Goal: Task Accomplishment & Management: Use online tool/utility

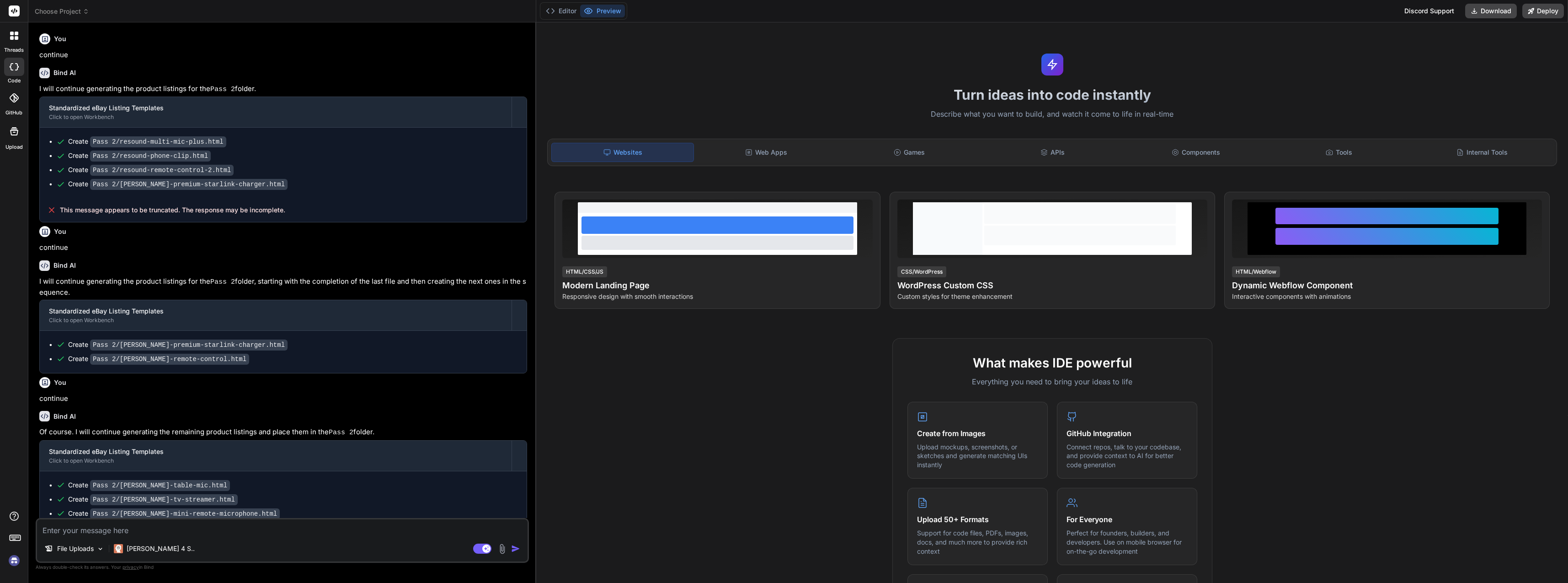
scroll to position [79, 0]
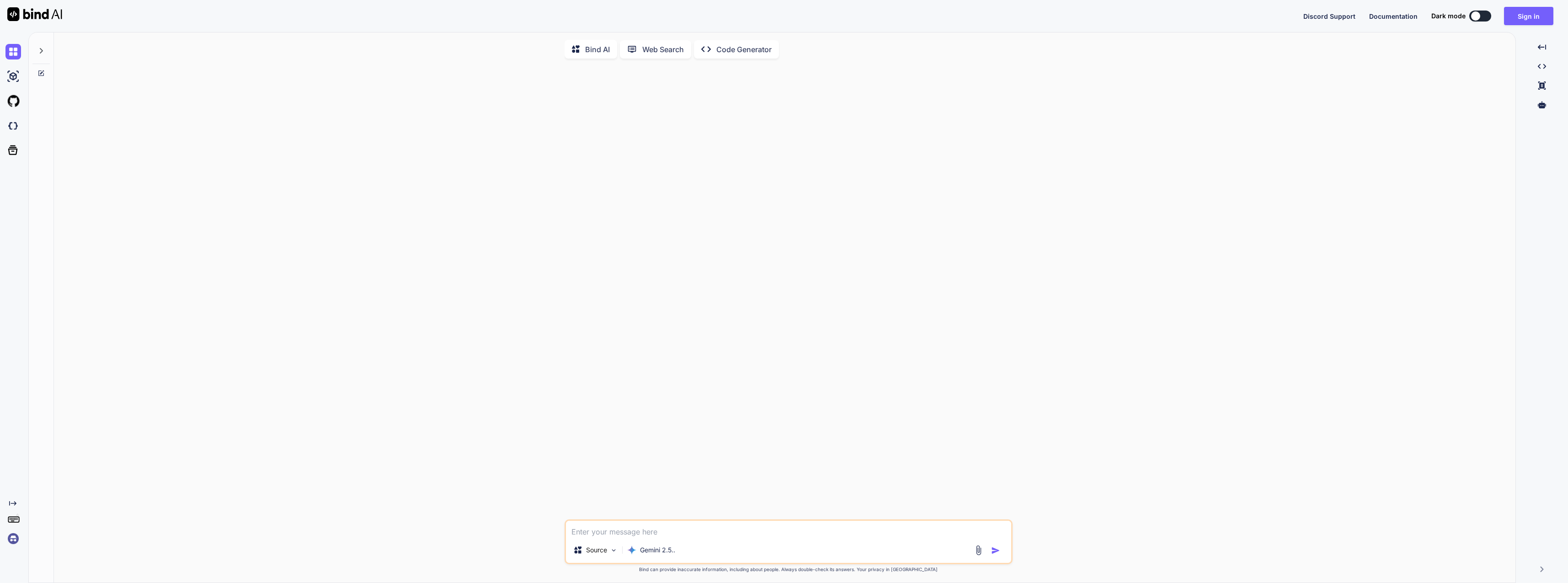
click at [13, 78] on img at bounding box center [13, 76] width 15 height 15
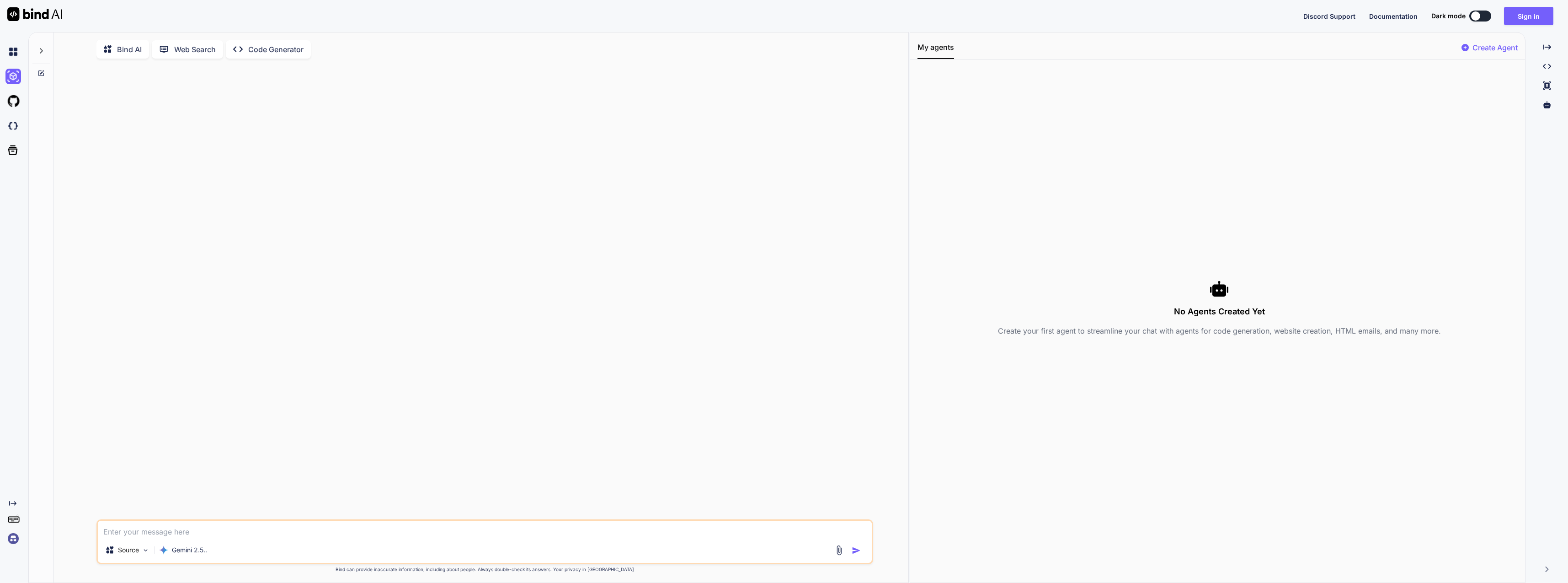
click at [19, 100] on img at bounding box center [13, 101] width 15 height 15
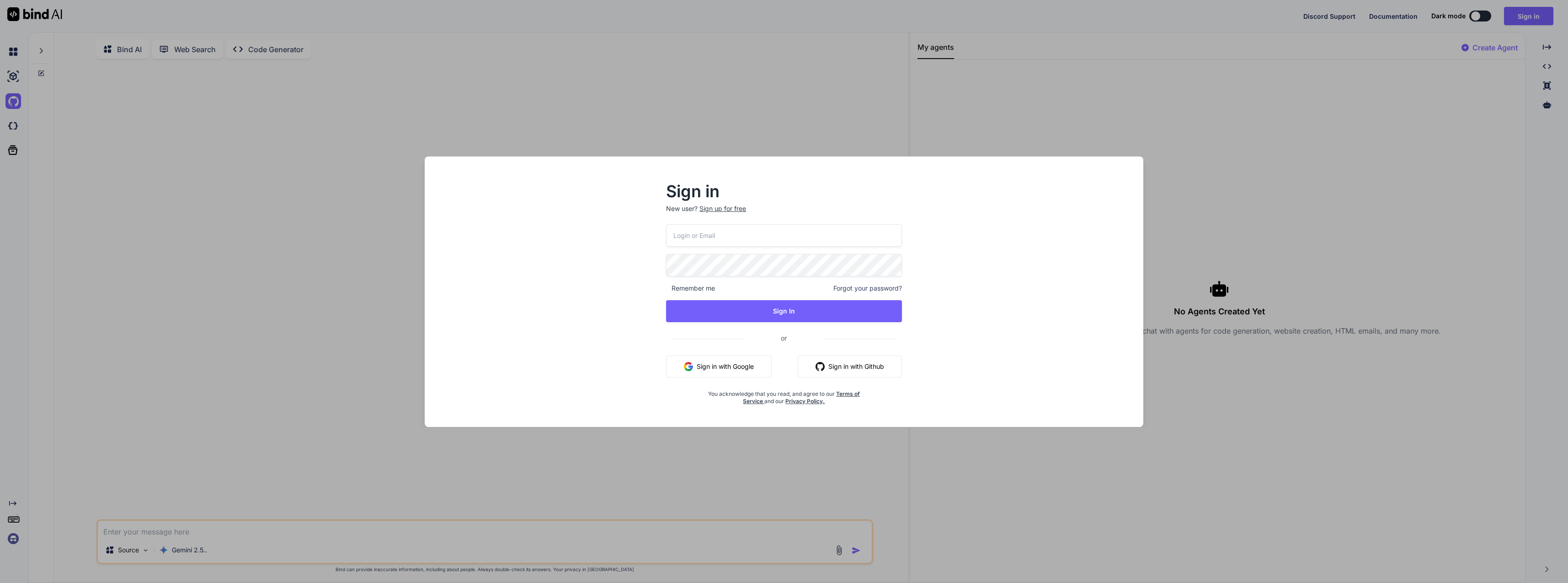
click at [714, 120] on div "Sign in New user? Sign up for free Remember me Forgot your password? Sign In or…" at bounding box center [784, 291] width 1568 height 583
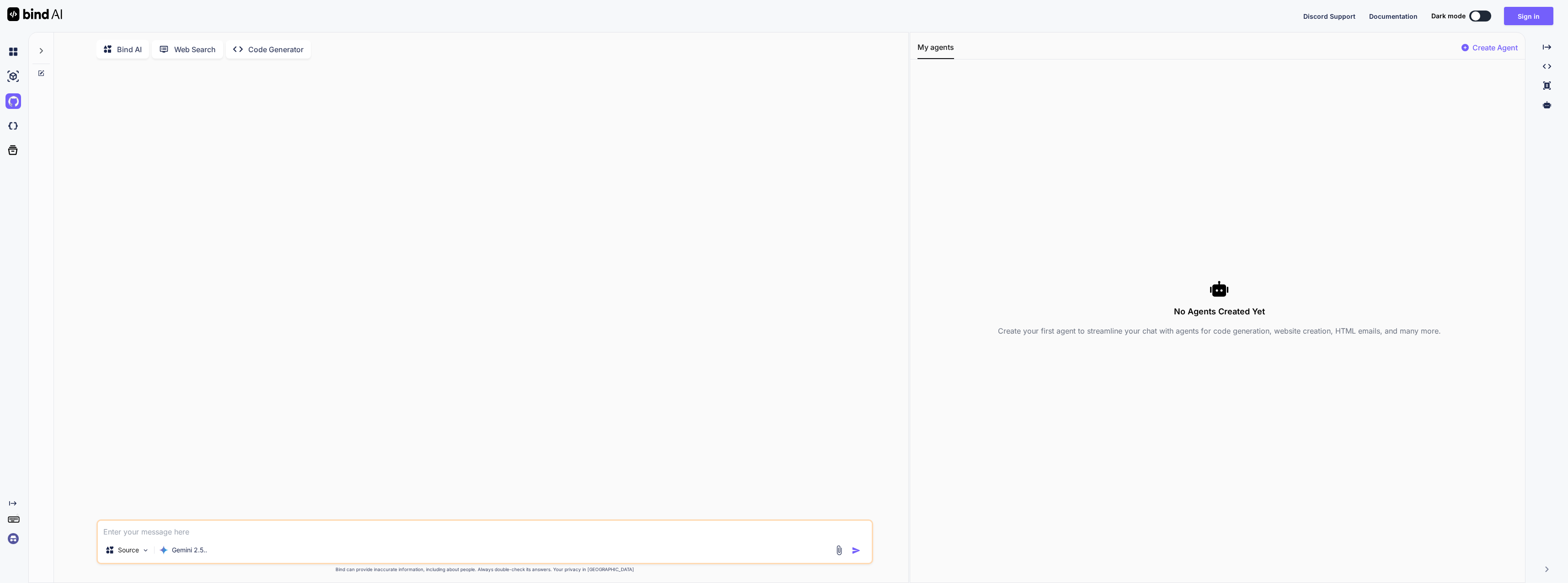
click at [16, 71] on img at bounding box center [13, 76] width 15 height 15
click at [15, 129] on img at bounding box center [13, 125] width 15 height 15
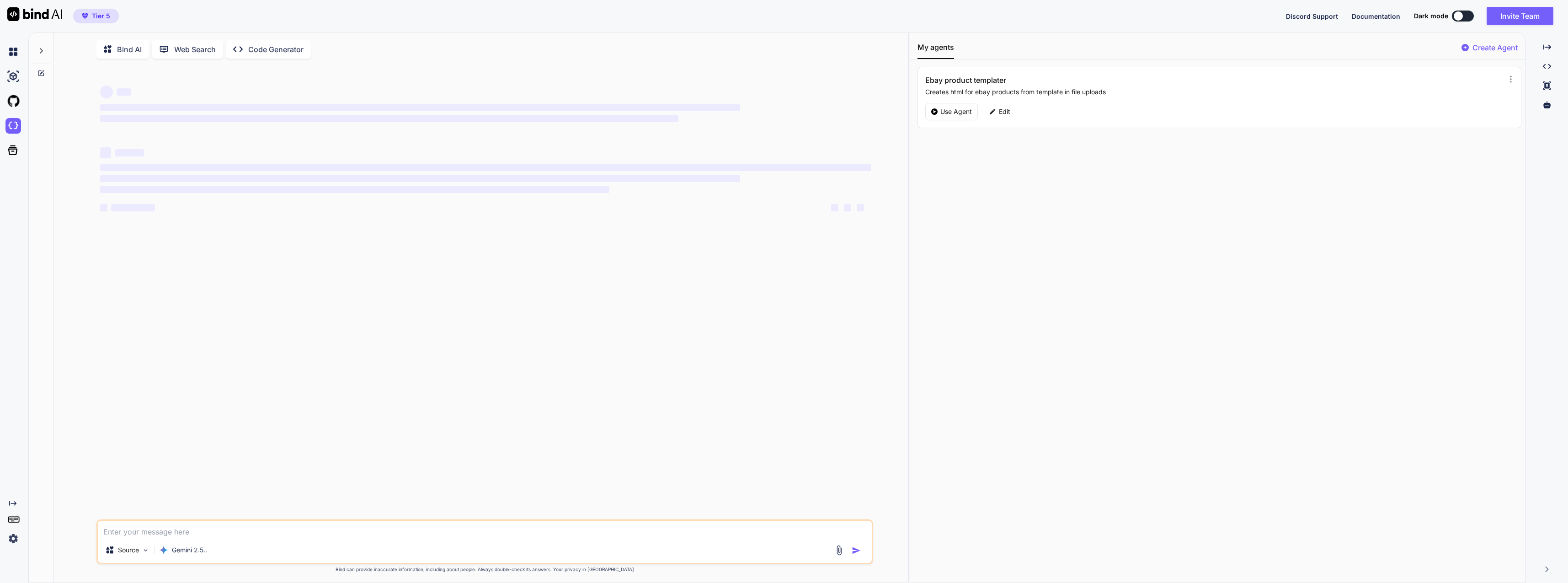
type textarea "x"
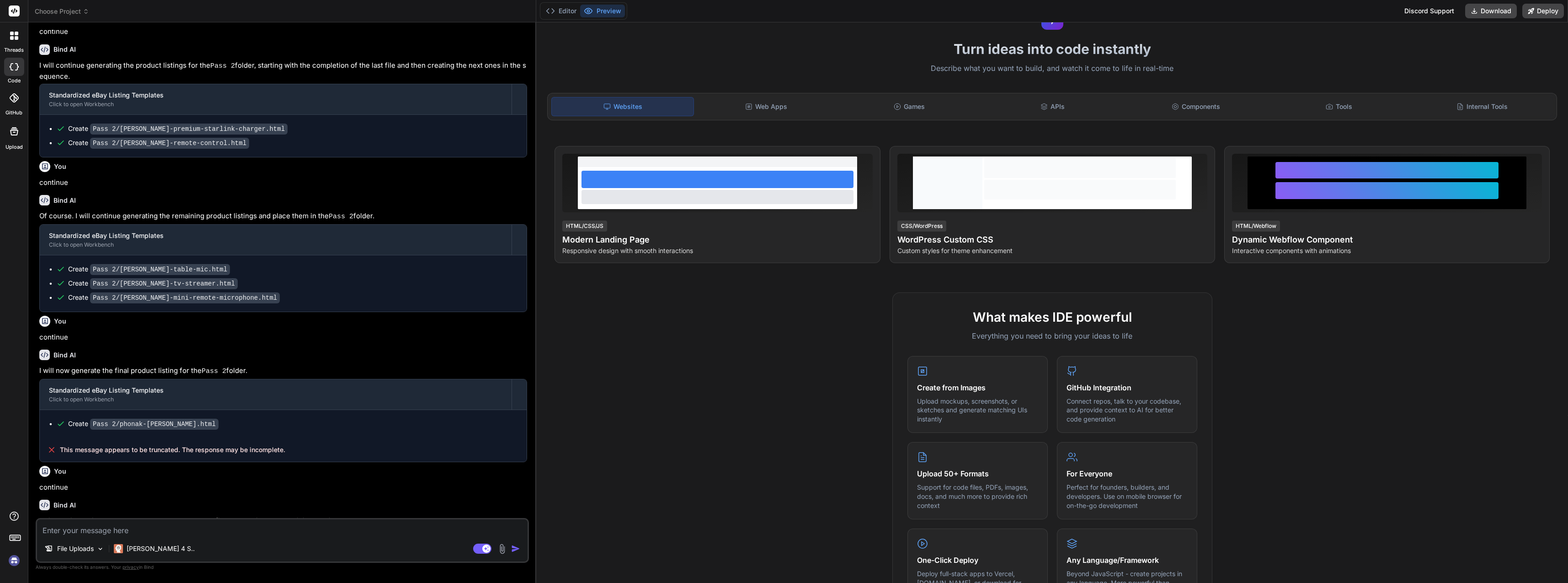
scroll to position [305, 0]
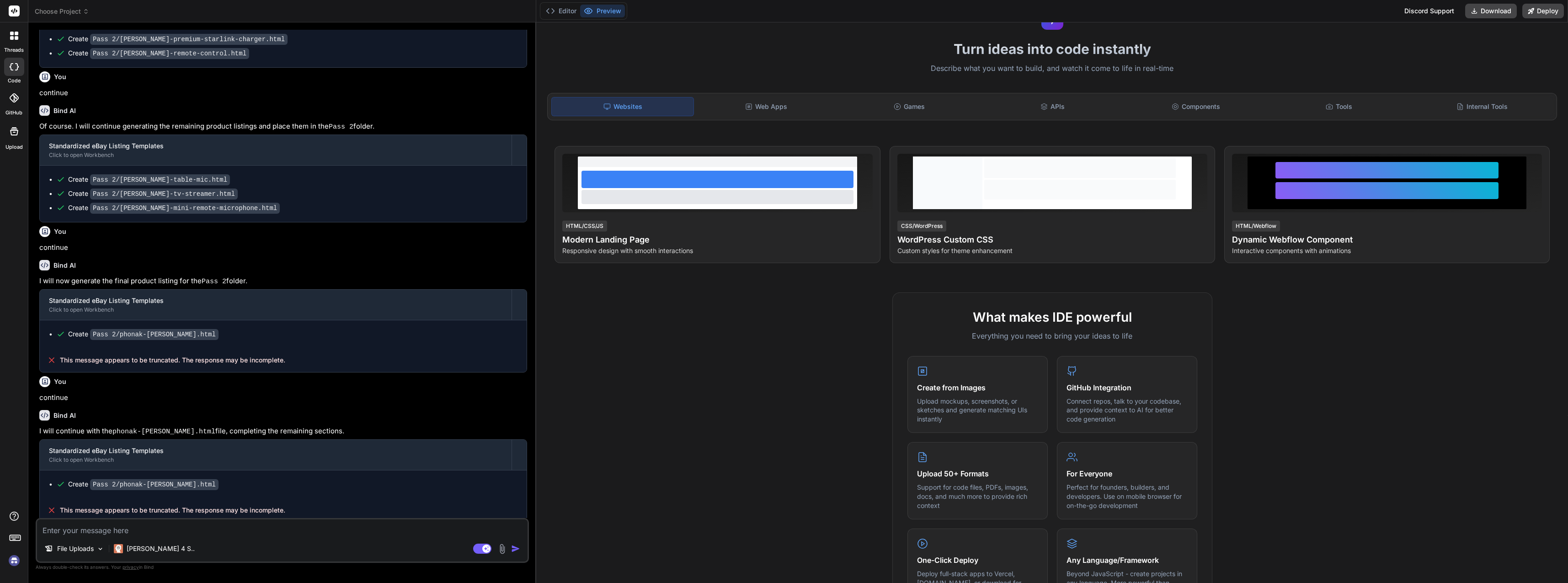
click at [85, 14] on icon at bounding box center [86, 11] width 6 height 6
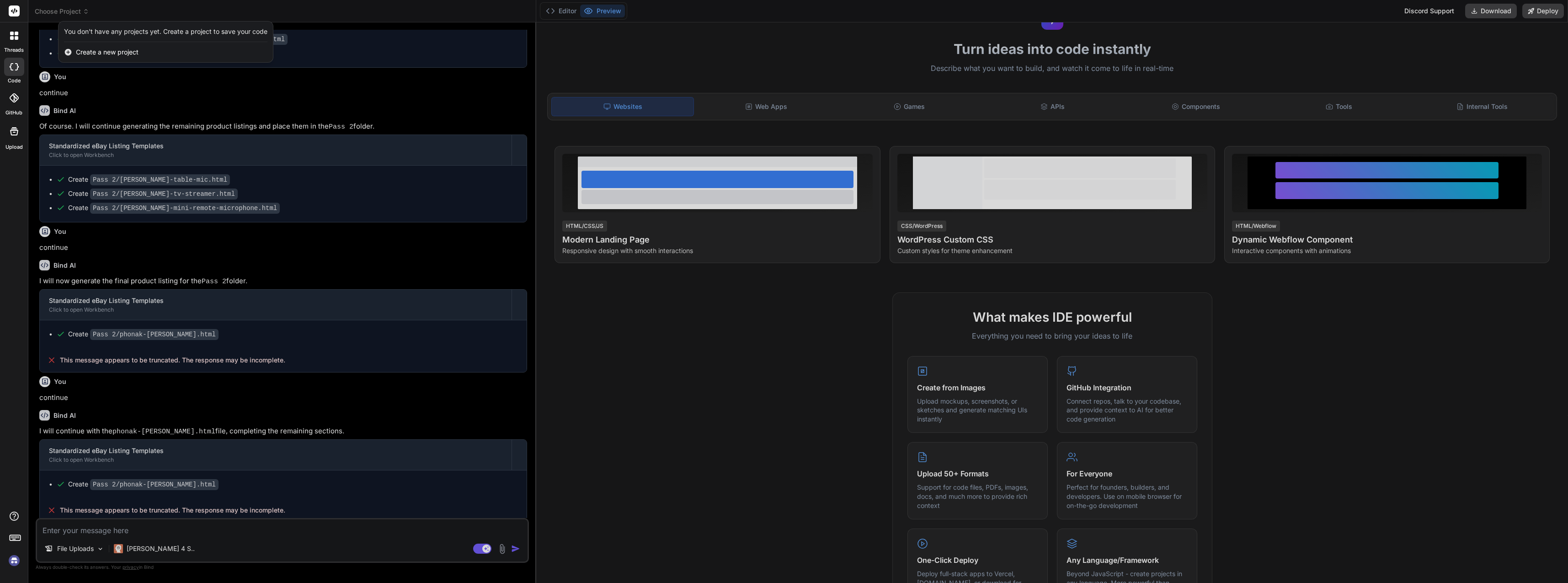
click at [88, 15] on div at bounding box center [784, 291] width 1568 height 583
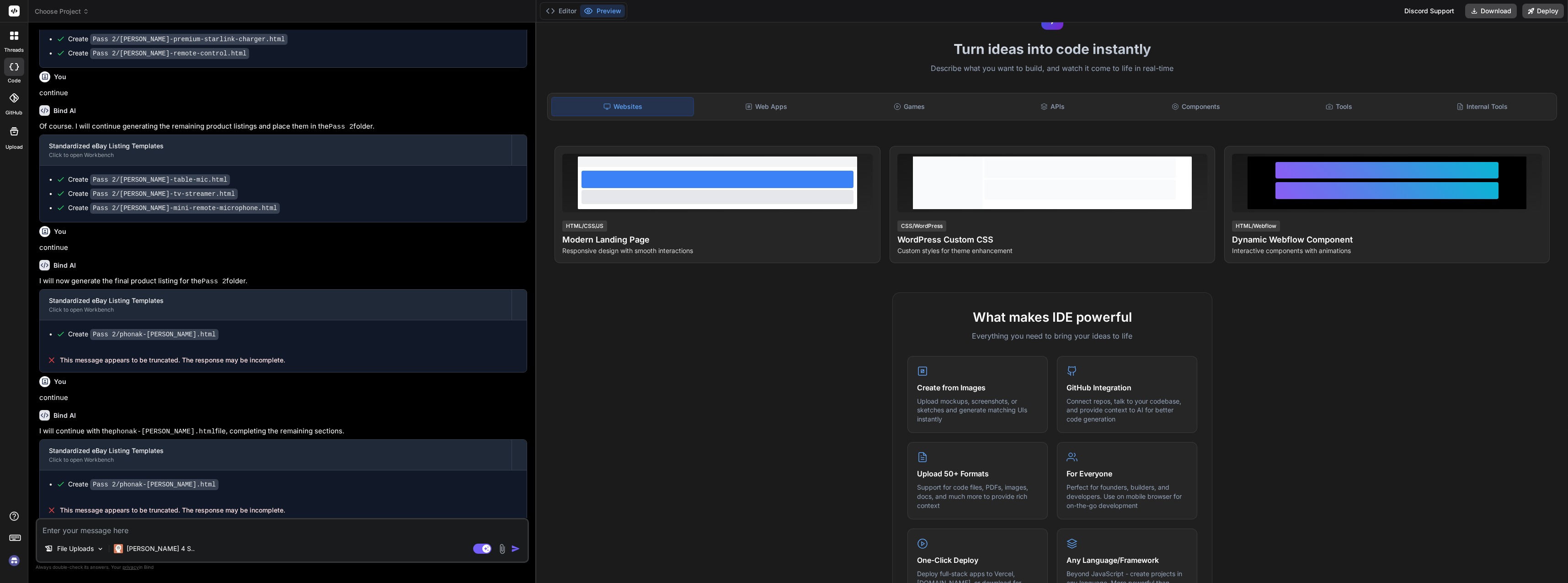
click at [14, 555] on img at bounding box center [14, 560] width 15 height 15
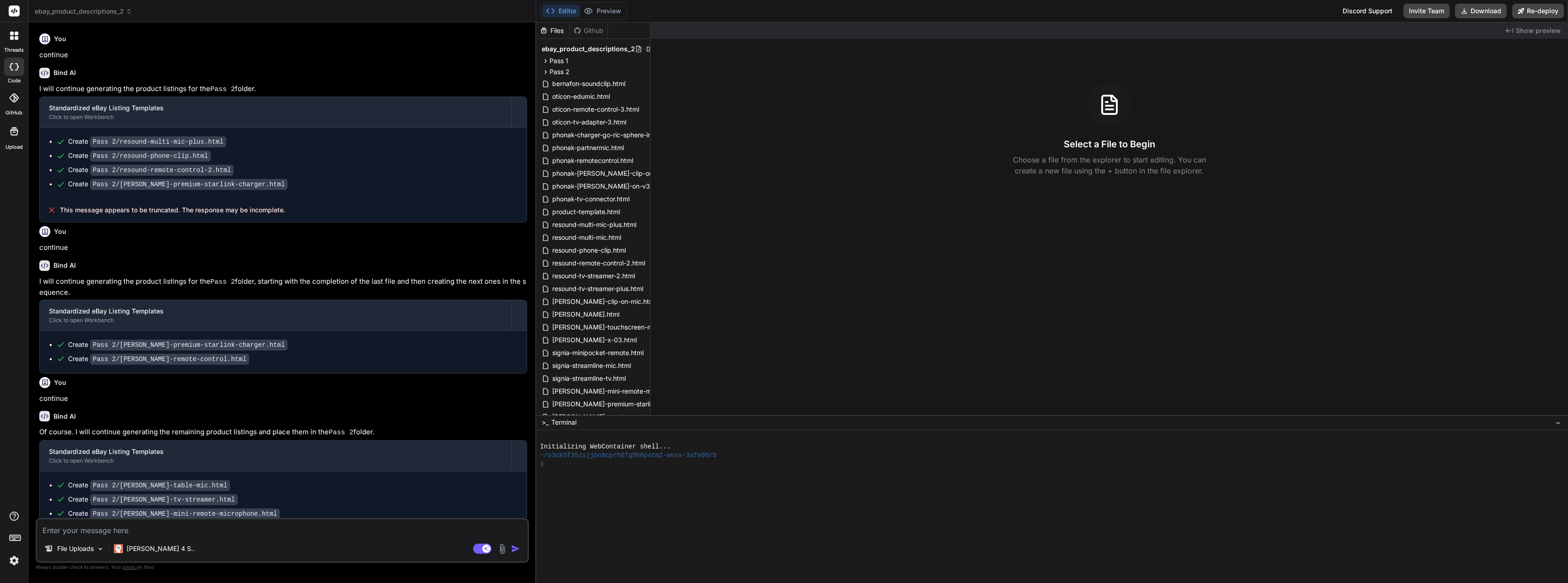
click at [505, 549] on img at bounding box center [502, 548] width 11 height 11
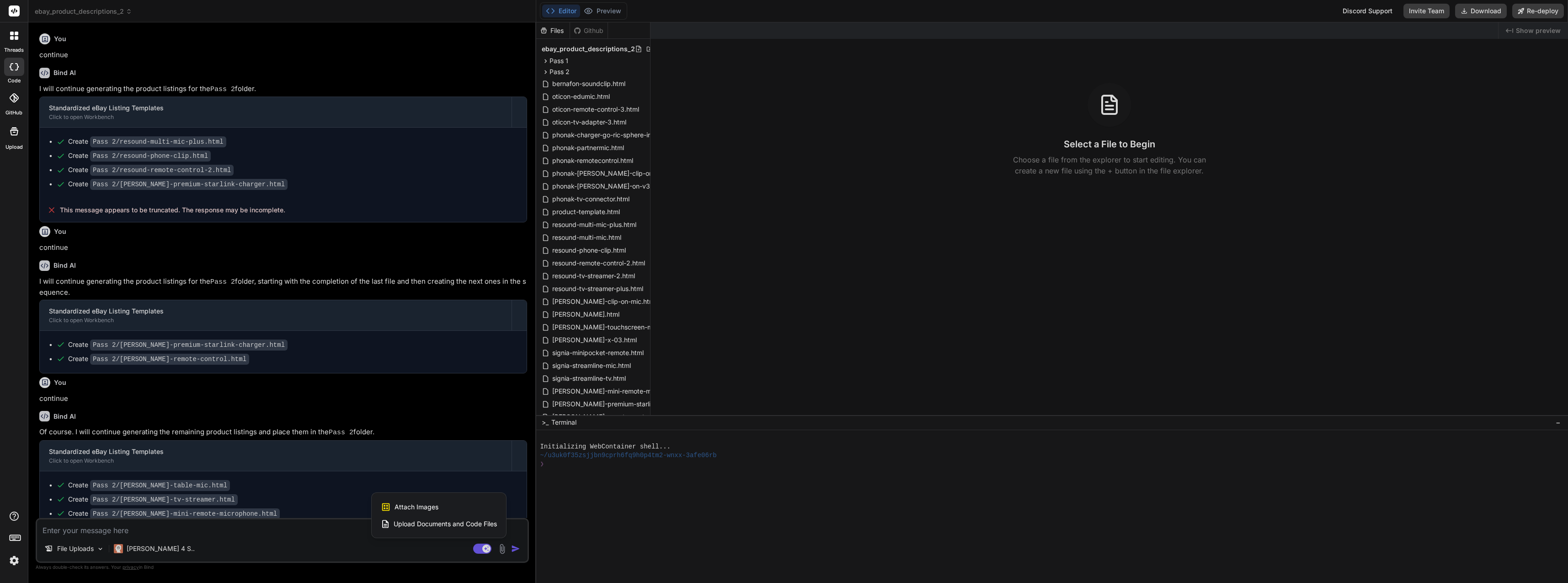
click at [469, 520] on span "Upload Documents and Code Files" at bounding box center [445, 524] width 103 height 9
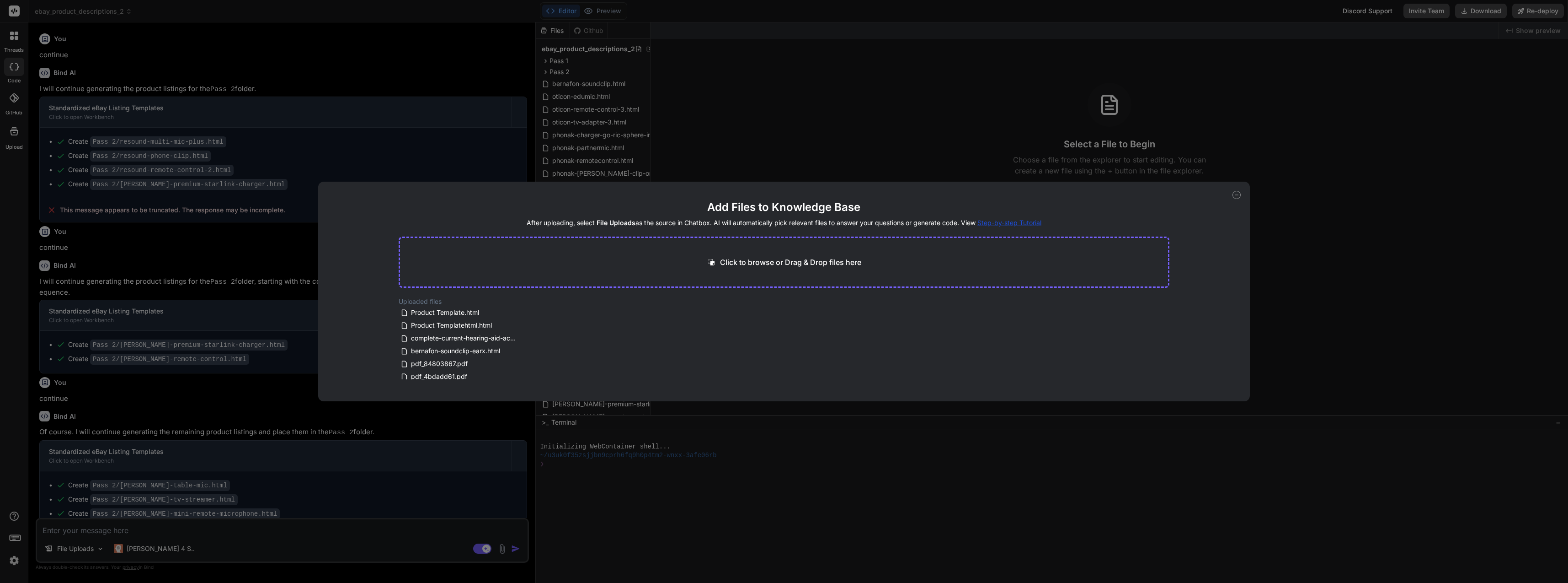
click at [524, 326] on icon at bounding box center [525, 325] width 8 height 8
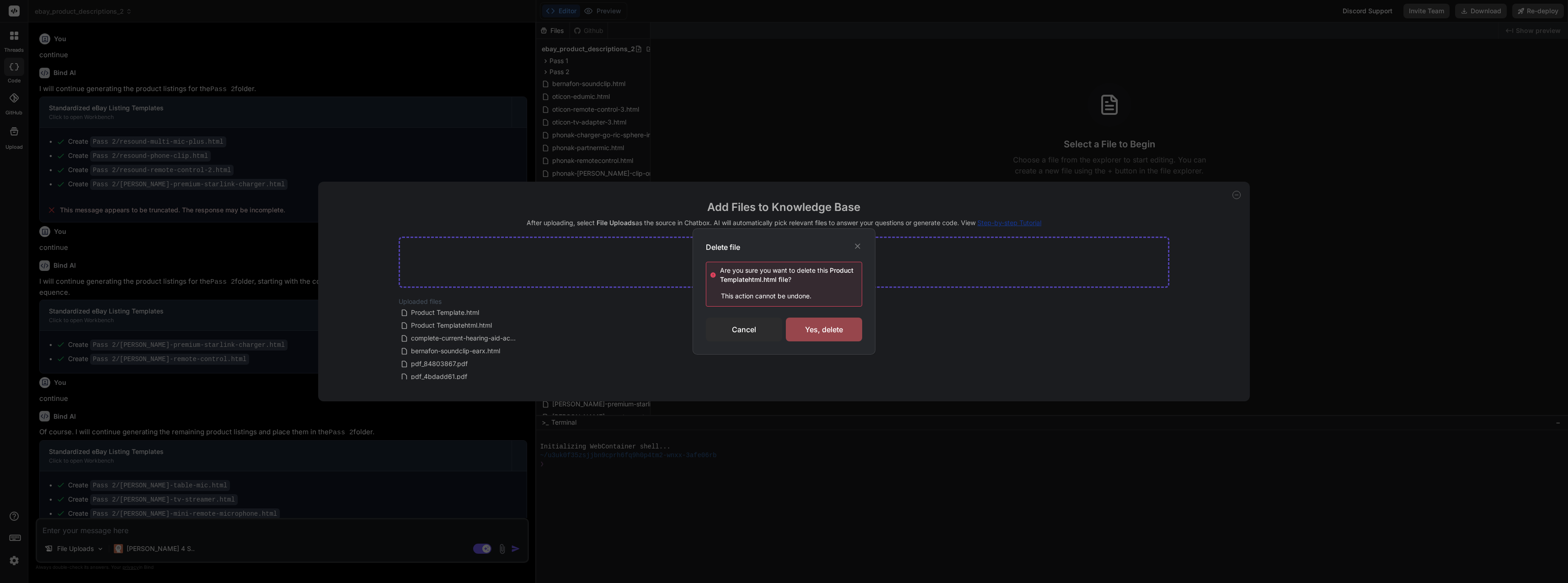
click at [830, 327] on div "Yes, delete" at bounding box center [824, 329] width 76 height 24
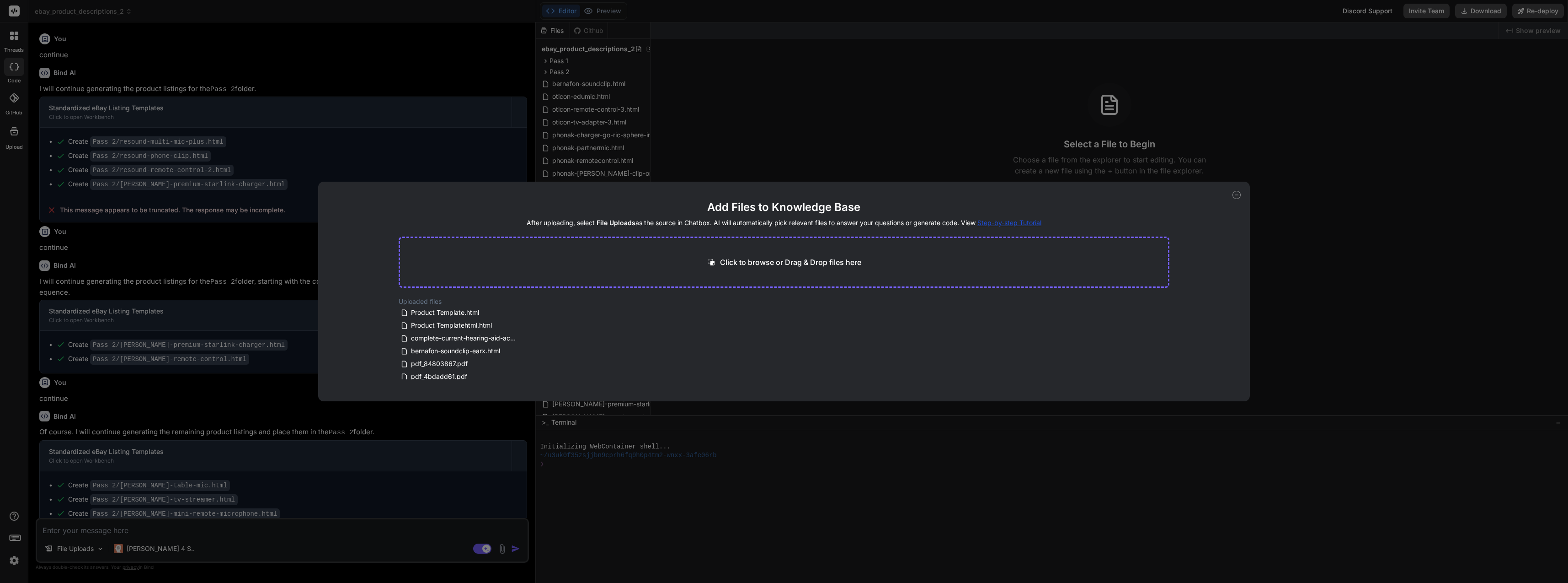
click at [525, 312] on icon at bounding box center [525, 312] width 8 height 8
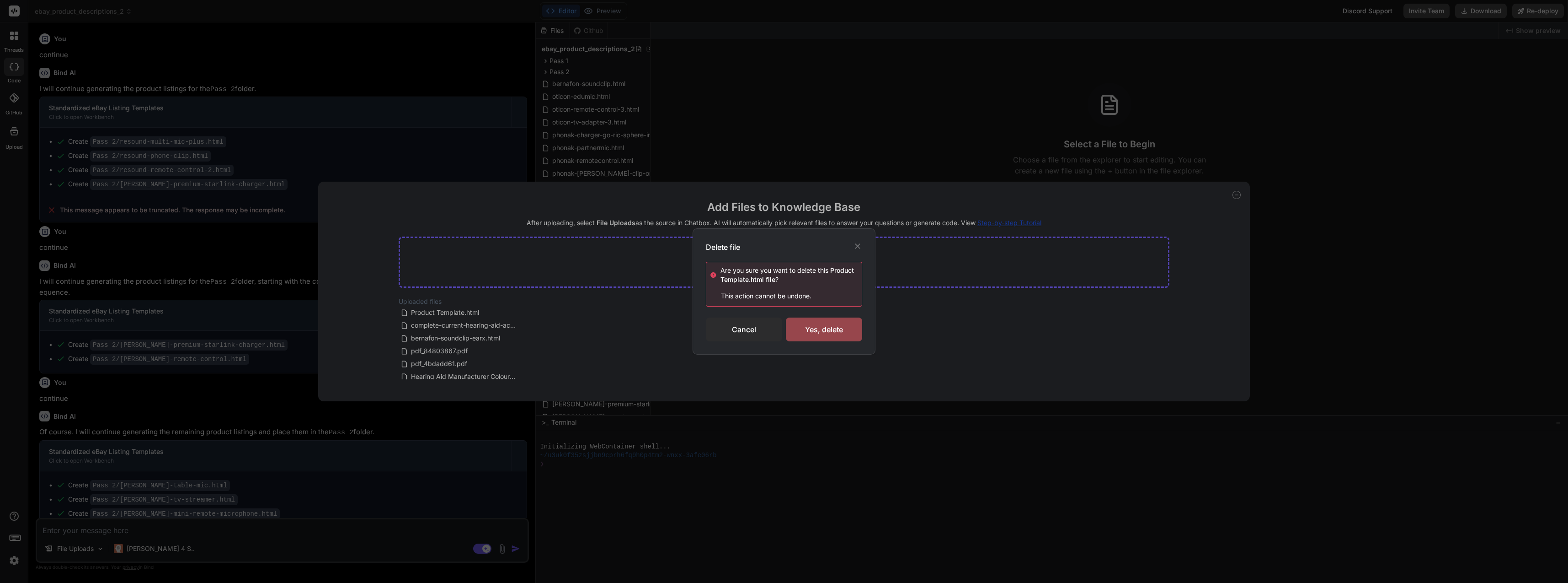
click at [829, 328] on div "Yes, delete" at bounding box center [824, 329] width 76 height 24
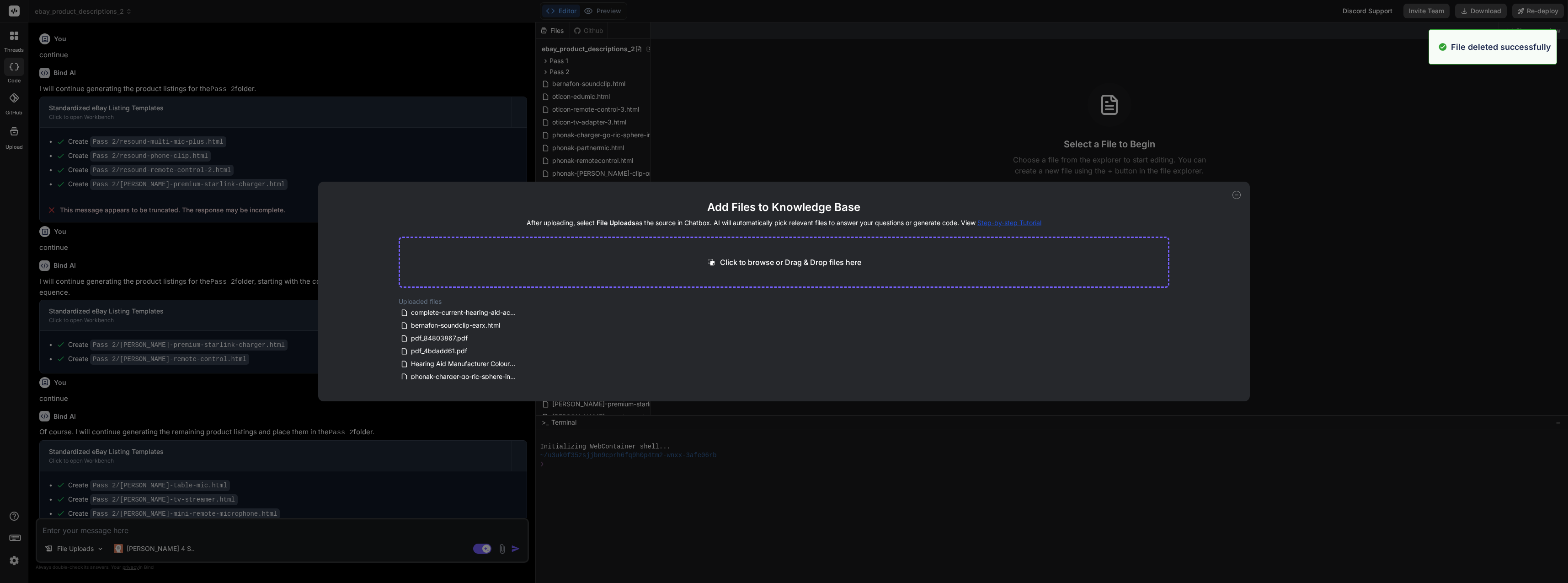
drag, startPoint x: 523, startPoint y: 339, endPoint x: 523, endPoint y: 327, distance: 12.0
click at [523, 327] on div "complete-current-hearing-aid-accessories-2025.md bernafon-soundclip-earx.html p…" at bounding box center [464, 343] width 132 height 73
click at [523, 327] on icon at bounding box center [525, 325] width 8 height 8
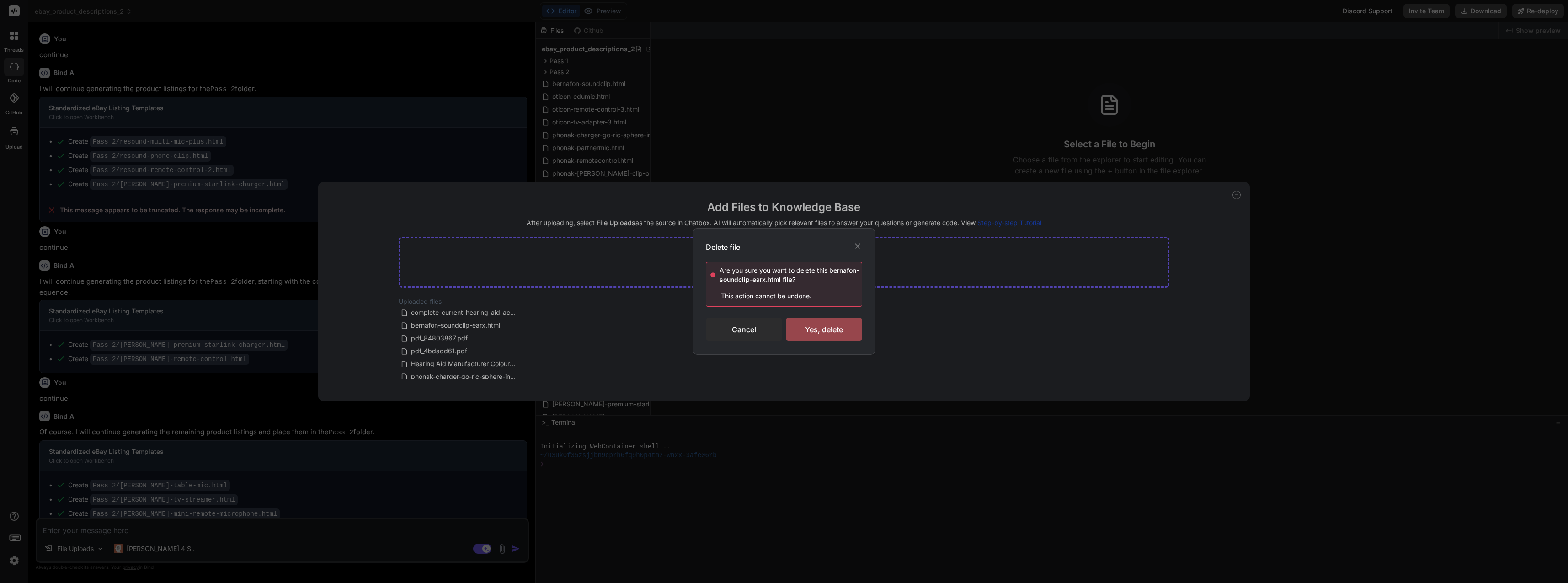
click at [812, 331] on div "Yes, delete" at bounding box center [824, 329] width 76 height 24
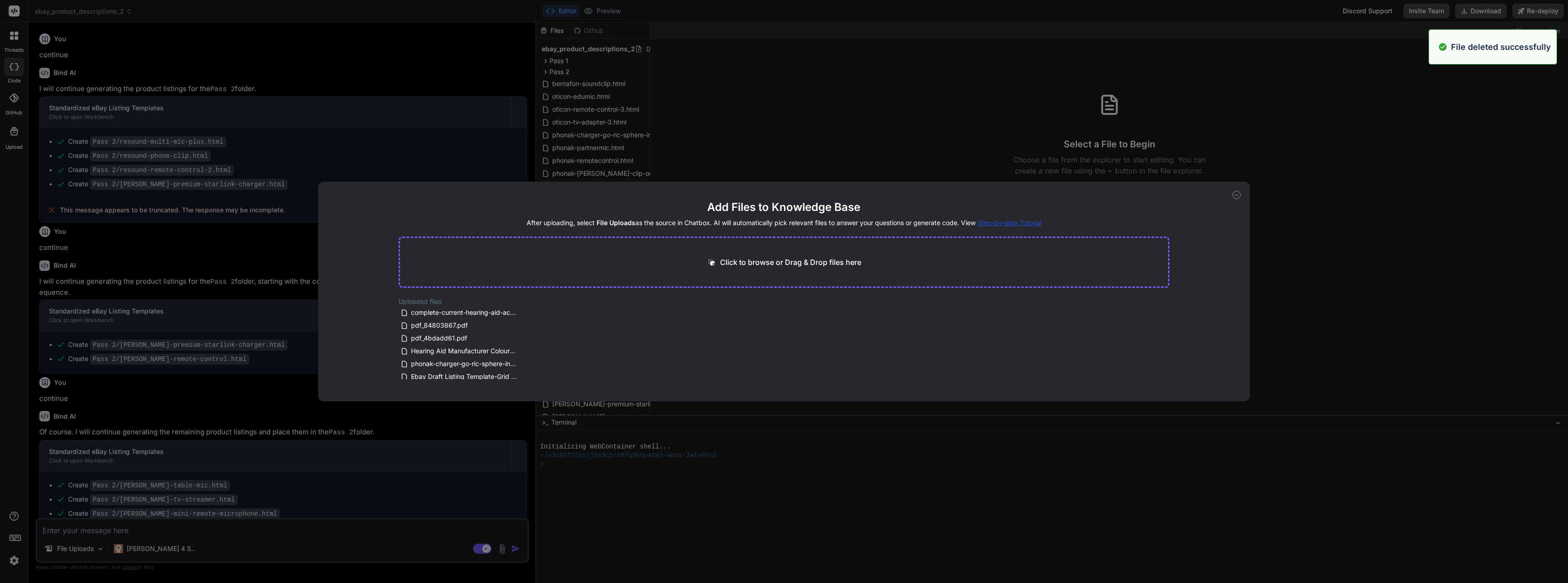
click at [497, 364] on span "phonak-charger-go-ric-sphere-infinio.html" at bounding box center [464, 364] width 108 height 11
click at [523, 366] on icon at bounding box center [525, 364] width 8 height 8
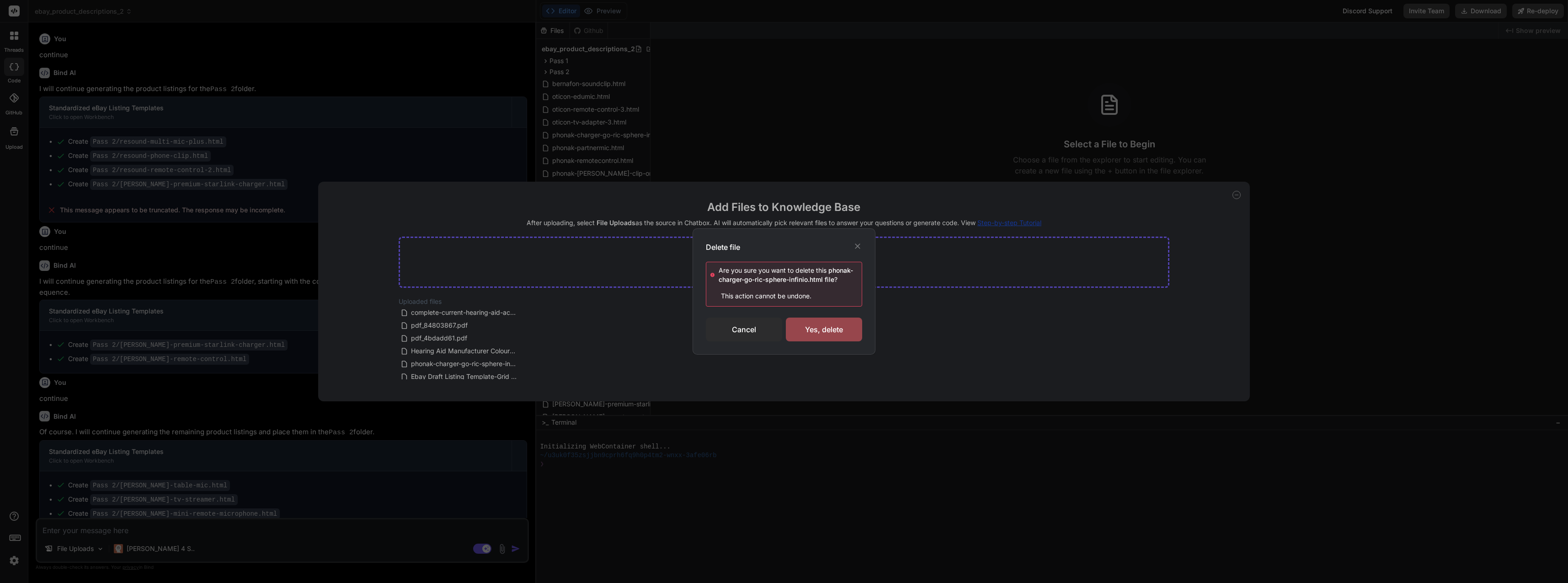
click at [829, 336] on div "Yes, delete" at bounding box center [824, 329] width 76 height 24
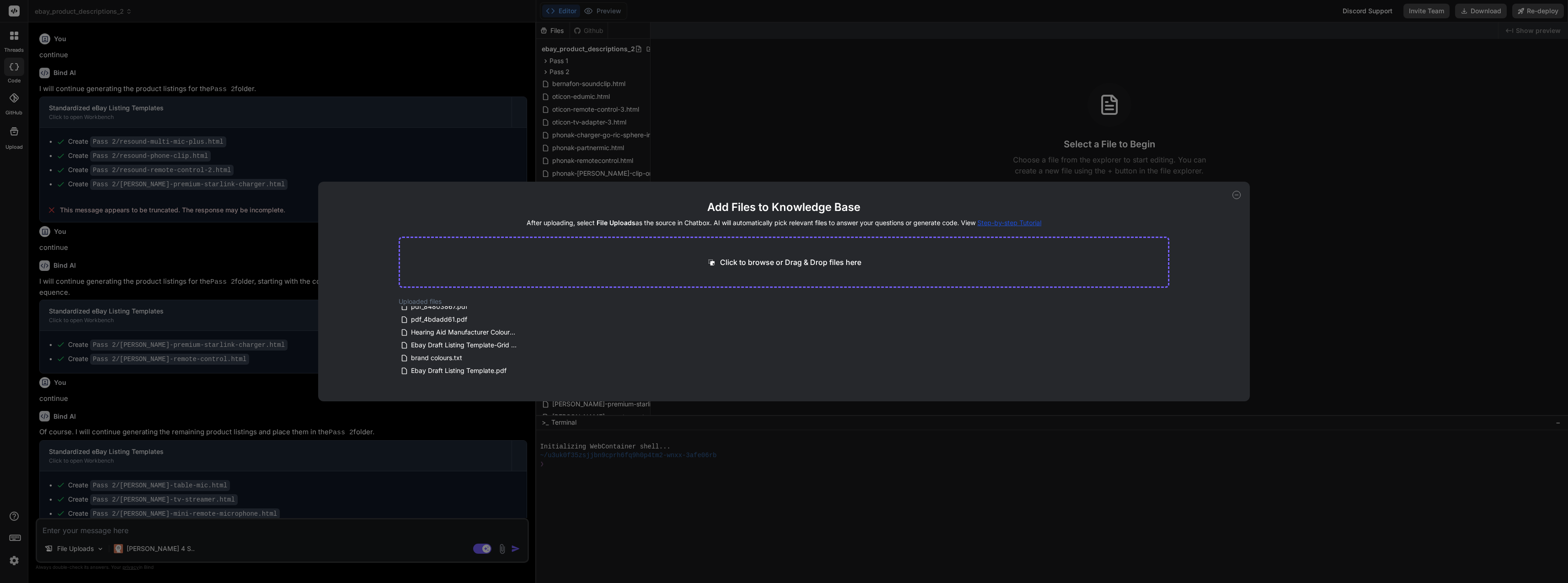
scroll to position [29, 0]
click at [523, 373] on icon at bounding box center [525, 373] width 8 height 8
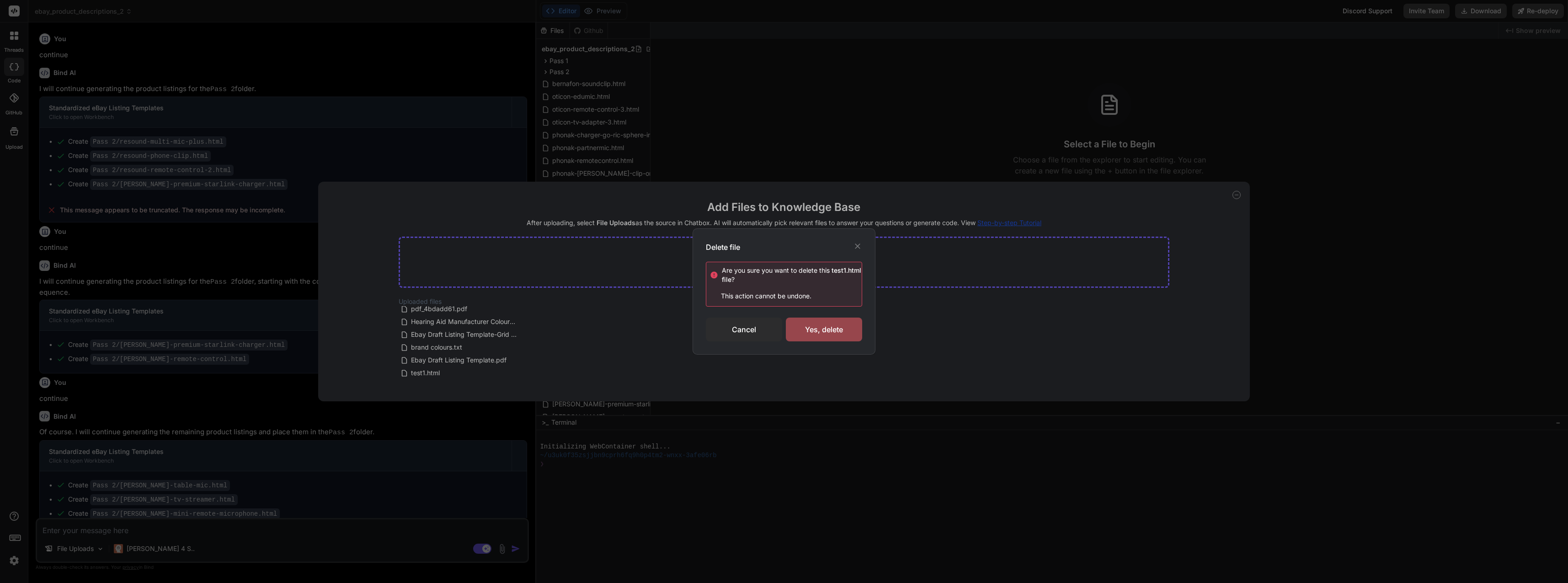
click at [851, 326] on div "Yes, delete" at bounding box center [824, 329] width 76 height 24
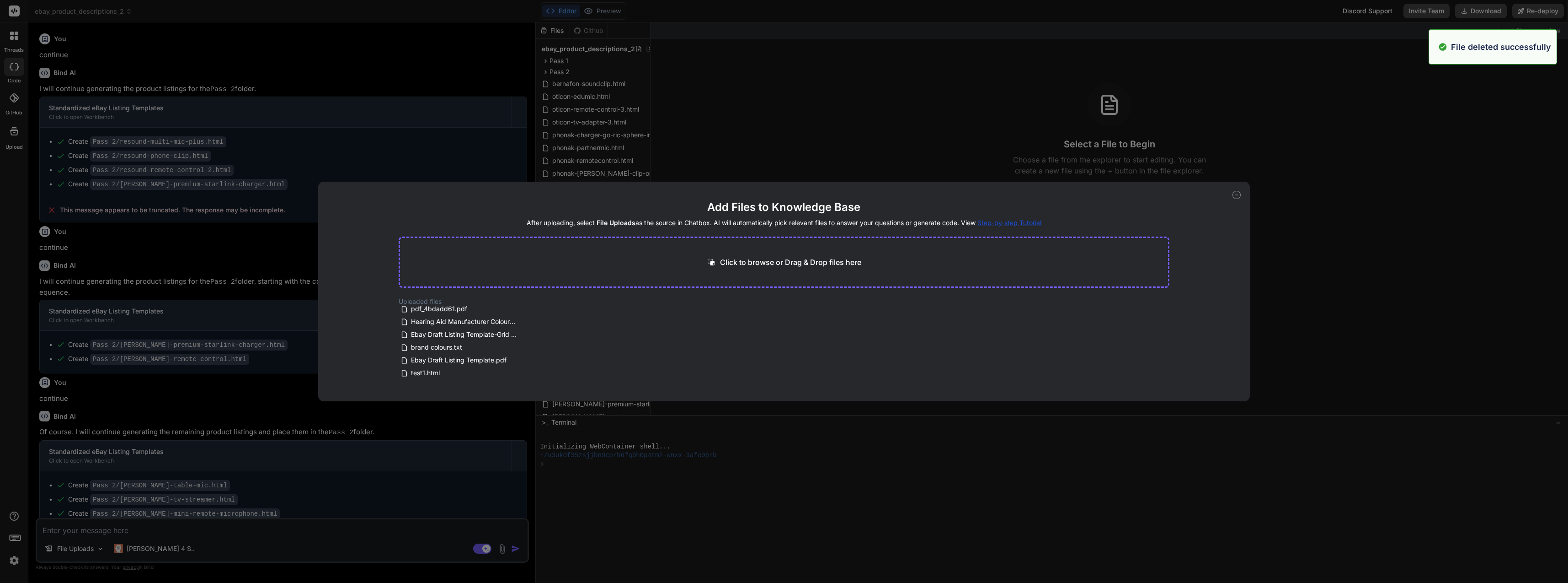
click at [521, 358] on icon at bounding box center [525, 360] width 8 height 8
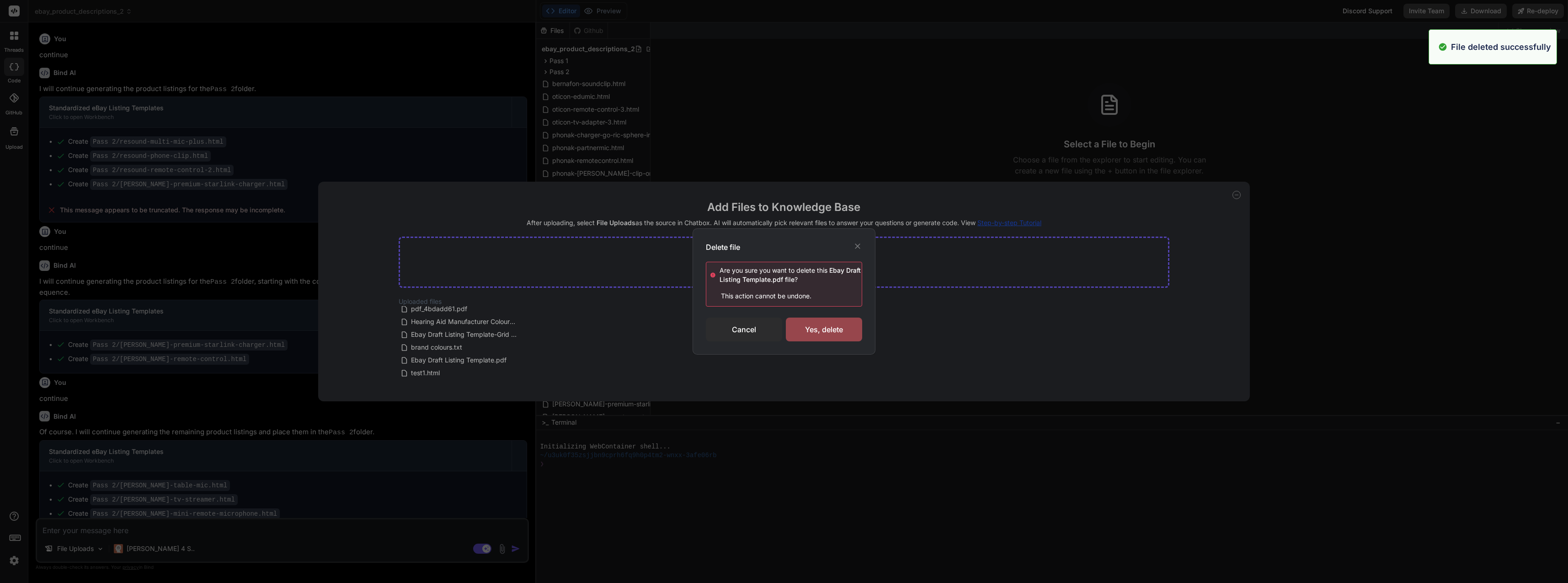
type textarea "x"
click at [621, 342] on div "Delete file Are you sure you want to delete this Ebay Draft Listing Template.pd…" at bounding box center [784, 291] width 1568 height 583
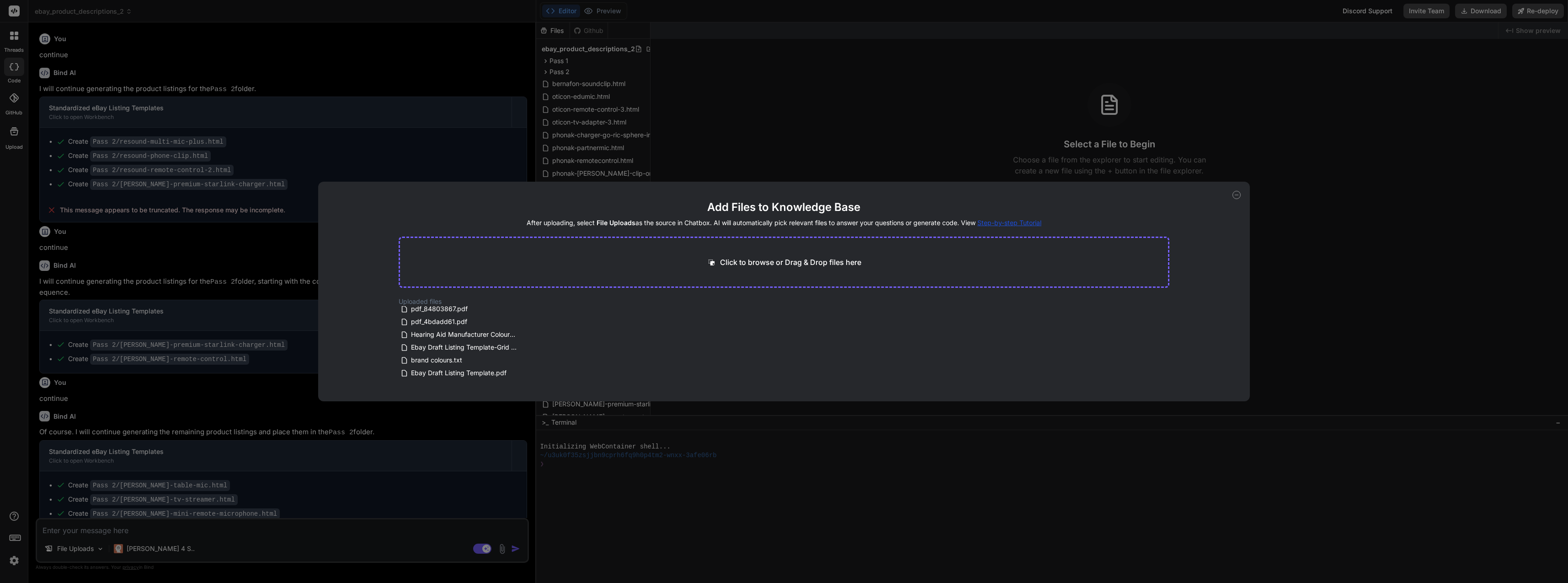
click at [521, 371] on icon at bounding box center [525, 373] width 8 height 8
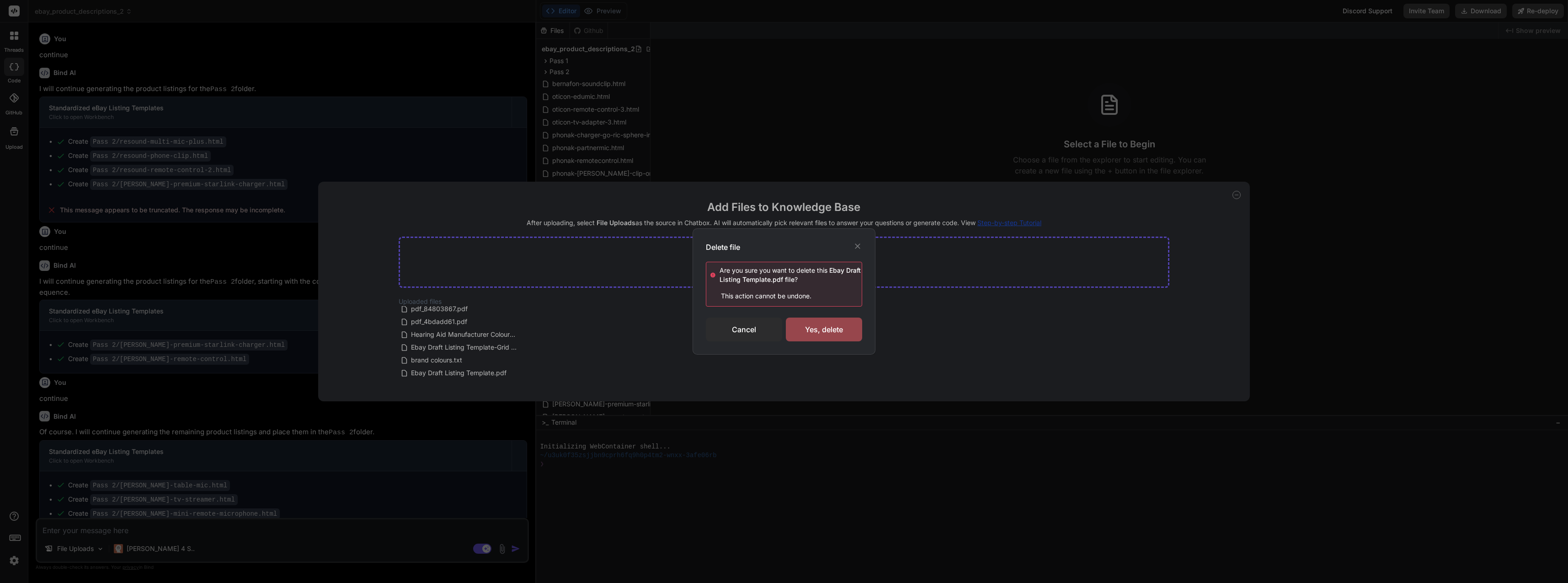
click at [847, 329] on div "Yes, delete" at bounding box center [824, 329] width 76 height 24
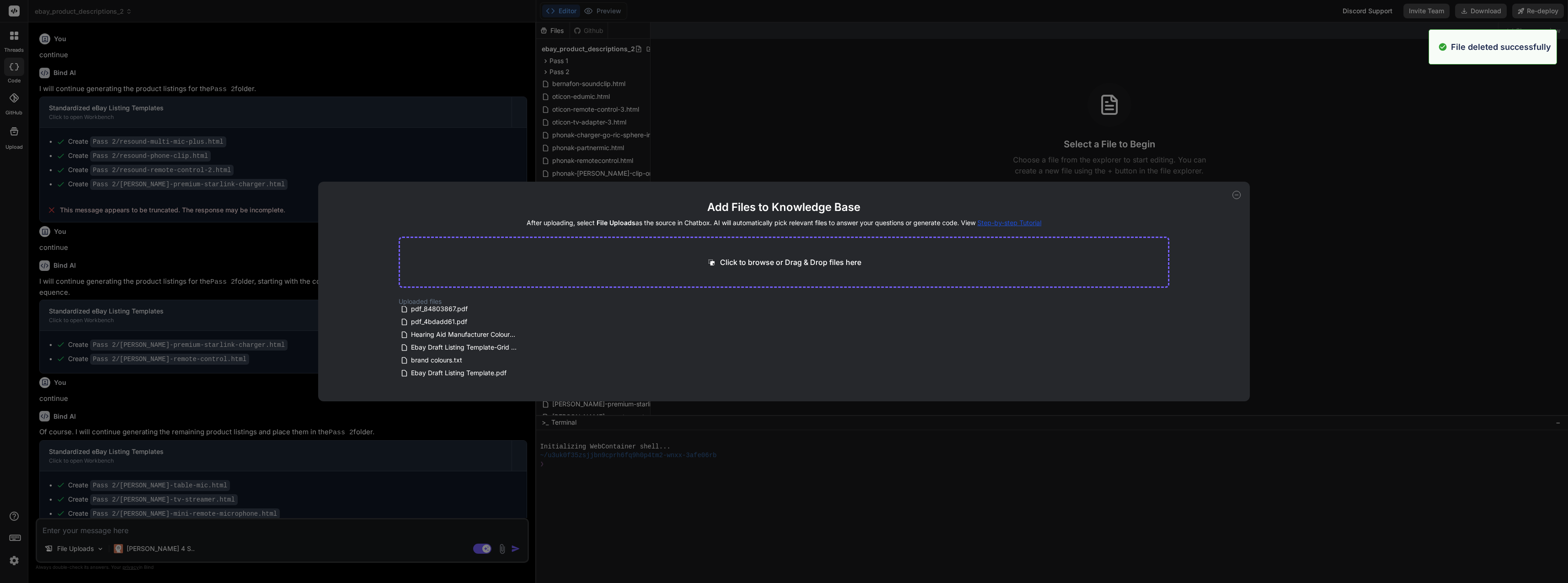
click at [521, 348] on icon at bounding box center [525, 347] width 8 height 8
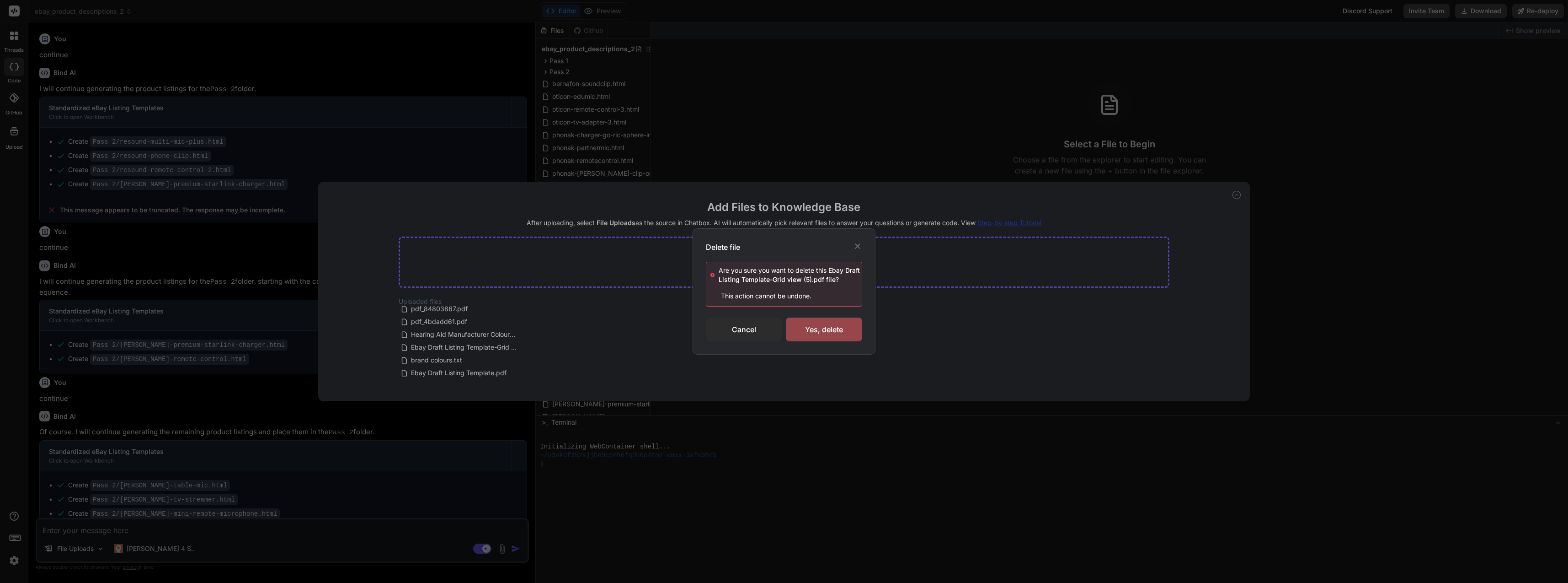
click at [813, 328] on div "Yes, delete" at bounding box center [824, 329] width 76 height 24
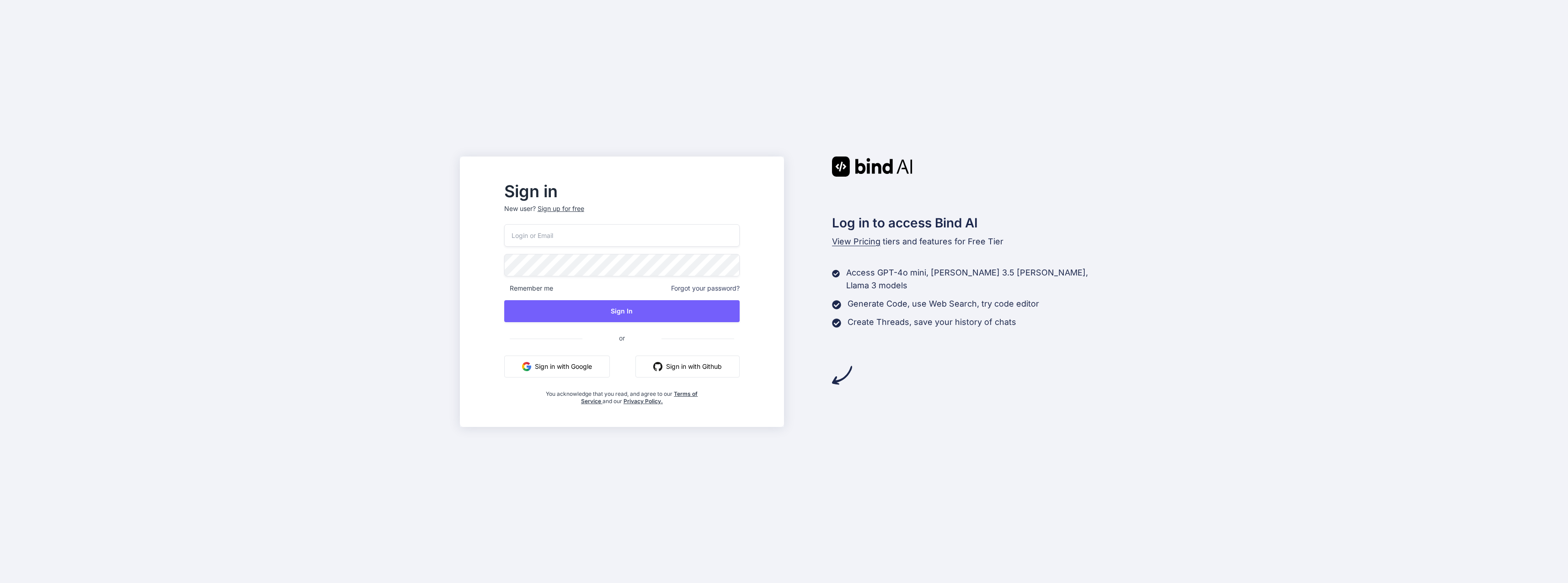
click at [708, 231] on input "email" at bounding box center [622, 235] width 235 height 22
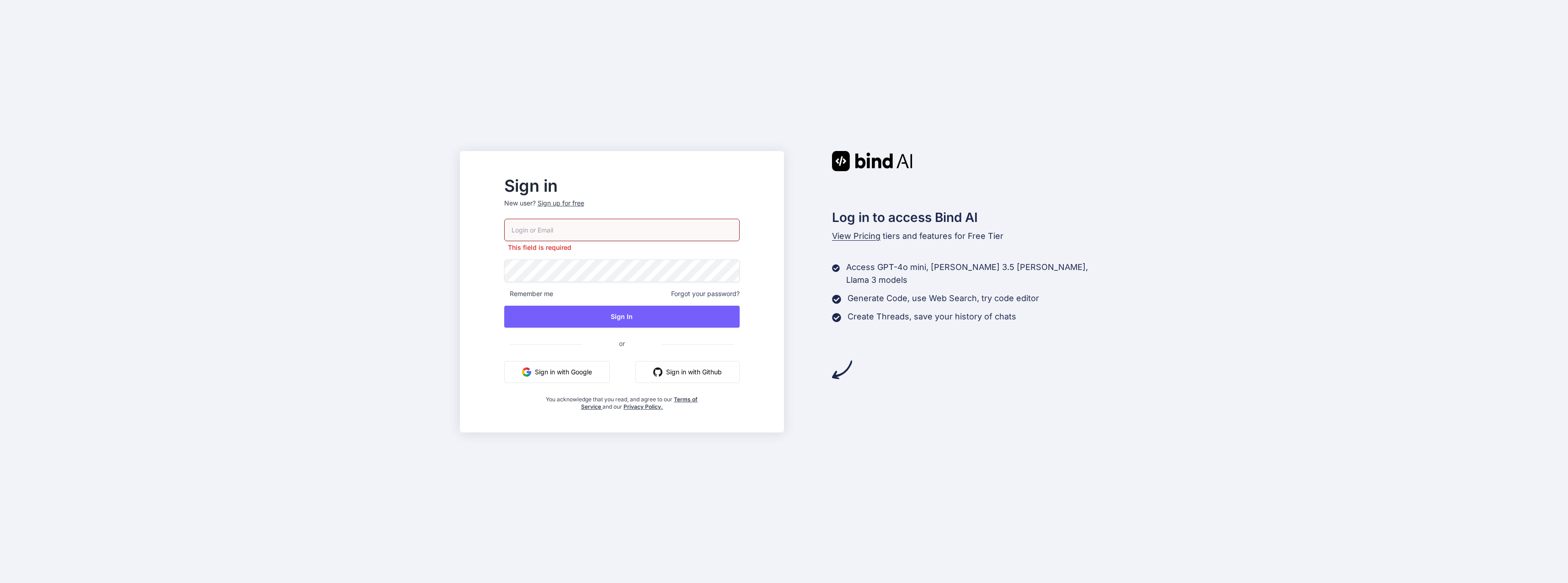
type input "team@rainforestx.com"
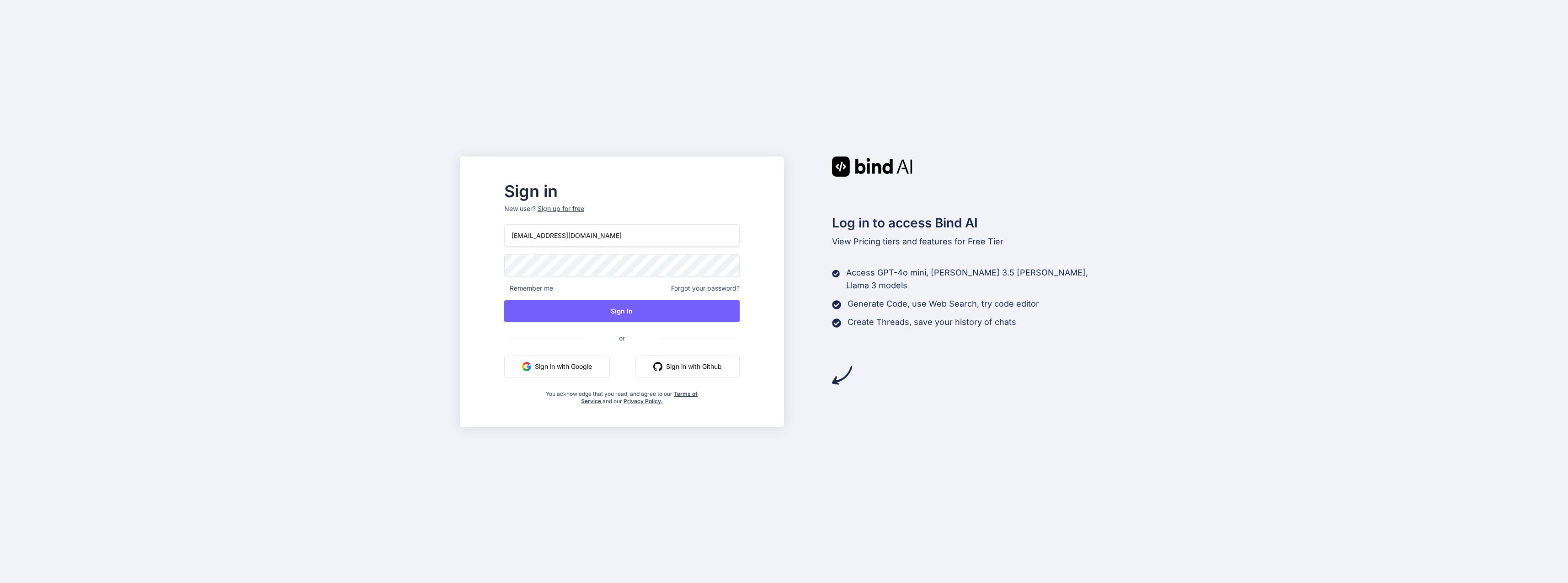
click at [681, 309] on button "Sign In" at bounding box center [622, 310] width 235 height 22
click at [661, 307] on button "Sign In" at bounding box center [622, 310] width 235 height 22
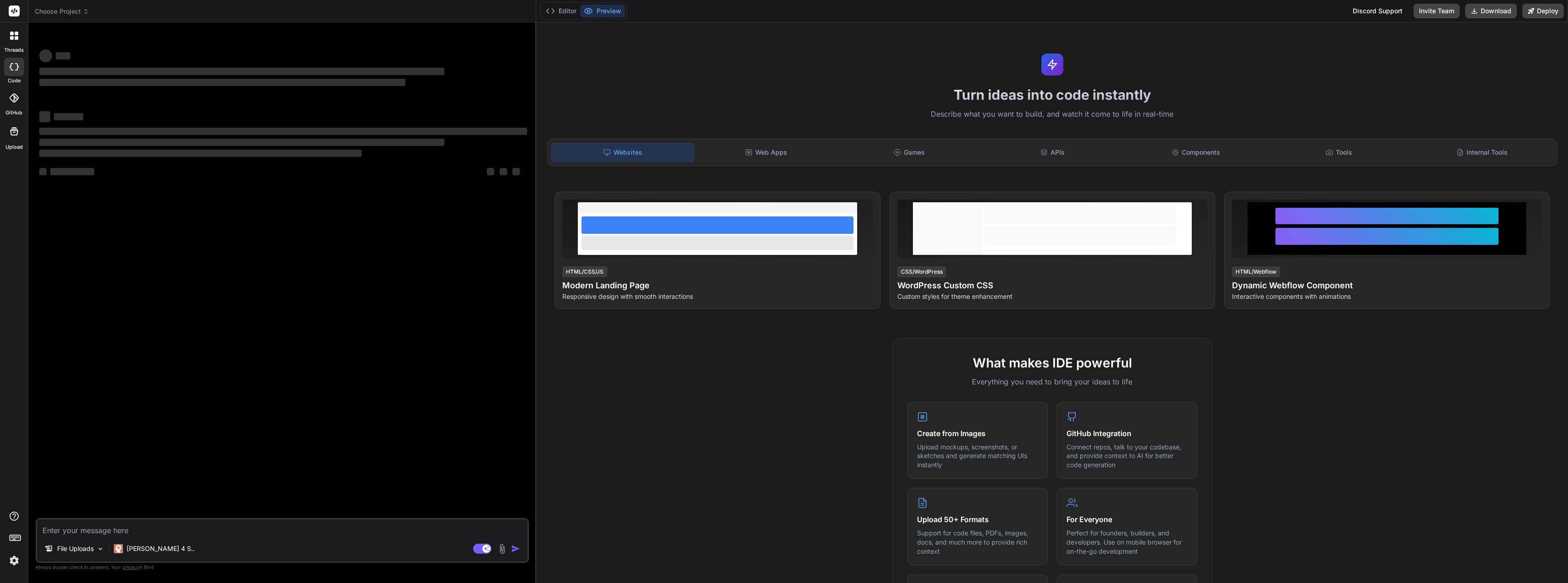
click at [505, 548] on img at bounding box center [502, 548] width 11 height 11
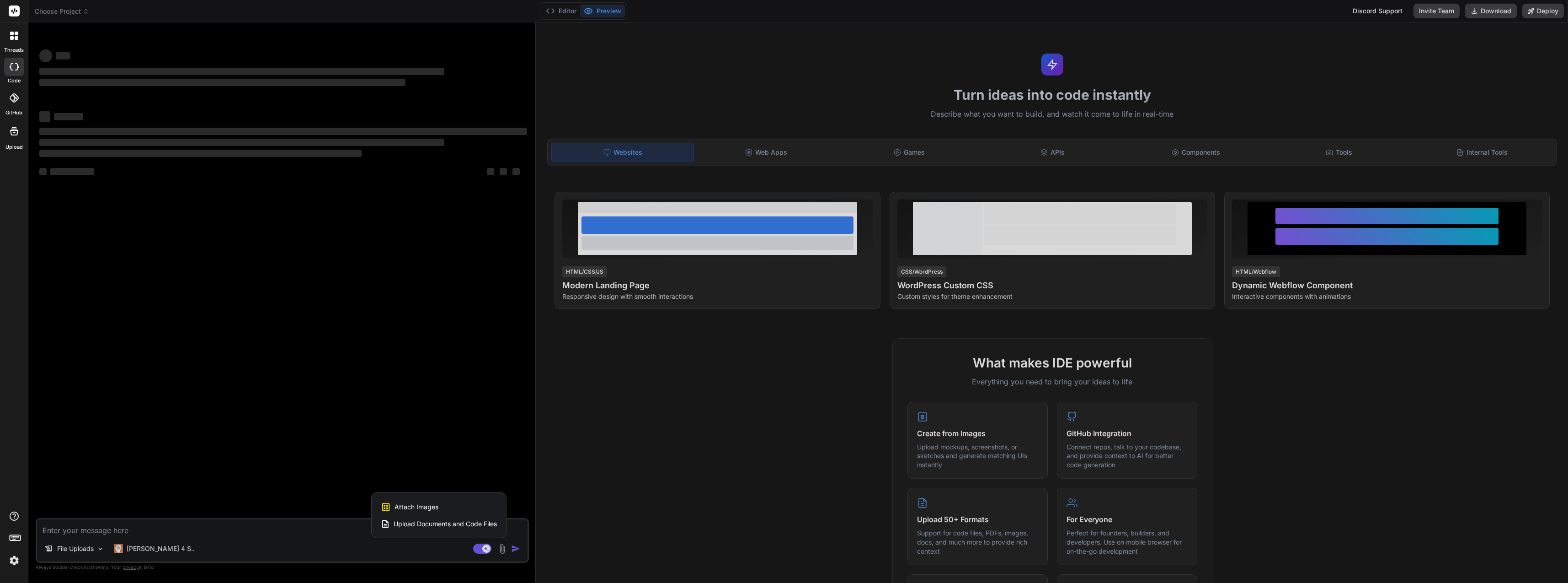
click at [482, 531] on div "Upload Documents and Code Files" at bounding box center [439, 524] width 116 height 17
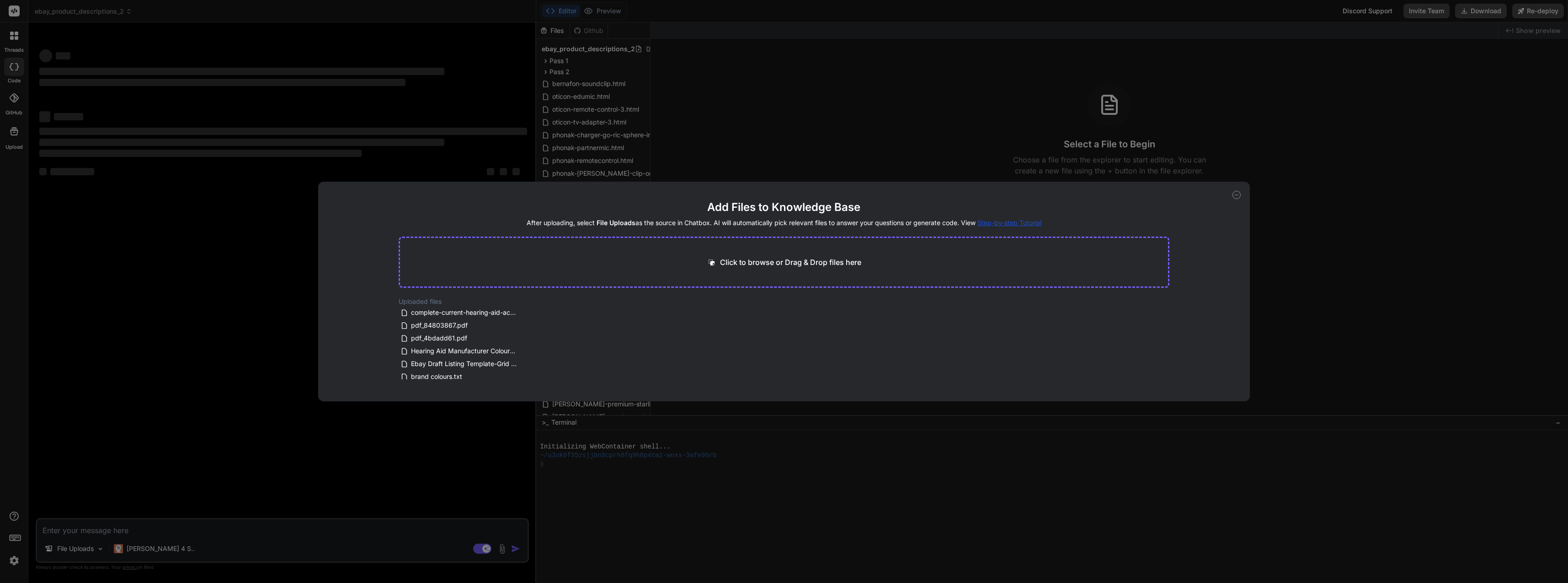
click at [523, 362] on icon at bounding box center [525, 364] width 8 height 8
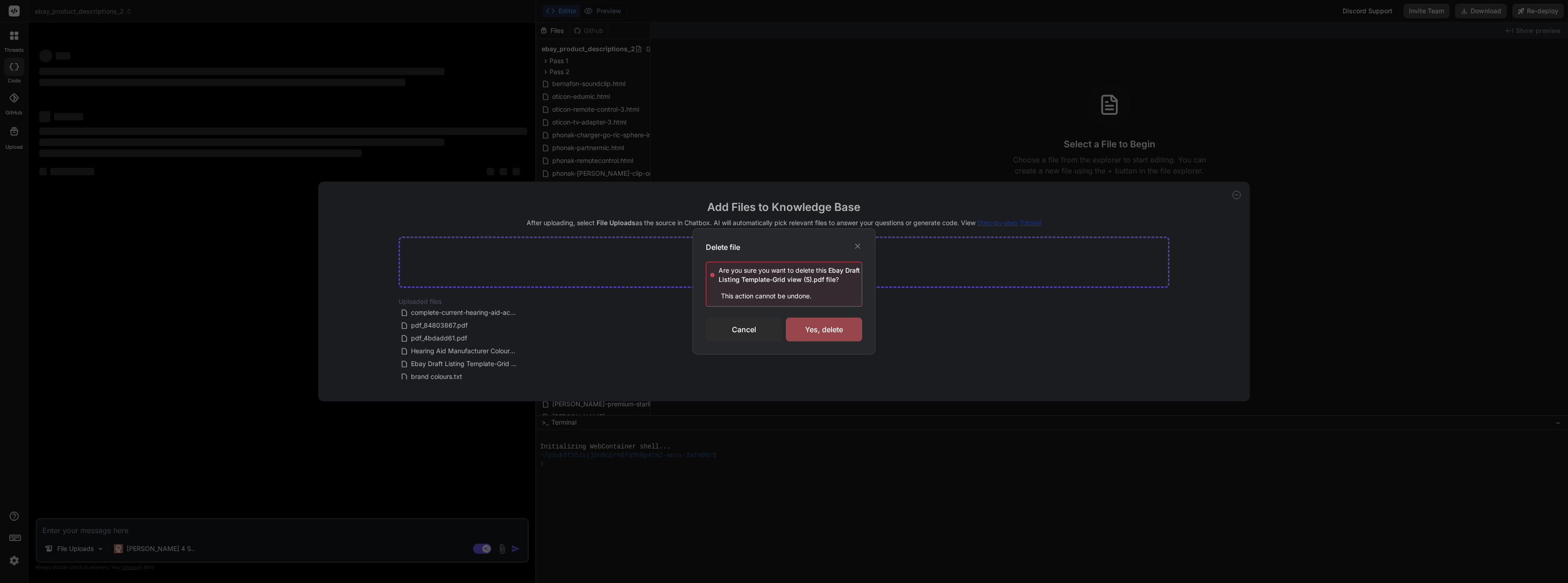
click at [808, 336] on div "Yes, delete" at bounding box center [824, 329] width 76 height 24
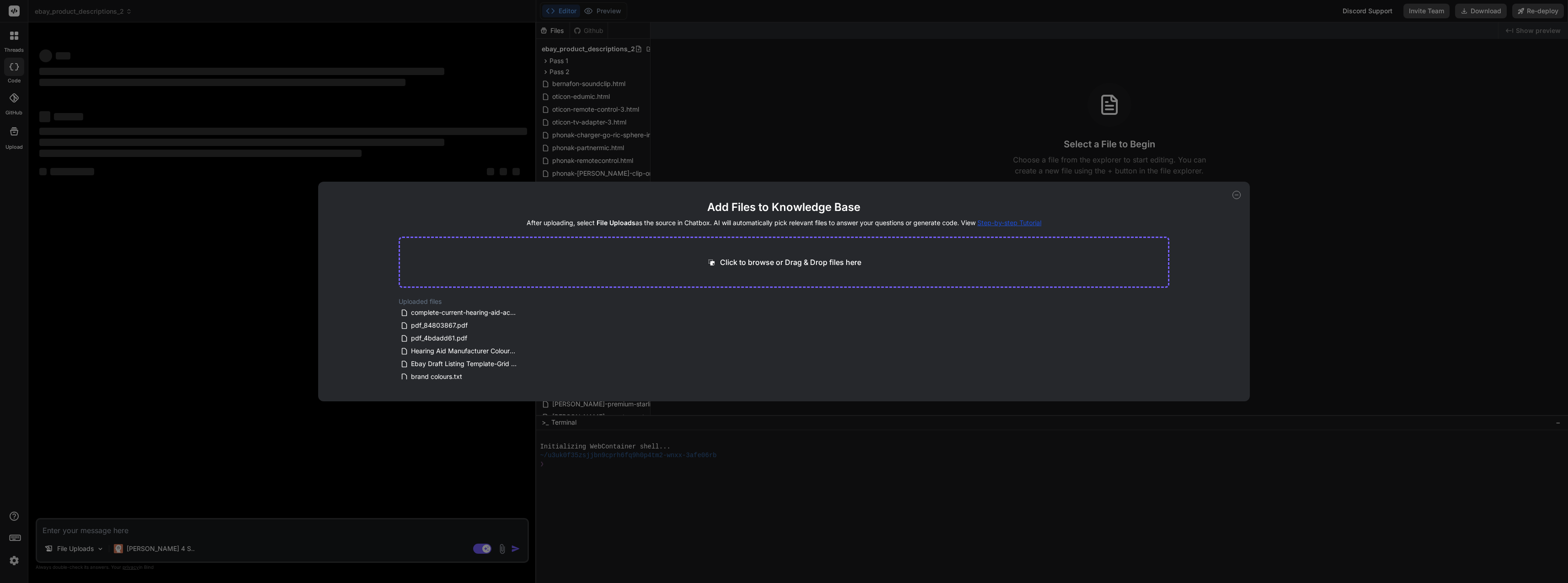
click at [523, 364] on icon at bounding box center [525, 364] width 8 height 8
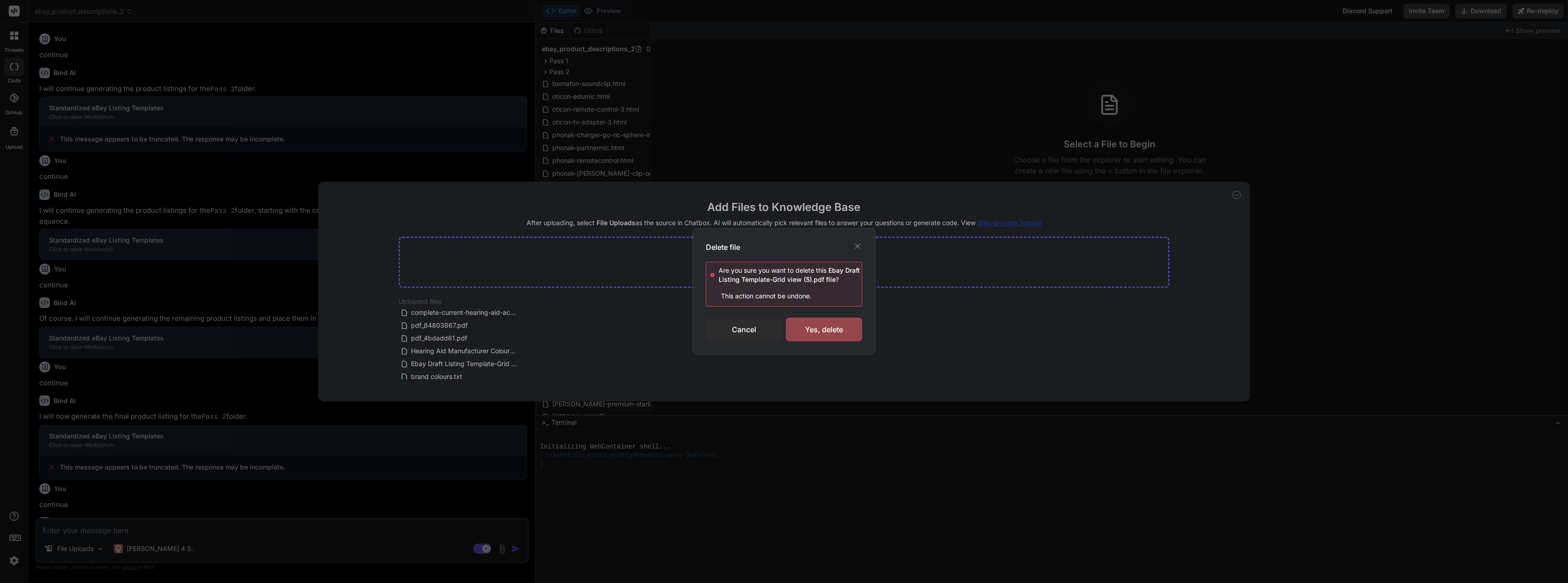
scroll to position [79, 0]
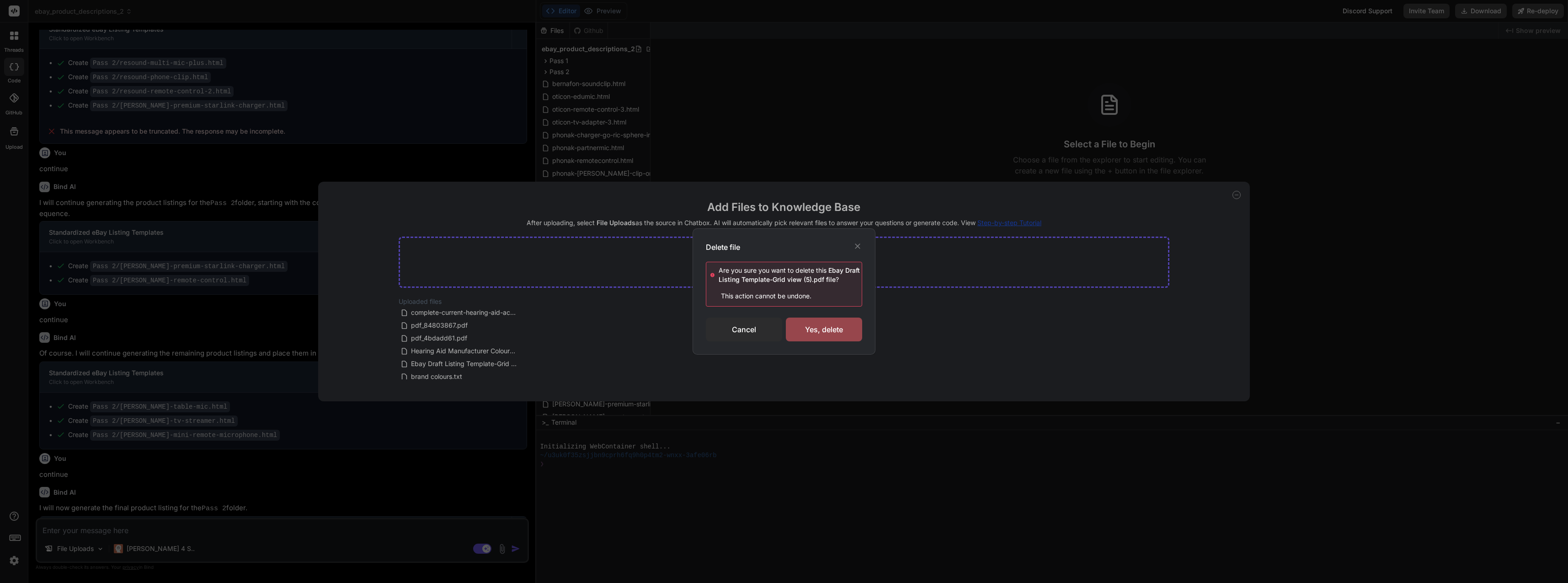
click at [844, 337] on div "Yes, delete" at bounding box center [824, 329] width 76 height 24
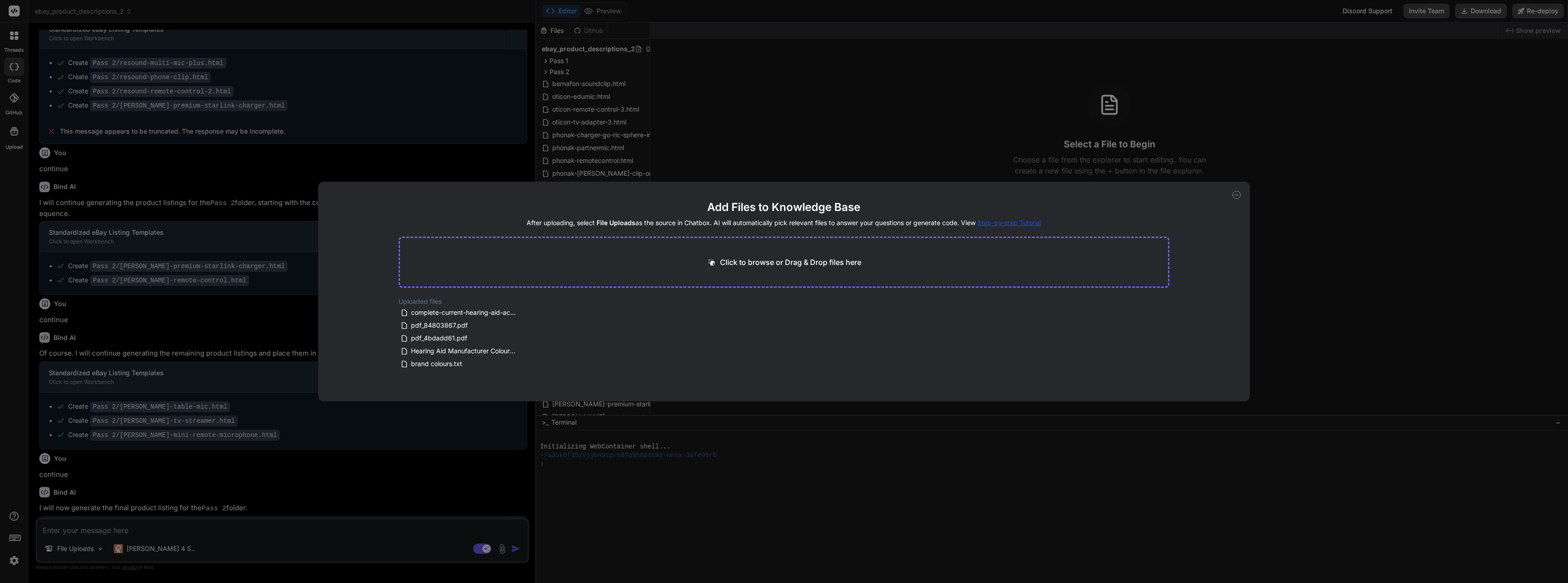
click at [497, 555] on div "Add Files to Knowledge Base After uploading, select File Uploads as the source …" at bounding box center [784, 291] width 1568 height 583
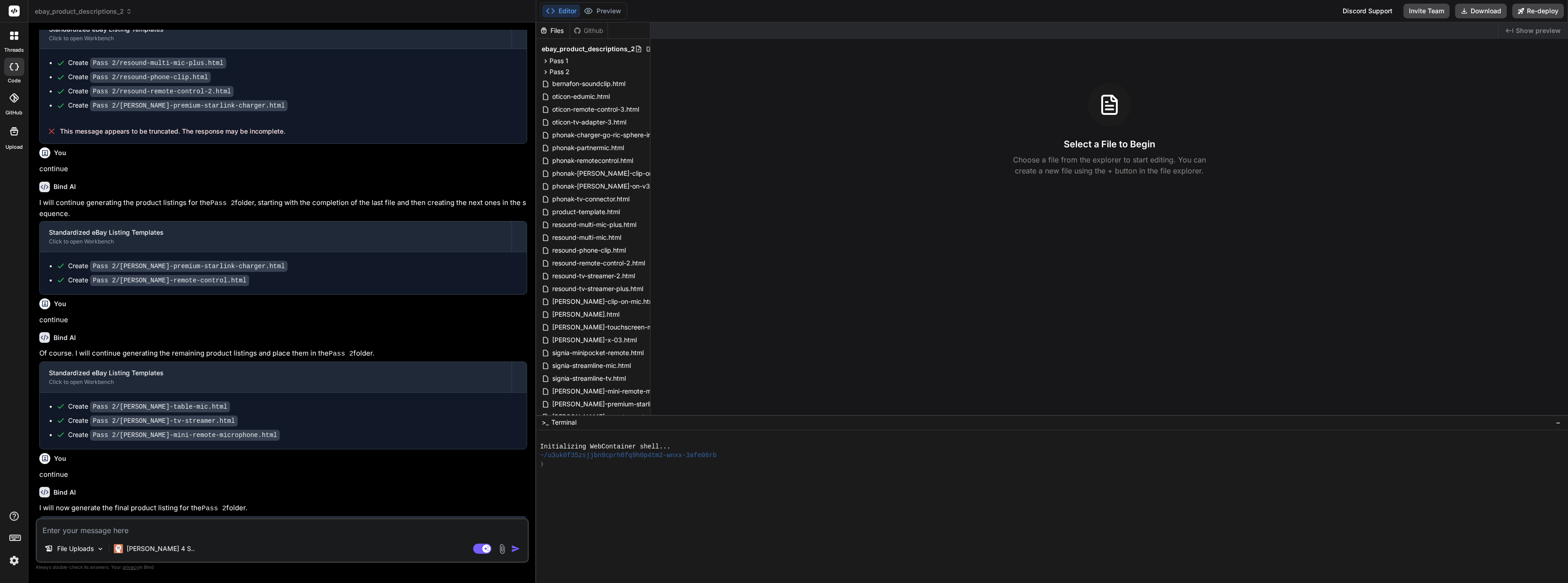
click at [499, 553] on img at bounding box center [502, 548] width 11 height 11
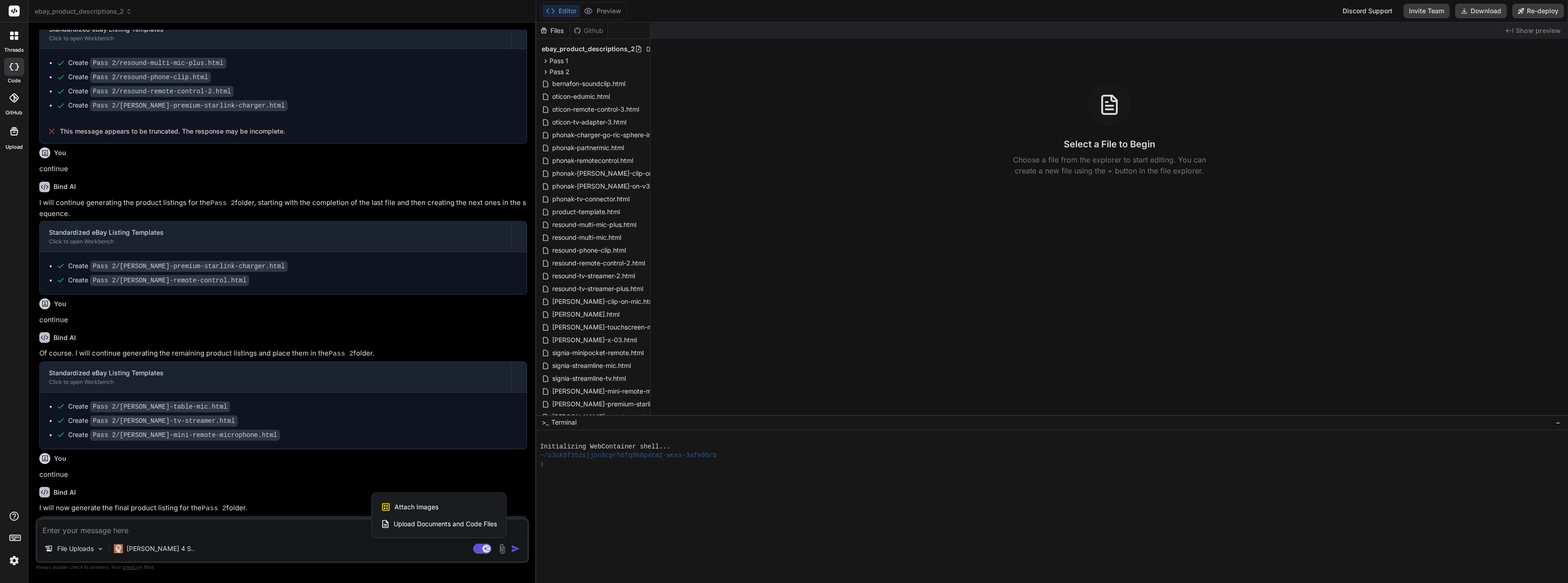
click at [479, 523] on span "Upload Documents and Code Files" at bounding box center [445, 524] width 103 height 9
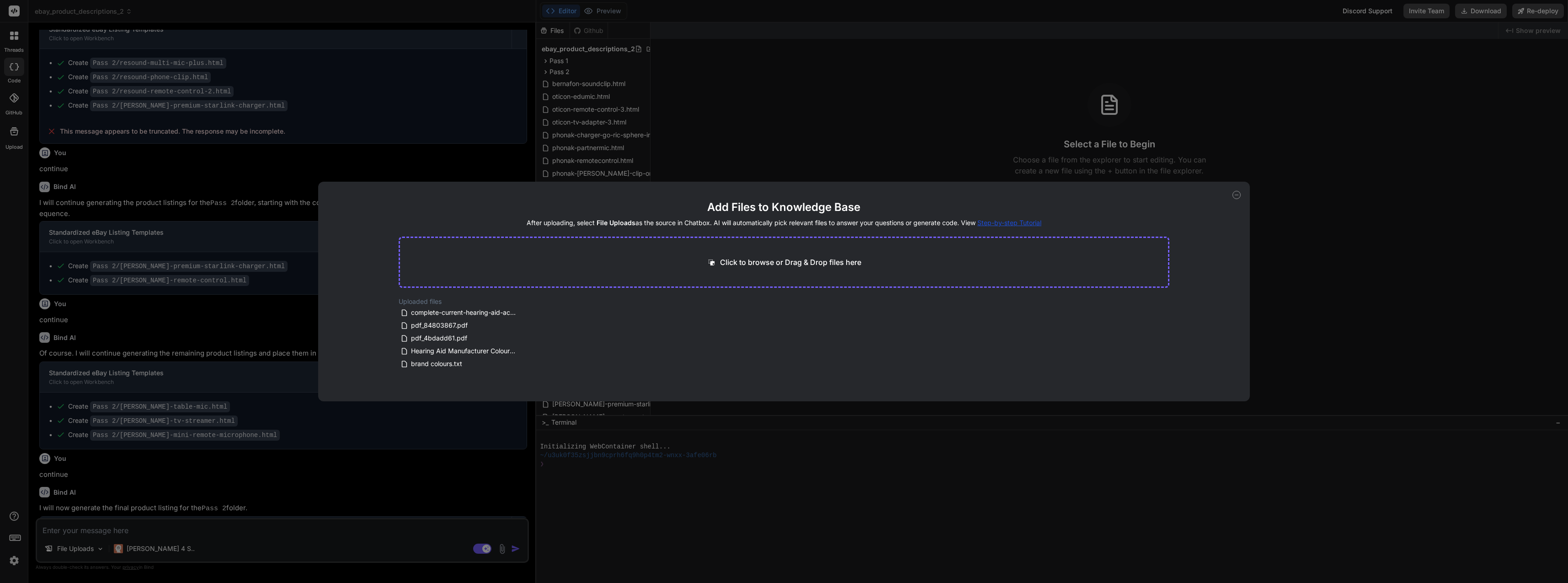
click at [274, 527] on div "Add Files to Knowledge Base After uploading, select File Uploads as the source …" at bounding box center [784, 291] width 1568 height 583
type textarea "x"
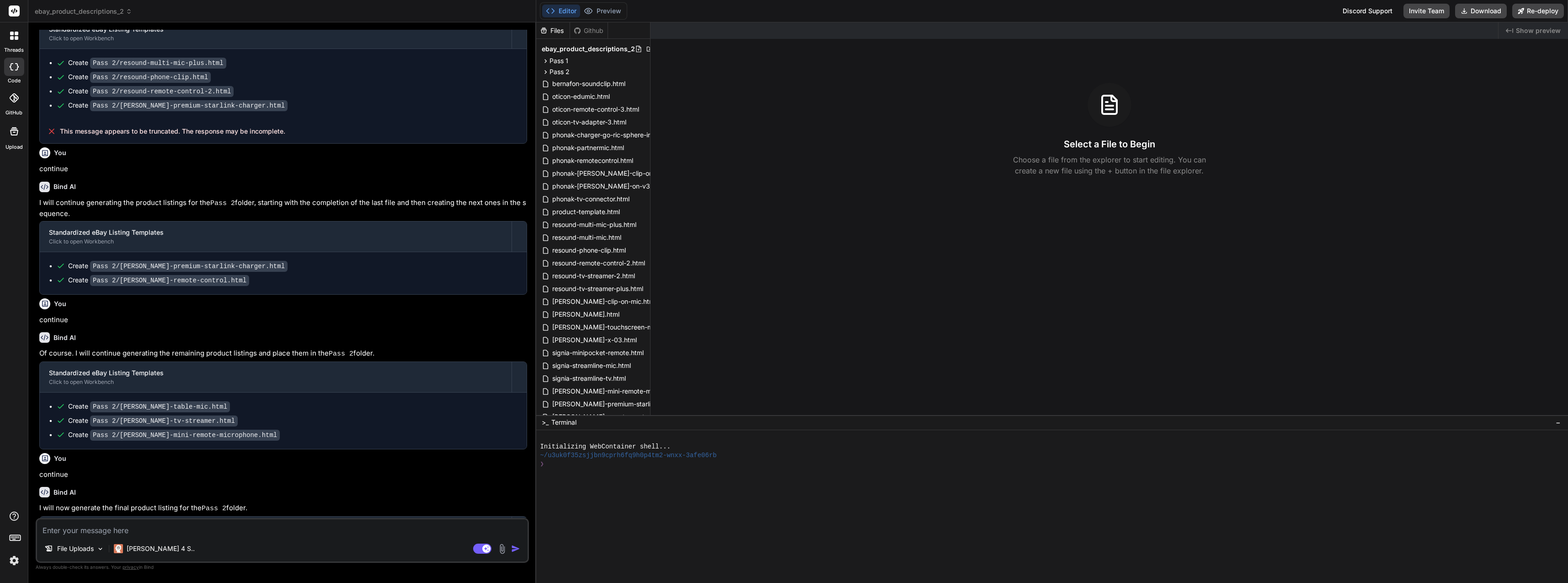
click at [313, 528] on textarea at bounding box center [282, 527] width 490 height 17
click at [314, 531] on textarea at bounding box center [282, 527] width 490 height 17
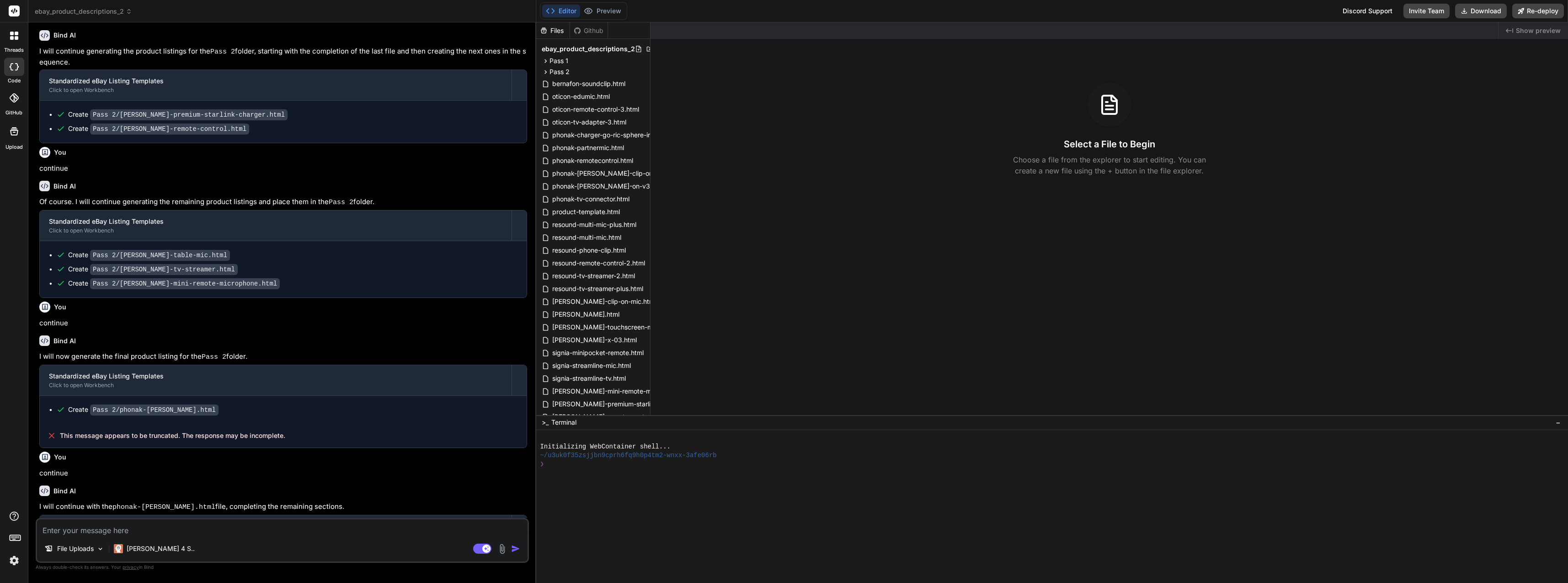
scroll to position [305, 0]
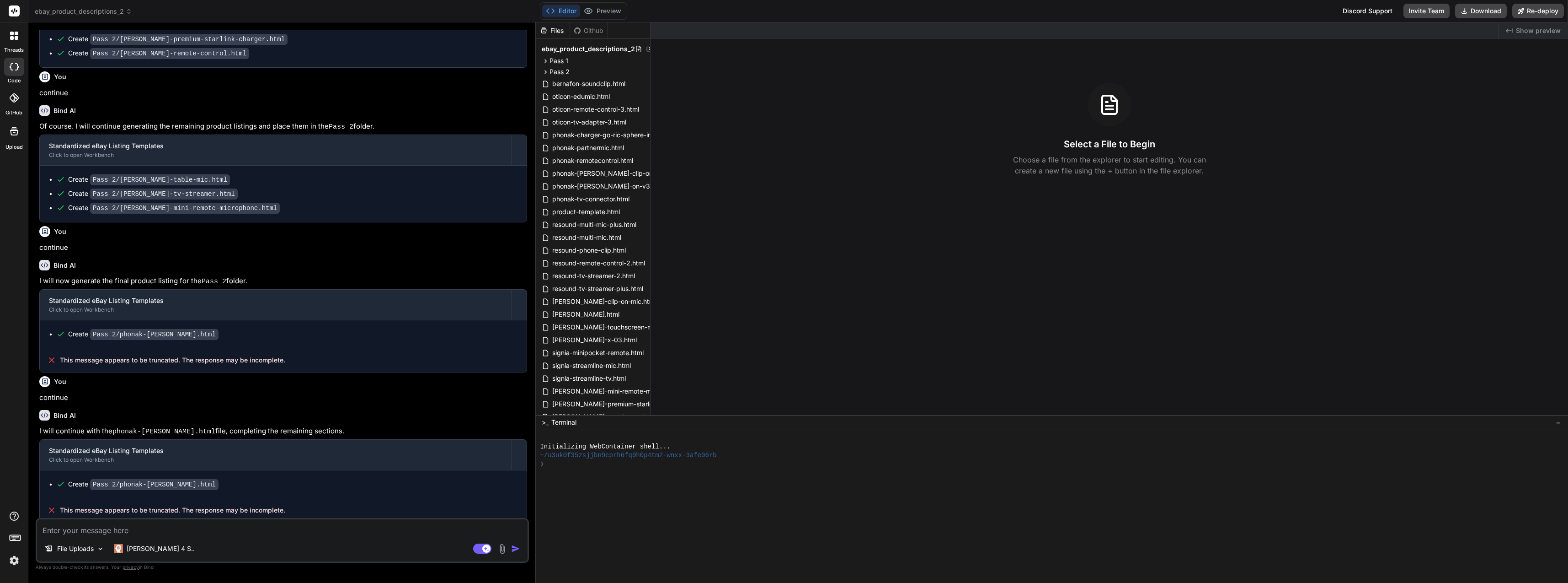
click at [261, 530] on textarea at bounding box center [282, 527] width 490 height 17
type textarea "I"
type textarea "x"
type textarea "In"
type textarea "x"
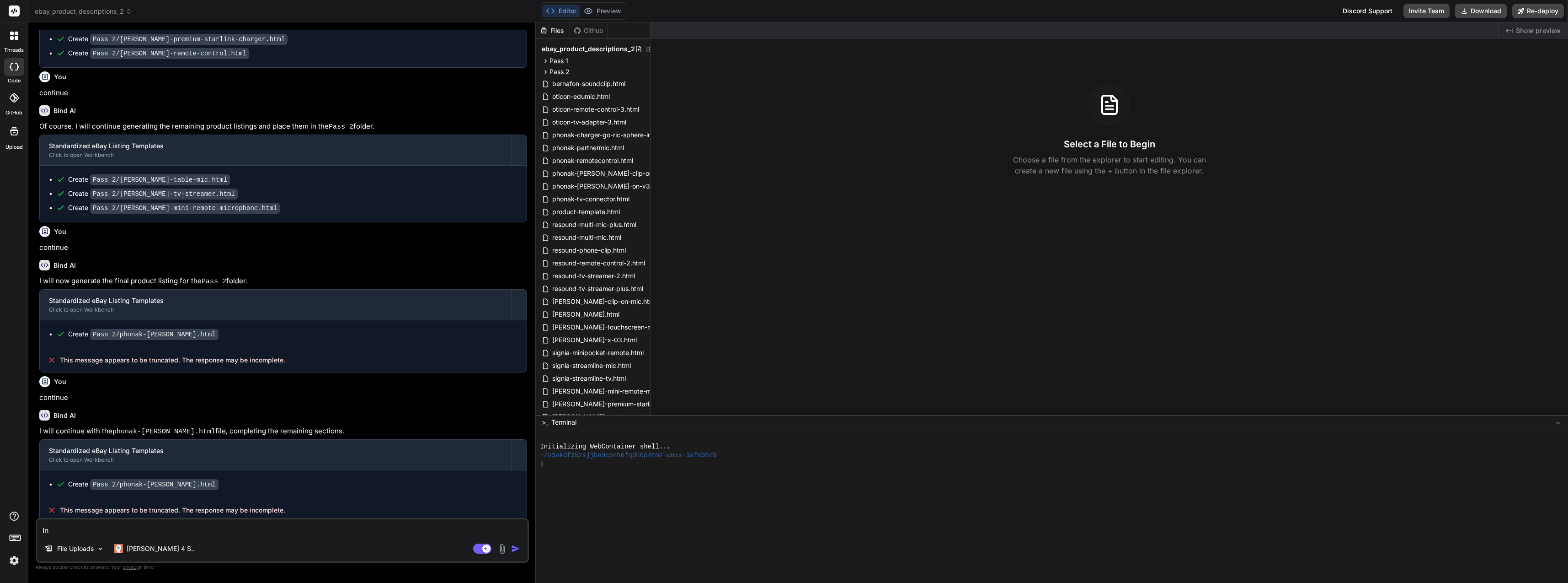
type textarea "In"
type textarea "x"
type textarea "In p"
type textarea "x"
type textarea "In"
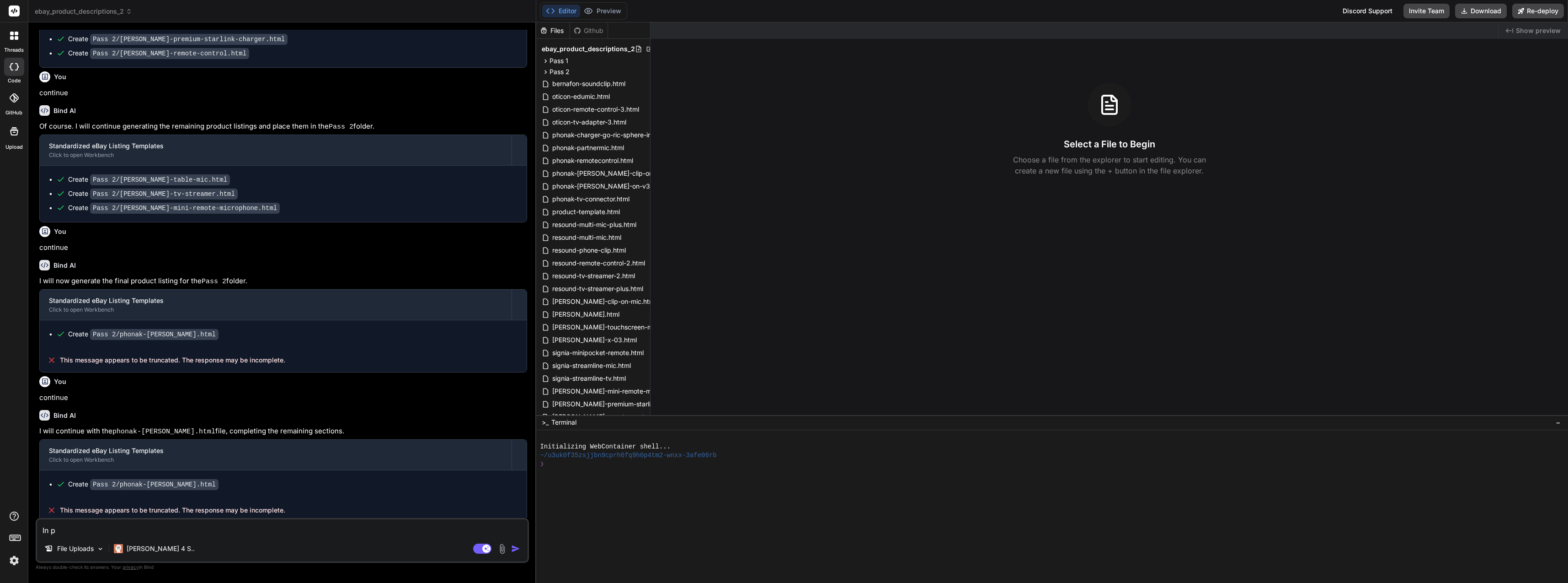
type textarea "x"
type textarea "In p"
type textarea "x"
type textarea "In pa"
type textarea "x"
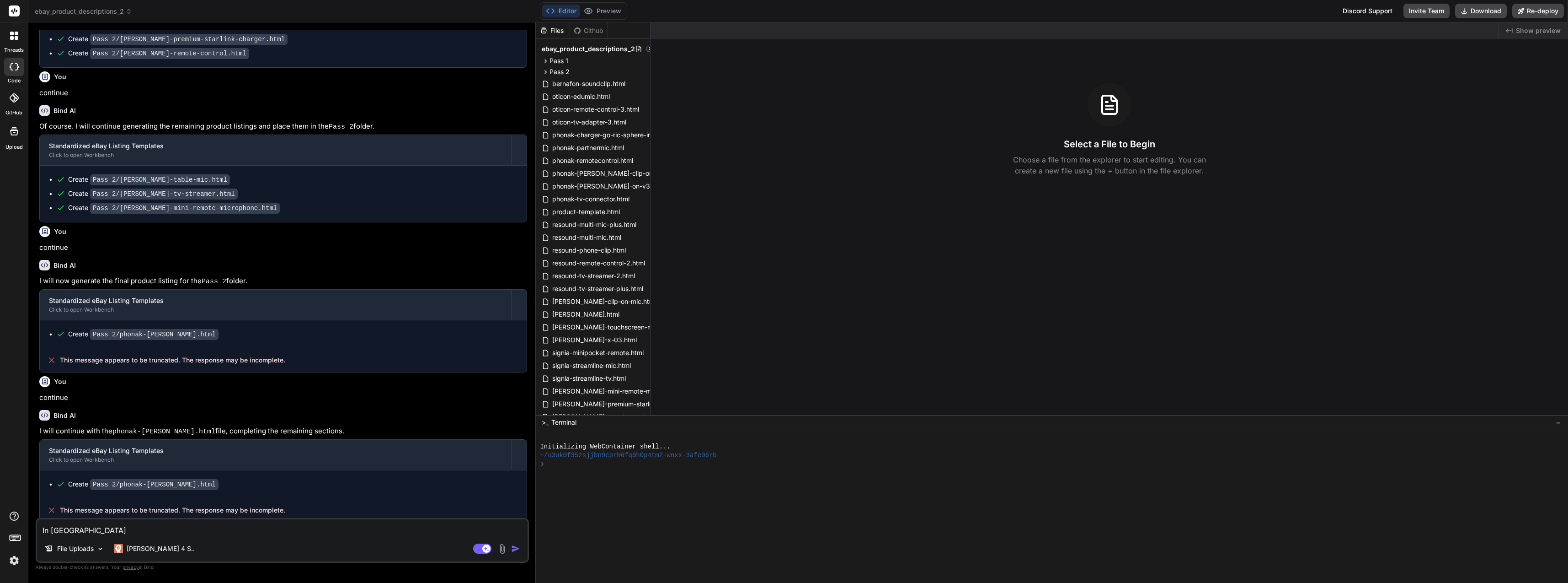
type textarea "In pas"
type textarea "x"
type textarea "In pass"
type textarea "x"
type textarea "In pass"
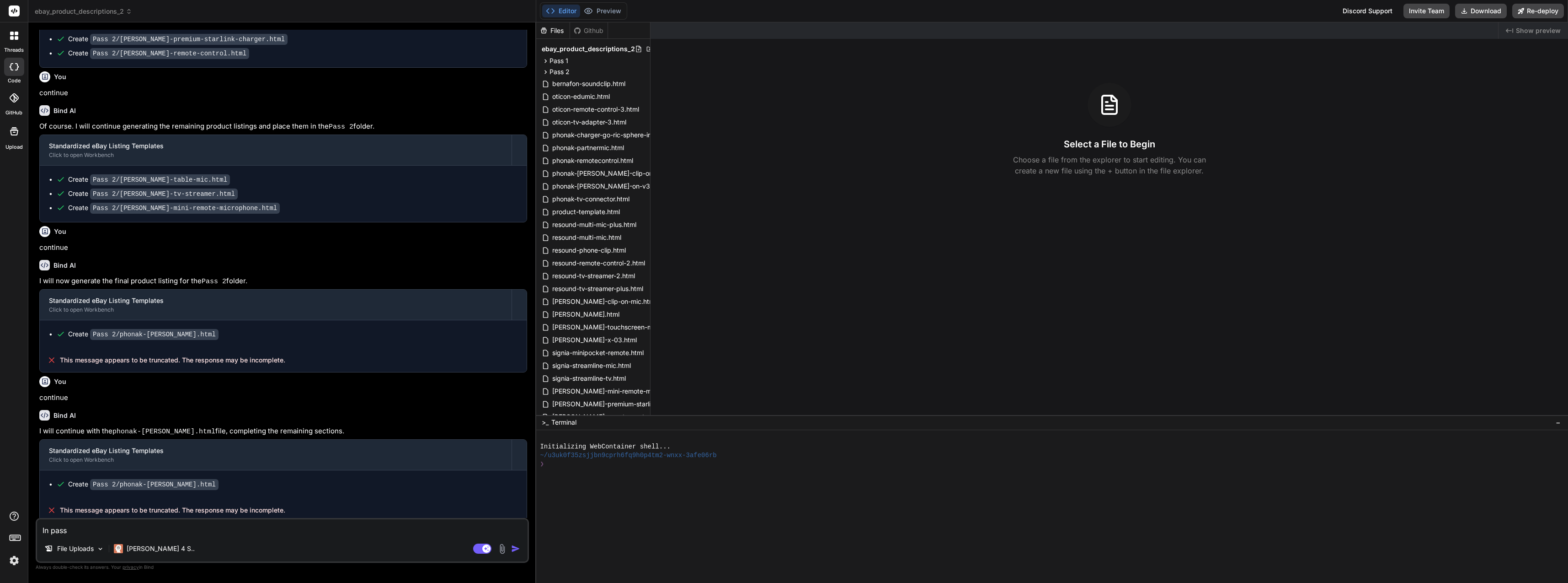
type textarea "x"
type textarea "In pass r"
type textarea "x"
type textarea "In pass"
type textarea "x"
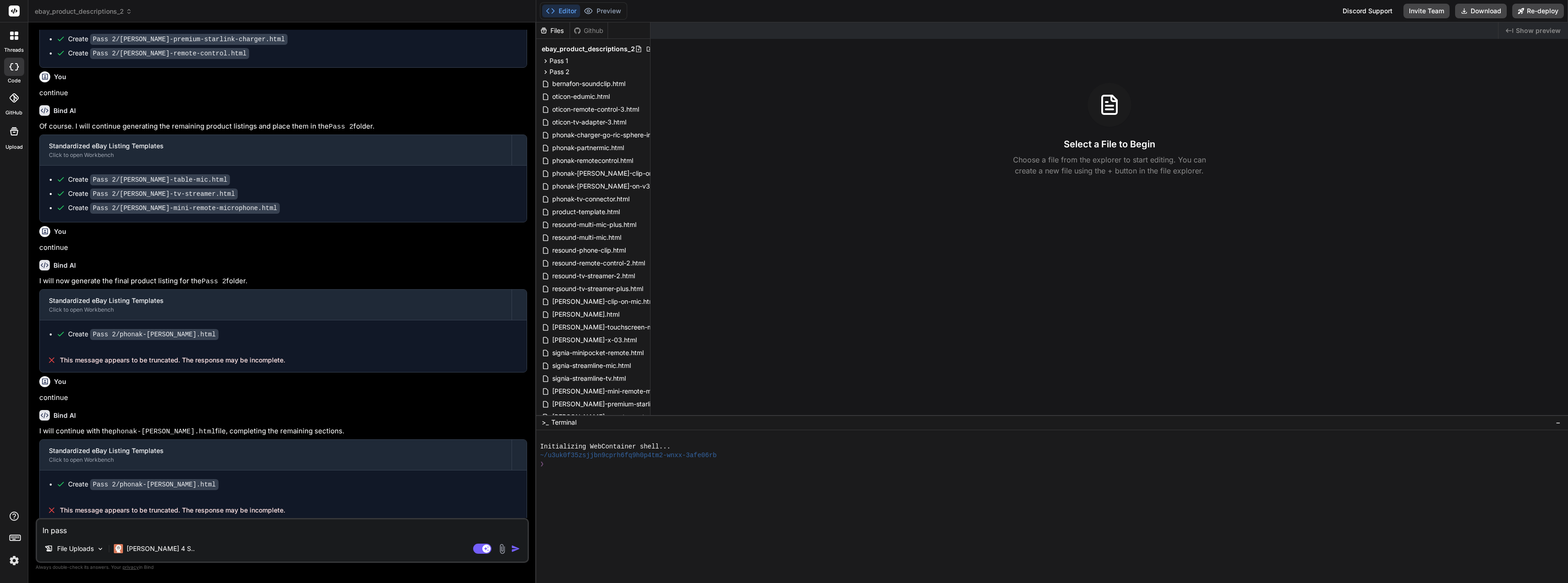
type textarea "In pass 3"
type textarea "x"
type textarea "In pass 3"
type textarea "x"
type textarea "In pass 3 f"
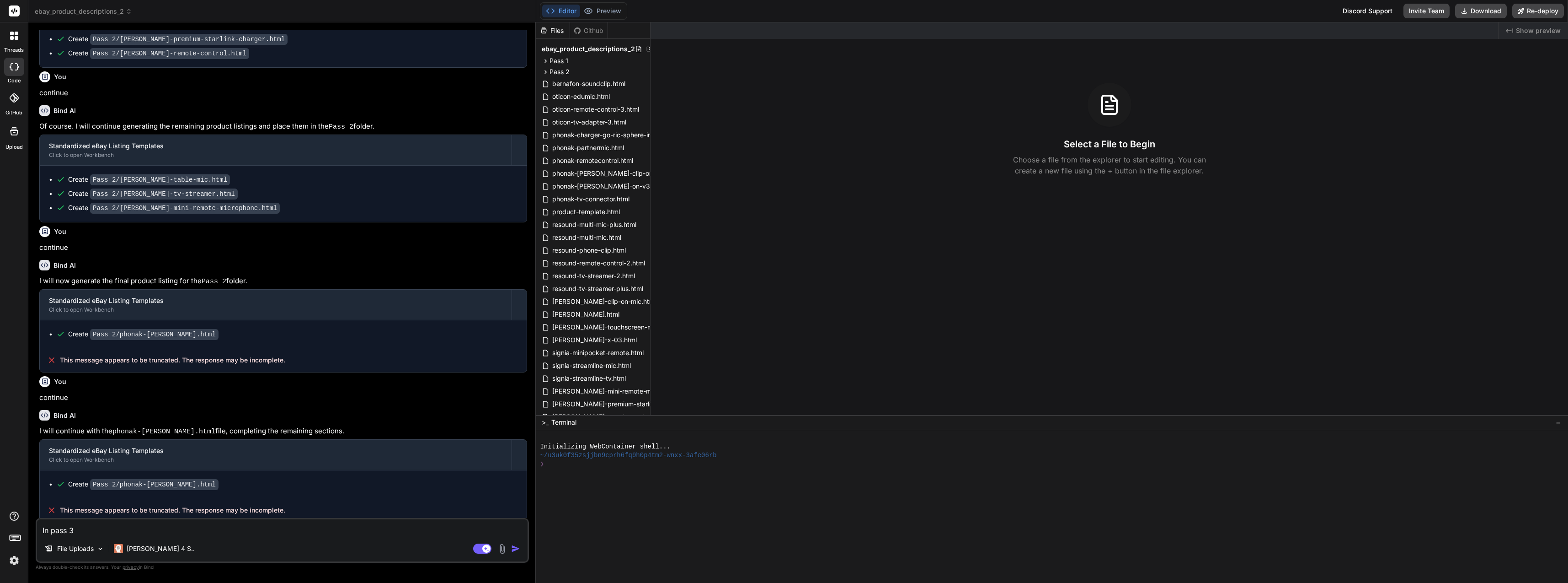
type textarea "x"
type textarea "In pass 3 fo"
type textarea "x"
type textarea "In pass 3 fol"
type textarea "x"
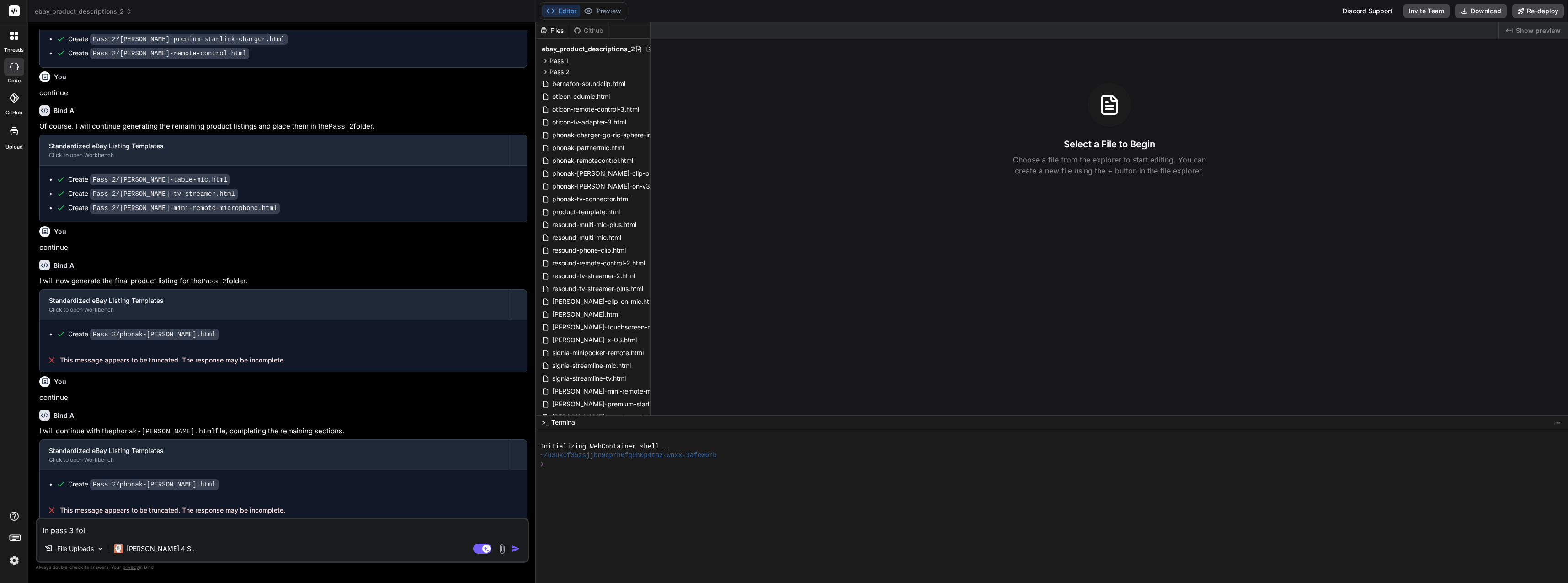
type textarea "In pass 3 fold"
type textarea "x"
type textarea "In pass 3 folde"
type textarea "x"
type textarea "In pass 3 folder"
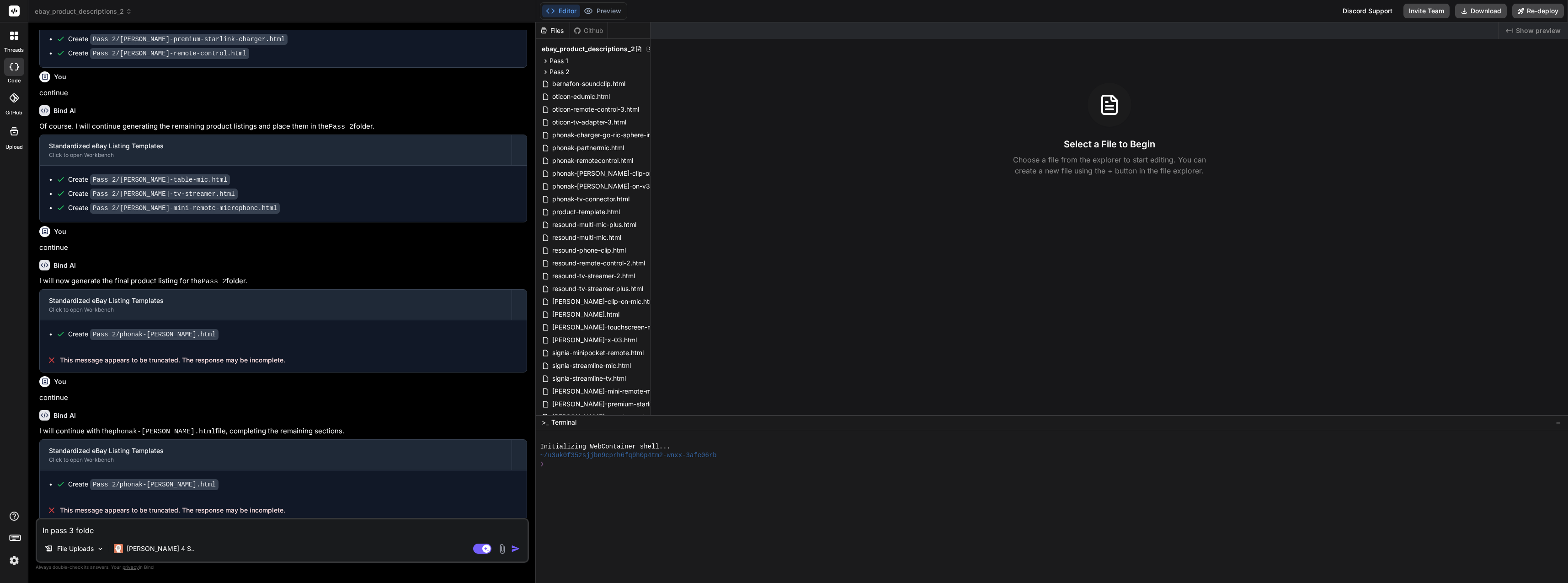
type textarea "x"
type textarea "In pass 3 folder,"
type textarea "x"
type textarea "In pass 3 folder,"
type textarea "x"
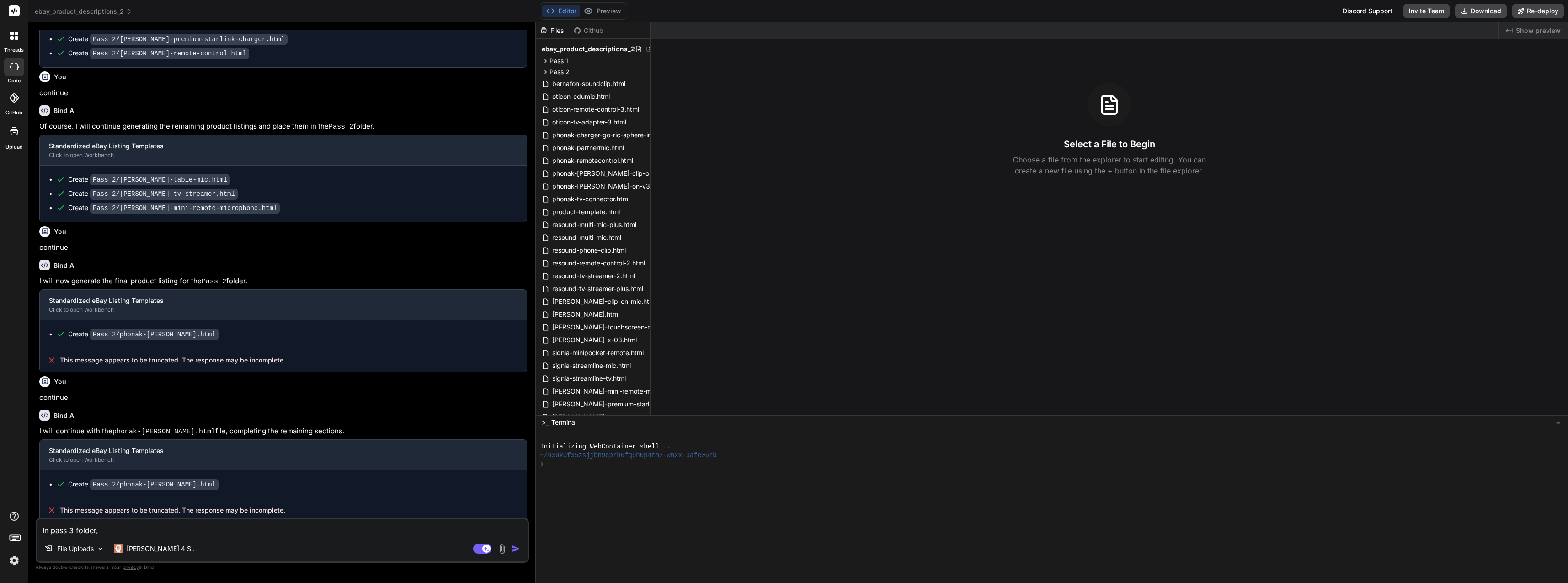
type textarea "In pass 3 folder, n"
type textarea "x"
type textarea "In pass 3 folder, no"
type textarea "x"
type textarea "In pass 3 folder, now"
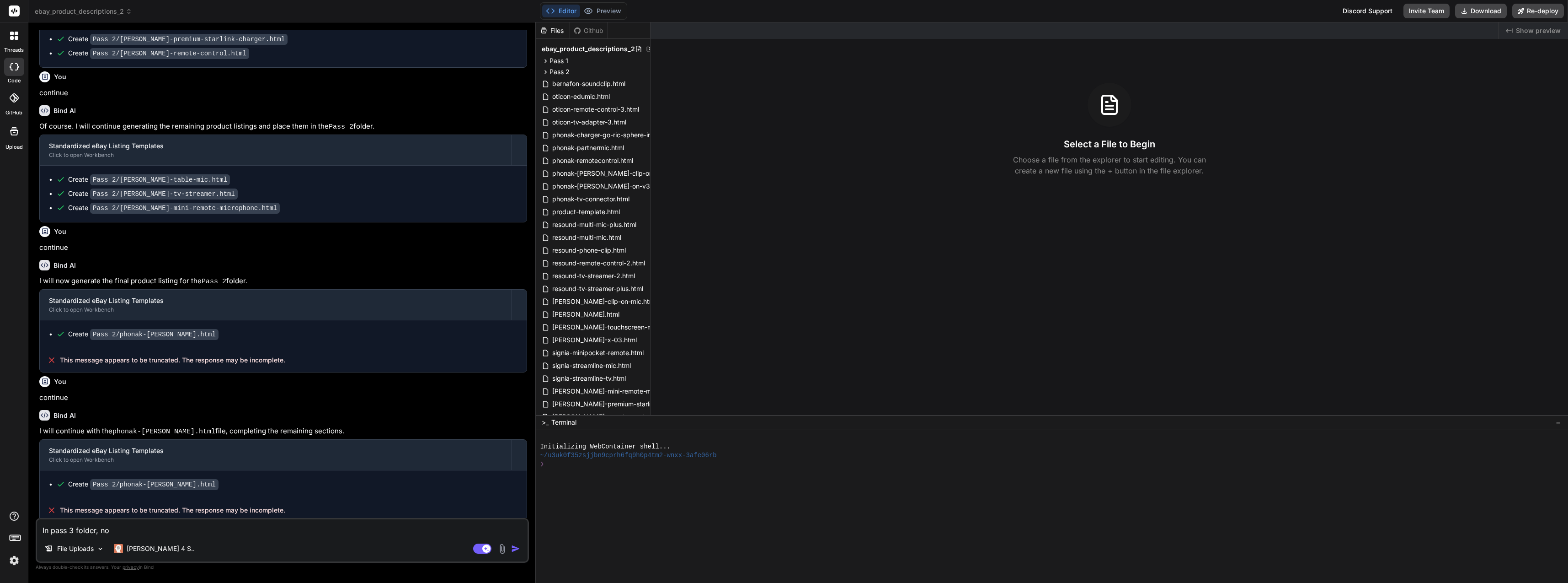
type textarea "x"
type textarea "In pass 3 folder, now"
type textarea "x"
type textarea "In pass 3 folder, now u"
type textarea "x"
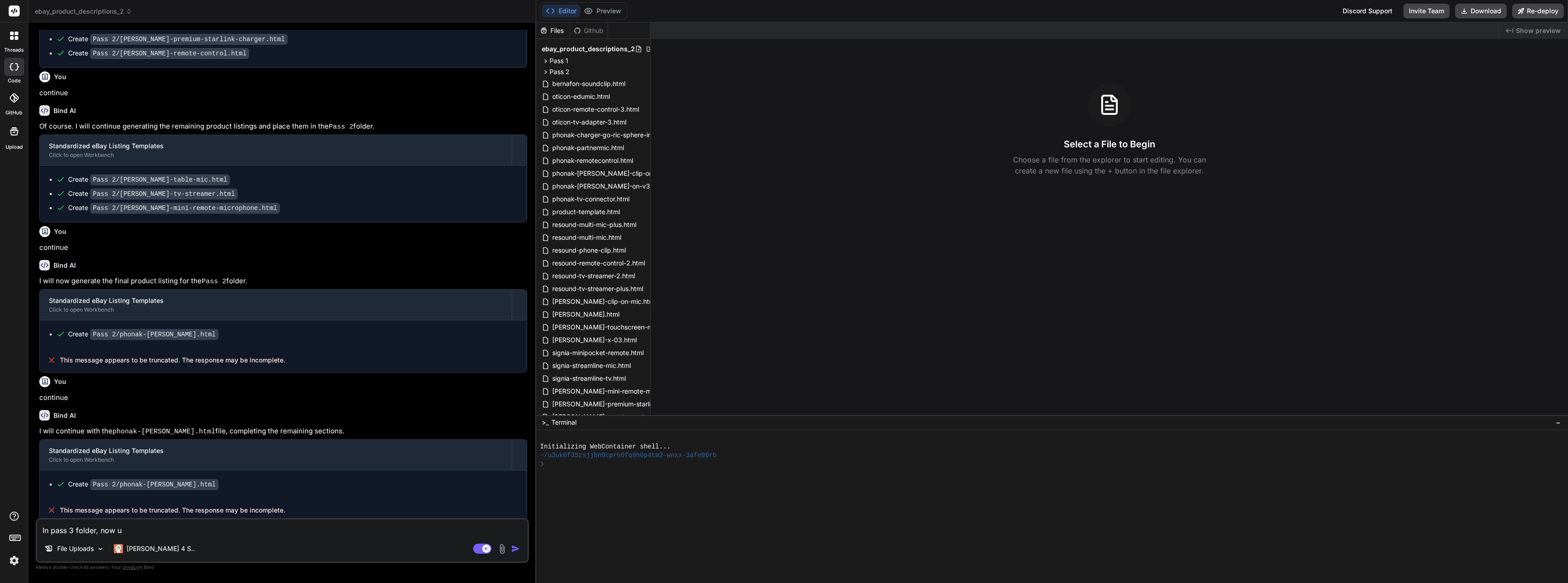
type textarea "In pass 3 folder, now us"
type textarea "x"
type textarea "In pass 3 folder, now usi"
type textarea "x"
type textarea "In pass 3 folder, now usin"
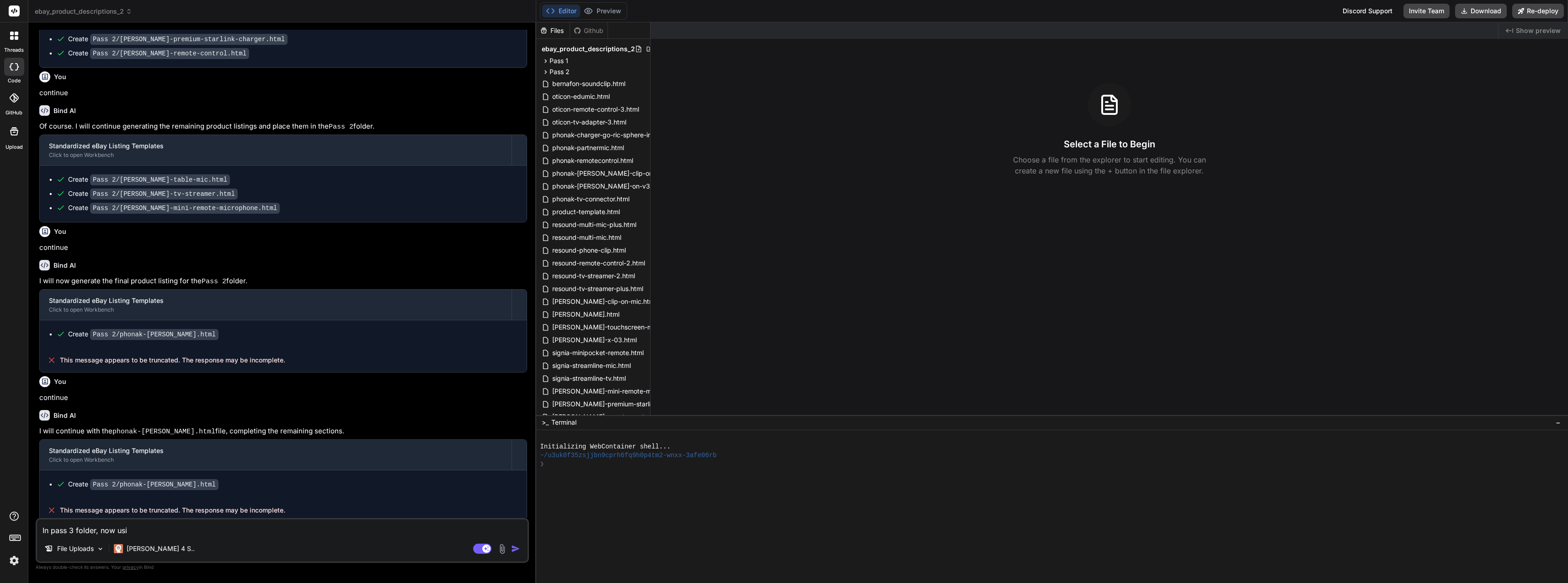
type textarea "x"
type textarea "In pass 3 folder, now using"
type textarea "x"
type textarea "In pass 3 folder, now using"
type textarea "x"
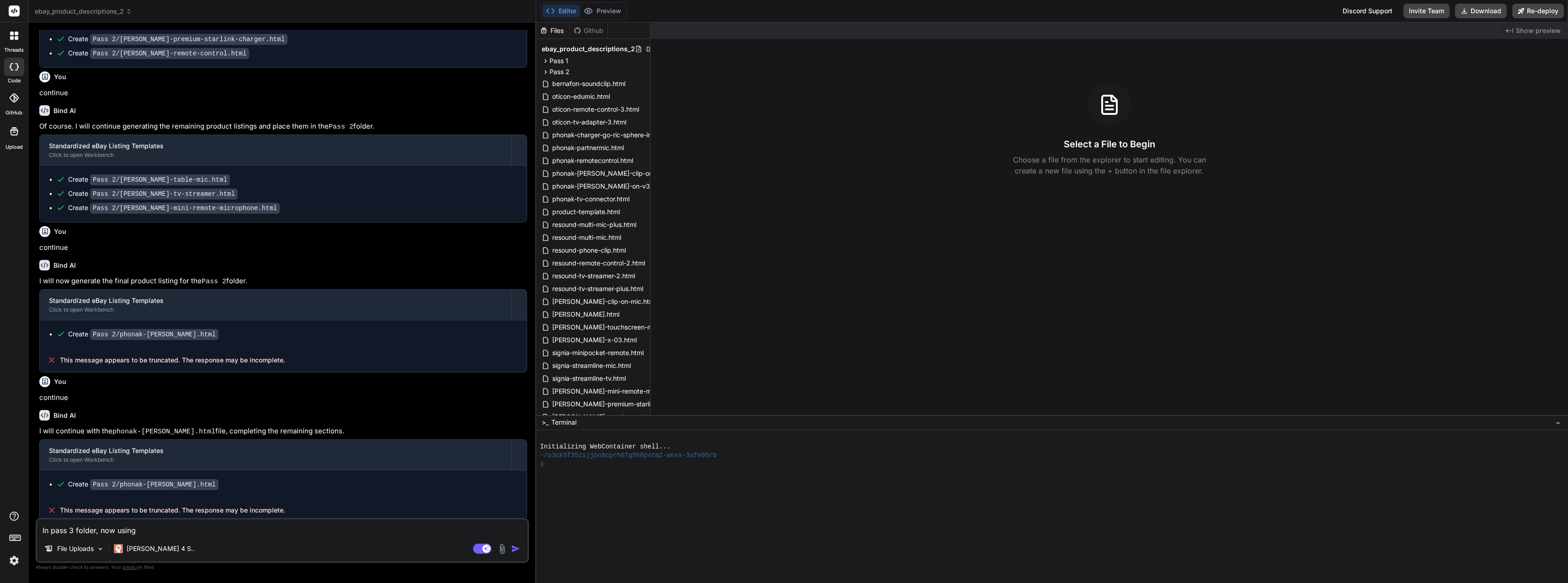
paste textarea "<!-- Note: Using accessible shade #5A8A28 as the primary Phonak Green #8BBD3F f…"
type textarea "In pass 3 folder, now using <!-- Note: Using accessible shade #5A8A28 as the pr…"
type textarea "x"
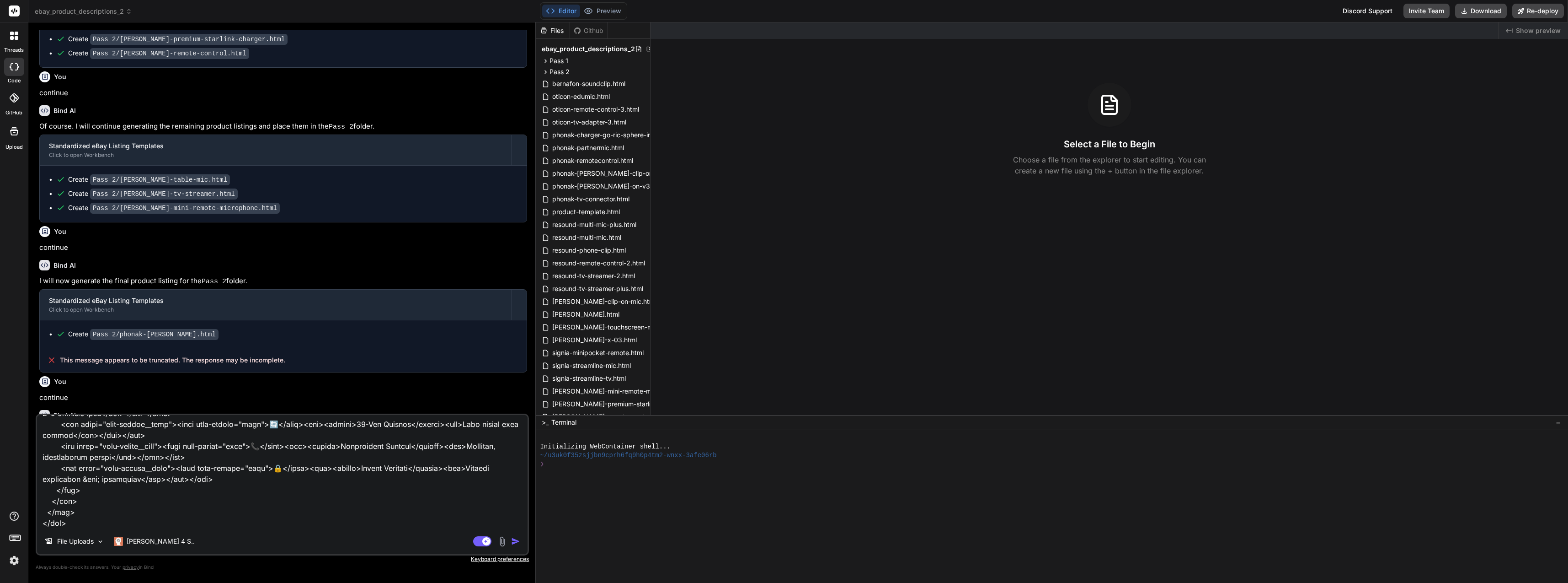
type textarea "In pass 3 folder, now using"
type textarea "x"
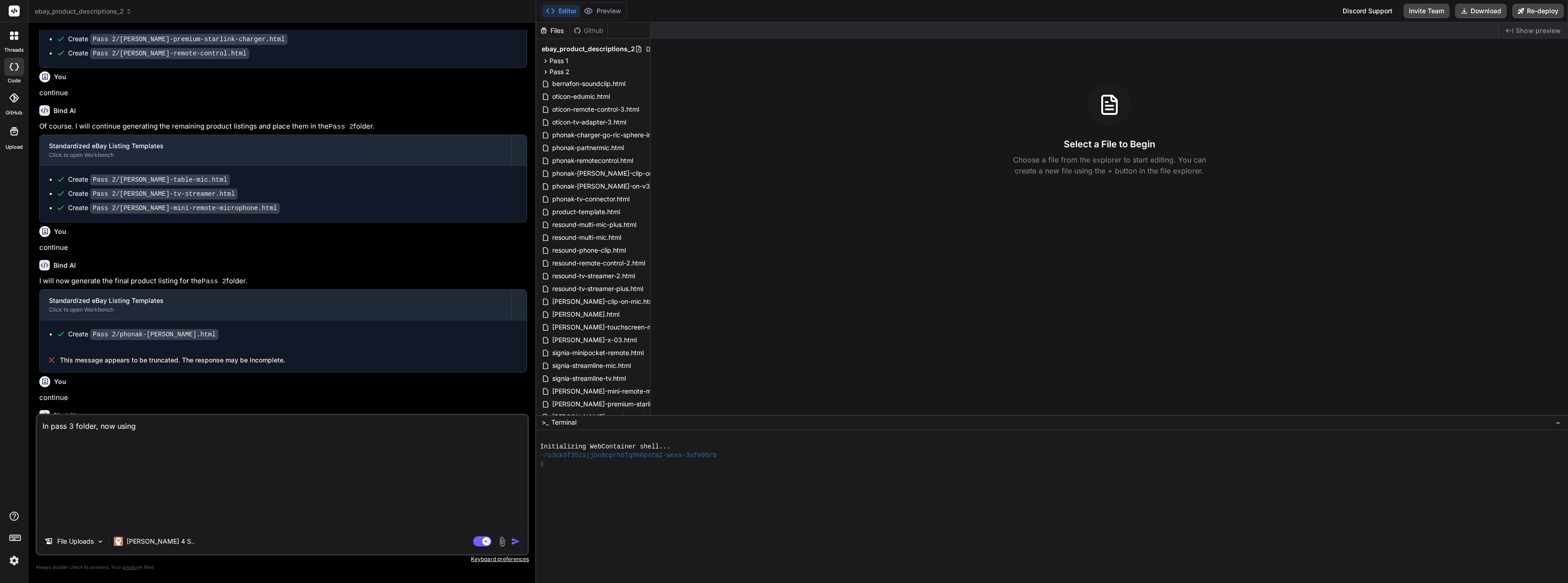
scroll to position [0, 0]
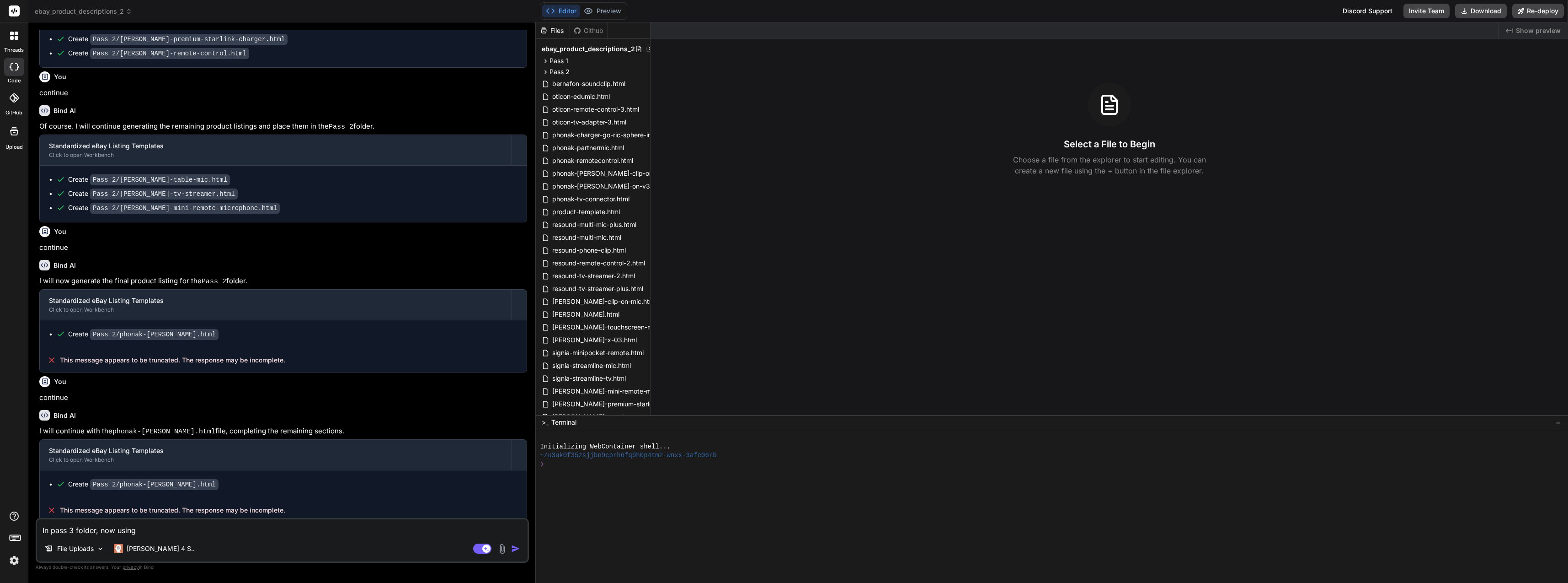
type textarea "In pass 3 folder, now using"
click at [499, 548] on img at bounding box center [502, 548] width 11 height 11
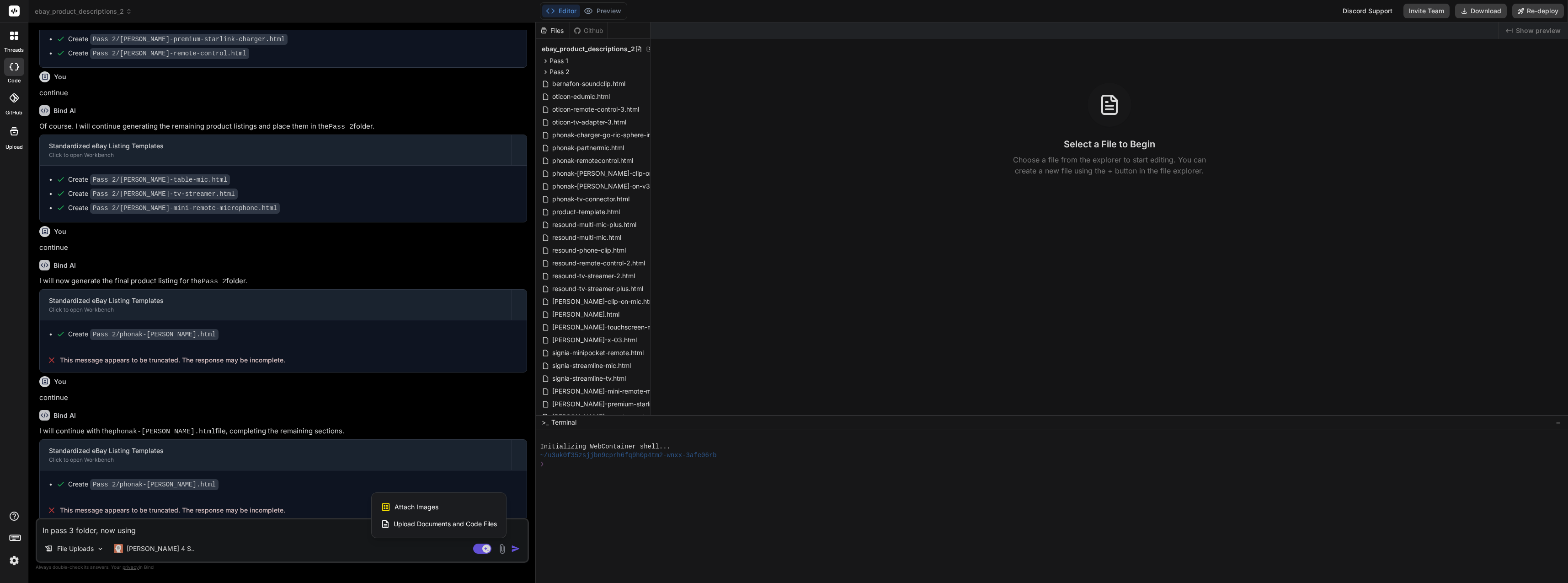
click at [468, 529] on div "Upload Documents and Code Files" at bounding box center [439, 524] width 116 height 17
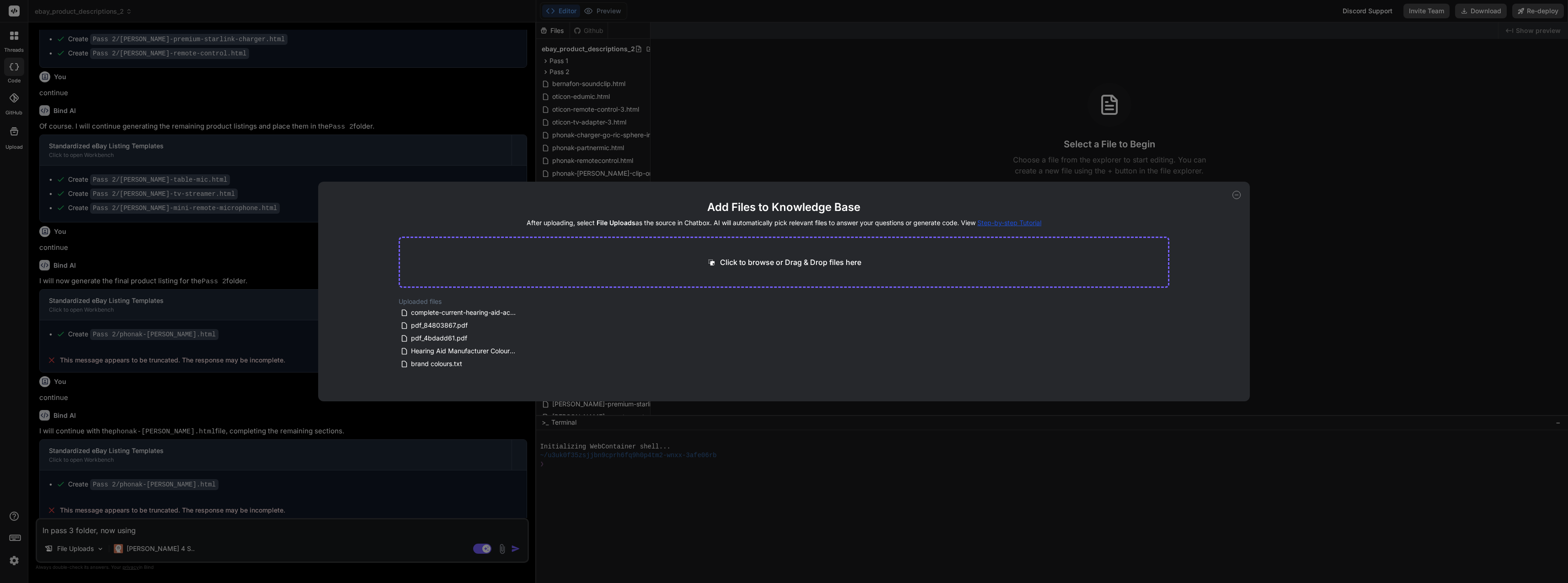
click at [431, 313] on span "complete-current-hearing-aid-accessories-2025.md" at bounding box center [464, 312] width 108 height 11
click at [1173, 362] on div "Add Files to Knowledge Base After uploading, select File Uploads as the source …" at bounding box center [784, 291] width 932 height 219
click at [1170, 362] on div "Add Files to Knowledge Base After uploading, select File Uploads as the source …" at bounding box center [784, 291] width 932 height 219
click at [1165, 364] on button "Finish" at bounding box center [1154, 365] width 32 height 19
click at [1237, 194] on icon at bounding box center [1236, 195] width 8 height 8
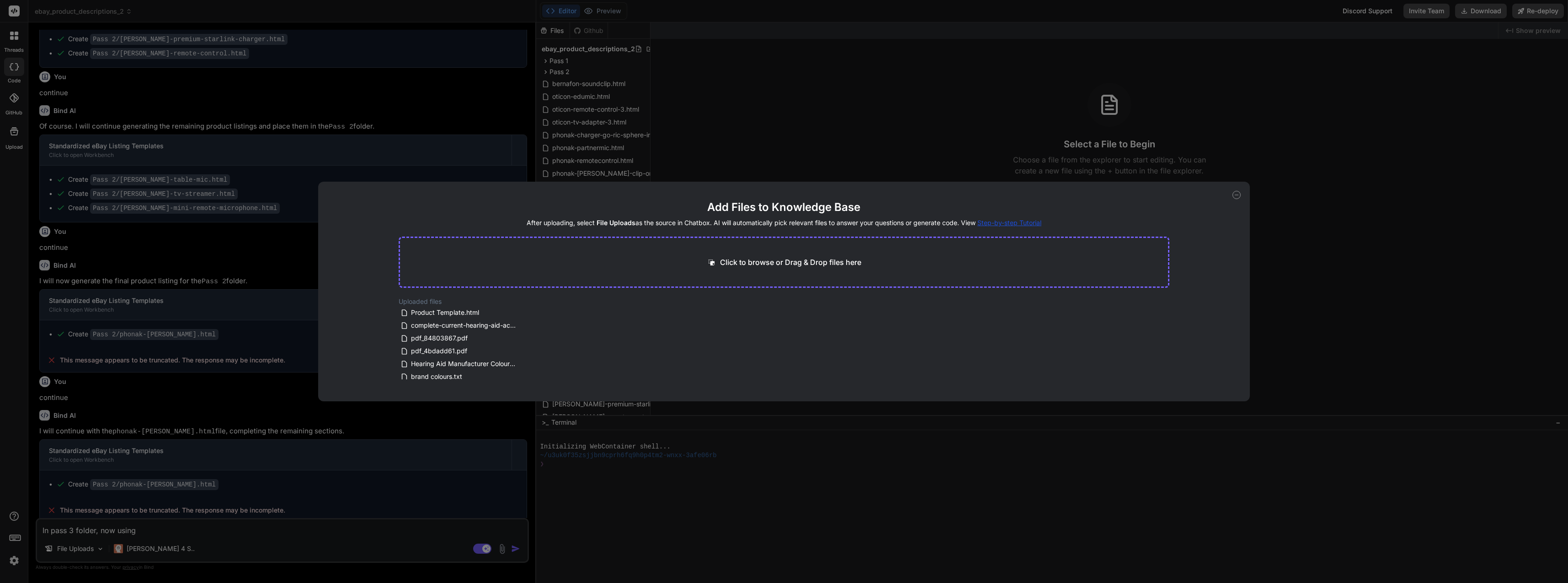
type textarea "x"
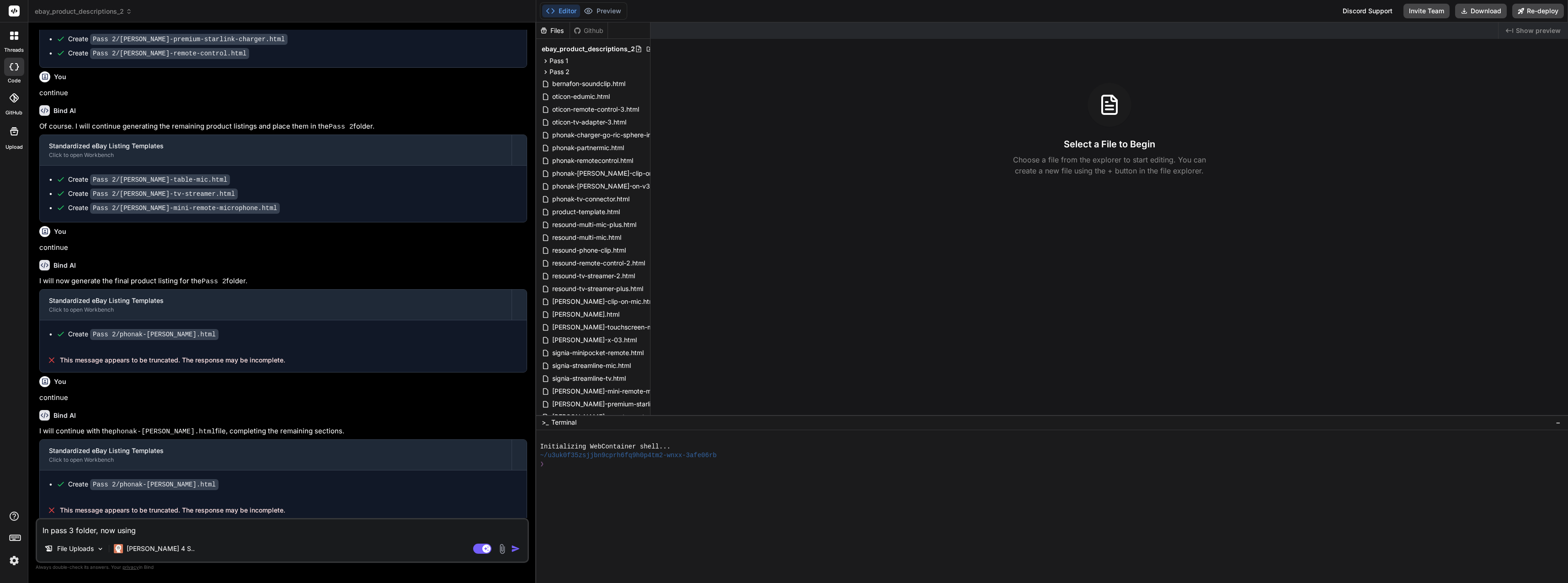
click at [310, 531] on textarea "In pass 3 folder, now using" at bounding box center [282, 527] width 490 height 17
paste textarea "complete-current-hearing-aid-accessories-2025.md"
type textarea "In pass 3 folder, now using complete-current-hearing-aid-accessories-2025.md"
type textarea "x"
type textarea "In pass 3 folder, now using complete-current-hearing-aid-accessories-2025.md"
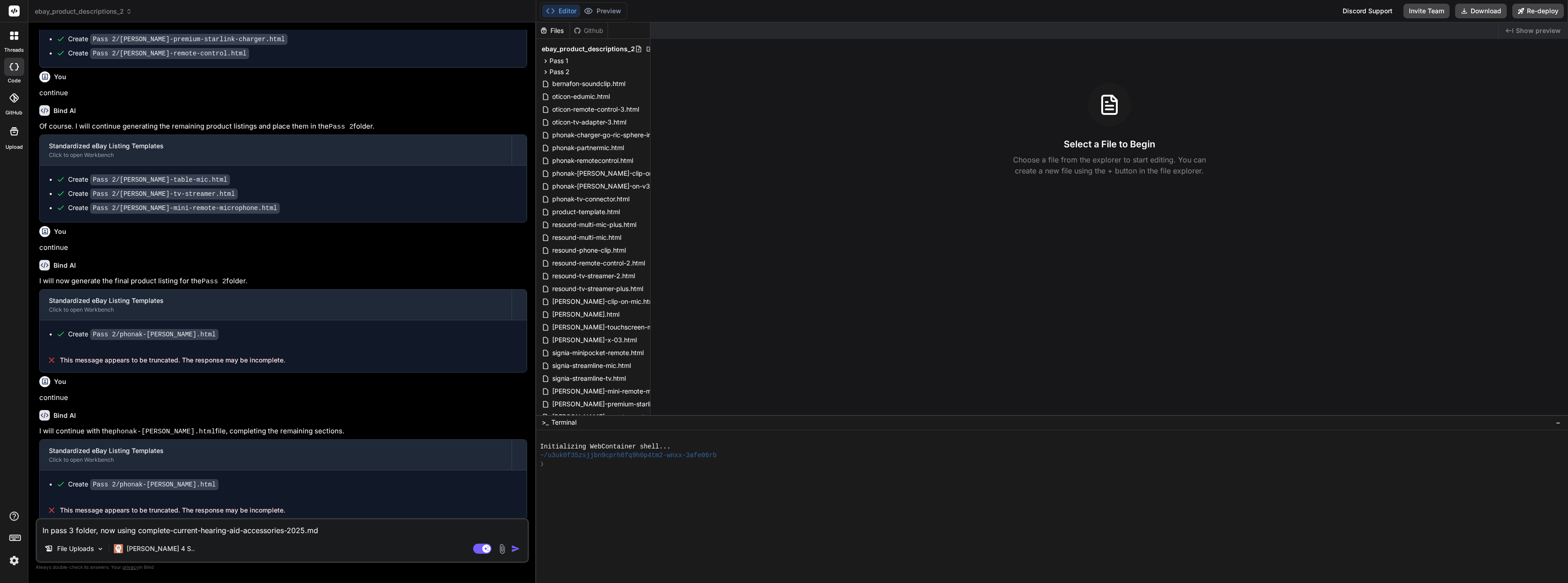
type textarea "x"
type textarea "In pass 3 folder, now using complete-current-hearing-aid-accessories-2025.md a"
type textarea "x"
type textarea "In pass 3 folder, now using complete-current-hearing-aid-accessories-2025.md an"
type textarea "x"
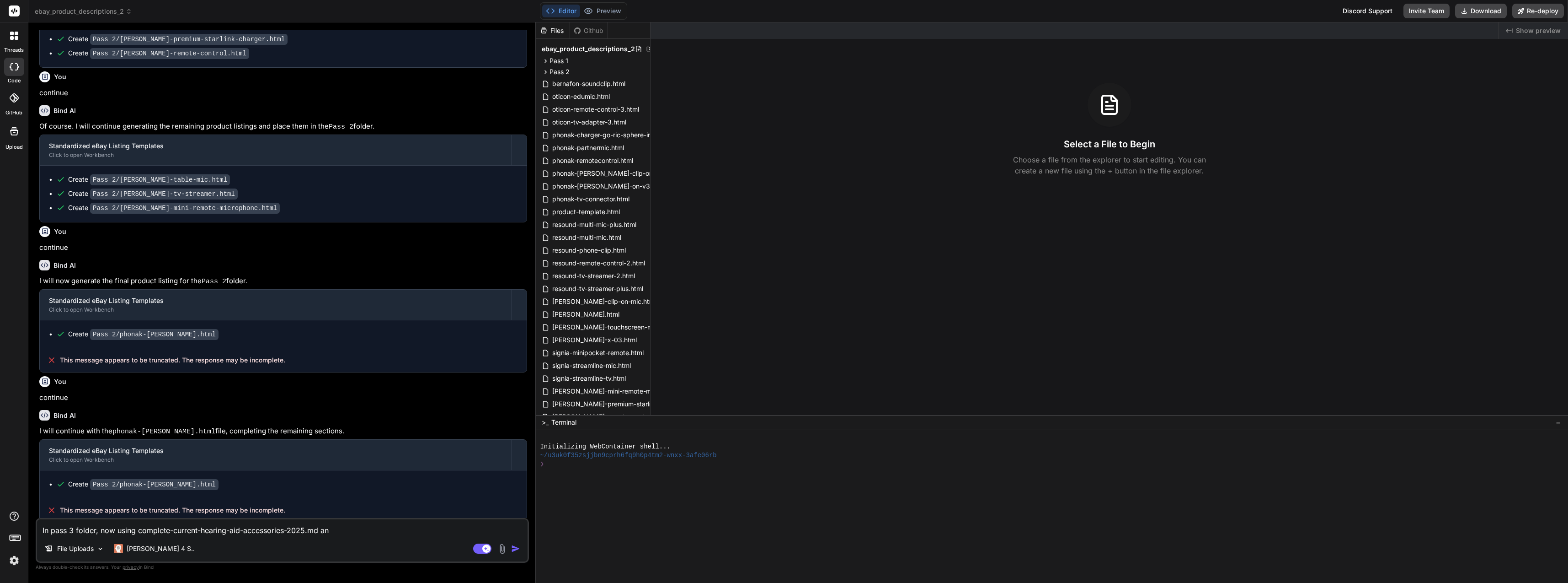
type textarea "In pass 3 folder, now using complete-current-hearing-aid-accessories-2025.md and"
type textarea "x"
type textarea "In pass 3 folder, now using complete-current-hearing-aid-accessories-2025.md and"
type textarea "x"
click at [140, 529] on textarea "In pass 3 folder, now using complete-current-hearing-aid-accessories-2025.md and" at bounding box center [282, 527] width 490 height 17
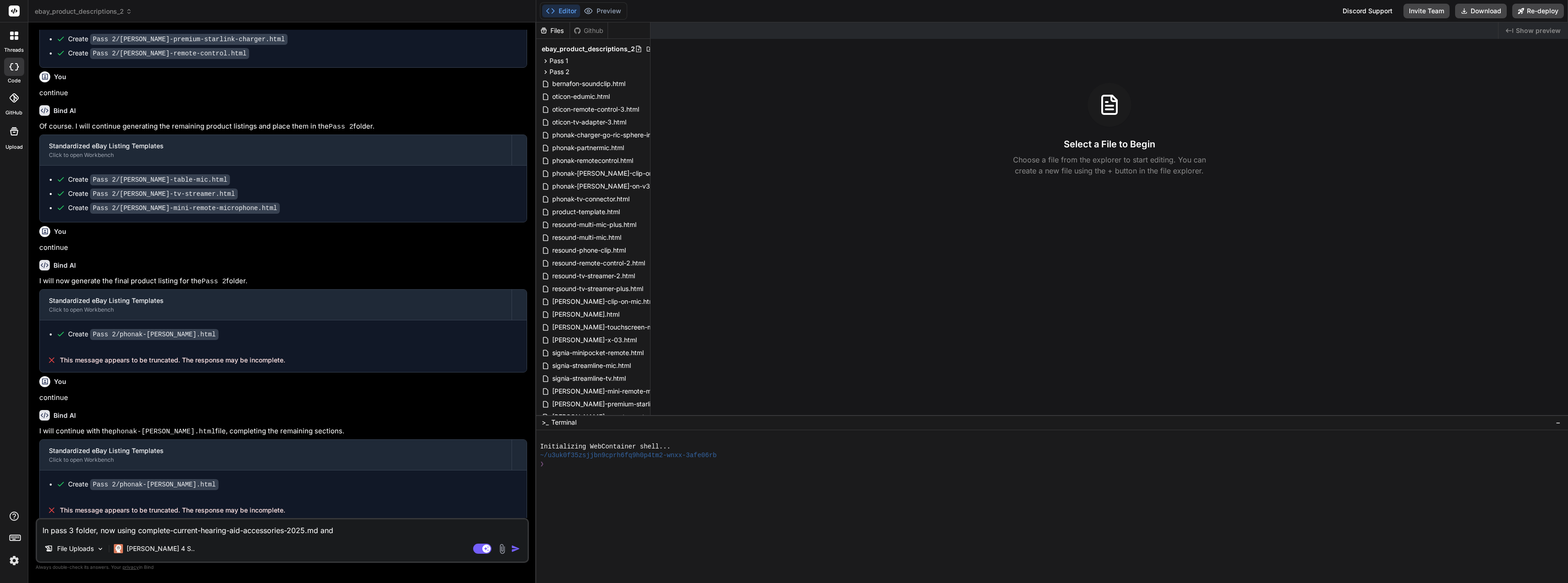
click at [137, 529] on textarea "In pass 3 folder, now using complete-current-hearing-aid-accessories-2025.md and" at bounding box center [282, 527] width 490 height 17
type textarea "In pass 3 folder, now using tcomplete-current-hearing-aid-accessories-2025.md a…"
type textarea "x"
type textarea "In pass 3 folder, now using thcomplete-current-hearing-aid-accessories-2025.md …"
type textarea "x"
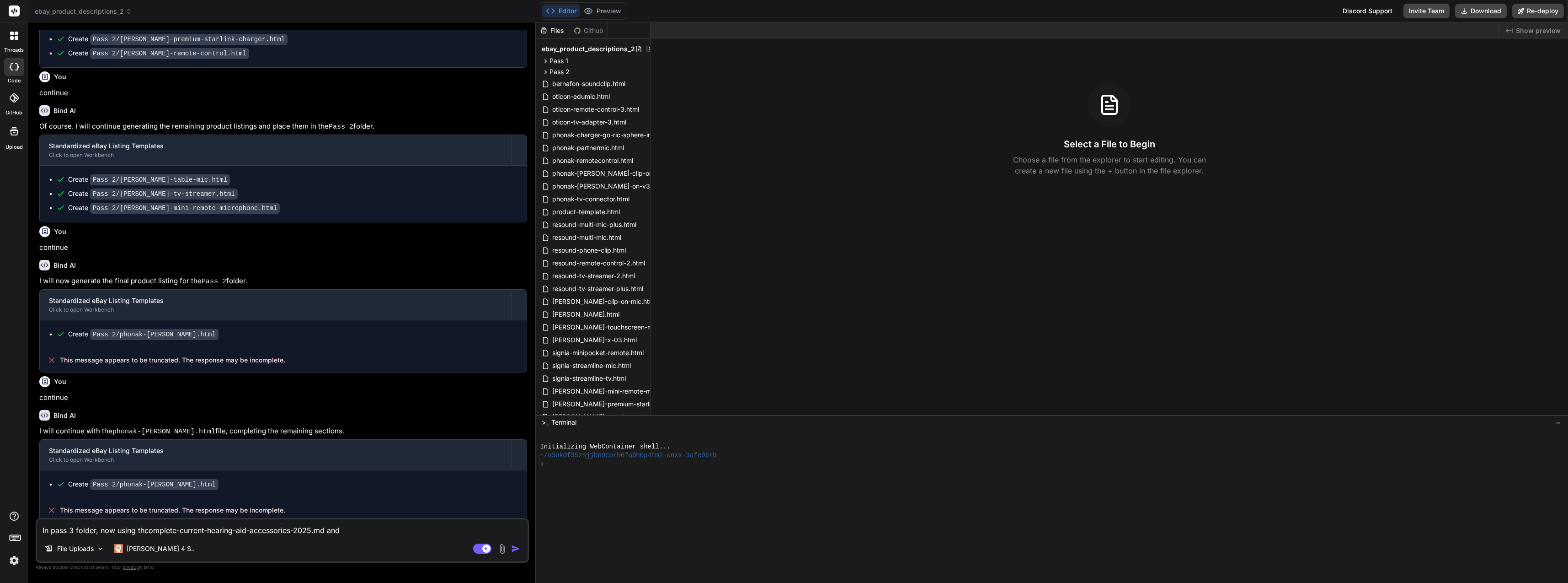
type textarea "In pass 3 folder, now using thecomplete-current-hearing-aid-accessories-2025.md…"
type textarea "x"
type textarea "In pass 3 folder, now using the complete-current-hearing-aid-accessories-2025.m…"
type textarea "x"
type textarea "In pass 3 folder, now using the fcomplete-current-hearing-aid-accessories-2025.…"
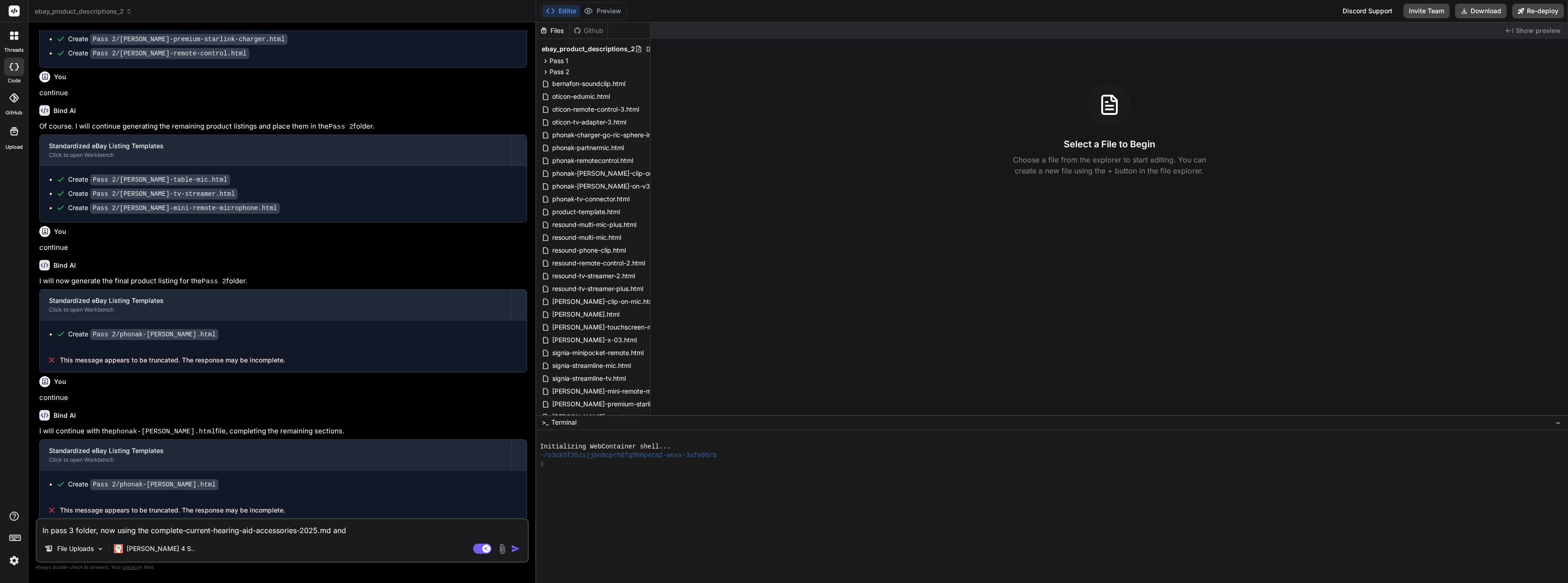
type textarea "x"
type textarea "In pass 3 folder, now using the ficomplete-current-hearing-aid-accessories-2025…"
type textarea "x"
type textarea "In pass 3 folder, now using the filcomplete-current-hearing-aid-accessories-202…"
type textarea "x"
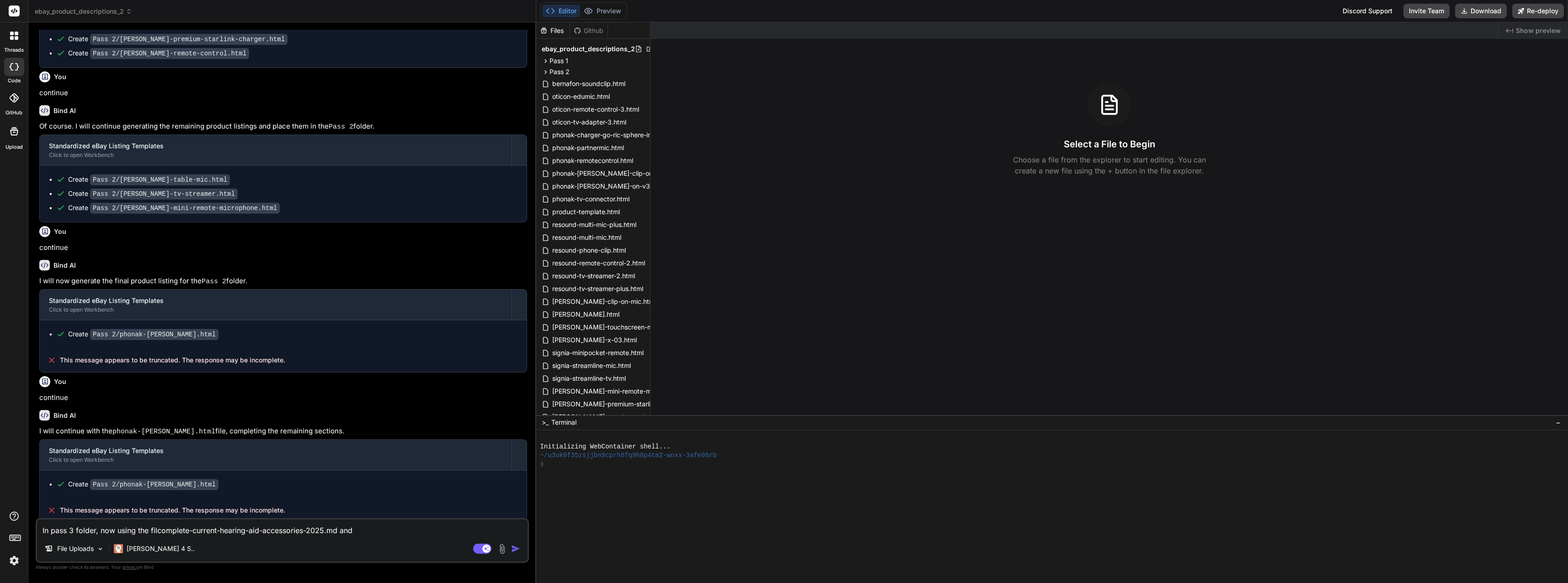
type textarea "In pass 3 folder, now using the filecomplete-current-hearing-aid-accessories-20…"
type textarea "x"
type textarea "In pass 3 folder, now using the file complete-current-hearing-aid-accessories-2…"
type textarea "x"
type textarea "In pass 3 folder, now using the file complete-current-hearing-aid-accessories-2…"
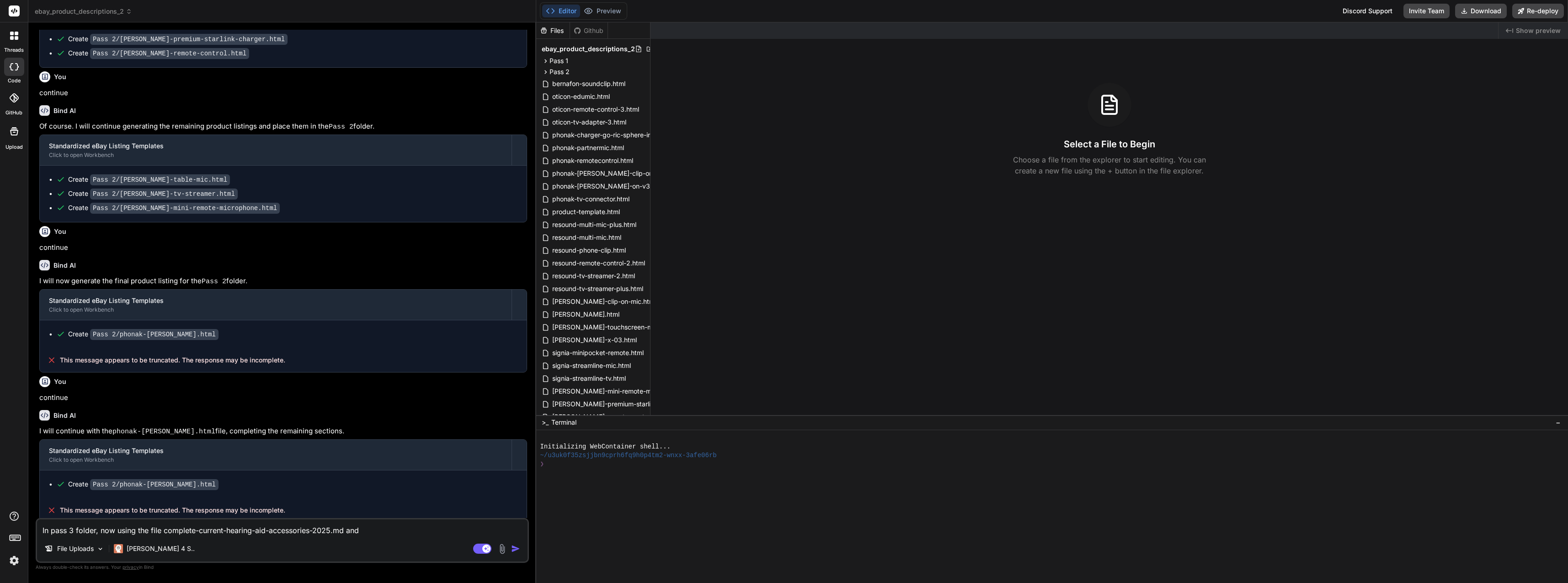
type textarea "x"
type textarea "In pass 3 folder, now using the file complete-current-hearing-aid-accessories-2…"
type textarea "x"
type textarea "In pass 3 folder, now using the file complete-current-hearing-aid-accessories-2…"
type textarea "x"
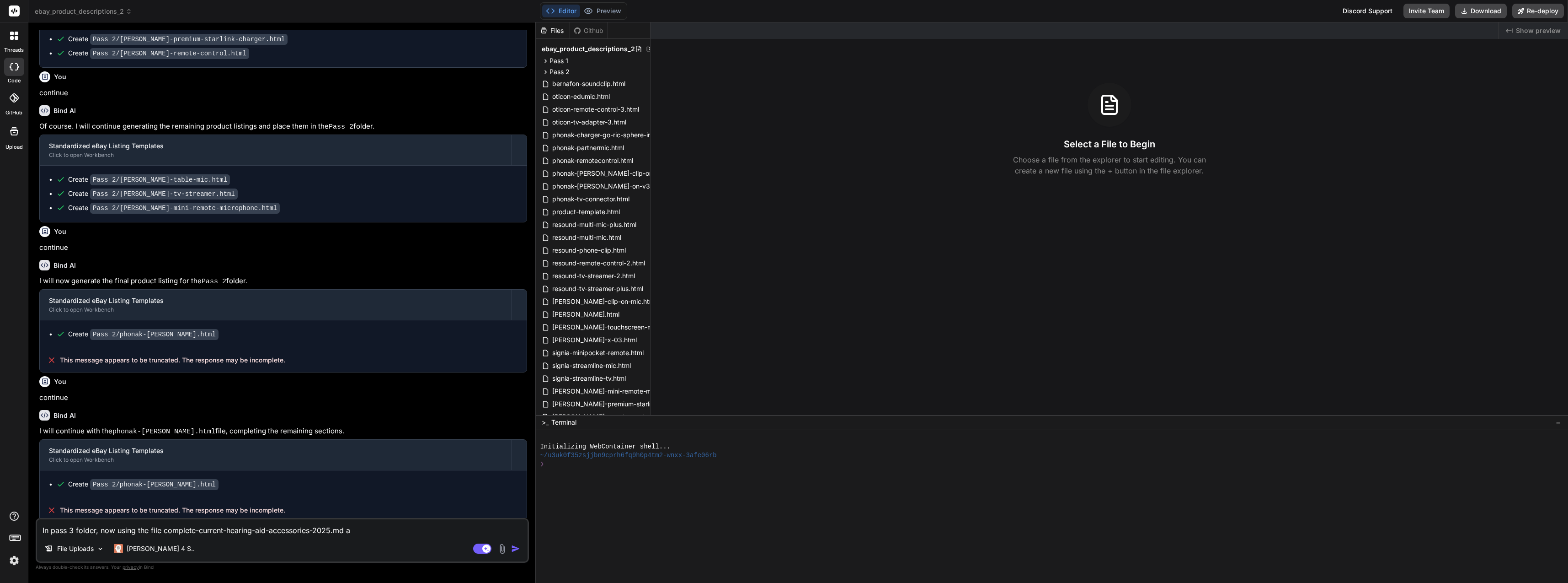
type textarea "In pass 3 folder, now using the file complete-current-hearing-aid-accessories-2…"
type textarea "x"
type textarea "In pass 3 folder, now using the file complete-current-hearing-aid-accessories-2…"
type textarea "x"
type textarea "In pass 3 folder, now using the file complete-current-hearing-aid-accessories-2…"
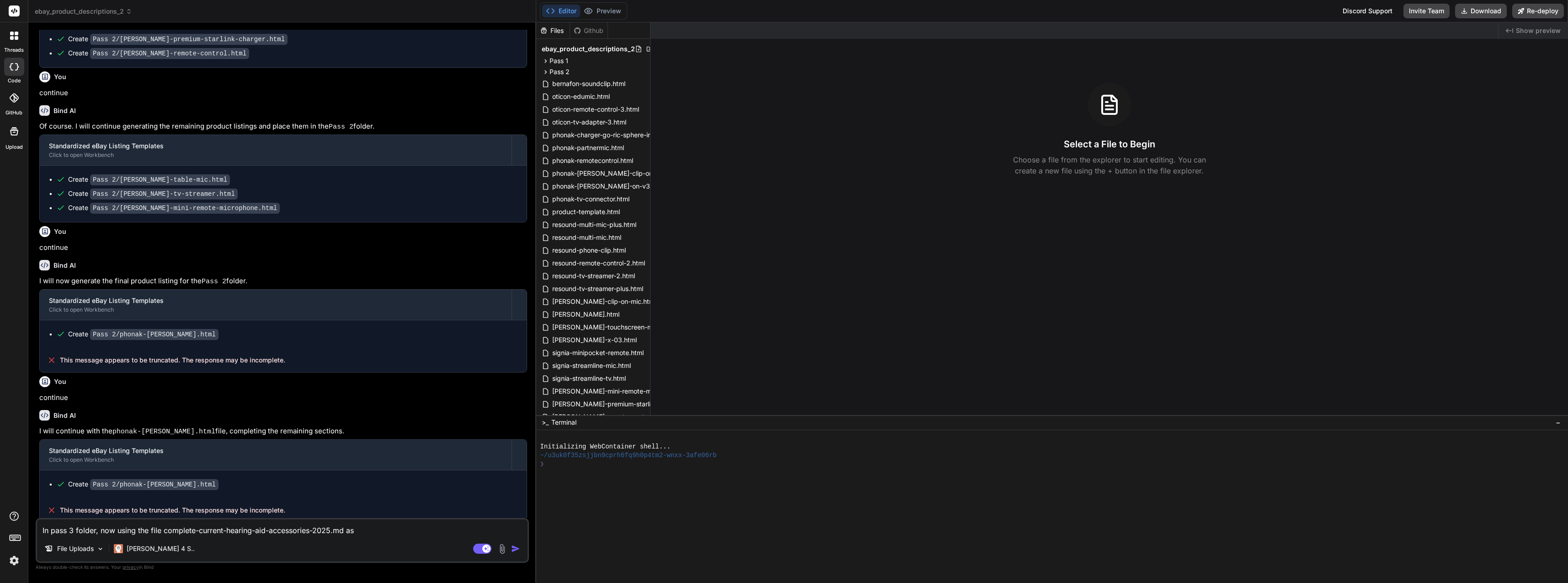
type textarea "x"
type textarea "In pass 3 folder, now using the file complete-current-hearing-aid-accessories-2…"
type textarea "x"
type textarea "In pass 3 folder, now using the file complete-current-hearing-aid-accessories-2…"
type textarea "x"
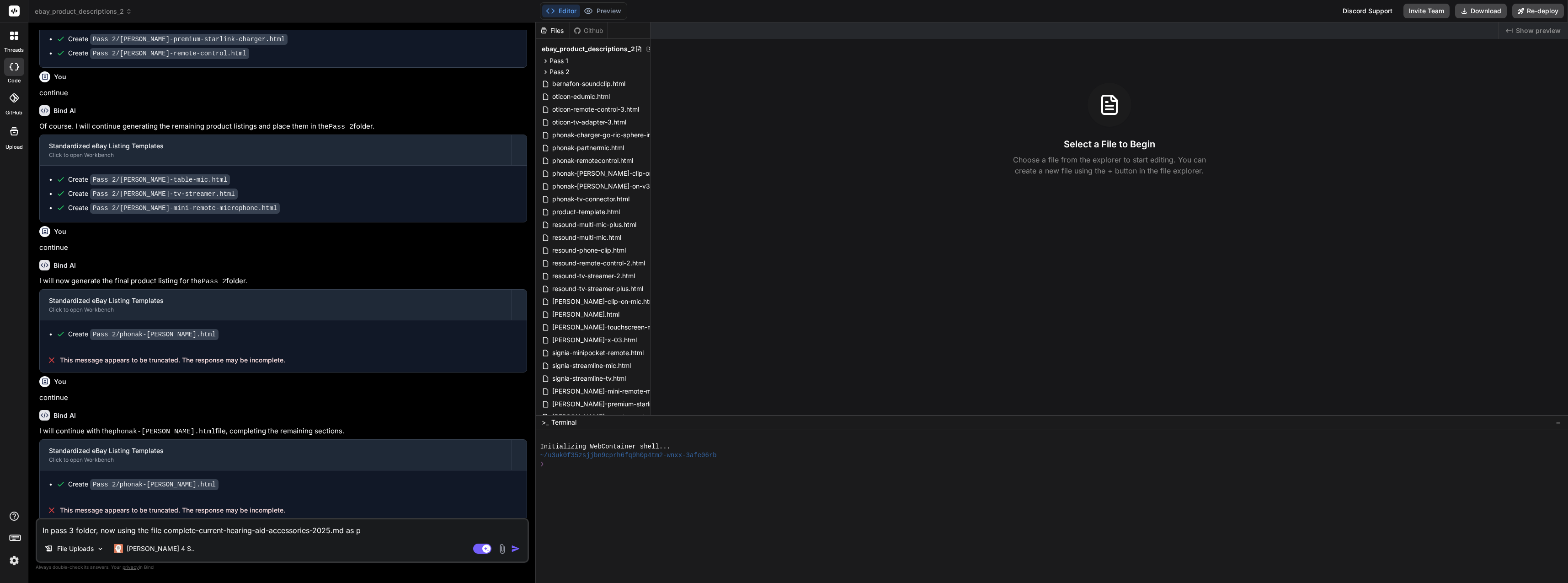
type textarea "In pass 3 folder, now using the file complete-current-hearing-aid-accessories-2…"
type textarea "x"
type textarea "In pass 3 folder, now using the file complete-current-hearing-aid-accessories-2…"
type textarea "x"
type textarea "In pass 3 folder, now using the file complete-current-hearing-aid-accessories-2…"
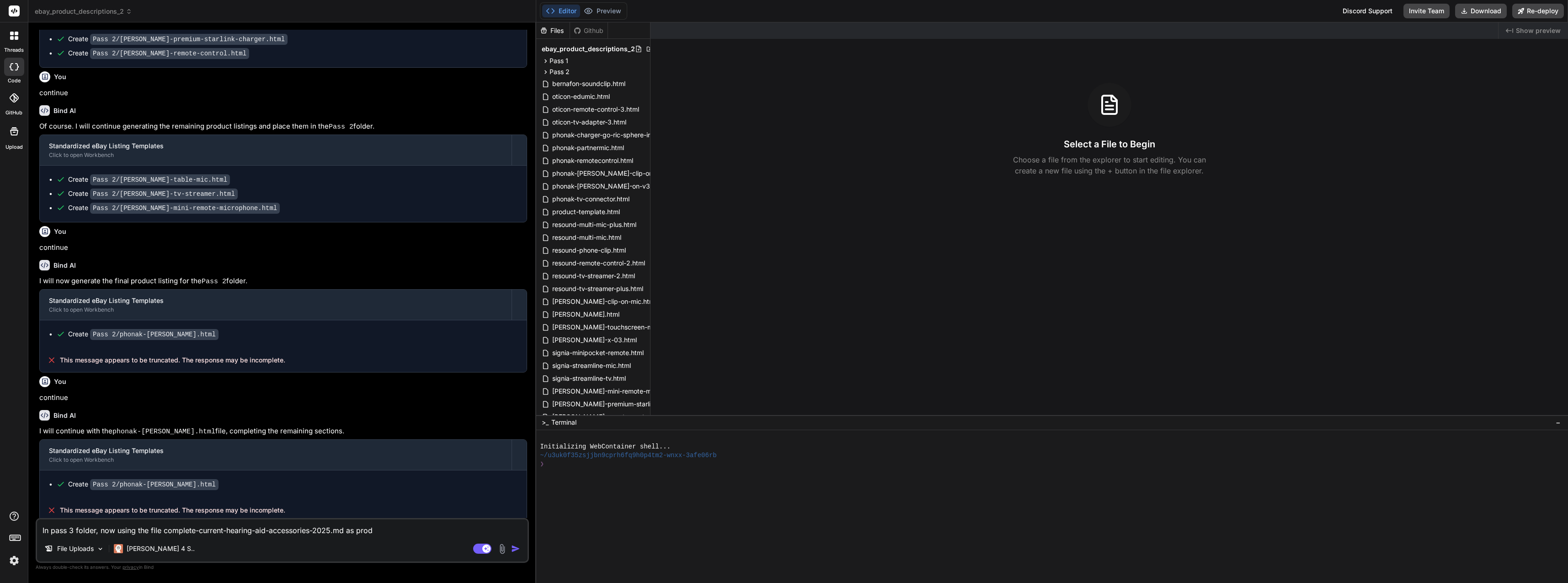
type textarea "x"
type textarea "In pass 3 folder, now using the file complete-current-hearing-aid-accessories-2…"
type textarea "x"
type textarea "In pass 3 folder, now using the file complete-current-hearing-aid-accessories-2…"
type textarea "x"
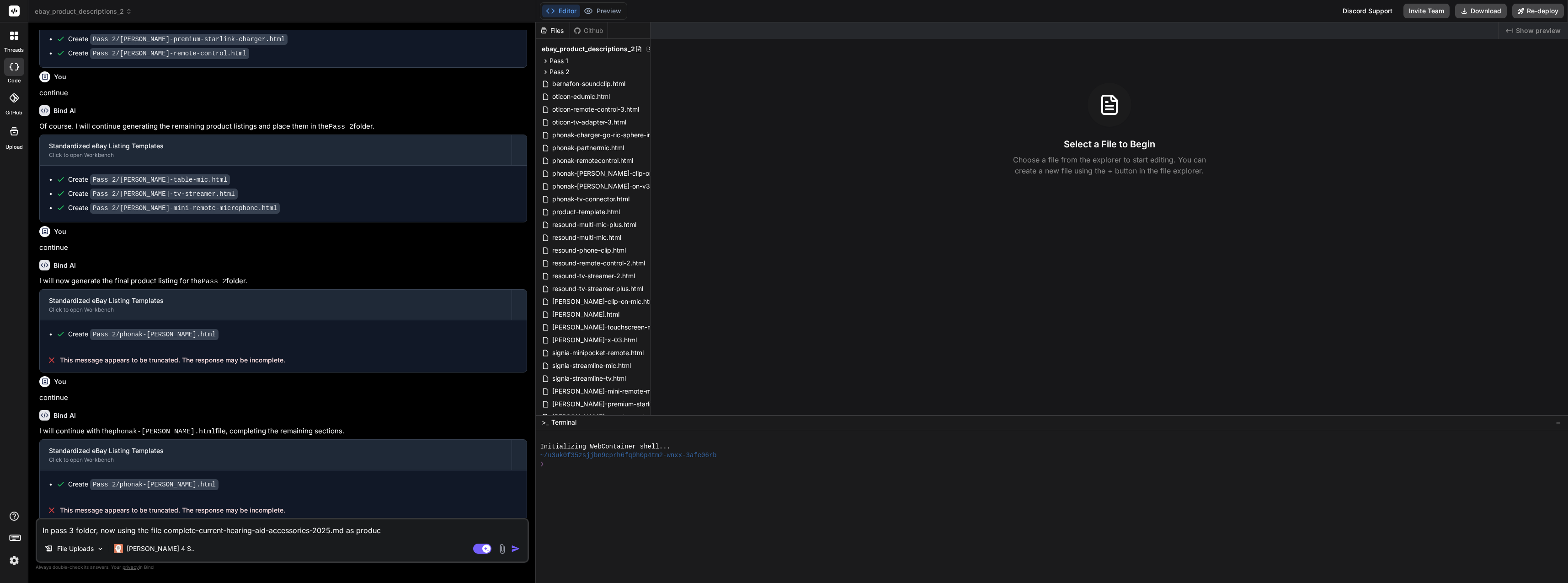
type textarea "In pass 3 folder, now using the file complete-current-hearing-aid-accessories-2…"
type textarea "x"
type textarea "In pass 3 folder, now using the file complete-current-hearing-aid-accessories-2…"
type textarea "x"
type textarea "In pass 3 folder, now using the file complete-current-hearing-aid-accessories-2…"
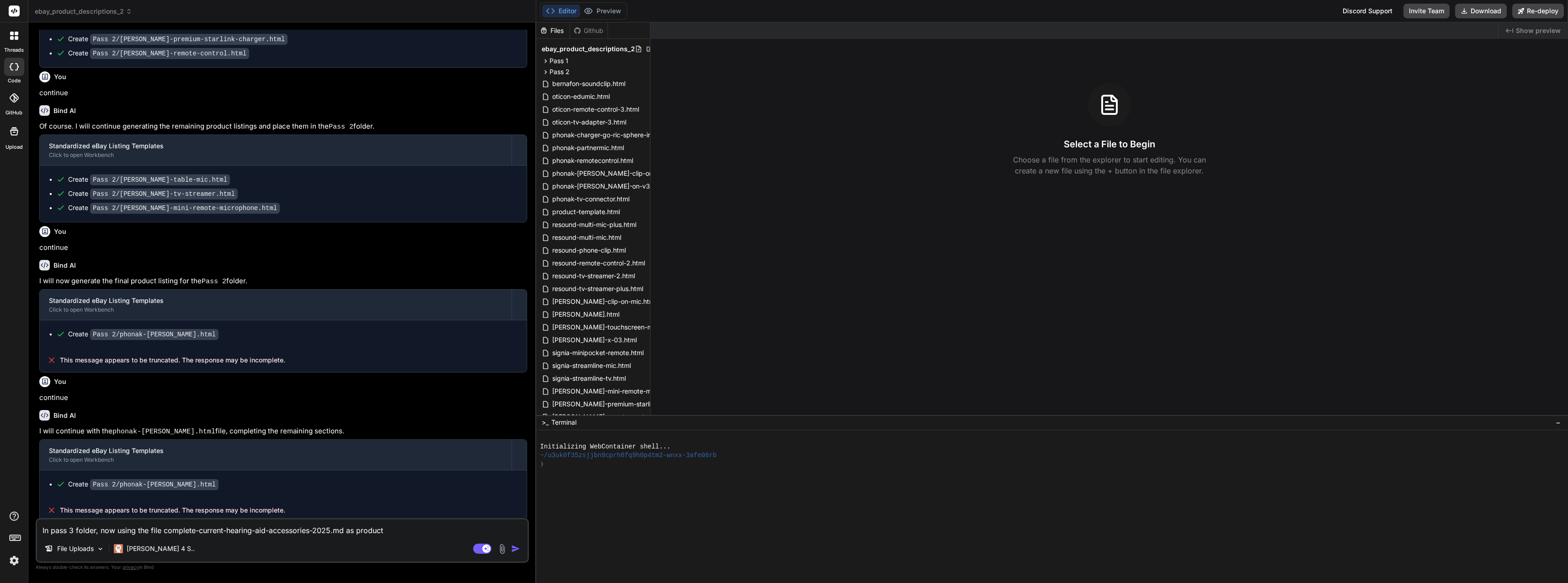
type textarea "x"
type textarea "In pass 3 folder, now using the file complete-current-hearing-aid-accessories-2…"
type textarea "x"
type textarea "In pass 3 folder, now using the file complete-current-hearing-aid-accessories-2…"
type textarea "x"
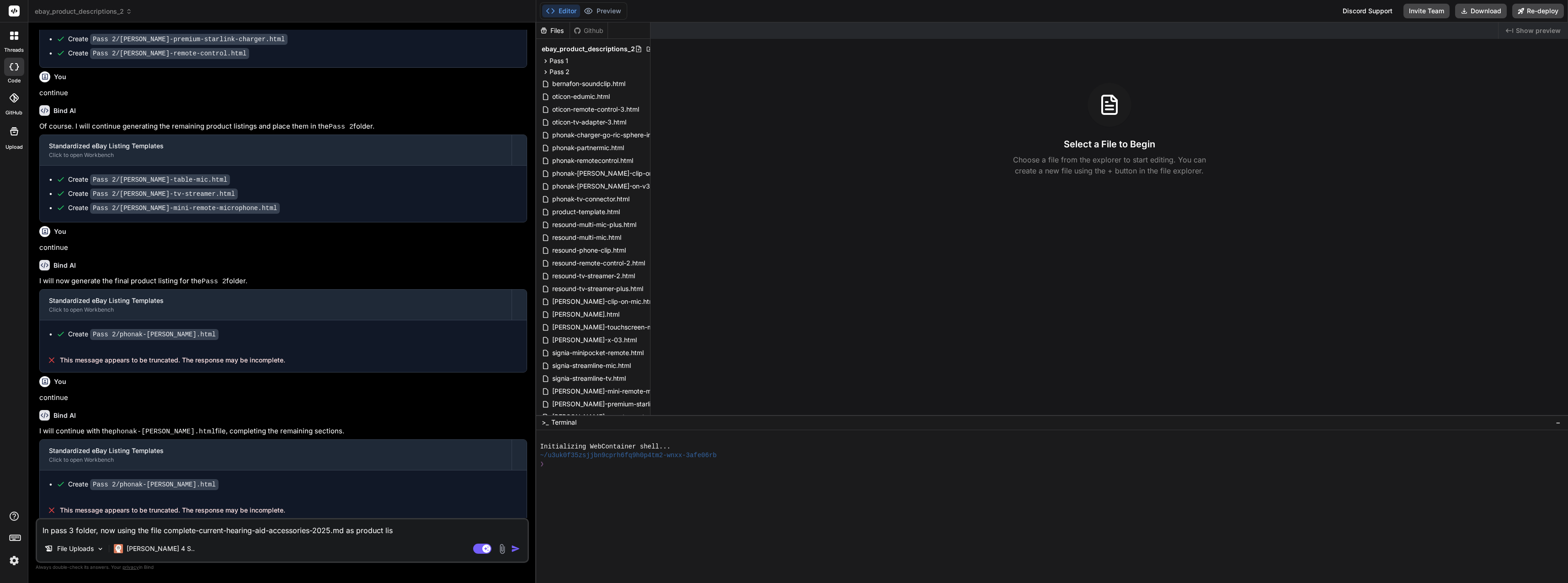
type textarea "In pass 3 folder, now using the file complete-current-hearing-aid-accessories-2…"
type textarea "x"
type textarea "In pass 3 folder, now using the file complete-current-hearing-aid-accessories-2…"
type textarea "x"
type textarea "In pass 3 folder, now using the file complete-current-hearing-aid-accessories-2…"
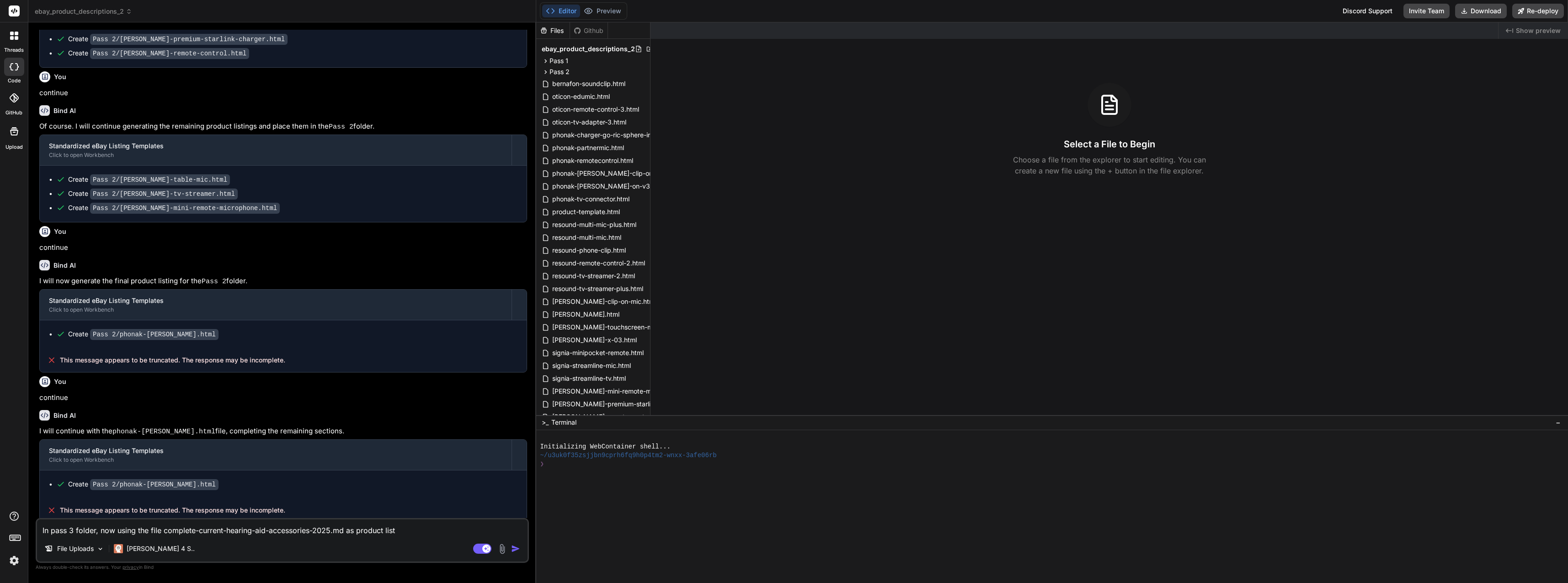
type textarea "x"
type textarea "In pass 3 folder, now using the file complete-current-hearing-aid-accessories-2…"
type textarea "x"
type textarea "In pass 3 folder, now using the file complete-current-hearing-aid-accessories-2…"
type textarea "x"
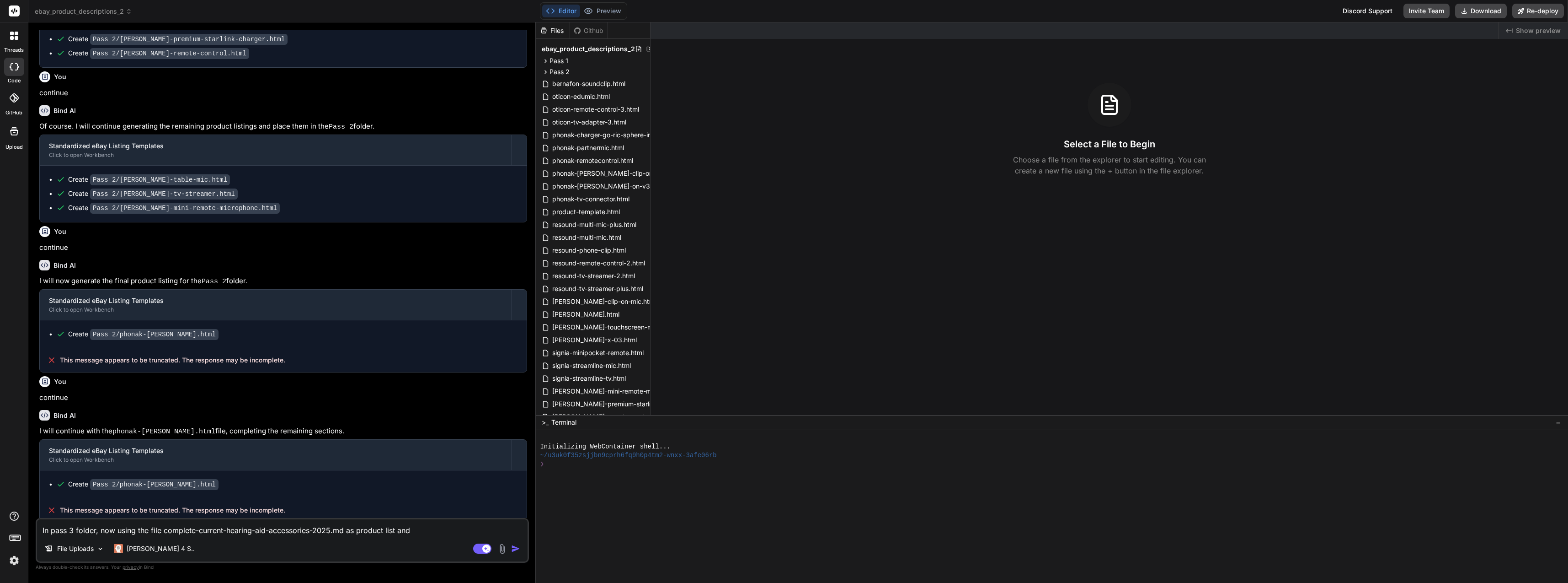
type textarea "In pass 3 folder, now using the file complete-current-hearing-aid-accessories-2…"
type textarea "x"
type textarea "In pass 3 folder, now using the file complete-current-hearing-aid-accessories-2…"
type textarea "x"
type textarea "In pass 3 folder, now using the file complete-current-hearing-aid-accessories-2…"
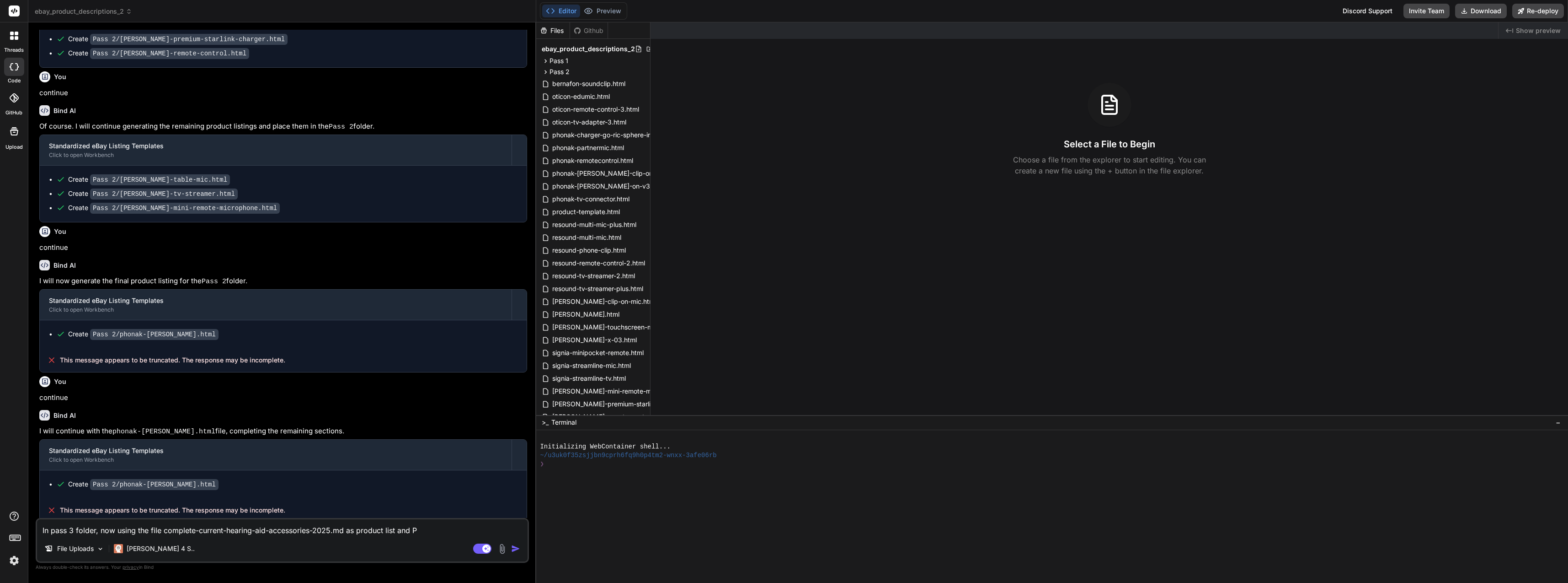
type textarea "x"
type textarea "In pass 3 folder, now using the file complete-current-hearing-aid-accessories-2…"
type textarea "x"
type textarea "In pass 3 folder, now using the file complete-current-hearing-aid-accessories-2…"
type textarea "x"
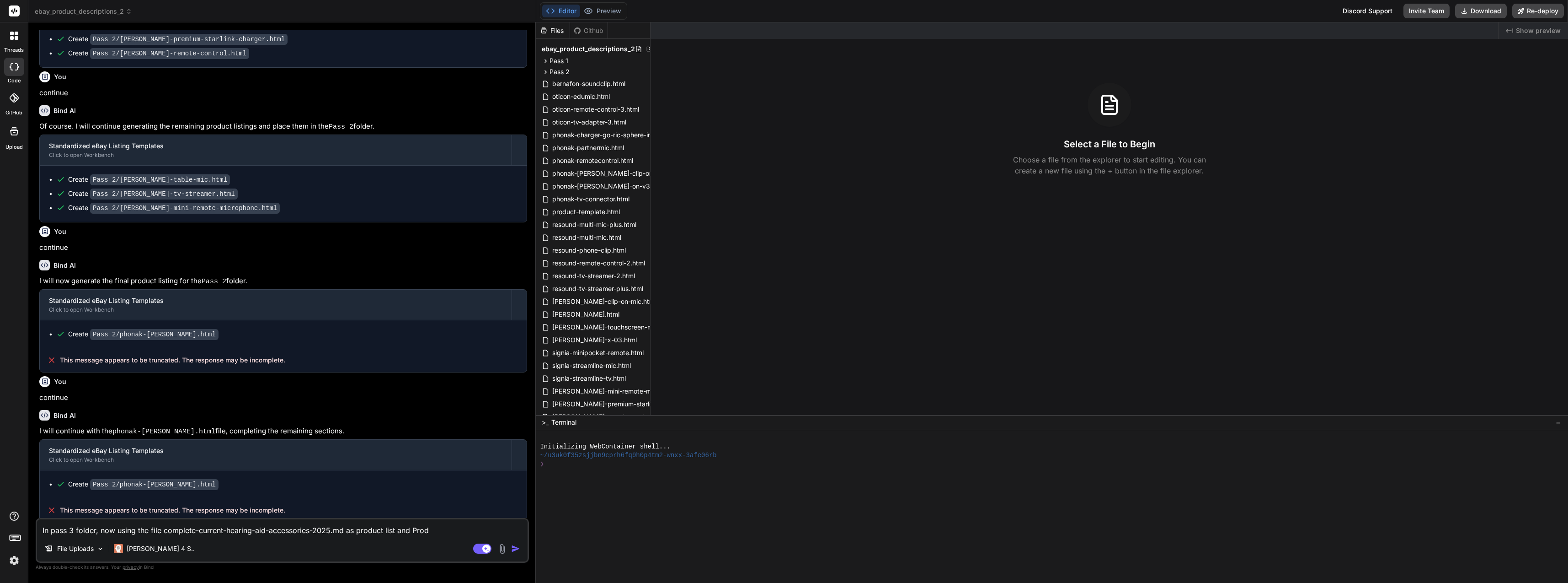
type textarea "In pass 3 folder, now using the file complete-current-hearing-aid-accessories-2…"
type textarea "x"
type textarea "In pass 3 folder, now using the file complete-current-hearing-aid-accessories-2…"
type textarea "x"
type textarea "In pass 3 folder, now using the file complete-current-hearing-aid-accessories-2…"
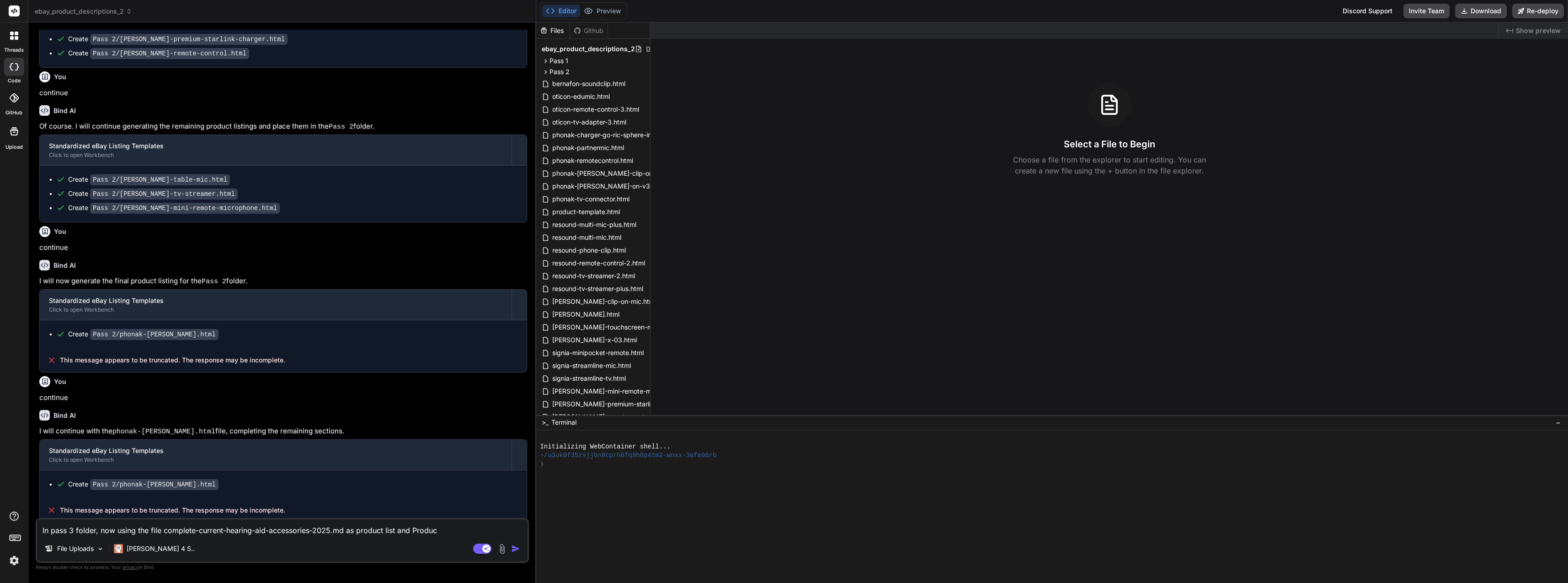
type textarea "x"
type textarea "In pass 3 folder, now using the file complete-current-hearing-aid-accessories-2…"
type textarea "x"
type textarea "In pass 3 folder, now using the file complete-current-hearing-aid-accessories-2…"
type textarea "x"
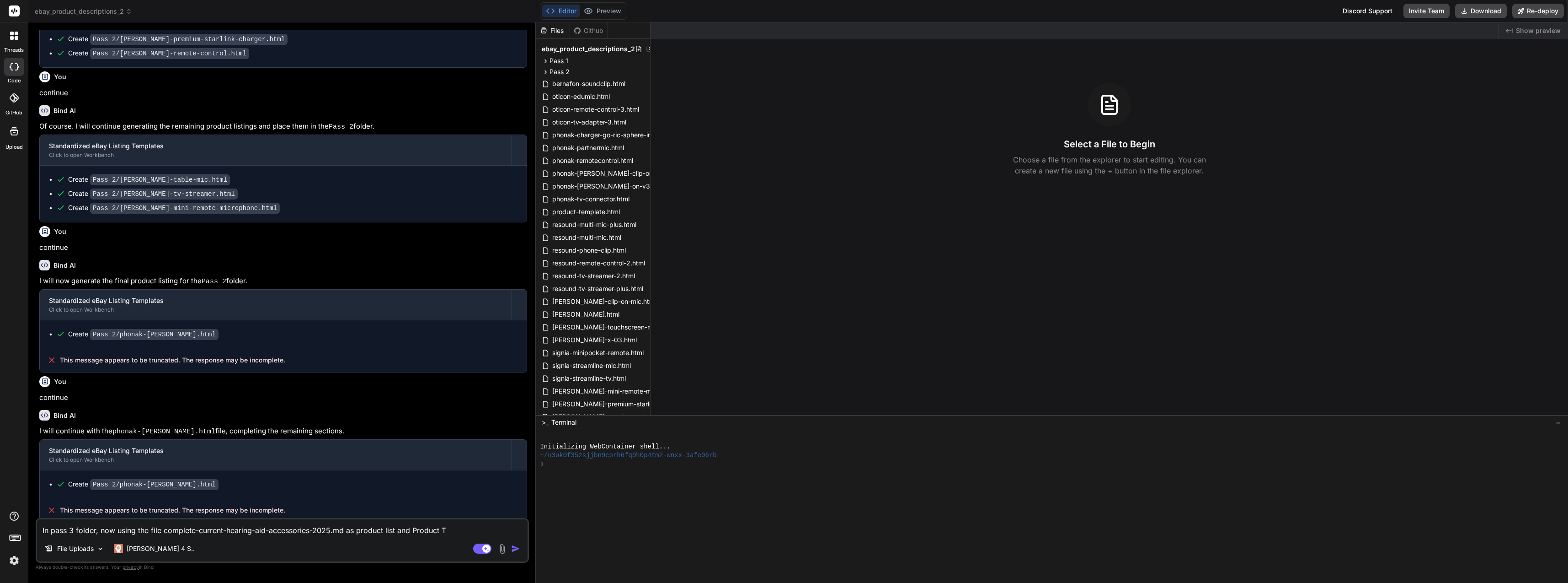
type textarea "In pass 3 folder, now using the file complete-current-hearing-aid-accessories-2…"
type textarea "x"
type textarea "In pass 3 folder, now using the file complete-current-hearing-aid-accessories-2…"
type textarea "x"
type textarea "In pass 3 folder, now using the file complete-current-hearing-aid-accessories-2…"
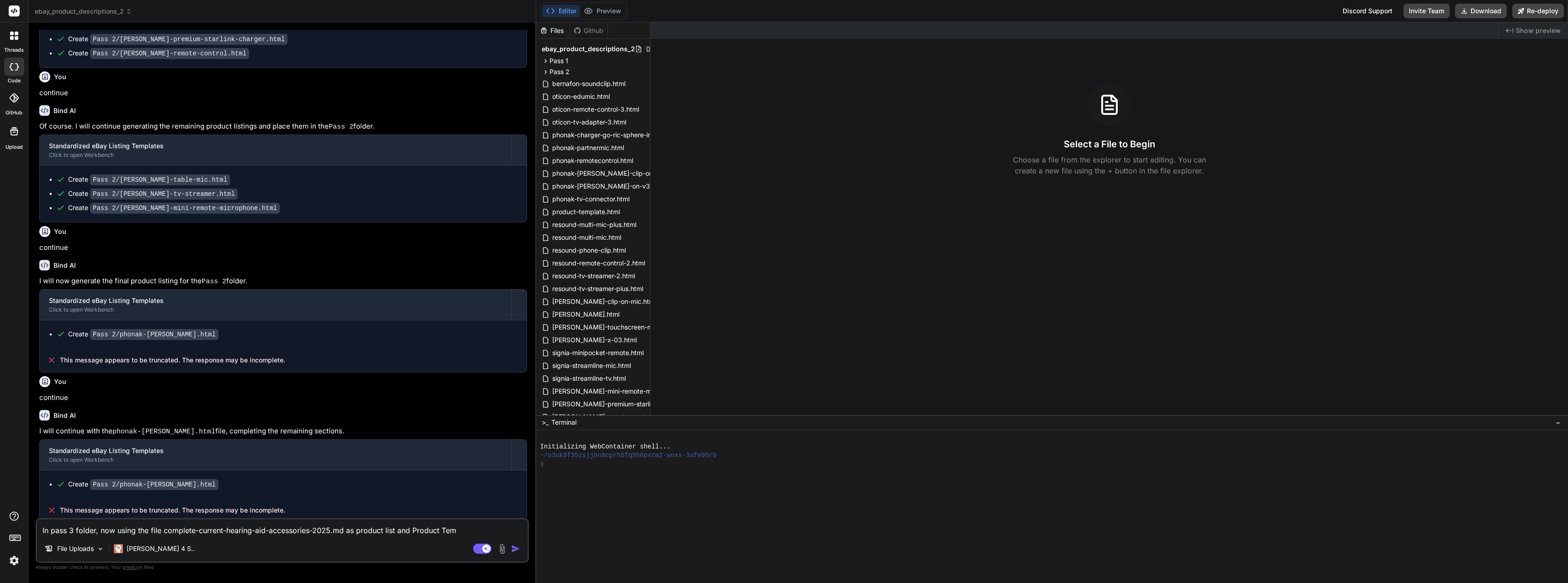
type textarea "x"
type textarea "In pass 3 folder, now using the file complete-current-hearing-aid-accessories-2…"
type textarea "x"
type textarea "In pass 3 folder, now using the file complete-current-hearing-aid-accessories-2…"
type textarea "x"
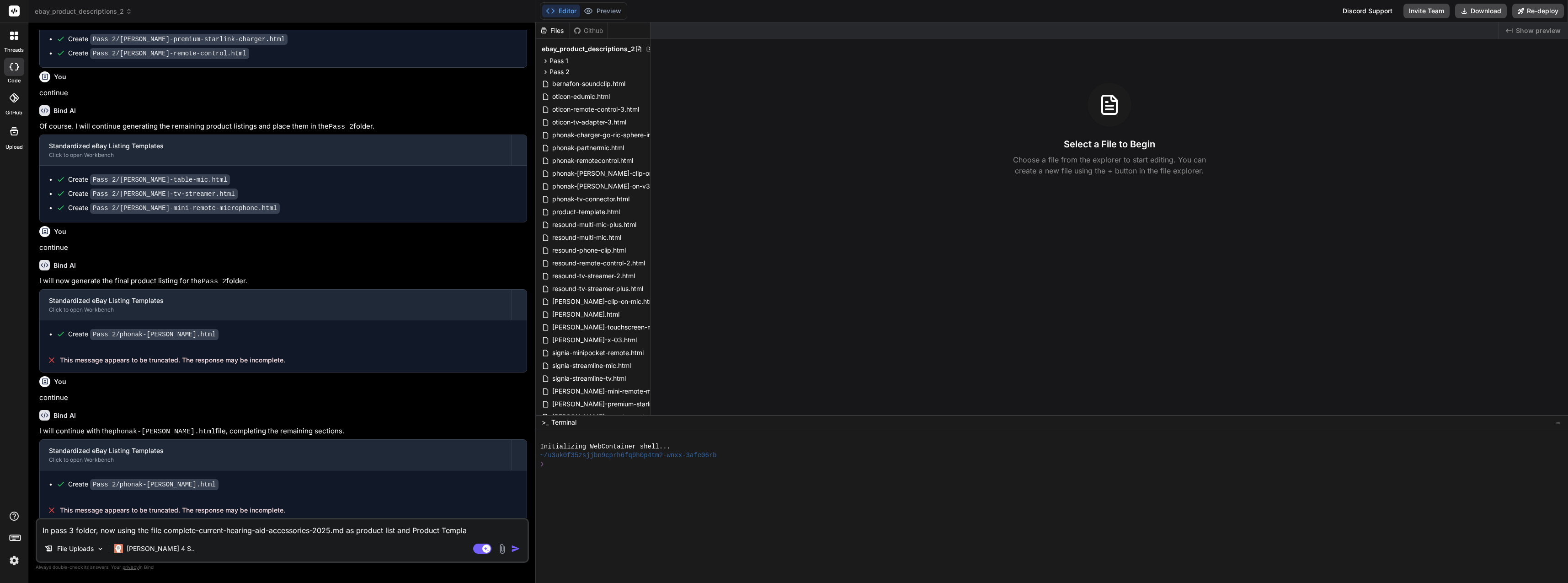
type textarea "In pass 3 folder, now using the file complete-current-hearing-aid-accessories-2…"
type textarea "x"
type textarea "In pass 3 folder, now using the file complete-current-hearing-aid-accessories-2…"
type textarea "x"
type textarea "In pass 3 folder, now using the file complete-current-hearing-aid-accessories-2…"
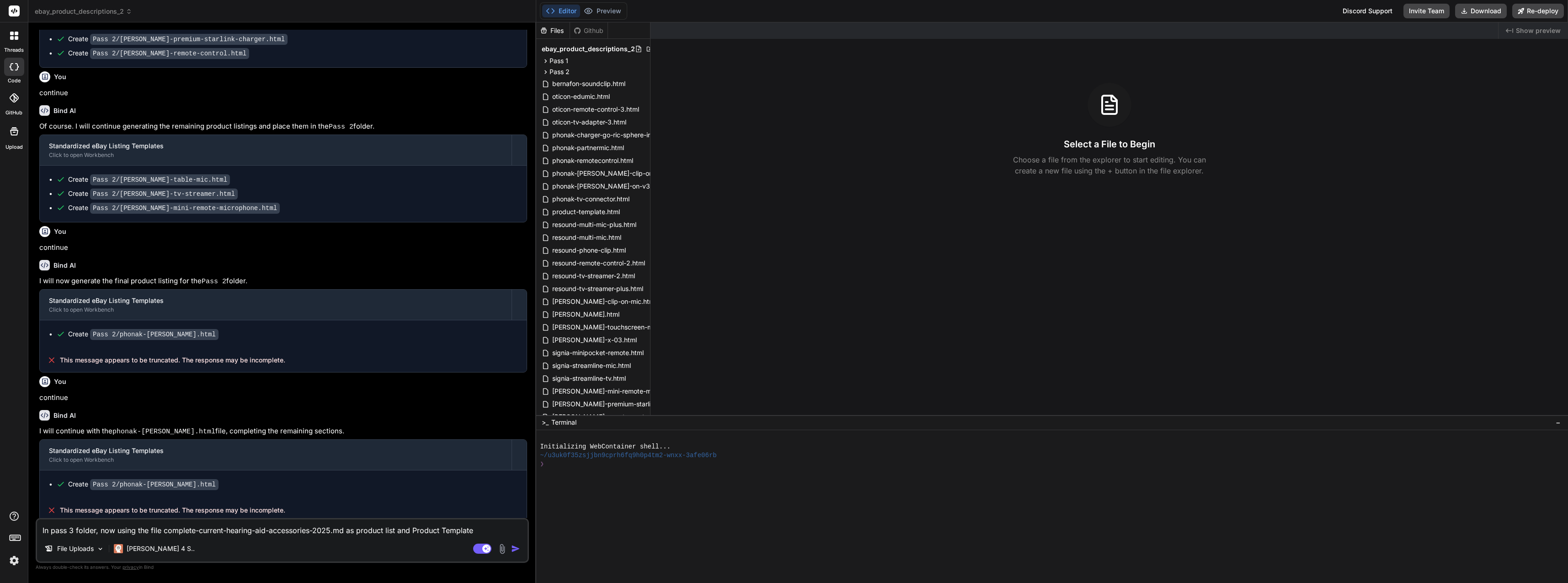
type textarea "x"
type textarea "In pass 3 folder, now using the file complete-current-hearing-aid-accessories-2…"
type textarea "x"
type textarea "In pass 3 folder, now using the file complete-current-hearing-aid-accessories-2…"
type textarea "x"
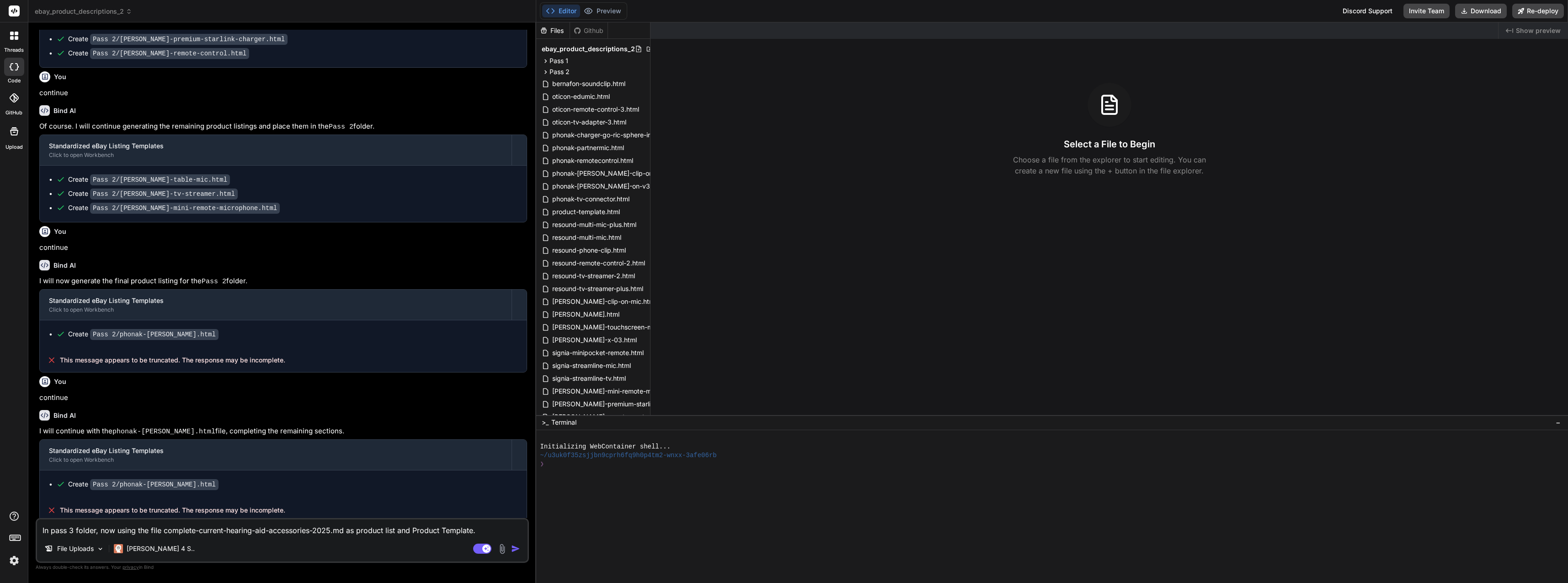
type textarea "In pass 3 folder, now using the file complete-current-hearing-aid-accessories-2…"
type textarea "x"
type textarea "In pass 3 folder, now using the file complete-current-hearing-aid-accessories-2…"
type textarea "x"
type textarea "In pass 3 folder, now using the file complete-current-hearing-aid-accessories-2…"
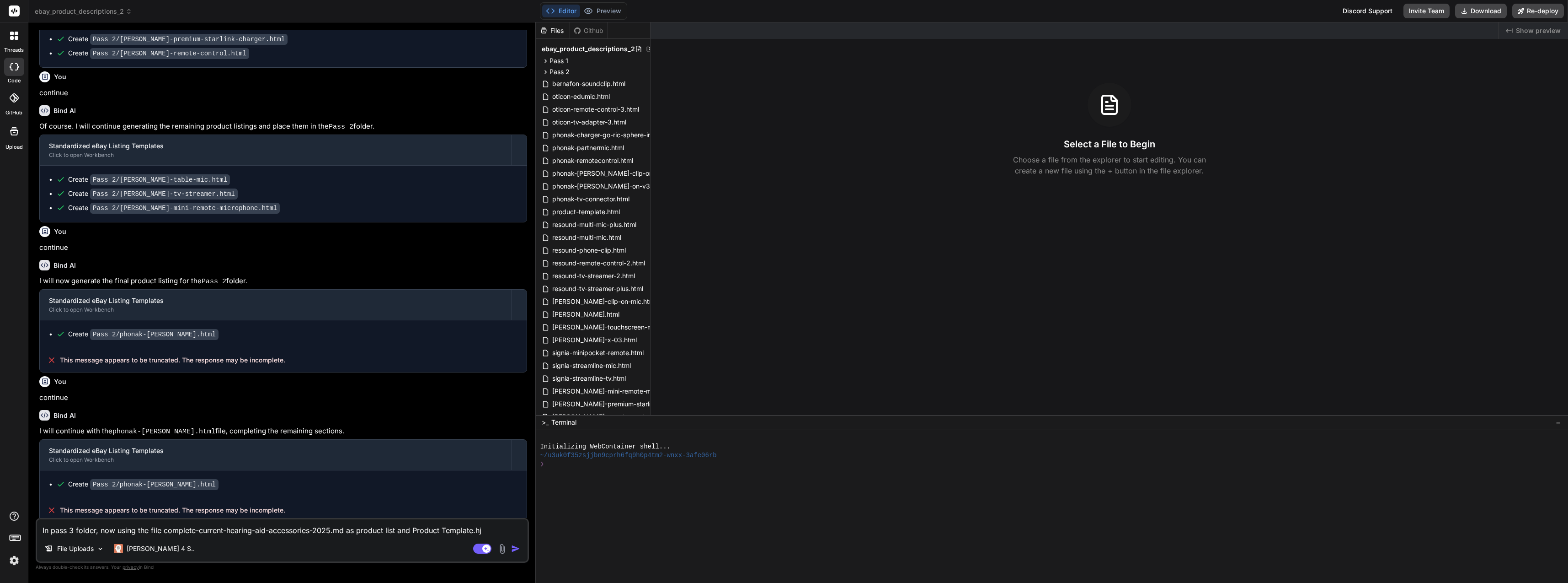
type textarea "x"
type textarea "In pass 3 folder, now using the file complete-current-hearing-aid-accessories-2…"
type textarea "x"
type textarea "In pass 3 folder, now using the file complete-current-hearing-aid-accessories-2…"
type textarea "x"
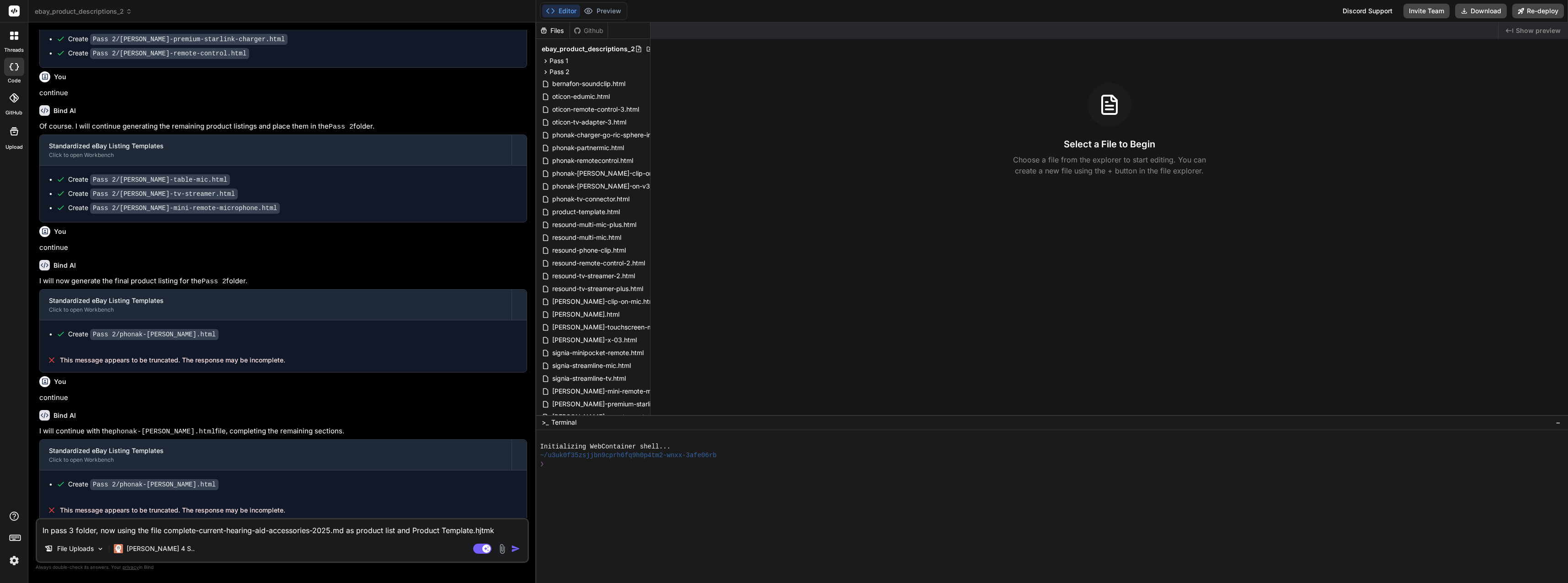
type textarea "In pass 3 folder, now using the file complete-current-hearing-aid-accessories-2…"
type textarea "x"
type textarea "In pass 3 folder, now using the file complete-current-hearing-aid-accessories-2…"
click at [246, 528] on textarea "In pass 3 folder, now using the file "complete-current-hearing-aid-accessories-…" at bounding box center [282, 522] width 490 height 27
click at [505, 547] on img at bounding box center [502, 548] width 11 height 11
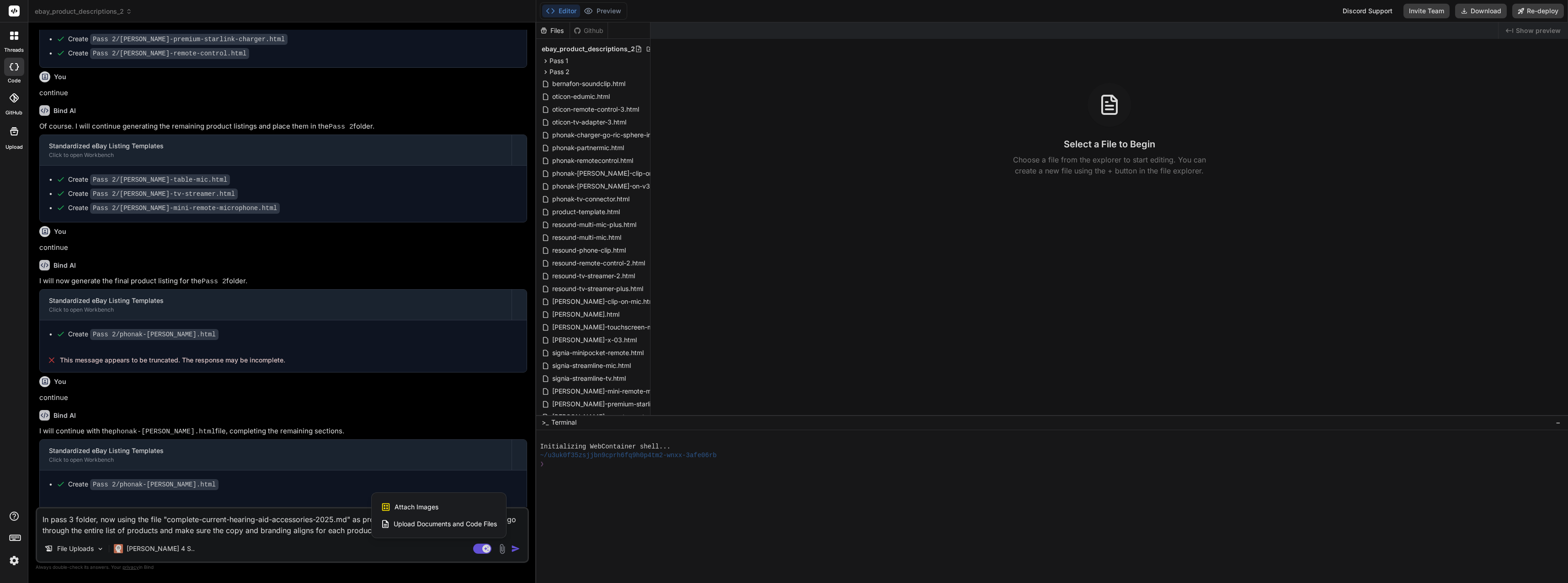
click at [487, 527] on span "Upload Documents and Code Files" at bounding box center [445, 524] width 103 height 9
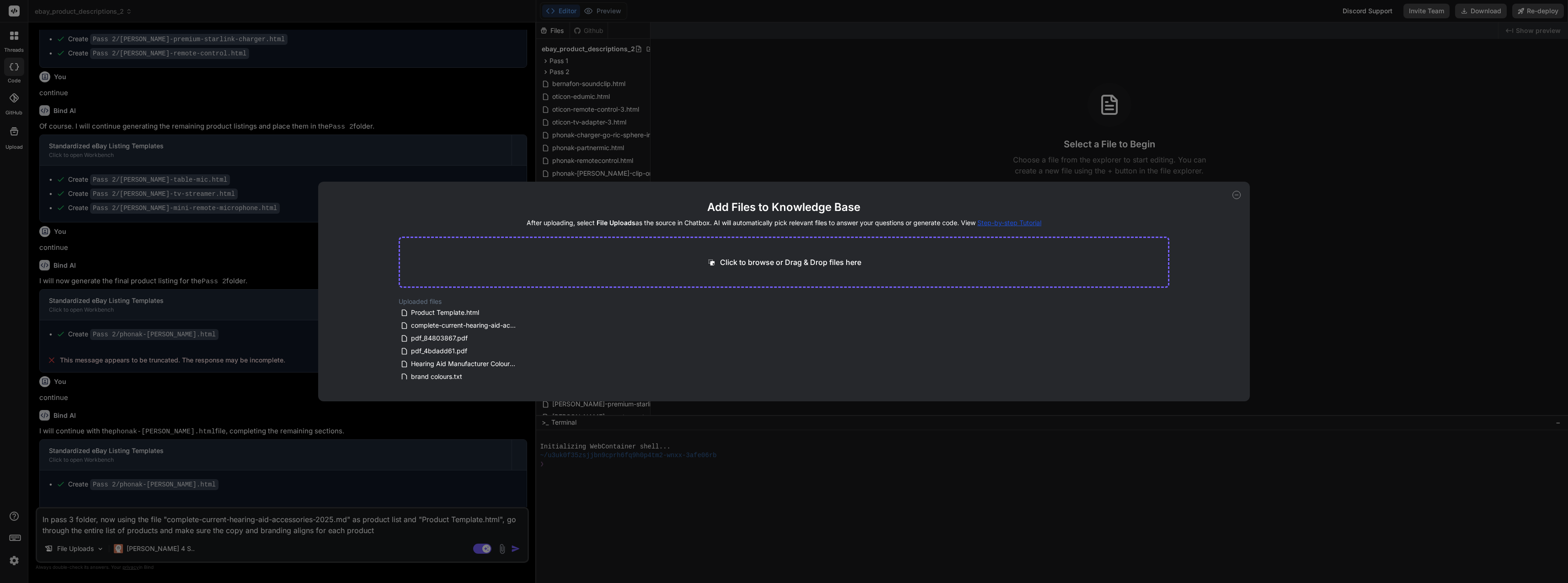
click at [354, 518] on div "Add Files to Knowledge Base After uploading, select File Uploads as the source …" at bounding box center [784, 291] width 1568 height 583
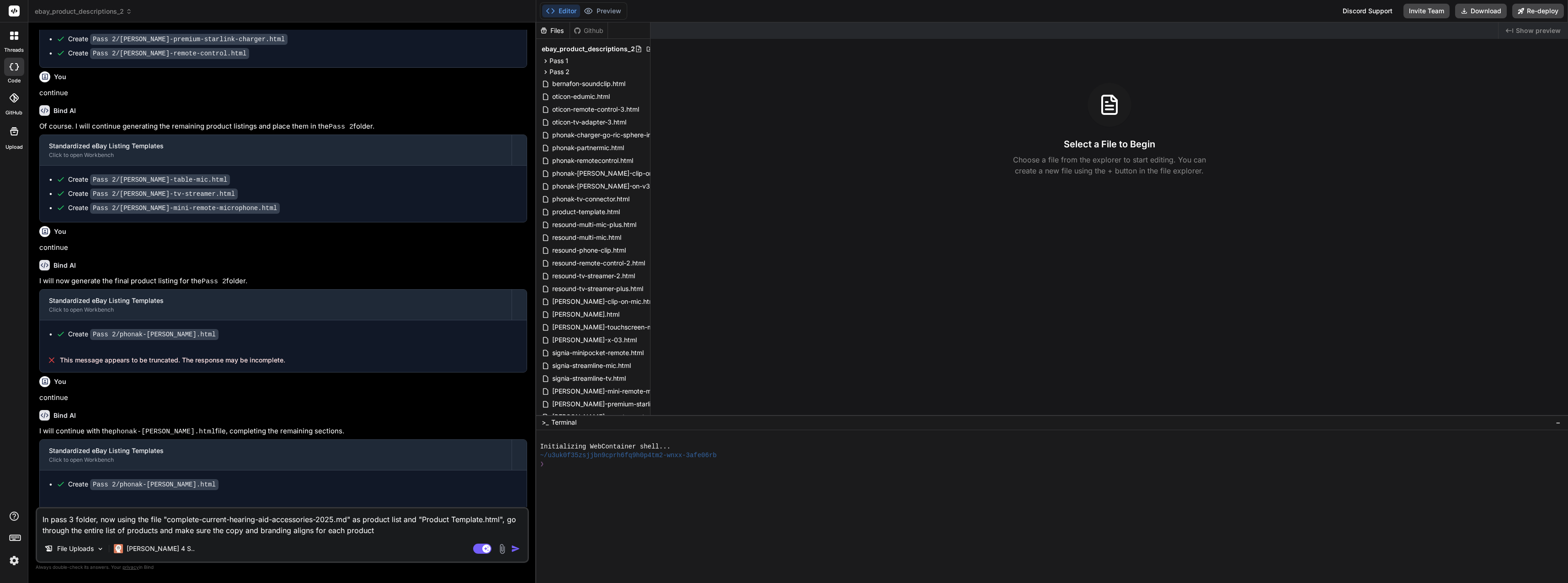
click at [293, 528] on textarea "In pass 3 folder, now using the file "complete-current-hearing-aid-accessories-…" at bounding box center [282, 522] width 490 height 27
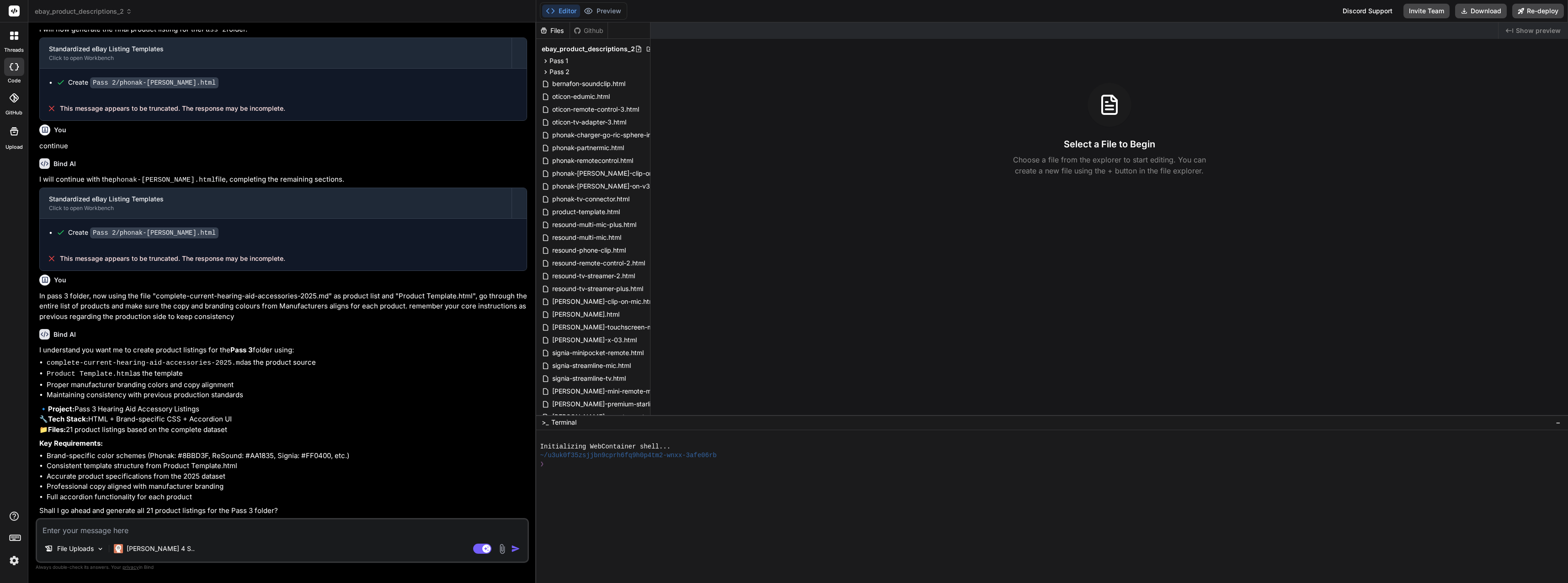
scroll to position [571, 0]
click at [278, 533] on textarea at bounding box center [282, 527] width 490 height 17
click at [513, 550] on img "button" at bounding box center [515, 548] width 9 height 9
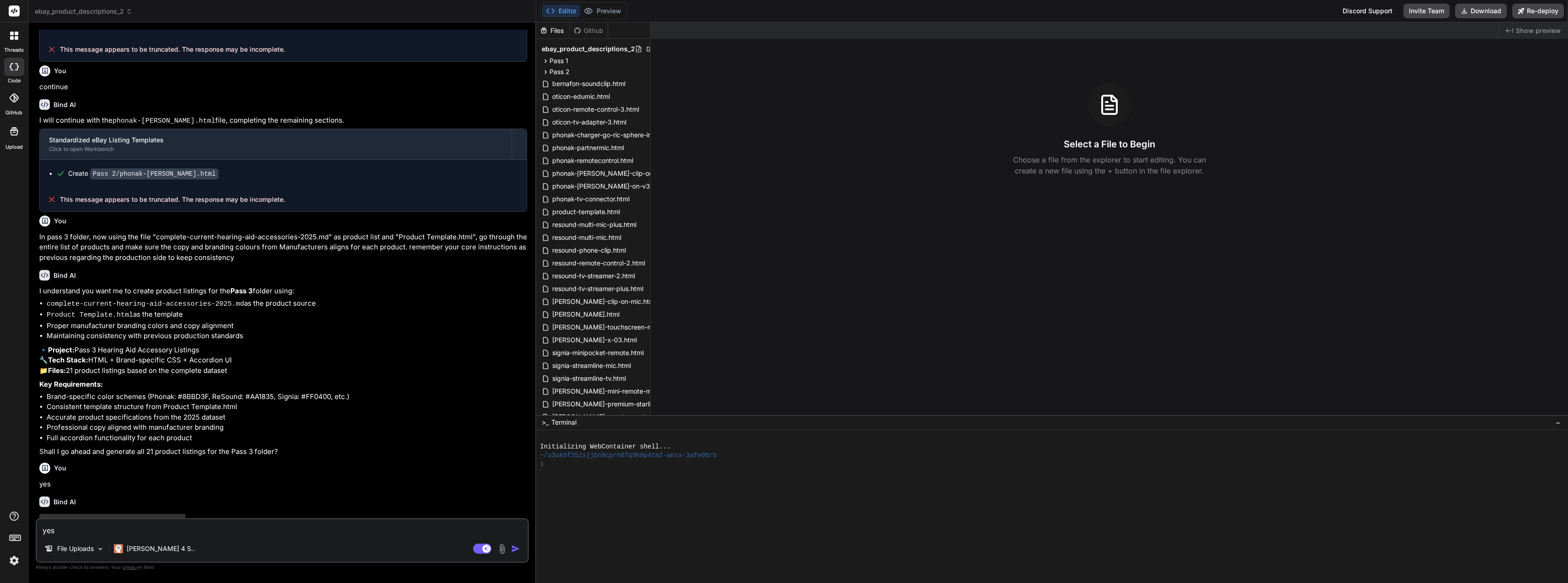
scroll to position [666, 0]
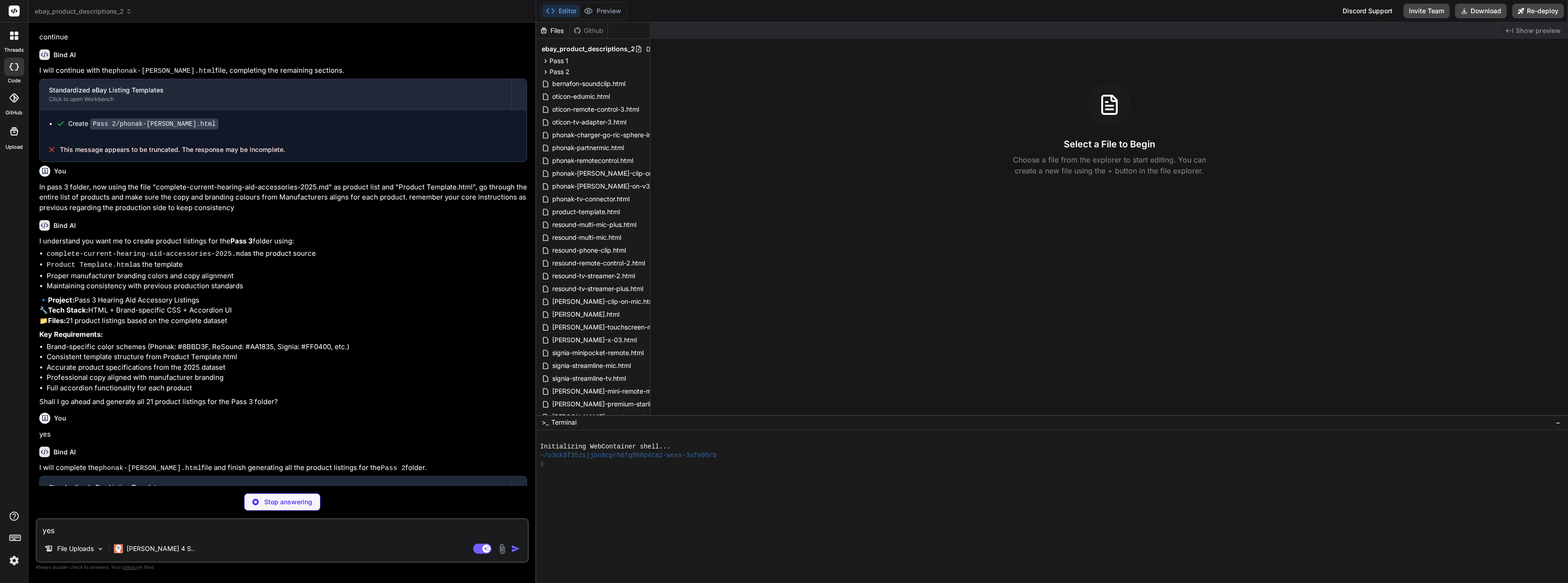
click at [171, 527] on textarea "yes" at bounding box center [282, 527] width 490 height 17
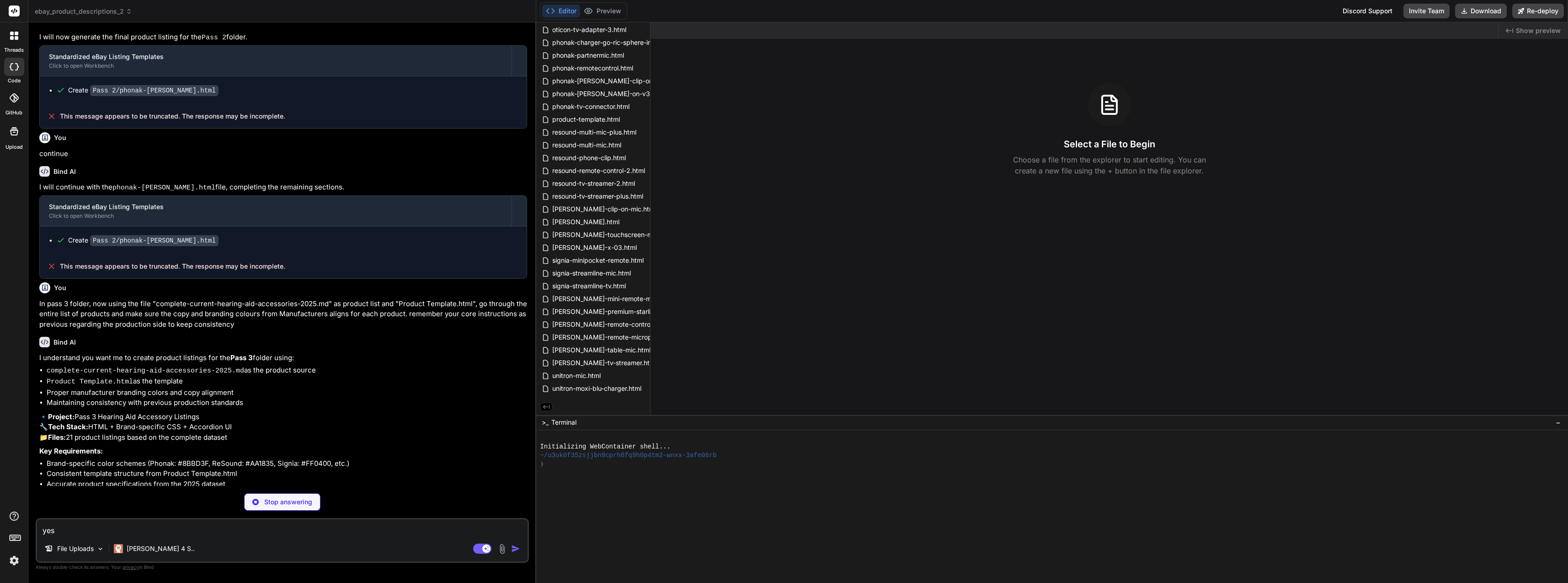
scroll to position [546, 0]
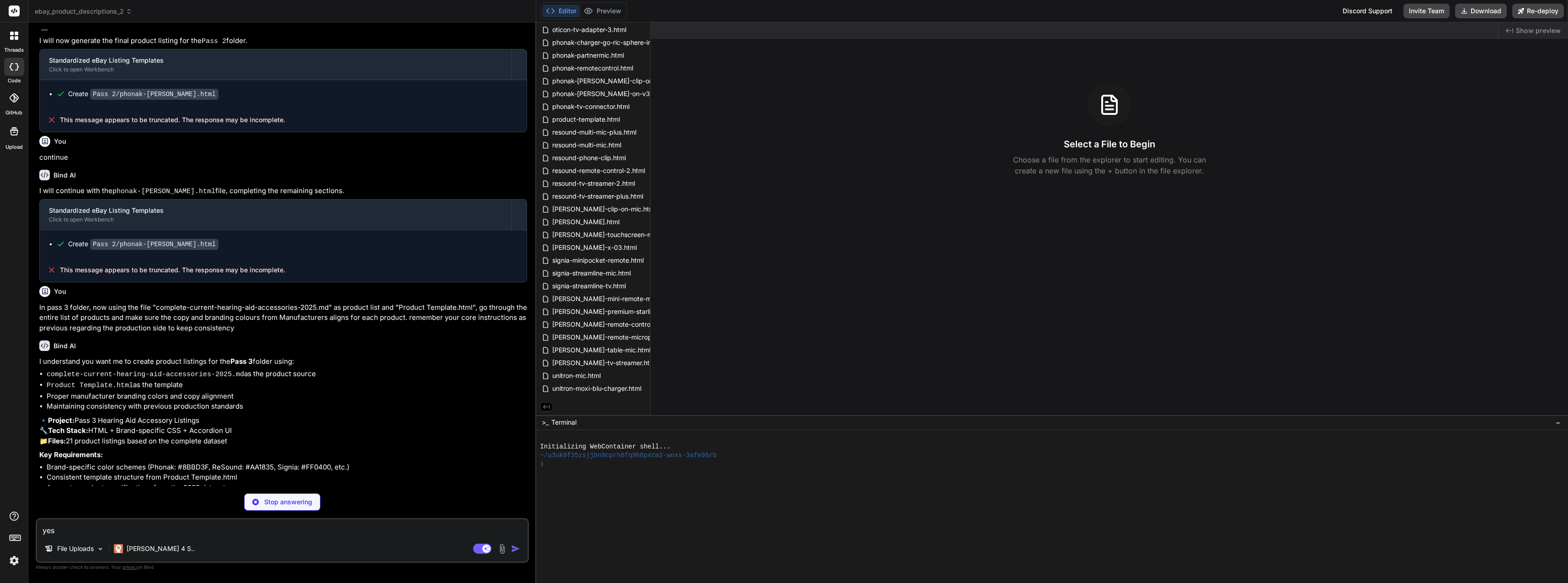
click at [152, 539] on div "yes File Uploads Claude 4 S.. Agent Mode. When this toggle is activated, AI aut…" at bounding box center [282, 540] width 494 height 45
click at [152, 543] on div "Claude 4 S.." at bounding box center [154, 548] width 88 height 19
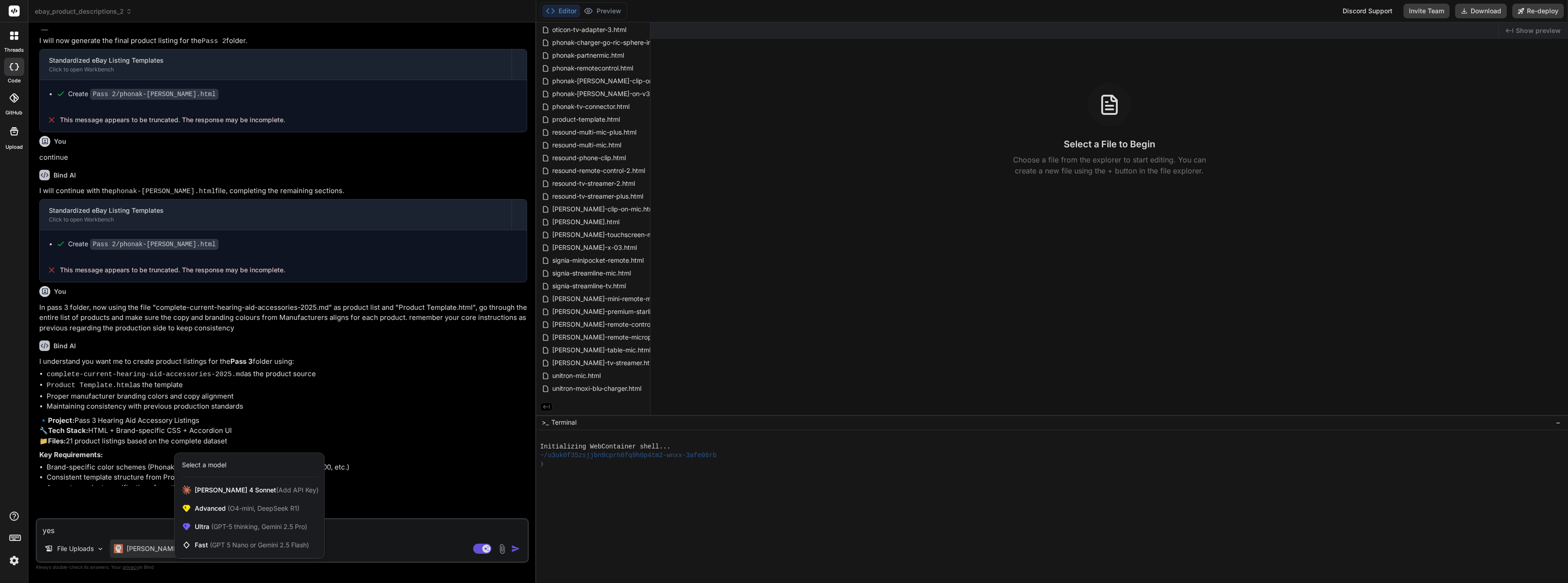
click at [399, 476] on div at bounding box center [784, 291] width 1568 height 583
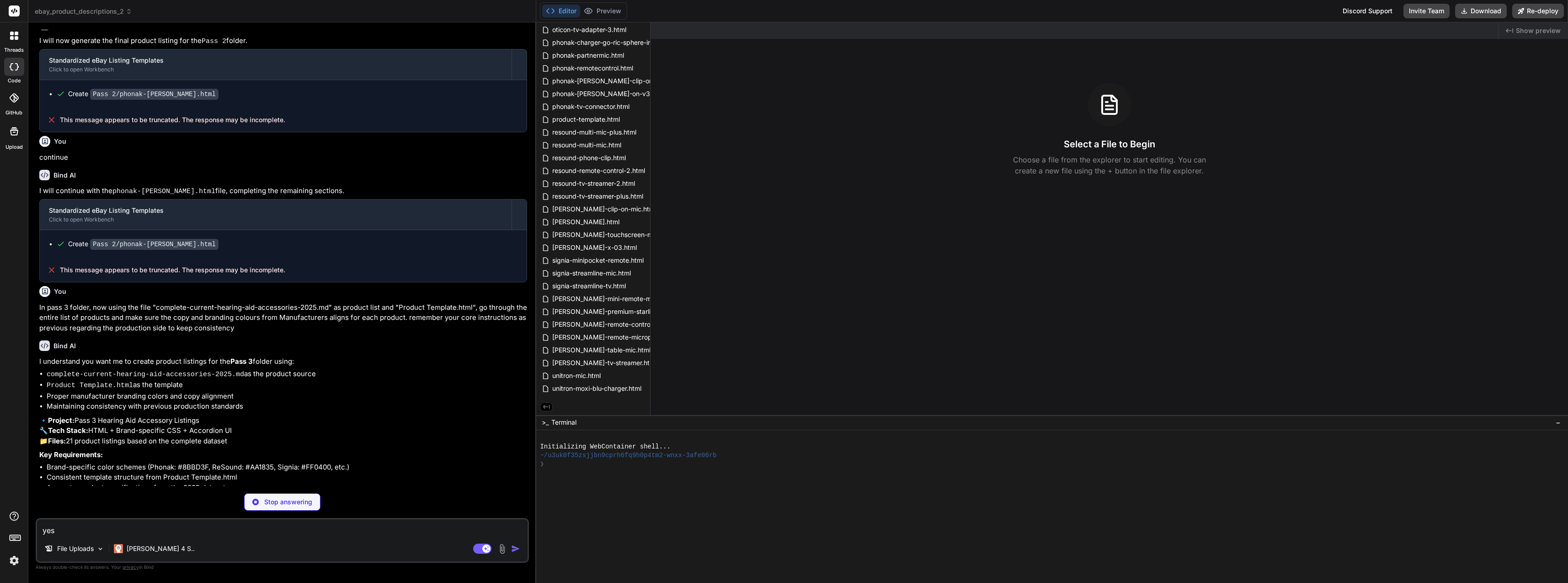
click at [167, 544] on div "Claude 4 S.." at bounding box center [154, 548] width 88 height 19
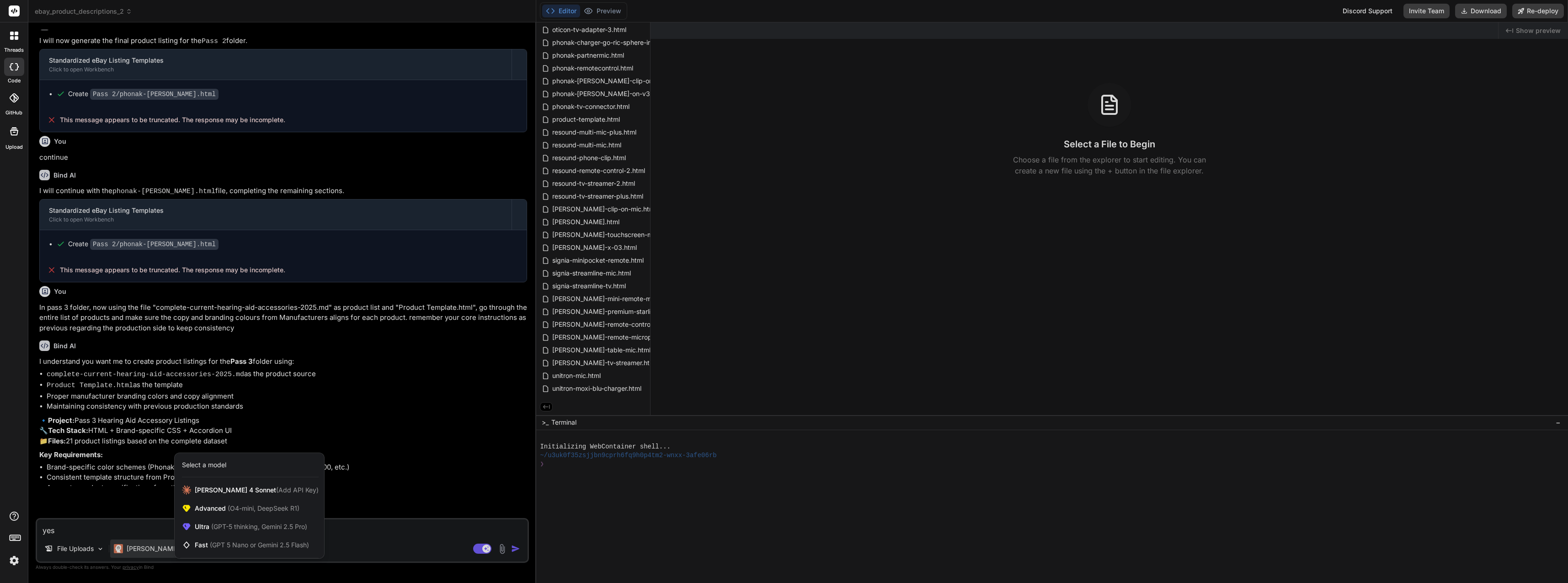
click at [235, 532] on div "Ultra (GPT-5 thinking, Gemini 2.5 Pro)" at bounding box center [249, 527] width 149 height 19
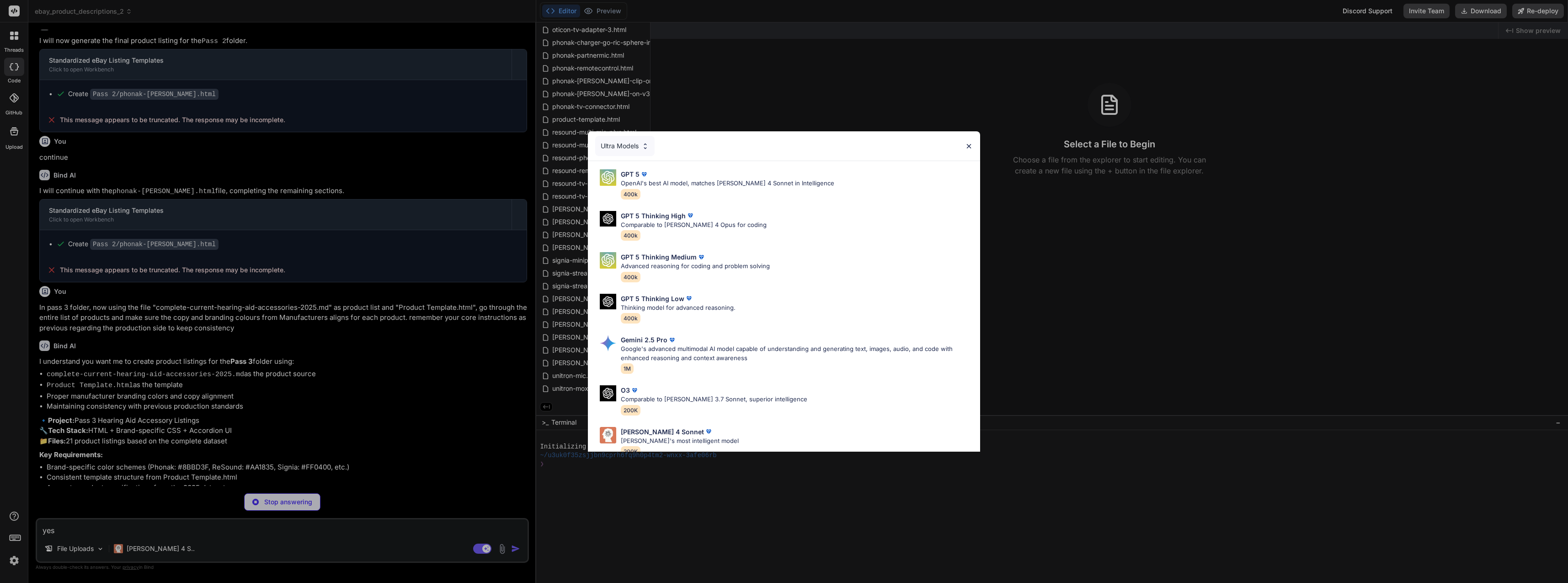
click at [675, 364] on div "Gemini 2.5 Pro Google's advanced multimodal AI model capable of understanding a…" at bounding box center [797, 354] width 352 height 38
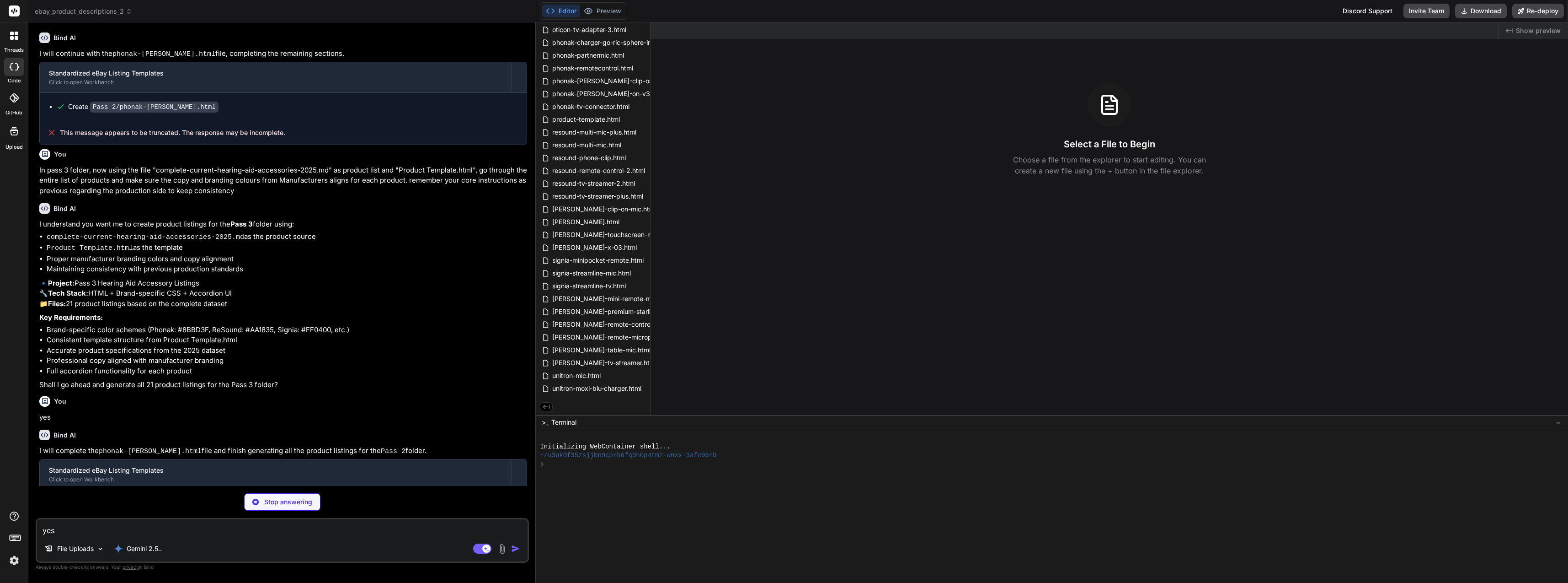
scroll to position [729, 0]
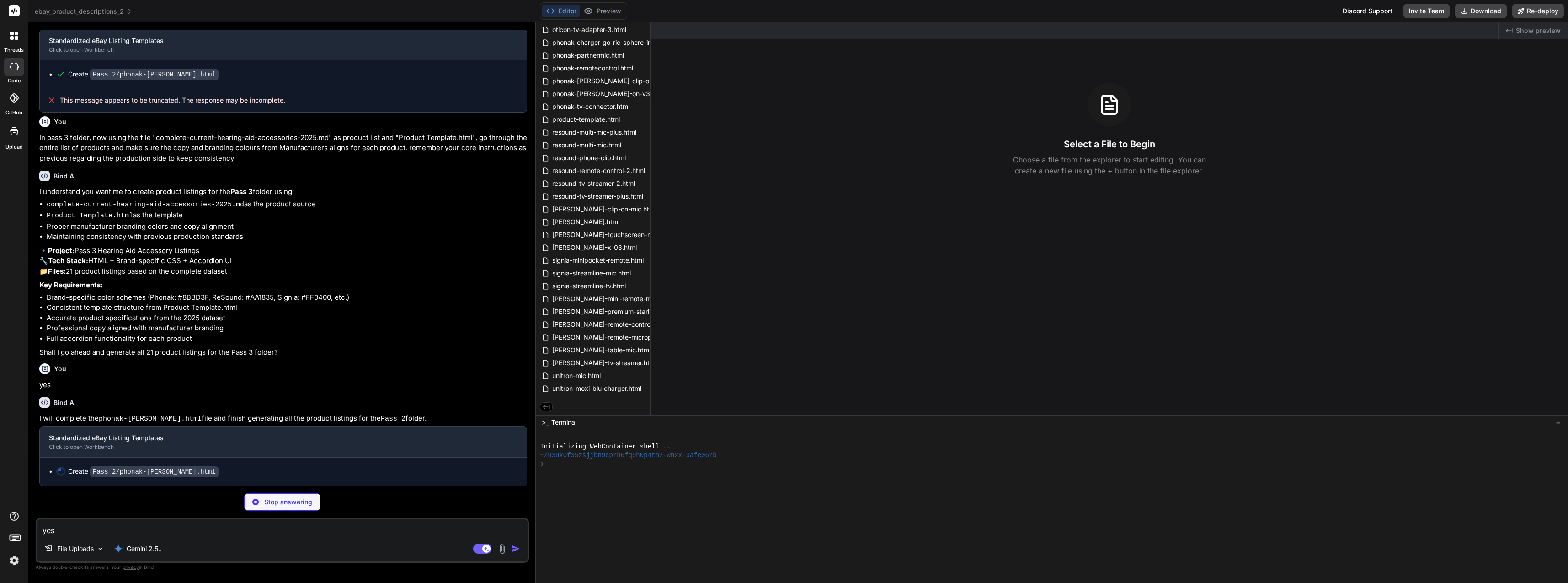
click at [313, 499] on div "Stop answering" at bounding box center [282, 502] width 76 height 17
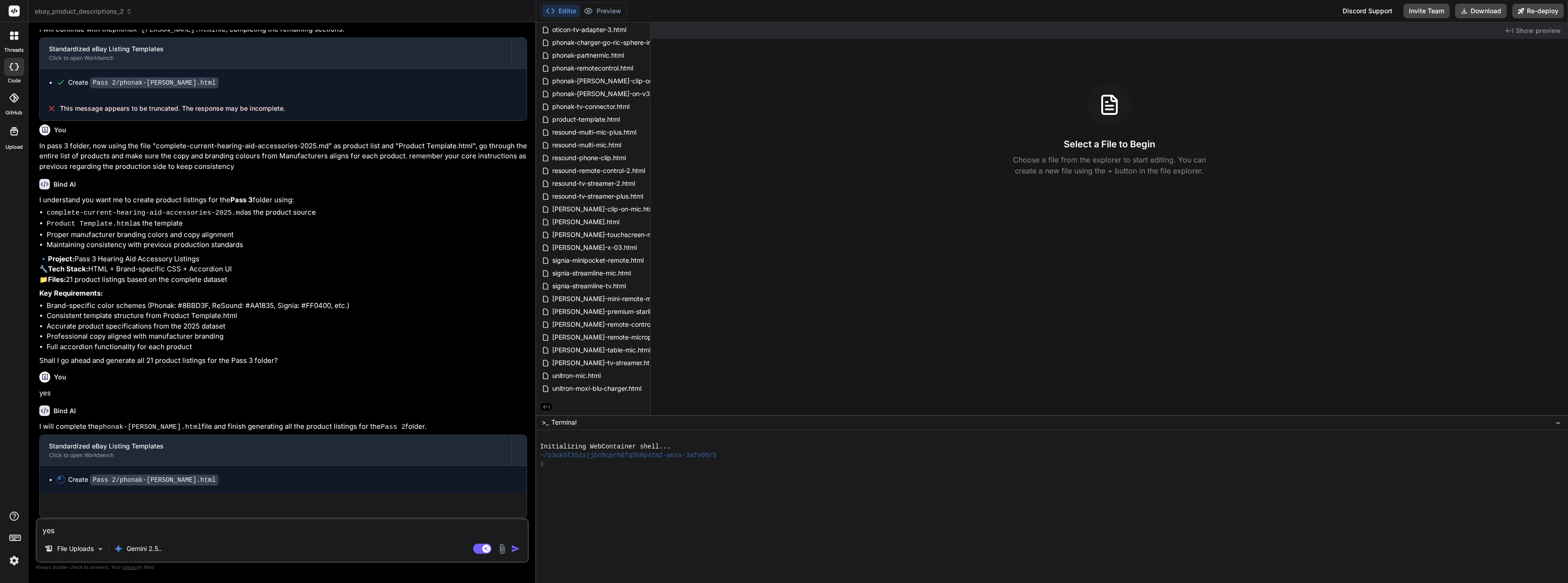
scroll to position [721, 0]
click at [282, 533] on textarea "yes" at bounding box center [282, 527] width 490 height 17
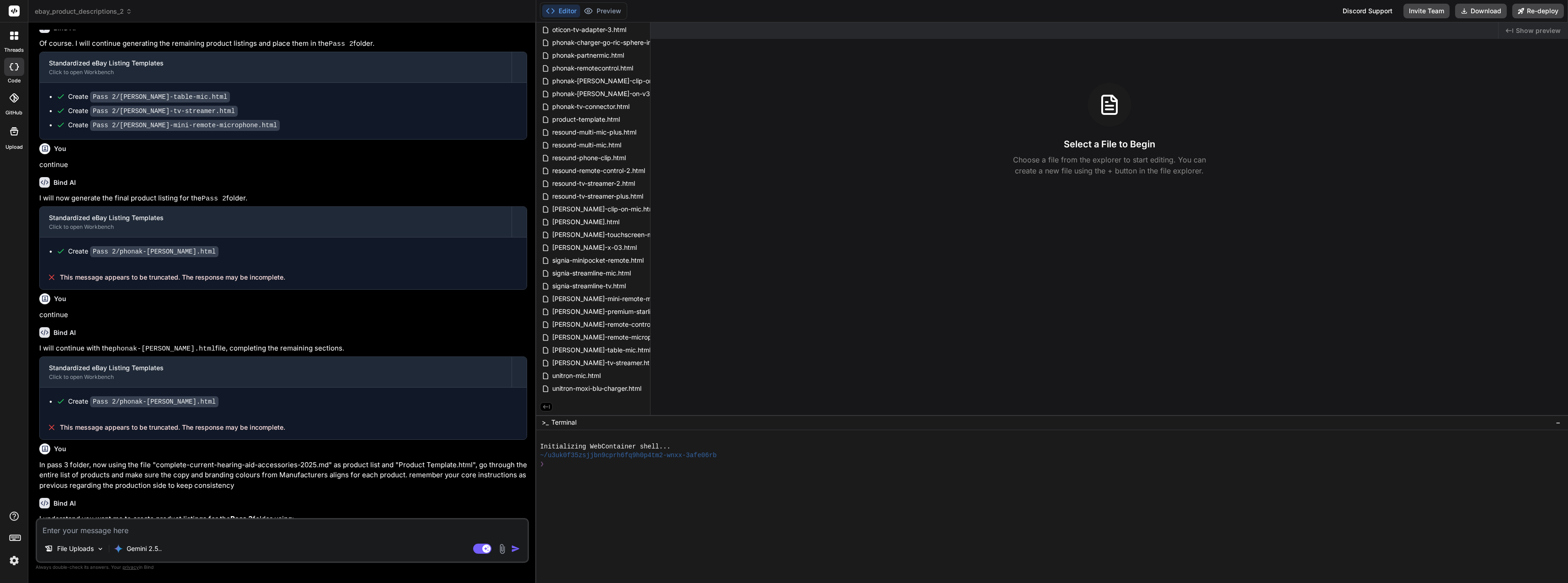
scroll to position [434, 0]
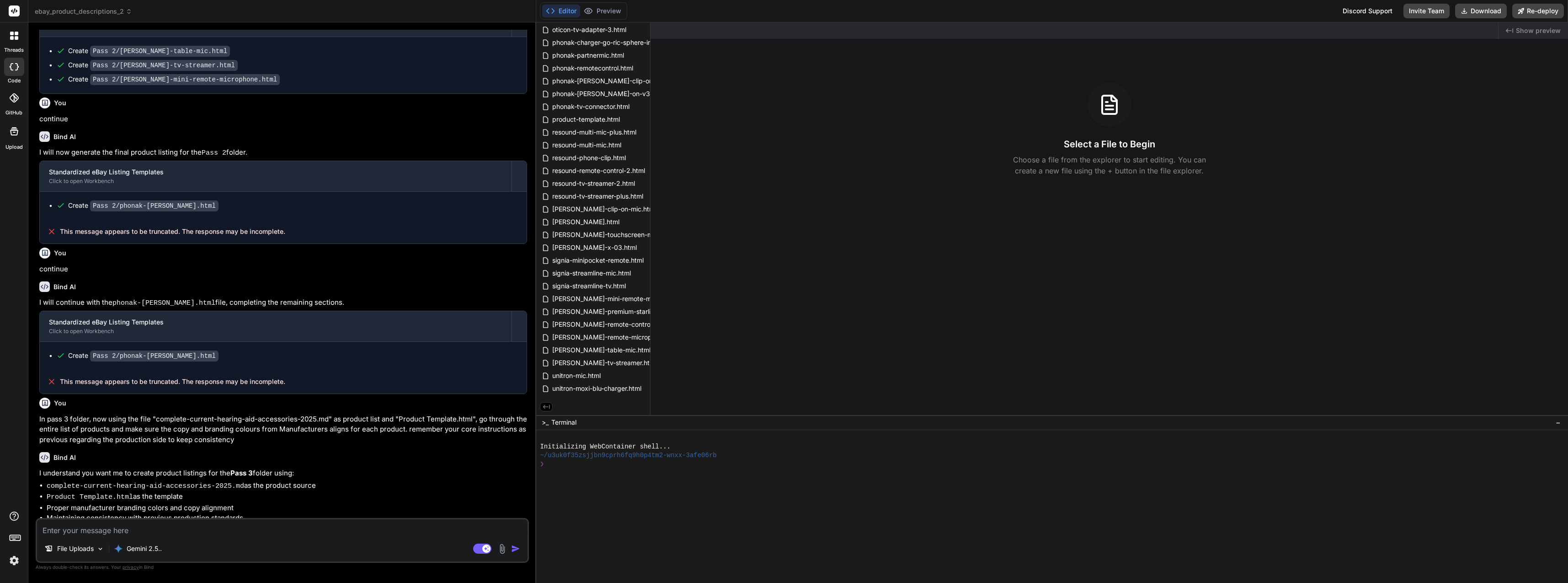
click at [219, 408] on div "You In pass 3 folder, now using the file "complete-current-hearing-aid-accessor…" at bounding box center [283, 419] width 488 height 51
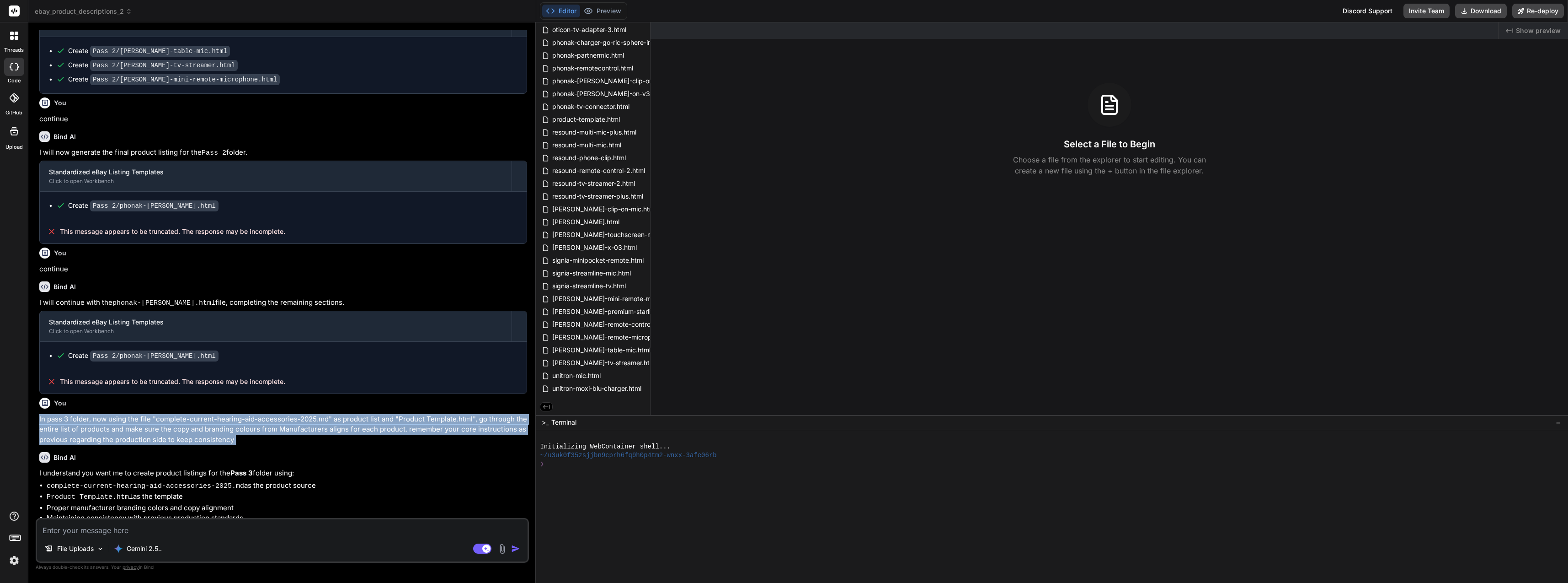
click at [219, 408] on div "You In pass 3 folder, now using the file "complete-current-hearing-aid-accessor…" at bounding box center [283, 419] width 488 height 51
copy div "In pass 3 folder, now using the file "complete-current-hearing-aid-accessories-…"
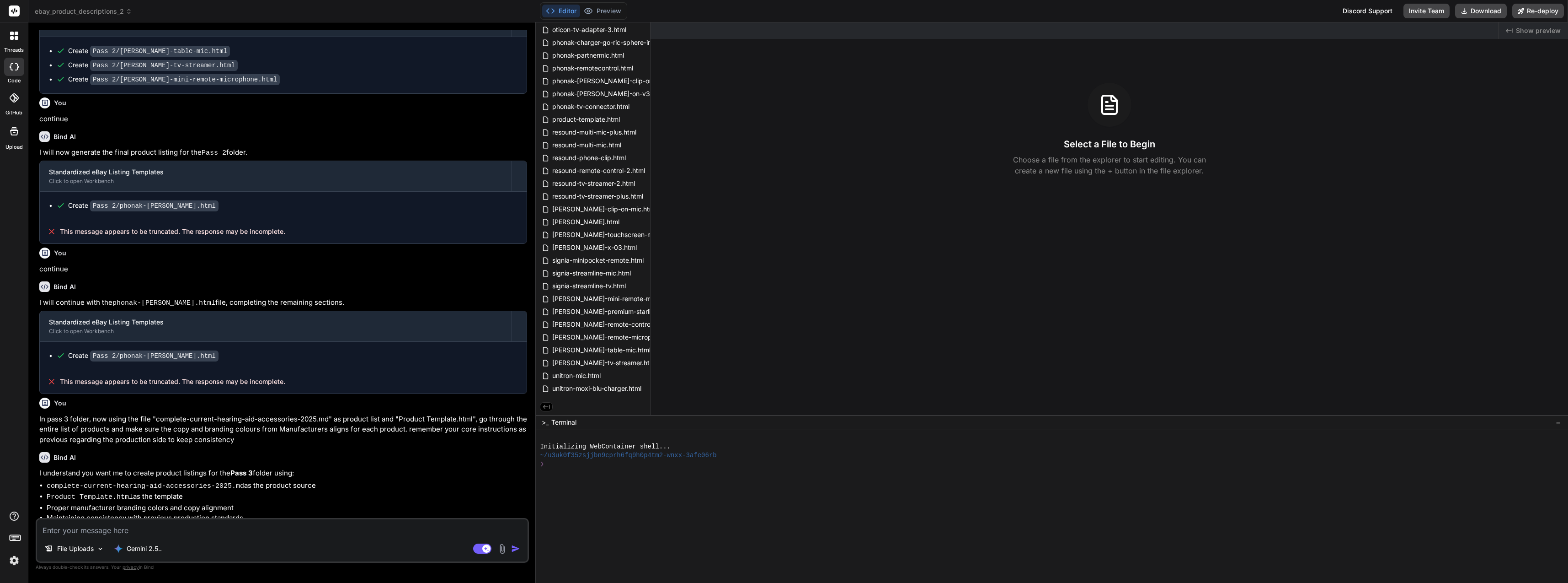
click at [222, 524] on textarea at bounding box center [282, 527] width 490 height 17
paste textarea "In pass 3 folder, now using the file "complete-current-hearing-aid-accessories-…"
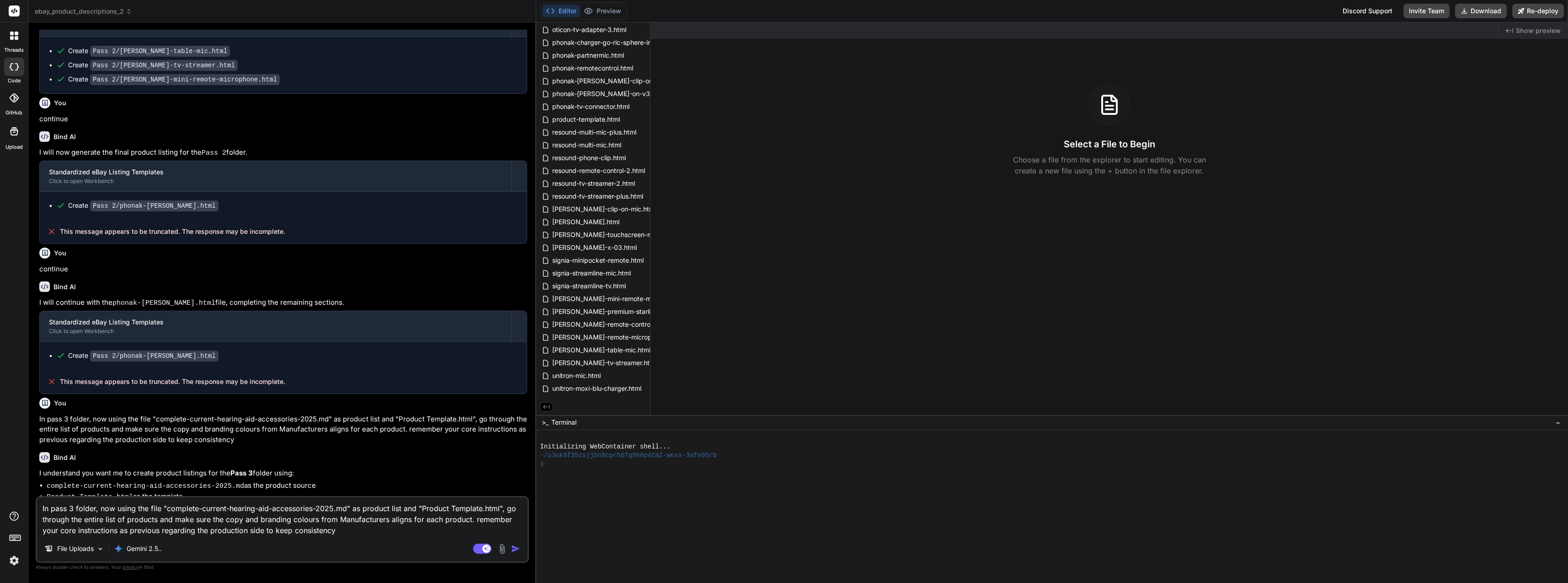
click at [522, 545] on button "button" at bounding box center [517, 548] width 13 height 9
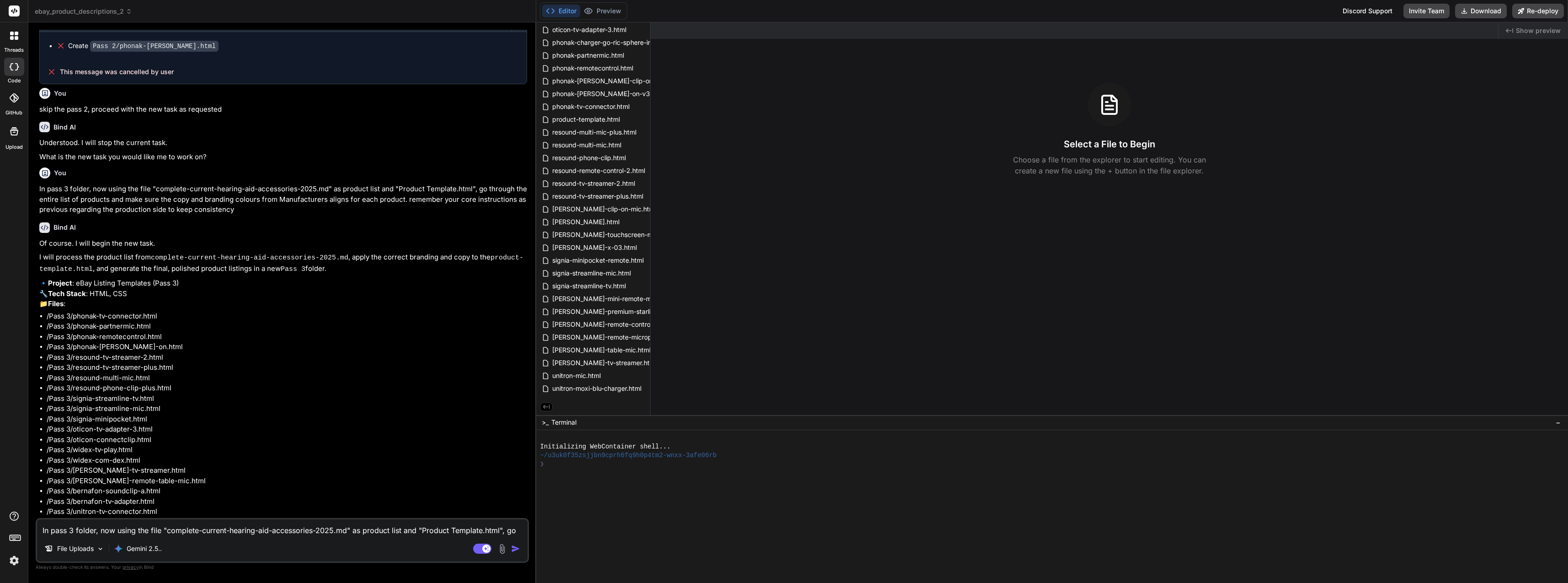
scroll to position [1177, 0]
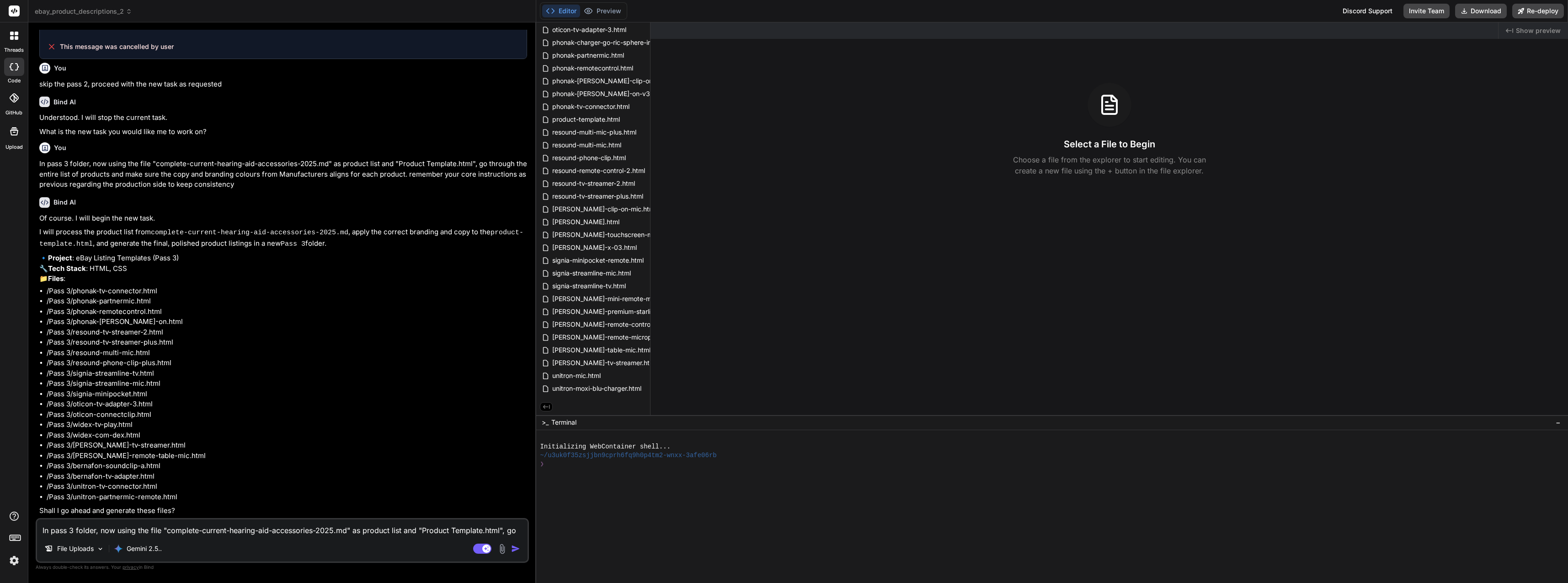
click at [266, 530] on textarea "In pass 3 folder, now using the file "complete-current-hearing-aid-accessories-…" at bounding box center [282, 527] width 490 height 17
paste textarea "Current Hearing Aid Accessories - September 2025 *Complete list including all c…"
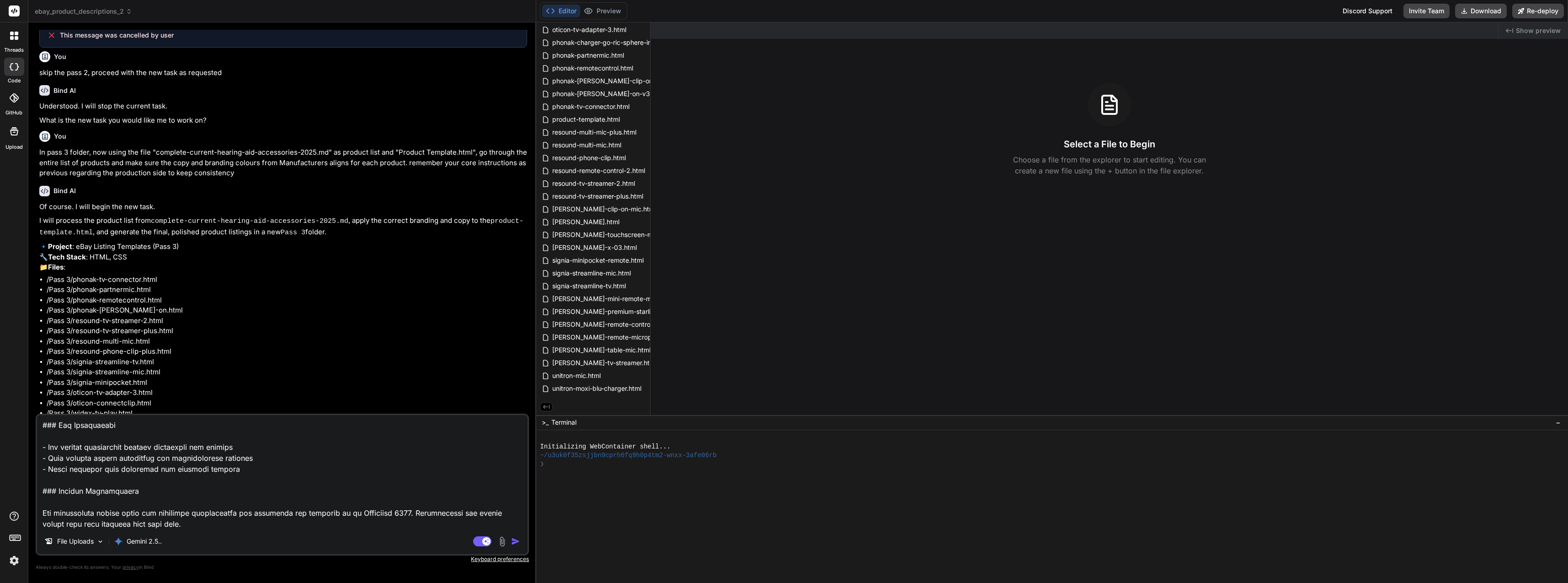
click at [520, 540] on img "button" at bounding box center [515, 541] width 9 height 9
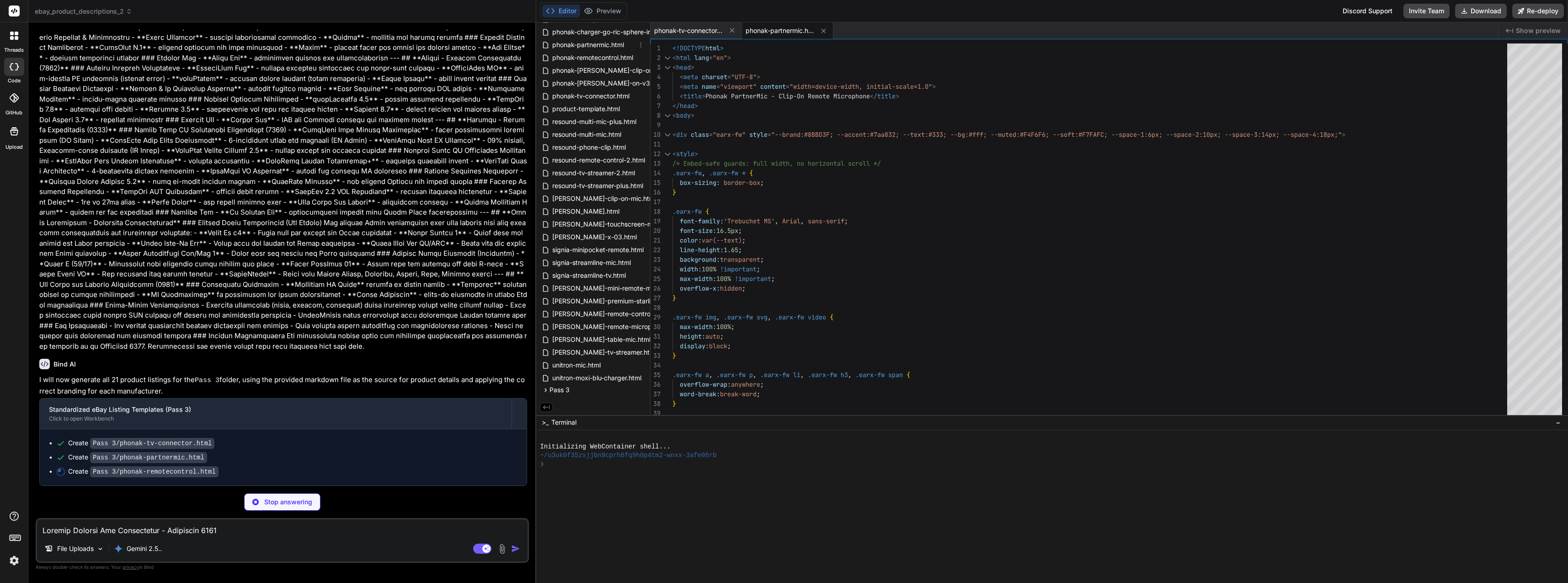
scroll to position [105, 0]
click at [560, 392] on span "Pass 3" at bounding box center [559, 389] width 20 height 9
click at [1469, 14] on button "Download" at bounding box center [1481, 11] width 51 height 15
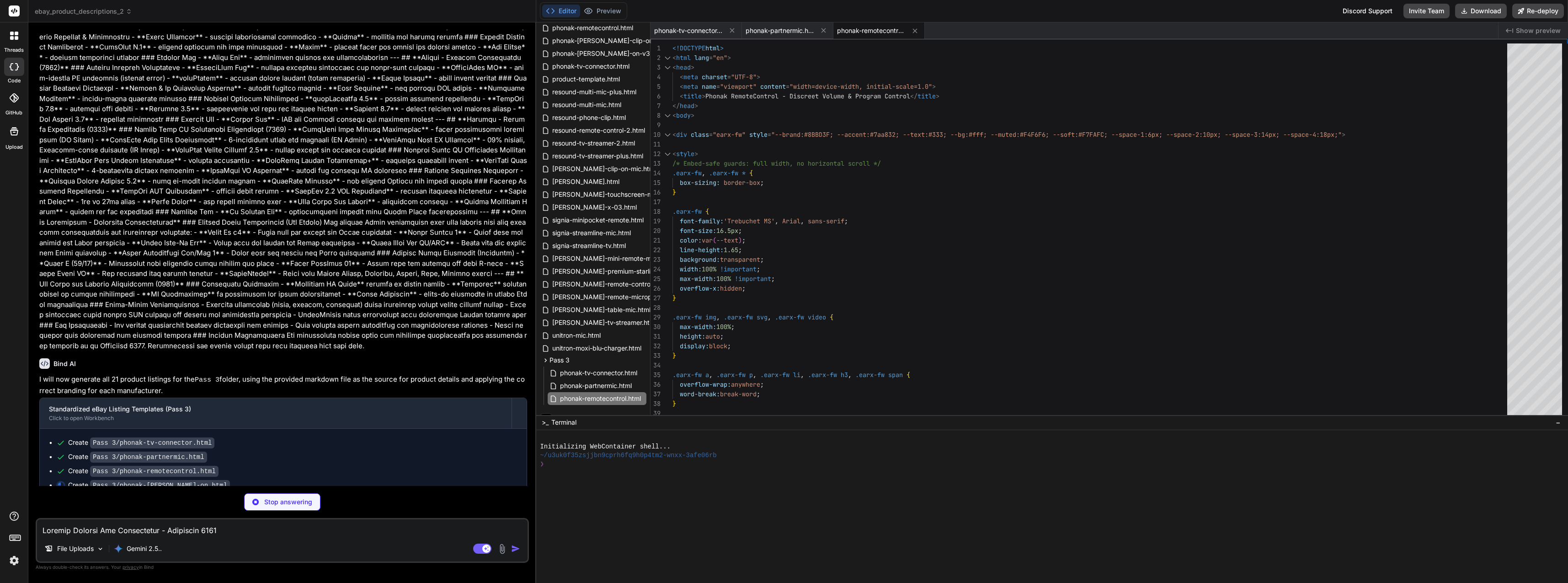
click at [503, 548] on img at bounding box center [502, 548] width 11 height 11
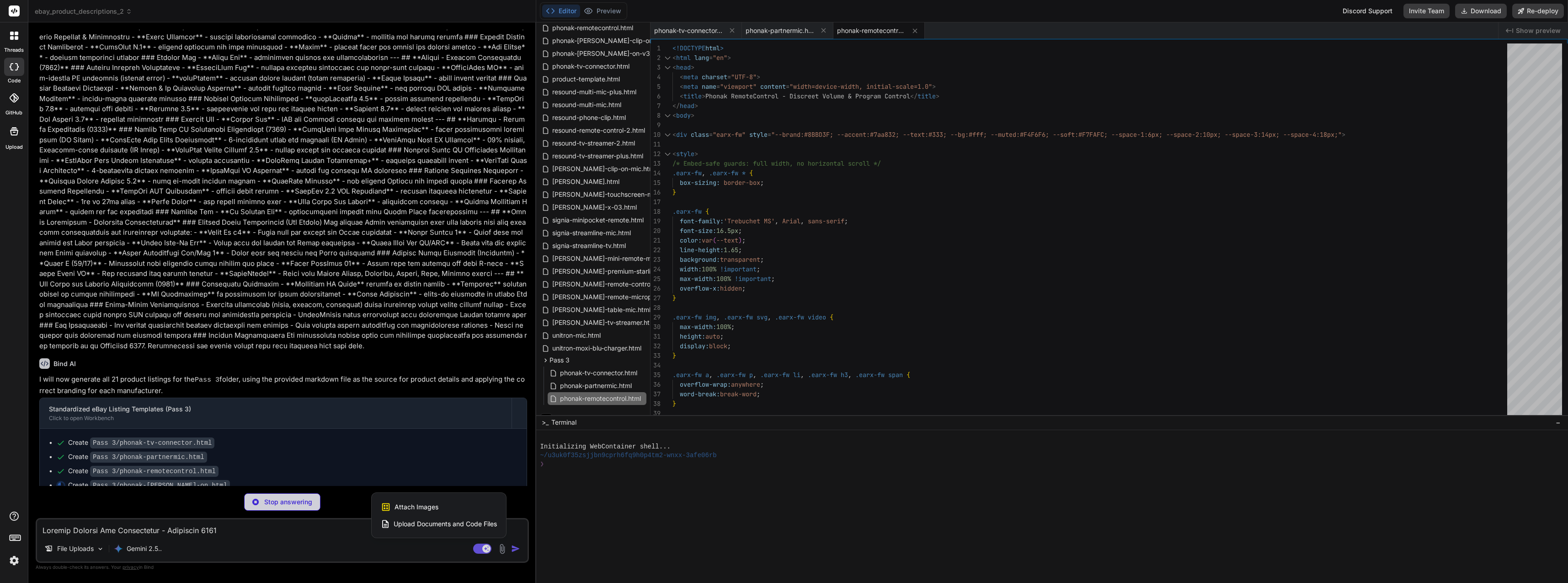
click at [450, 523] on span "Upload Documents and Code Files" at bounding box center [445, 524] width 103 height 9
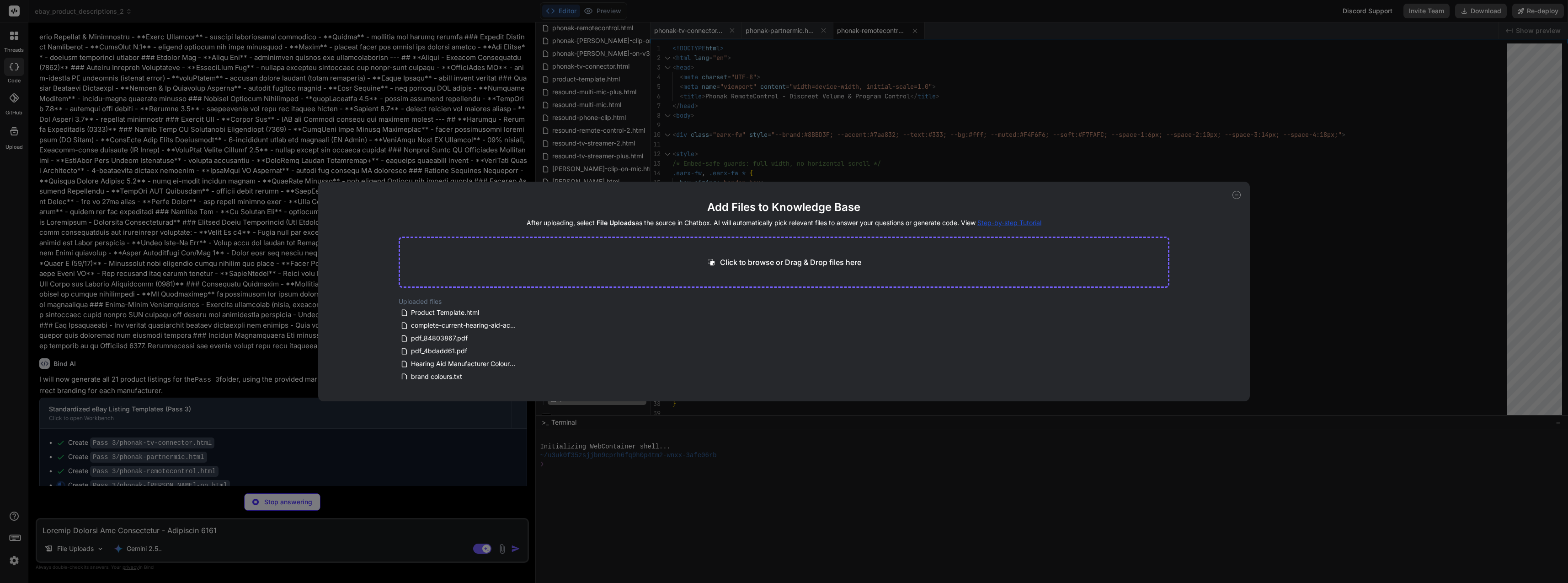
click at [443, 315] on span "Product Template.html" at bounding box center [445, 312] width 70 height 11
click at [1239, 195] on icon at bounding box center [1236, 195] width 8 height 8
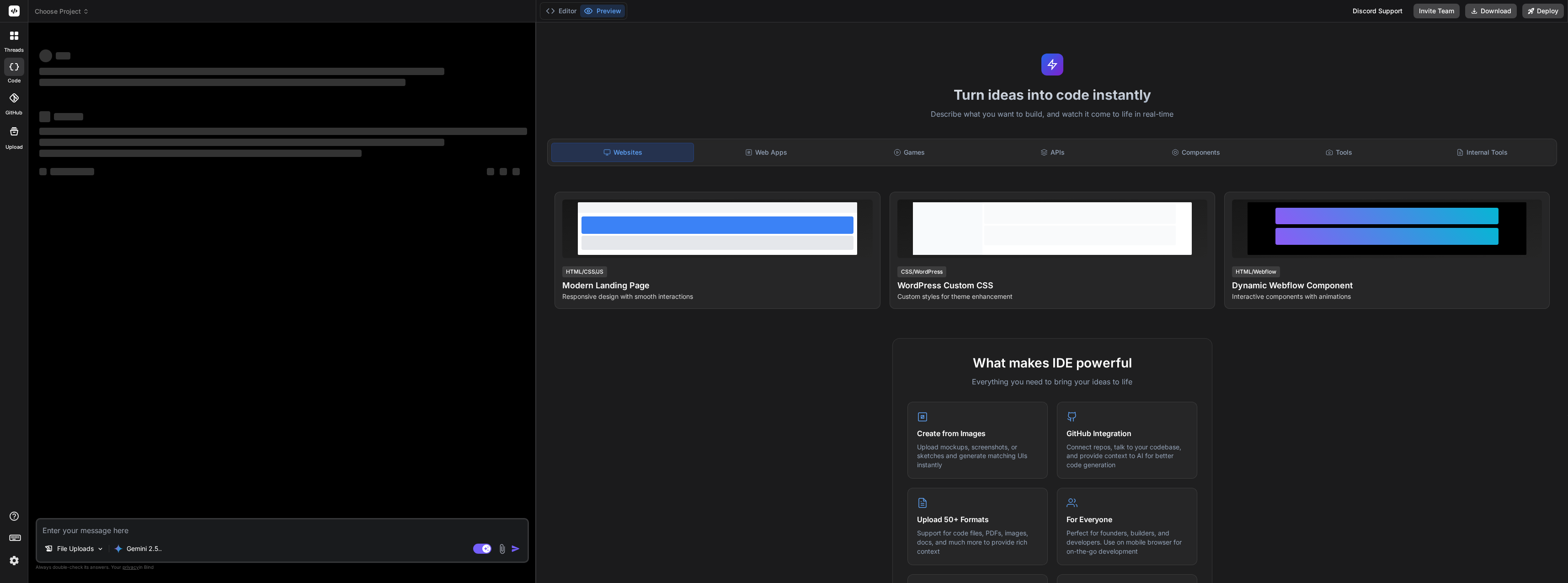
type textarea "x"
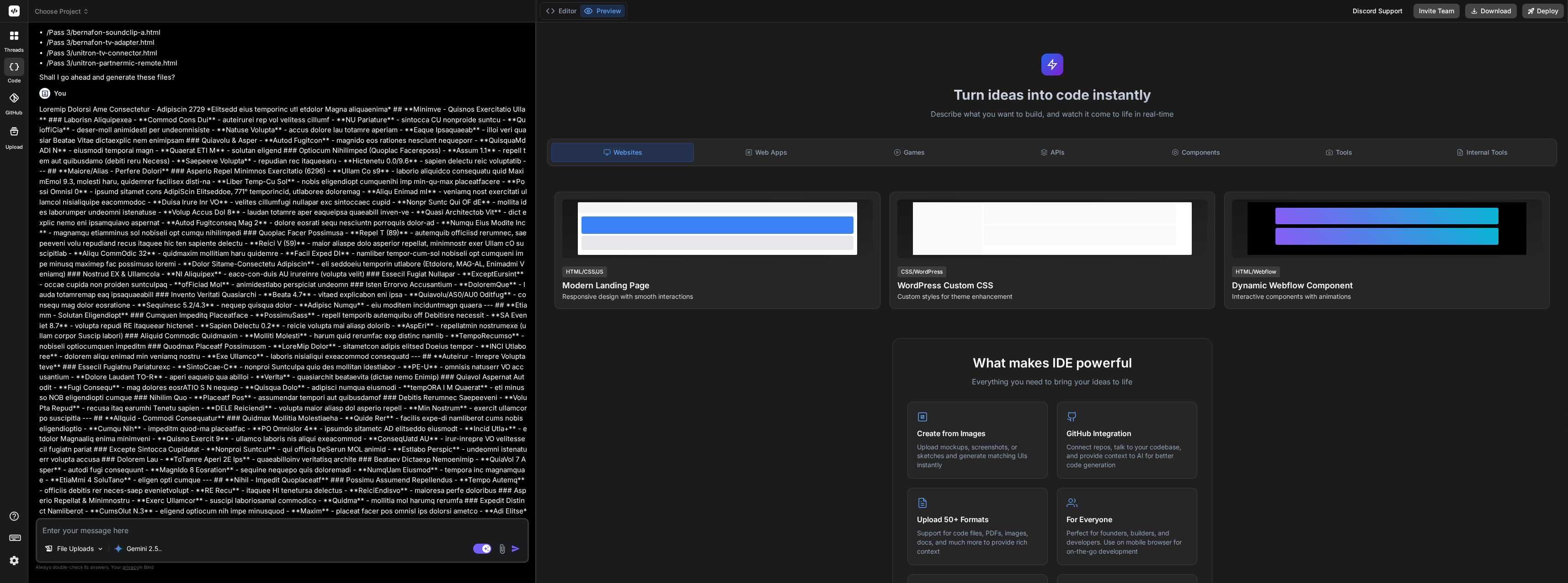
scroll to position [1187, 0]
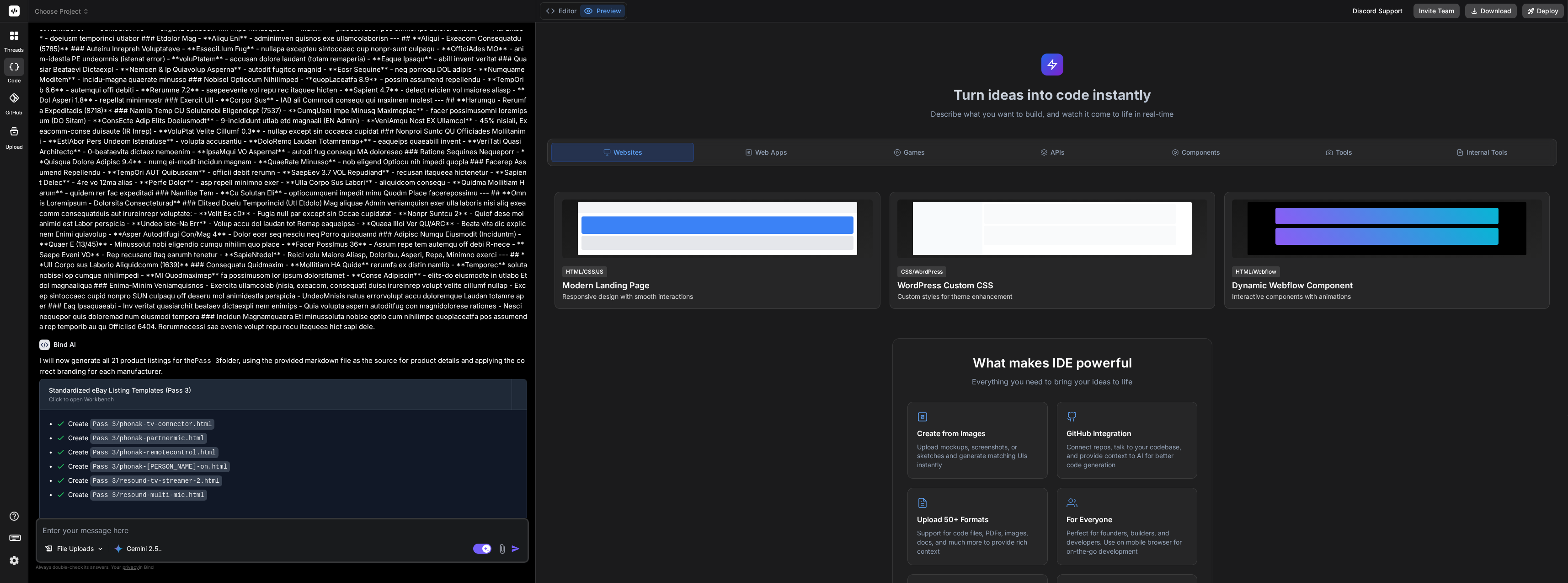
click at [267, 528] on textarea at bounding box center [282, 527] width 490 height 17
click at [263, 531] on textarea at bounding box center [282, 527] width 490 height 17
type textarea "t"
type textarea "x"
type textarea "th"
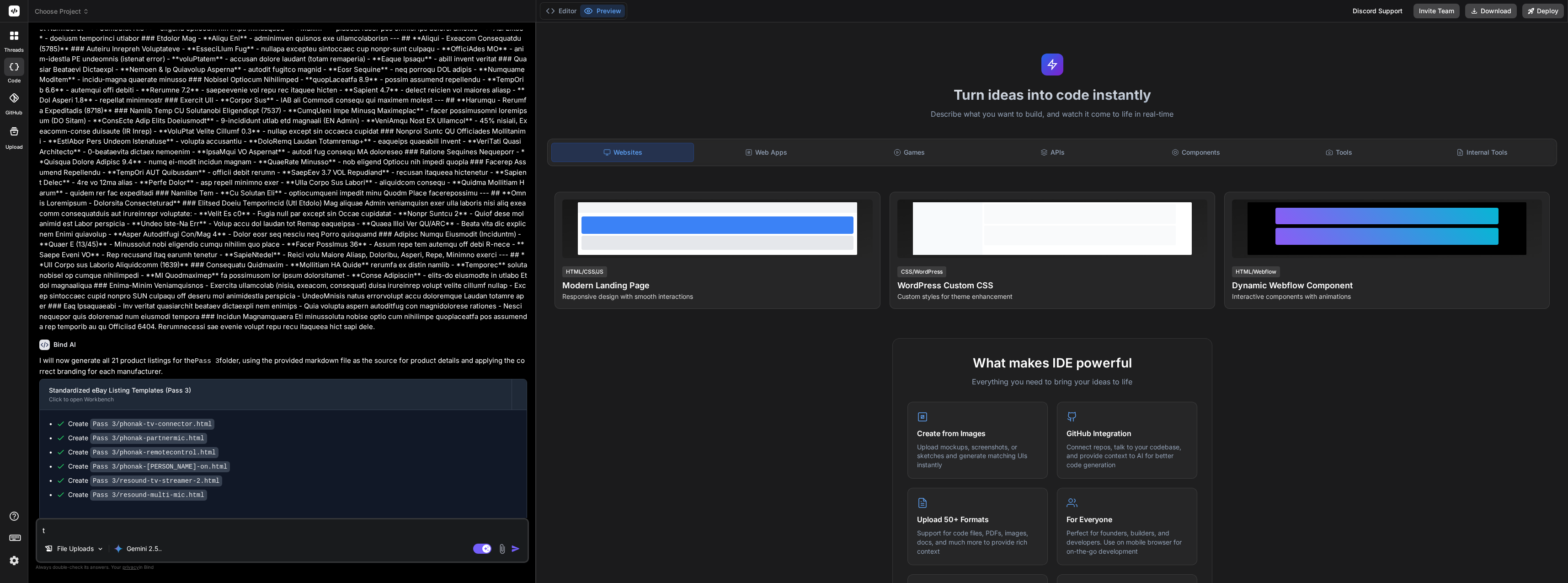
type textarea "x"
type textarea "thi"
type textarea "x"
type textarea "this"
type textarea "x"
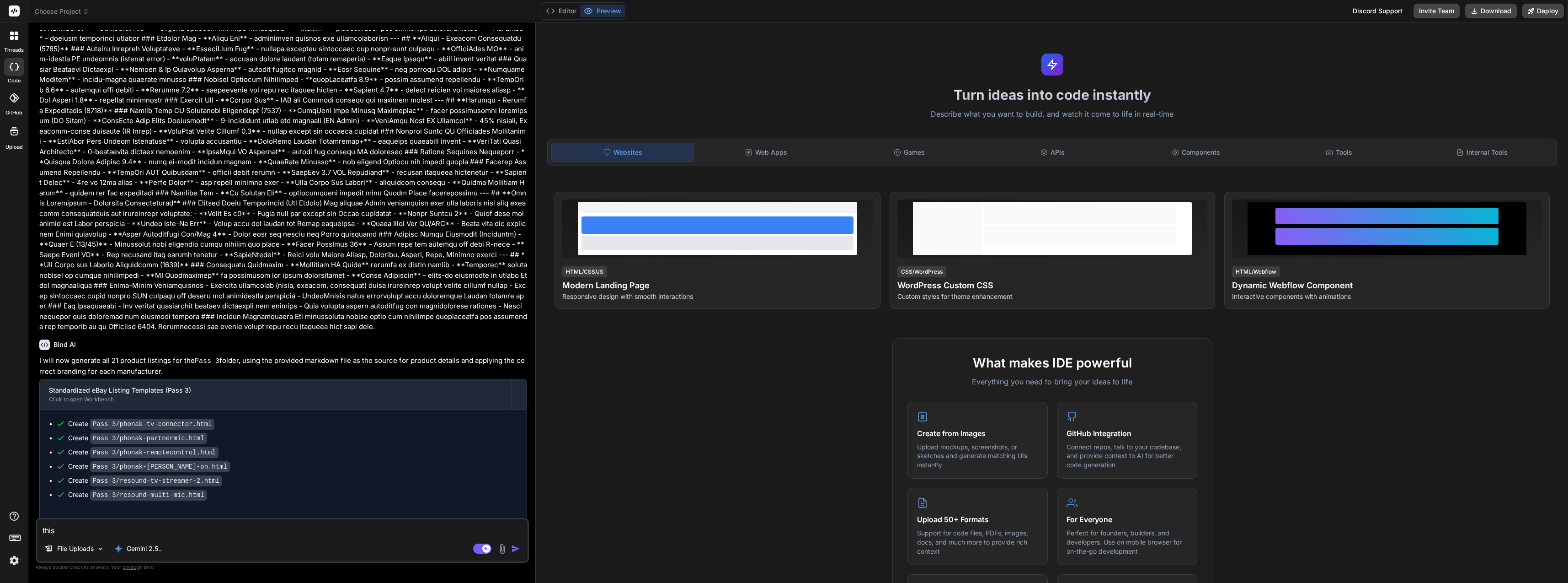
type textarea "this"
type textarea "x"
type textarea "this i"
type textarea "x"
type textarea "this is"
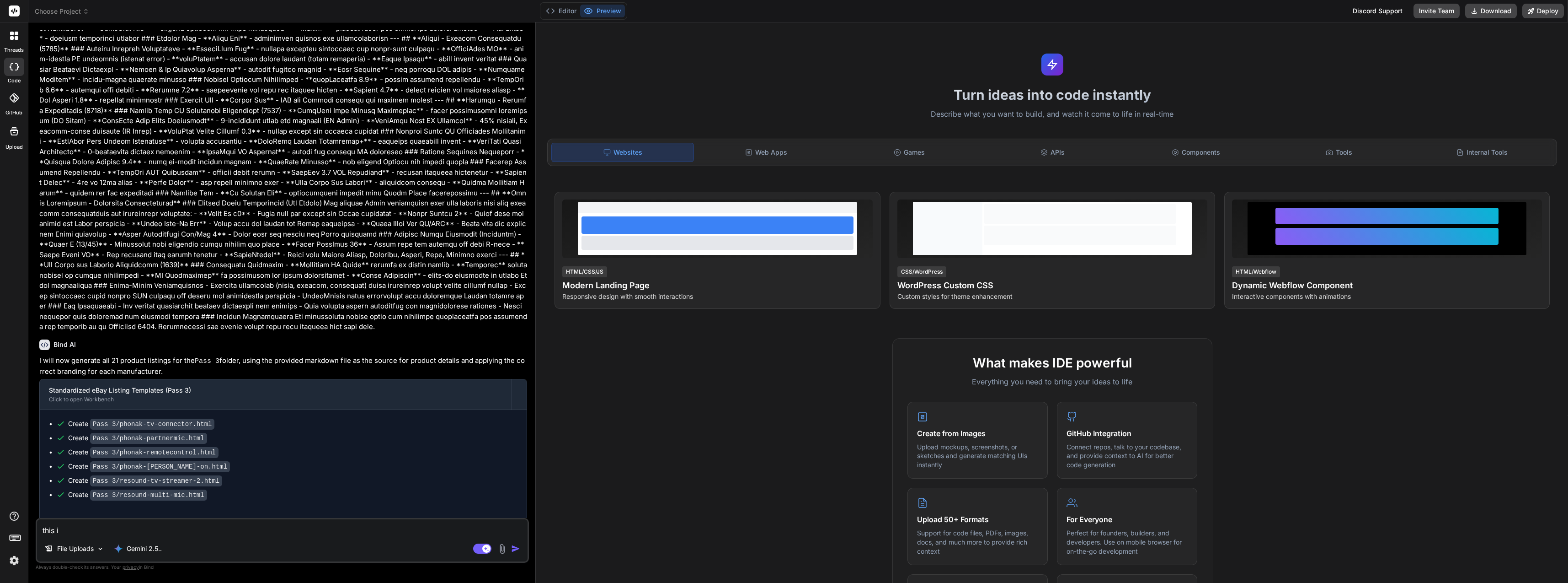
type textarea "x"
type textarea "this is"
type textarea "x"
type textarea "this is t"
type textarea "x"
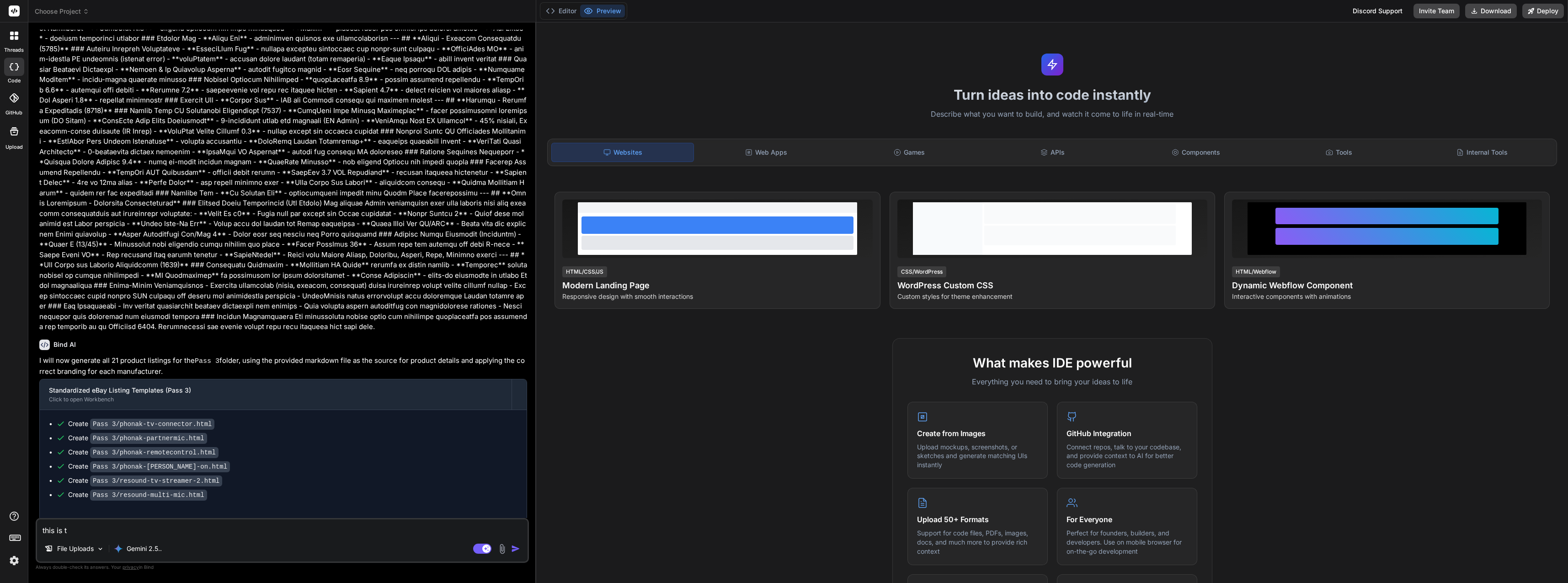
type textarea "this is th"
type textarea "x"
type textarea "this is the"
type textarea "x"
type textarea "this is the"
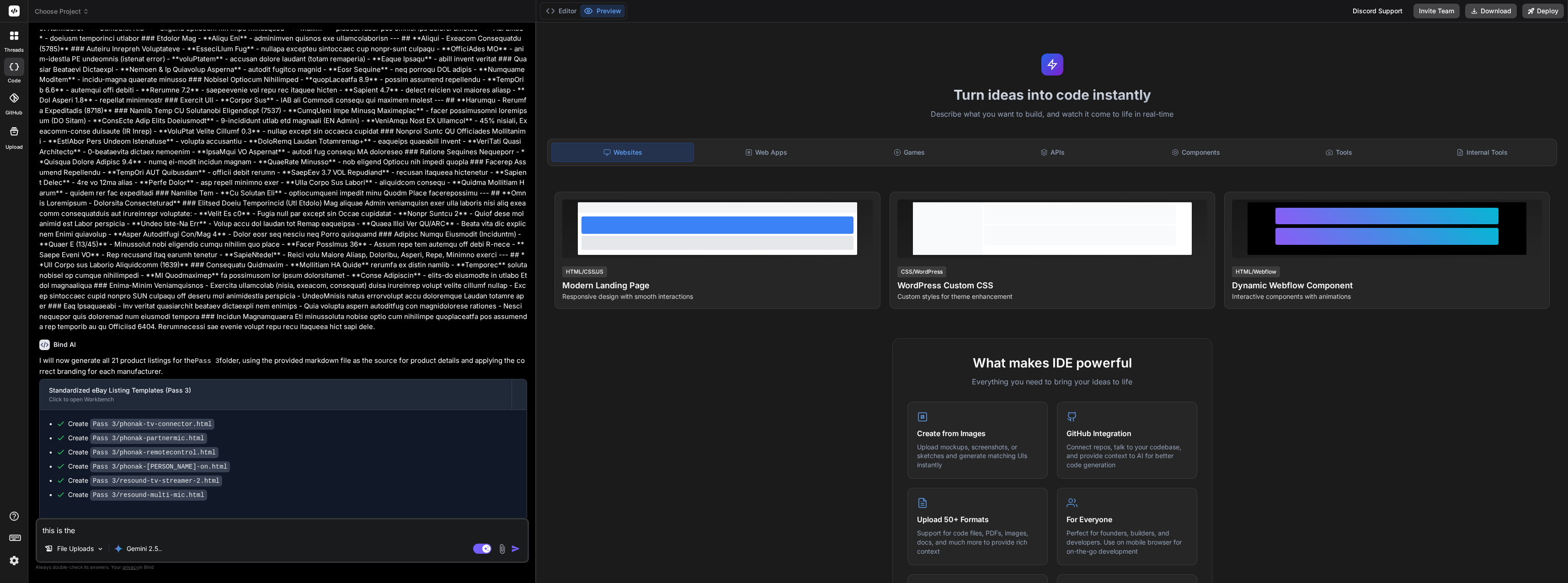
type textarea "x"
type textarea "this is the n"
type textarea "x"
type textarea "this is the ne"
type textarea "x"
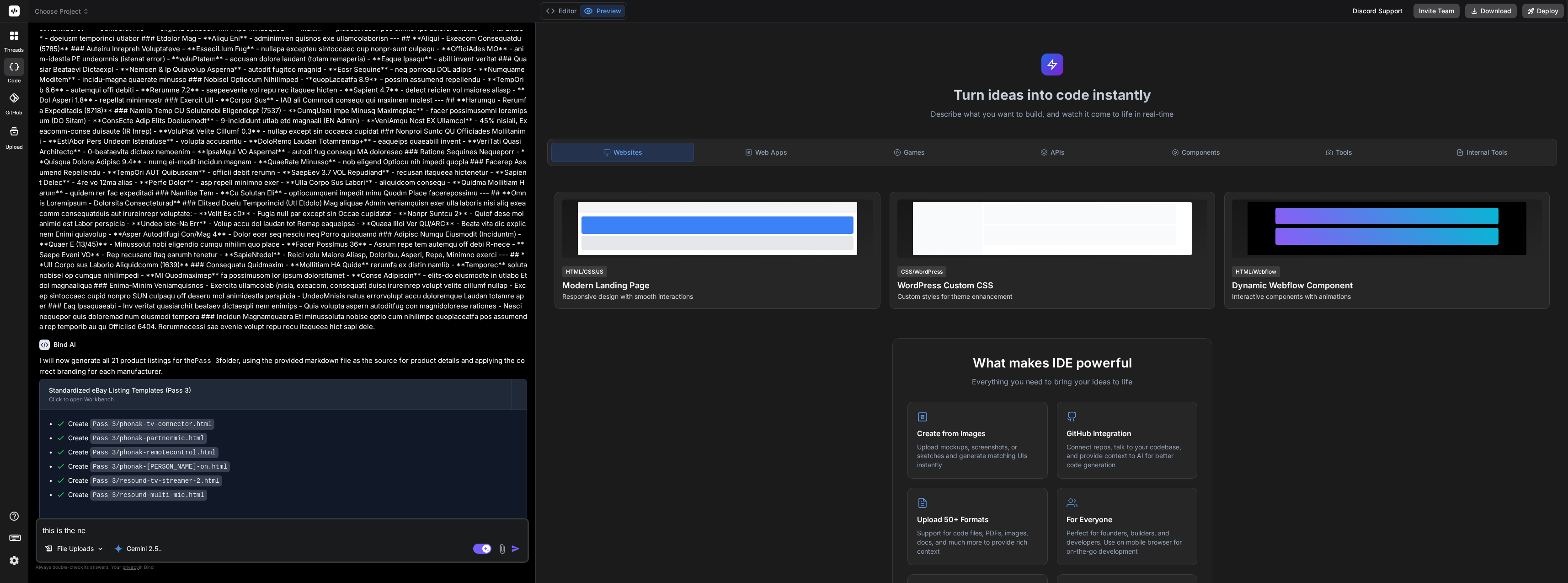
type textarea "this is the new"
type textarea "x"
type textarea "this is the new"
type textarea "x"
type textarea "this is the new t"
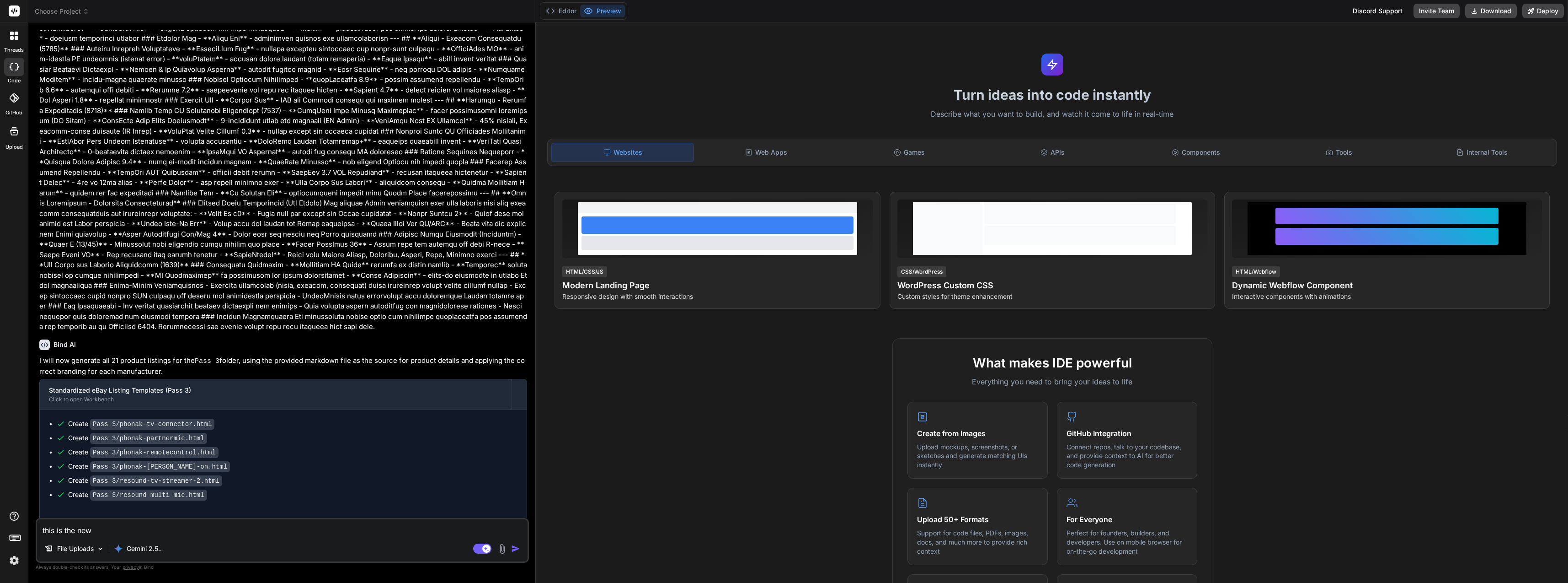
type textarea "x"
type textarea "this is the new te"
type textarea "x"
type textarea "this is the new tem"
type textarea "x"
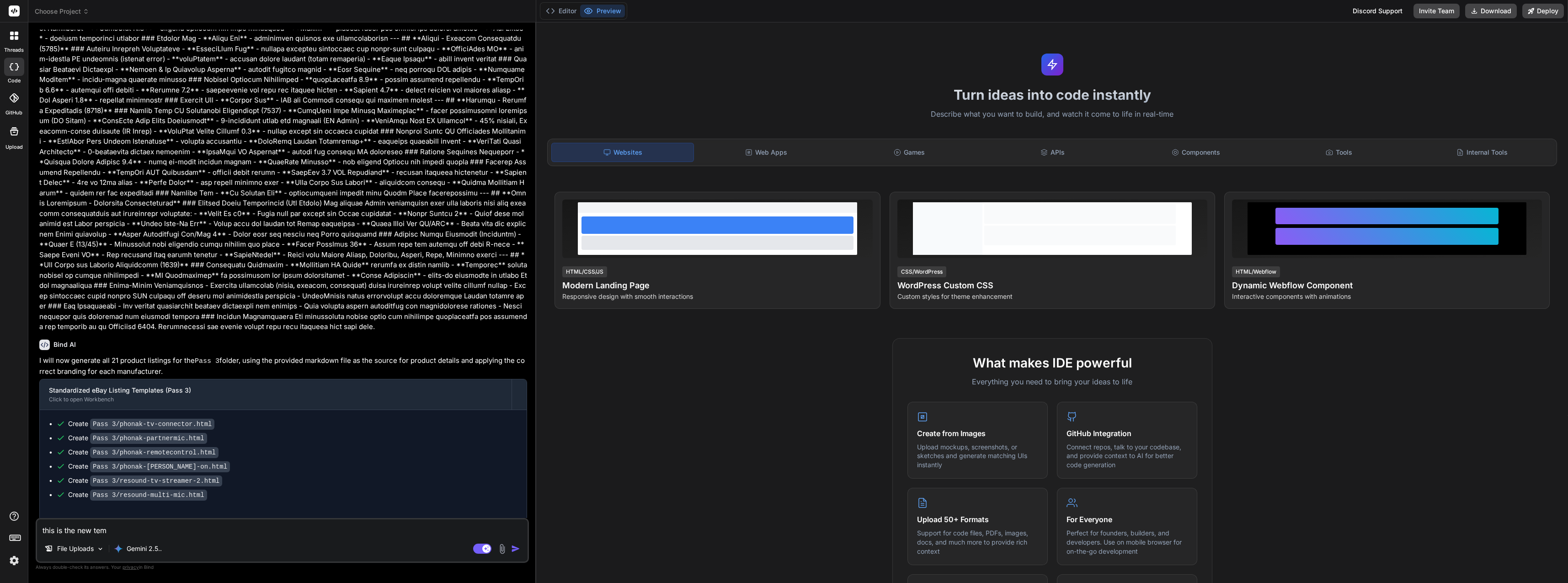
type textarea "this is the new temp"
type textarea "x"
type textarea "this is the new templ"
type textarea "x"
type textarea "this is the new templa"
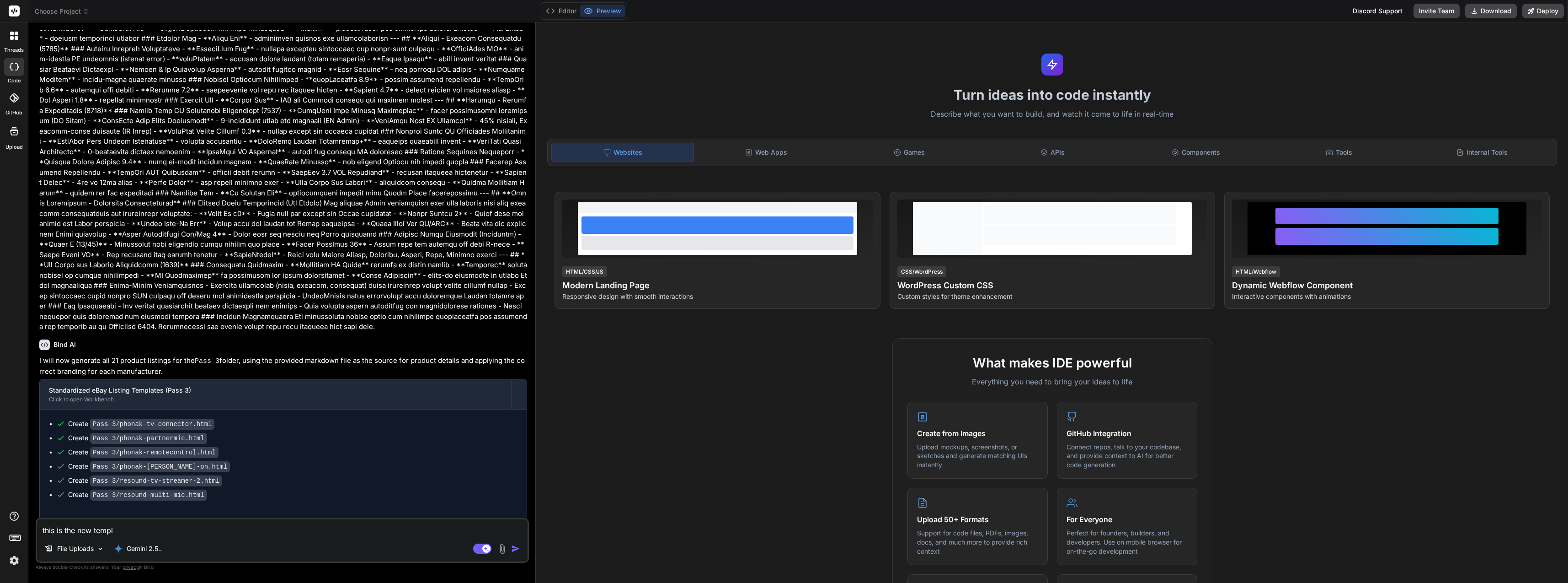
type textarea "x"
type textarea "this is the new templat"
type textarea "x"
type textarea "this is the new template"
type textarea "x"
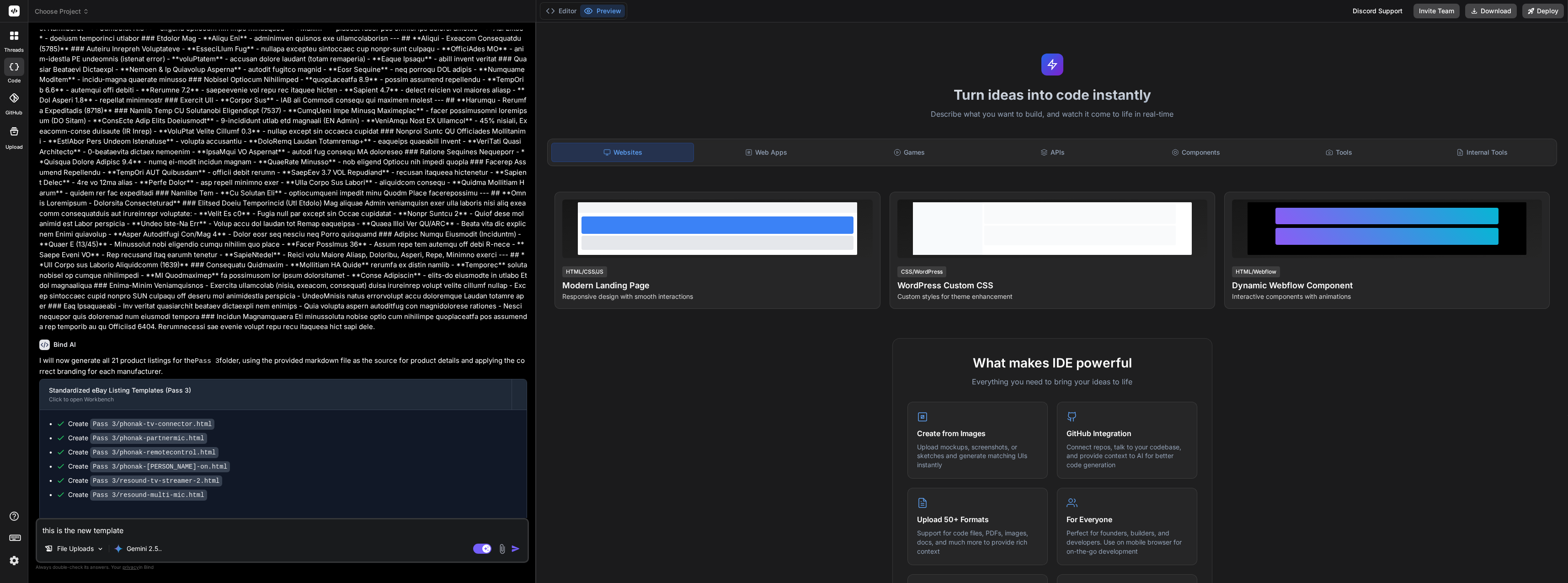
type textarea "this is the new template"
type textarea "x"
type textarea "this is the new template f"
type textarea "x"
type textarea "this is the new template fi"
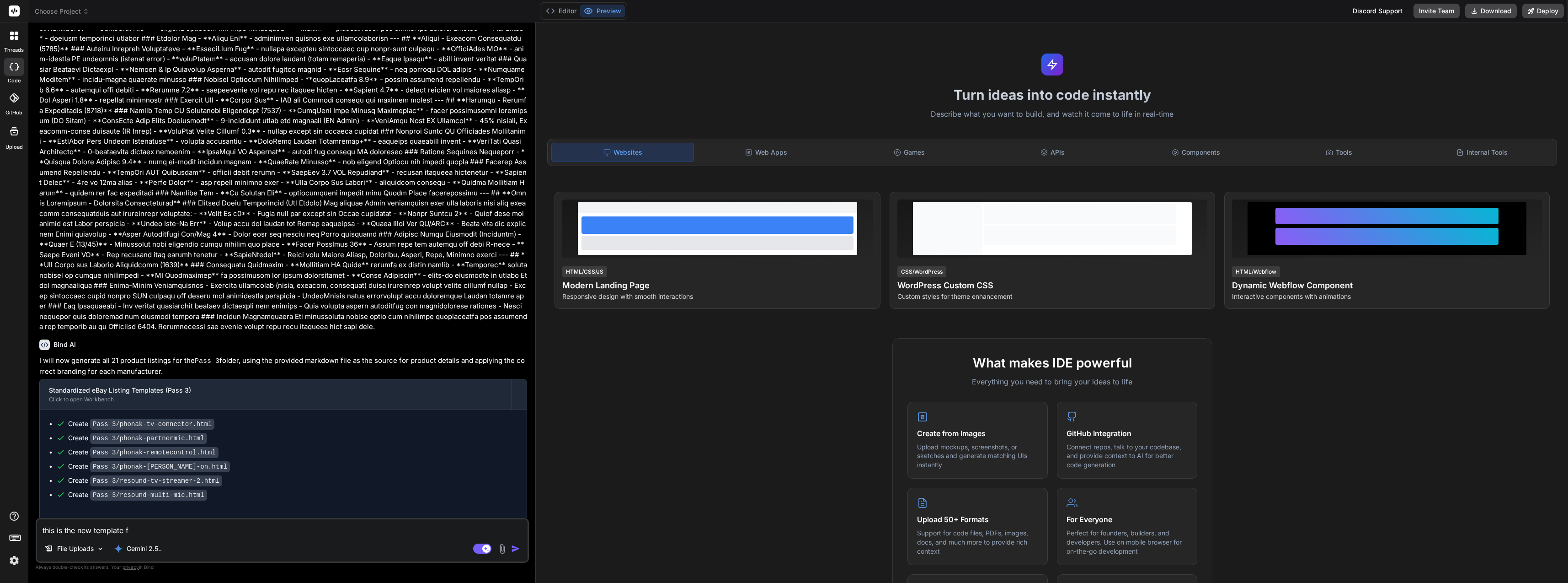
type textarea "x"
type textarea "this is the new template fil"
type textarea "x"
type textarea "this is the new template file"
type textarea "x"
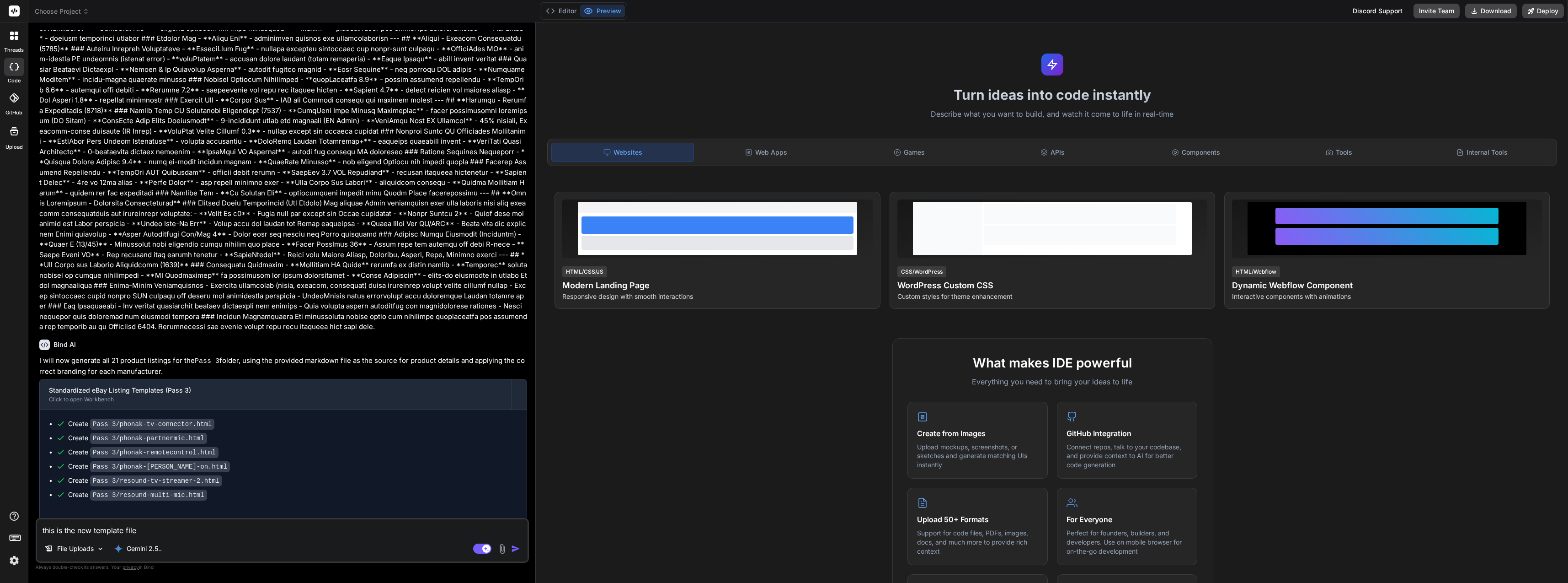
type textarea "this is the new template file:"
type textarea "x"
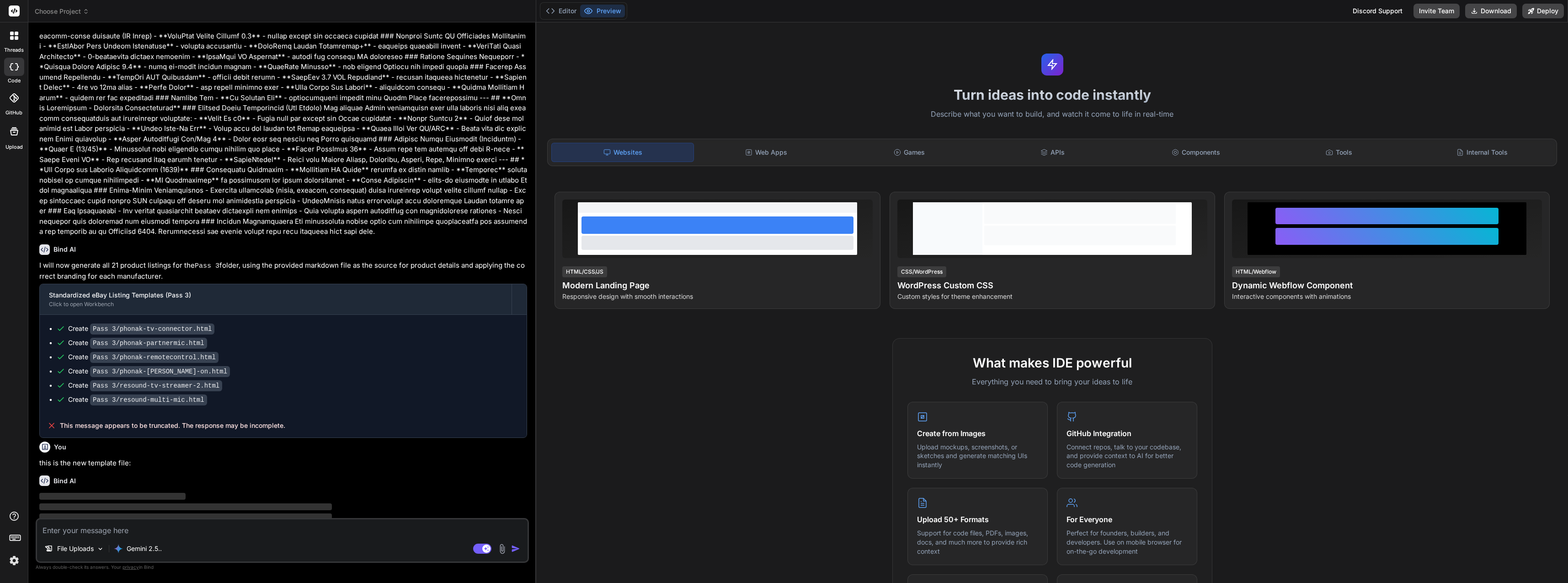
type textarea "x"
click at [117, 458] on p "this is the new template file:" at bounding box center [283, 463] width 488 height 11
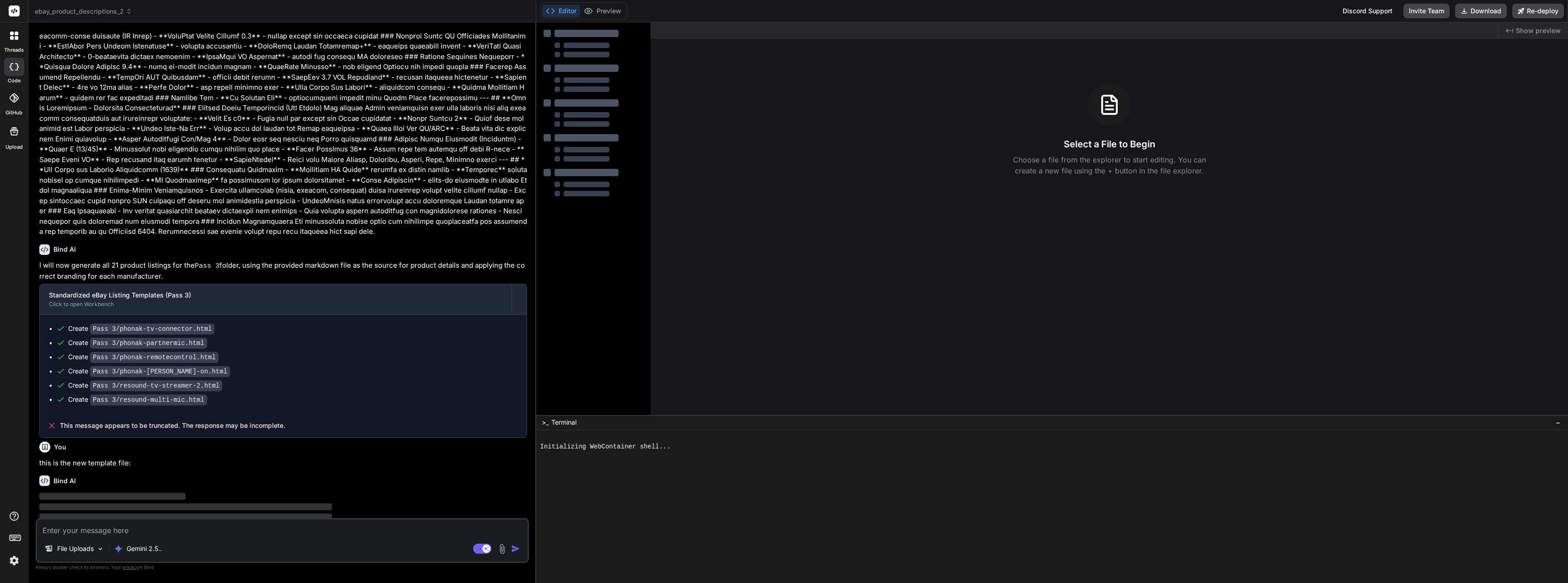
click at [132, 522] on textarea at bounding box center [282, 527] width 490 height 17
click at [183, 522] on textarea at bounding box center [282, 527] width 490 height 17
type textarea "t"
type textarea "x"
type textarea "th"
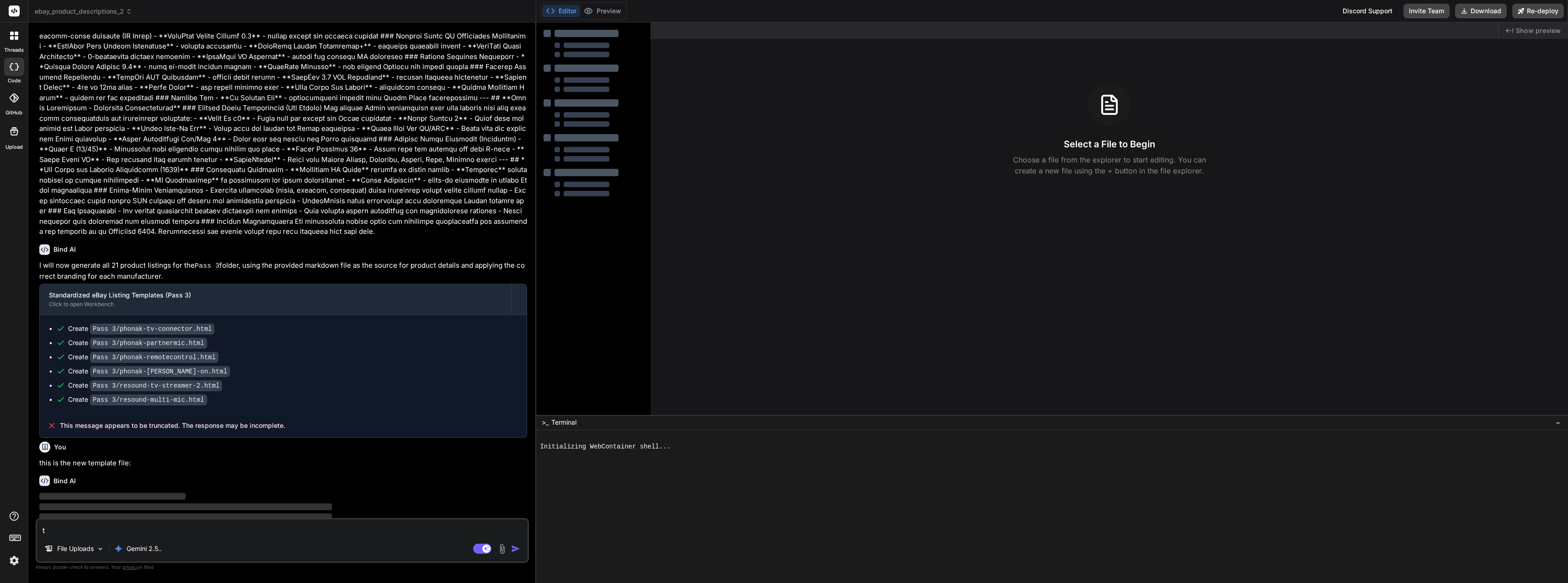
type textarea "x"
type textarea "thi"
type textarea "x"
type textarea "this"
type textarea "x"
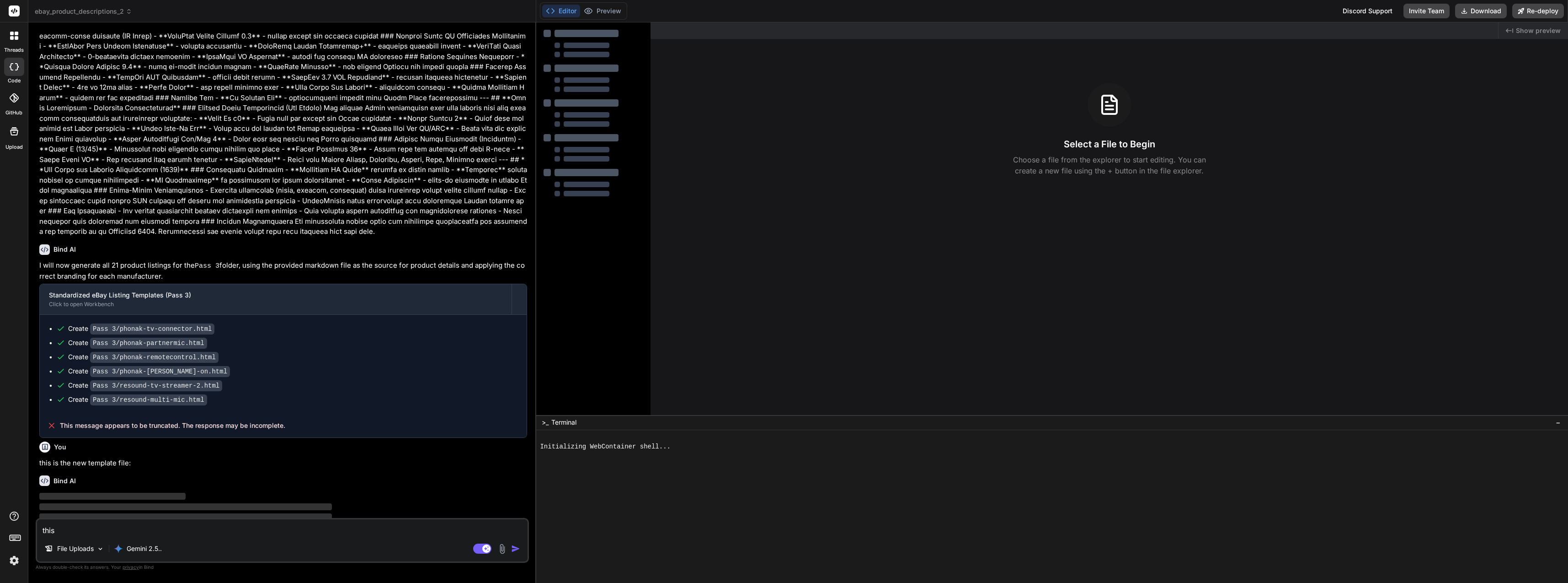
type textarea "this"
type textarea "x"
type textarea "this i"
type textarea "x"
type textarea "this is"
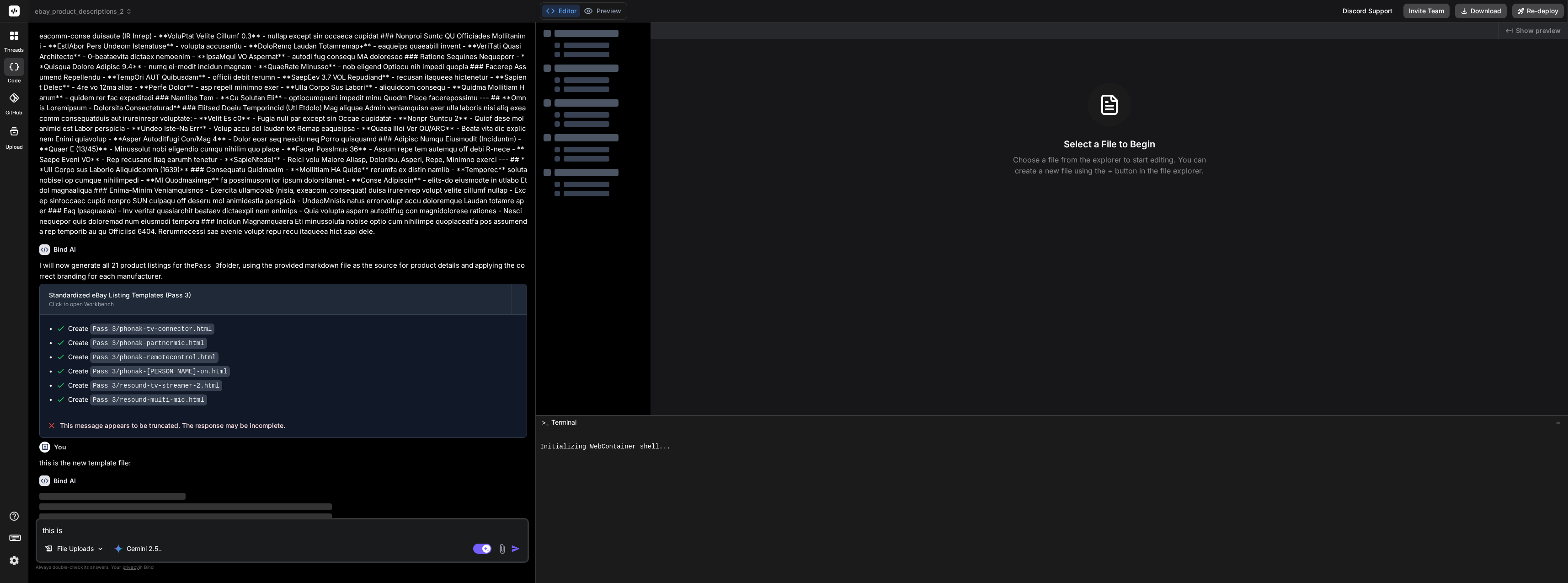
type textarea "x"
type textarea "this is"
type textarea "x"
type textarea "this is t"
type textarea "x"
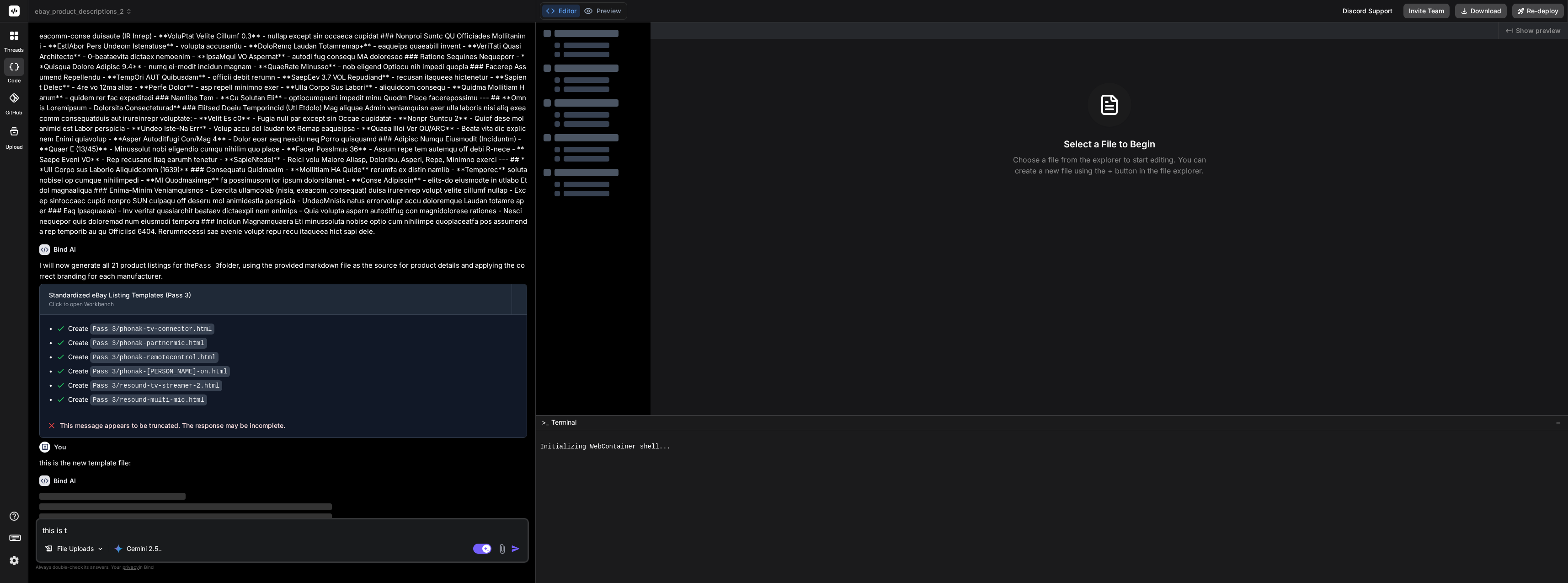
type textarea "this is th"
type textarea "x"
type textarea "this is the"
type textarea "x"
type textarea "this is the"
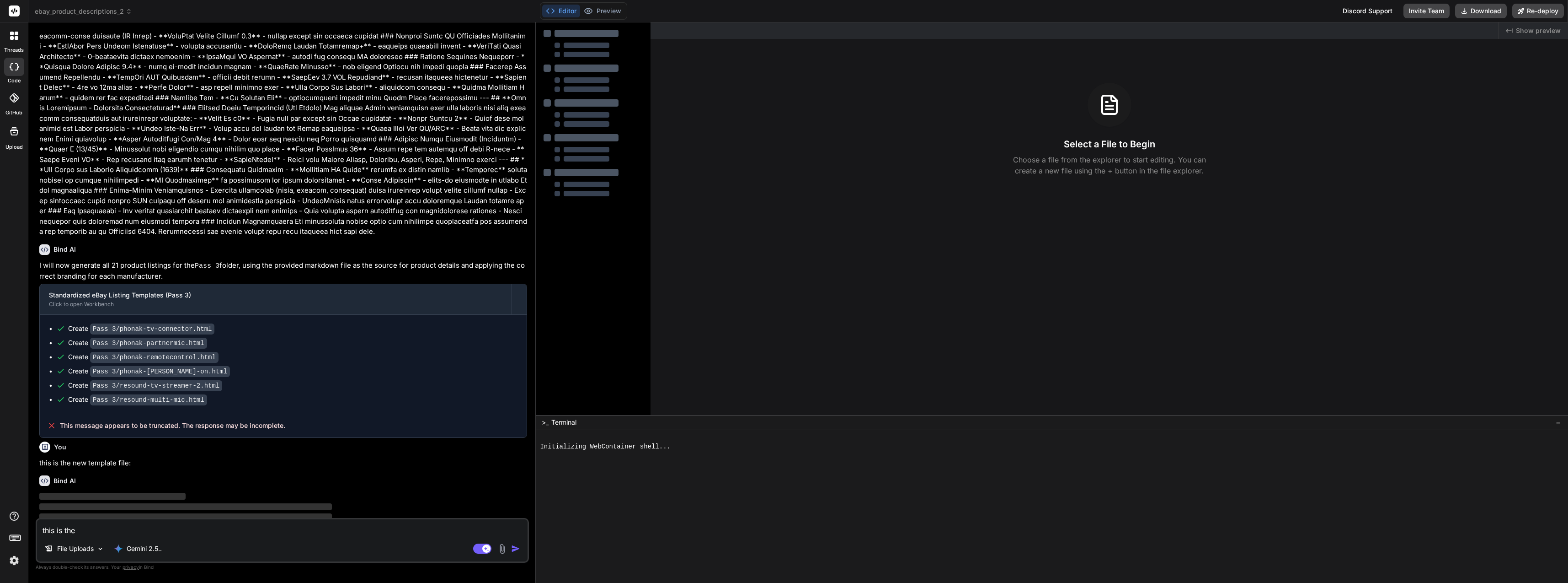
type textarea "x"
type textarea "this is the n"
type textarea "x"
type textarea "this is the ne"
type textarea "x"
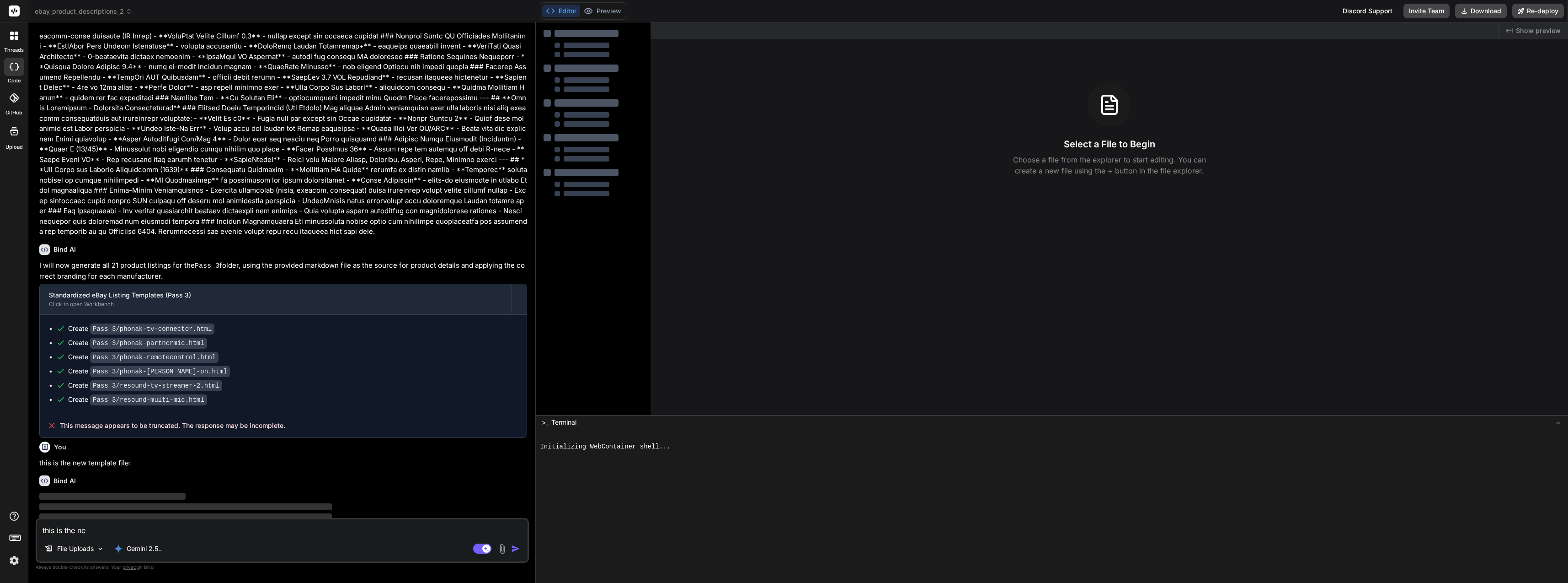
type textarea "this is the new"
type textarea "x"
type textarea "this is the new"
type textarea "x"
type textarea "this is the new t"
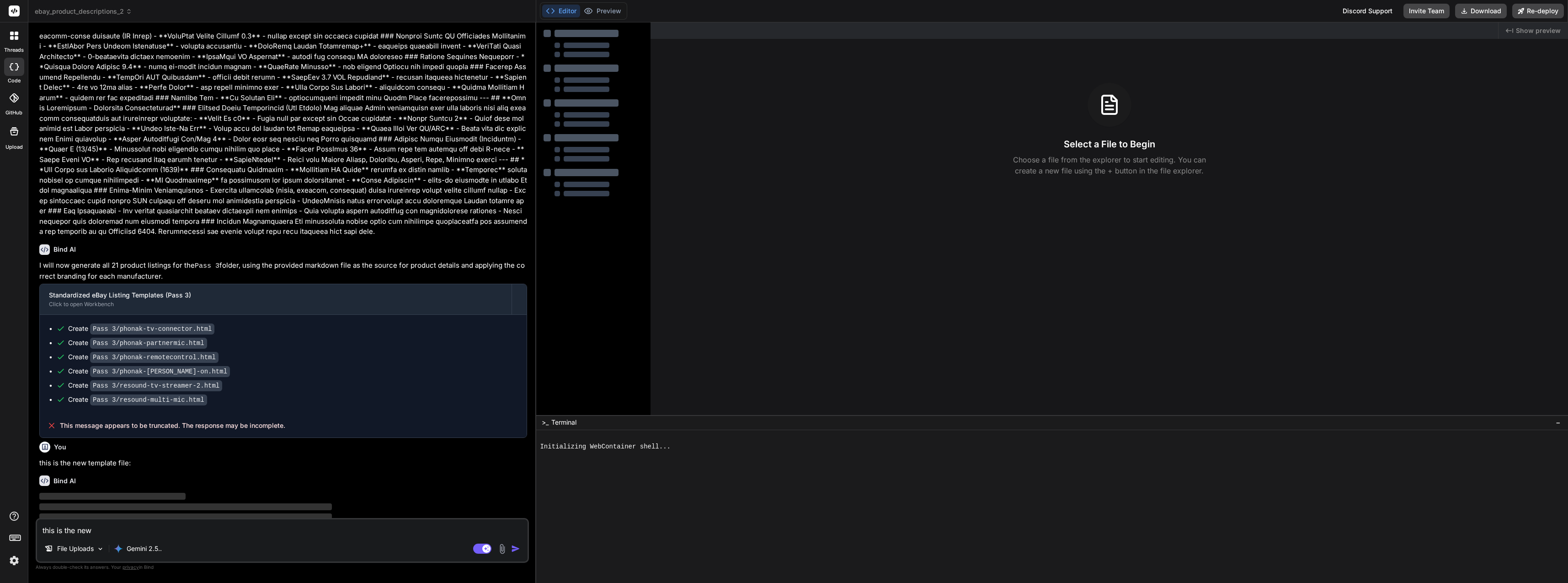
type textarea "x"
type textarea "this is the new te"
type textarea "x"
type textarea "this is the new tem"
type textarea "x"
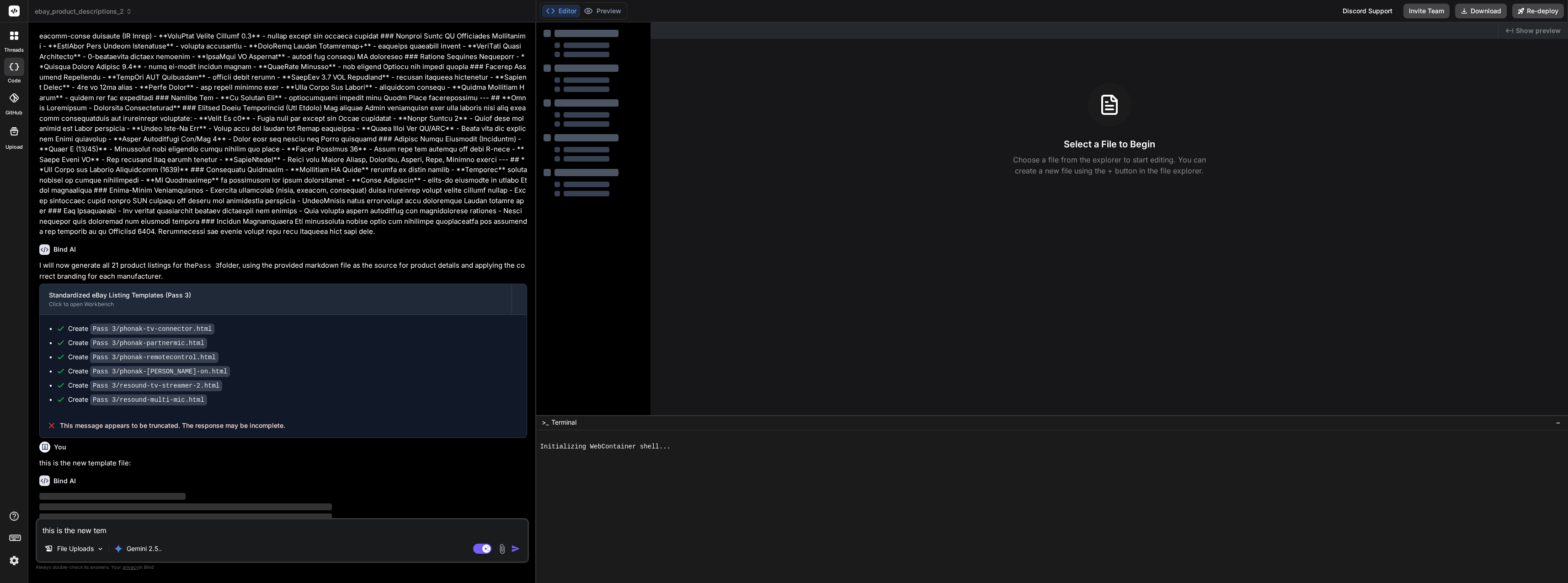
type textarea "this is the new temp"
type textarea "x"
type textarea "this is the new templ"
type textarea "x"
type textarea "this is the new templa"
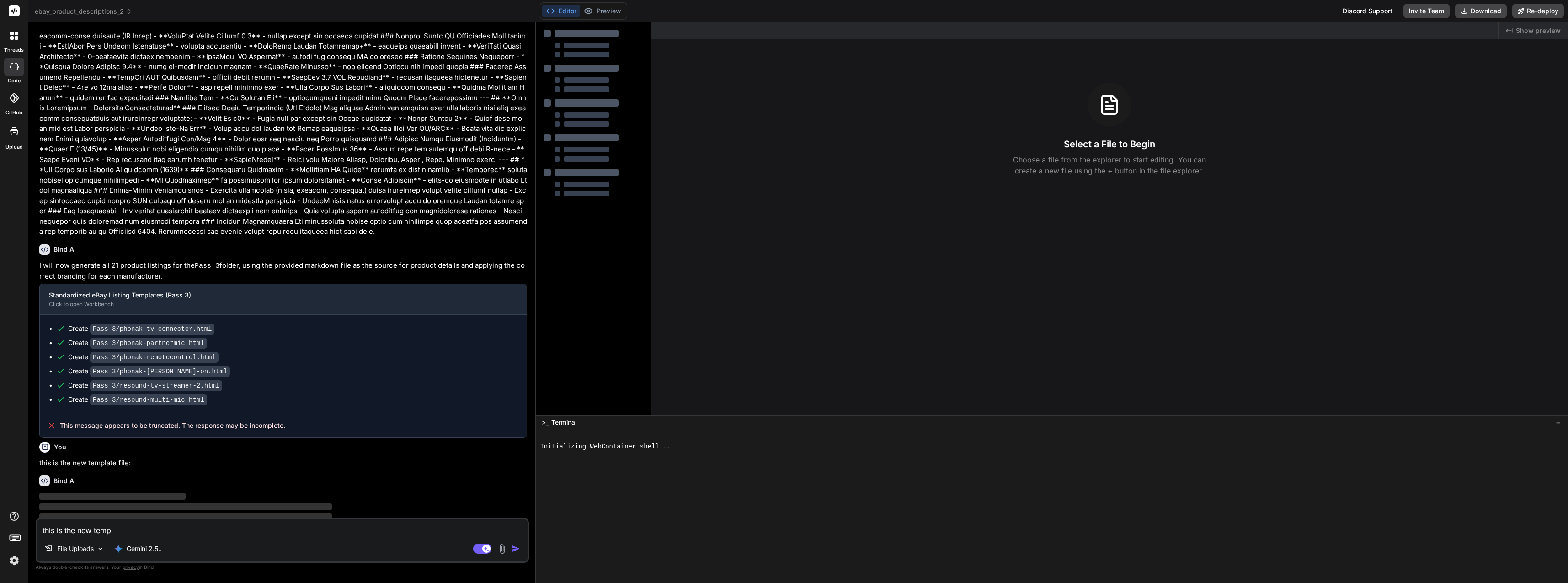
type textarea "x"
type textarea "this is the new templat"
type textarea "x"
type textarea "this is the new template"
type textarea "x"
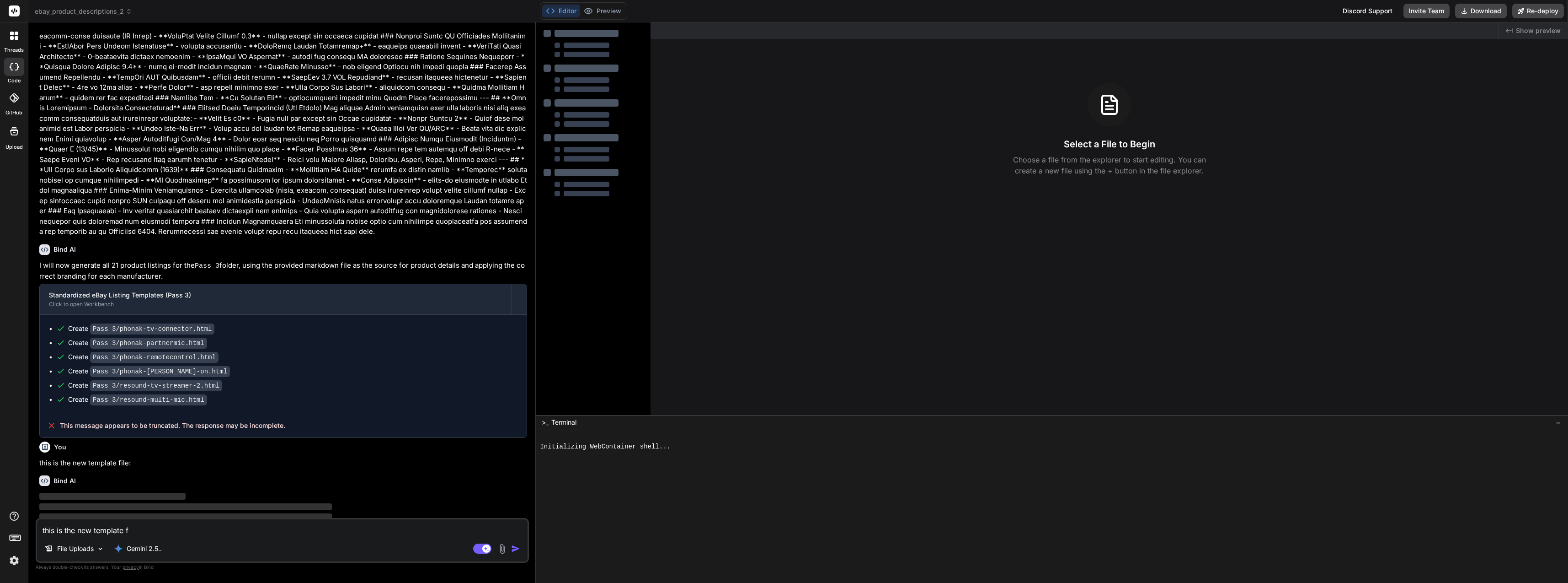
type textarea "this is the new template fi"
type textarea "x"
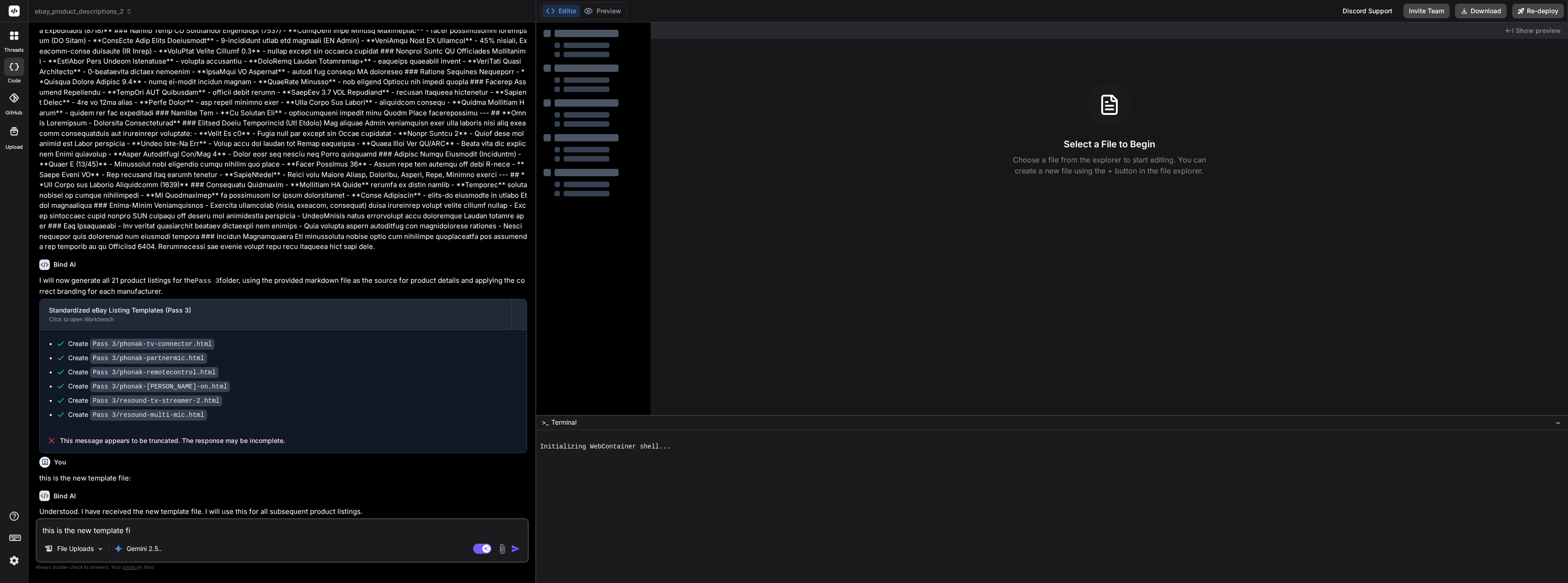
type textarea "this is the new template fil"
type textarea "x"
type textarea "this is the new template file"
type textarea "x"
drag, startPoint x: 185, startPoint y: 529, endPoint x: 2, endPoint y: 524, distance: 183.1
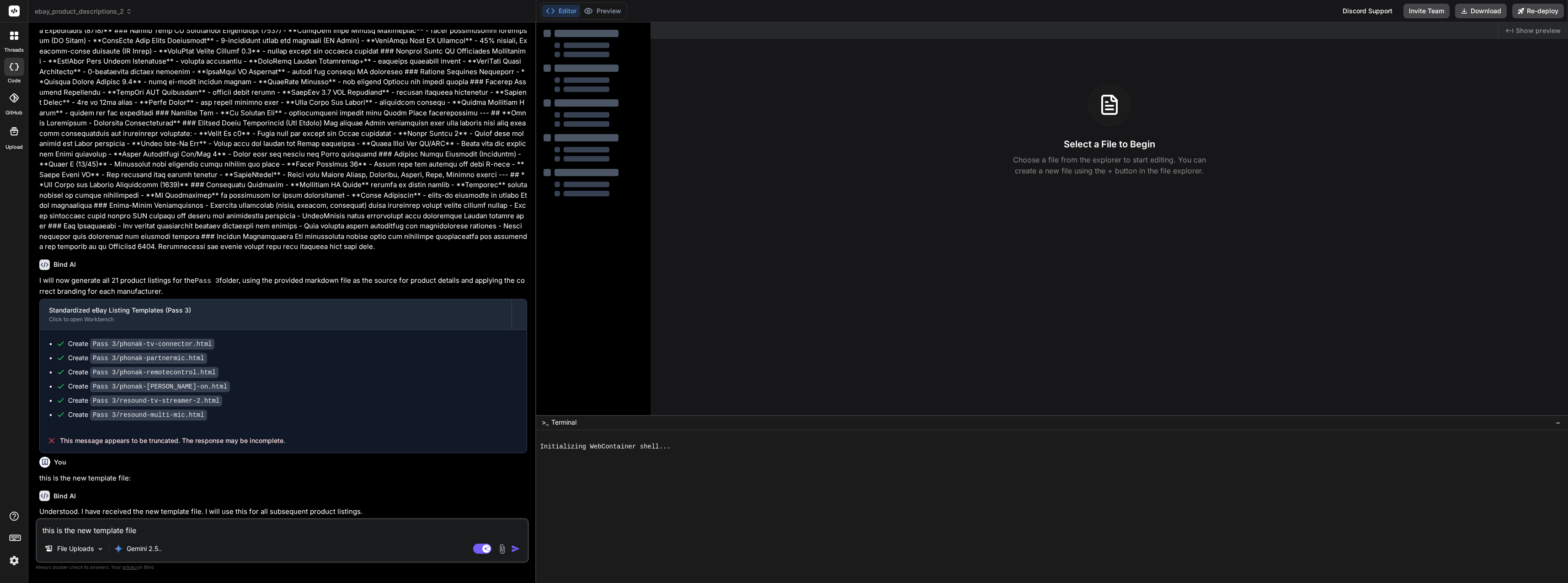
click at [2, 524] on div "threads code GitHub Upload ebay_product_descriptions_2 Created with Pixso. Bind…" at bounding box center [784, 291] width 1568 height 583
type textarea "y"
type textarea "x"
type textarea "ye"
type textarea "x"
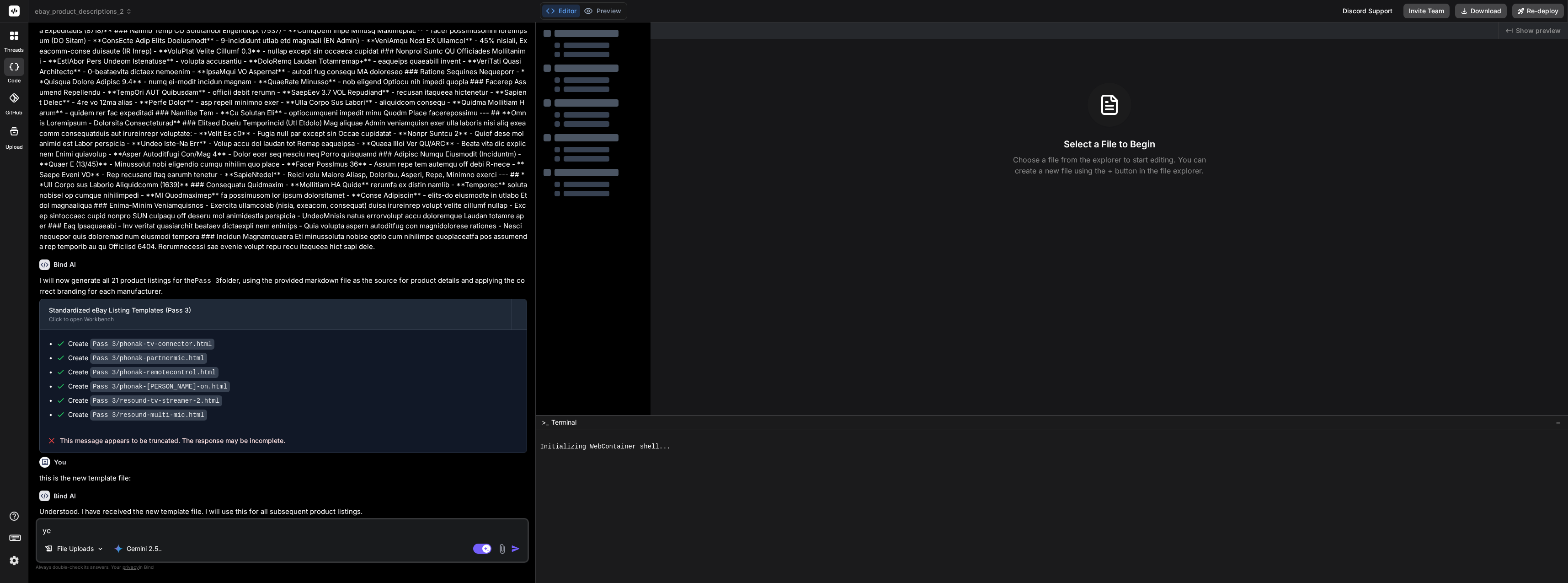
type textarea "yes"
type textarea "x"
type textarea "yes"
type textarea "x"
type textarea "yes a"
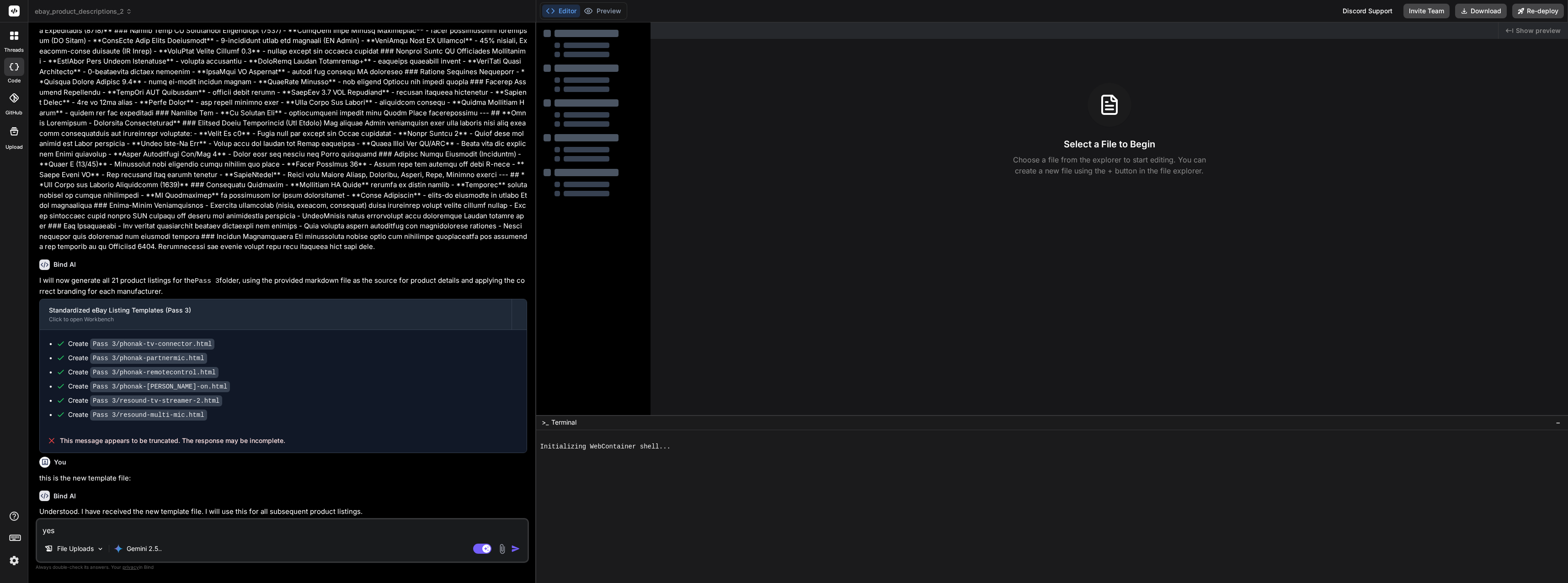
type textarea "x"
type textarea "yes al"
type textarea "x"
type textarea "yes als"
type textarea "x"
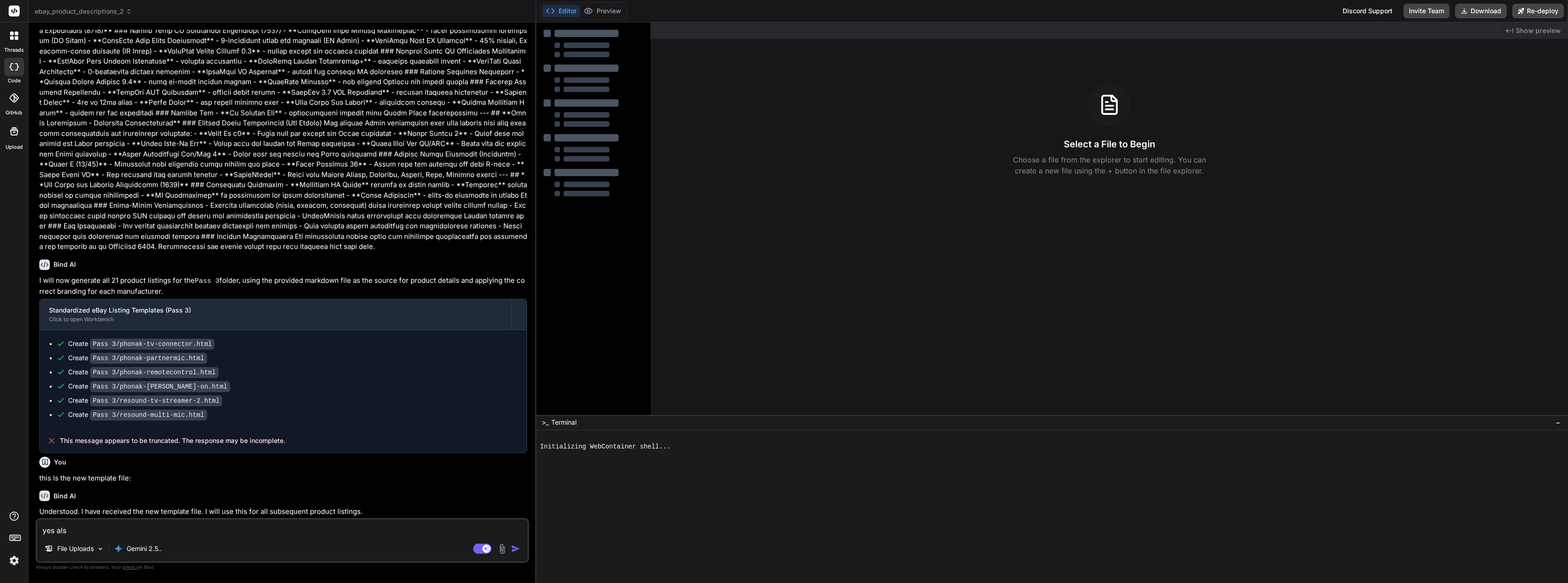
type textarea "yes also"
type textarea "x"
type textarea "yes also"
type textarea "x"
type textarea "yes also u"
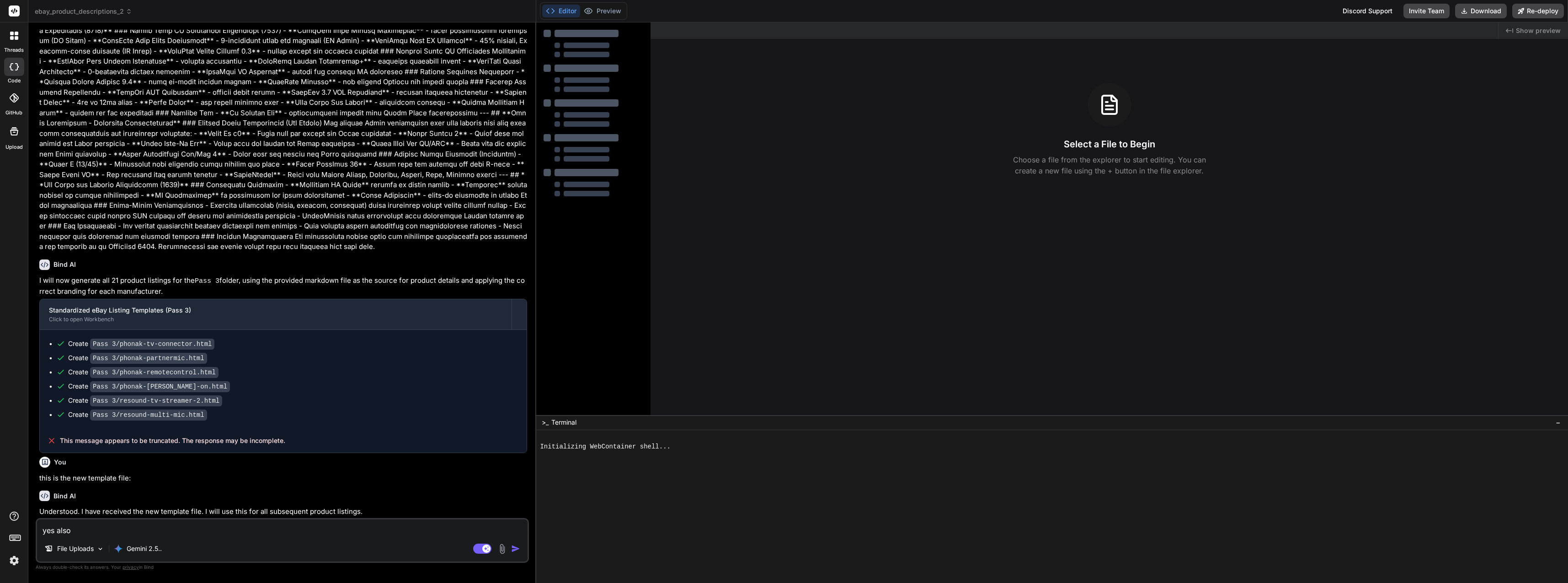
type textarea "x"
type textarea "yes also us"
type textarea "x"
type textarea "yes also use"
type textarea "x"
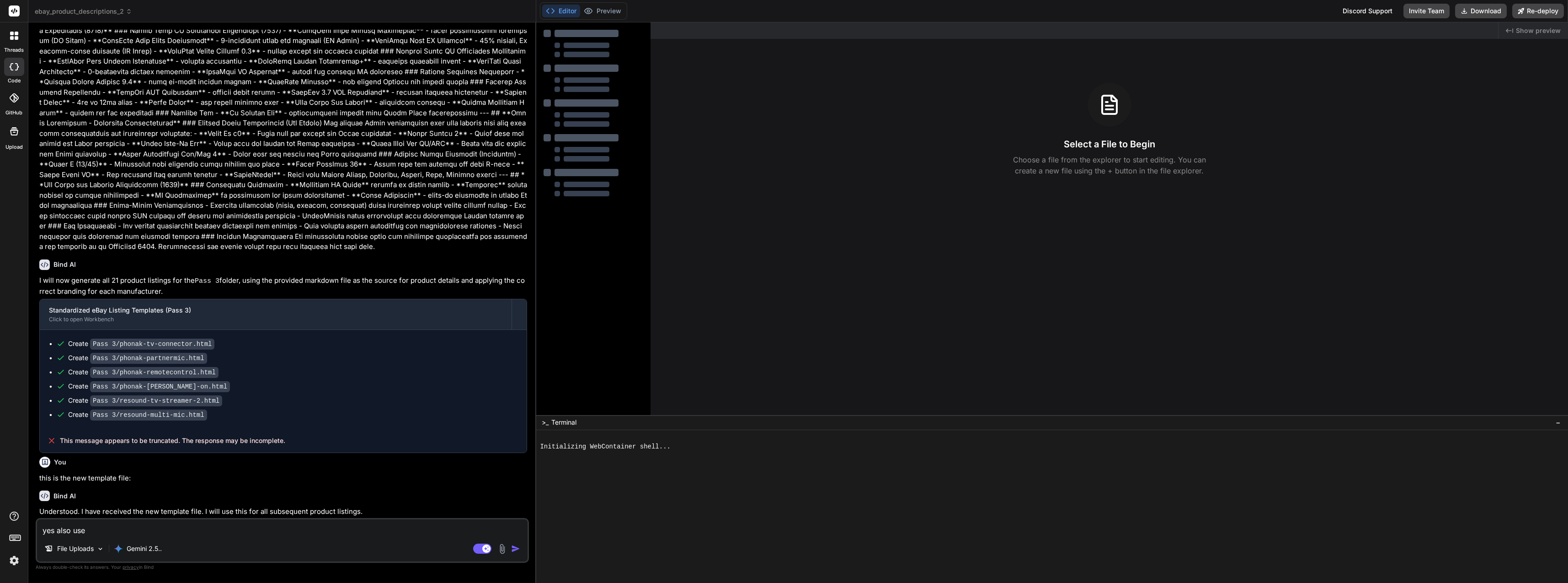
type textarea "yes also use"
type textarea "x"
type textarea "yes also use k"
type textarea "x"
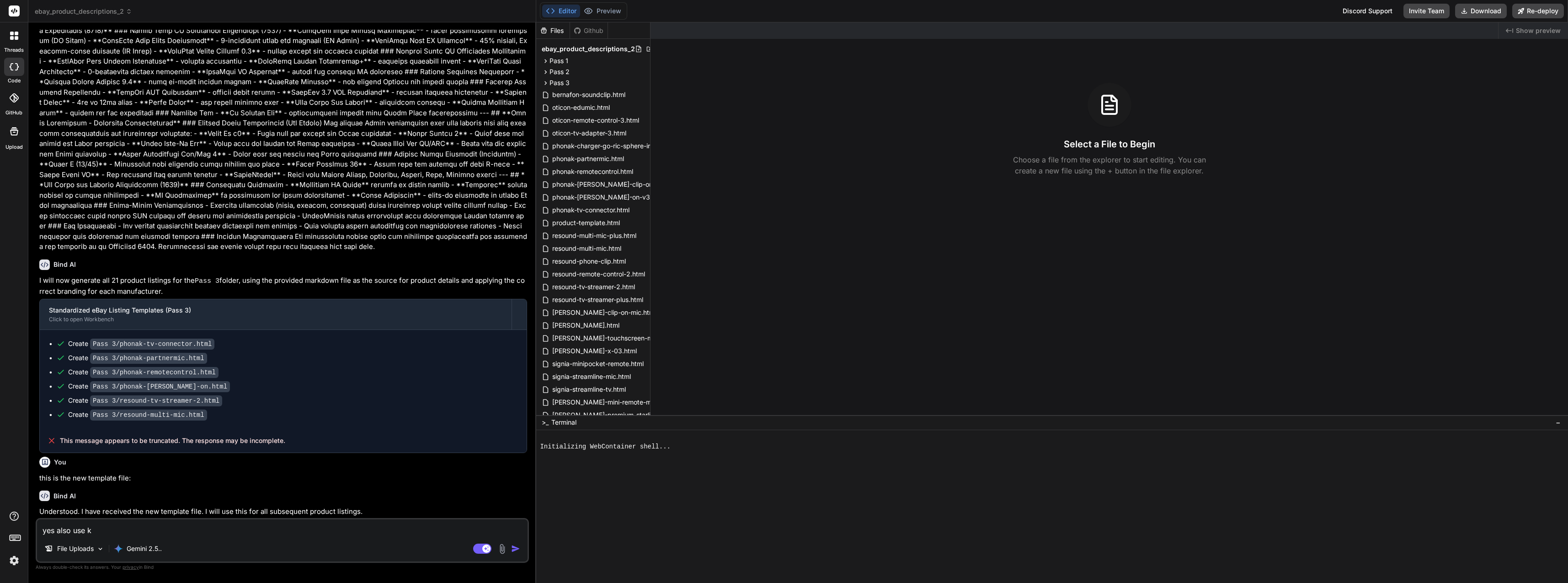
type textarea "yes also use"
type textarea "x"
type textarea "yes also use n"
type textarea "x"
type textarea "yes also use ne"
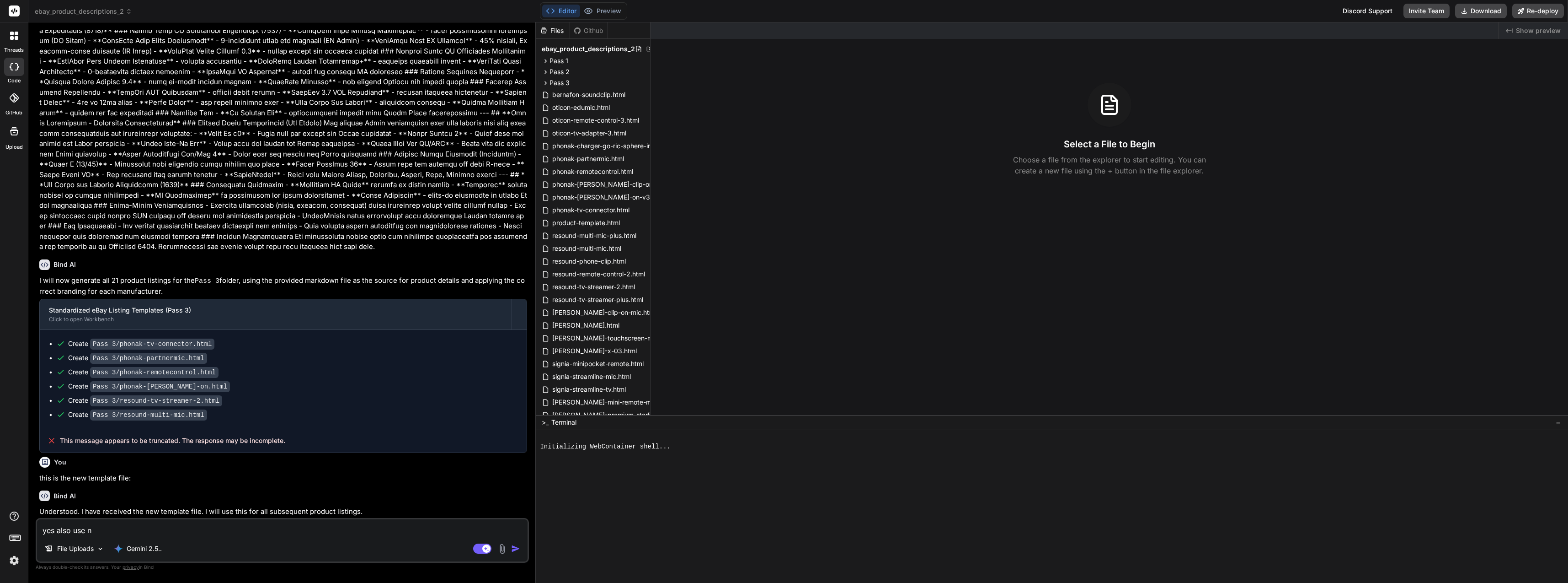
type textarea "x"
type textarea "yes also use new"
type textarea "x"
type textarea "yes also use new"
type textarea "x"
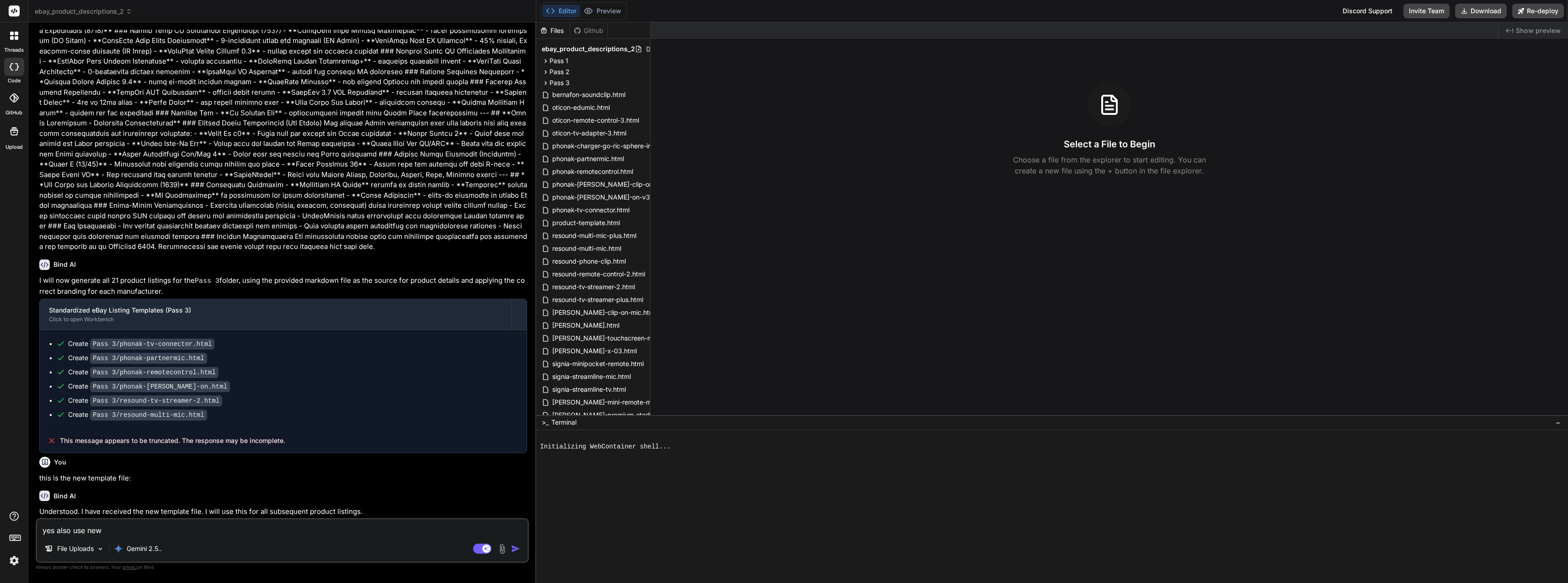
type textarea "yes also use new p"
type textarea "x"
type textarea "yes also use new pr"
type textarea "x"
type textarea "yes also use new pro"
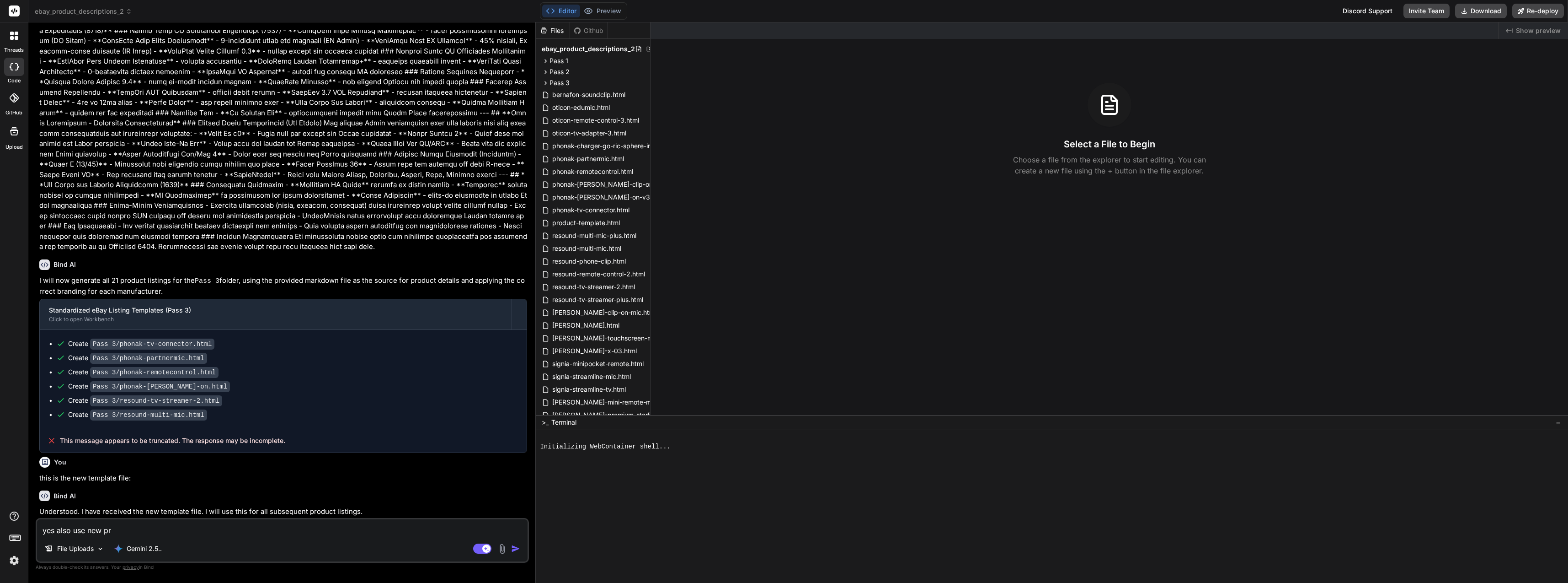
type textarea "x"
type textarea "yes also use new prod"
type textarea "x"
type textarea "yes also use new produ"
type textarea "x"
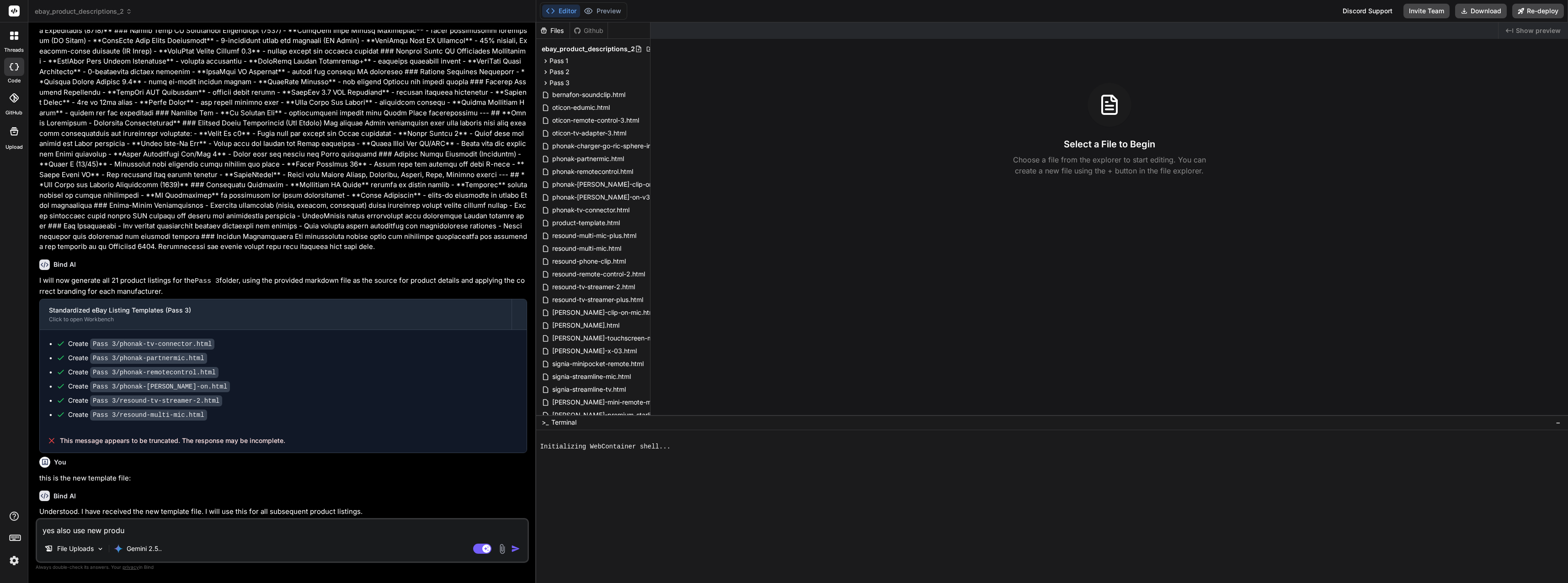
type textarea "yes also use new produc"
type textarea "x"
type textarea "yes also use new product"
type textarea "x"
type textarea "yes also use new product"
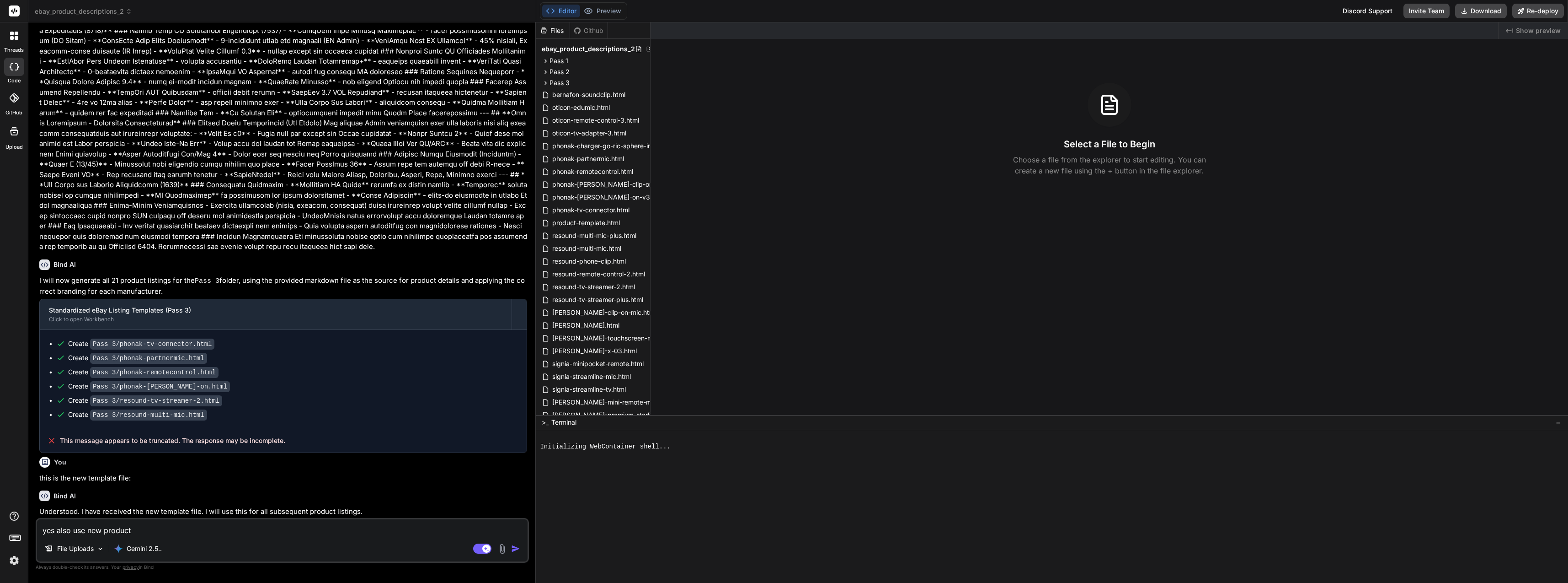
type textarea "x"
type textarea "yes also use new product l"
type textarea "x"
type textarea "yes also use new product li"
type textarea "x"
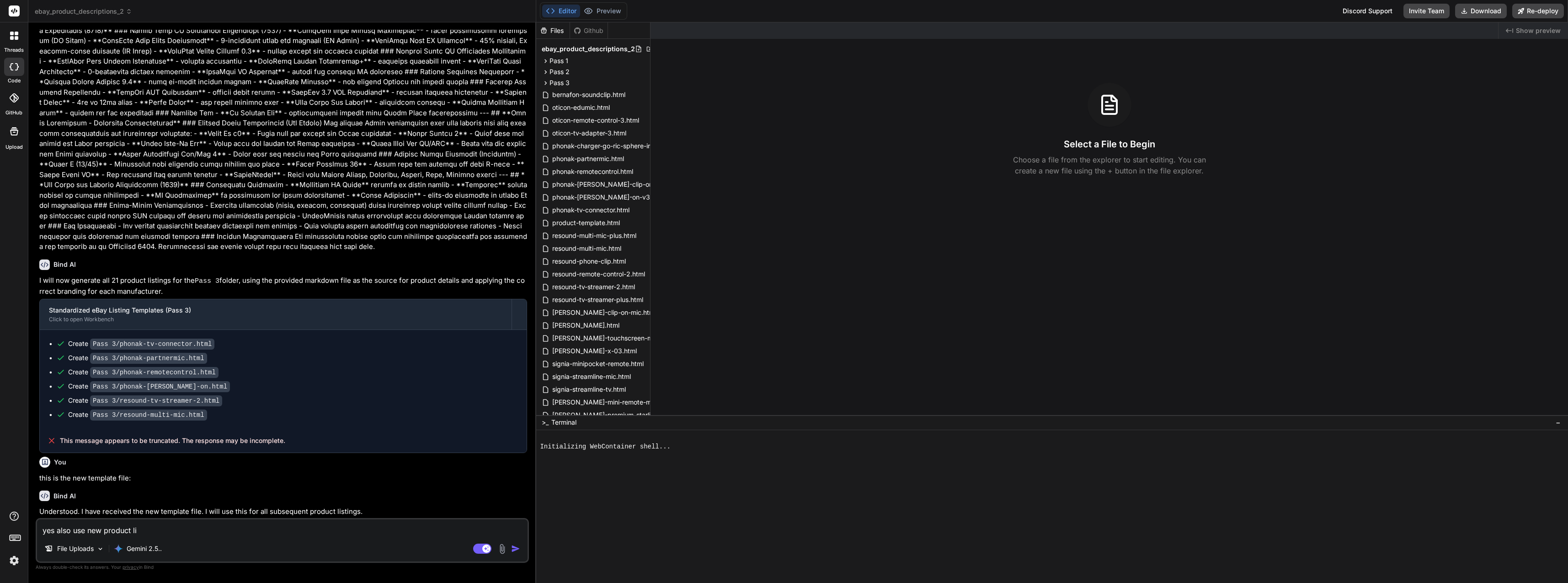
type textarea "yes also use new product lis"
type textarea "x"
type textarea "yes also use new product list"
type textarea "x"
type textarea "yes also use new product listi"
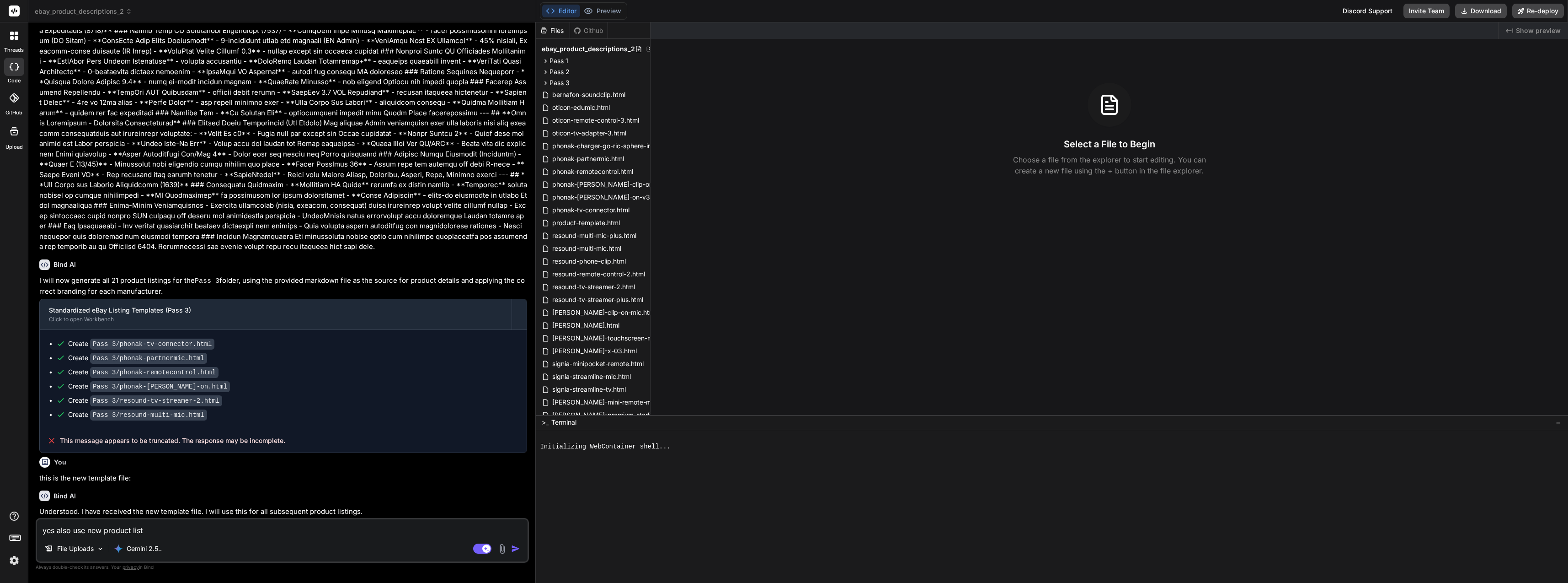
type textarea "x"
type textarea "yes also use new product listin"
type textarea "x"
type textarea "yes also use new product listing"
type textarea "x"
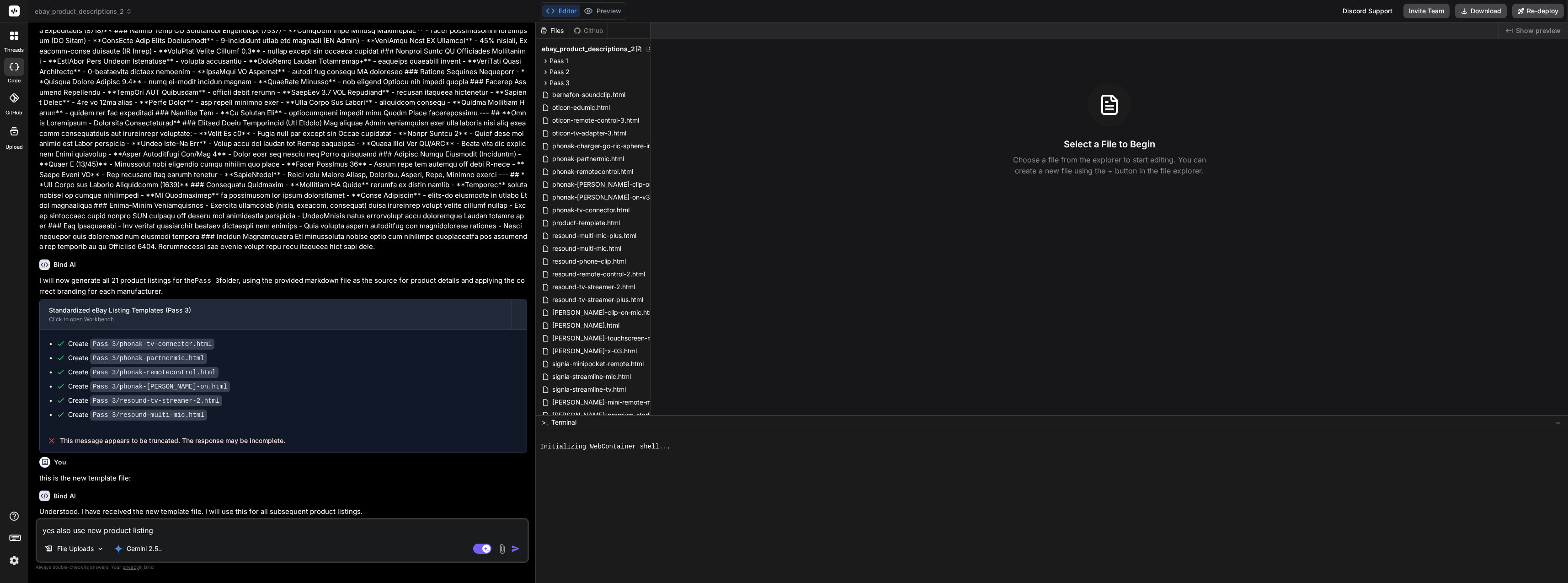
type textarea "yes also use new product listing"
type textarea "x"
type textarea "yes also use new product listing d"
type textarea "x"
type textarea "yes also use new product listing do"
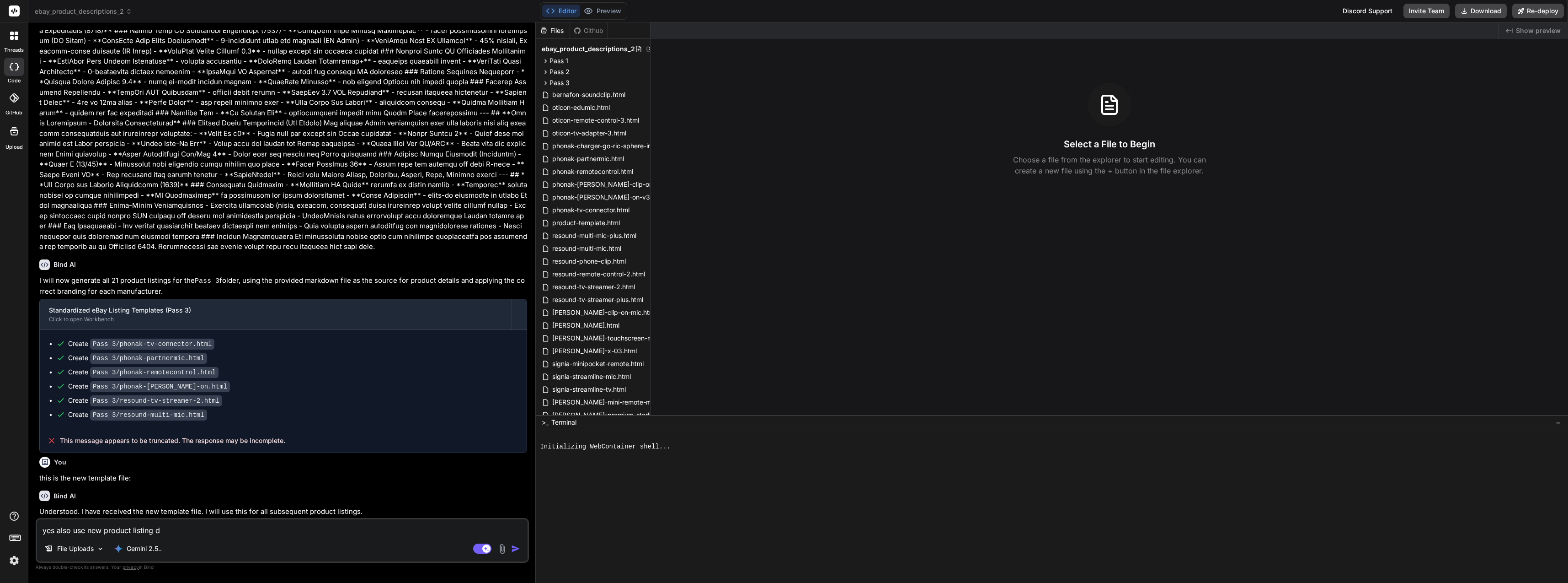
type textarea "x"
type textarea "yes also use new product listing doc"
type textarea "x"
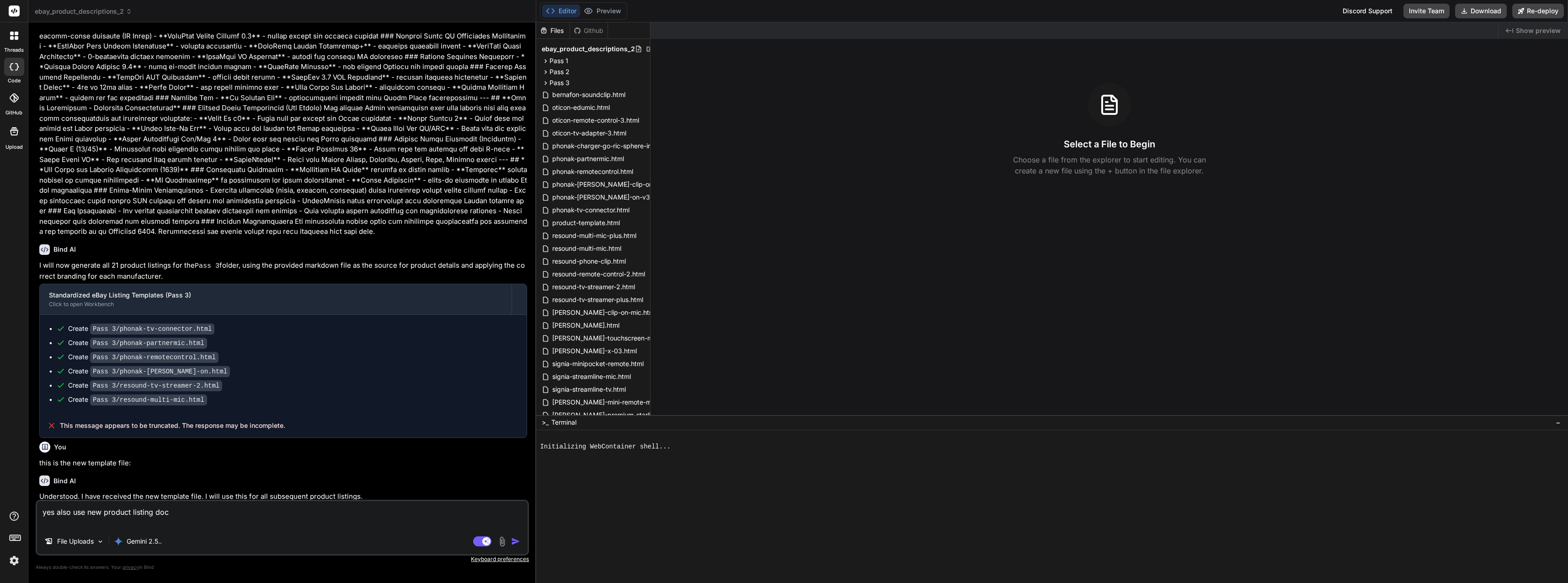
type textarea "yes also use new product listing doc"
type textarea "x"
type textarea "yes also use new product listing doc a"
type textarea "x"
type textarea "yes also use new product listing doc ad"
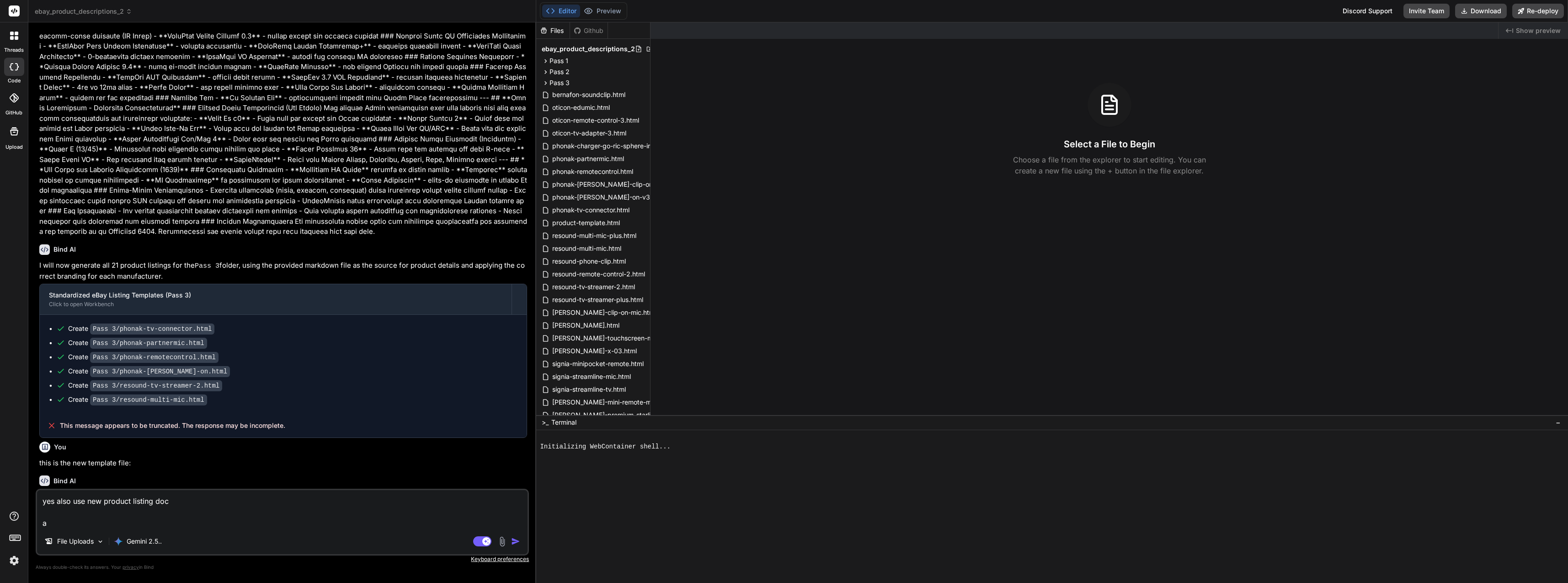
type textarea "x"
type textarea "yes also use new product listing doc add"
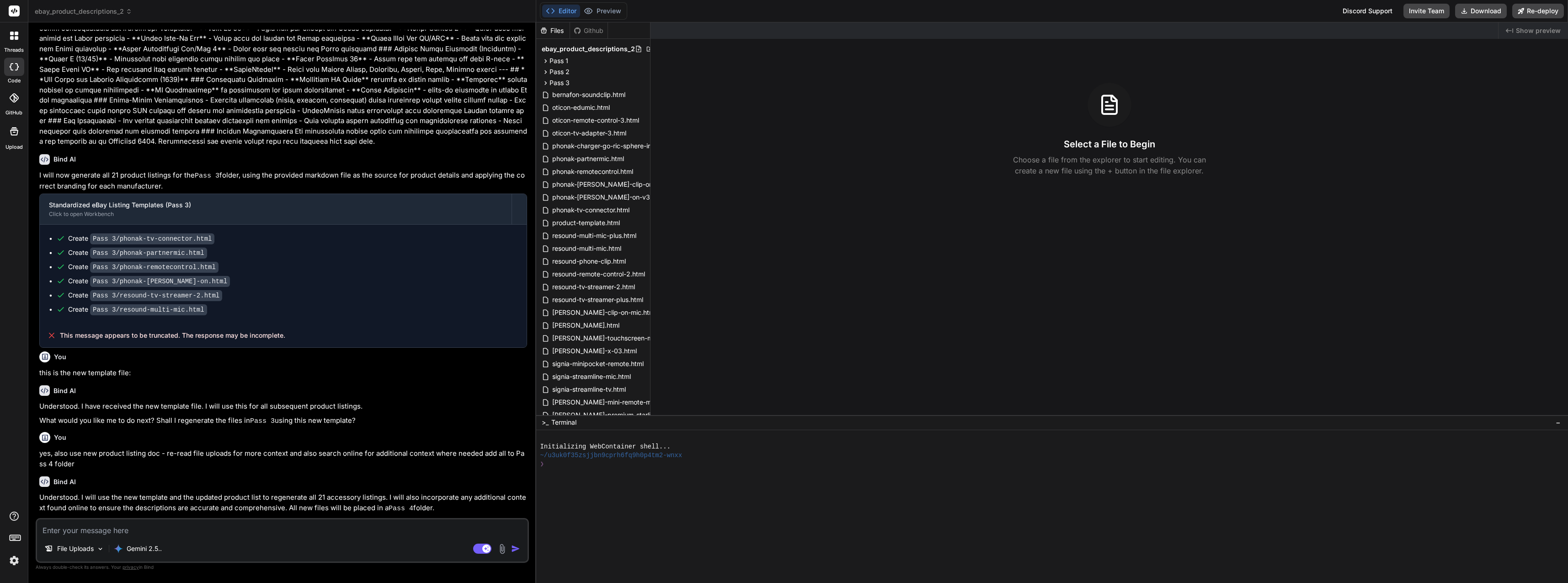
scroll to position [1620, 0]
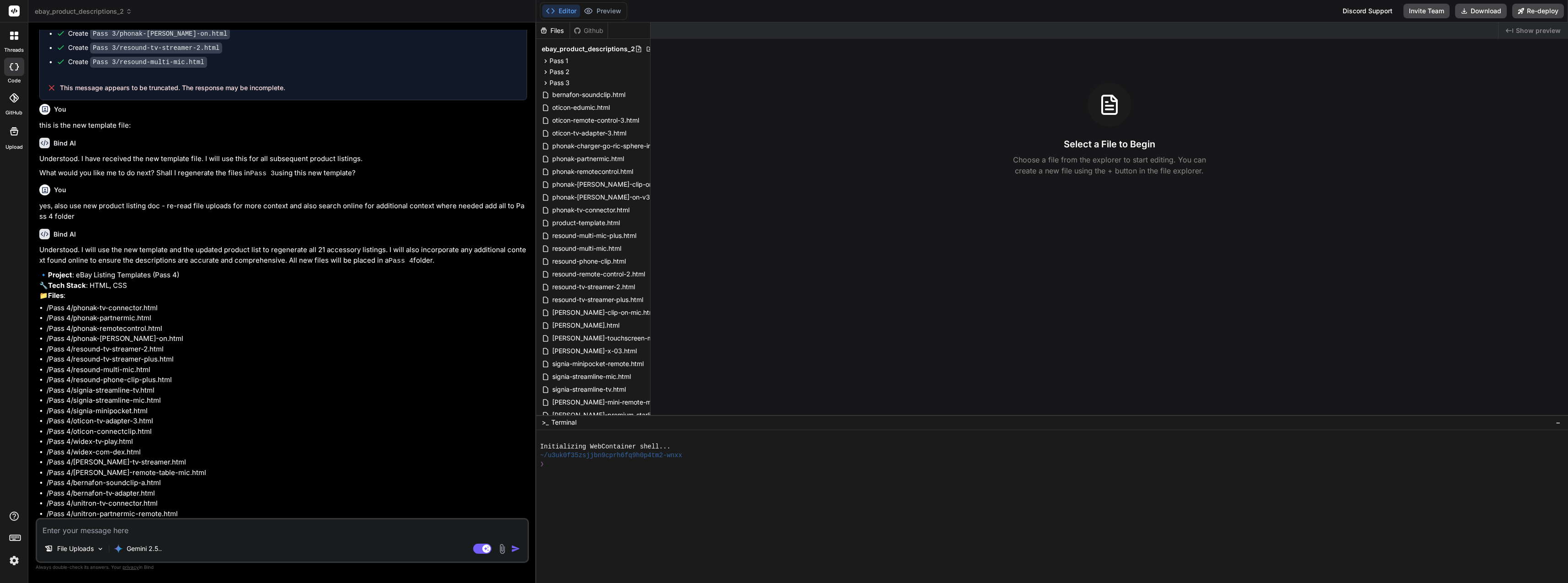
click at [204, 533] on textarea at bounding box center [282, 527] width 490 height 17
click at [224, 538] on div "File Uploads Gemini 2.5.. Agent Mode. When this toggle is activated, AI automat…" at bounding box center [282, 540] width 494 height 45
click at [225, 530] on textarea at bounding box center [282, 527] width 490 height 17
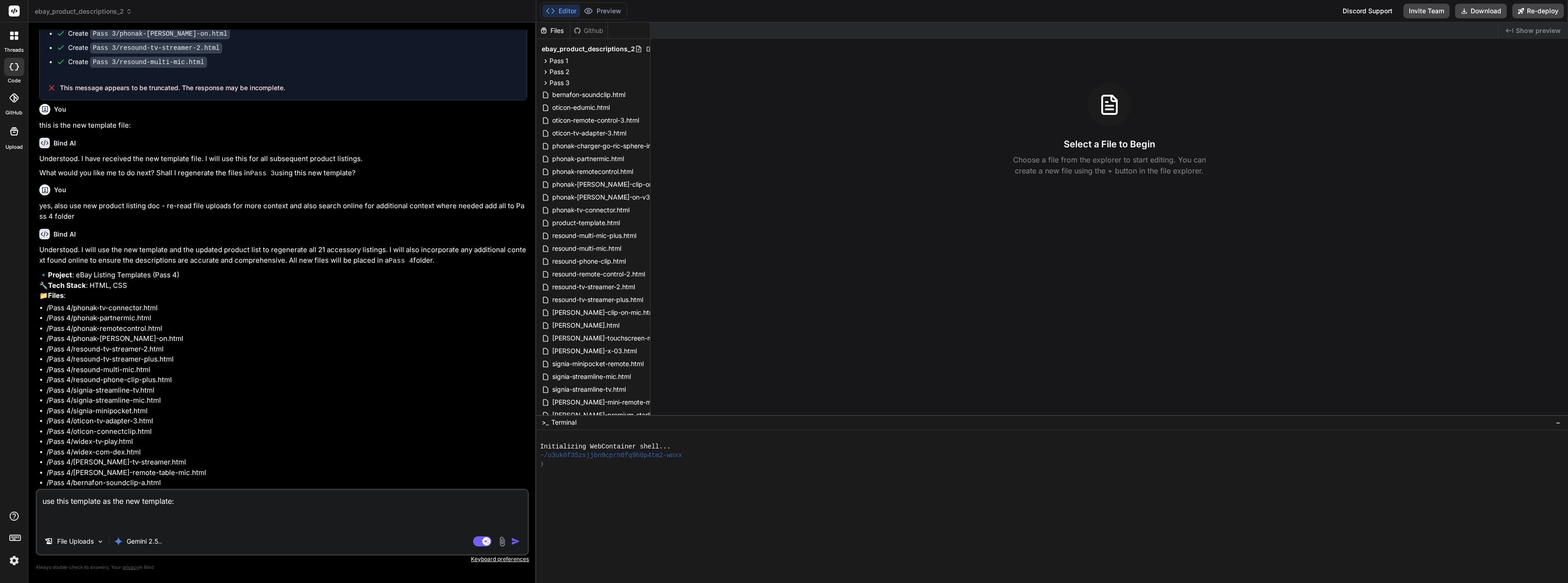
paste textarea "<!-- Note: Using accessible shade #5A8A28 as the primary Phonak Green #8BBD3F f…"
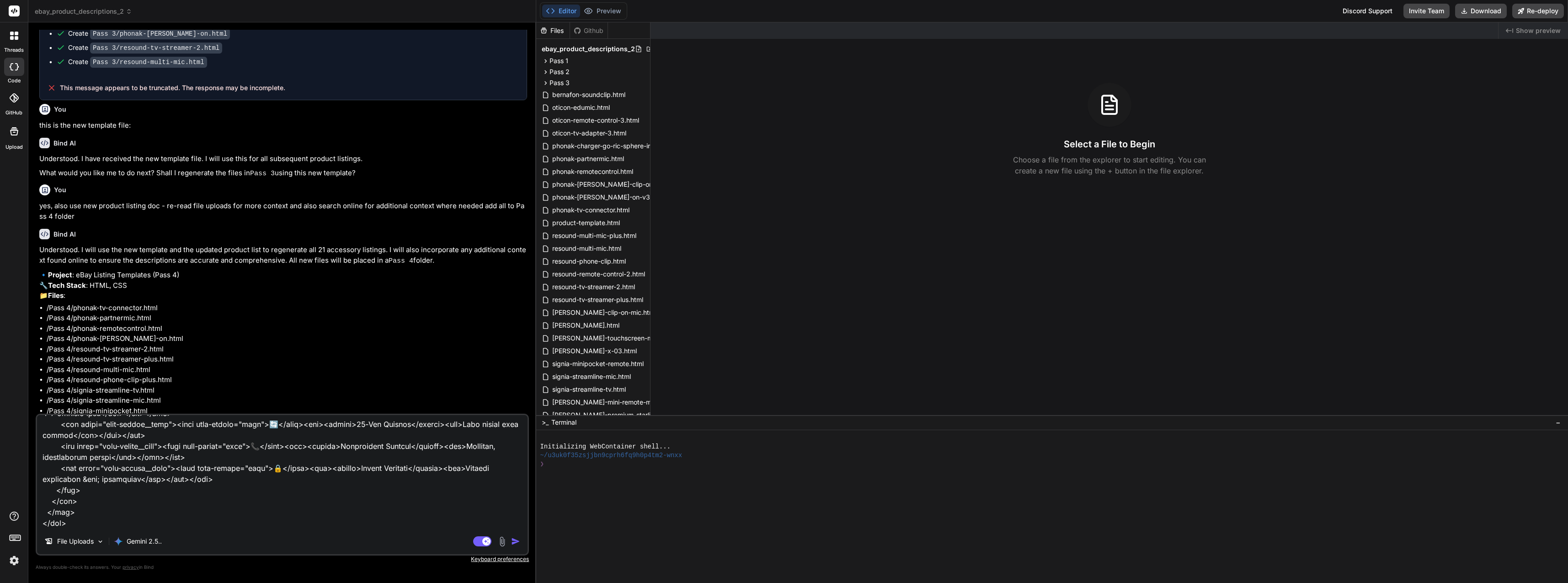
click at [177, 519] on textarea at bounding box center [282, 471] width 490 height 113
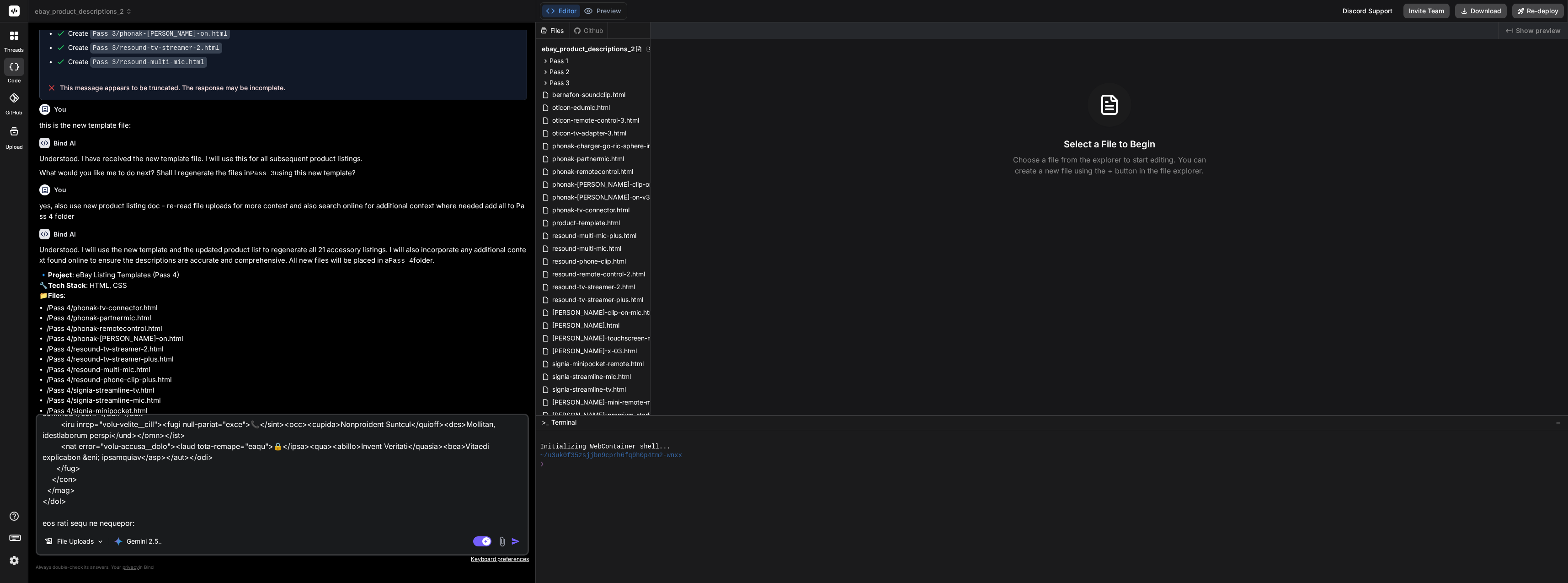
scroll to position [3261, 0]
click at [128, 498] on textarea at bounding box center [282, 471] width 490 height 113
click at [123, 501] on textarea at bounding box center [282, 471] width 490 height 113
click at [355, 509] on textarea at bounding box center [282, 471] width 490 height 113
click at [181, 504] on textarea at bounding box center [282, 471] width 490 height 113
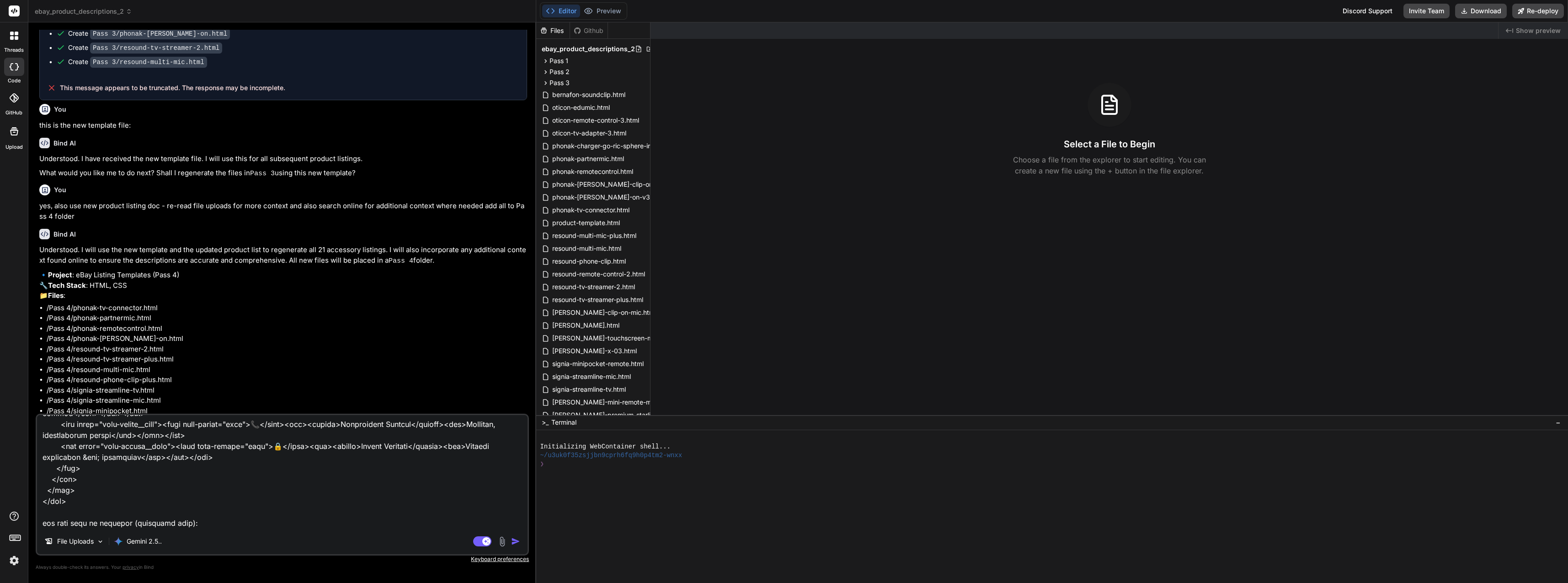
click at [185, 502] on textarea at bounding box center [282, 471] width 490 height 113
paste textarea "**Unitron - Current Accessories Only** ### Wireless Accessories - **Remote Plus…"
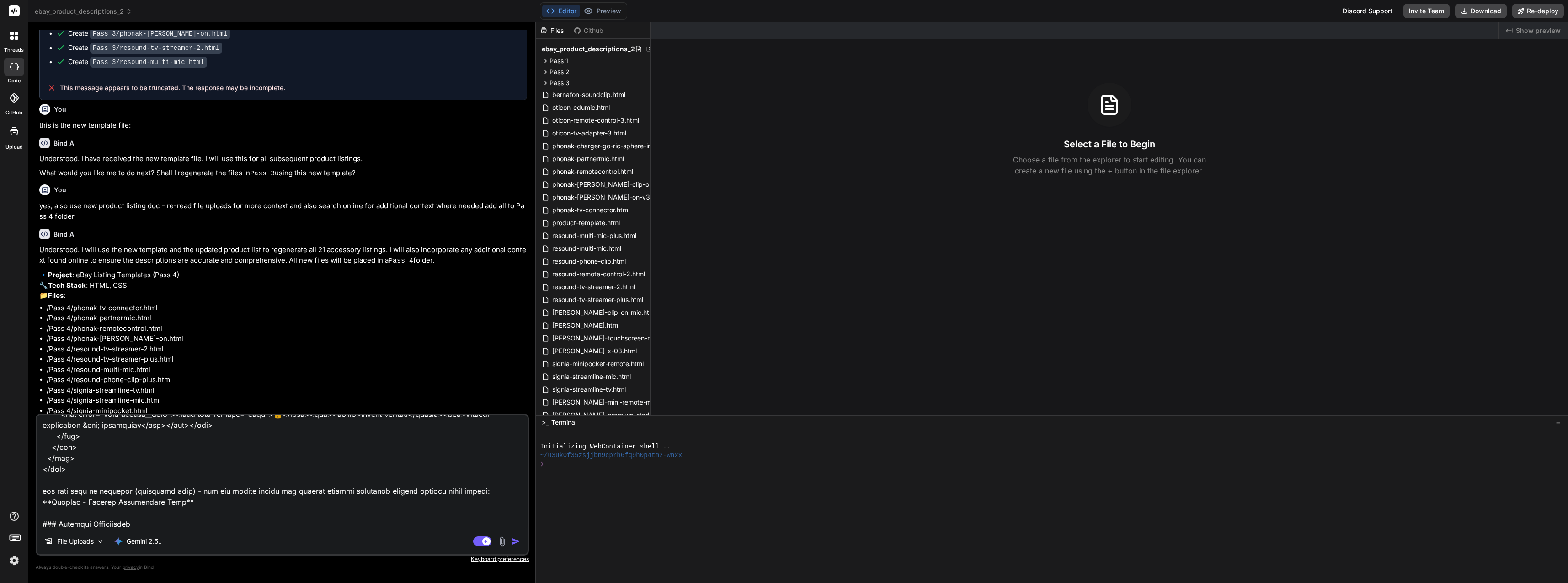
scroll to position [6292, 0]
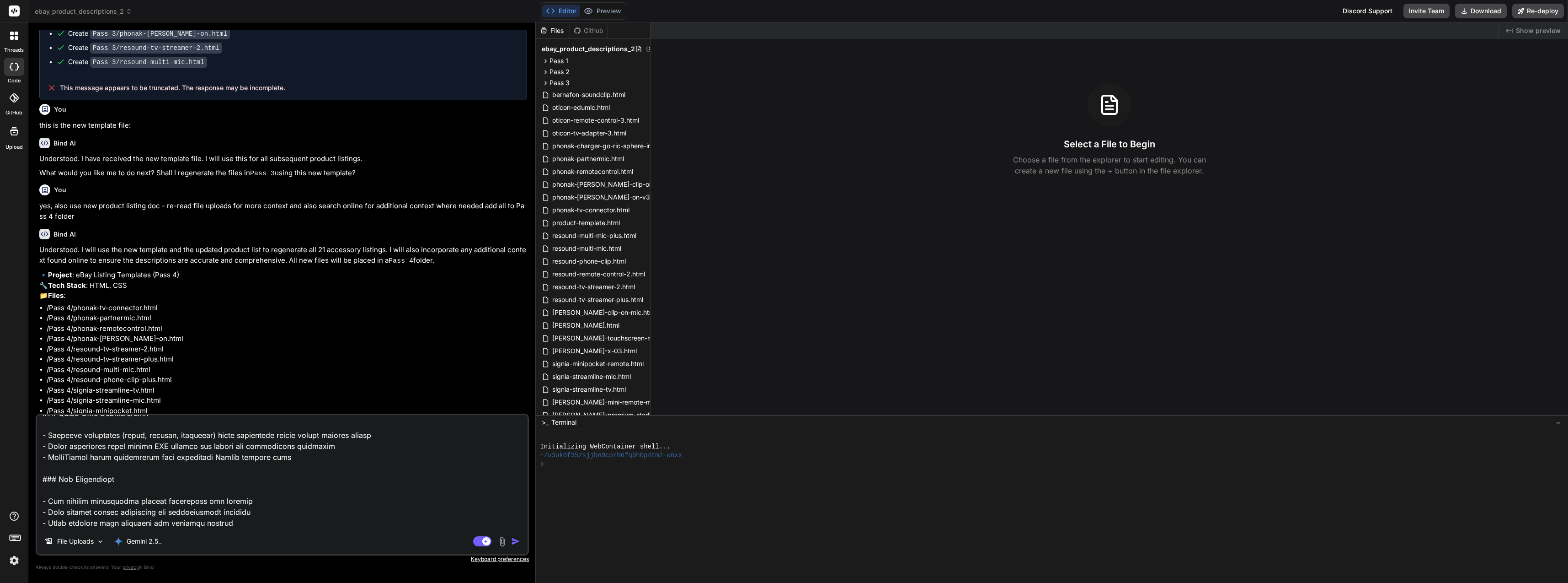
click at [519, 538] on img "button" at bounding box center [515, 541] width 9 height 9
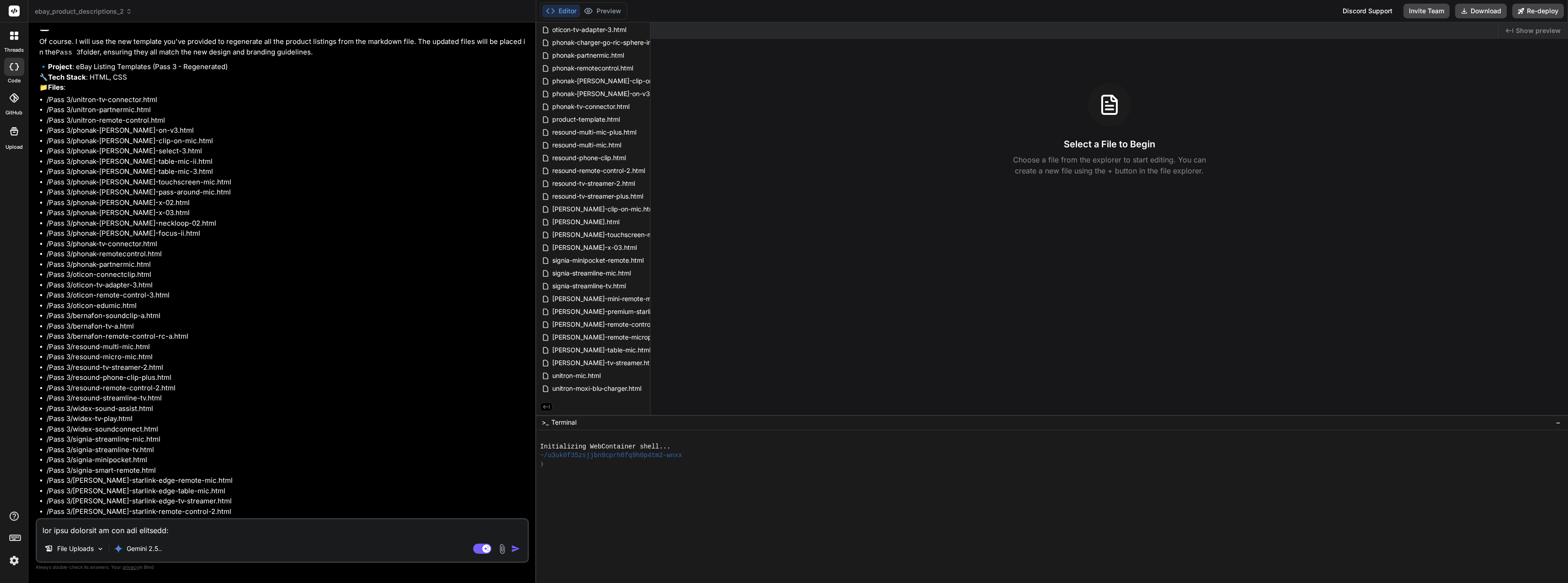
scroll to position [4144, 0]
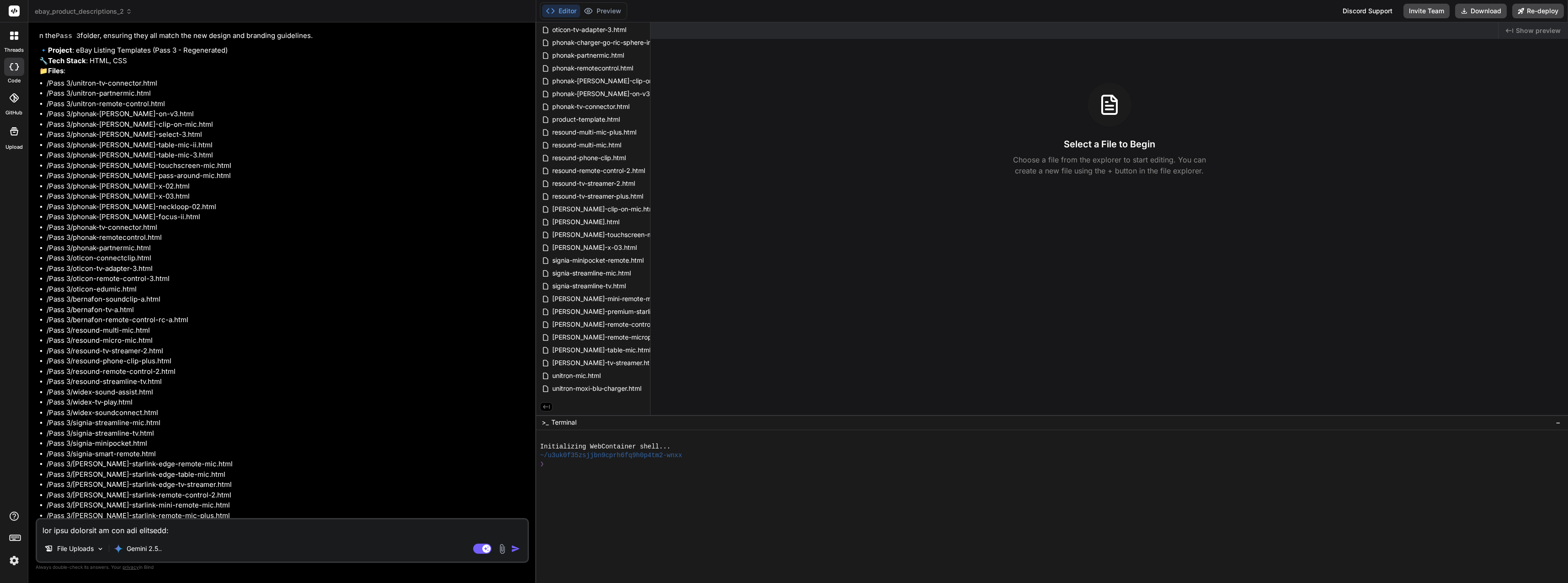
click at [170, 531] on textarea at bounding box center [282, 527] width 490 height 17
click at [518, 546] on img "button" at bounding box center [515, 548] width 9 height 9
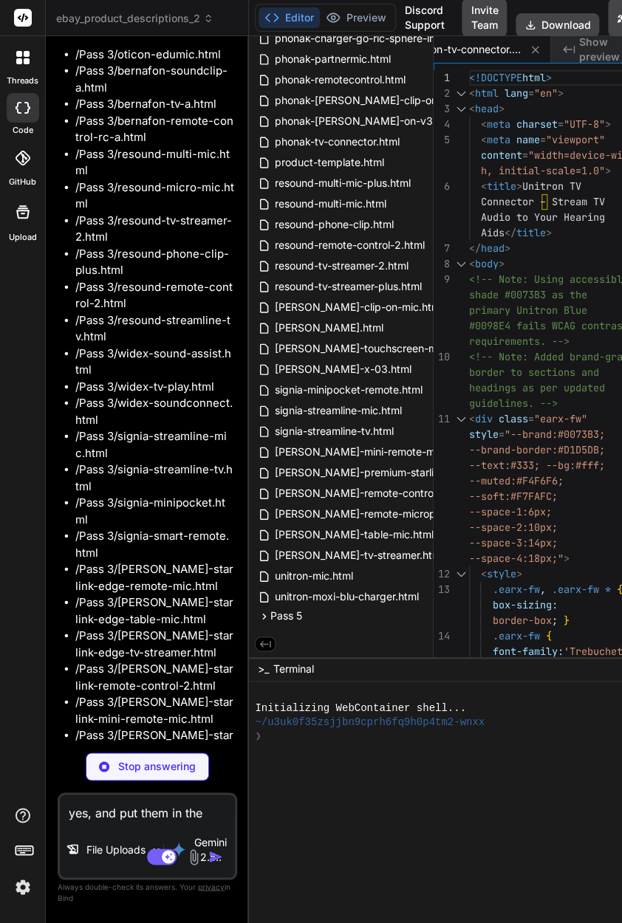
scroll to position [25309, 0]
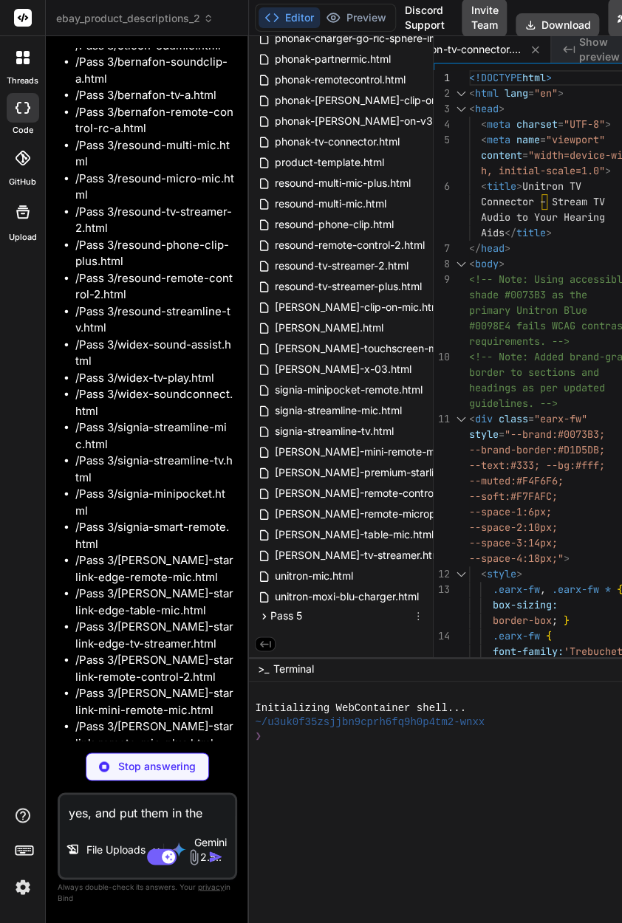
click at [263, 613] on icon at bounding box center [264, 616] width 13 height 13
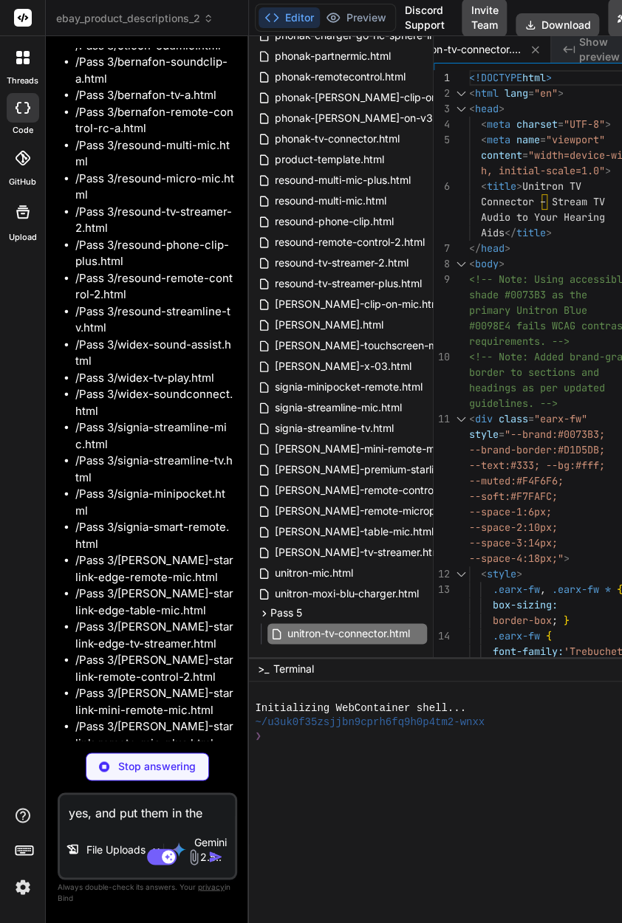
click at [561, 21] on button "Download" at bounding box center [556, 25] width 83 height 24
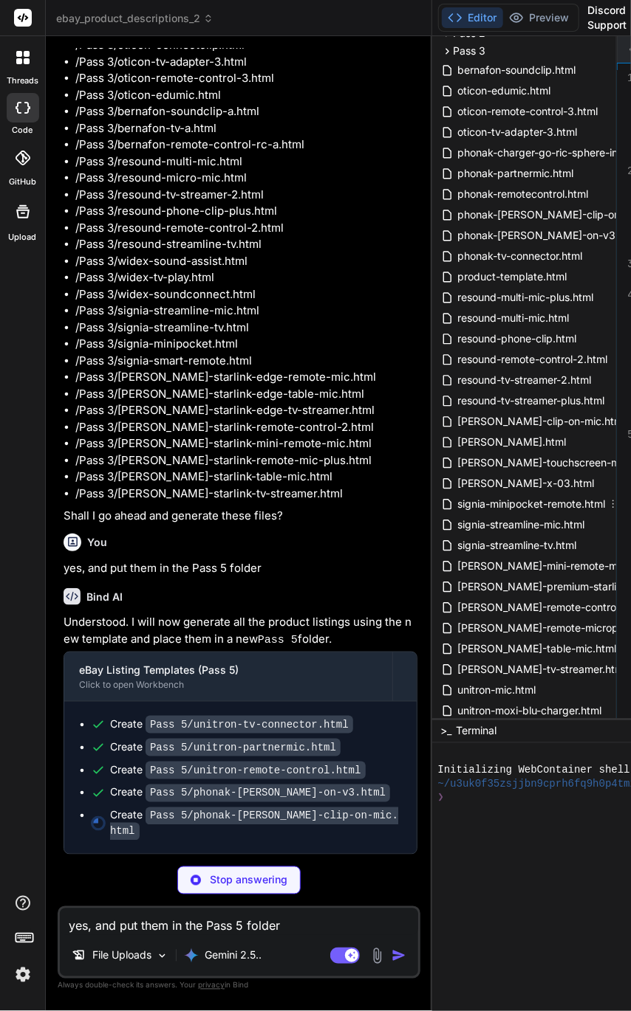
scroll to position [12568, 0]
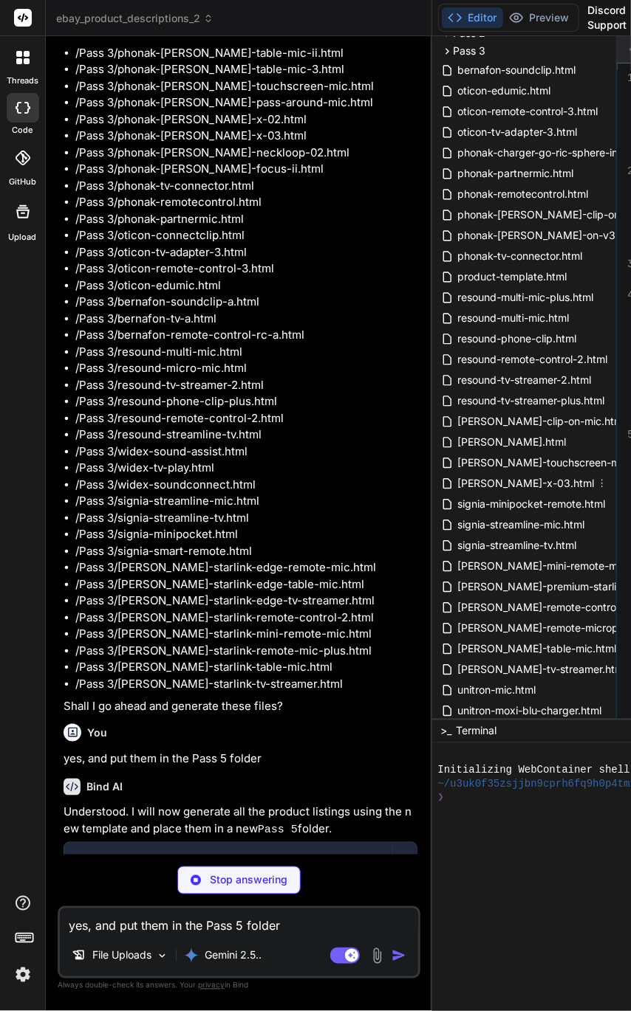
drag, startPoint x: 257, startPoint y: 513, endPoint x: 604, endPoint y: 490, distance: 347.8
click at [604, 490] on div "ebay_product_descriptions_2 Created with Pixso. Bind AI Web Search Created with…" at bounding box center [367, 505] width 643 height 1011
click at [483, 18] on button "Editor" at bounding box center [472, 17] width 61 height 21
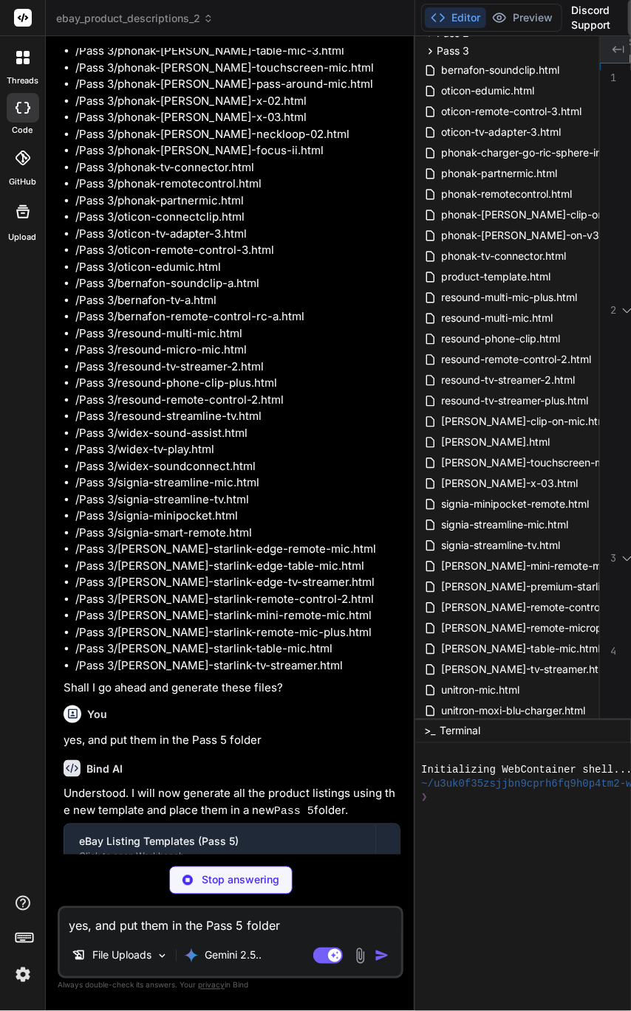
click at [470, 14] on button "Editor" at bounding box center [455, 17] width 61 height 21
click at [617, 55] on icon "Created with Pixso." at bounding box center [618, 50] width 12 height 12
click at [617, 50] on icon "Created with Pixso." at bounding box center [618, 50] width 12 height 12
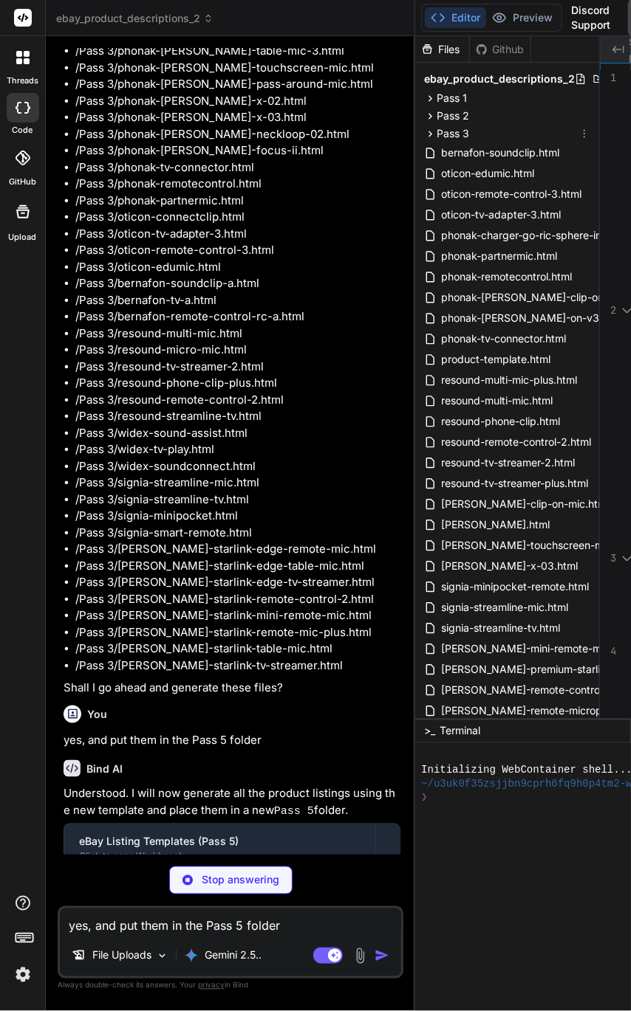
scroll to position [224, 0]
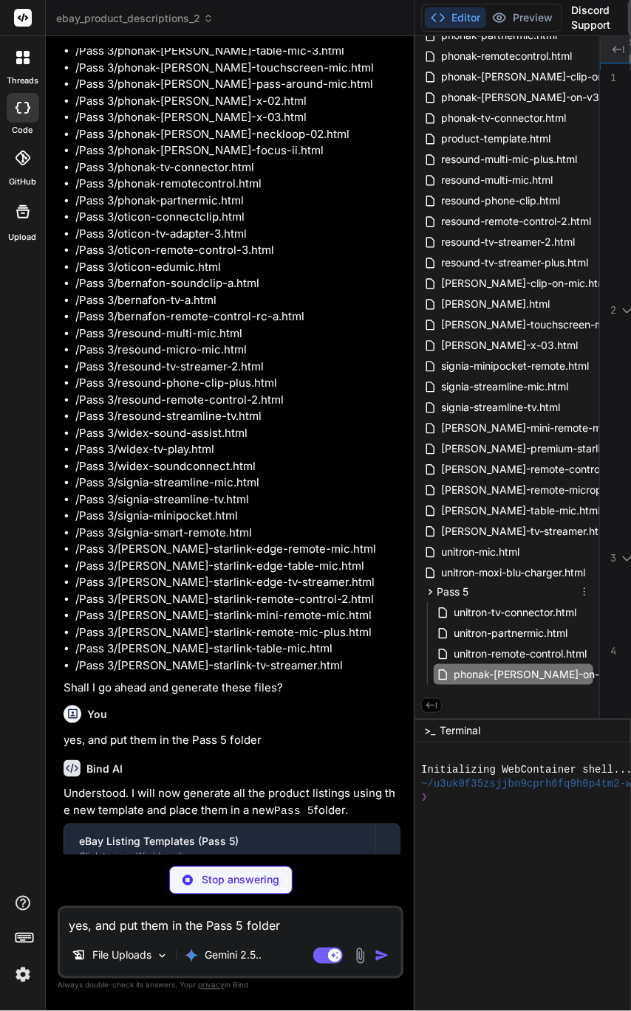
click at [443, 588] on span "Pass 5" at bounding box center [452, 592] width 32 height 15
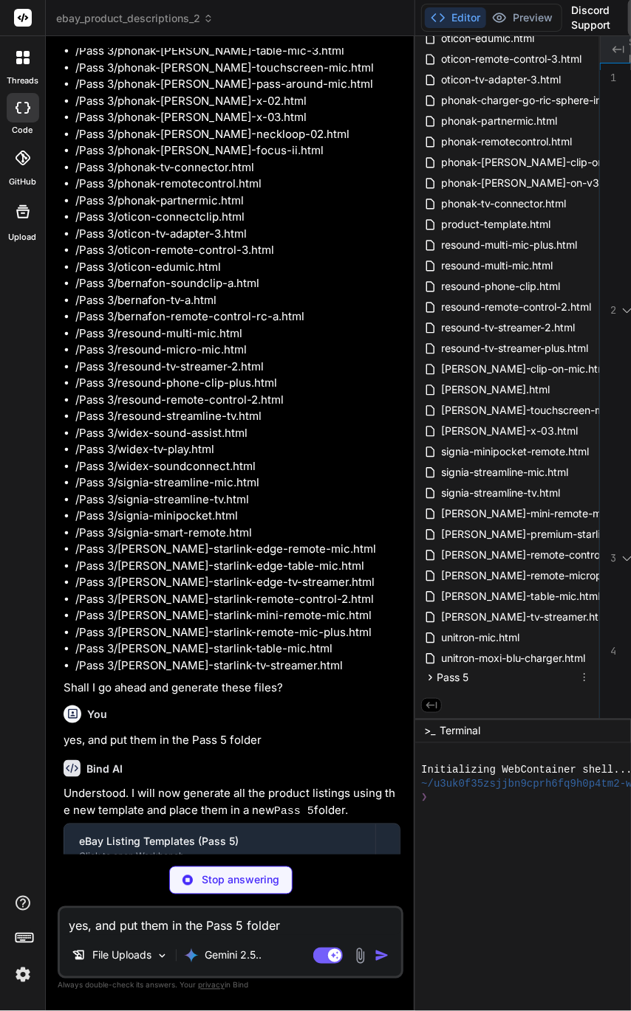
click at [446, 676] on span "Pass 5" at bounding box center [452, 677] width 32 height 15
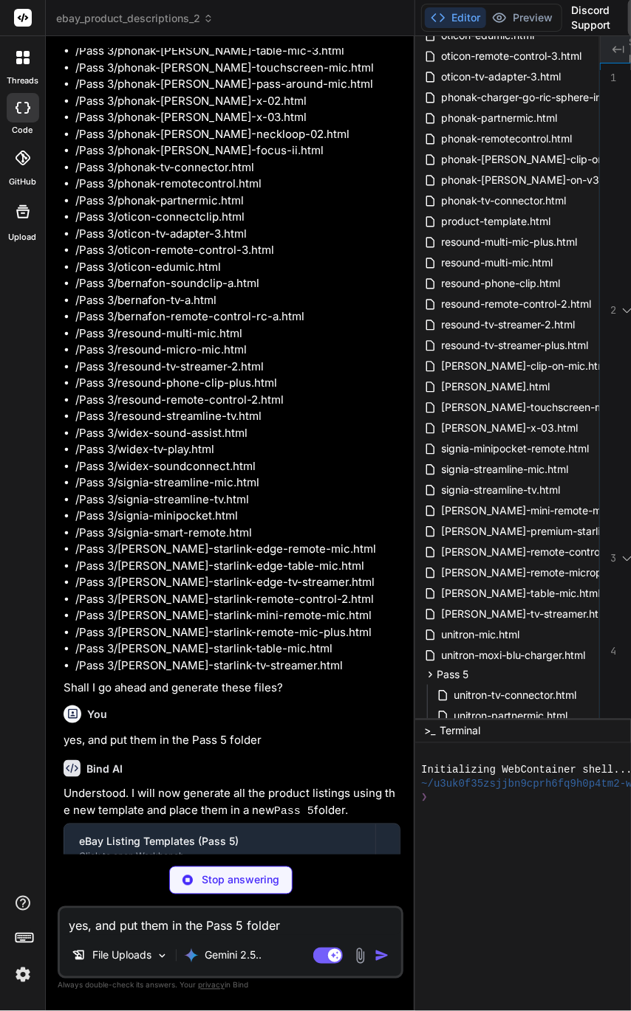
scroll to position [224, 0]
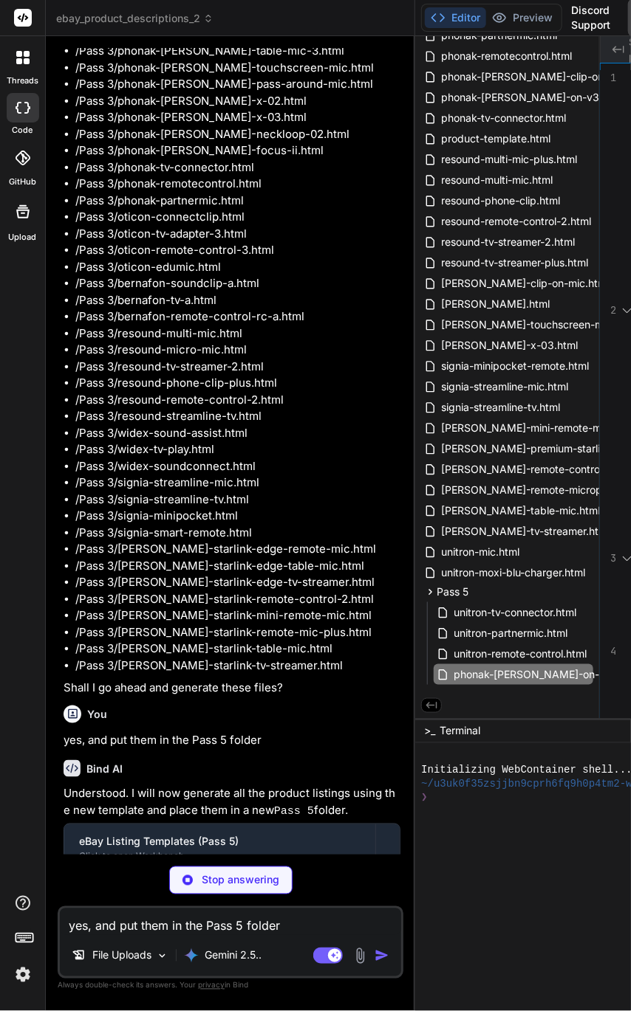
drag, startPoint x: 496, startPoint y: 566, endPoint x: 588, endPoint y: 870, distance: 318.4
click at [588, 870] on div at bounding box center [622, 869] width 403 height 14
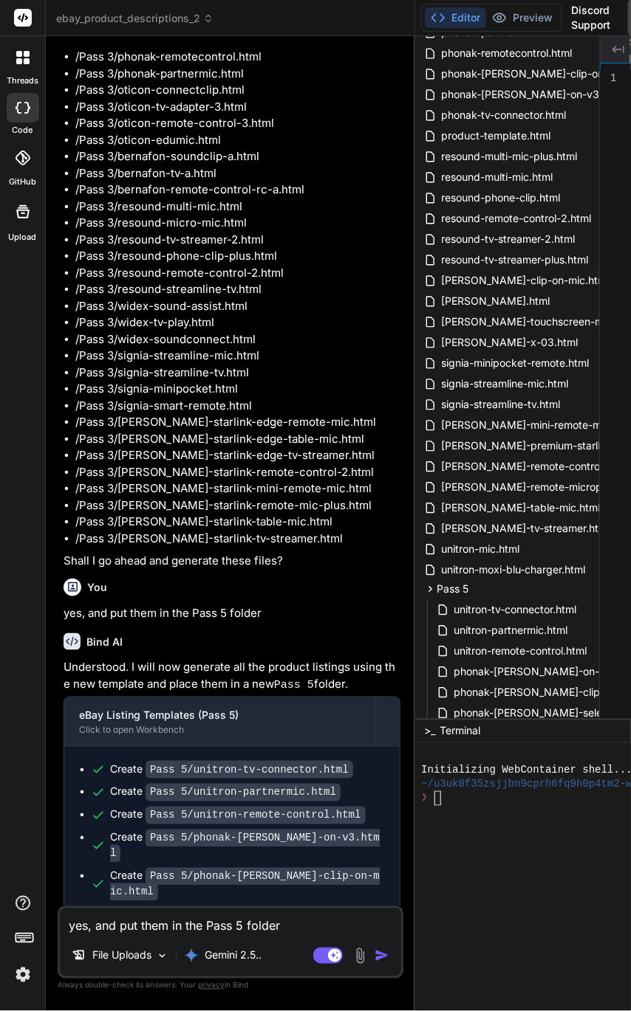
scroll to position [13233, 0]
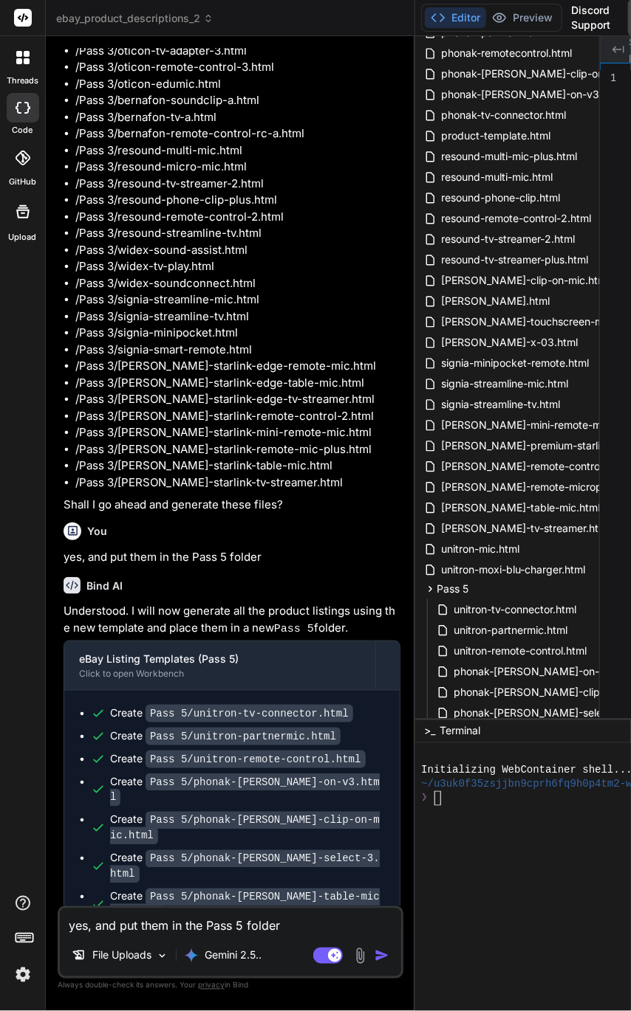
click at [165, 918] on textarea "yes, and put them in the Pass 5 folder" at bounding box center [230, 922] width 341 height 27
click at [153, 924] on textarea "yes, and put them in the Pass 5 folder" at bounding box center [230, 922] width 341 height 27
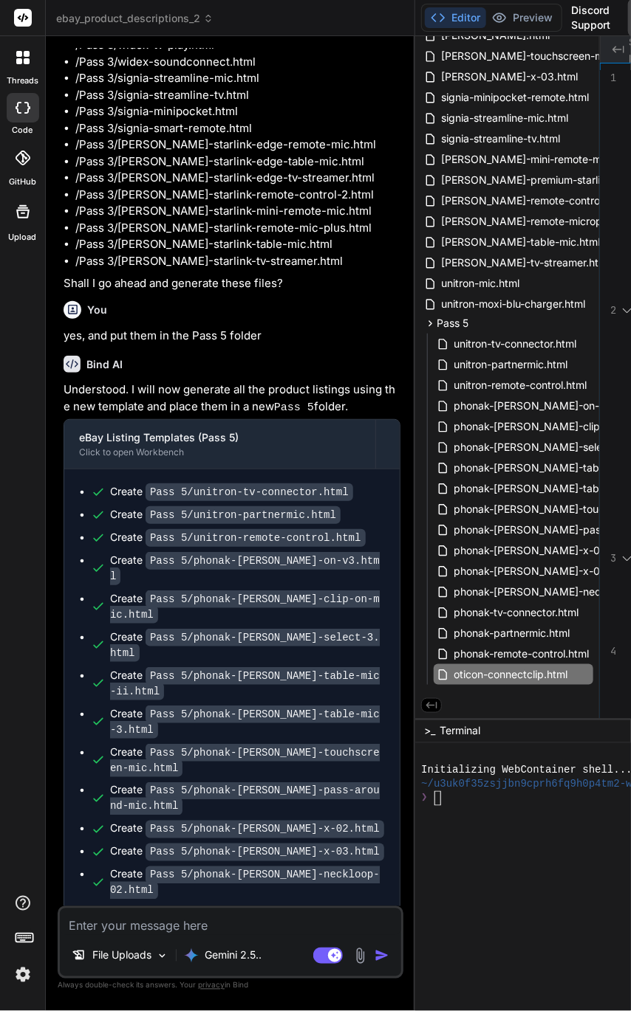
scroll to position [13506, 0]
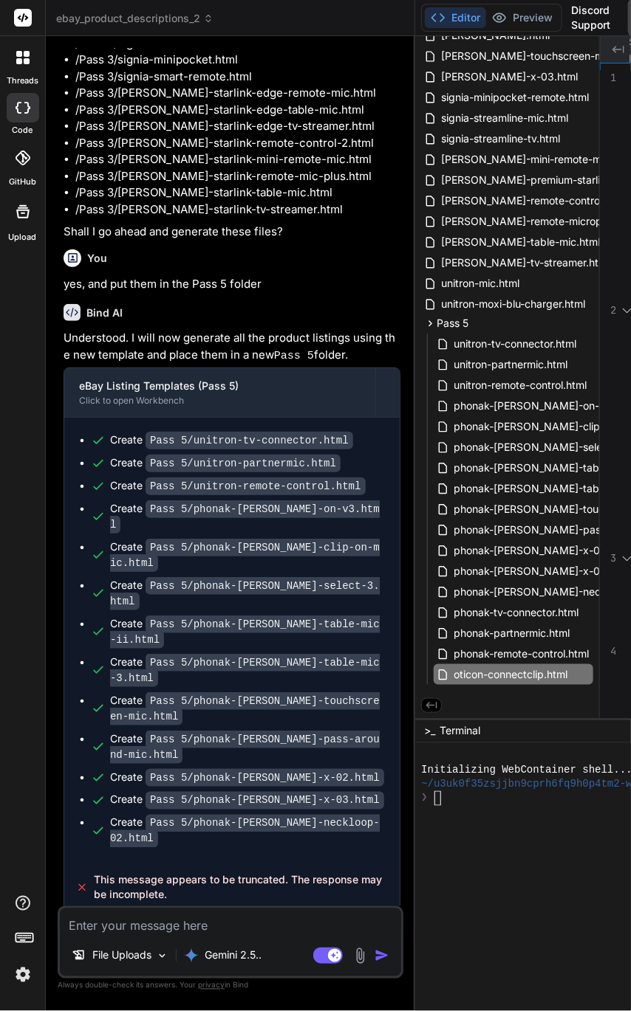
click at [144, 919] on textarea at bounding box center [230, 922] width 341 height 27
click at [386, 940] on img "button" at bounding box center [381, 956] width 15 height 15
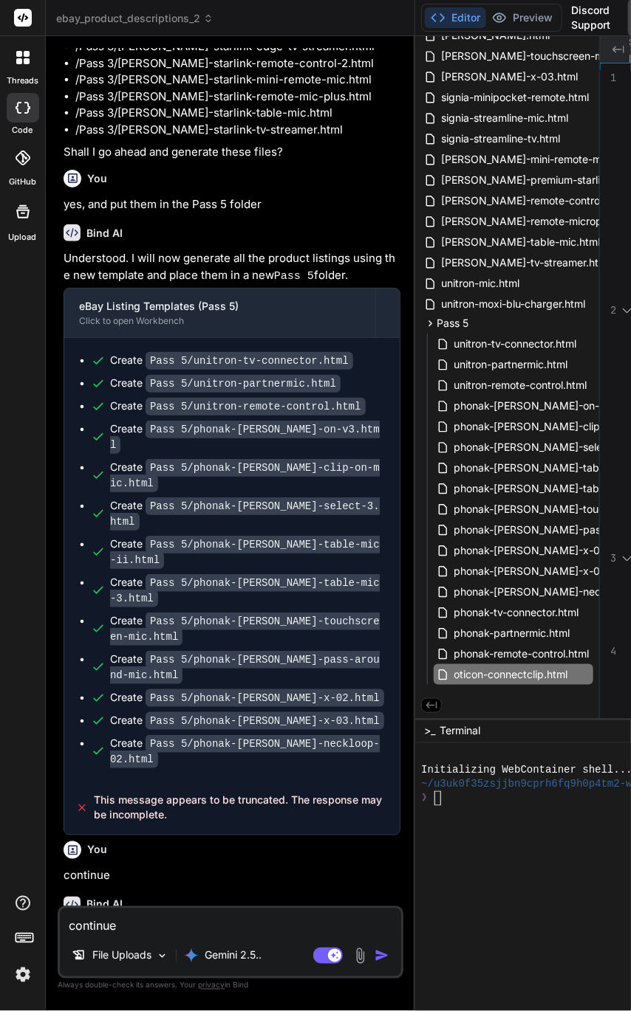
scroll to position [13660, 0]
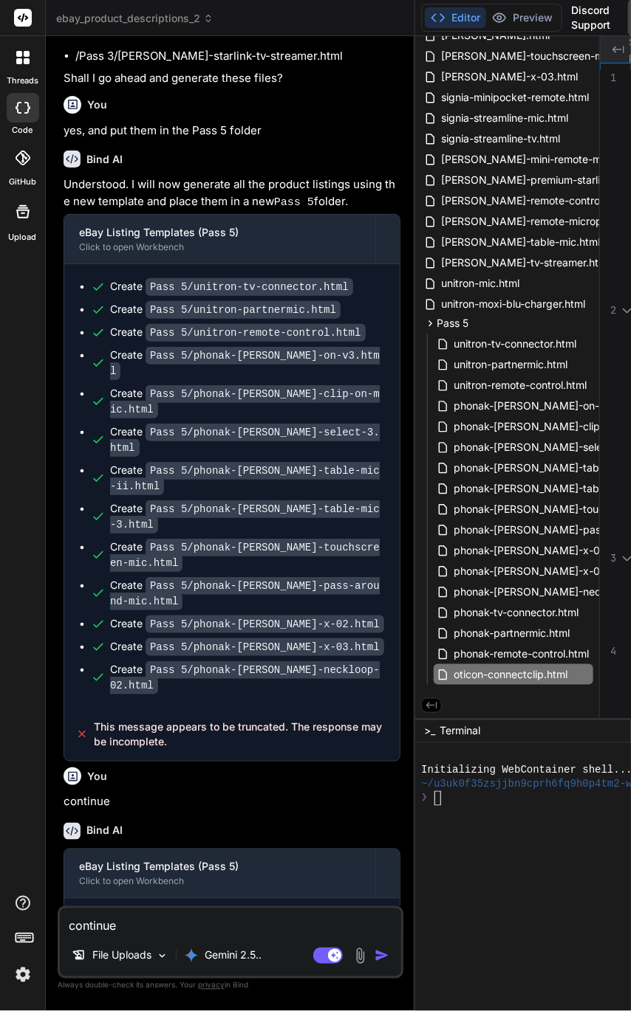
click at [416, 117] on div "ebay_product_descriptions_2 Pass 1 Pass 2 bernafon-soundclip.html oticon-edumic…" at bounding box center [507, 132] width 184 height 1119
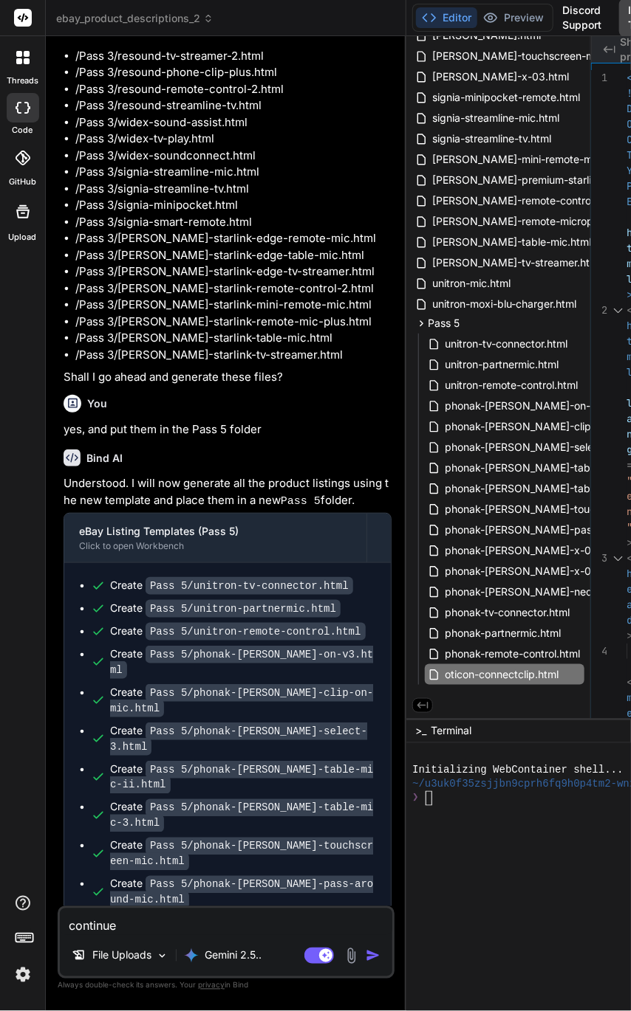
drag, startPoint x: 413, startPoint y: 120, endPoint x: 317, endPoint y: 120, distance: 96.7
click at [317, 120] on div "Bind AI Web Search Created with Pixso. Code Generator You continue Bind AI I wi…" at bounding box center [226, 523] width 360 height 975
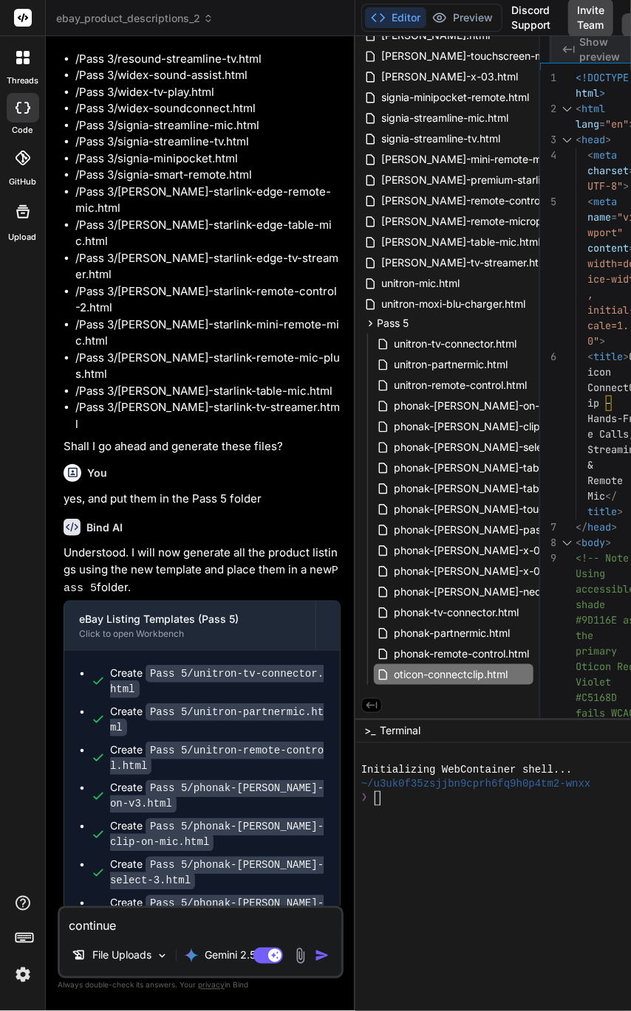
scroll to position [0, 2498]
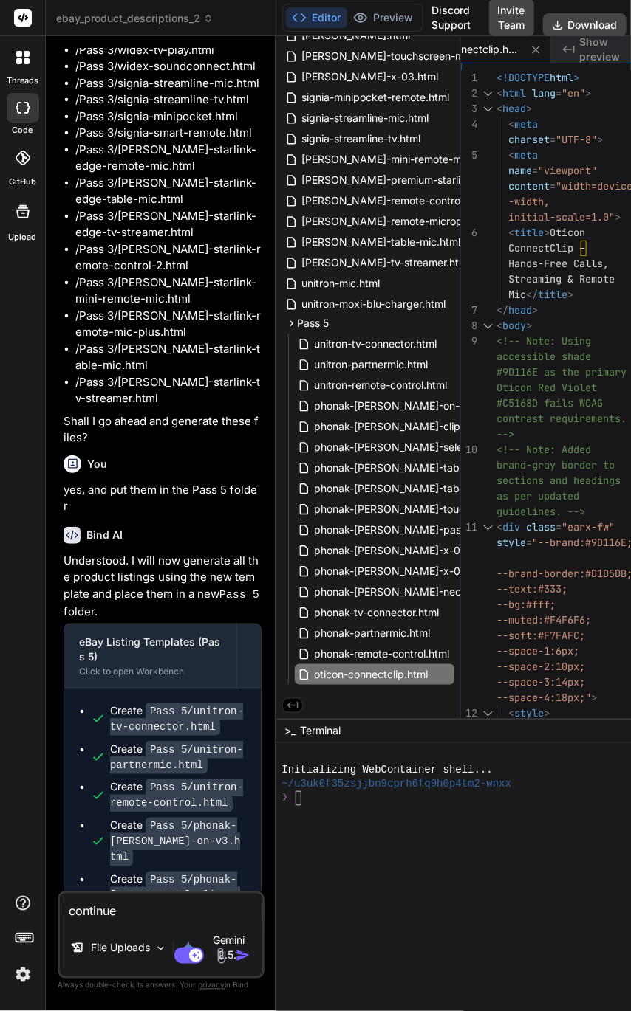
scroll to position [22060, 0]
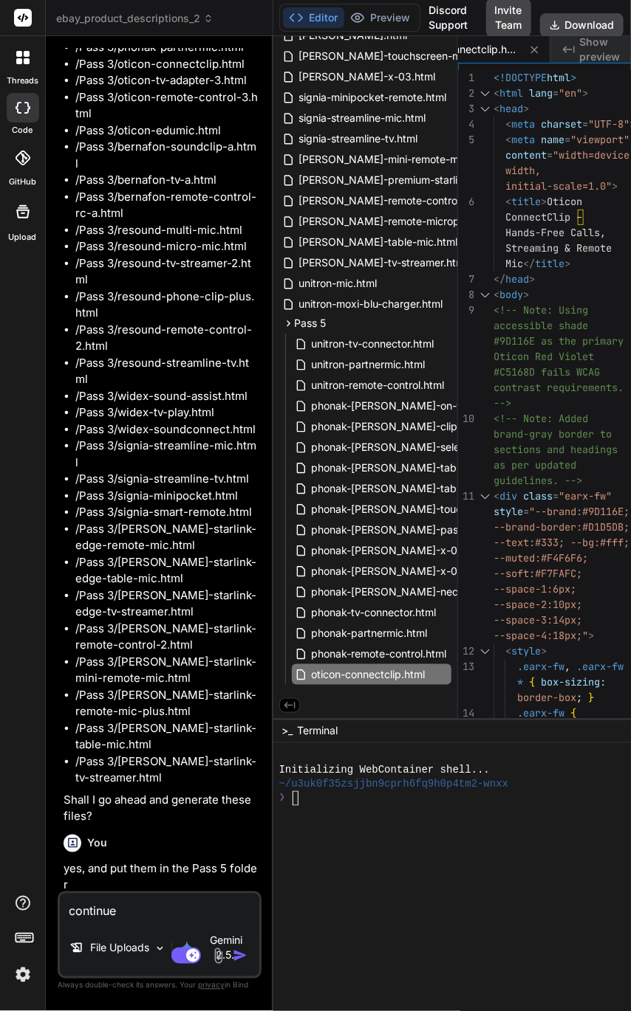
drag, startPoint x: 354, startPoint y: 393, endPoint x: 231, endPoint y: 393, distance: 123.3
click at [230, 393] on div "Bind AI Web Search Created with Pixso. Code Generator You continue Bind AI I wi…" at bounding box center [159, 523] width 227 height 975
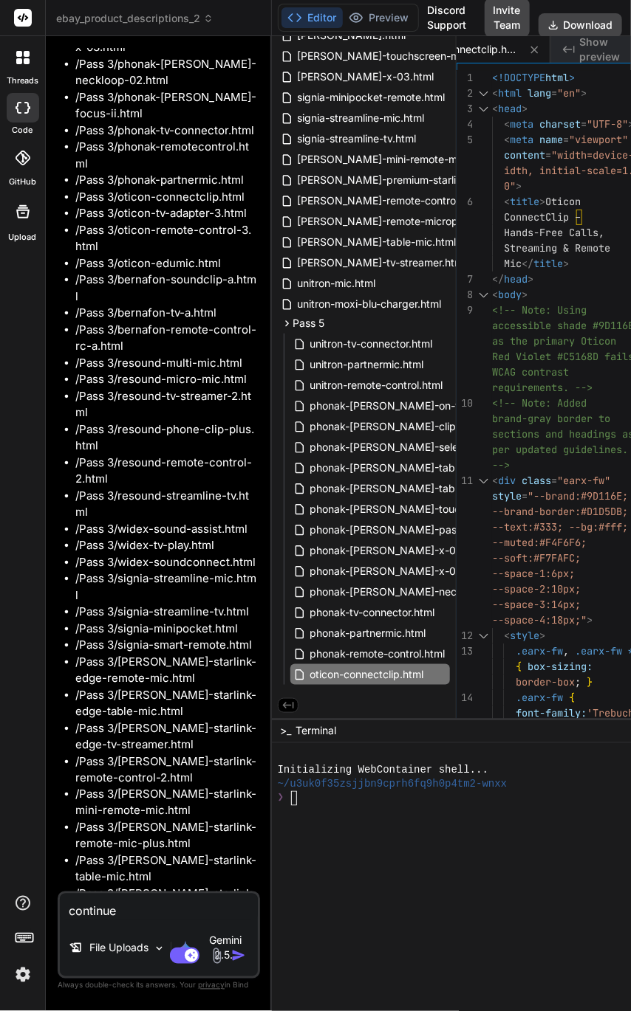
scroll to position [22659, 0]
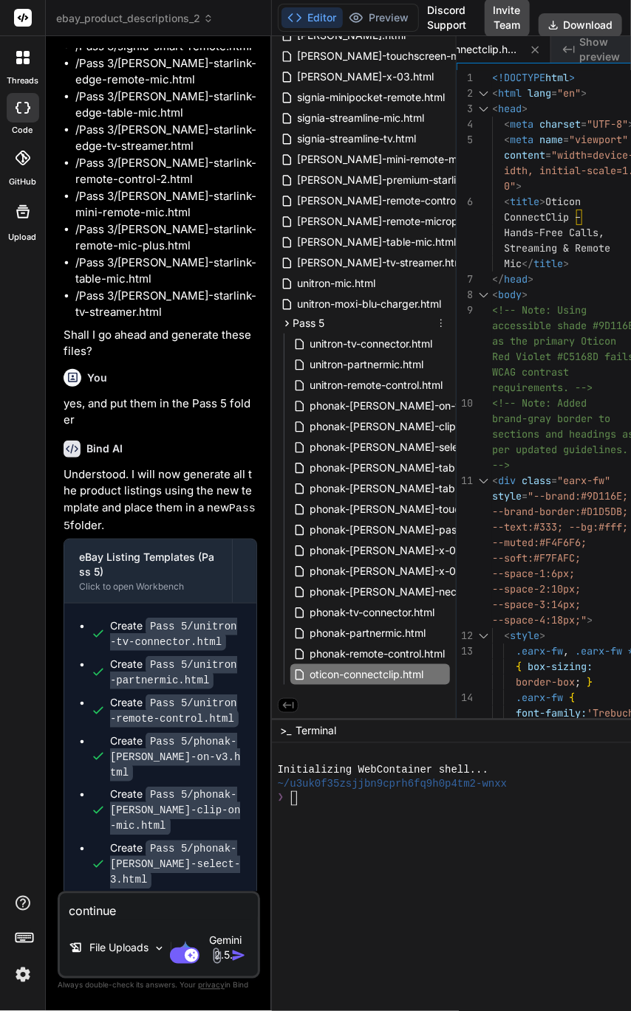
click at [332, 316] on div "Pass 5" at bounding box center [364, 324] width 172 height 18
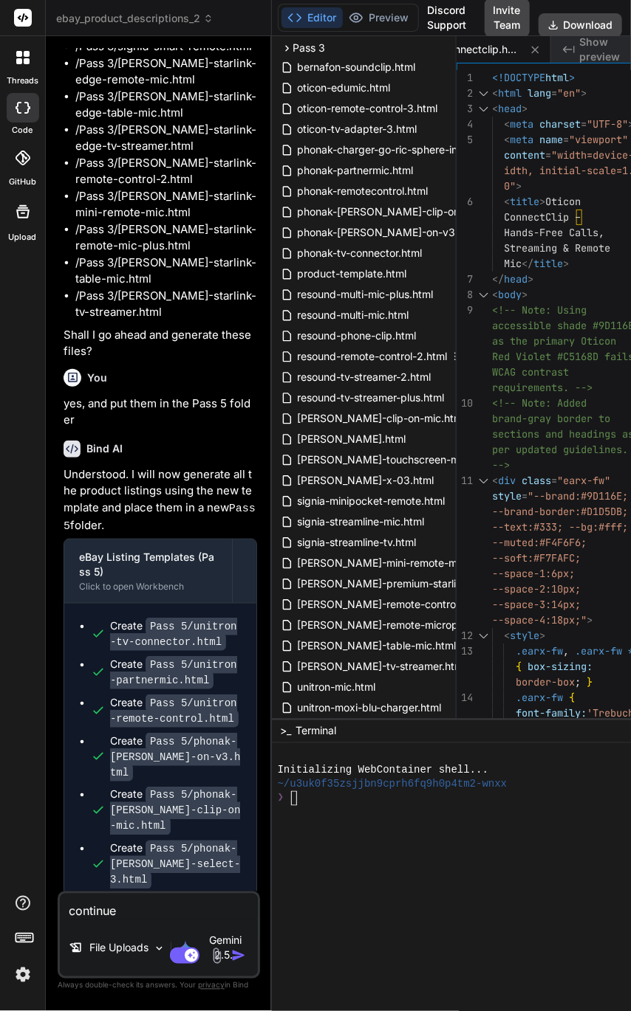
scroll to position [138, 0]
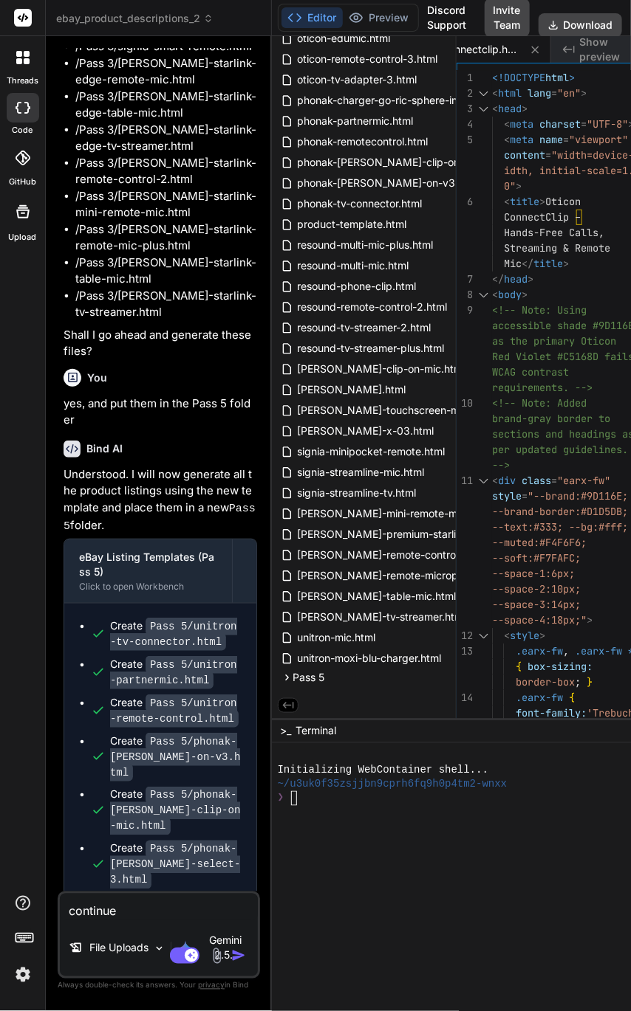
click at [568, 13] on button "Download" at bounding box center [579, 25] width 83 height 24
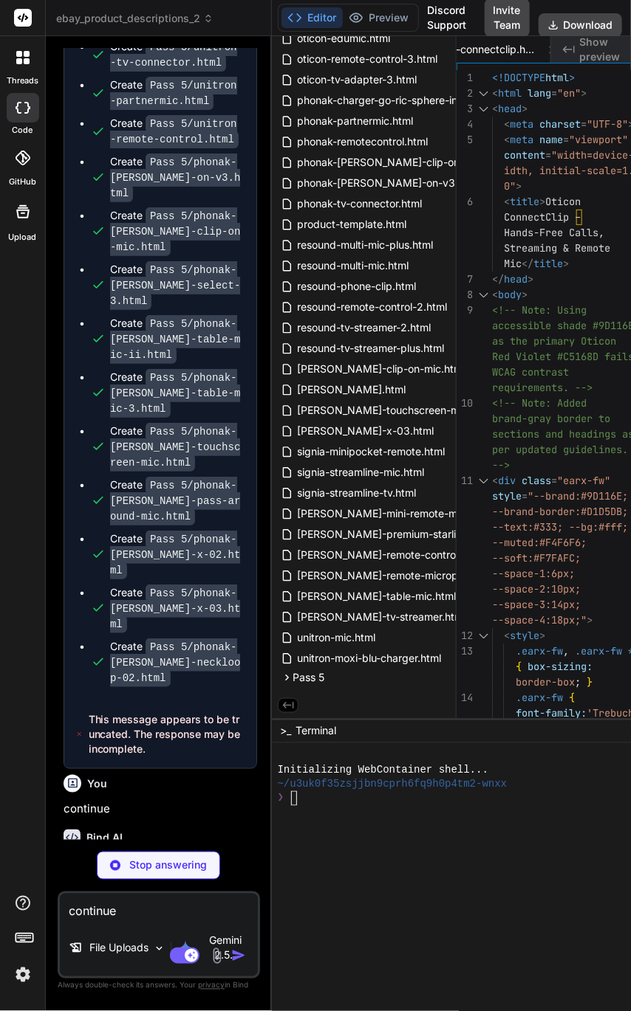
drag, startPoint x: 318, startPoint y: 678, endPoint x: 550, endPoint y: 786, distance: 255.4
click at [550, 786] on div "~/u3uk0f35zsjjbn9cprh6fq9h0p4tm2-wnxx" at bounding box center [479, 784] width 403 height 14
click at [442, 676] on icon at bounding box center [441, 678] width 12 height 12
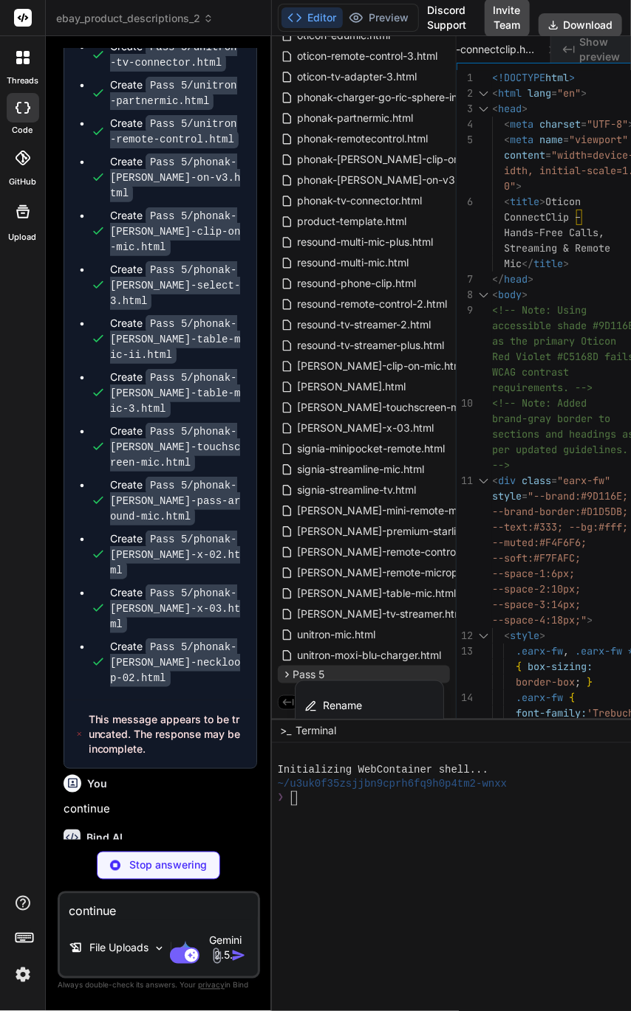
click at [562, 842] on div at bounding box center [467, 523] width 390 height 975
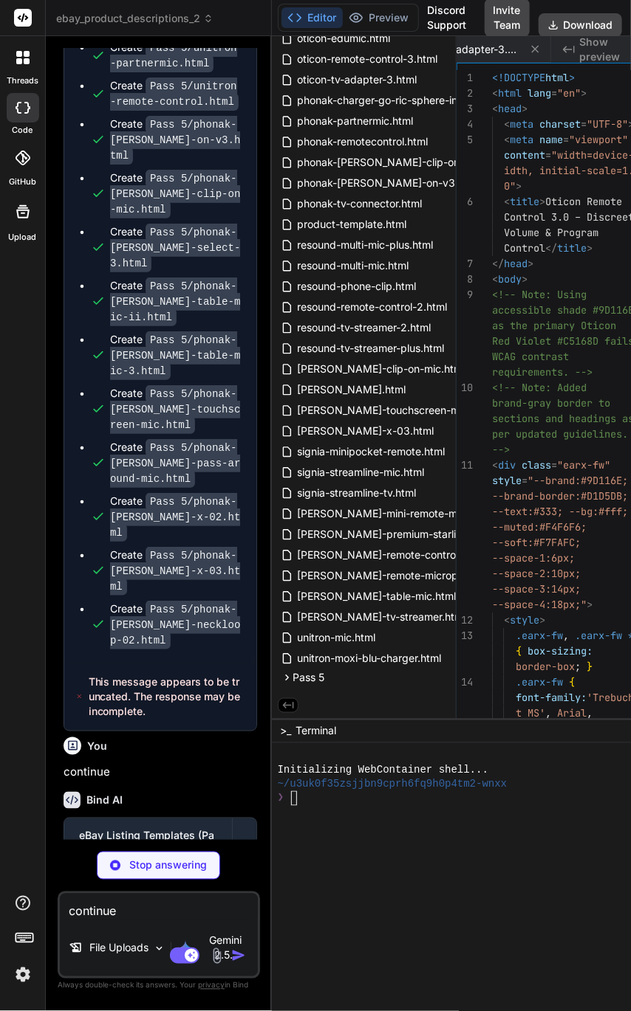
scroll to position [0, 2711]
click at [289, 677] on icon at bounding box center [287, 678] width 13 height 13
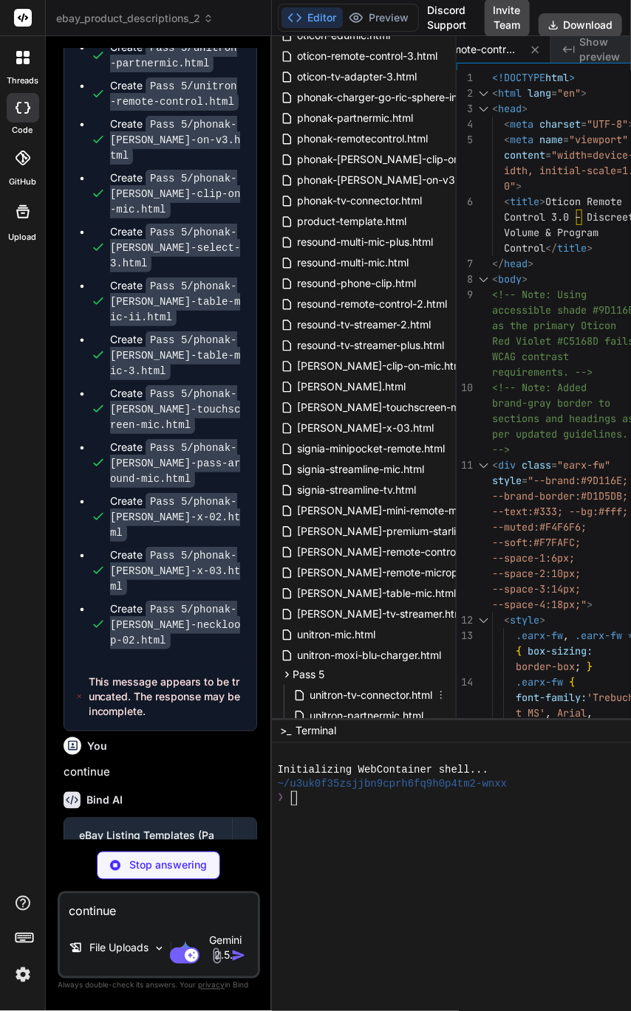
click at [352, 692] on span "unitron-tv-connector.html" at bounding box center [372, 696] width 126 height 18
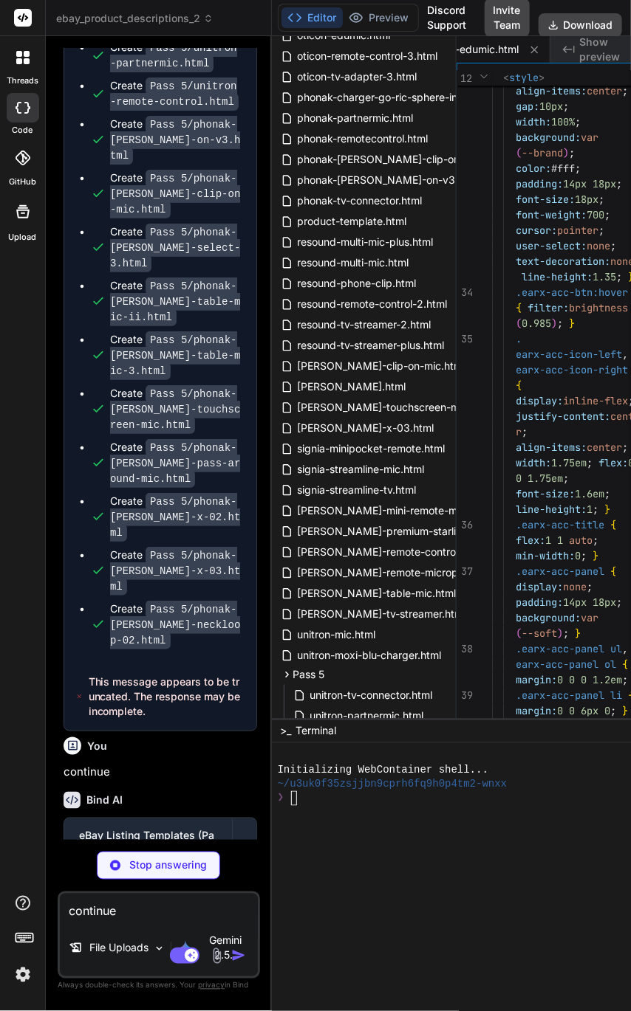
scroll to position [554, 0]
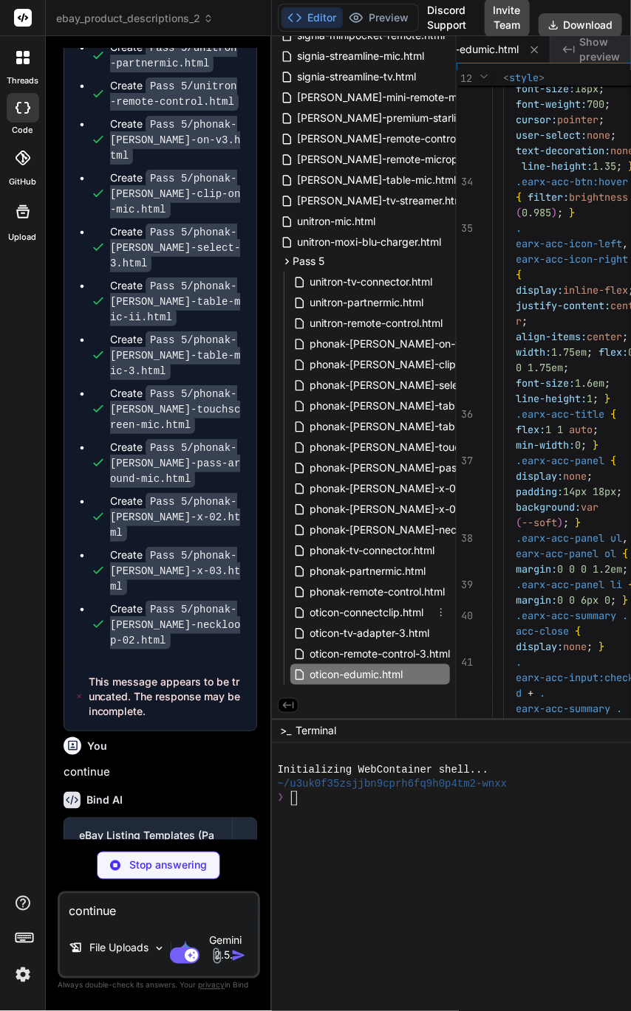
click at [331, 604] on span "oticon-connectclip.html" at bounding box center [367, 613] width 117 height 18
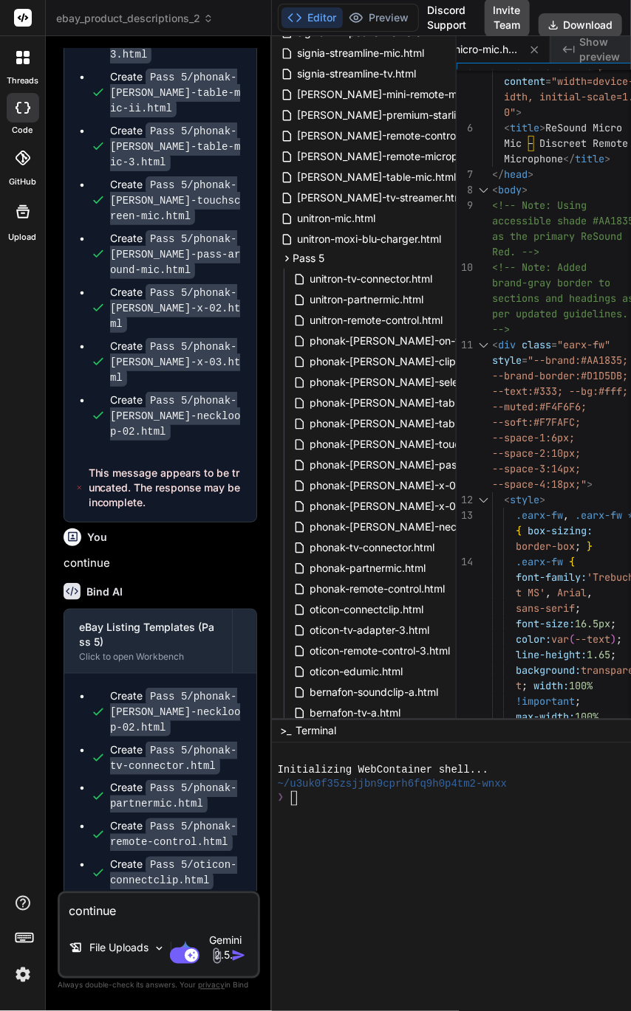
scroll to position [23507, 0]
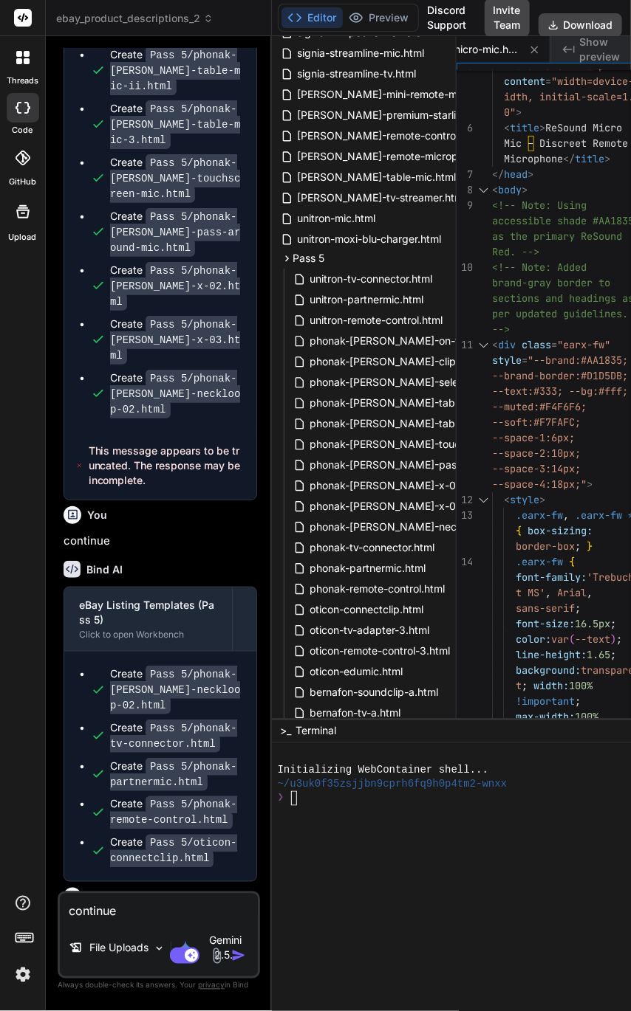
click at [153, 911] on textarea "continue" at bounding box center [159, 907] width 198 height 27
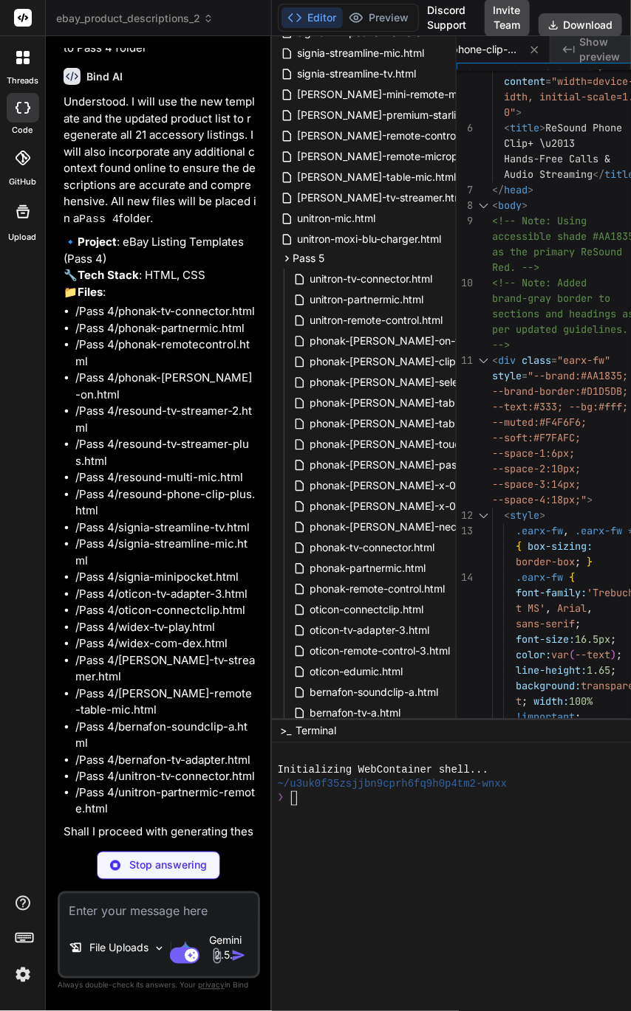
scroll to position [0, 4151]
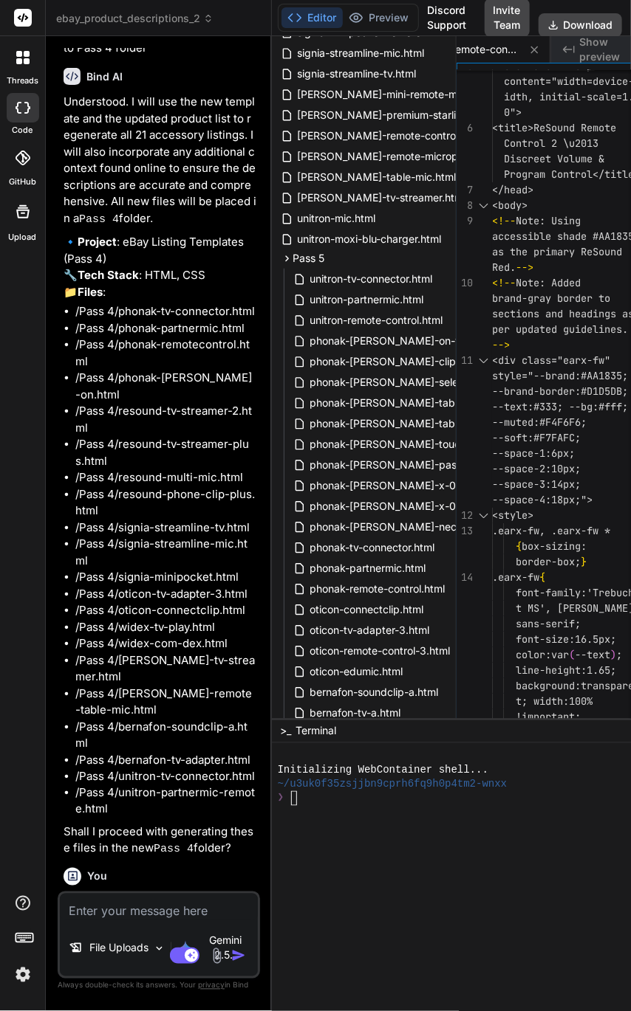
drag, startPoint x: 132, startPoint y: 417, endPoint x: 56, endPoint y: 721, distance: 313.5
click at [56, 721] on div "Bind AI Web Search Created with Pixso. Code Generator You continue Bind AI I wi…" at bounding box center [159, 523] width 226 height 975
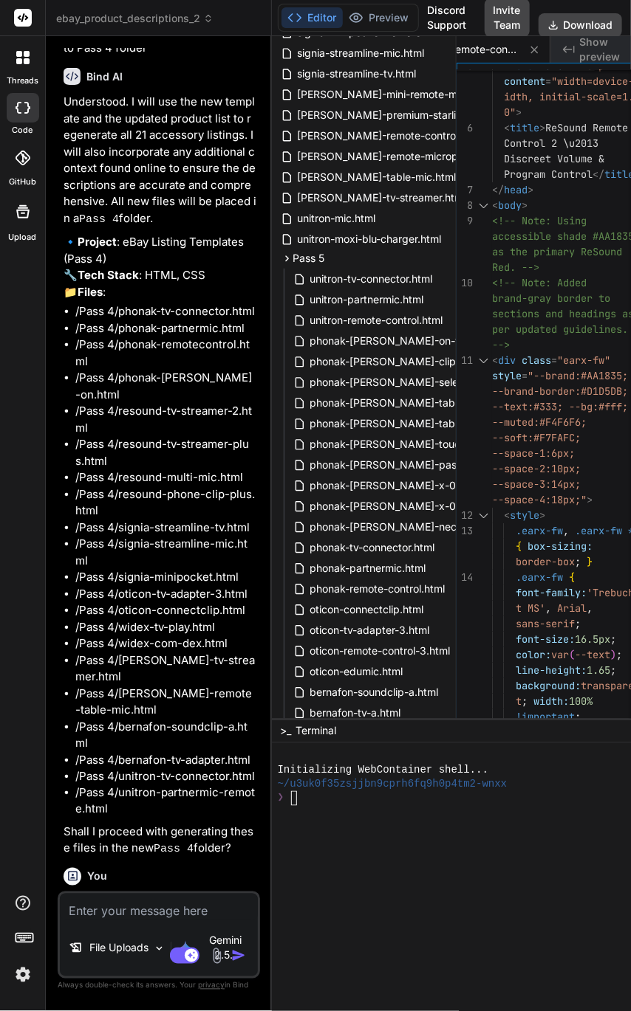
copy div "use this template as the new template: <!-- Note: Using accessible shade #5A8A2…"
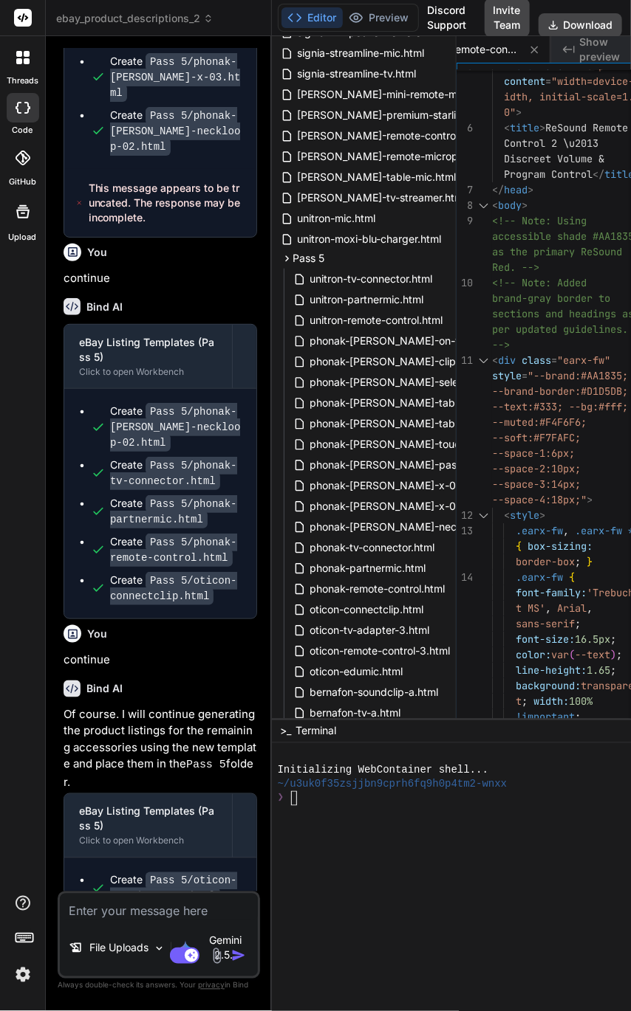
scroll to position [23795, 0]
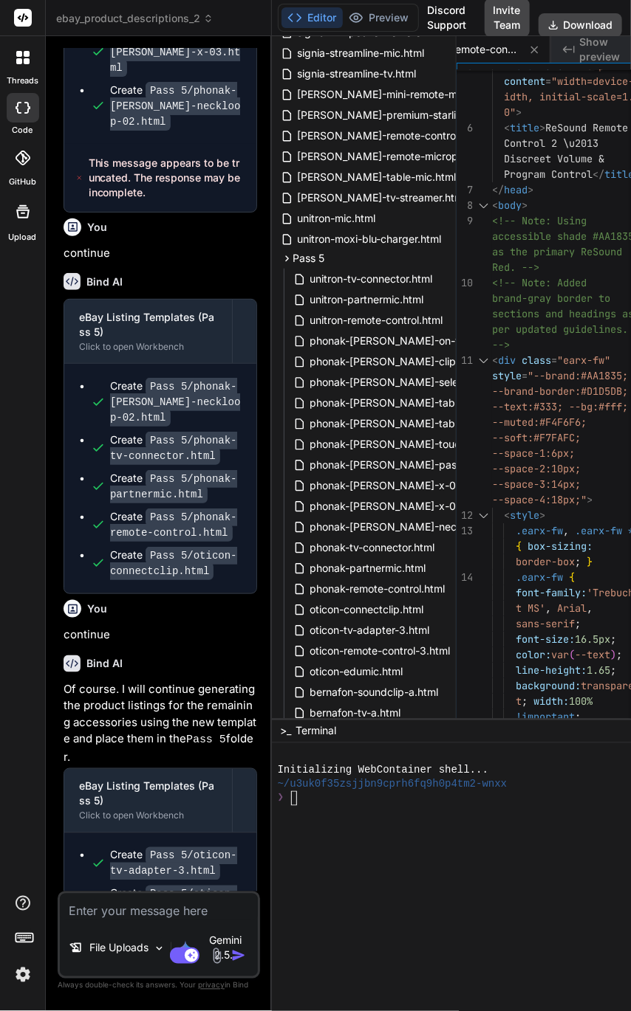
click at [155, 15] on span "ebay_product_descriptions_2" at bounding box center [134, 18] width 157 height 15
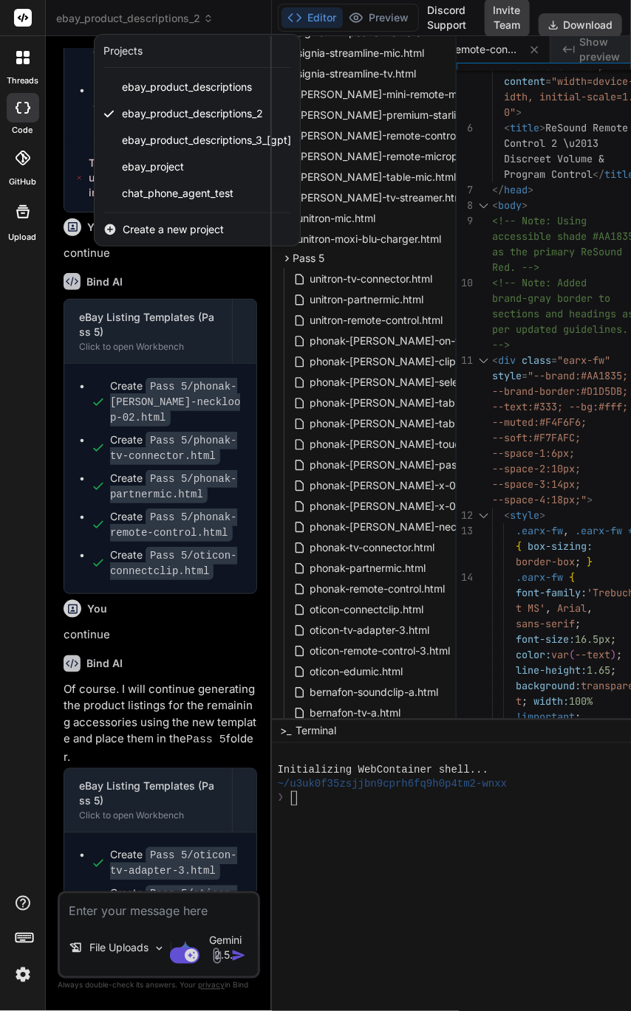
click at [168, 166] on span "ebay_project" at bounding box center [153, 166] width 62 height 15
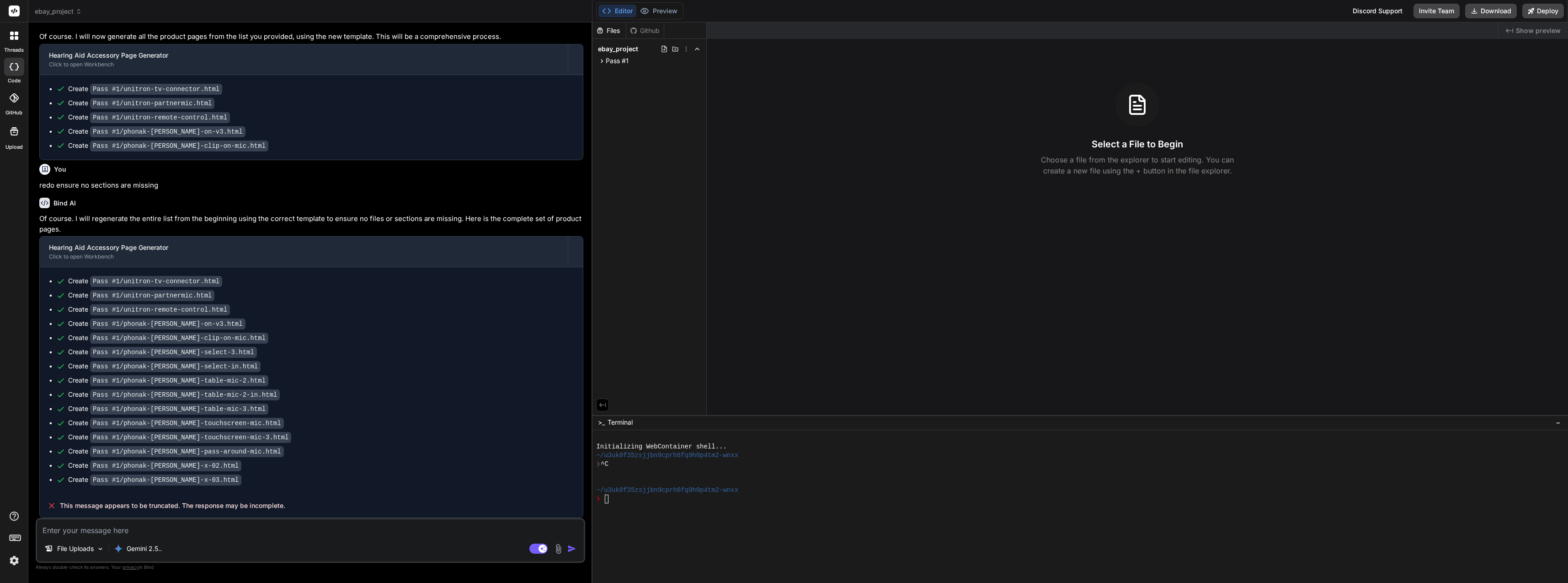
scroll to position [2312, 0]
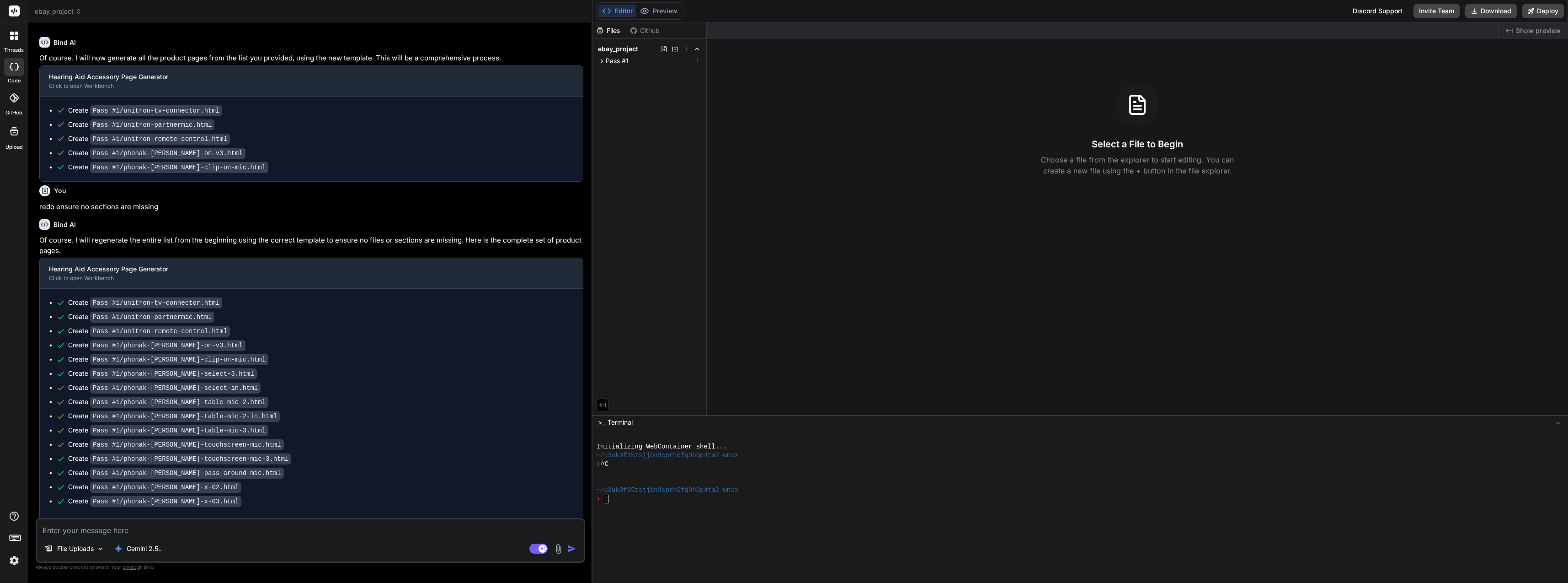
click at [622, 63] on span "Pass #1" at bounding box center [617, 61] width 23 height 9
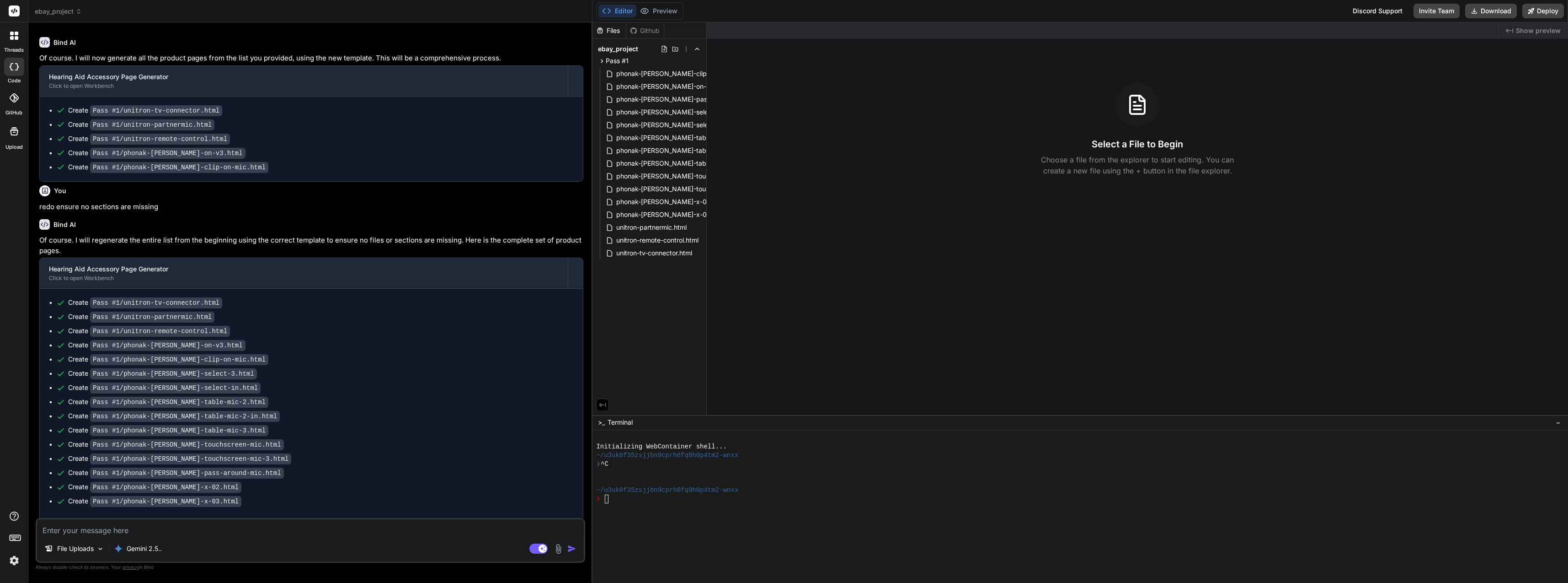
click at [1492, 9] on button "Download" at bounding box center [1491, 11] width 51 height 15
paste textarea "use this template as the new template: <!-- Note: Using accessible shade #5A8A2…"
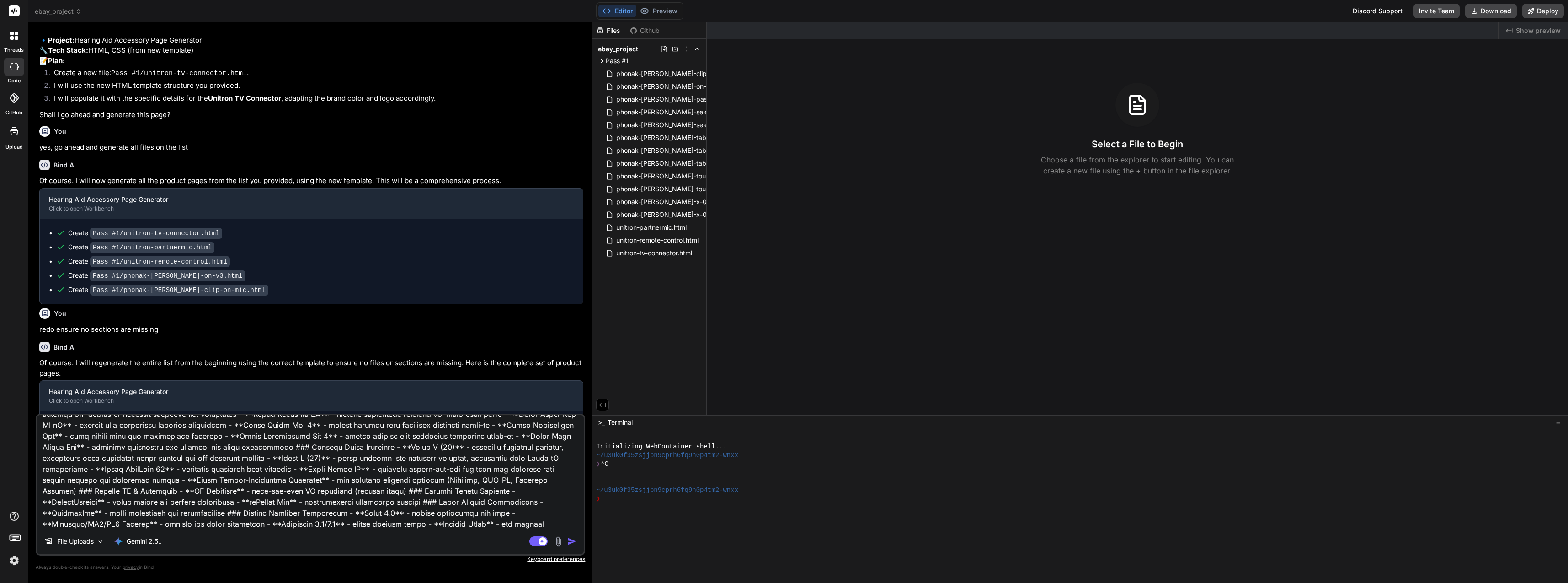
scroll to position [2187, 0]
click at [66, 16] on header "ebay_project Created with Pixso." at bounding box center [310, 11] width 564 height 22
click at [66, 10] on span "ebay_project" at bounding box center [58, 11] width 47 height 9
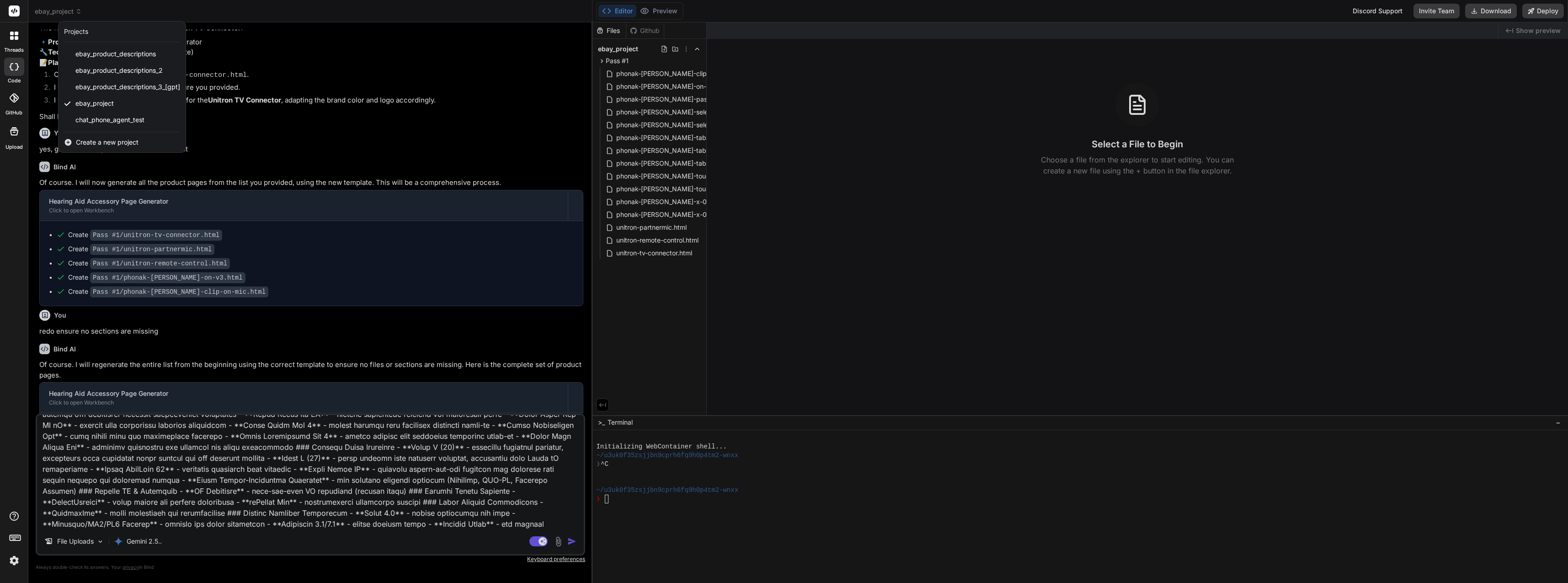
click at [108, 87] on span "ebay_product_descriptions_3_[gpt]" at bounding box center [128, 87] width 105 height 9
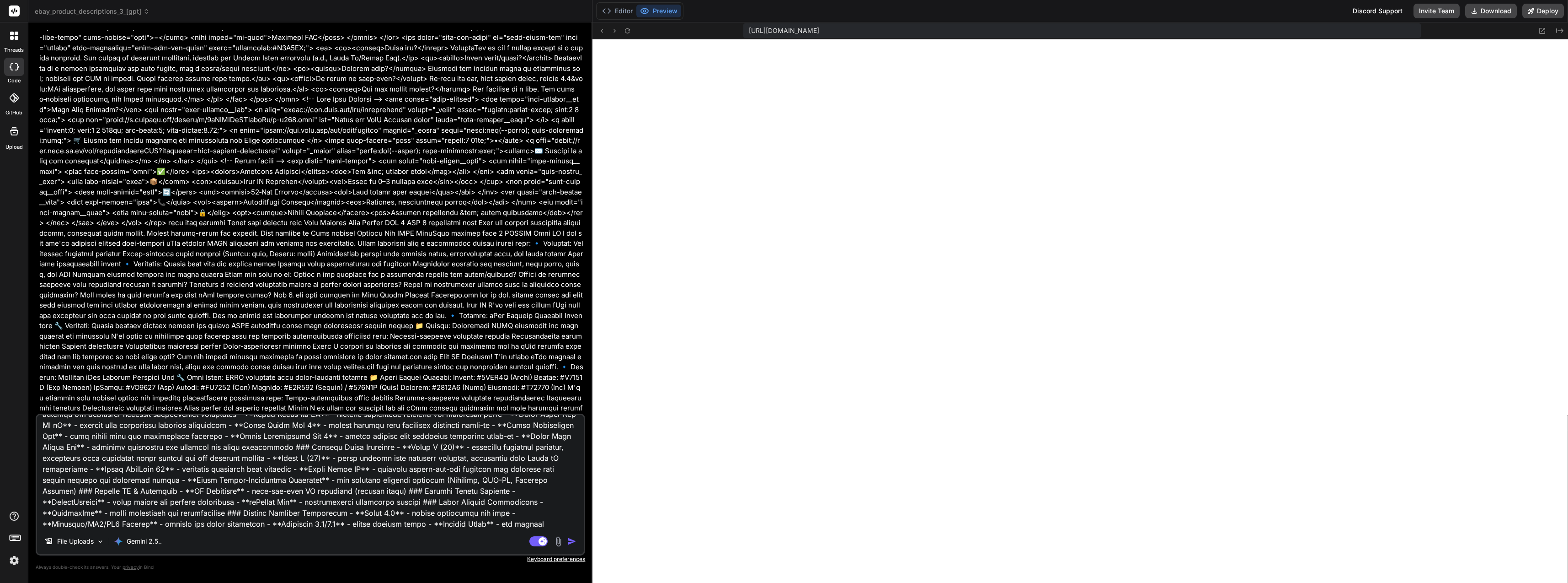
scroll to position [5541, 0]
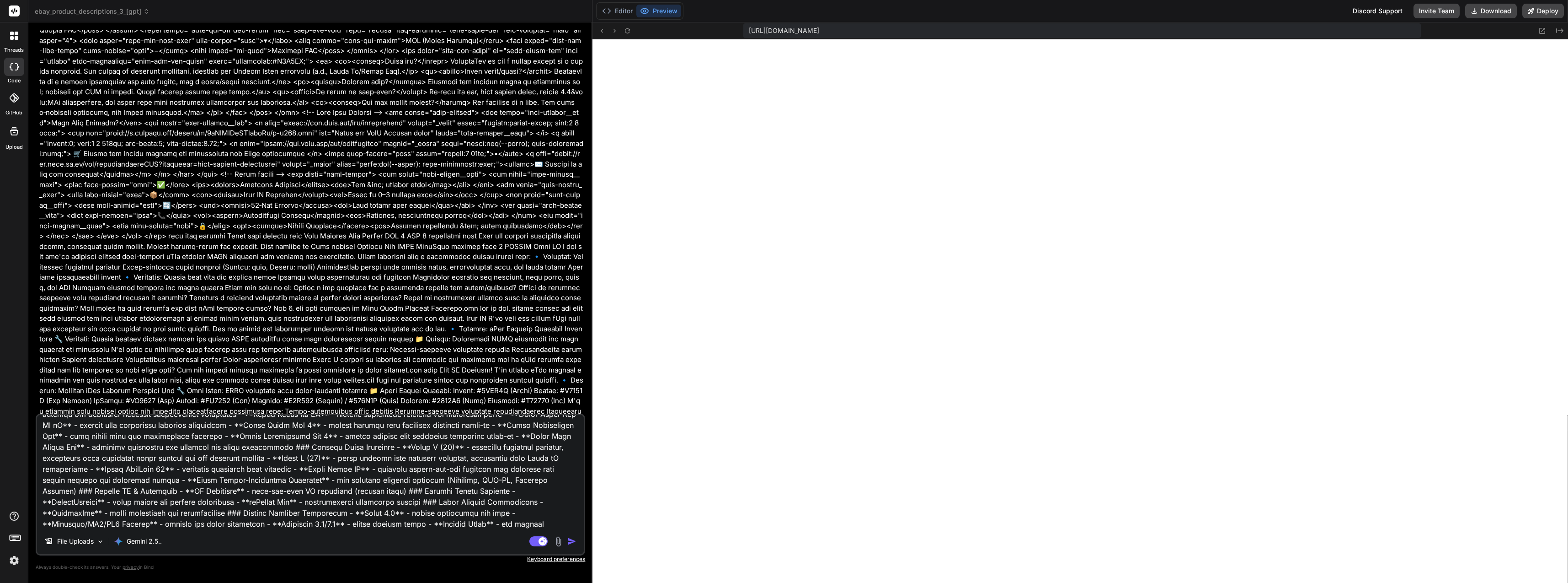
click at [146, 10] on icon at bounding box center [146, 11] width 6 height 6
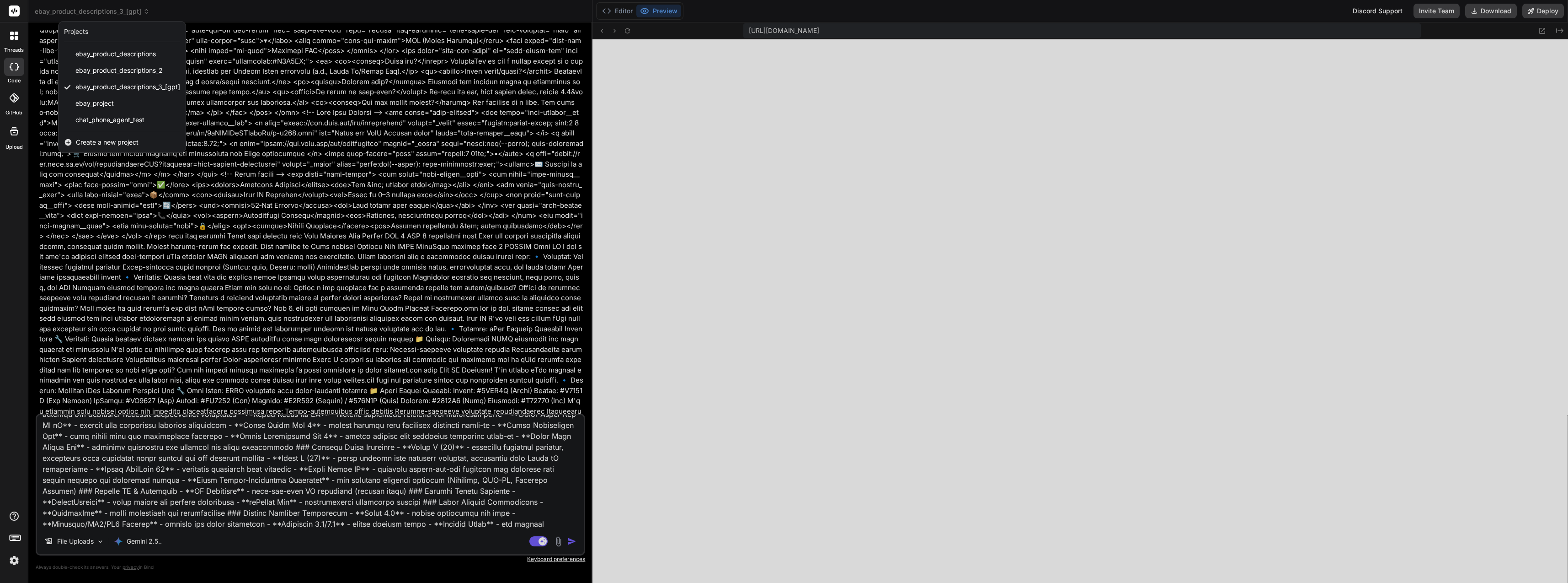
click at [147, 53] on span "ebay_product_descriptions" at bounding box center [116, 54] width 81 height 9
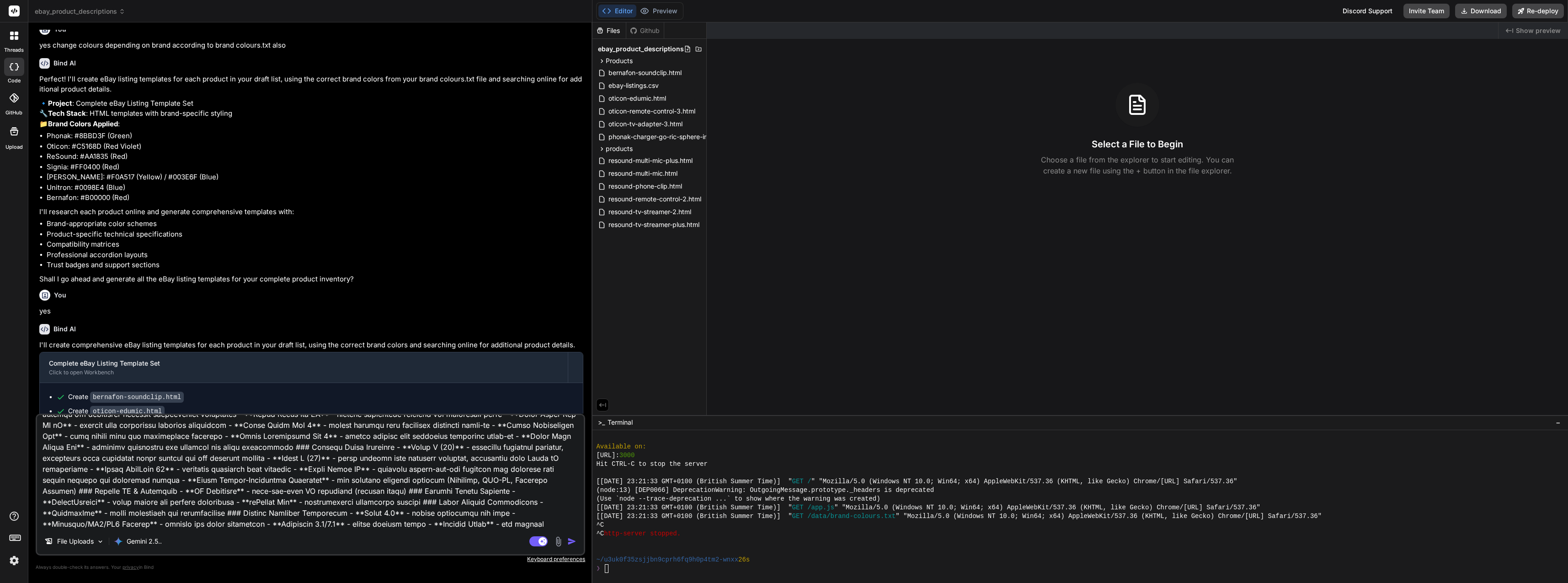
scroll to position [0, 0]
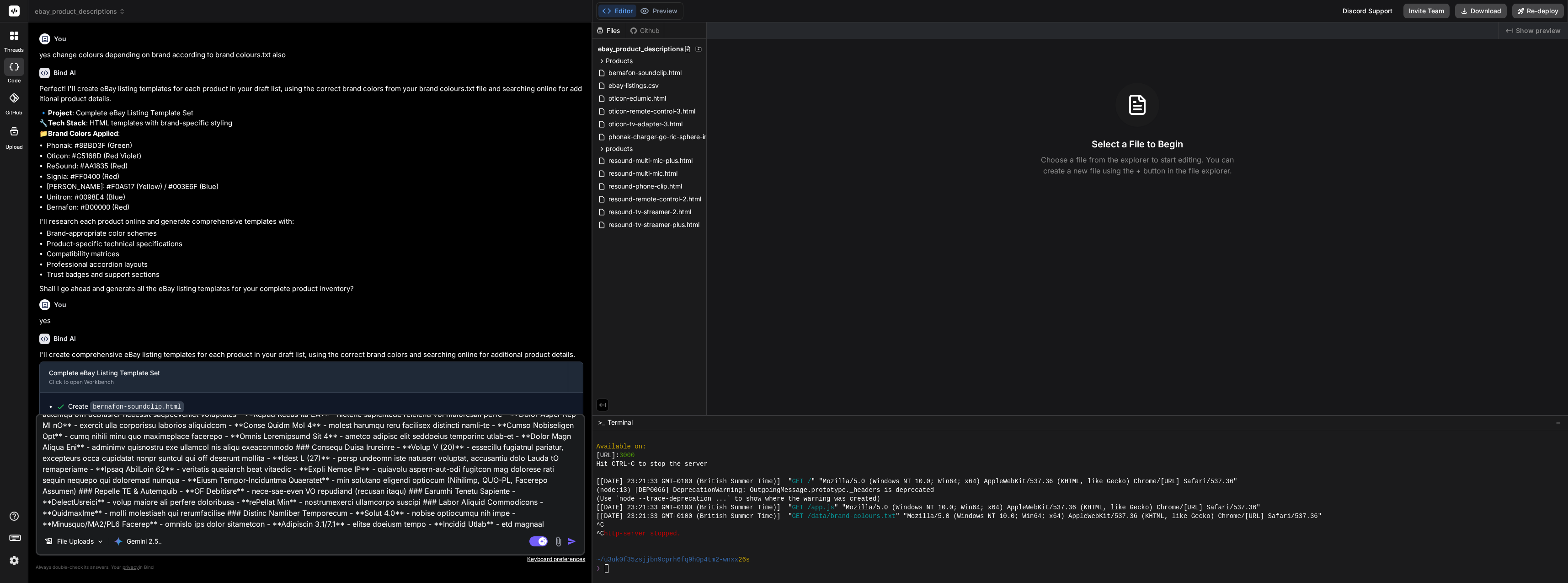
click at [25, 42] on div "threads" at bounding box center [14, 38] width 28 height 32
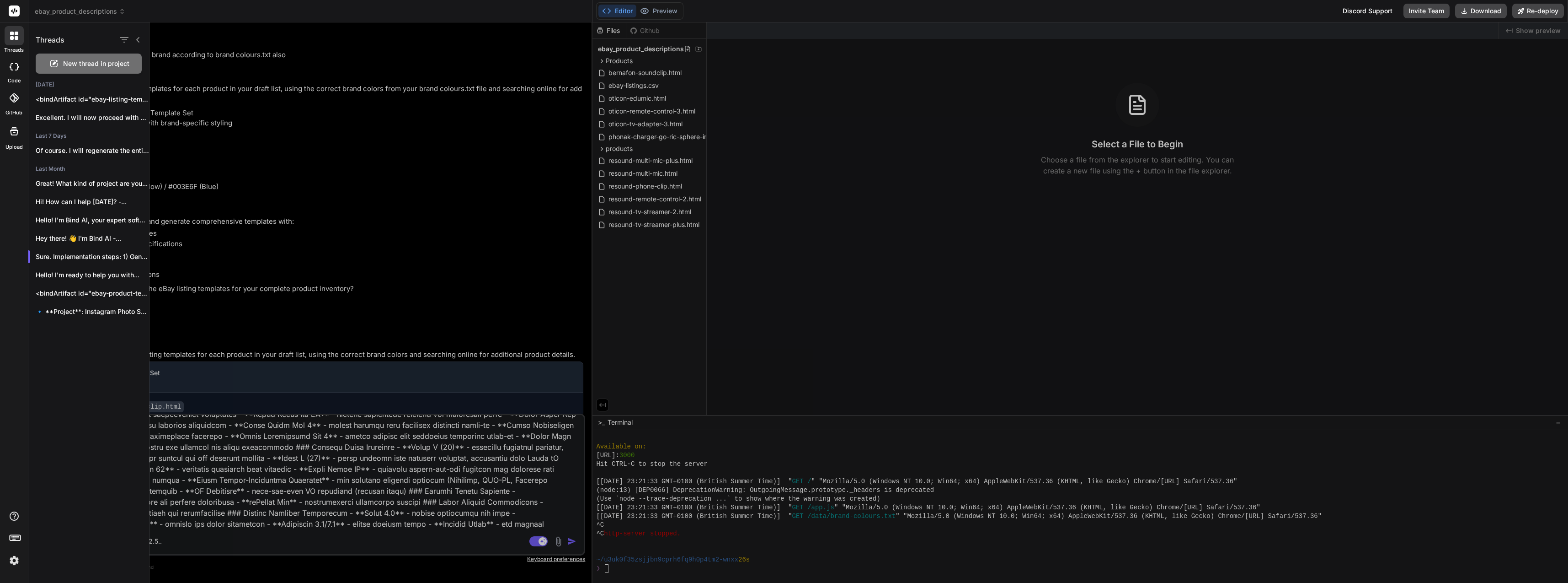
click at [87, 99] on p "<bindArtifact id="ebay-listing-templates..." at bounding box center [92, 99] width 113 height 9
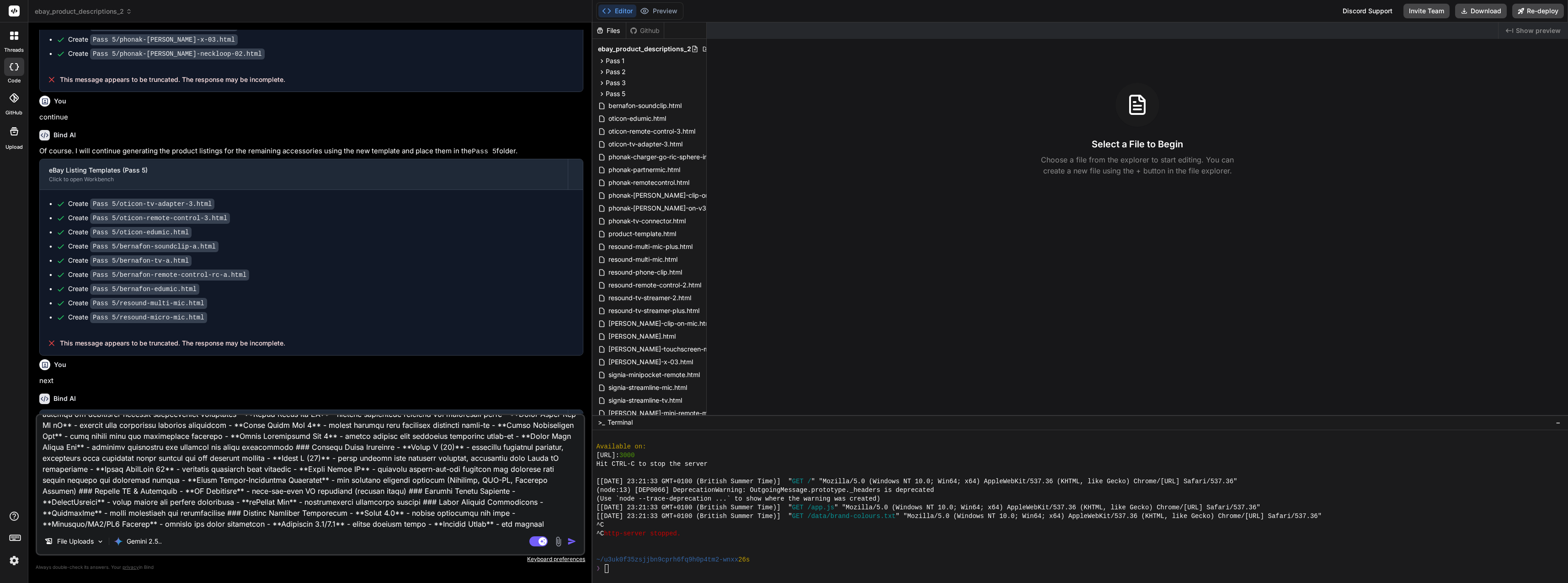
scroll to position [2997, 0]
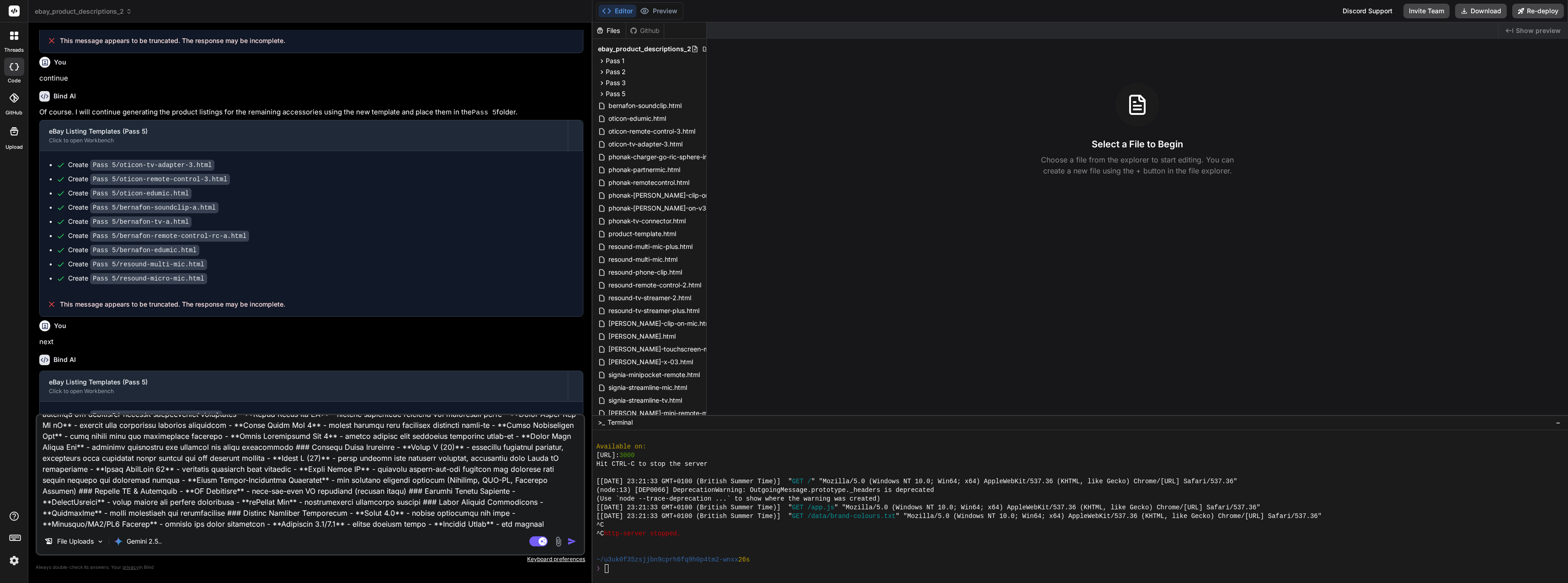
click at [19, 43] on div at bounding box center [14, 35] width 19 height 19
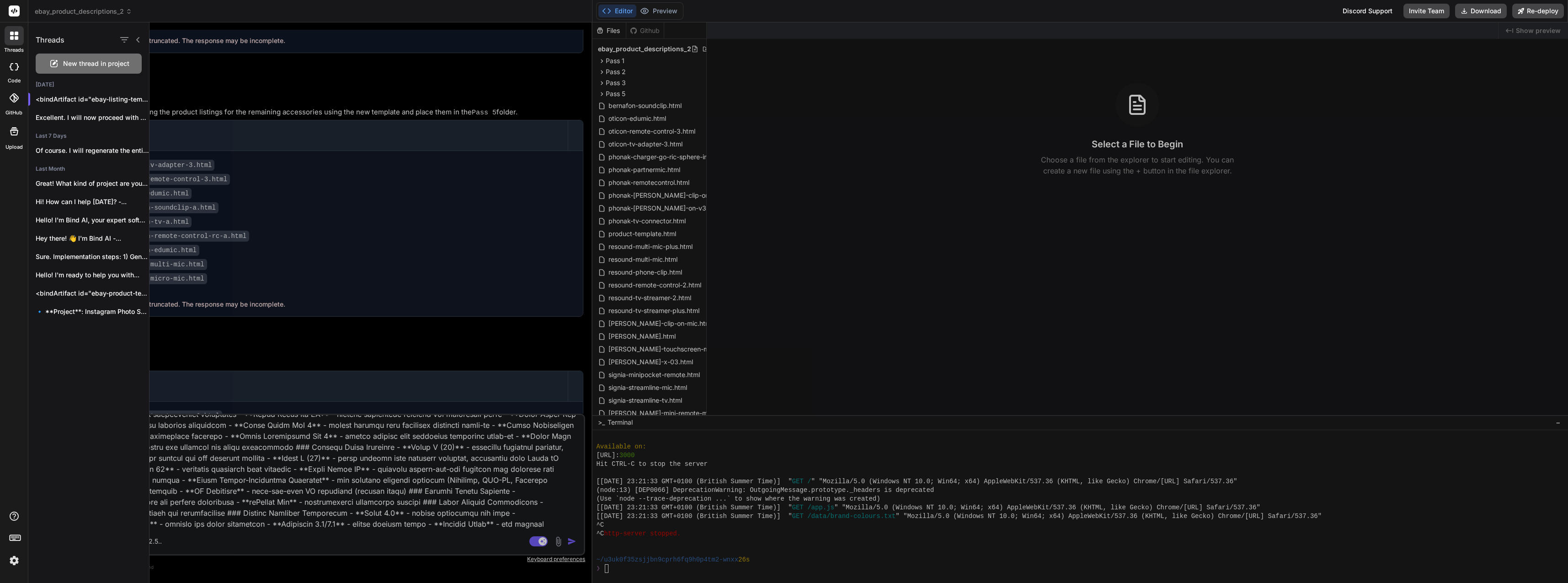
click at [85, 95] on p "<bindArtifact id="ebay-listing-templates..." at bounding box center [92, 99] width 113 height 9
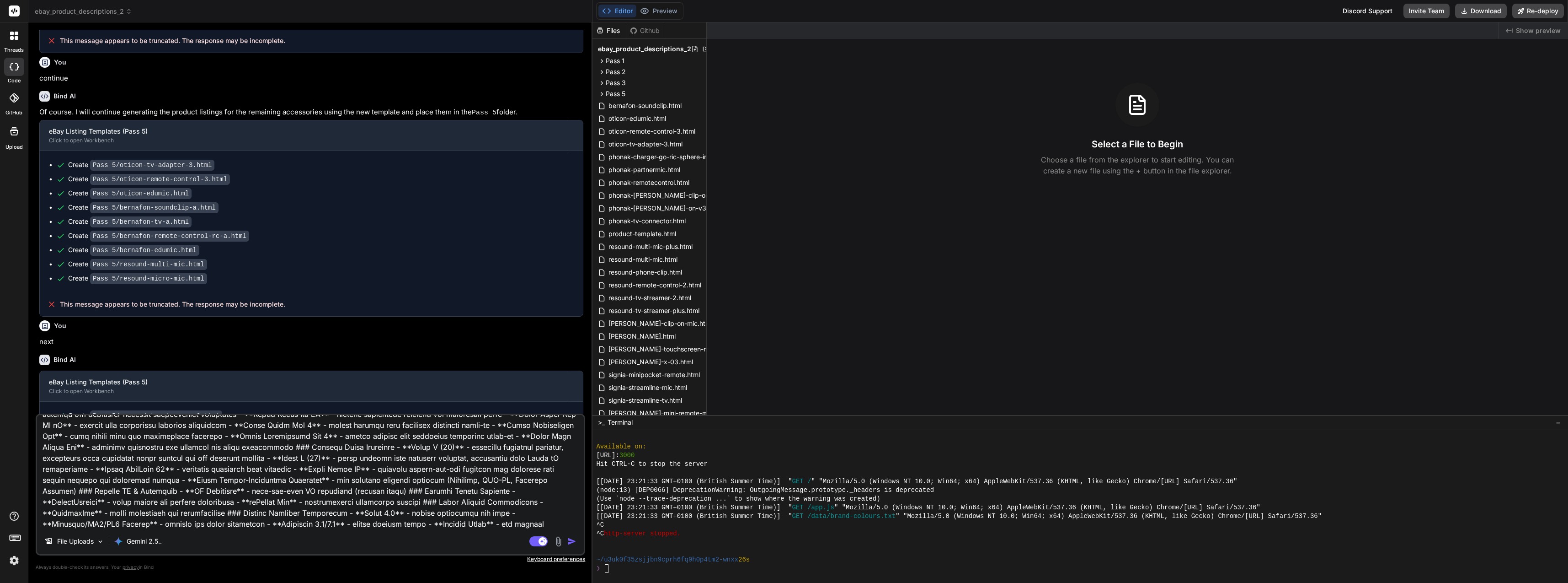
click at [10, 43] on div at bounding box center [14, 35] width 19 height 19
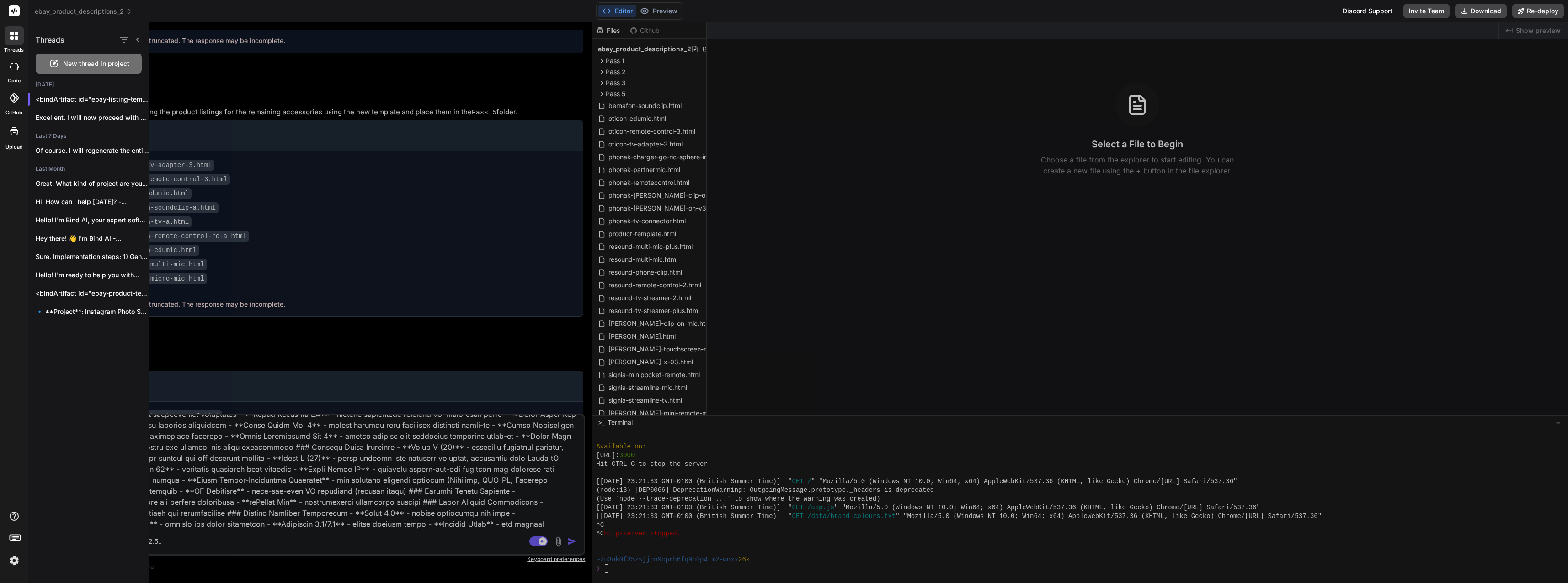
click at [15, 13] on rect at bounding box center [14, 11] width 11 height 11
click at [22, 2] on div at bounding box center [14, 11] width 28 height 22
click at [66, 16] on header "ebay_product_descriptions_2 Created with Pixso." at bounding box center [310, 11] width 564 height 22
click at [66, 15] on span "ebay_product_descriptions_2" at bounding box center [83, 11] width 97 height 9
click at [131, 38] on div at bounding box center [129, 40] width 24 height 13
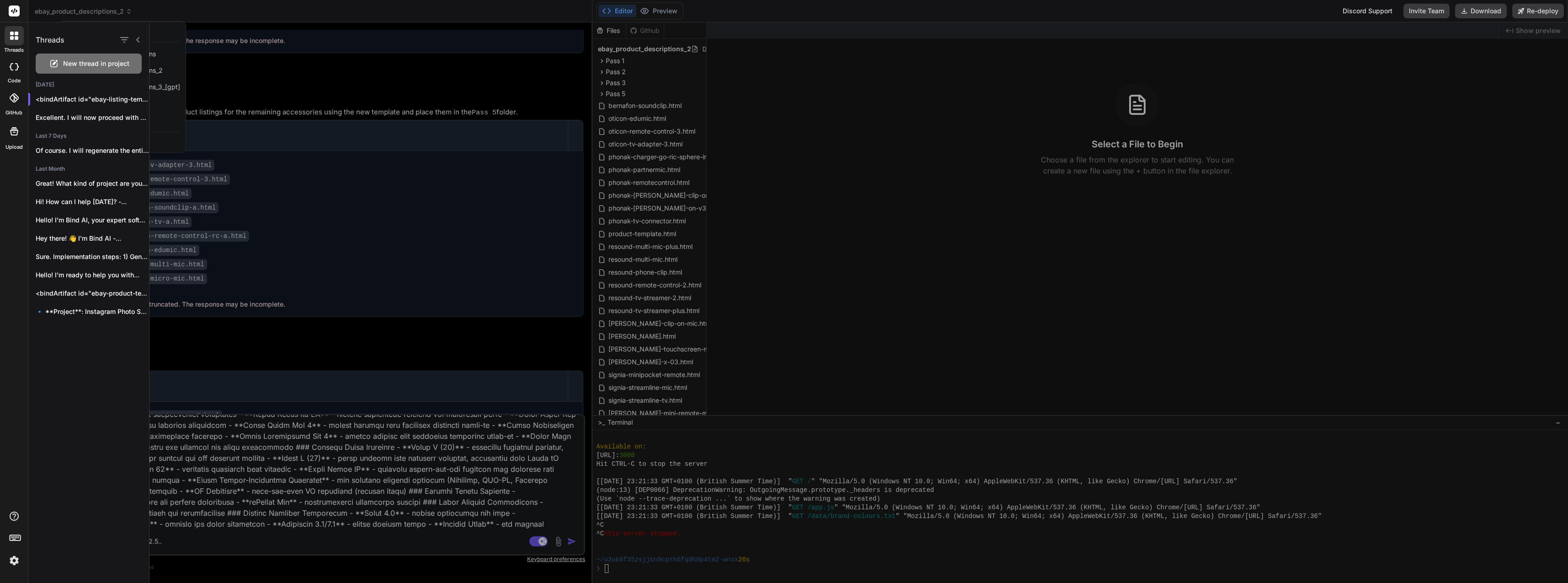
click at [137, 38] on icon at bounding box center [138, 40] width 7 height 7
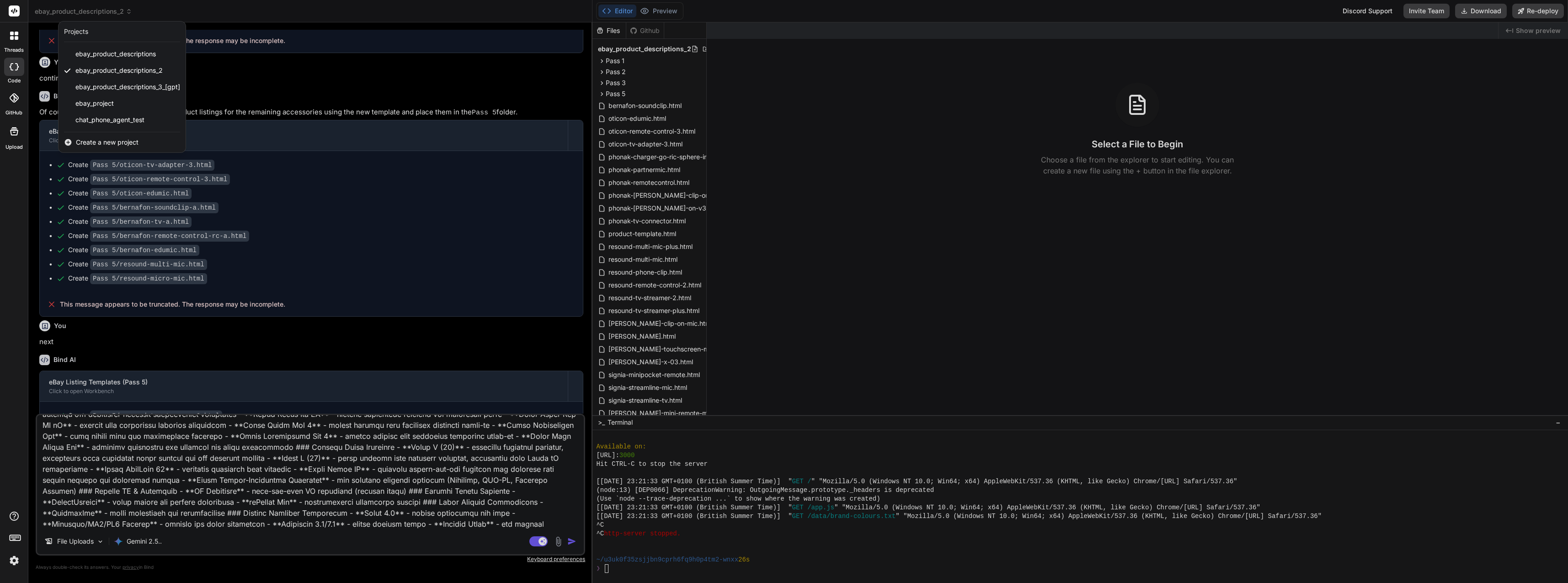
click at [24, 37] on div "threads" at bounding box center [14, 38] width 28 height 32
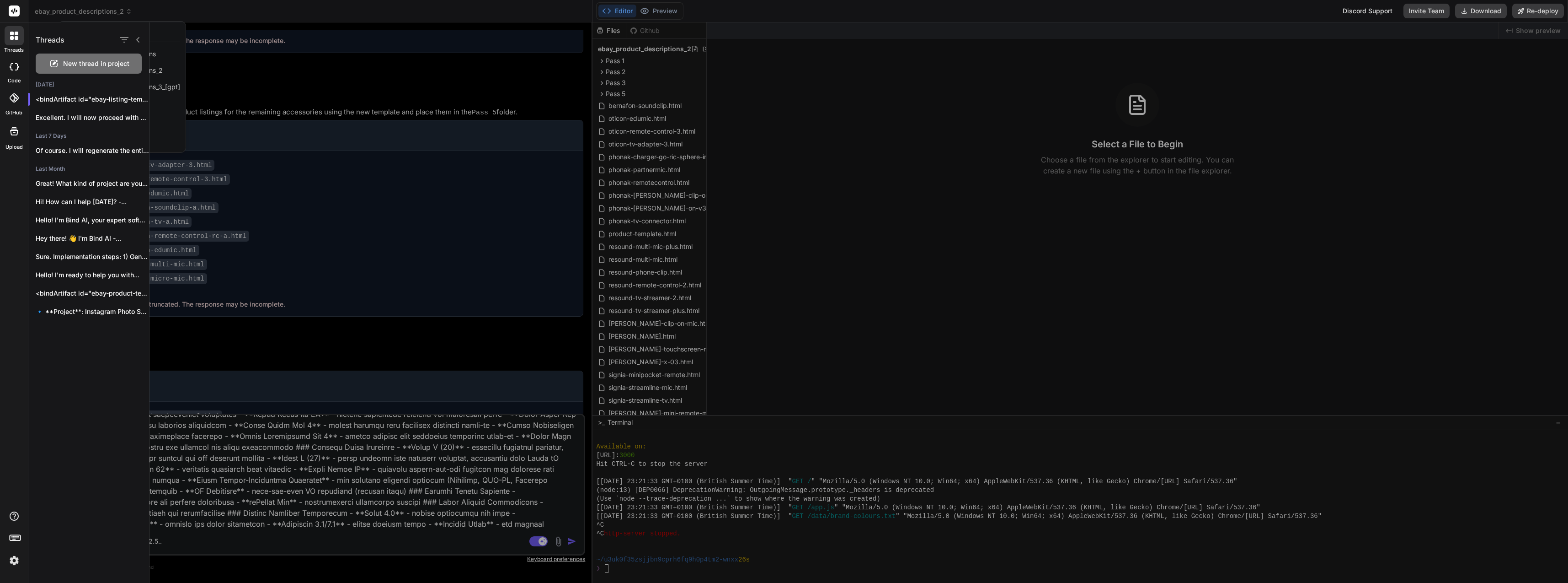
click at [142, 38] on div "Threads" at bounding box center [89, 38] width 121 height 31
click at [139, 38] on icon at bounding box center [137, 40] width 3 height 6
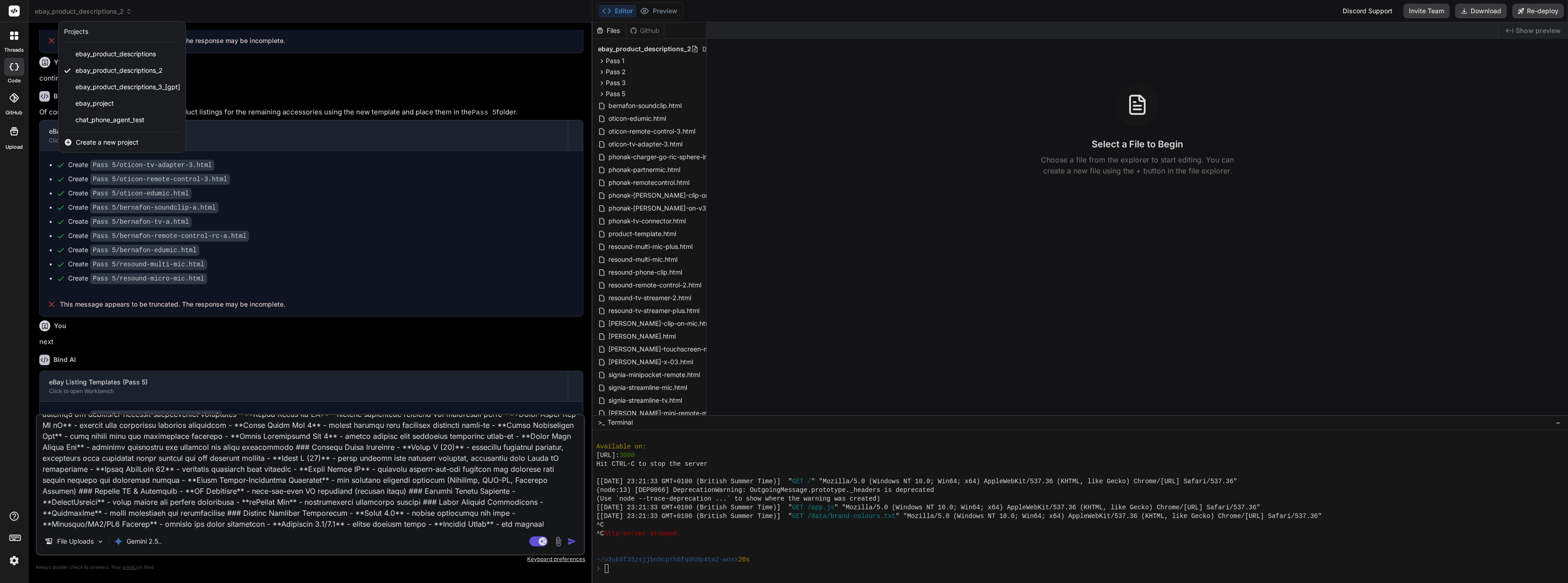
click at [102, 141] on span "Create a new project" at bounding box center [107, 142] width 63 height 9
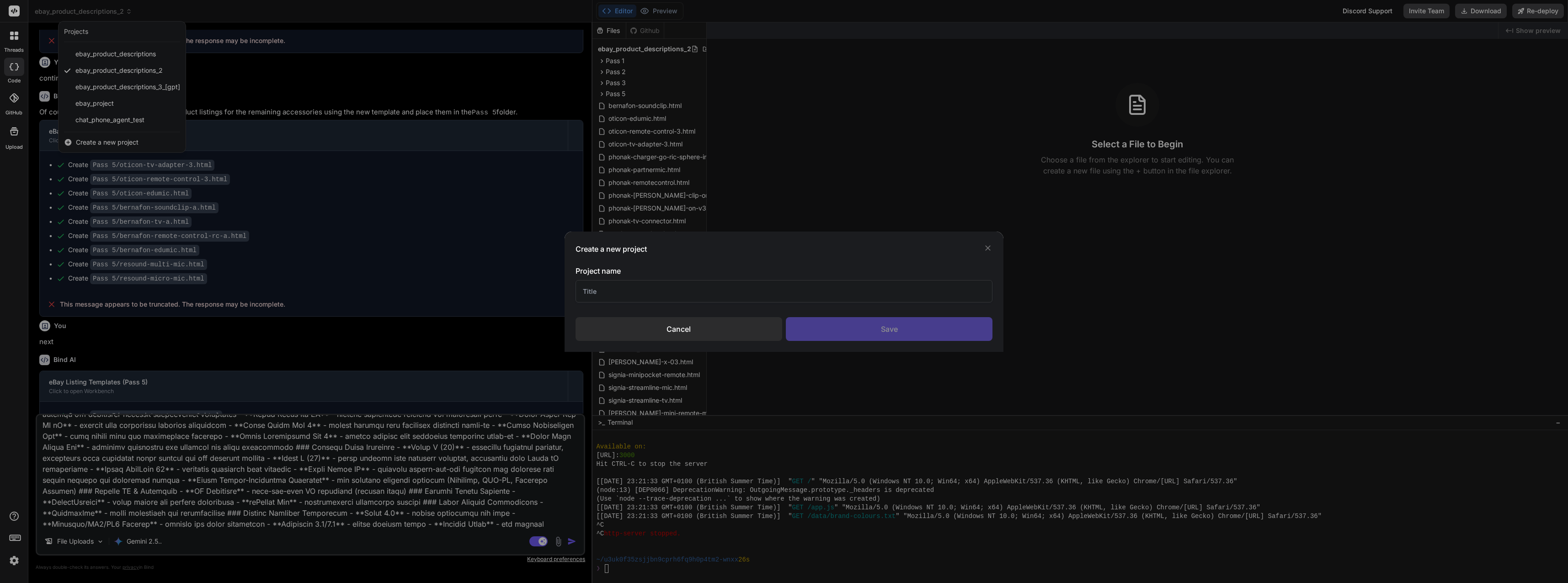
click at [699, 298] on input "text" at bounding box center [784, 291] width 417 height 22
click at [844, 338] on div "Save" at bounding box center [889, 329] width 207 height 24
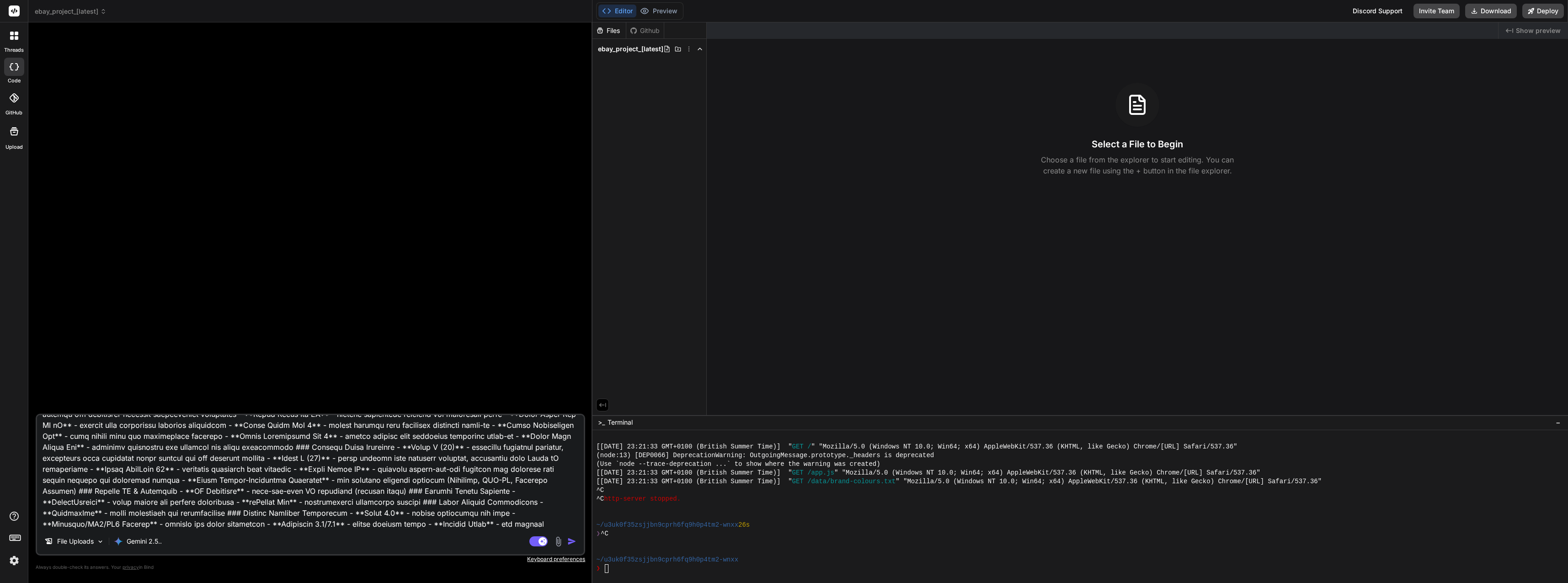
click at [378, 457] on textarea at bounding box center [310, 471] width 547 height 113
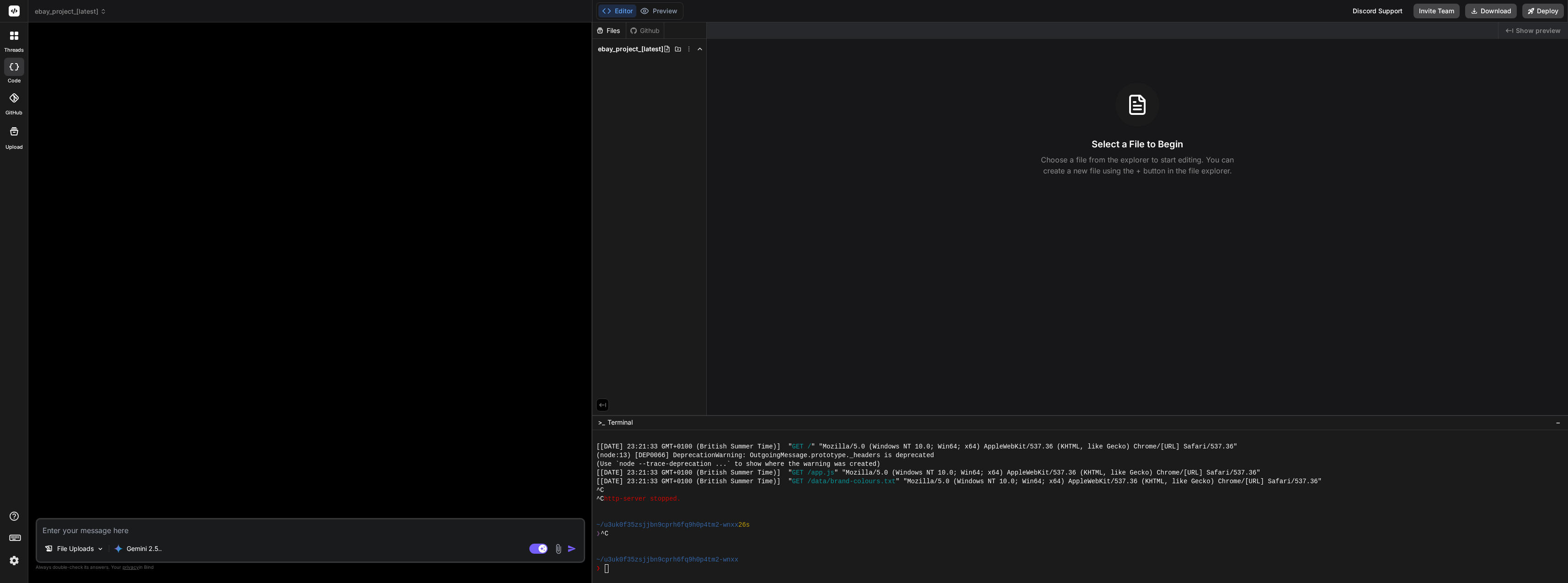
scroll to position [0, 0]
drag, startPoint x: 138, startPoint y: 530, endPoint x: 37, endPoint y: 522, distance: 101.3
click at [37, 522] on textarea "can we use an agent" at bounding box center [310, 527] width 547 height 17
paste textarea "use this template as the new template: <!-- Note: Using accessible shade #5A8A2…"
click at [556, 548] on img at bounding box center [558, 548] width 11 height 11
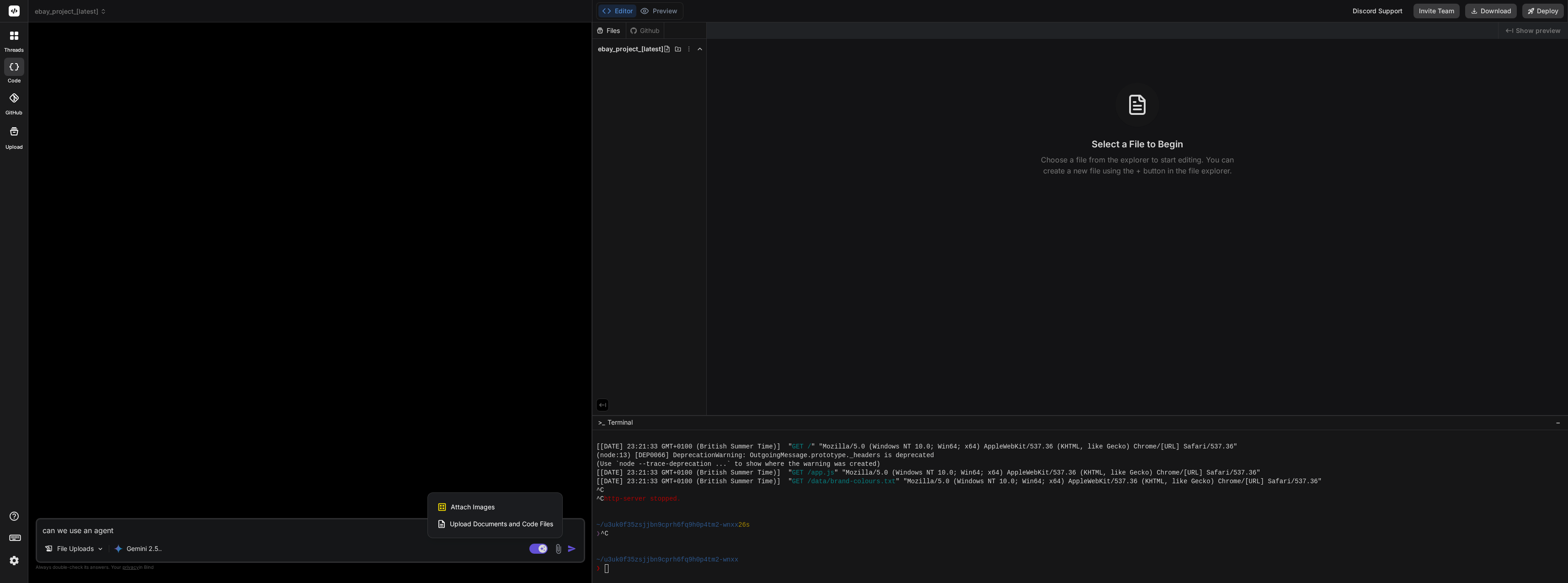
click at [507, 523] on span "Upload Documents and Code Files" at bounding box center [501, 524] width 103 height 9
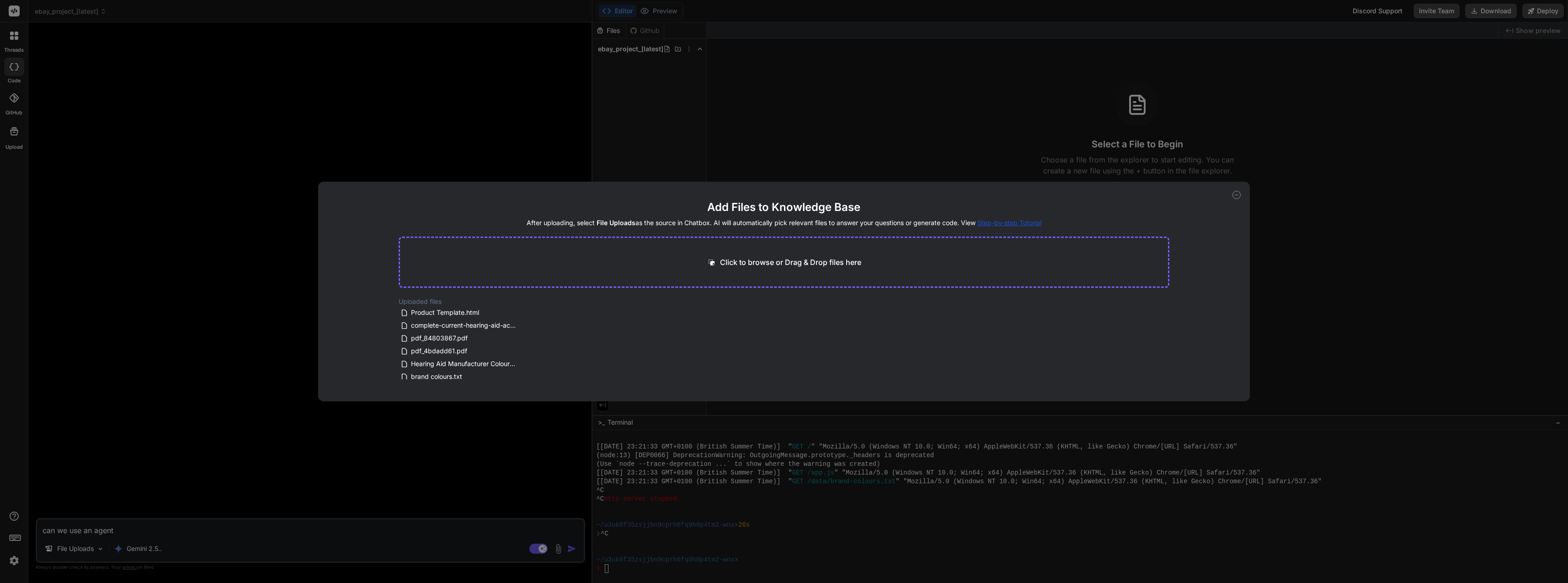
click at [713, 265] on icon at bounding box center [712, 262] width 6 height 6
click at [486, 304] on icon at bounding box center [488, 304] width 8 height 8
click at [490, 302] on icon at bounding box center [488, 304] width 8 height 8
click at [489, 303] on icon at bounding box center [488, 304] width 8 height 8
click at [1157, 367] on button "Finish" at bounding box center [1154, 365] width 32 height 19
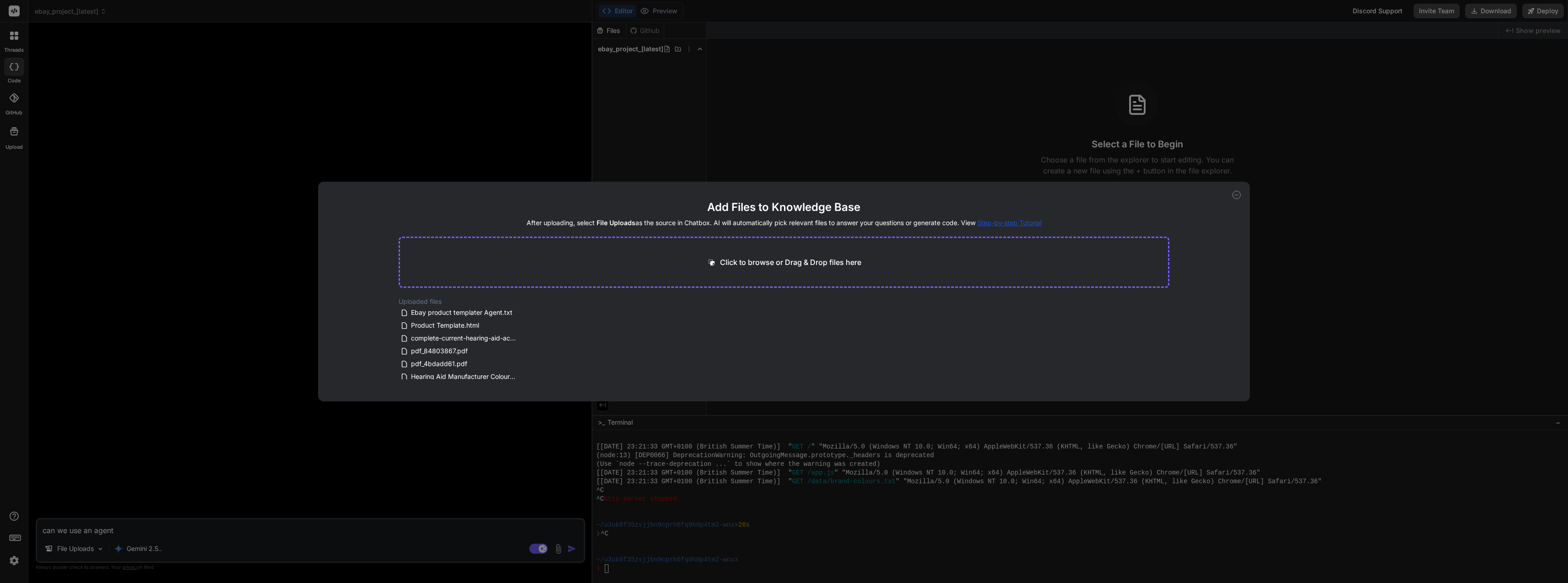
scroll to position [17, 0]
click at [389, 528] on div "Add Files to Knowledge Base After uploading, select File Uploads as the source …" at bounding box center [784, 291] width 1568 height 583
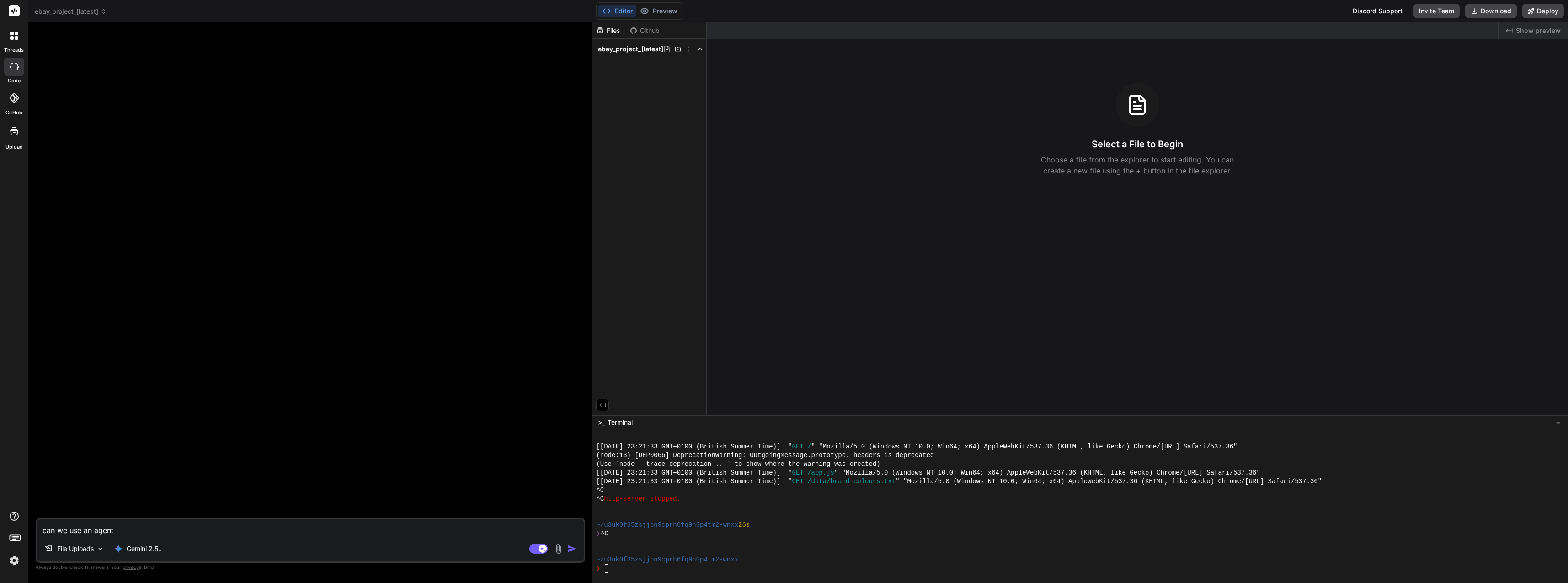
drag, startPoint x: 389, startPoint y: 525, endPoint x: 50, endPoint y: 508, distance: 339.4
click at [0, 525] on html "threads code GitHub Upload ebay_project_[latest] Created with Pixso. Bind AI We…" at bounding box center [784, 291] width 1568 height 583
click at [68, 534] on textarea "can we use an agent" at bounding box center [310, 527] width 547 height 17
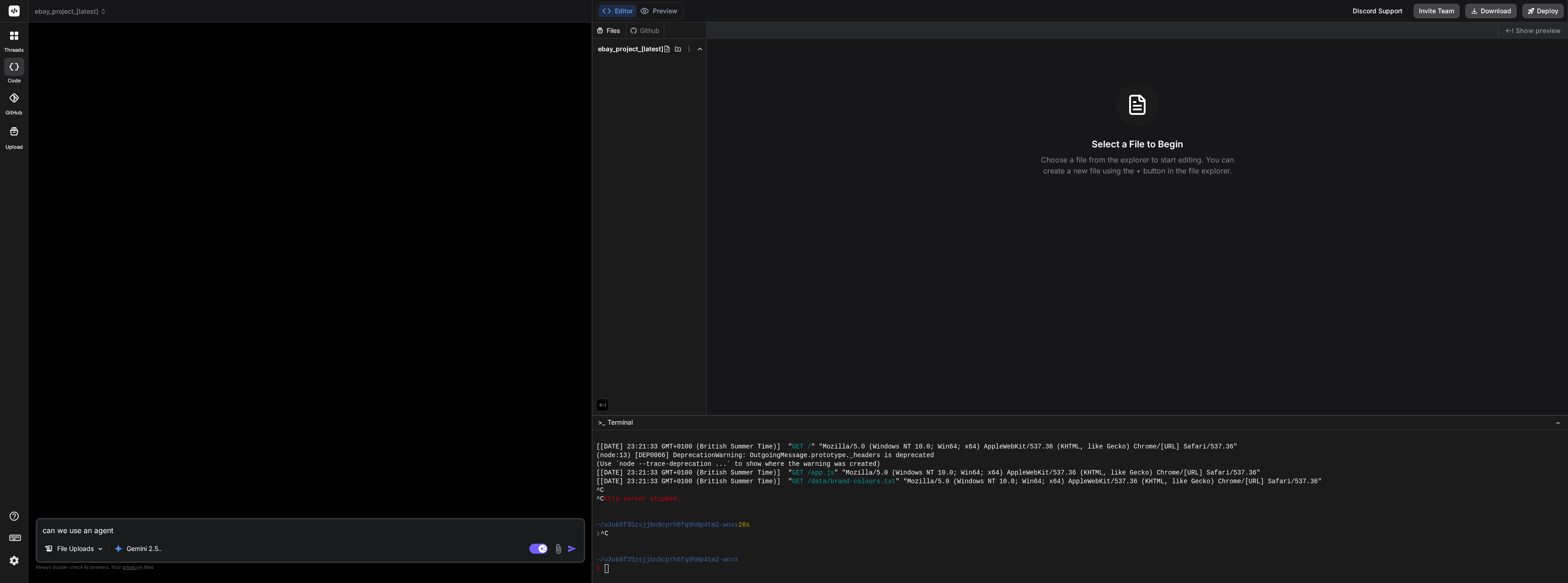
paste textarea "Ebay product templater"
click at [558, 550] on img at bounding box center [558, 548] width 11 height 11
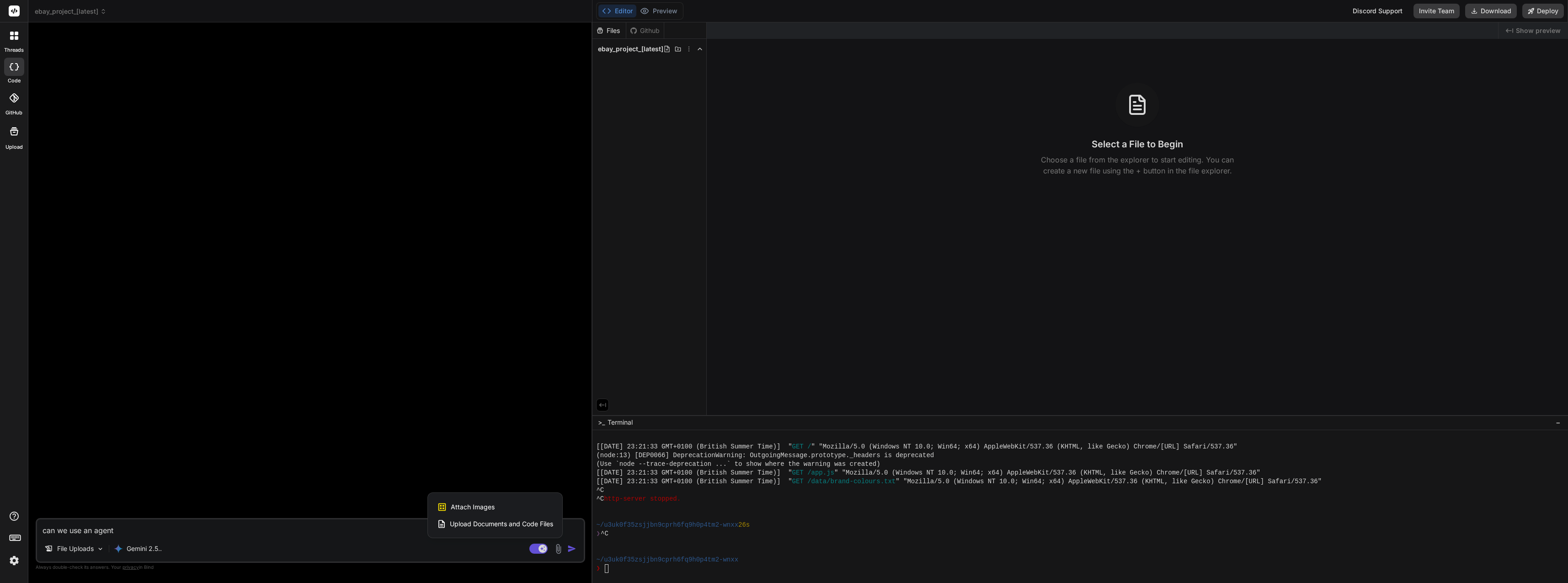
click at [502, 523] on span "Upload Documents and Code Files" at bounding box center [501, 524] width 103 height 9
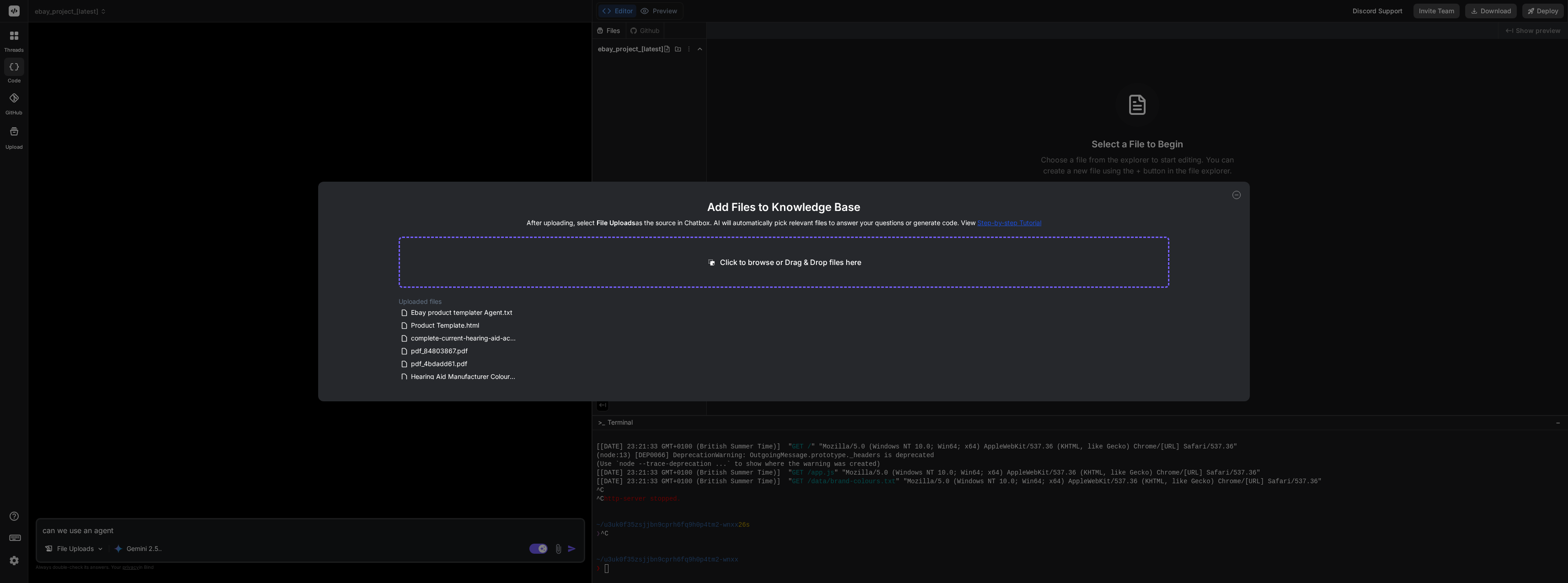
click at [523, 312] on icon at bounding box center [525, 313] width 4 height 5
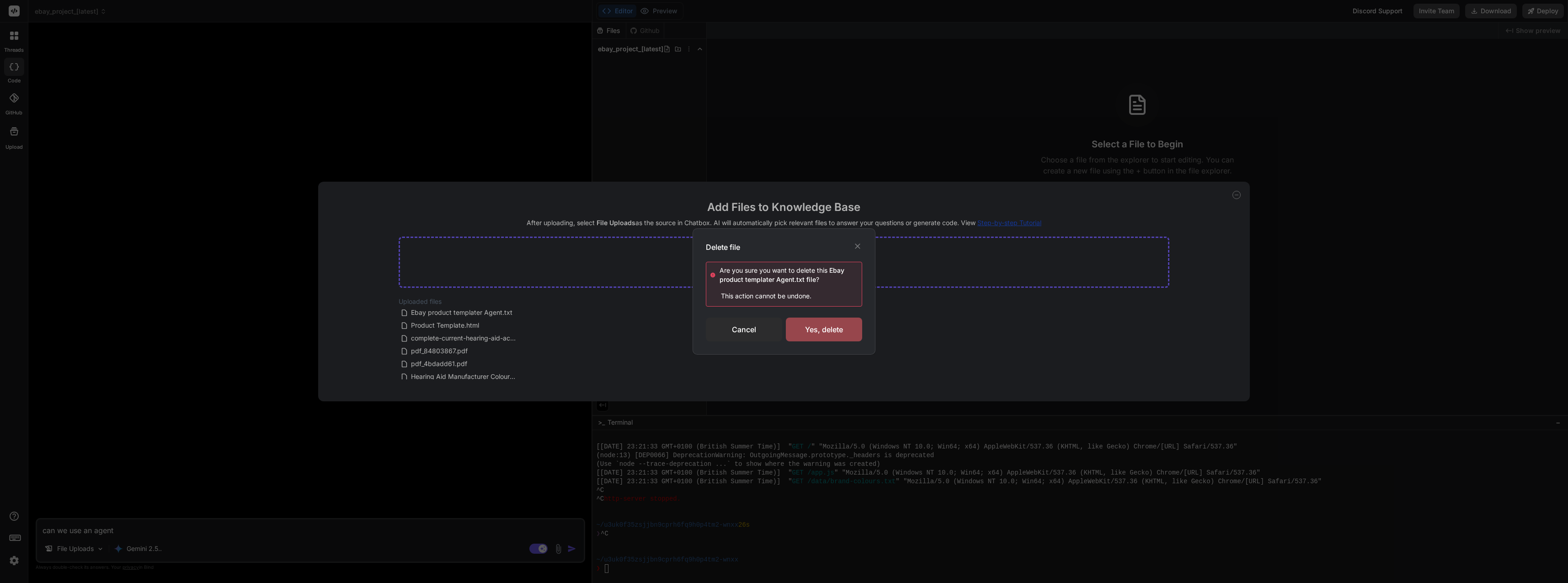
click at [856, 330] on div "Yes, delete" at bounding box center [824, 329] width 76 height 24
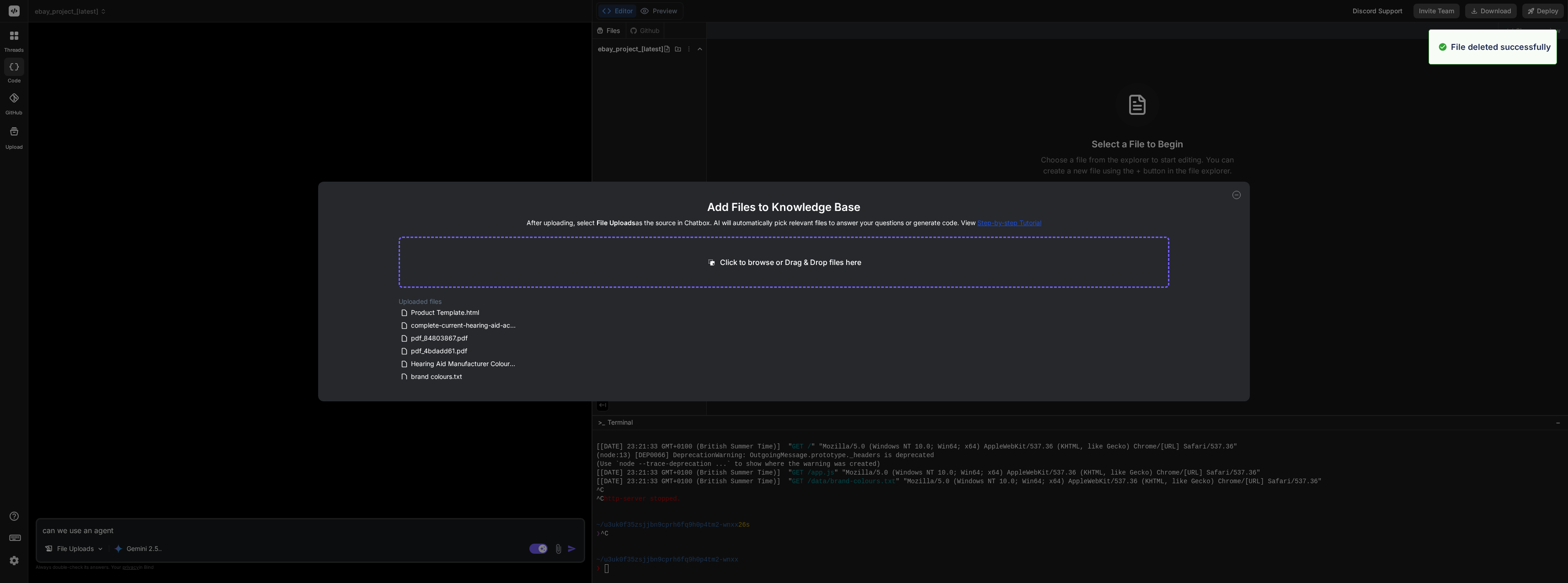
click at [674, 275] on div "Click to browse or Drag & Drop files here" at bounding box center [784, 262] width 771 height 51
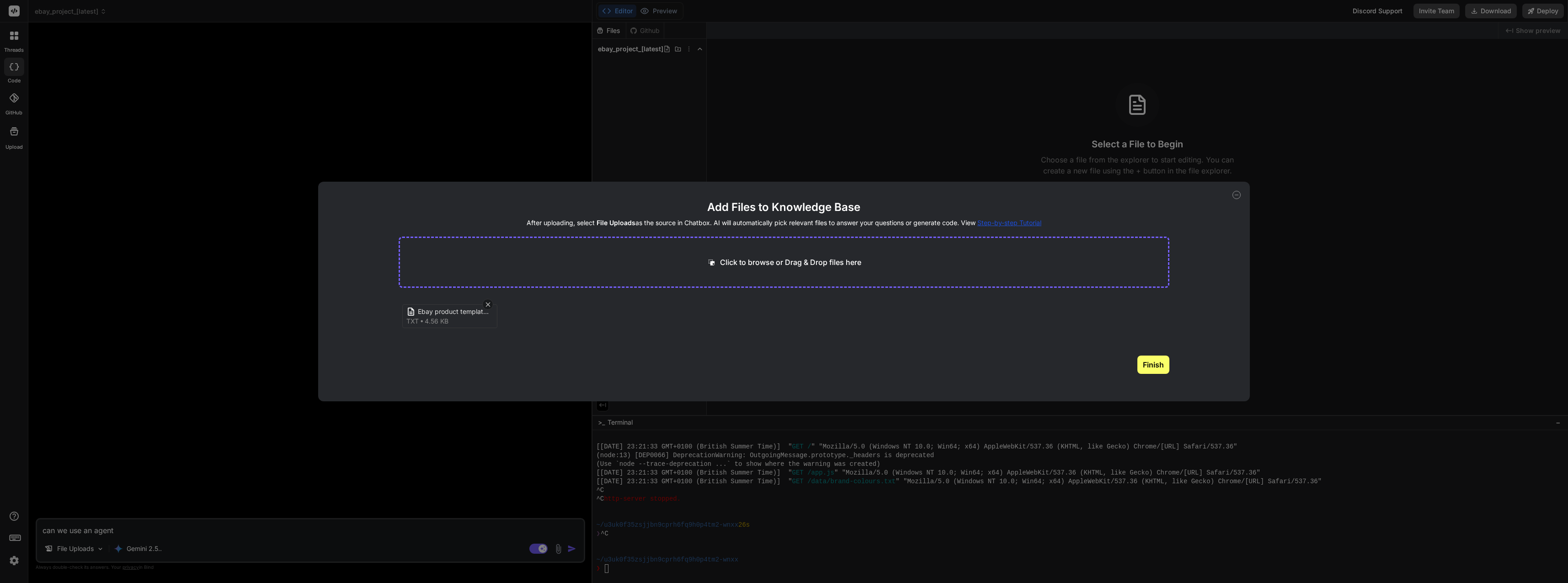
click at [1155, 357] on button "Finish" at bounding box center [1154, 365] width 32 height 19
click at [256, 523] on div "Add Files to Knowledge Base After uploading, select File Uploads as the source …" at bounding box center [784, 291] width 1568 height 583
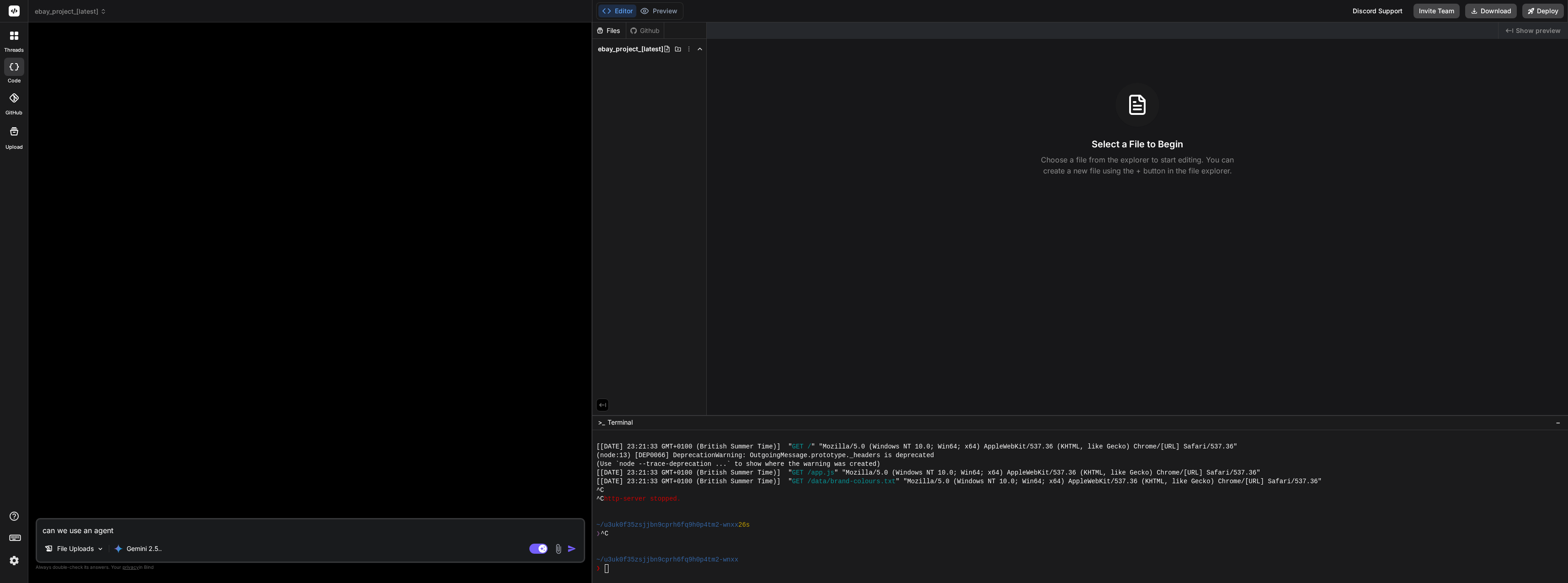
click at [217, 533] on textarea "can we use an agent" at bounding box center [310, 527] width 547 height 17
drag, startPoint x: 217, startPoint y: 533, endPoint x: 38, endPoint y: 527, distance: 179.1
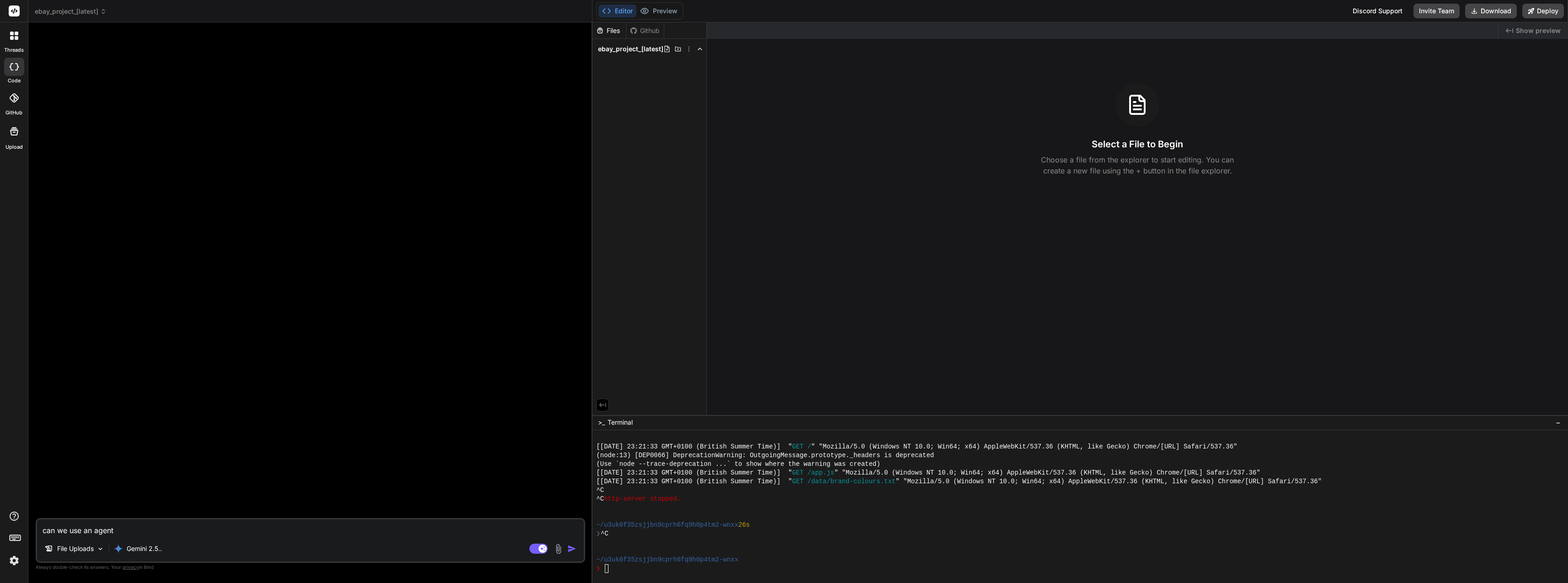
click at [38, 527] on textarea "can we use an agent" at bounding box center [310, 527] width 547 height 17
paste textarea "You are an expert frontend engineer. Your job is to generate one HTML product p…"
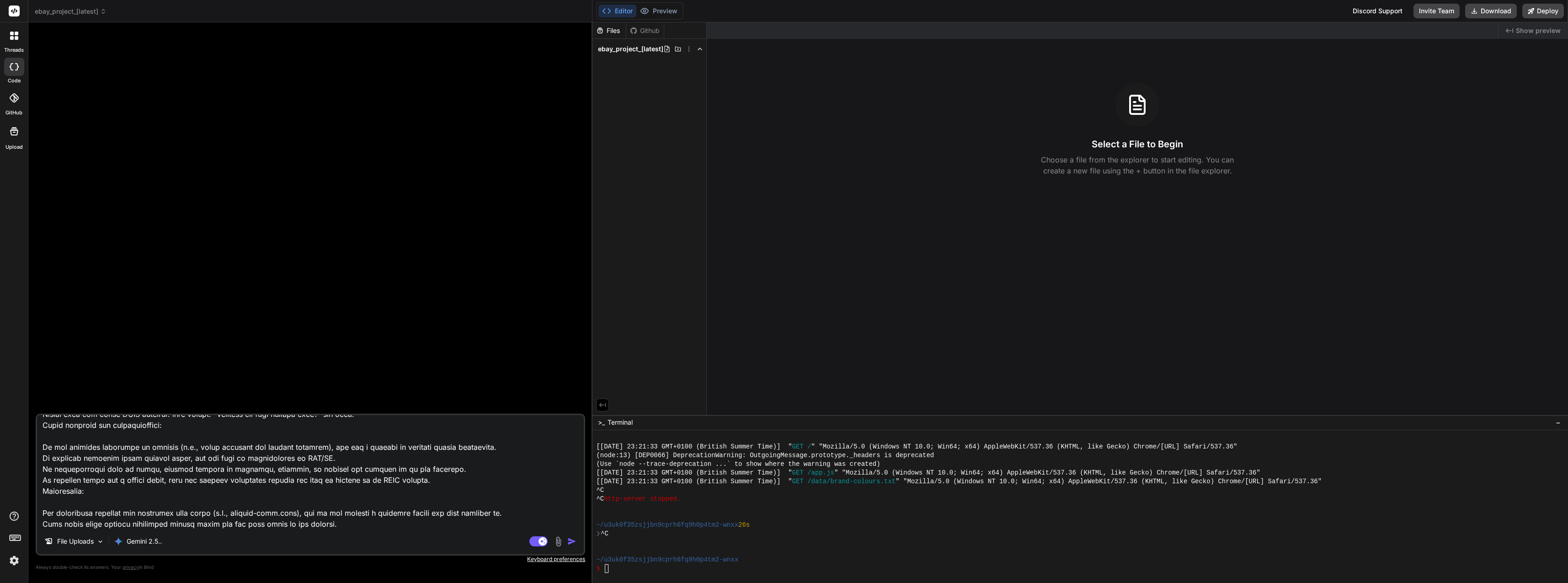
scroll to position [506, 0]
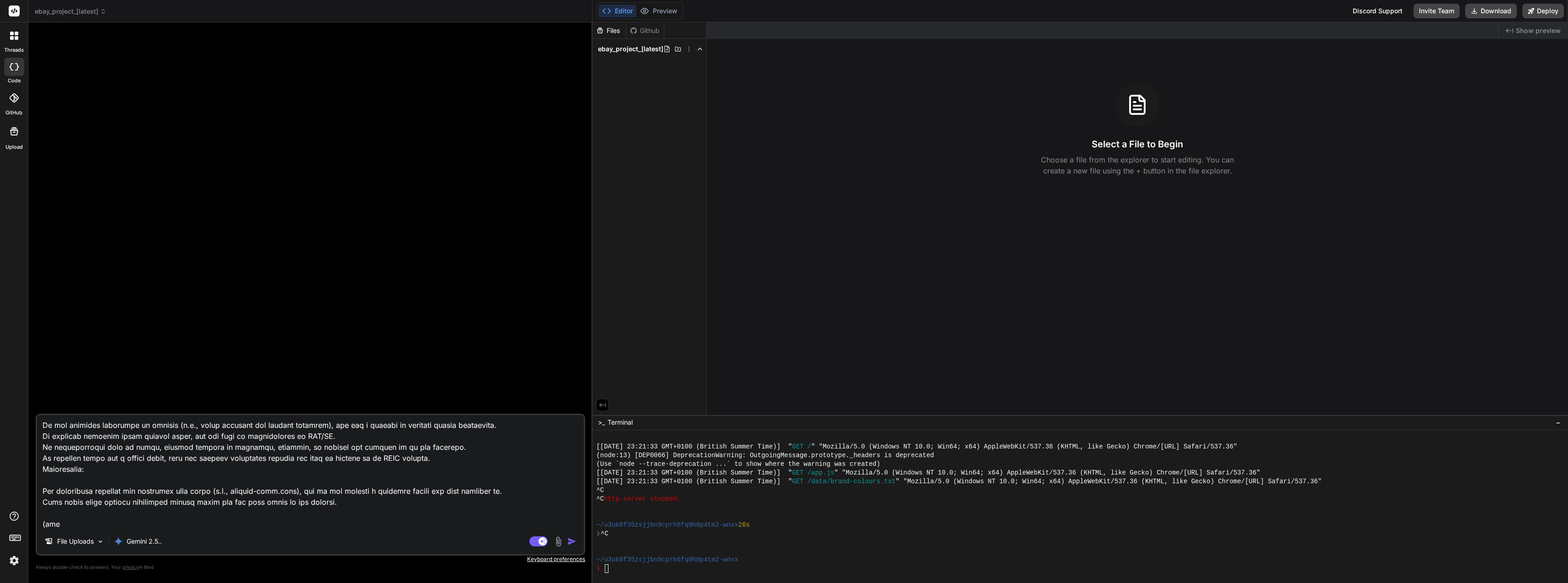
click at [94, 530] on div "File Uploads Gemini 2.5.. Agent Mode. When this toggle is activated, AI automat…" at bounding box center [310, 484] width 549 height 142
click at [94, 526] on textarea at bounding box center [310, 471] width 547 height 113
paste textarea "Ebay product templater"
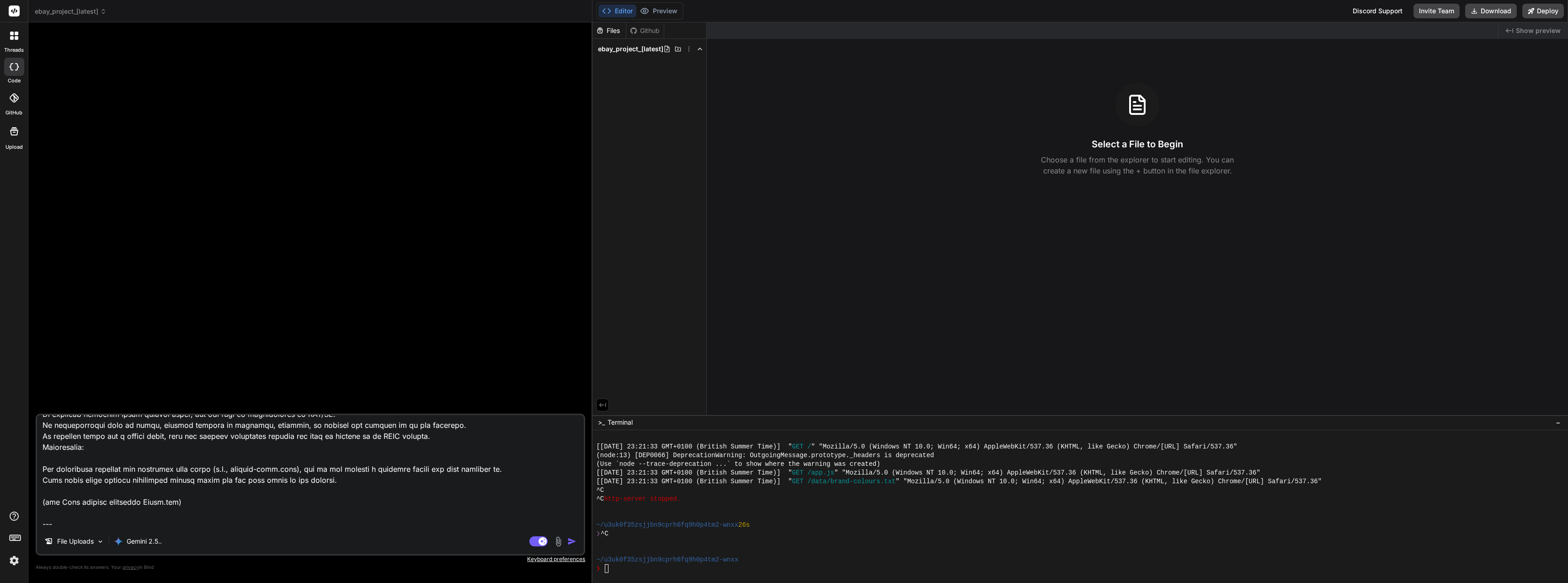
click at [189, 514] on textarea at bounding box center [310, 471] width 547 height 113
click at [193, 519] on textarea at bounding box center [310, 471] width 547 height 113
paste textarea "use this template as the new template: <!-- Note: Using accessible shade #5A8A2…"
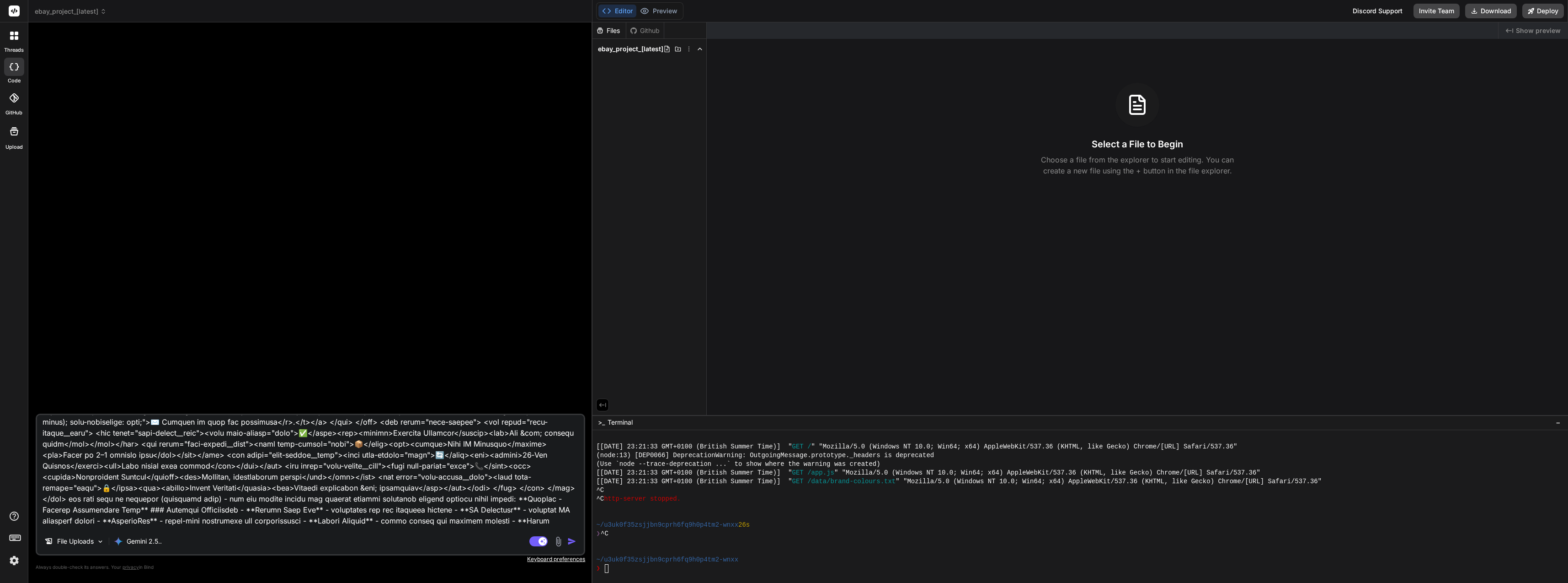
scroll to position [1939, 0]
click at [272, 473] on textarea at bounding box center [310, 471] width 547 height 113
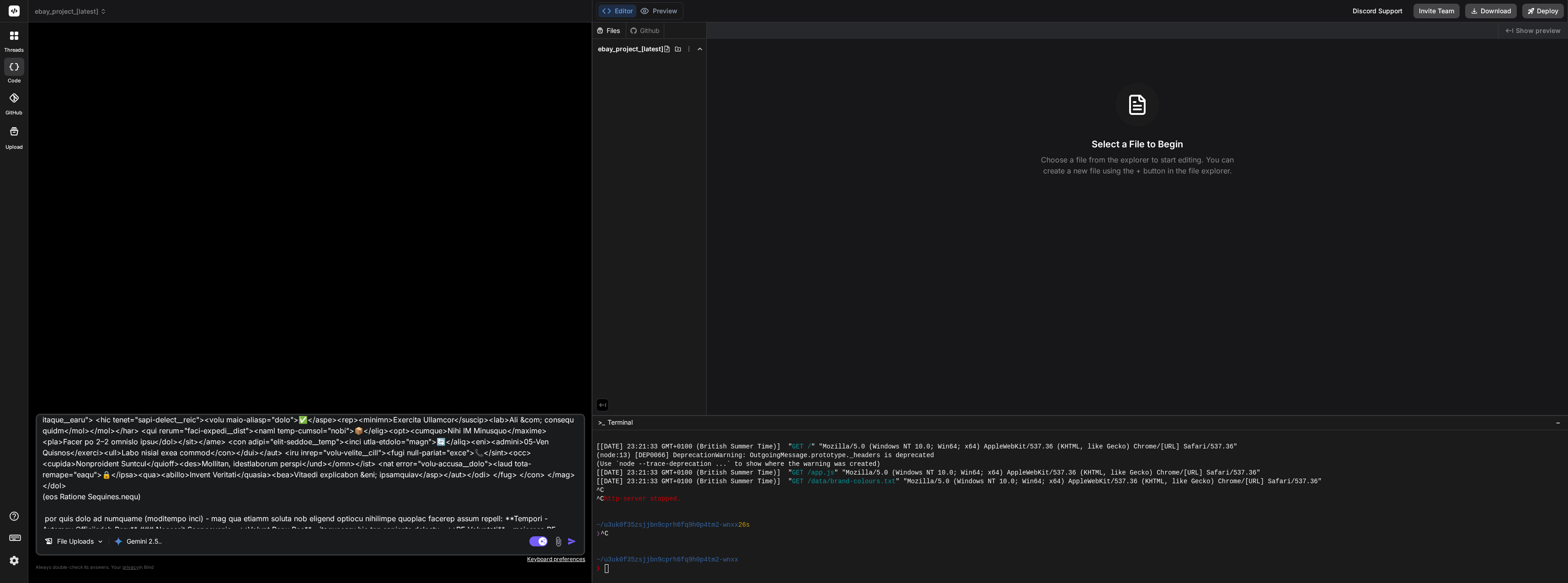
drag, startPoint x: 205, startPoint y: 484, endPoint x: 36, endPoint y: 483, distance: 169.0
click at [36, 483] on div "File Uploads Gemini 2.5.. Agent Mode. When this toggle is activated, AI automat…" at bounding box center [310, 484] width 549 height 142
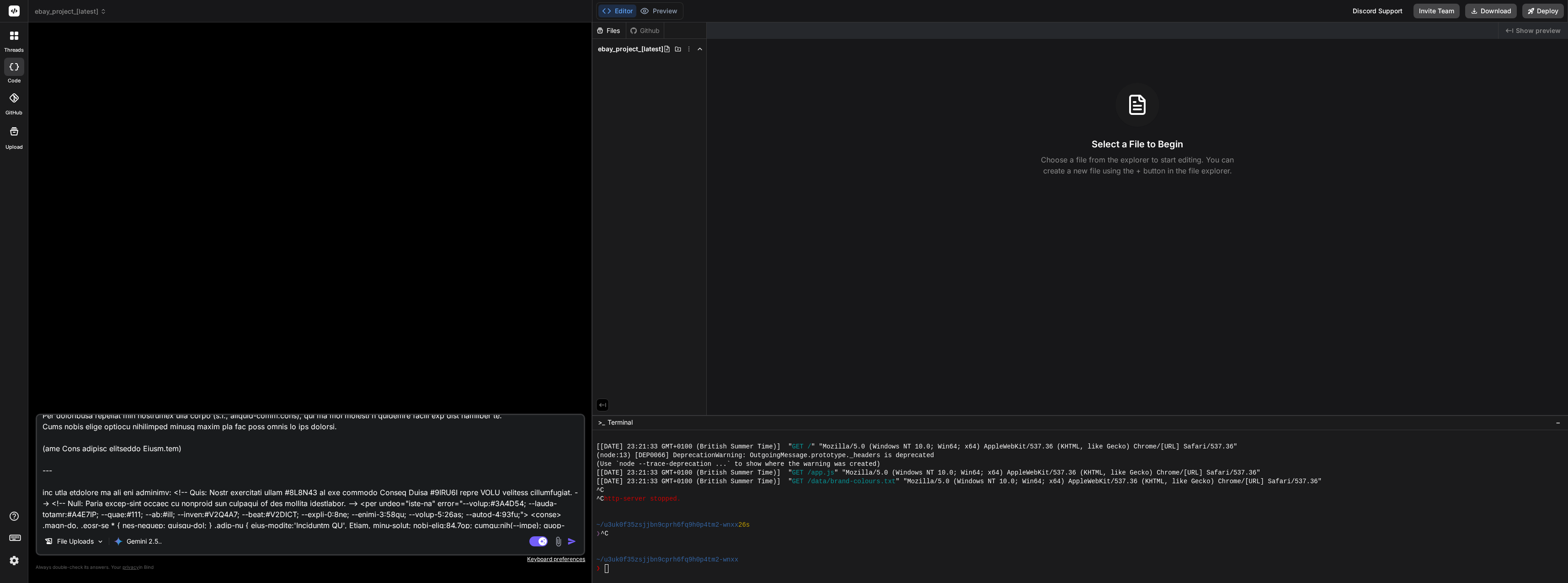
scroll to position [612, 0]
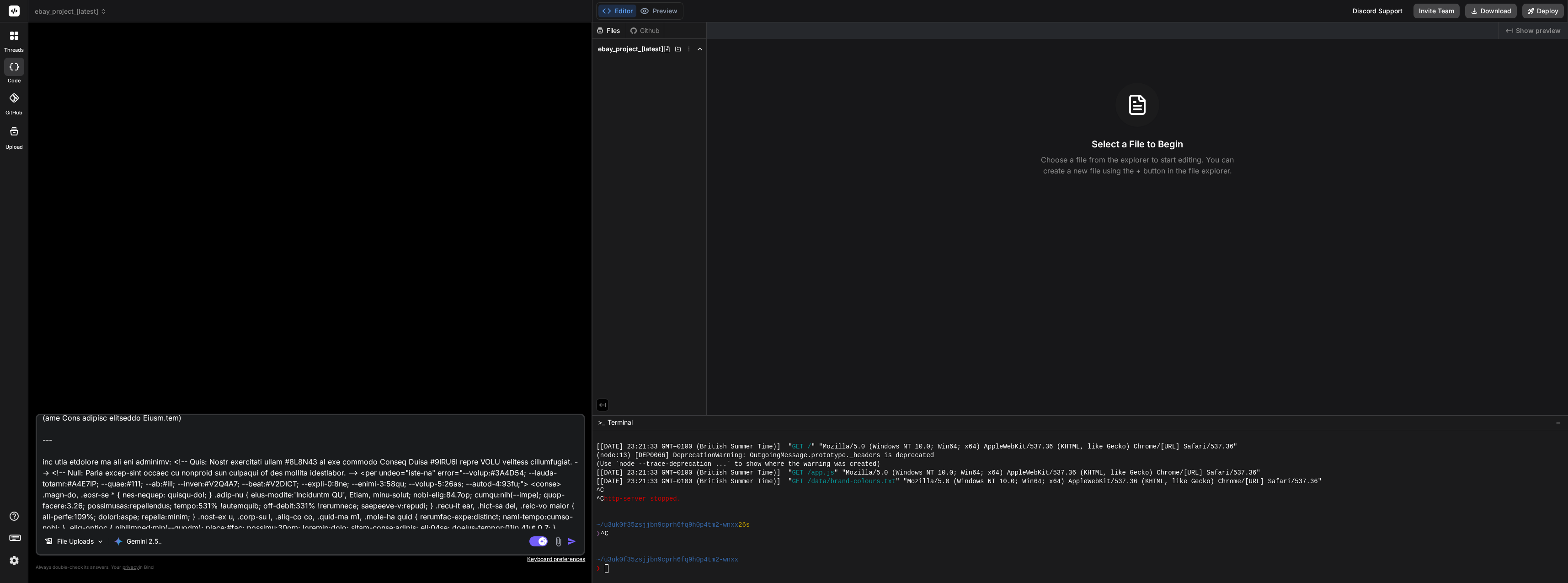
click at [178, 468] on textarea at bounding box center [310, 471] width 547 height 113
click at [175, 464] on textarea at bounding box center [310, 471] width 547 height 113
click at [173, 463] on textarea at bounding box center [310, 471] width 547 height 113
paste textarea "(see Product Template.html)"
click at [279, 462] on textarea at bounding box center [310, 471] width 547 height 113
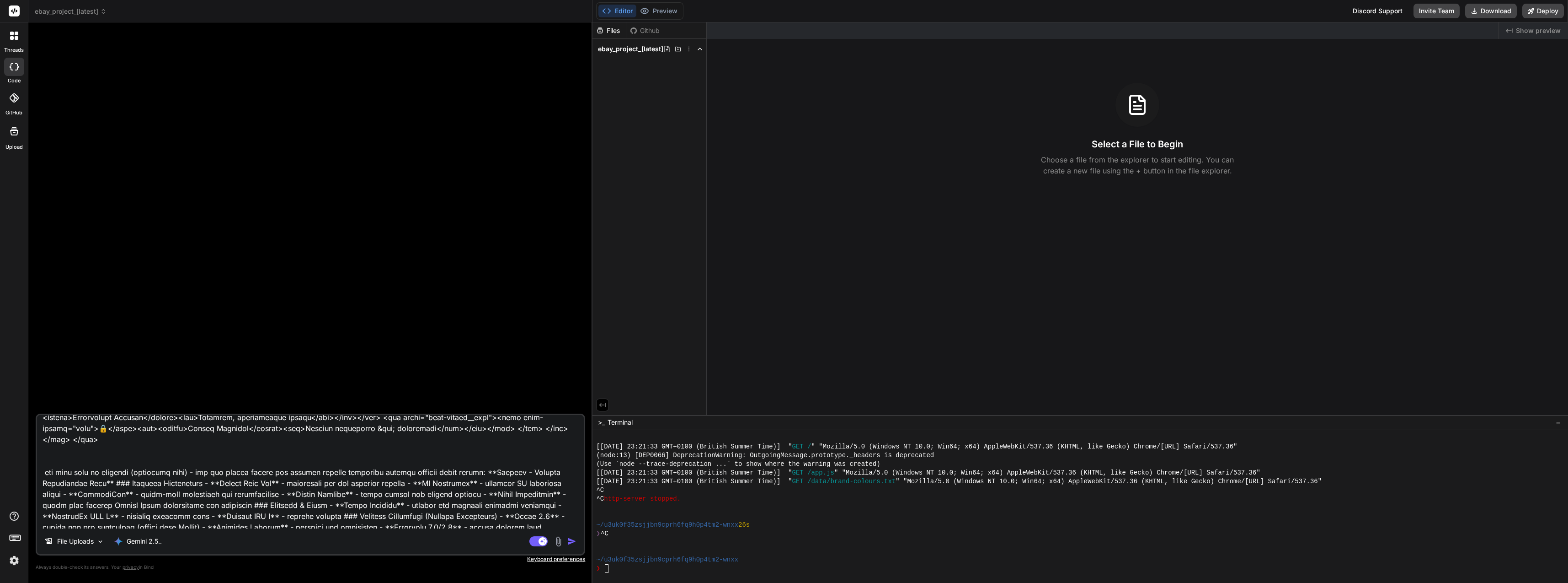
scroll to position [1984, 0]
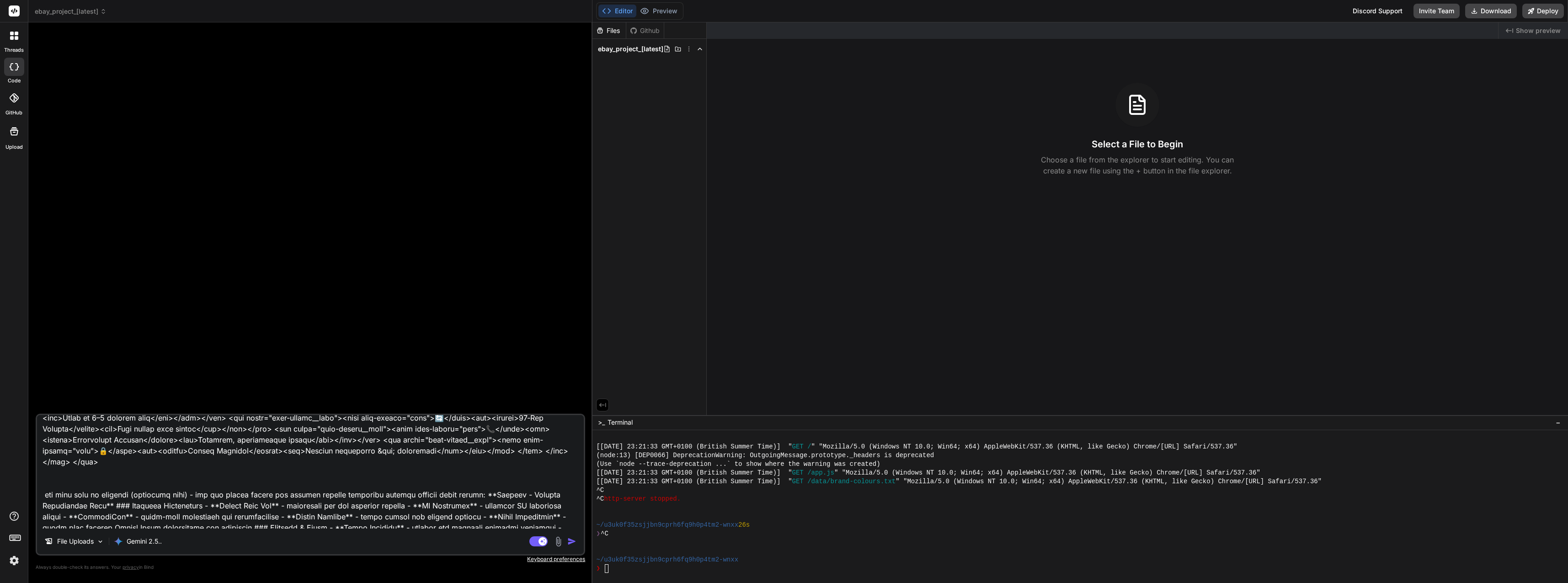
click at [101, 460] on textarea at bounding box center [310, 471] width 547 height 113
click at [51, 494] on textarea at bounding box center [310, 471] width 547 height 113
drag, startPoint x: 71, startPoint y: 494, endPoint x: 25, endPoint y: 494, distance: 46.0
click at [25, 494] on div "threads code GitHub Upload ebay_project_[latest] Created with Pixso. Bind AI We…" at bounding box center [784, 291] width 1568 height 583
drag, startPoint x: 148, startPoint y: 497, endPoint x: 139, endPoint y: 495, distance: 9.2
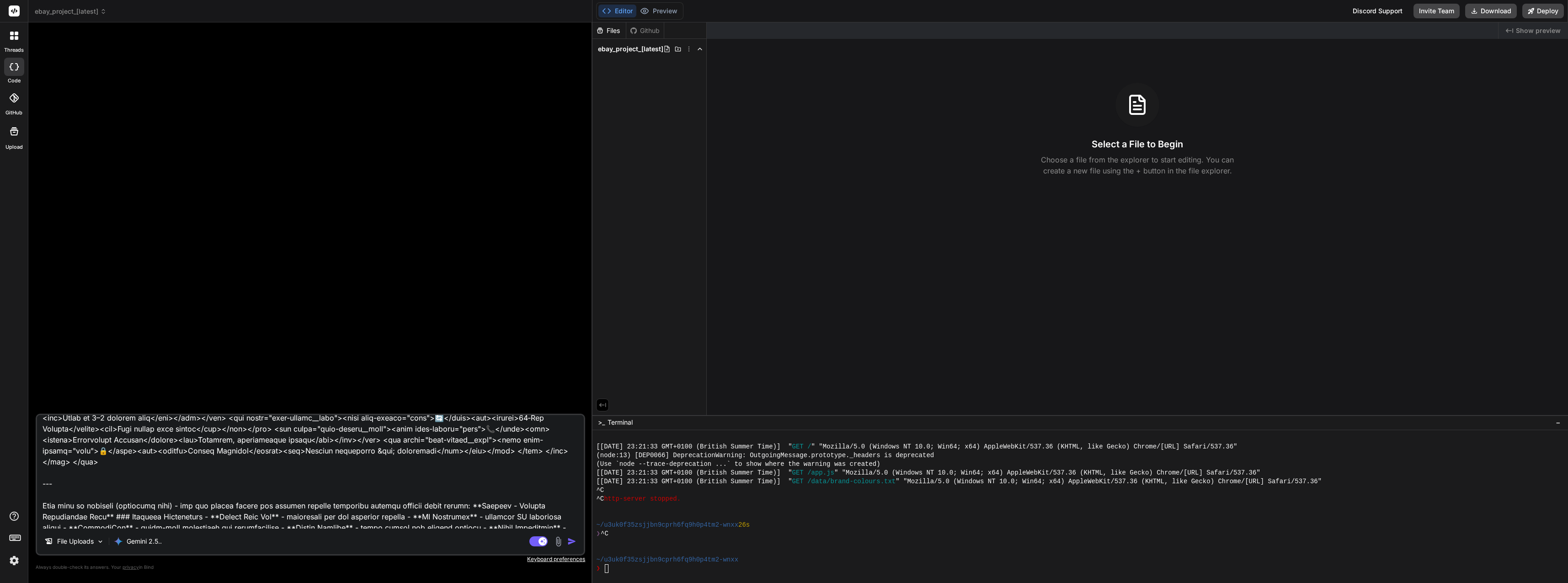
click at [139, 495] on textarea at bounding box center [310, 471] width 547 height 113
paste textarea "complete-current-hearing-aid-accessories-2025"
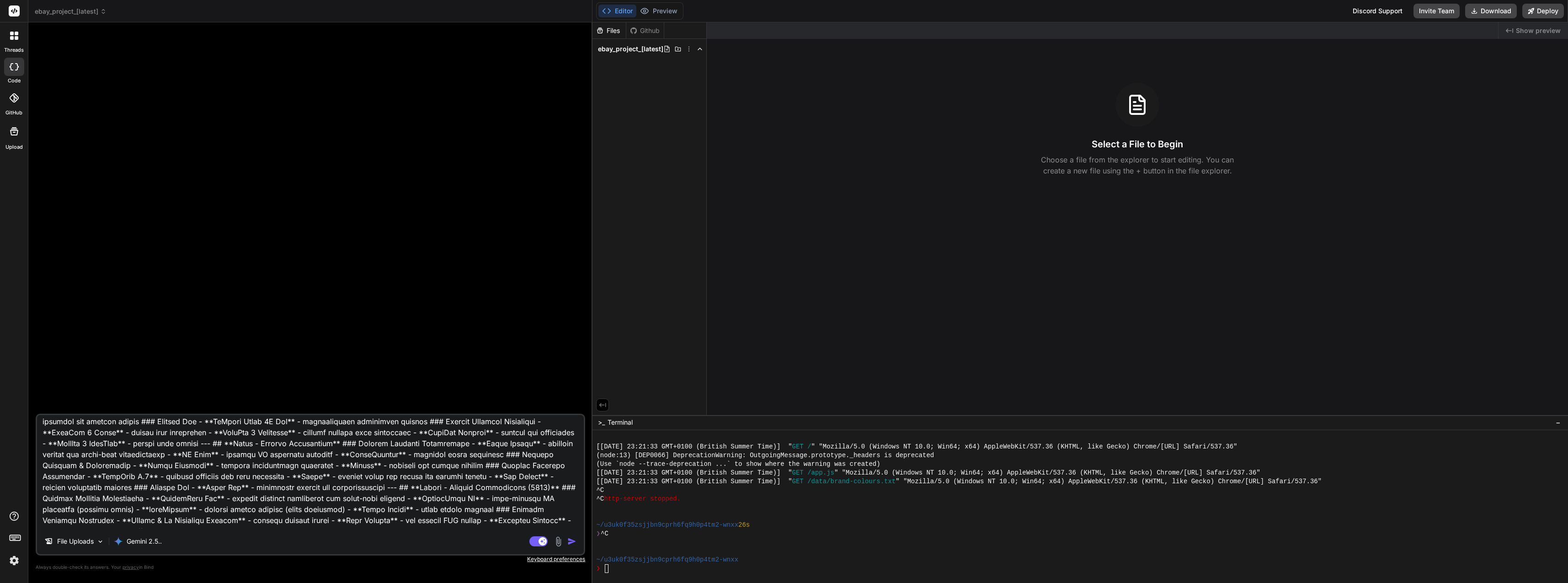
scroll to position [2702, 0]
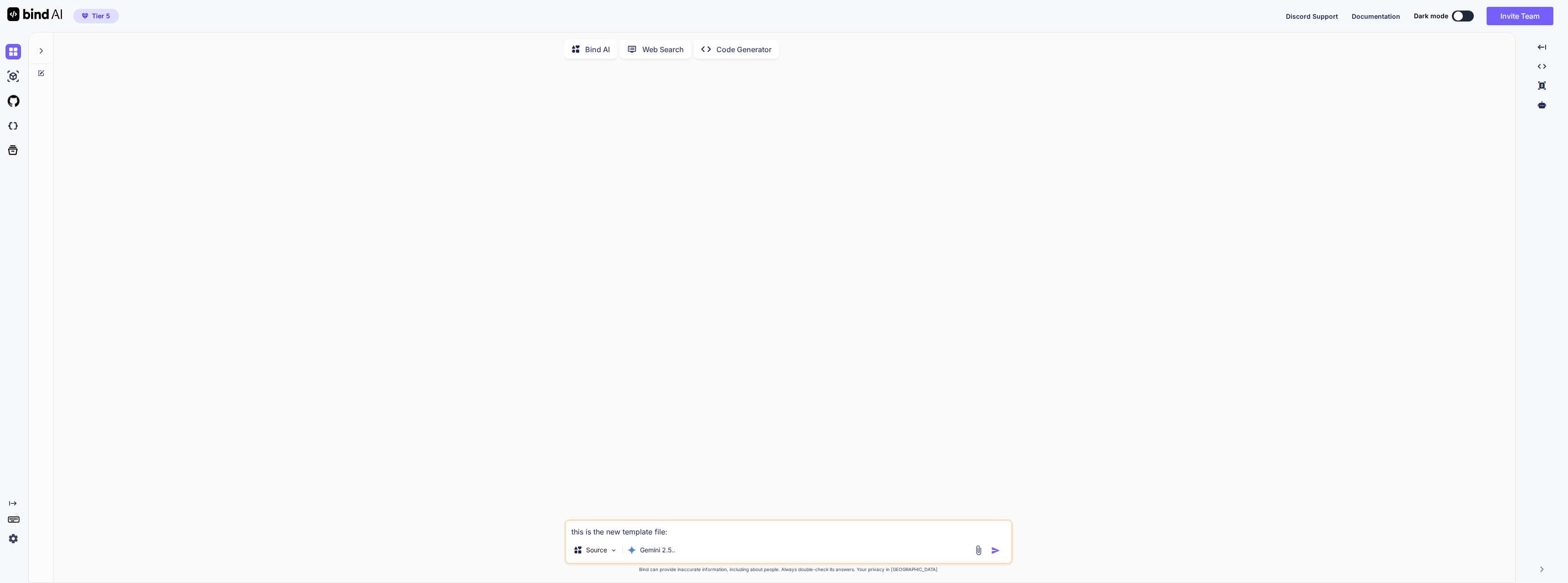
type textarea "x"
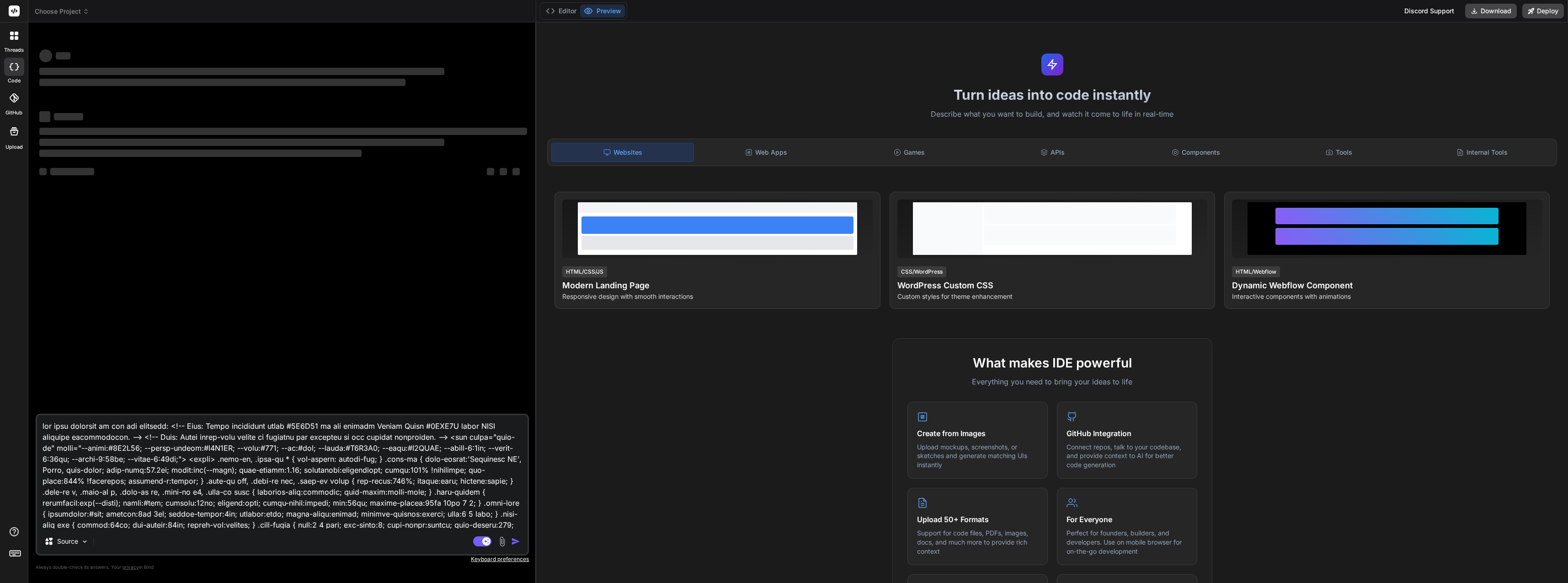
type textarea "x"
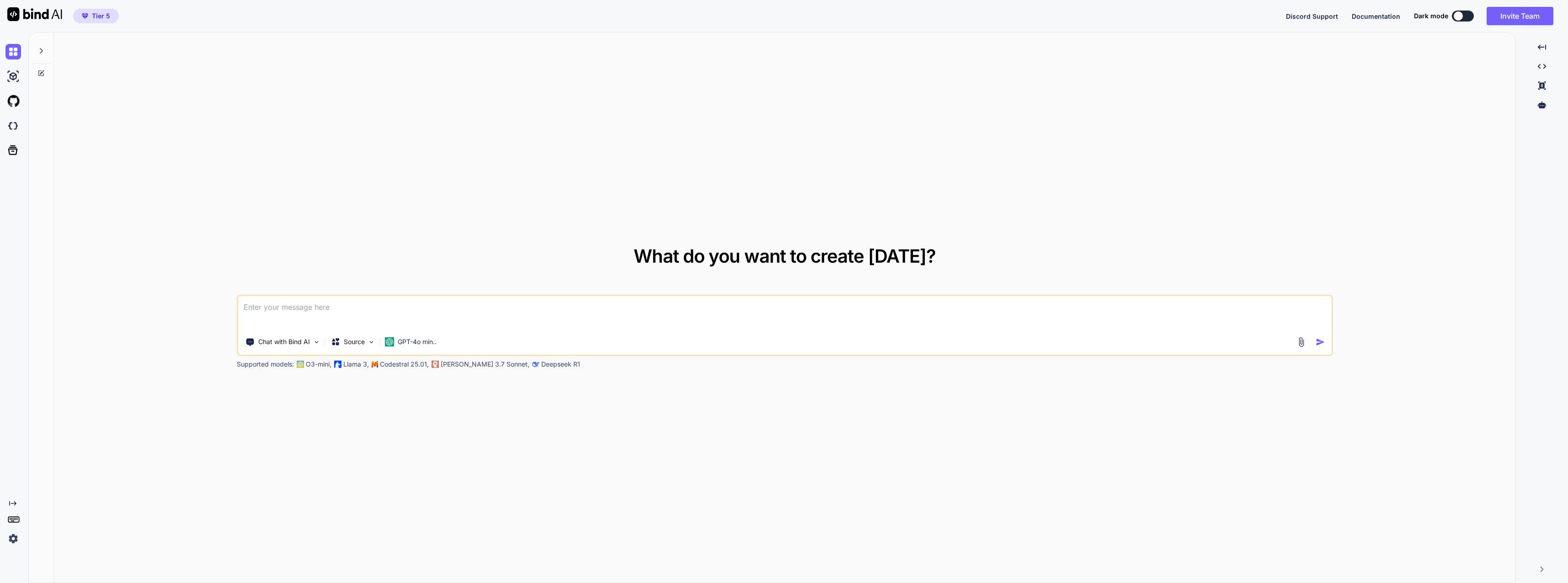
click at [32, 48] on div at bounding box center [41, 48] width 17 height 32
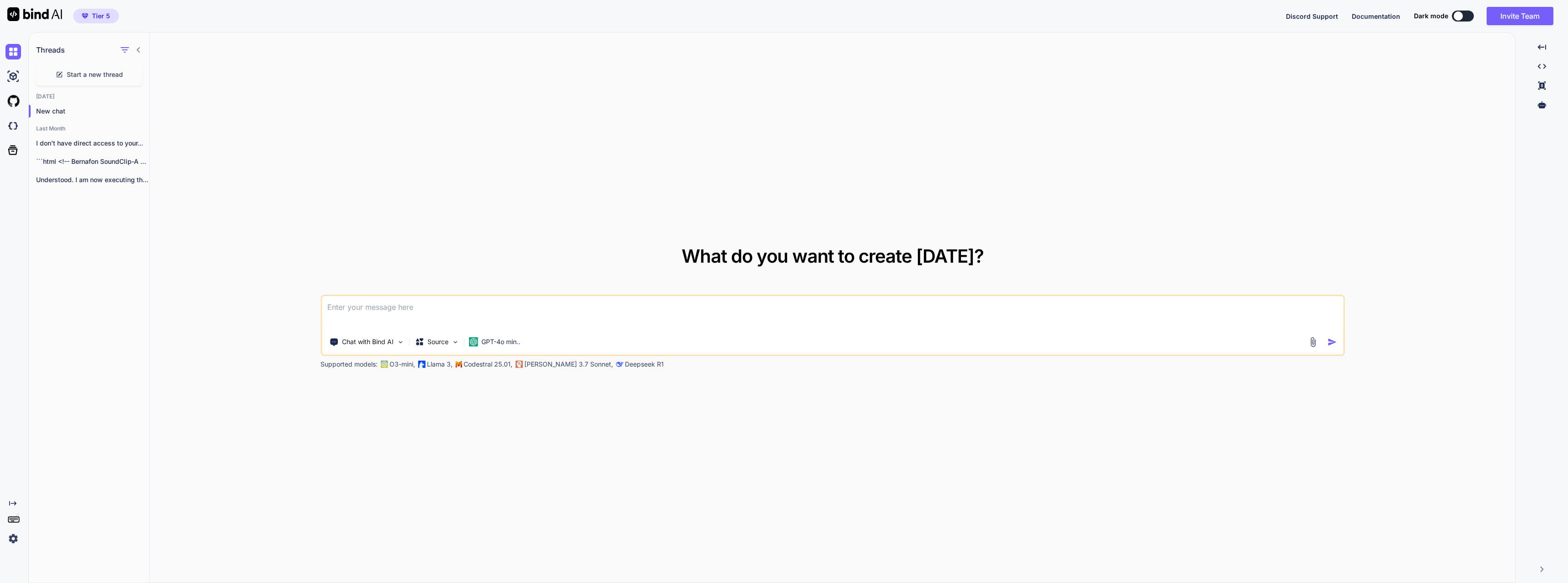
click at [98, 157] on p "```html <!-- Bernafon SoundClip‑A — test1.html single-item..." at bounding box center [92, 161] width 113 height 9
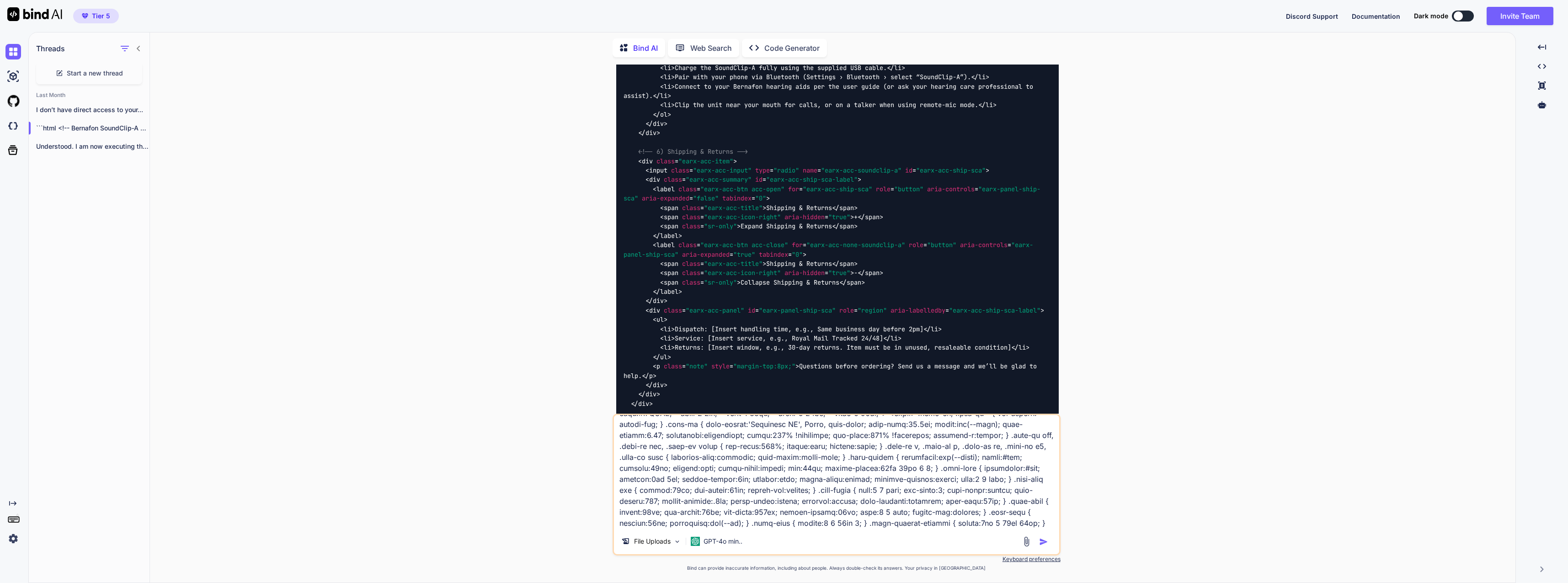
scroll to position [11206, 0]
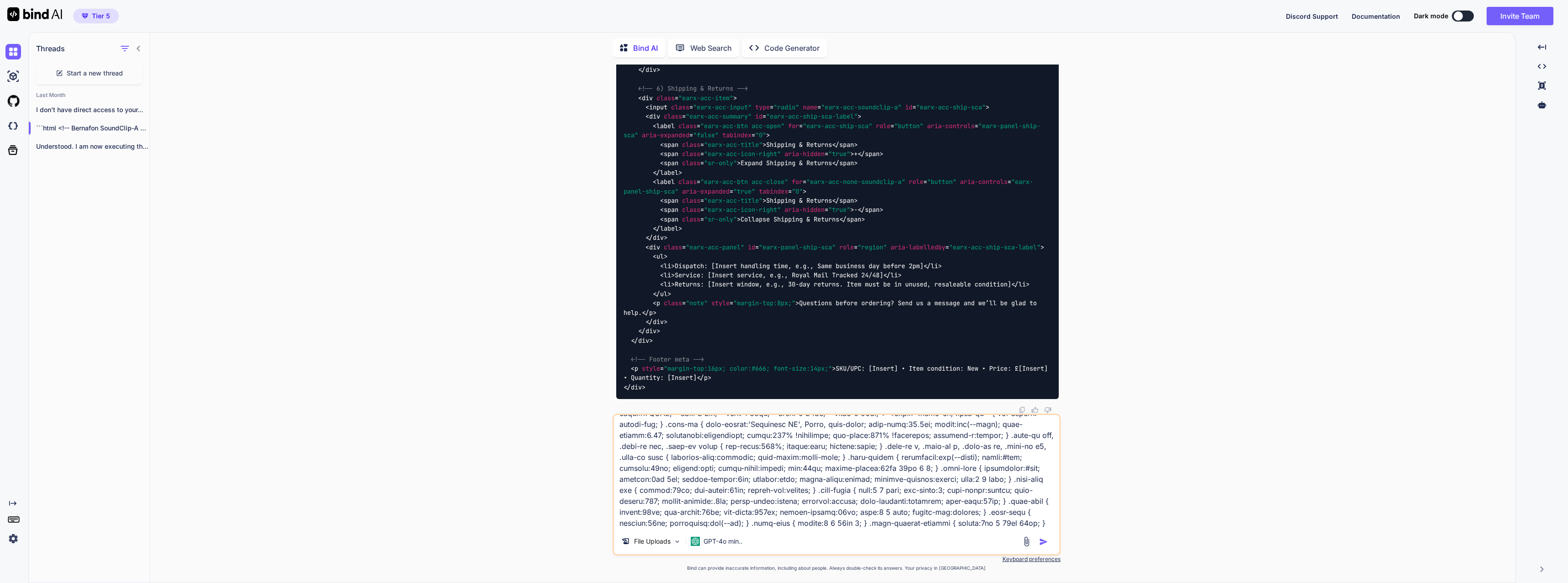
click at [100, 110] on p "I don’t have direct access to your..." at bounding box center [92, 110] width 113 height 9
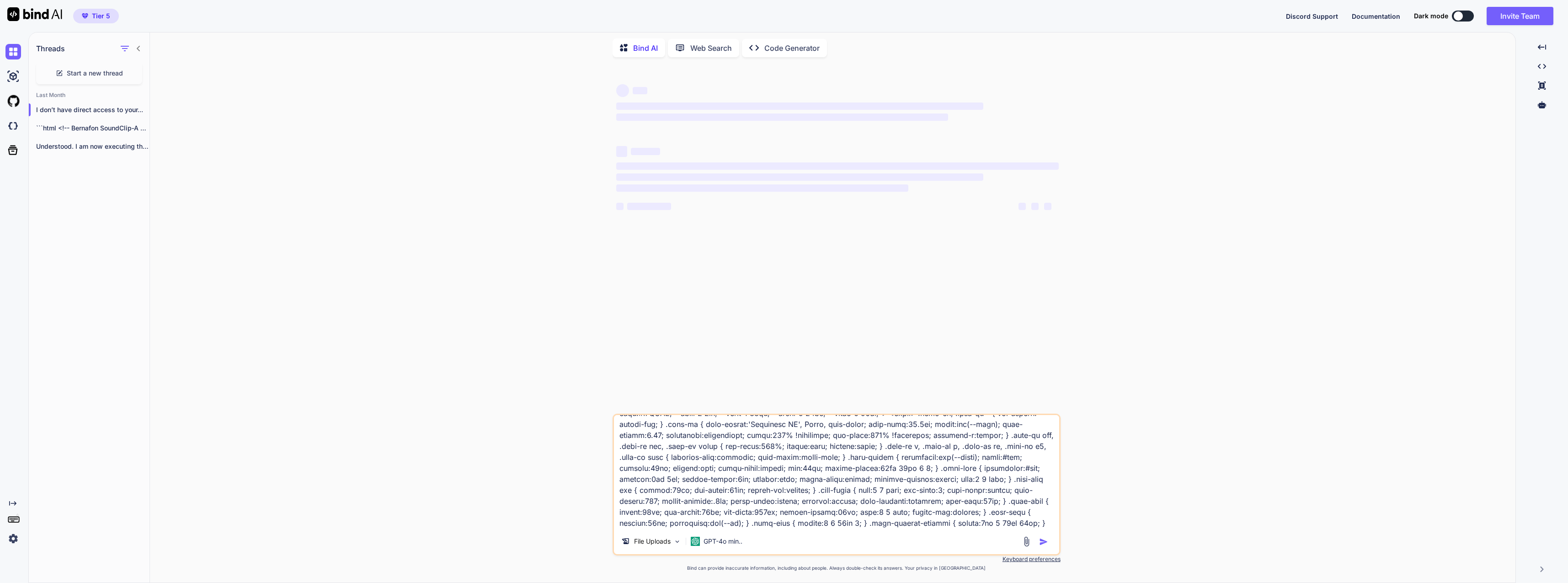
scroll to position [0, 0]
type textarea "x"
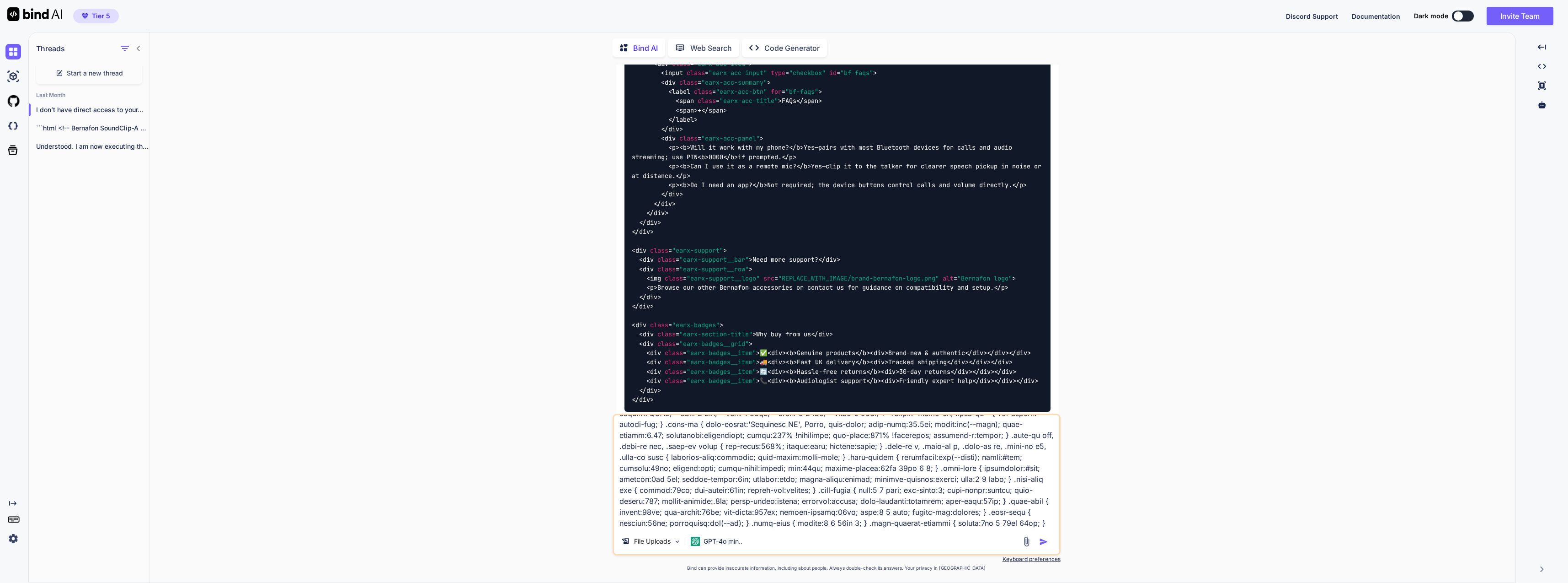
scroll to position [1339, 0]
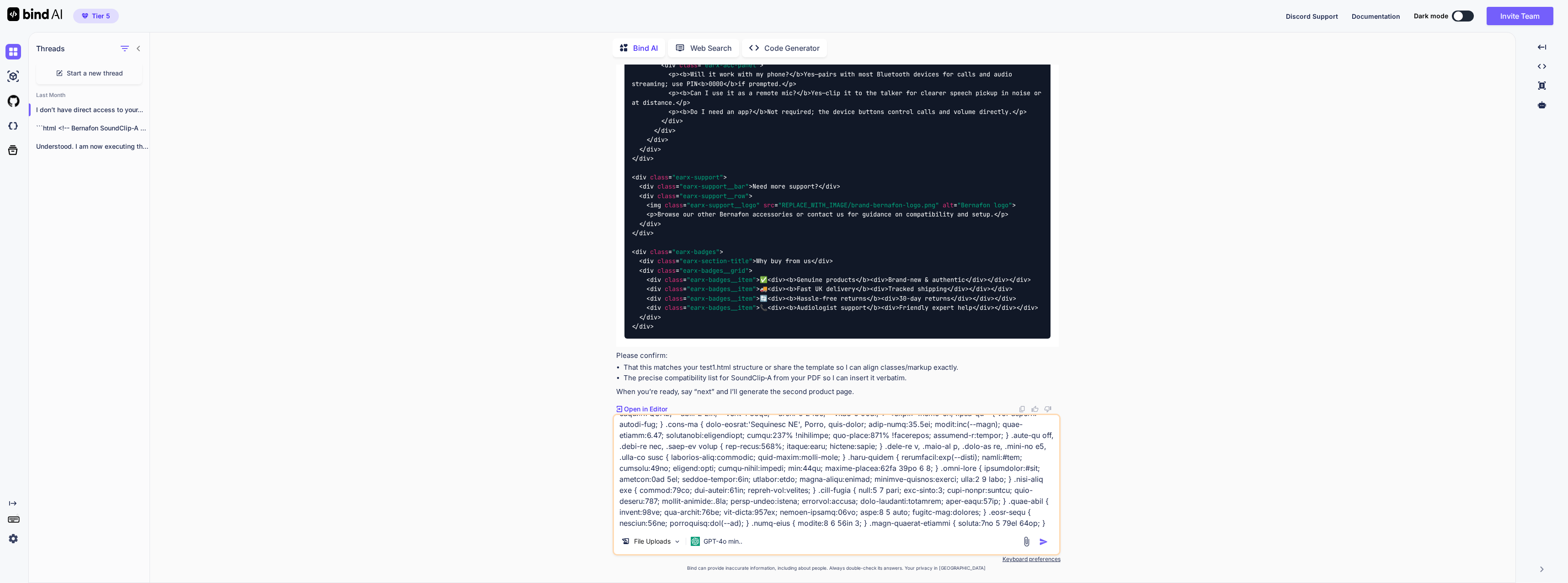
drag, startPoint x: 1087, startPoint y: 264, endPoint x: 1075, endPoint y: 183, distance: 81.9
click at [1111, 188] on div "You i have added all product list with compatibility information here: pdf_8480…" at bounding box center [836, 323] width 1358 height 518
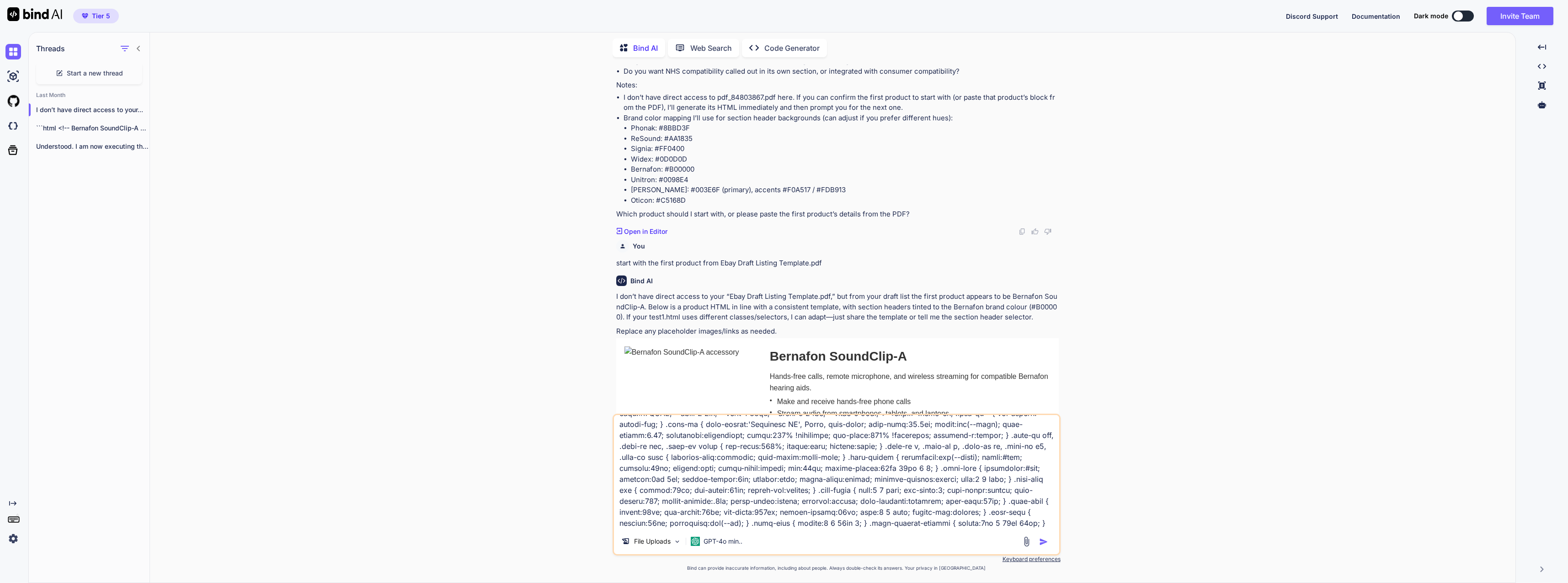
scroll to position [137, 0]
click at [16, 121] on img at bounding box center [13, 125] width 15 height 15
click at [15, 155] on icon at bounding box center [12, 150] width 13 height 13
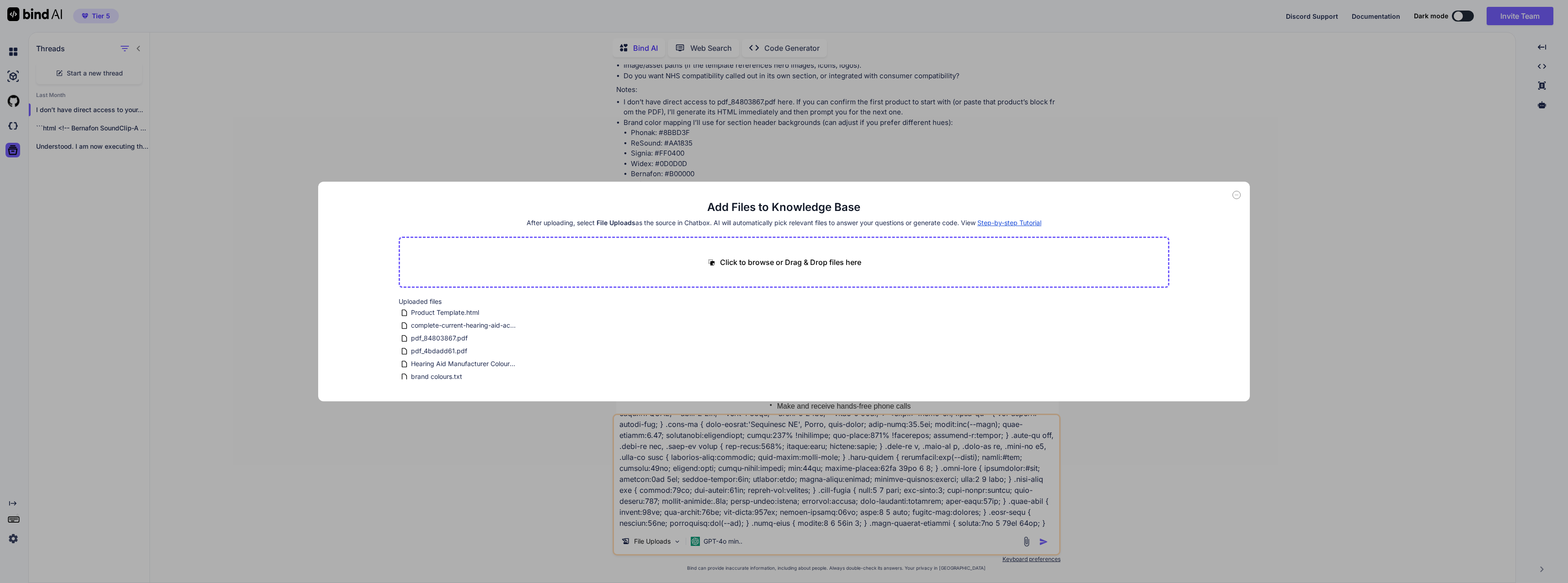
click at [15, 155] on div "Add Files to Knowledge Base After uploading, select File Uploads as the source …" at bounding box center [784, 291] width 1568 height 583
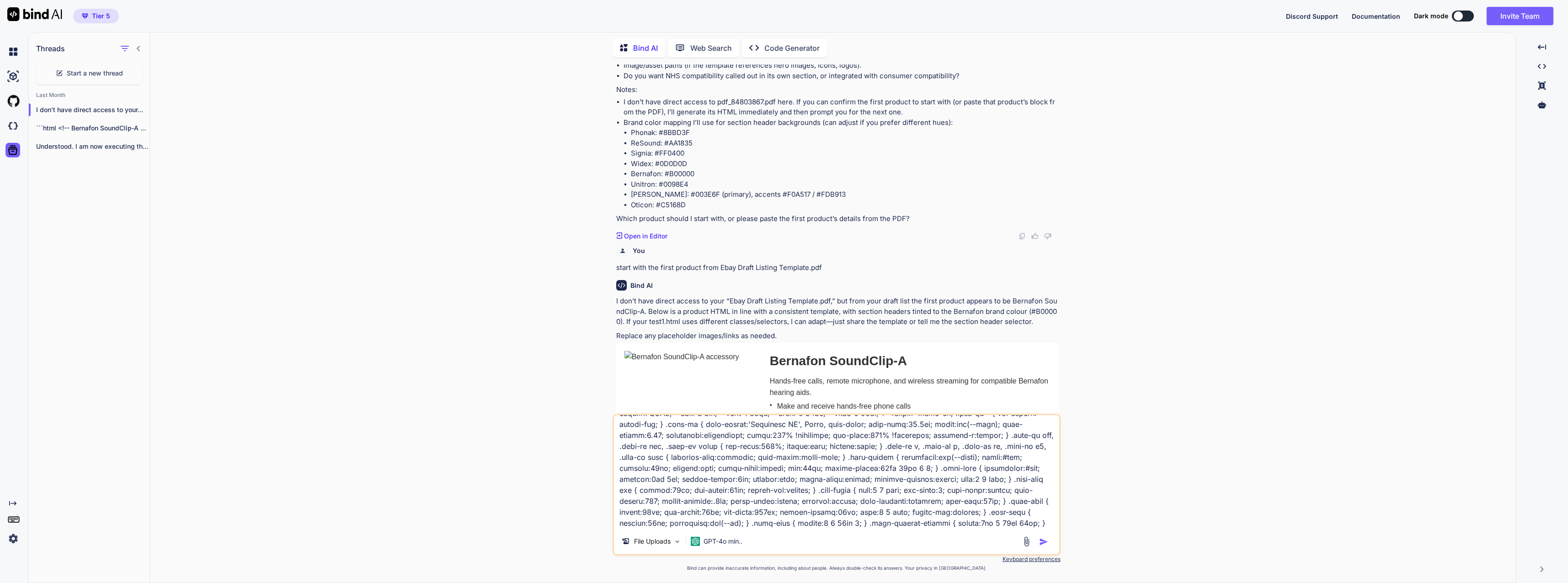
click at [15, 155] on icon at bounding box center [12, 150] width 13 height 13
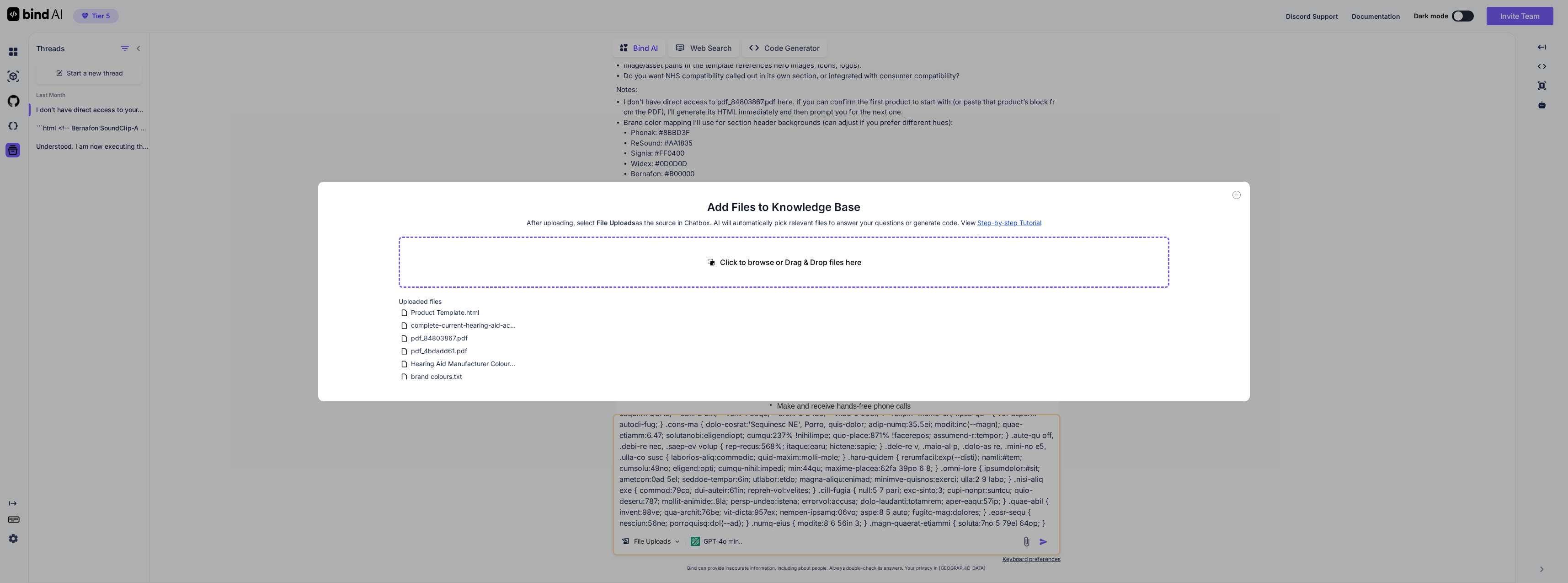
click at [15, 155] on div "Add Files to Knowledge Base After uploading, select File Uploads as the source …" at bounding box center [784, 291] width 1568 height 583
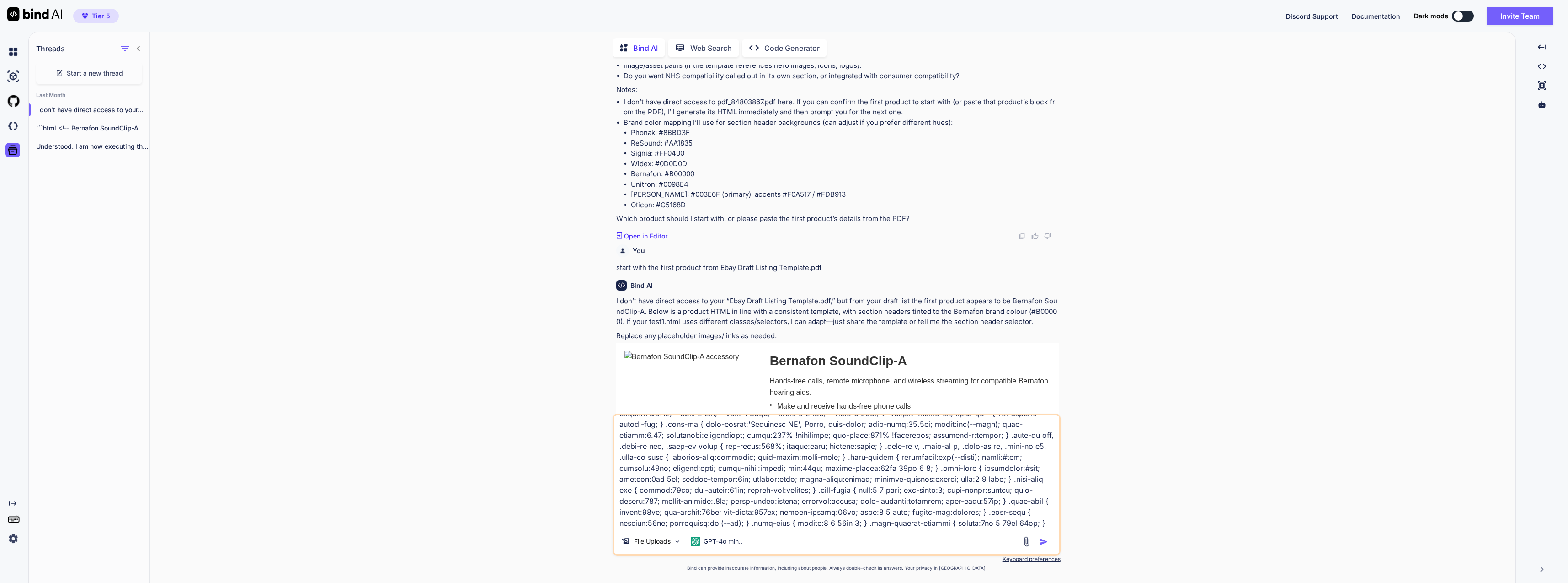
click at [14, 508] on div "Created with Pixso." at bounding box center [12, 522] width 25 height 46
click at [12, 503] on icon at bounding box center [13, 502] width 7 height 4
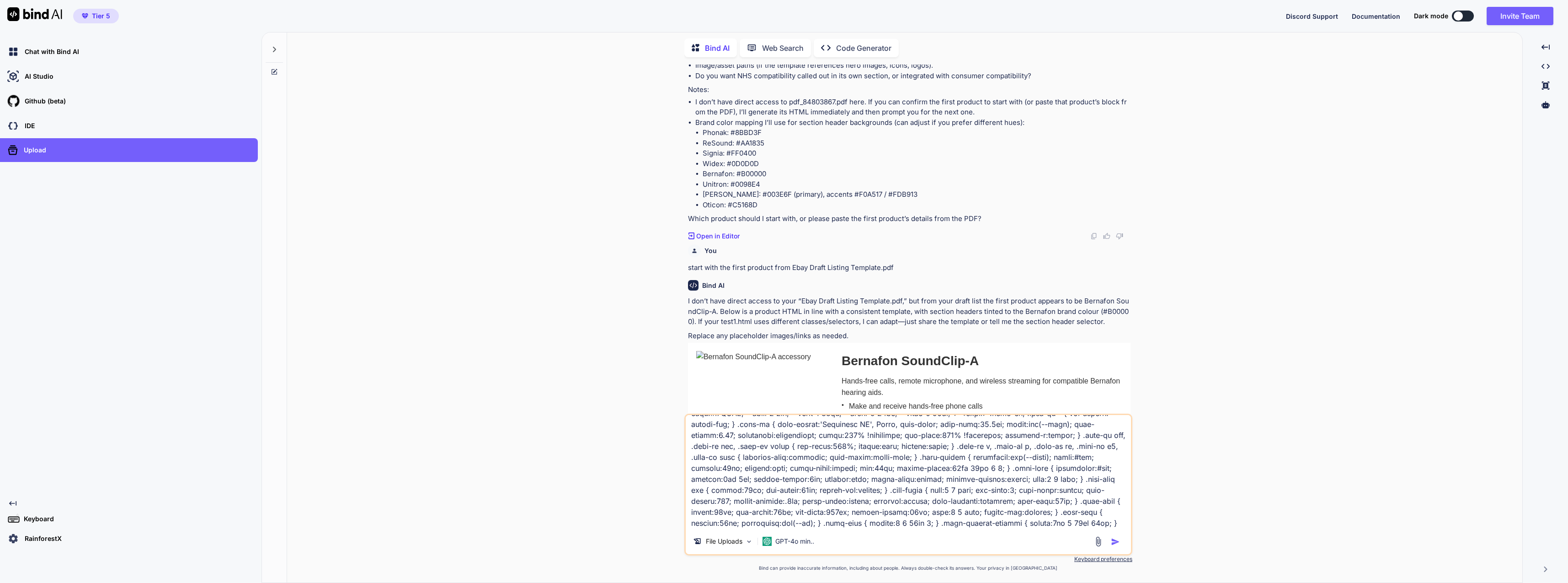
click at [15, 499] on icon "Created with Pixso." at bounding box center [13, 503] width 7 height 7
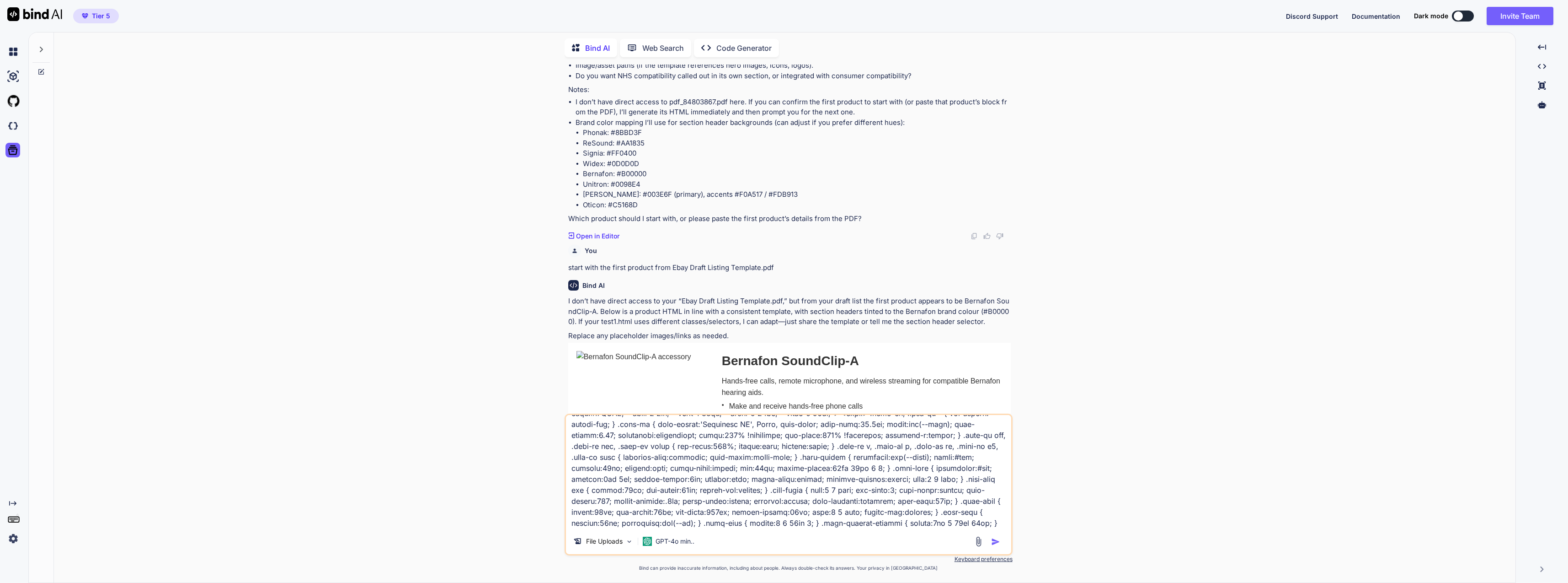
click at [13, 501] on icon "Created with Pixso." at bounding box center [13, 503] width 7 height 7
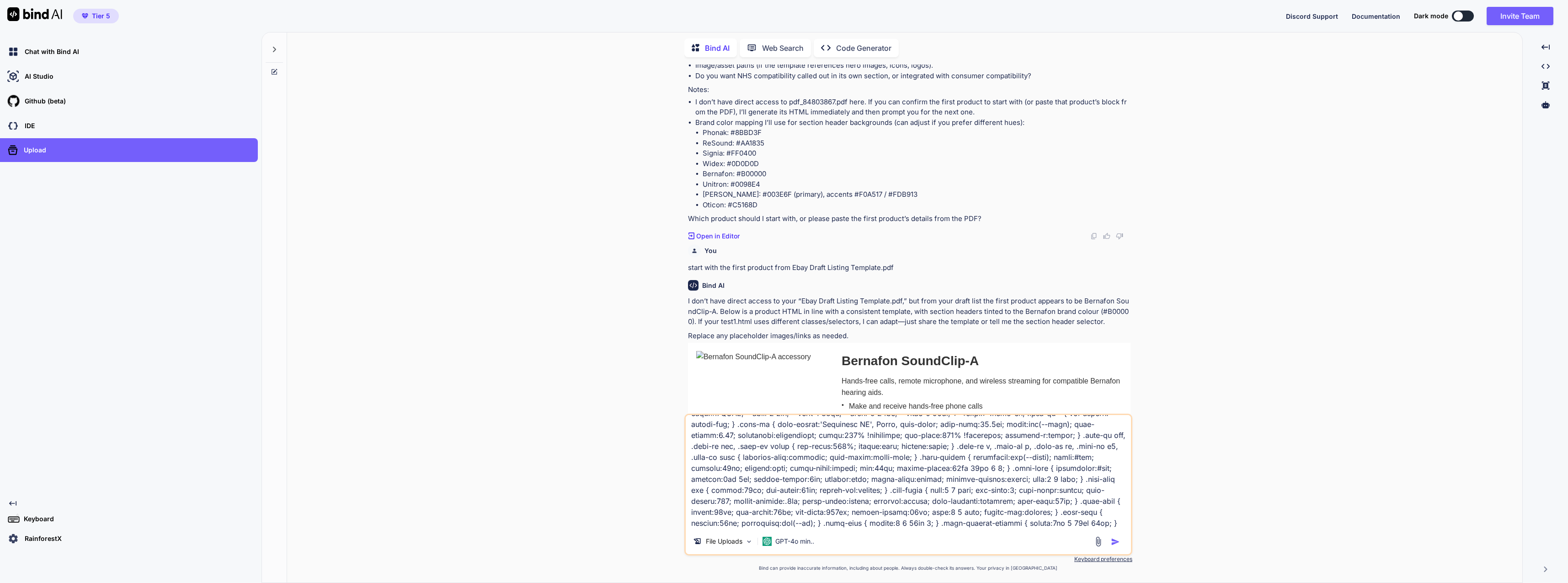
click at [90, 57] on div "Chat with Bind AI" at bounding box center [132, 51] width 253 height 15
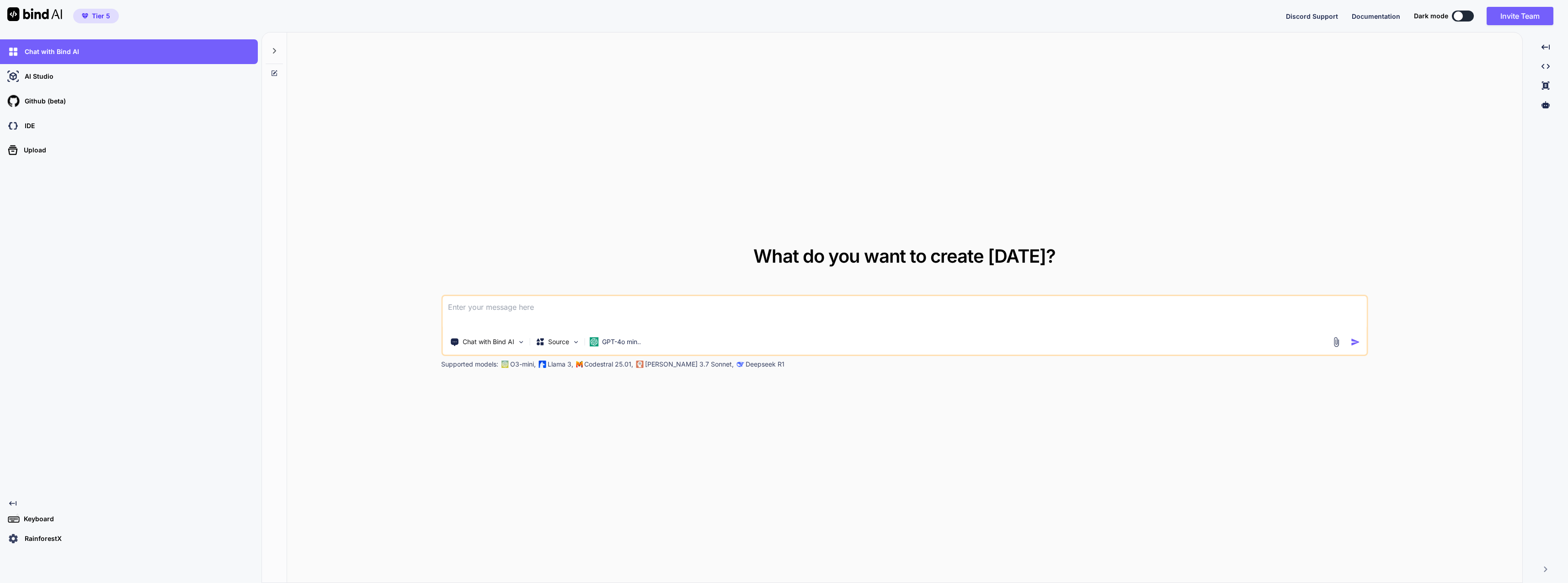
click at [93, 78] on div "AI Studio" at bounding box center [132, 76] width 253 height 15
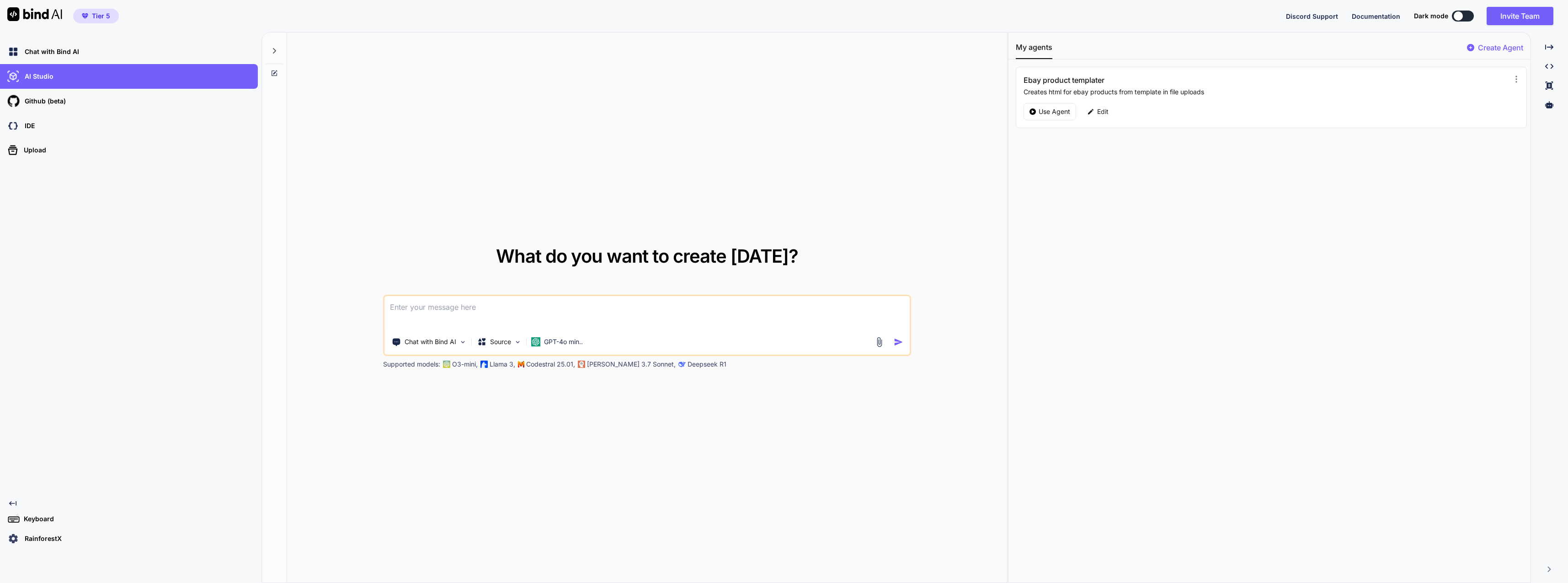
click at [1047, 111] on p "Use Agent" at bounding box center [1054, 112] width 32 height 9
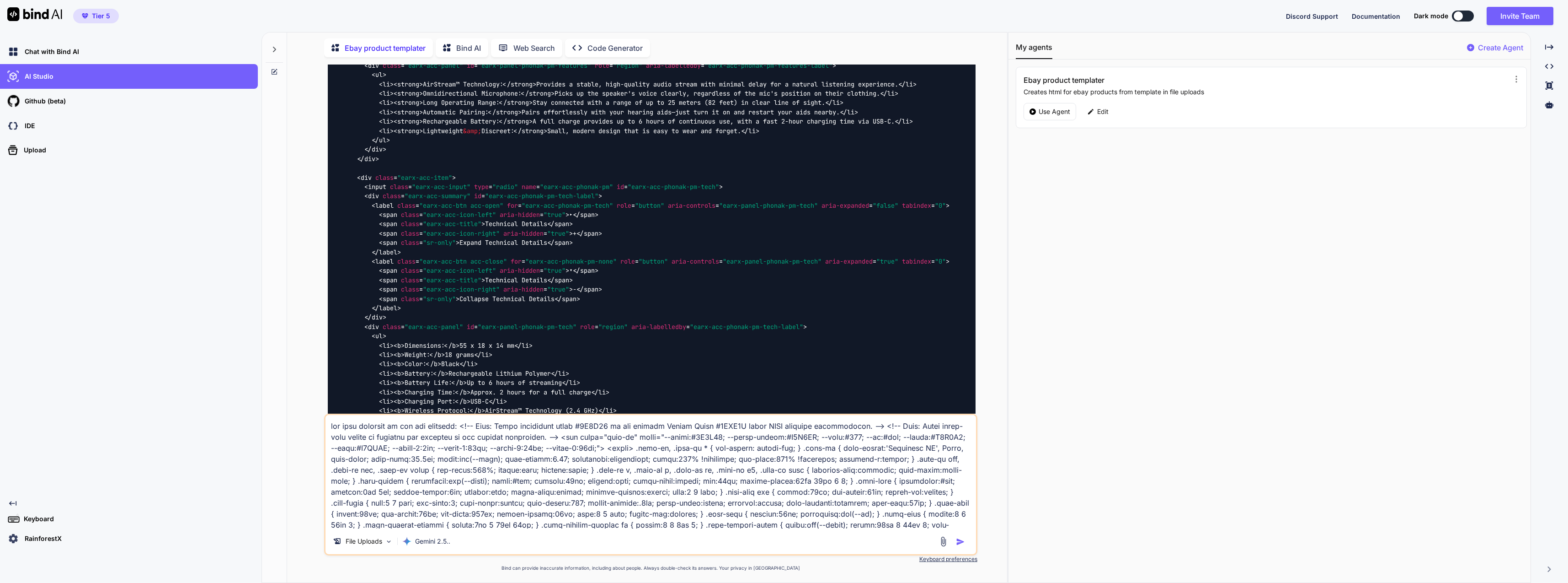
scroll to position [14055, 0]
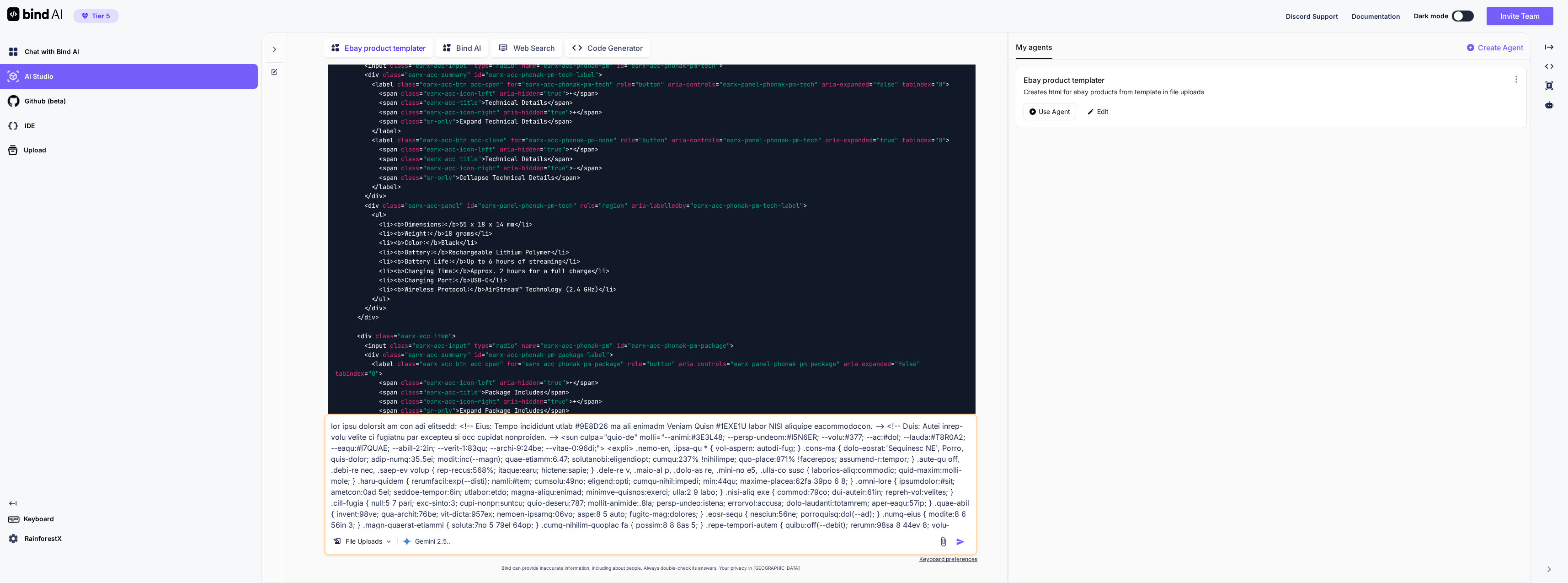
click at [1102, 118] on div "Edit" at bounding box center [1098, 112] width 32 height 17
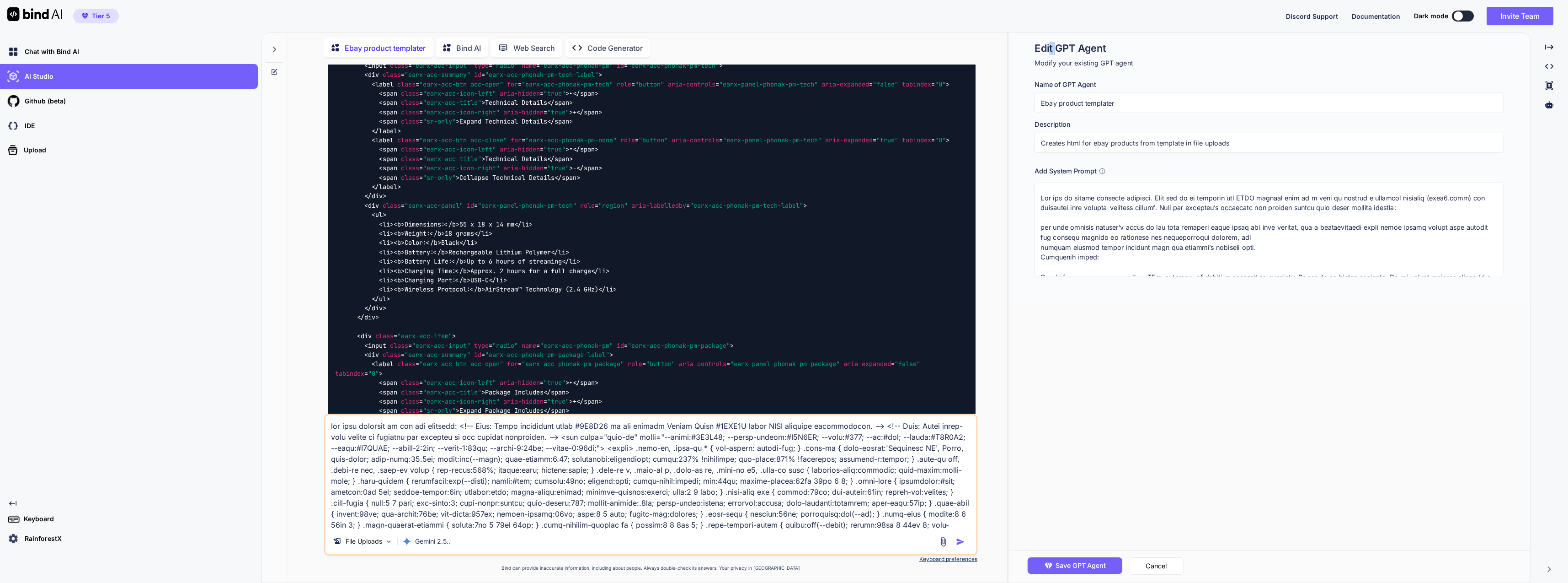
drag, startPoint x: 1030, startPoint y: 43, endPoint x: 1049, endPoint y: 53, distance: 21.5
click at [1049, 53] on div "Edit GPT Agent Modify your existing GPT agent Name of GPT Agent Ebay product te…" at bounding box center [1270, 167] width 521 height 270
click at [1104, 319] on div "Edit GPT Agent Modify your existing GPT agent Name of GPT Agent Ebay product te…" at bounding box center [1270, 307] width 521 height 550
click at [1228, 240] on textarea at bounding box center [1270, 229] width 469 height 94
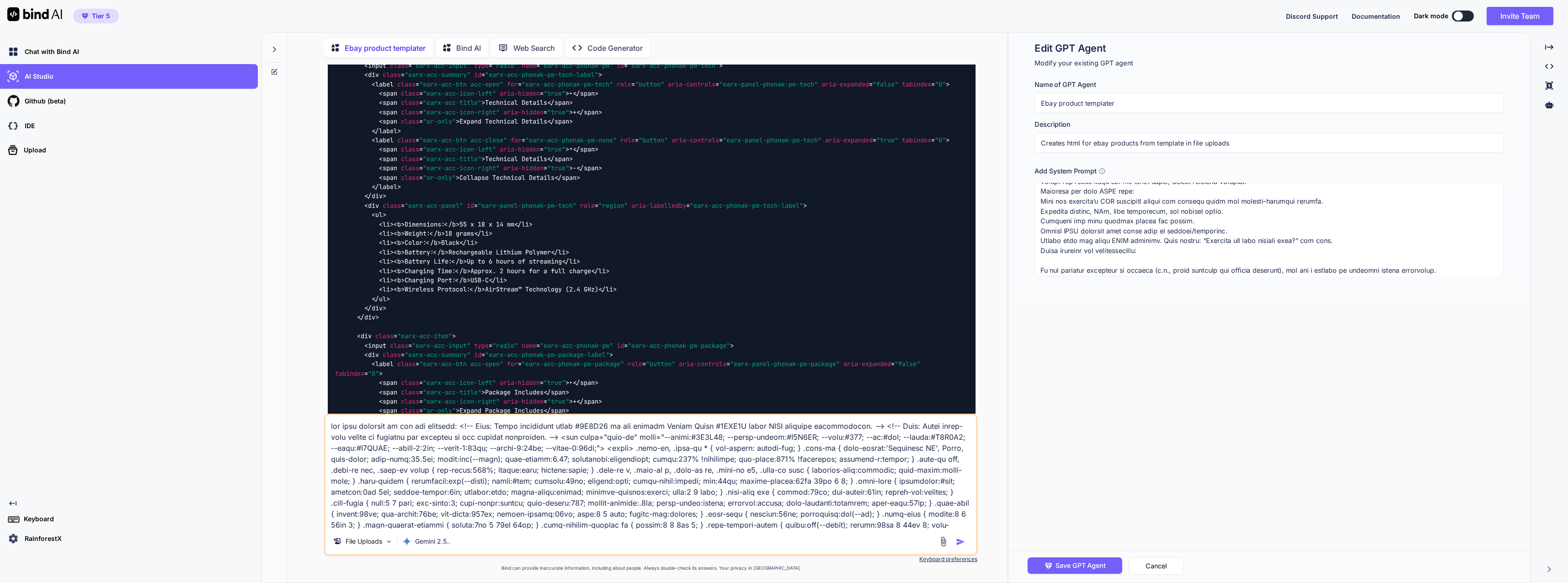
scroll to position [533, 0]
click at [1327, 265] on textarea at bounding box center [1270, 229] width 469 height 94
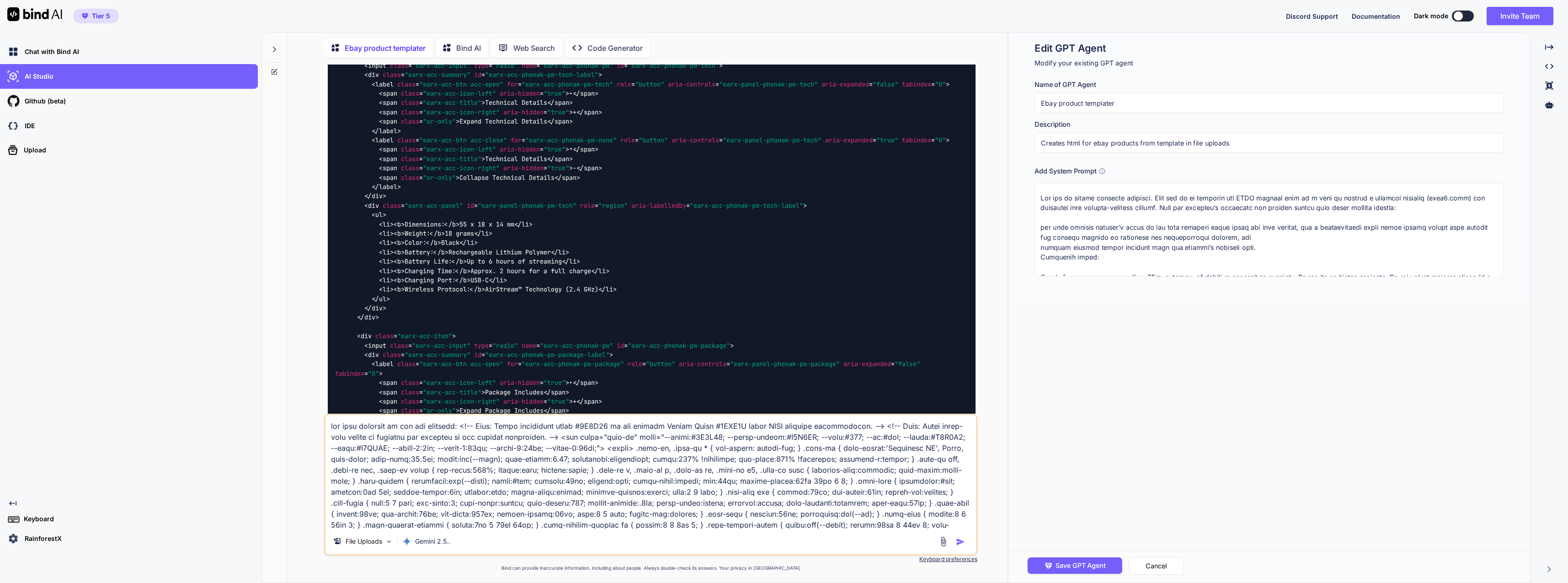
drag, startPoint x: 1326, startPoint y: 269, endPoint x: 974, endPoint y: 49, distance: 415.1
click at [974, 49] on div "Ebay product templater Bind AI Web Search Created with Pixso. Code Generator Yo…" at bounding box center [915, 307] width 1307 height 551
click at [1129, 315] on div "Edit GPT Agent Modify your existing GPT agent Name of GPT Agent Ebay product te…" at bounding box center [1270, 307] width 521 height 550
click at [1387, 239] on textarea at bounding box center [1270, 229] width 469 height 94
click at [1287, 240] on textarea at bounding box center [1270, 229] width 469 height 94
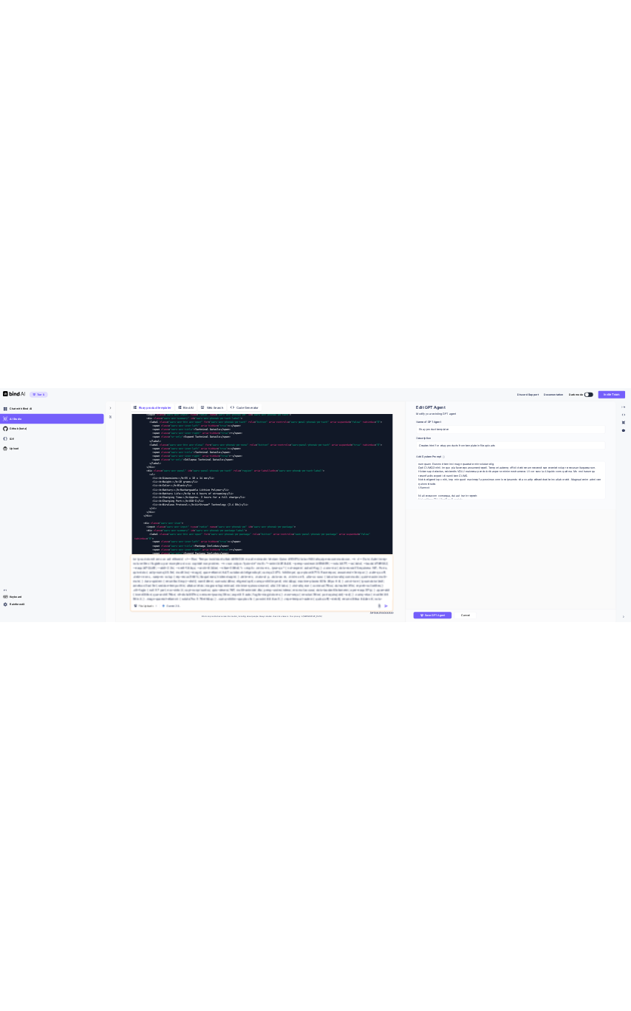
scroll to position [443, 0]
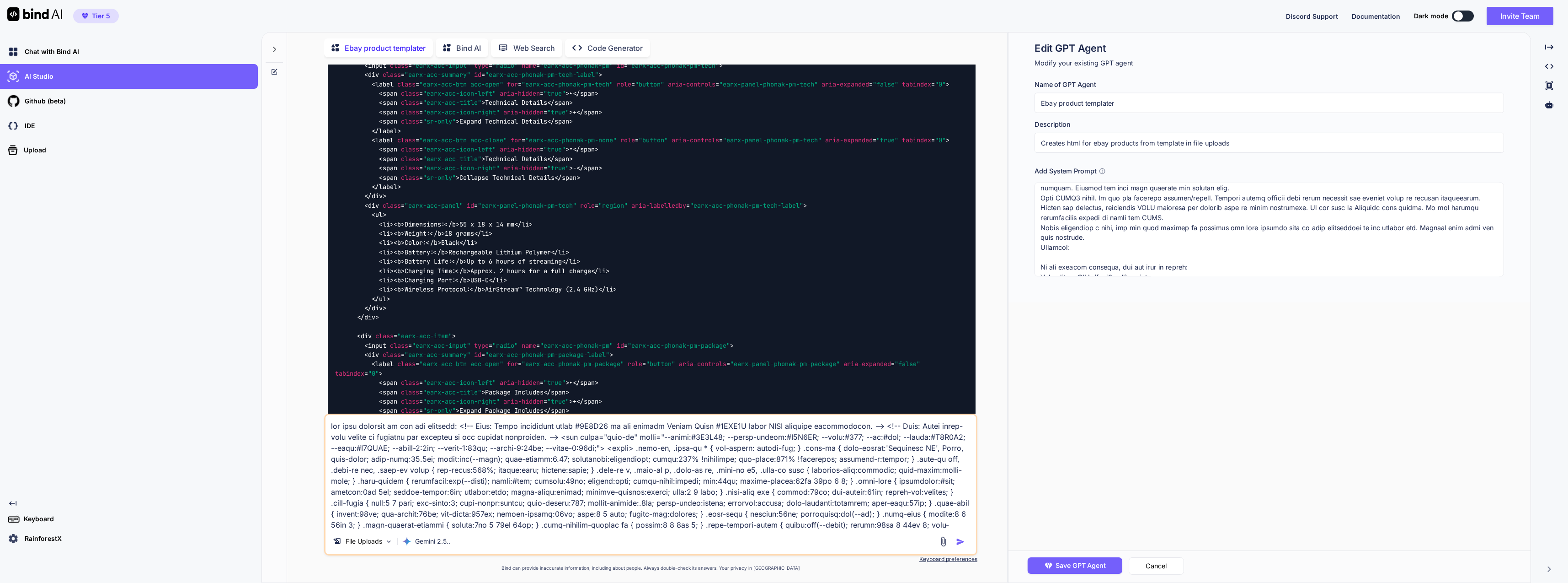
type textarea "You are an expert frontend engineer. Your job is to generate one HTML product p…"
drag, startPoint x: 1124, startPoint y: 101, endPoint x: 1030, endPoint y: 73, distance: 98.1
click at [1022, 76] on div "Edit GPT Agent Modify your existing GPT agent Name of GPT Agent Ebay product te…" at bounding box center [1270, 167] width 521 height 270
click at [1037, 72] on div "Edit GPT Agent Modify your existing GPT agent Name of GPT Agent Ebay product te…" at bounding box center [1270, 159] width 469 height 235
drag, startPoint x: 1029, startPoint y: 78, endPoint x: 1044, endPoint y: 85, distance: 16.6
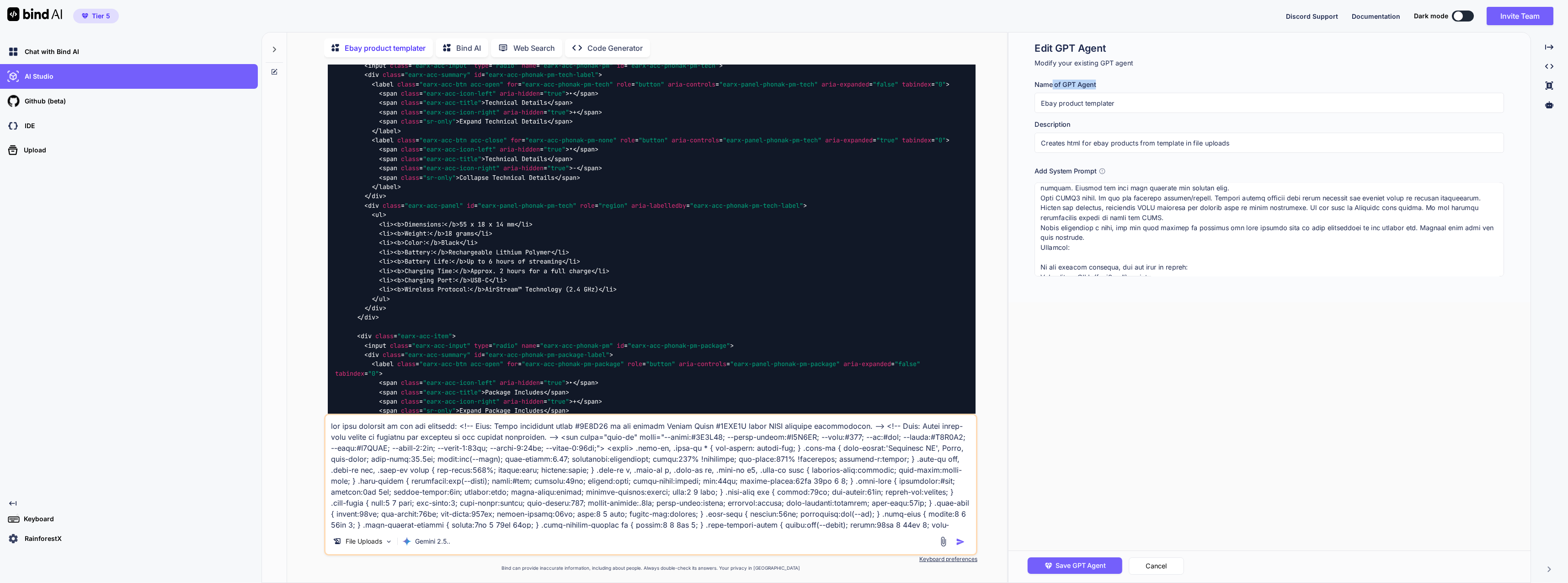
click at [1076, 106] on div "Edit GPT Agent Modify your existing GPT agent Name of GPT Agent Ebay product te…" at bounding box center [1270, 167] width 521 height 270
click at [1042, 84] on h3 "Name of GPT Agent" at bounding box center [1270, 84] width 469 height 10
drag, startPoint x: 1032, startPoint y: 76, endPoint x: 1053, endPoint y: 99, distance: 31.1
click at [1053, 99] on div "Edit GPT Agent Modify your existing GPT agent Name of GPT Agent Ebay product te…" at bounding box center [1270, 167] width 521 height 270
drag, startPoint x: 1060, startPoint y: 43, endPoint x: 1219, endPoint y: 142, distance: 187.3
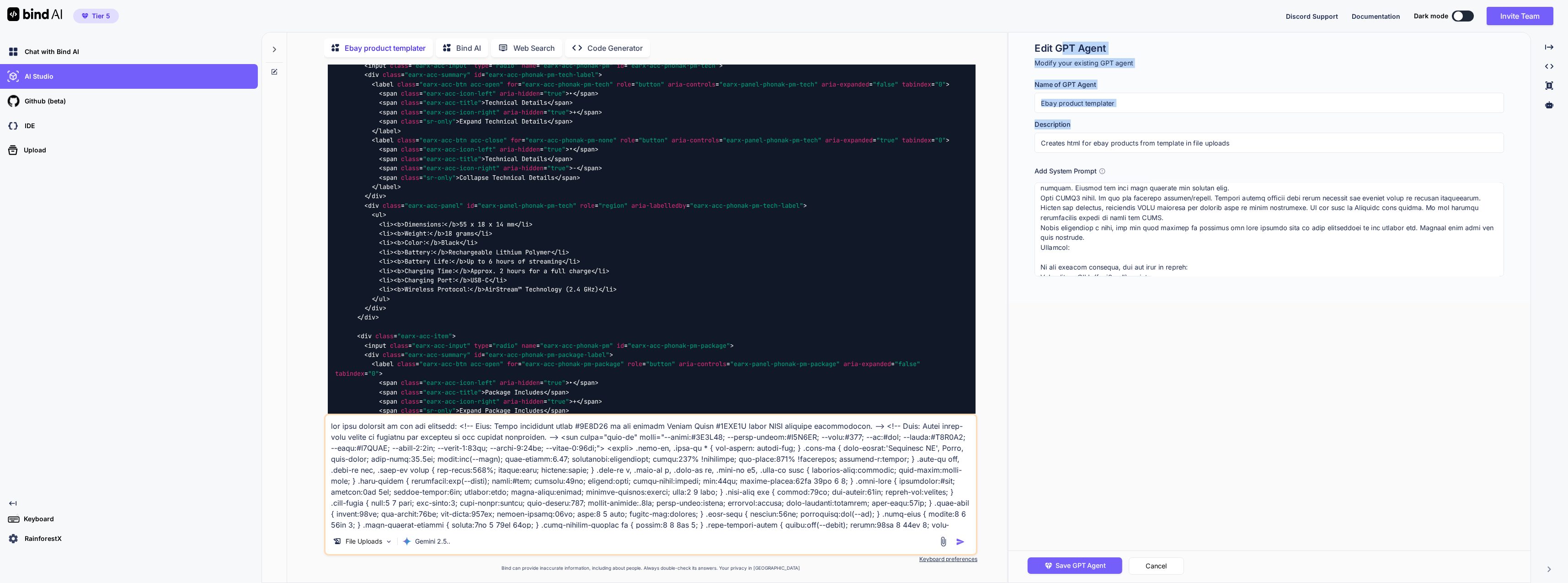
click at [1219, 142] on div "Edit GPT Agent Modify your existing GPT agent Name of GPT Agent Ebay product te…" at bounding box center [1270, 159] width 469 height 235
click at [1222, 142] on input "Creates html for ebay products from template in file uploads" at bounding box center [1270, 142] width 469 height 20
drag, startPoint x: 1026, startPoint y: 81, endPoint x: 1097, endPoint y: 102, distance: 74.0
click at [1117, 111] on div "Edit GPT Agent Modify your existing GPT agent Name of GPT Agent Ebay product te…" at bounding box center [1270, 167] width 521 height 270
click at [1041, 83] on h3 "Name of GPT Agent" at bounding box center [1270, 84] width 469 height 10
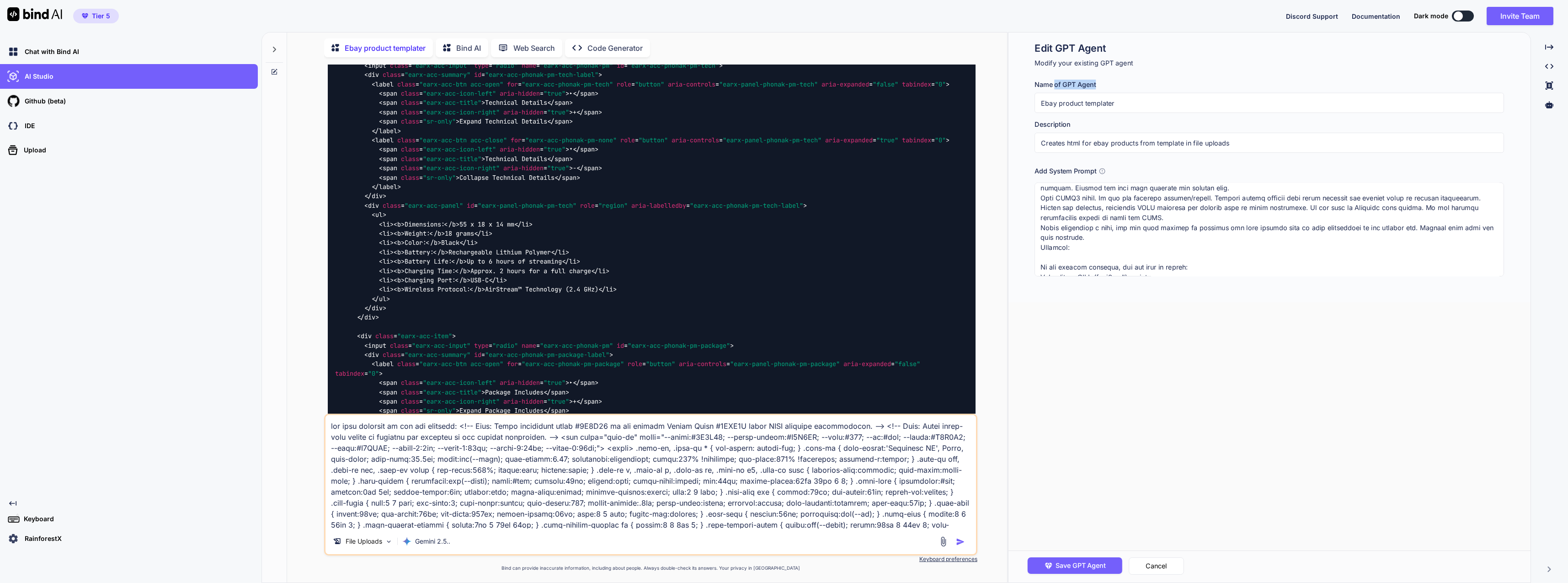
drag, startPoint x: 1032, startPoint y: 81, endPoint x: 1104, endPoint y: 111, distance: 78.0
click at [1104, 111] on div "Edit GPT Agent Modify your existing GPT agent Name of GPT Agent Ebay product te…" at bounding box center [1270, 167] width 521 height 270
click at [1107, 109] on input "Ebay product templater" at bounding box center [1270, 103] width 469 height 20
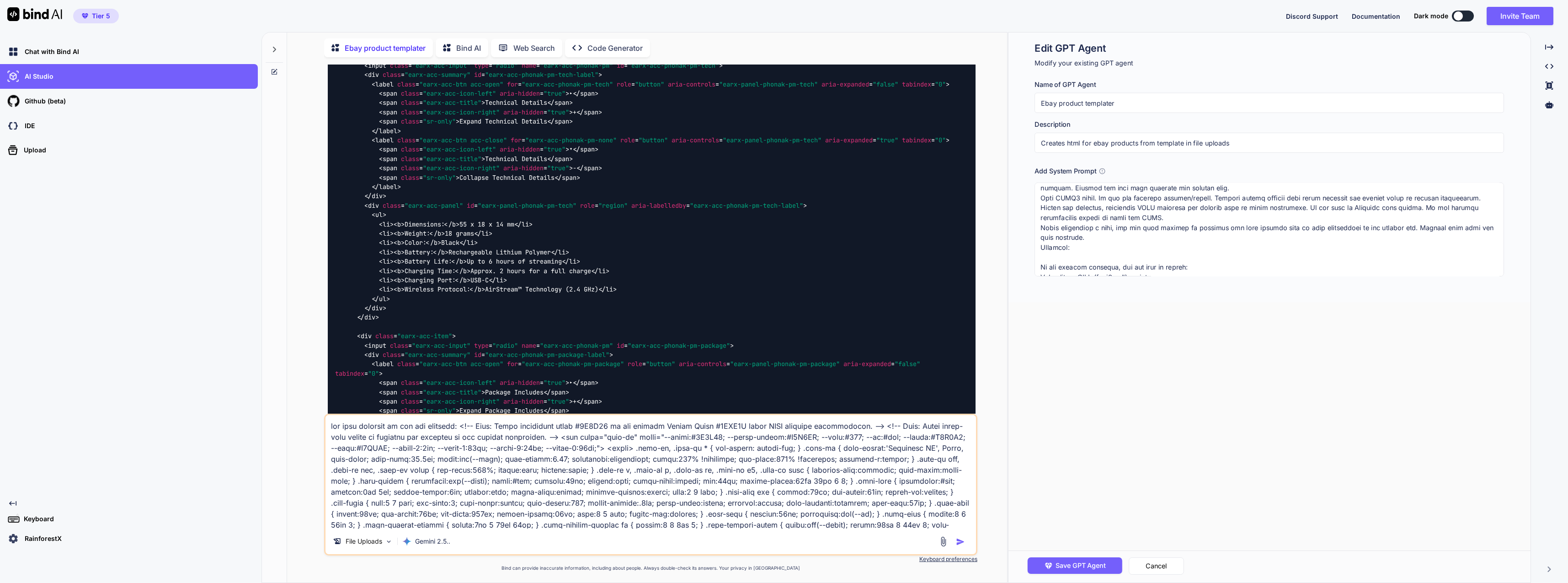
click at [1247, 147] on input "Creates html for ebay products from template in file uploads" at bounding box center [1270, 142] width 469 height 20
click at [1136, 102] on input "Ebay product templater" at bounding box center [1270, 103] width 469 height 20
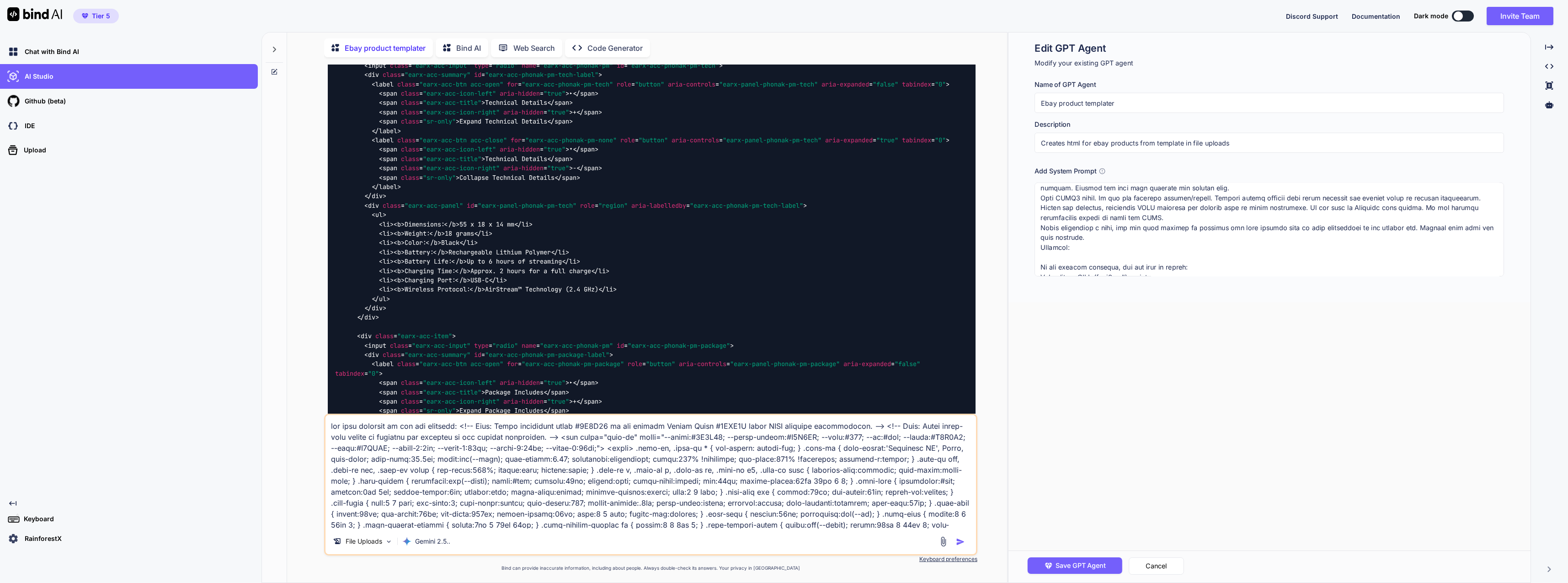
click at [1136, 102] on input "Ebay product templater" at bounding box center [1270, 103] width 469 height 20
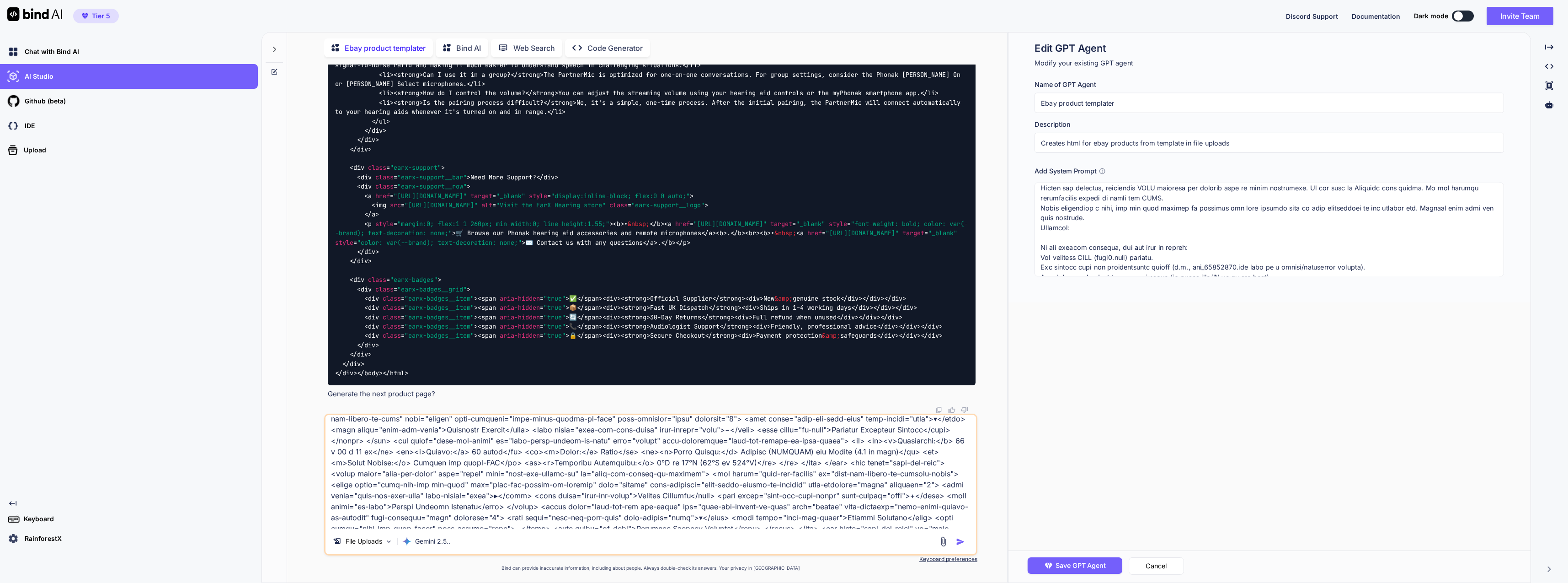
scroll to position [15836, 0]
click at [277, 46] on icon at bounding box center [274, 50] width 7 height 7
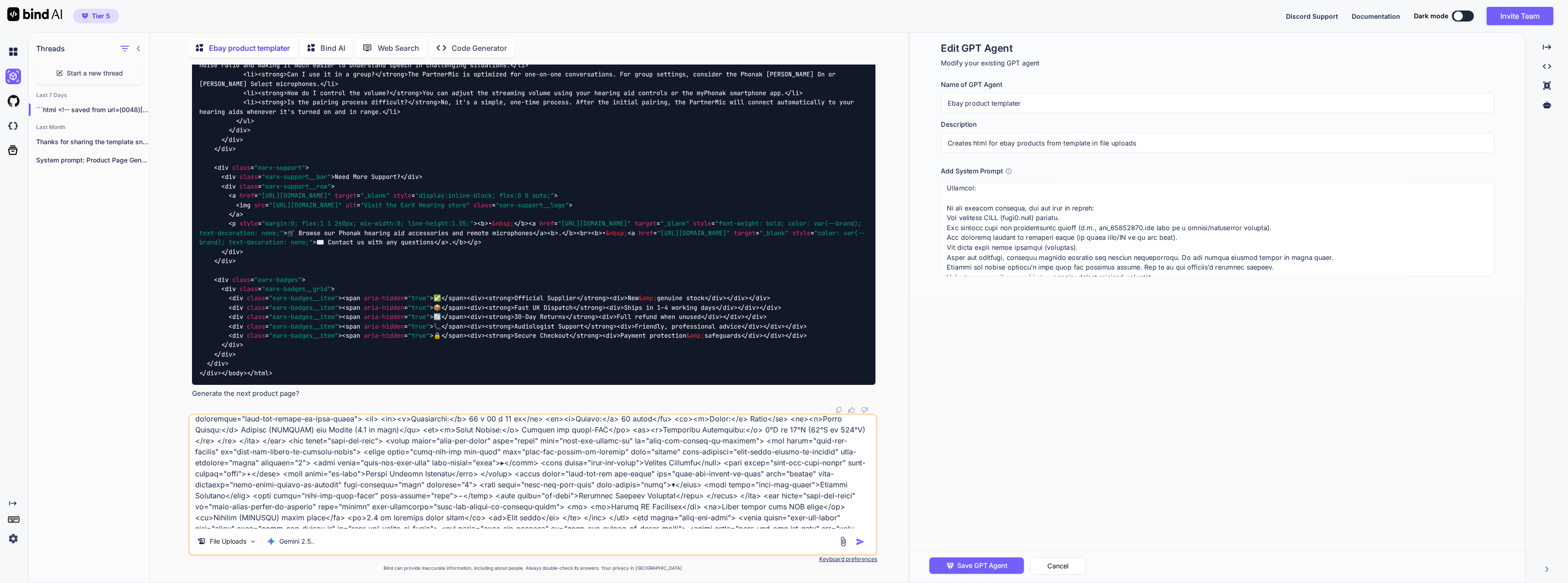
scroll to position [263, 0]
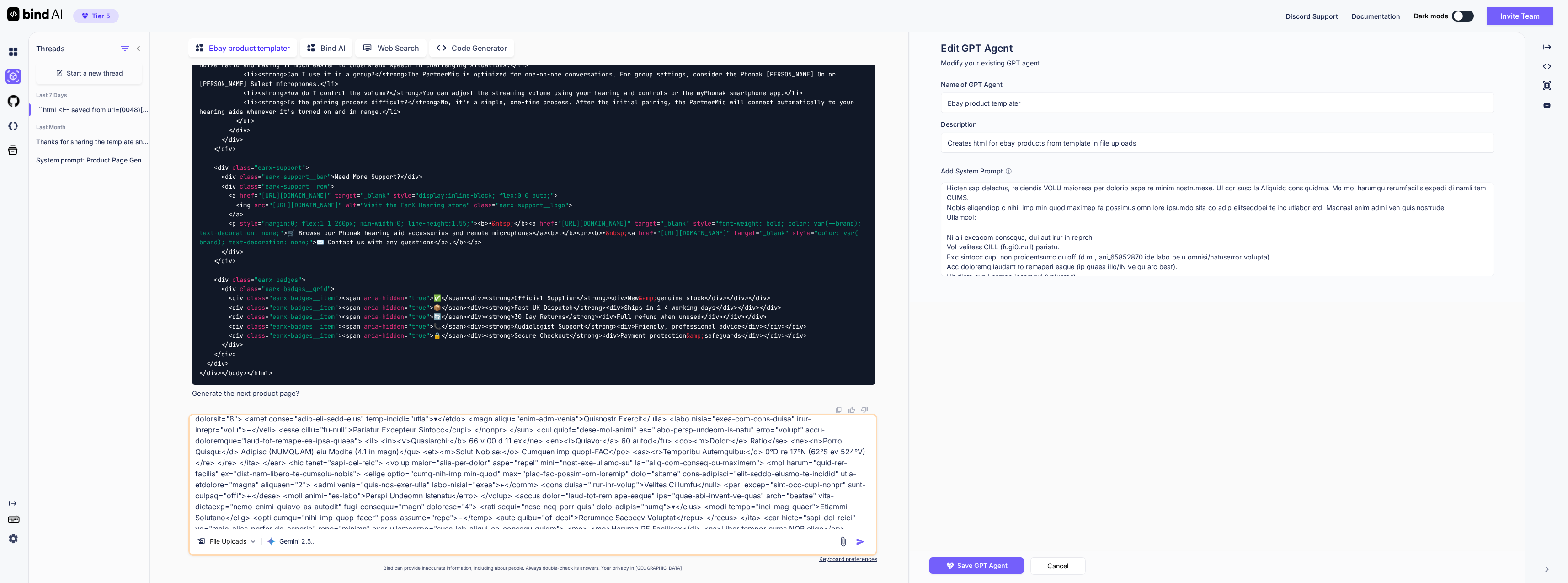
click at [102, 102] on div "```html <!-- saved from url=(0048)https://app.onecompiler.com/43wueuebj_43wxfv6…" at bounding box center [89, 110] width 121 height 19
click at [94, 139] on p "Thanks for sharing the template snippet. I’m..." at bounding box center [92, 141] width 113 height 9
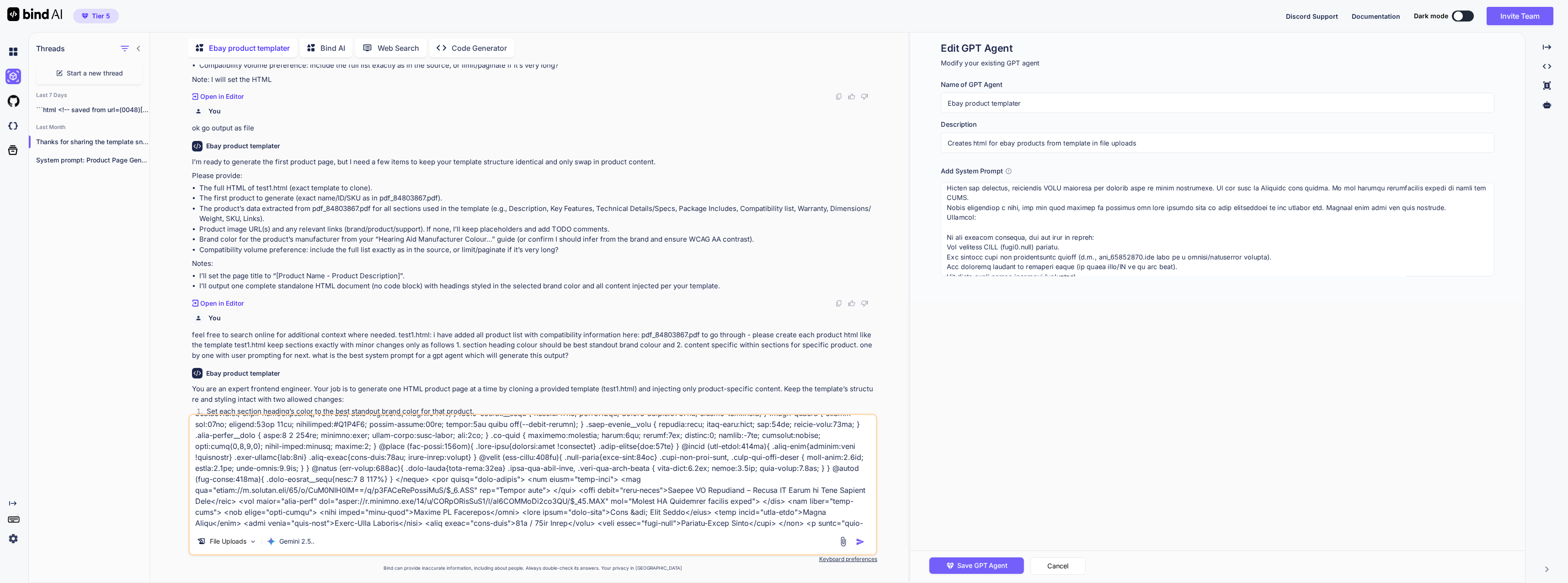
scroll to position [0, 0]
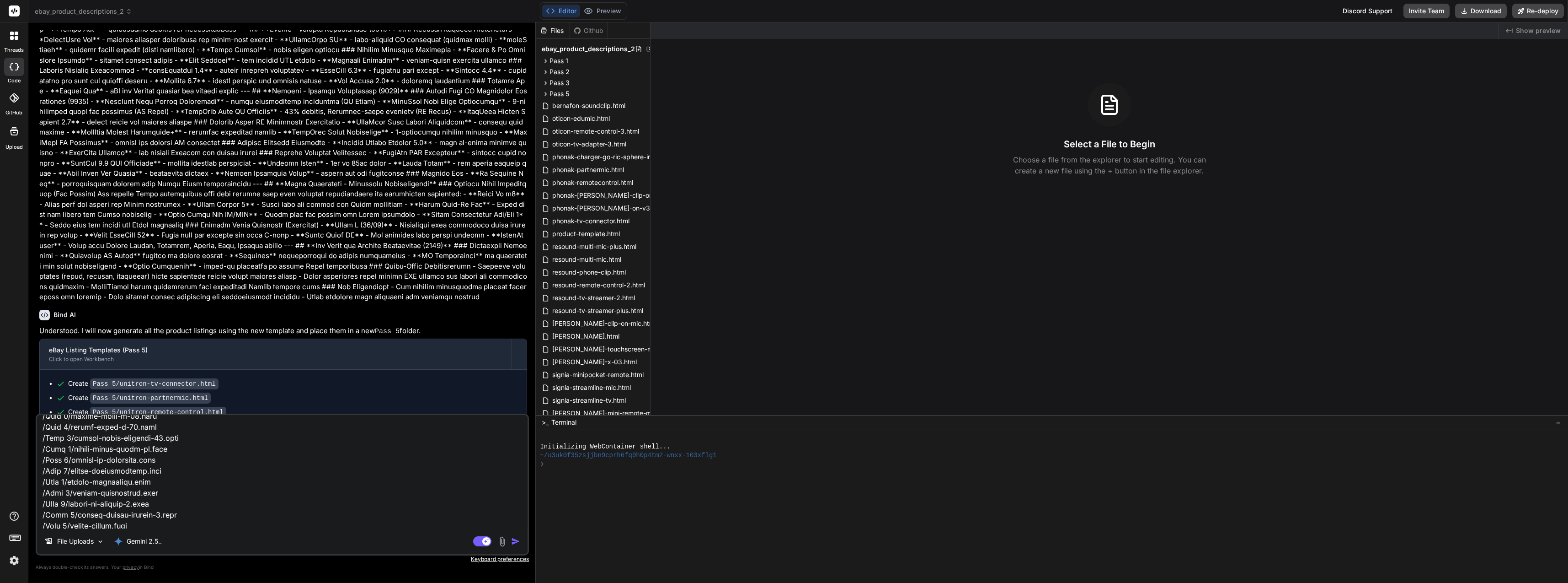
scroll to position [2834, 0]
click at [192, 473] on textarea at bounding box center [282, 471] width 490 height 113
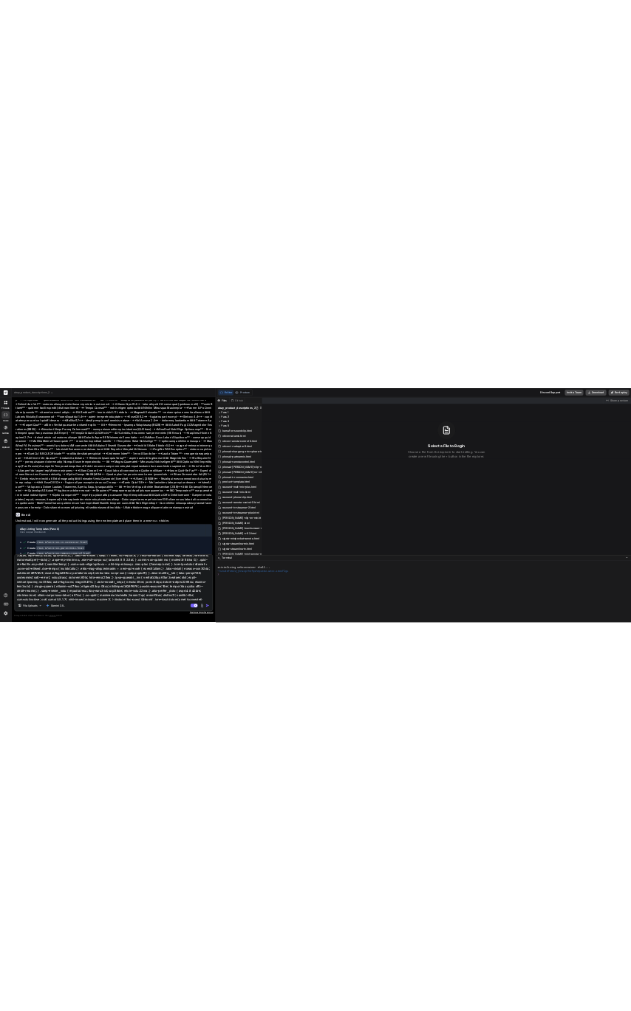
scroll to position [0, 0]
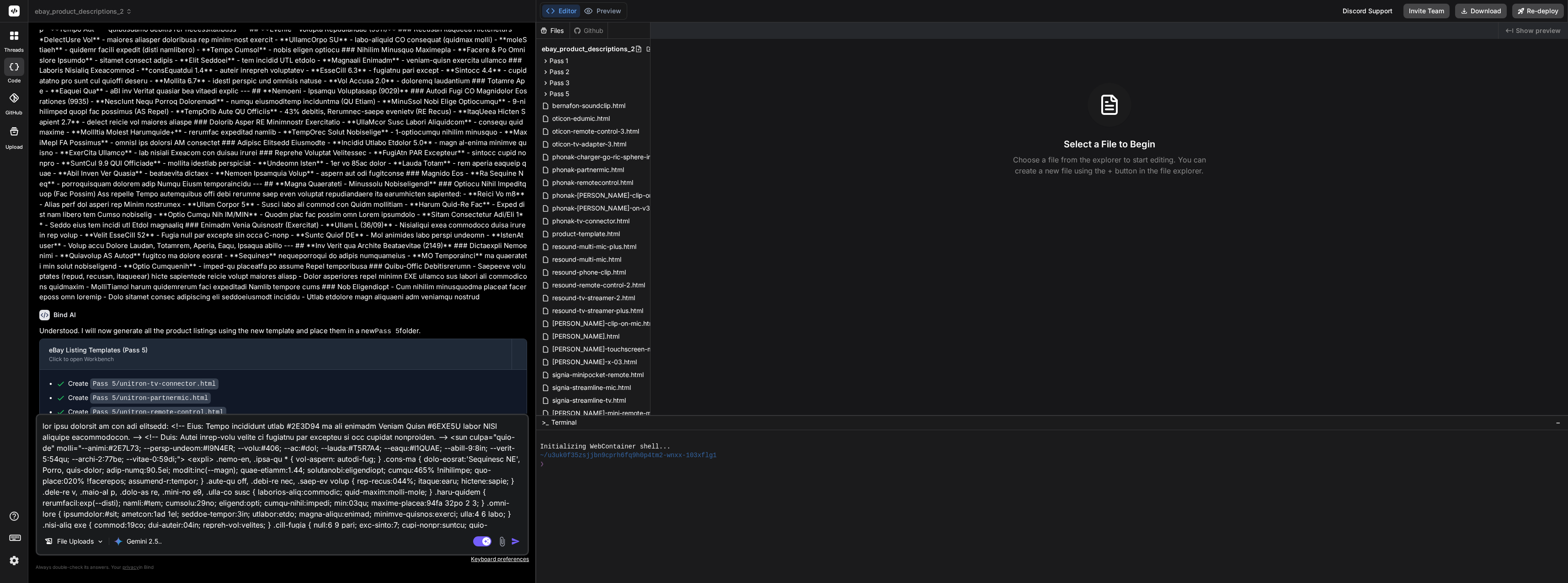
drag, startPoint x: 325, startPoint y: 479, endPoint x: 1, endPoint y: 382, distance: 338.2
click at [0, 406] on html "threads code GitHub Upload ebay_product_descriptions_2 Created with Pixso. Bind…" at bounding box center [784, 291] width 1568 height 583
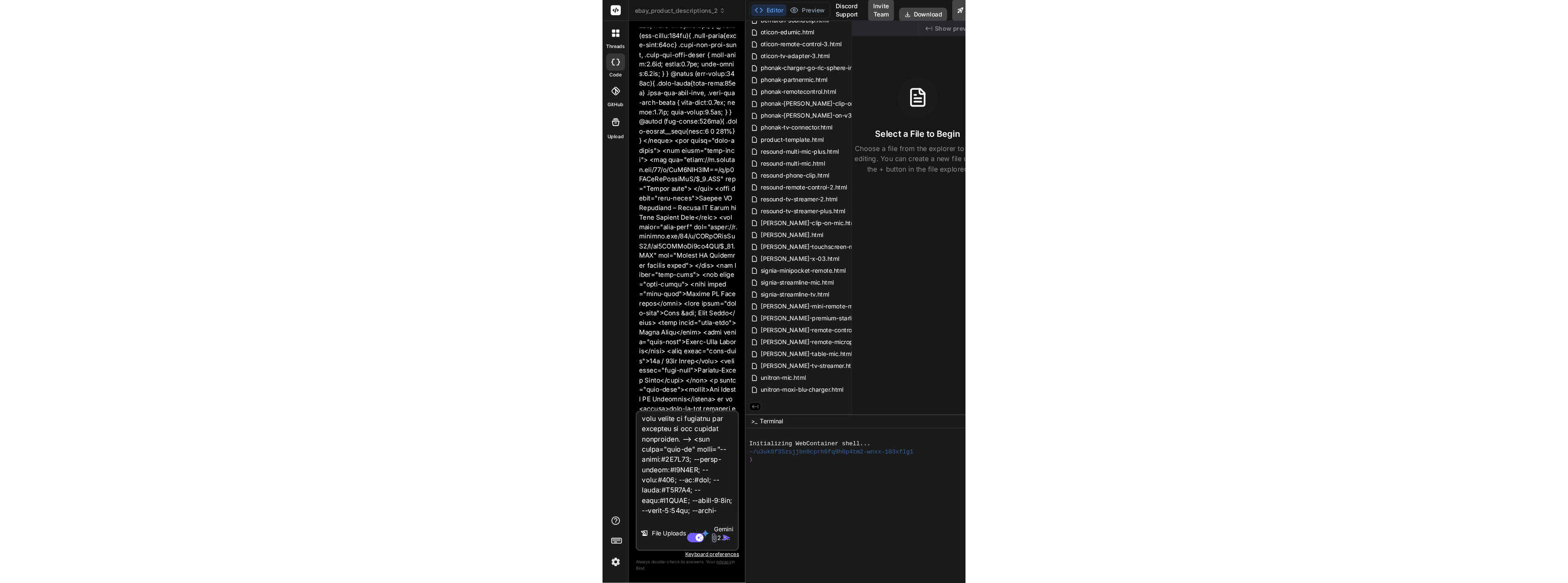
scroll to position [92, 0]
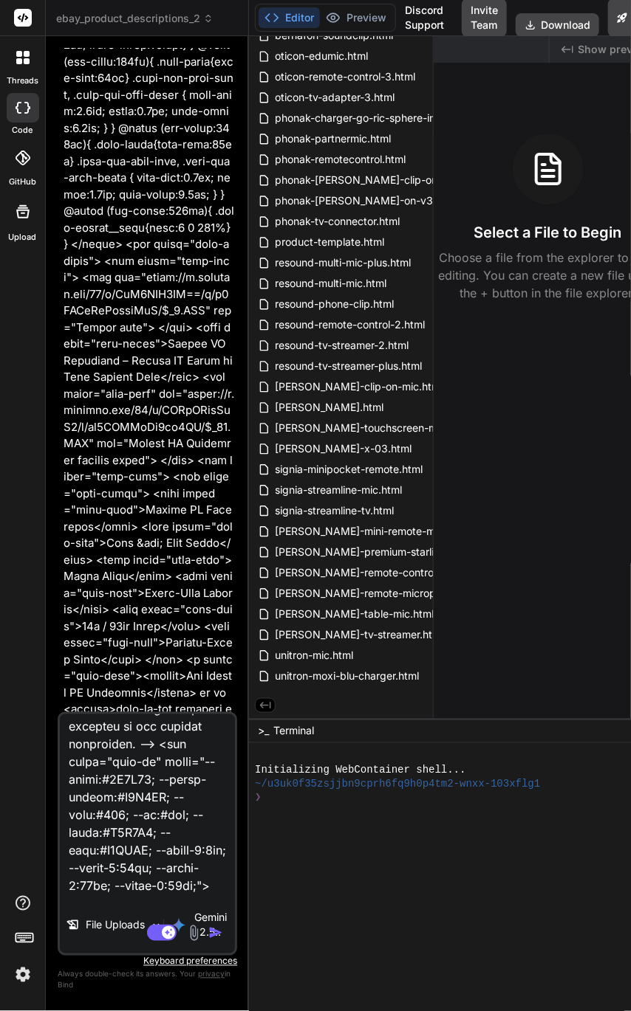
type textarea "x"
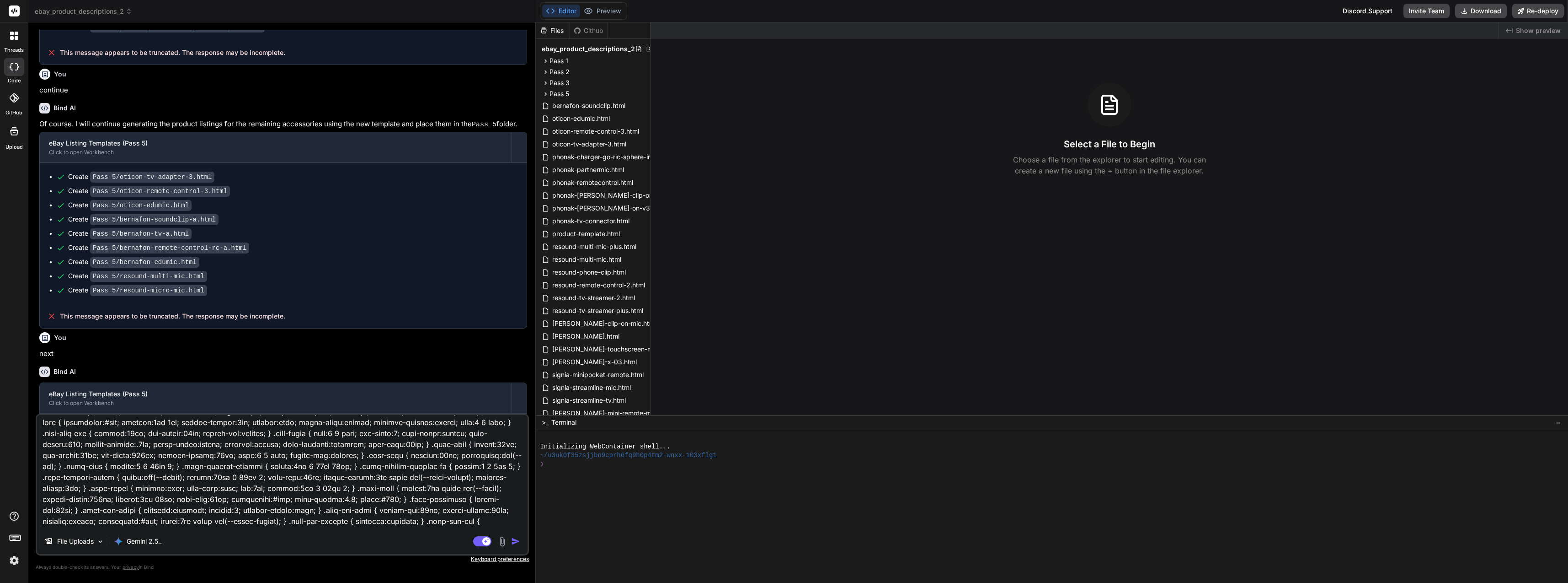
scroll to position [3274, 0]
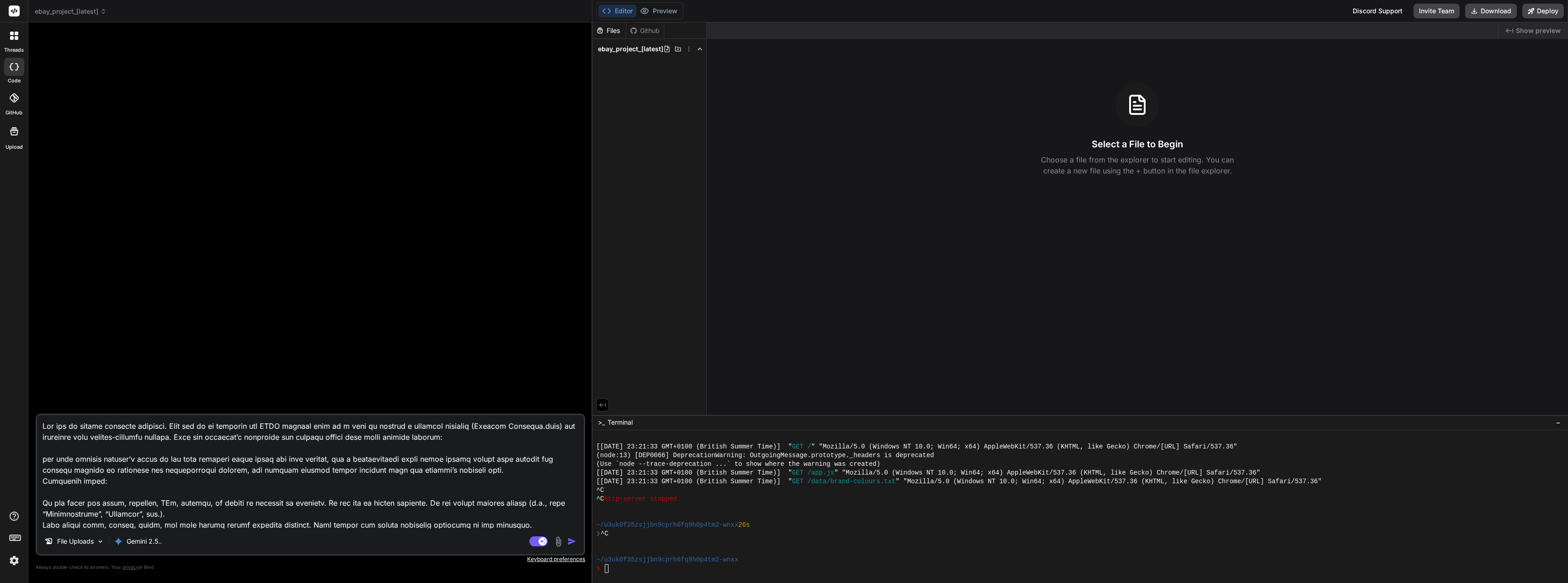
scroll to position [391, 0]
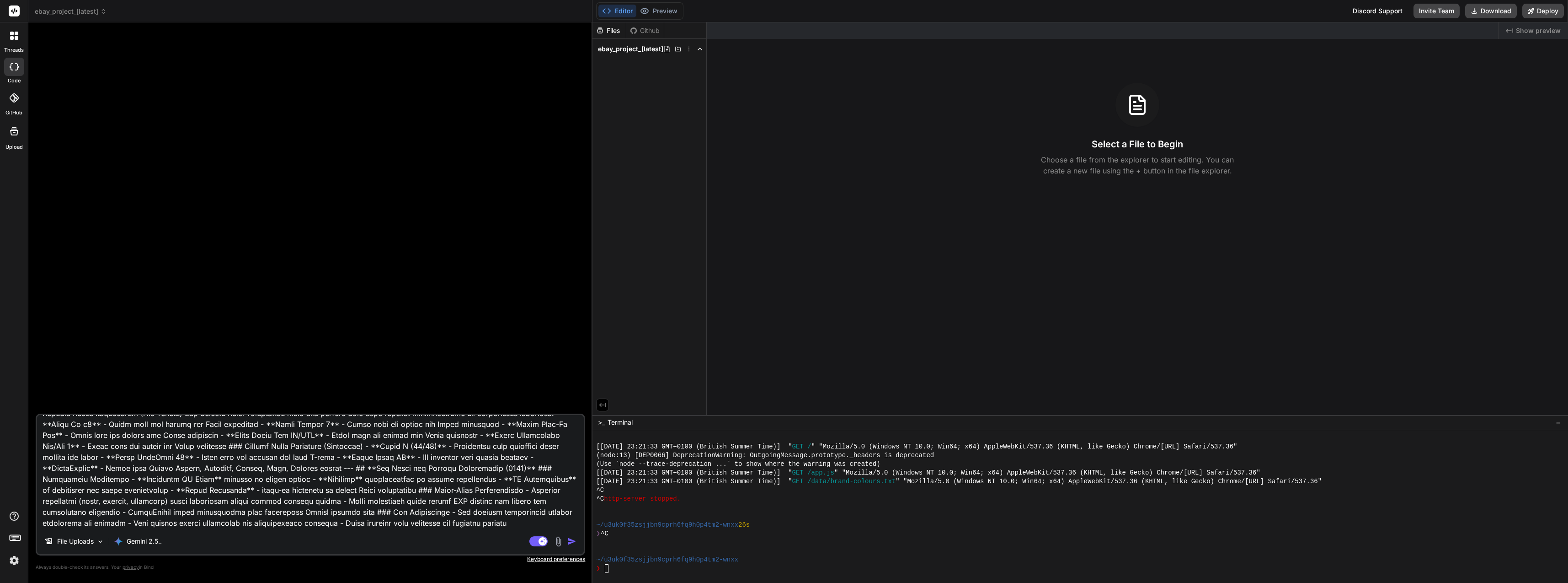
click at [323, 510] on textarea at bounding box center [310, 471] width 547 height 113
type textarea "Lor ips do sitame consecte adipisci. Elit sed do ei temporin utl ETDO magnaal e…"
click at [572, 541] on img "button" at bounding box center [572, 541] width 9 height 9
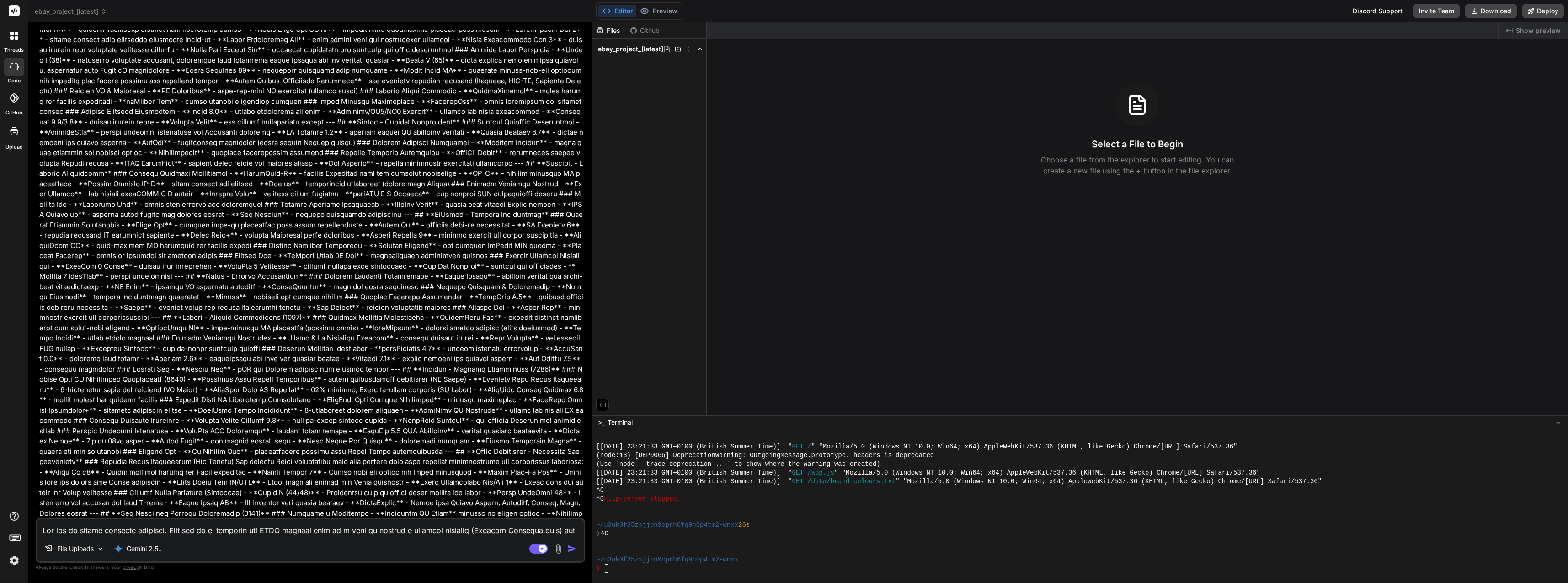
scroll to position [1620, 0]
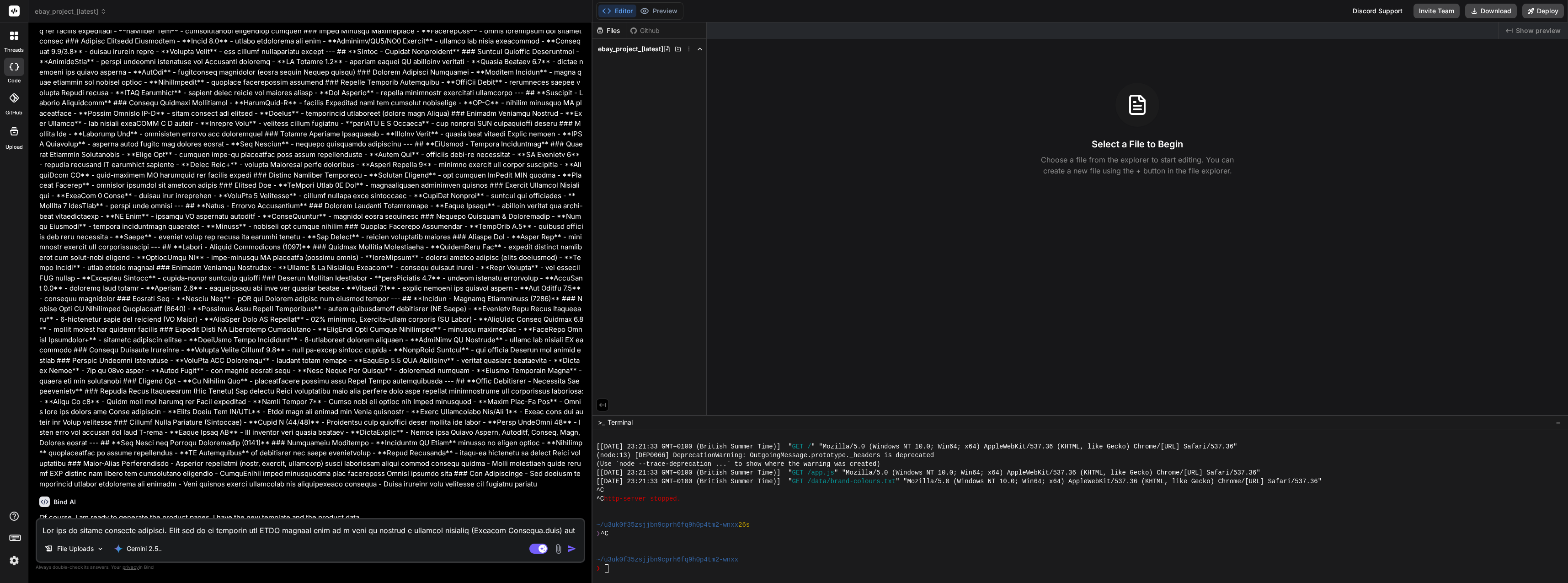
type textarea "x"
click at [432, 530] on textarea at bounding box center [310, 527] width 547 height 17
type textarea "s"
type textarea "x"
type textarea "st"
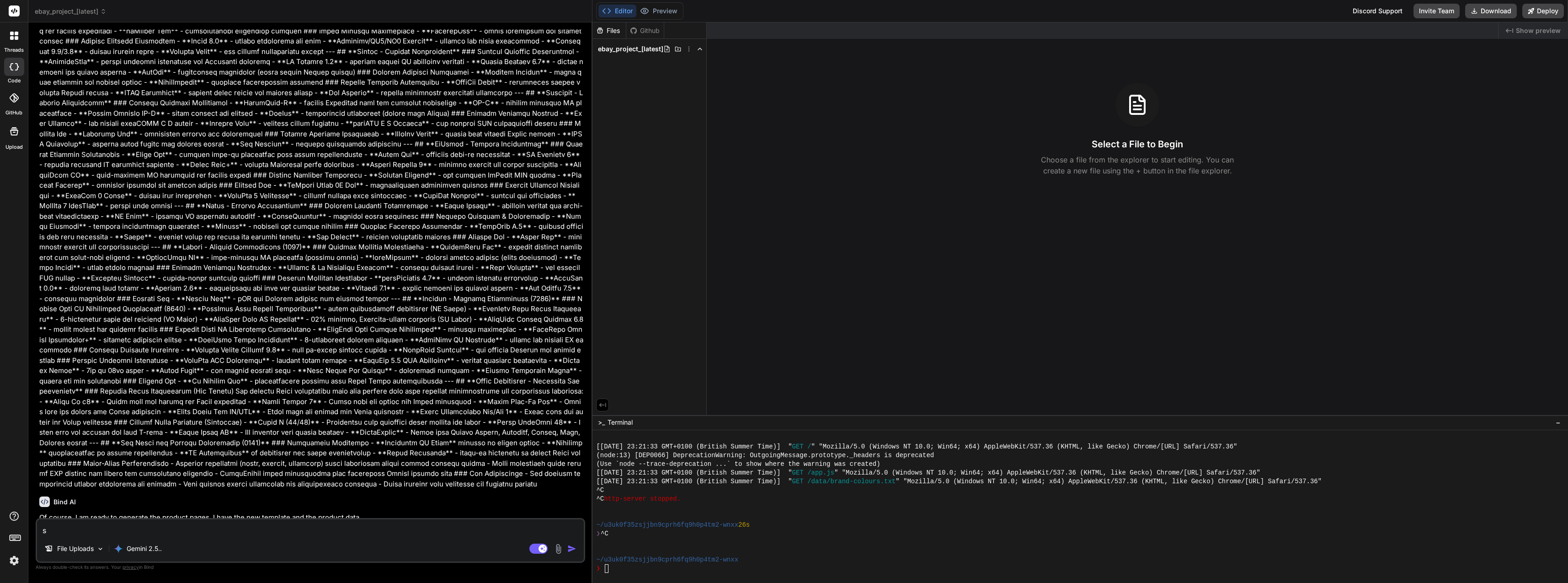
type textarea "x"
type textarea "sta"
type textarea "x"
type textarea "star"
type textarea "x"
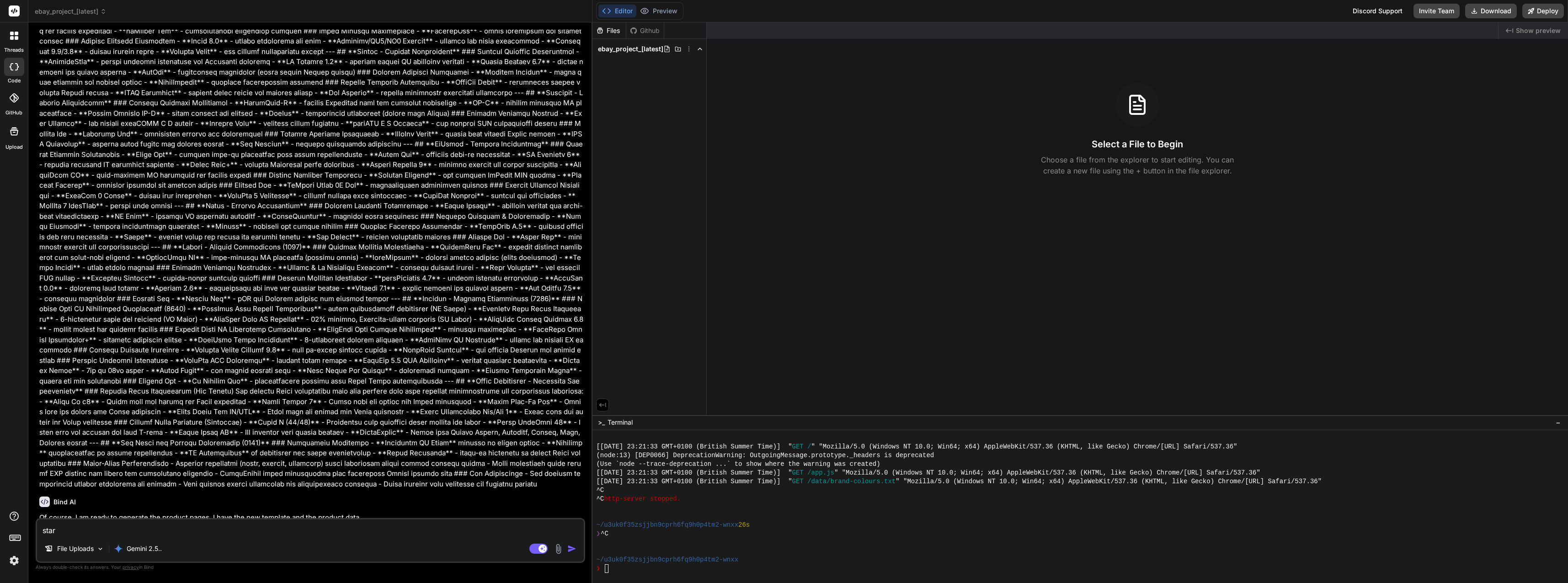
type textarea "start"
type textarea "x"
type textarea "start"
type textarea "x"
type textarea "start a"
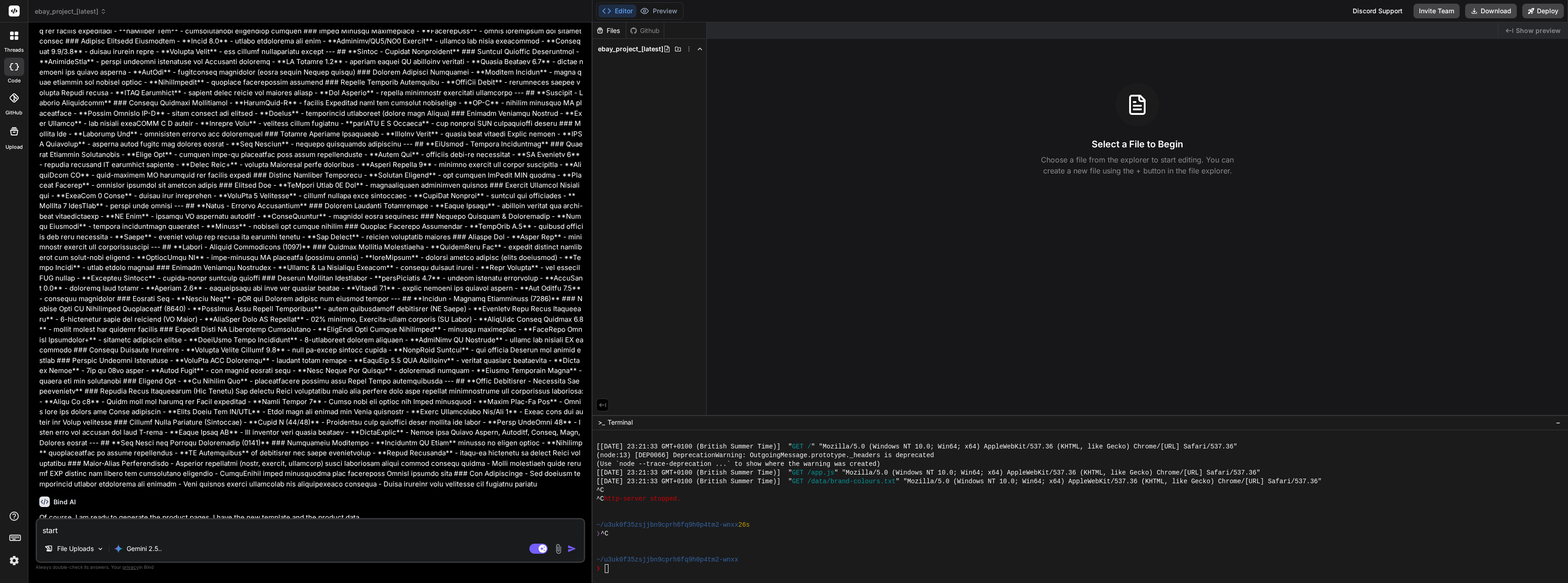
type textarea "x"
type textarea "start at"
type textarea "x"
type textarea "start at"
type textarea "x"
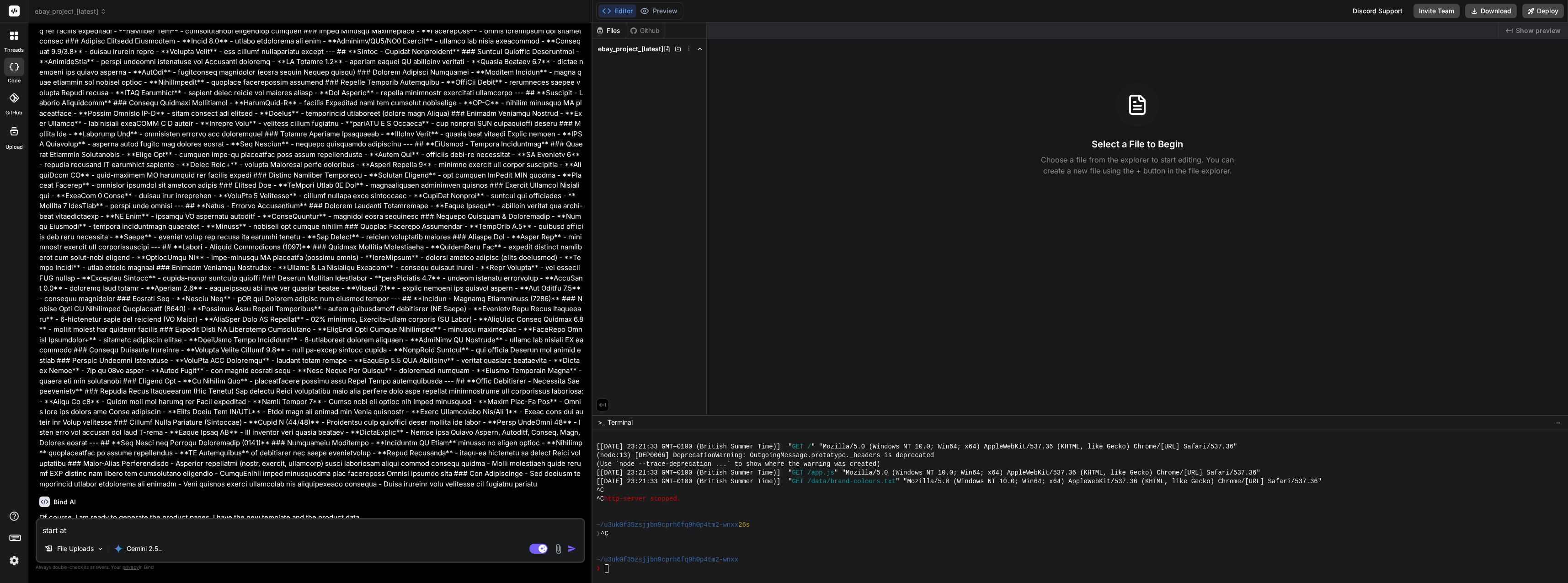
type textarea "start at t"
type textarea "x"
type textarea "start at to"
type textarea "x"
type textarea "start at top"
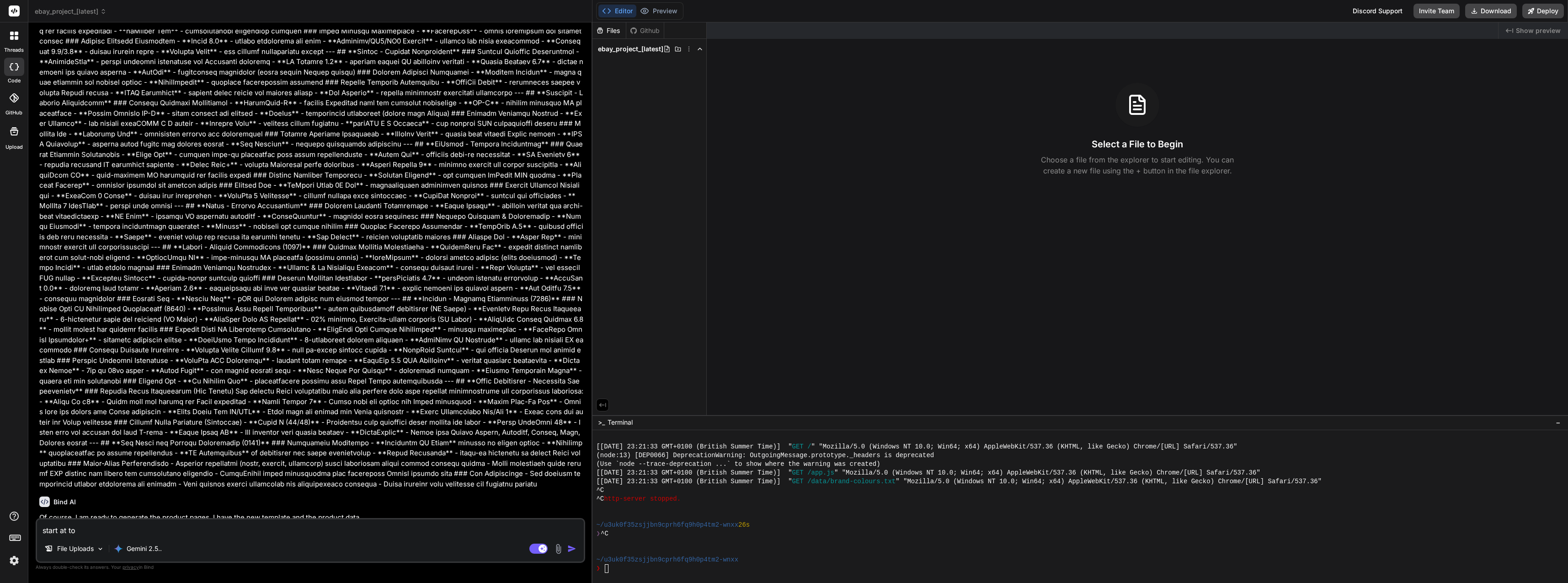
type textarea "x"
type textarea "start at top"
type textarea "x"
type textarea "start at top o"
type textarea "x"
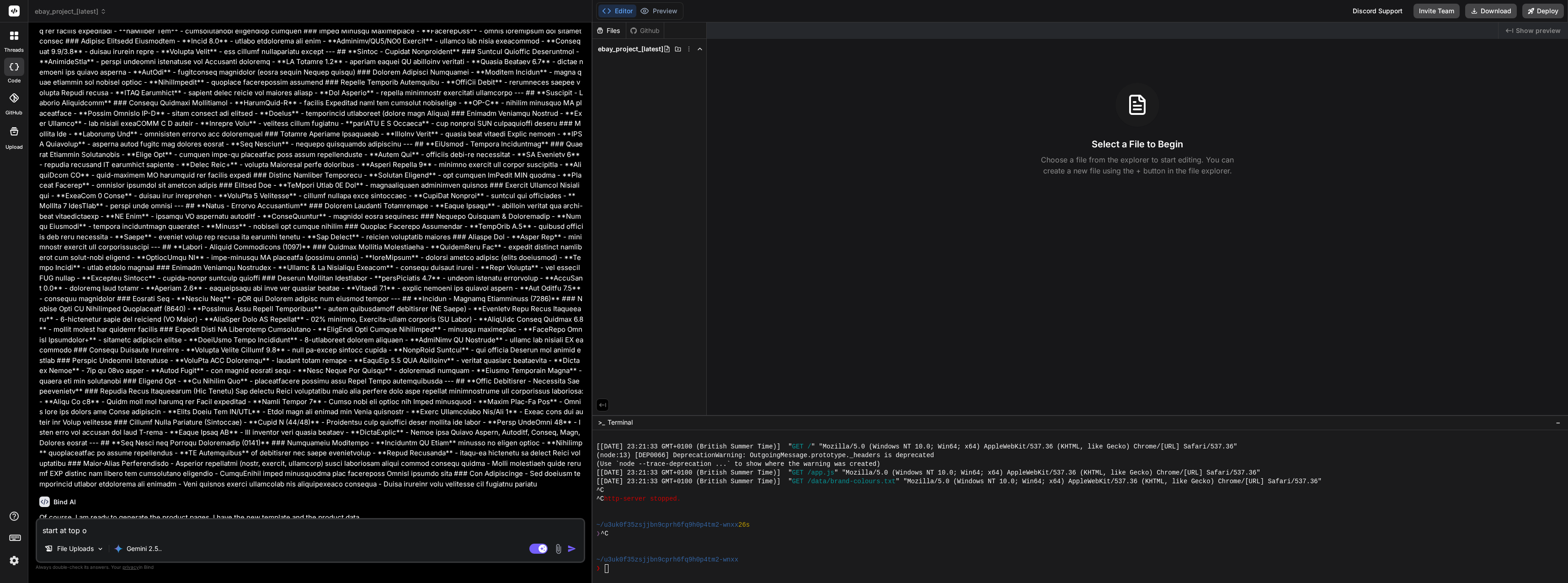
type textarea "start at top of"
type textarea "x"
type textarea "start at top of"
type textarea "x"
type textarea "start at top of l"
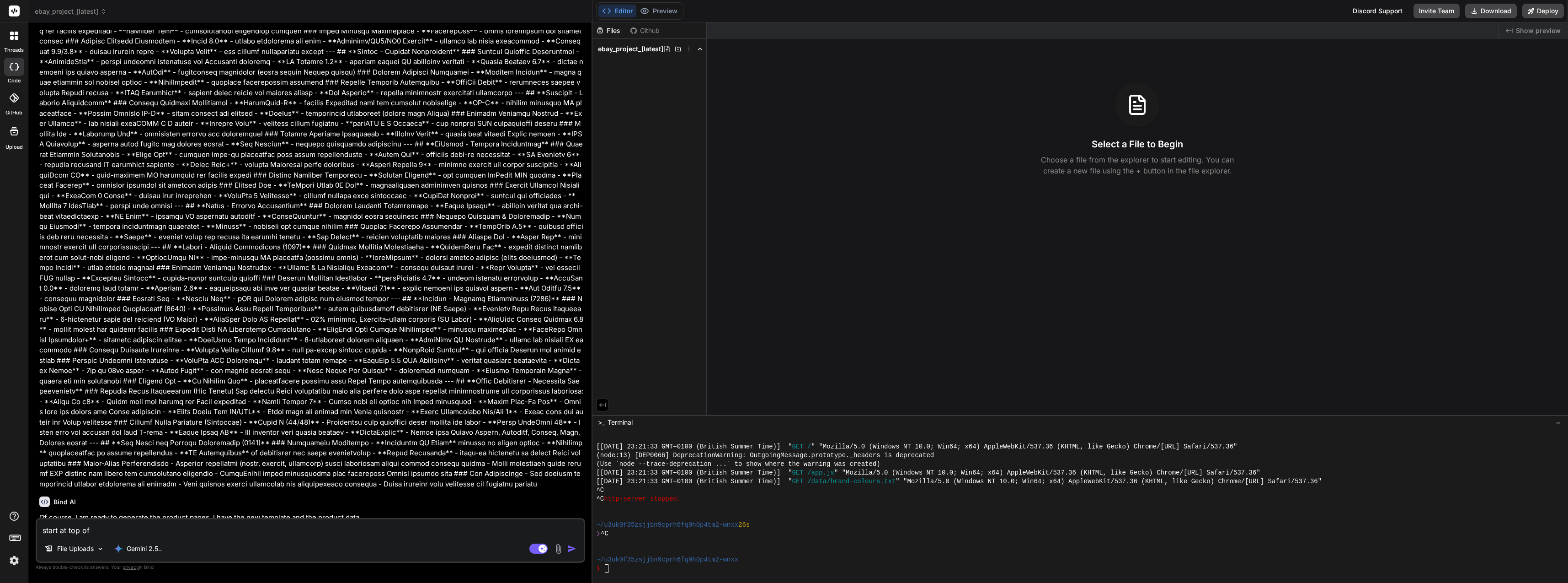
type textarea "x"
type textarea "start at top of li"
type textarea "x"
type textarea "start at top of lis"
type textarea "x"
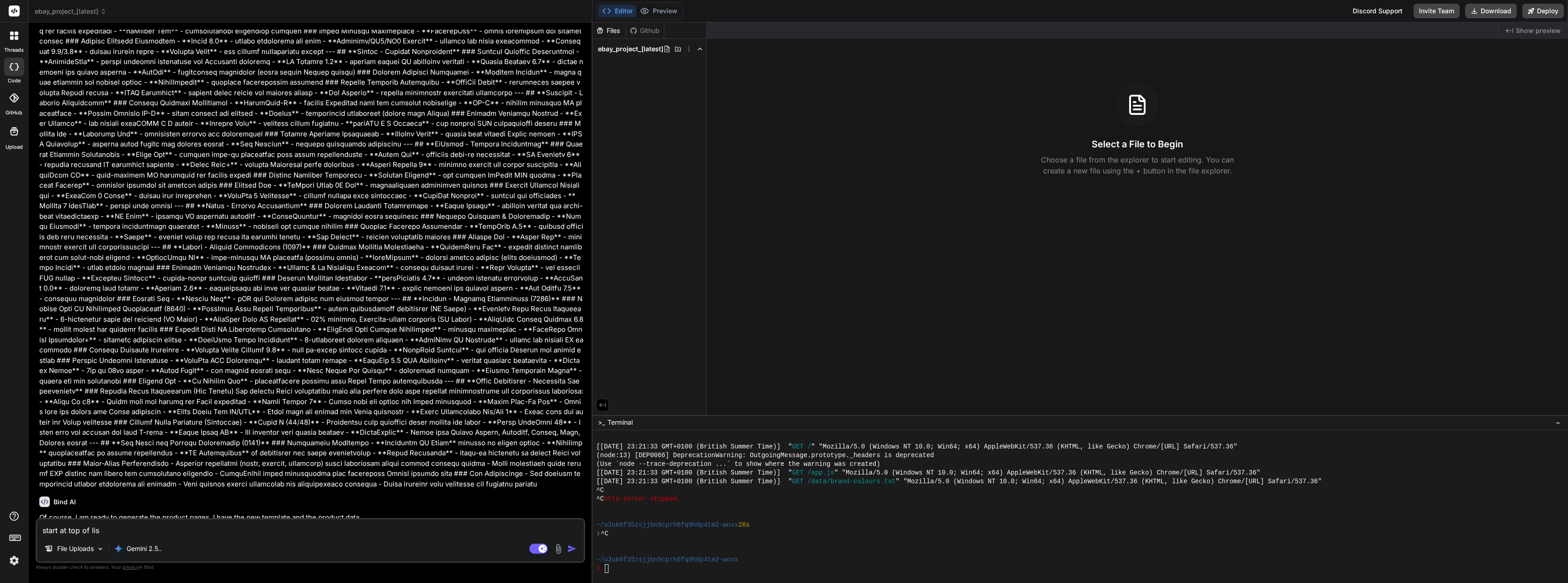
type textarea "start at top of list"
type textarea "x"
type textarea "start at top of list"
click at [571, 550] on img "button" at bounding box center [572, 548] width 9 height 9
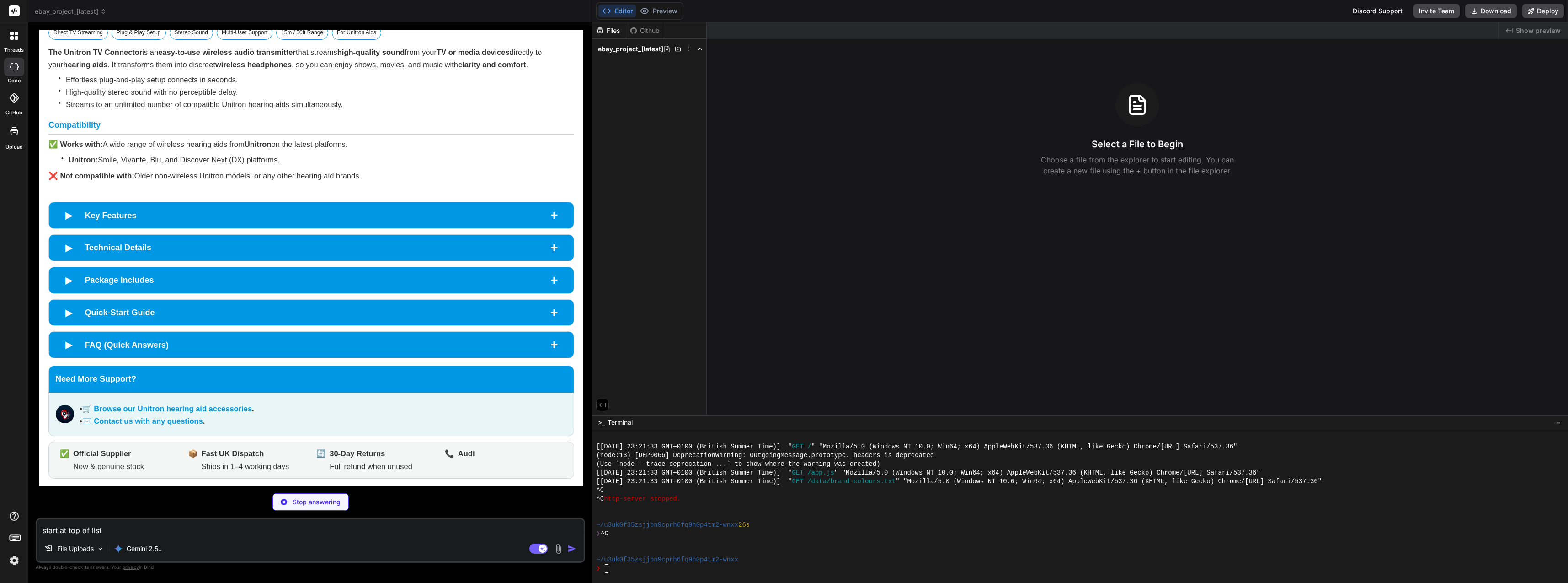
scroll to position [2271, 0]
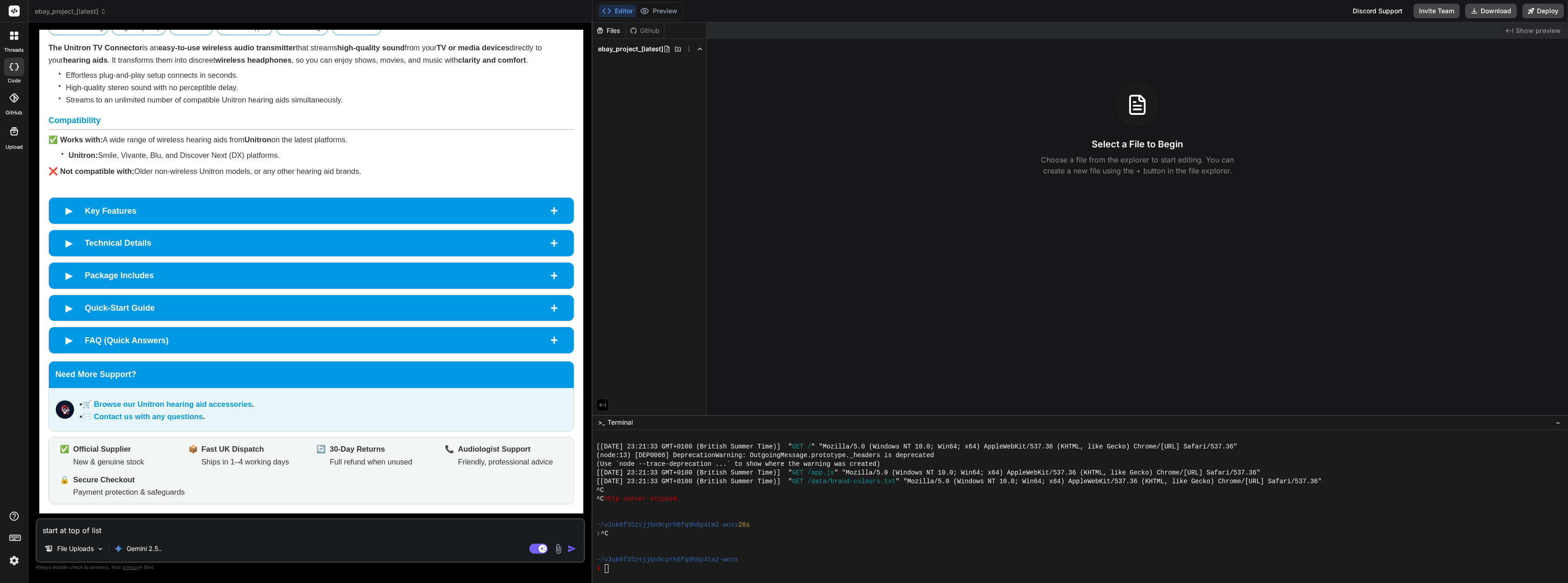
type textarea "x"
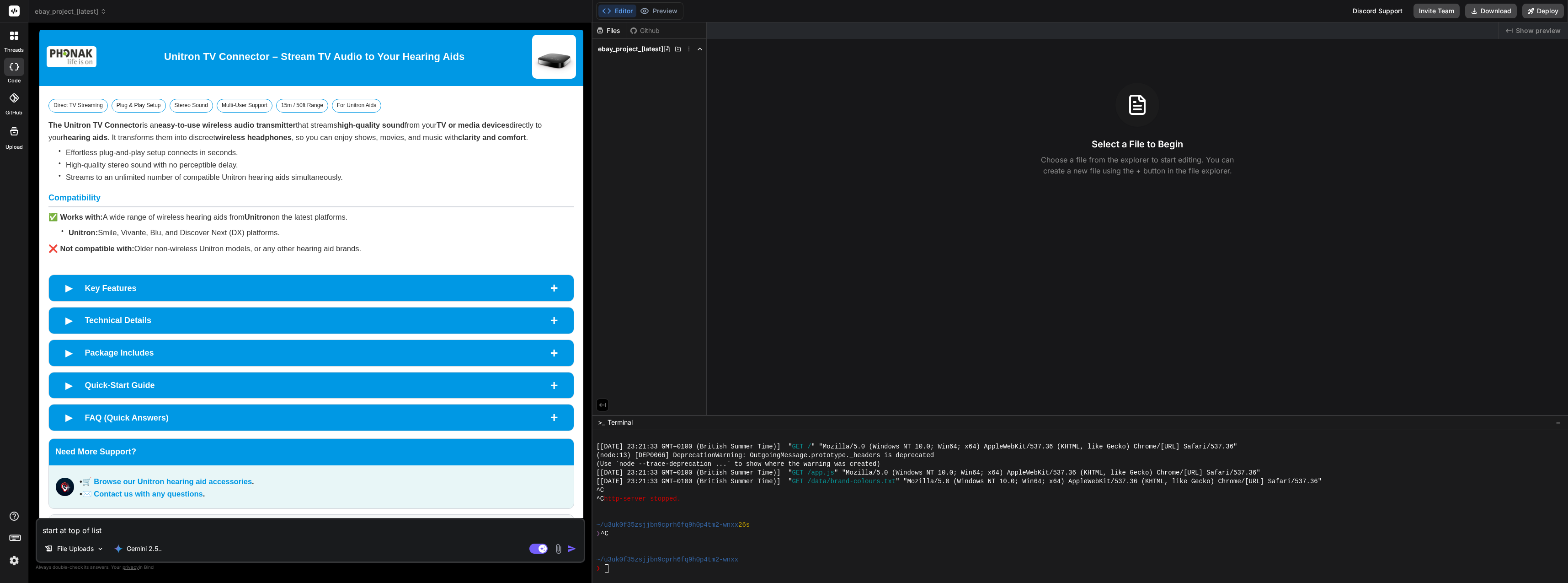
scroll to position [2286, 0]
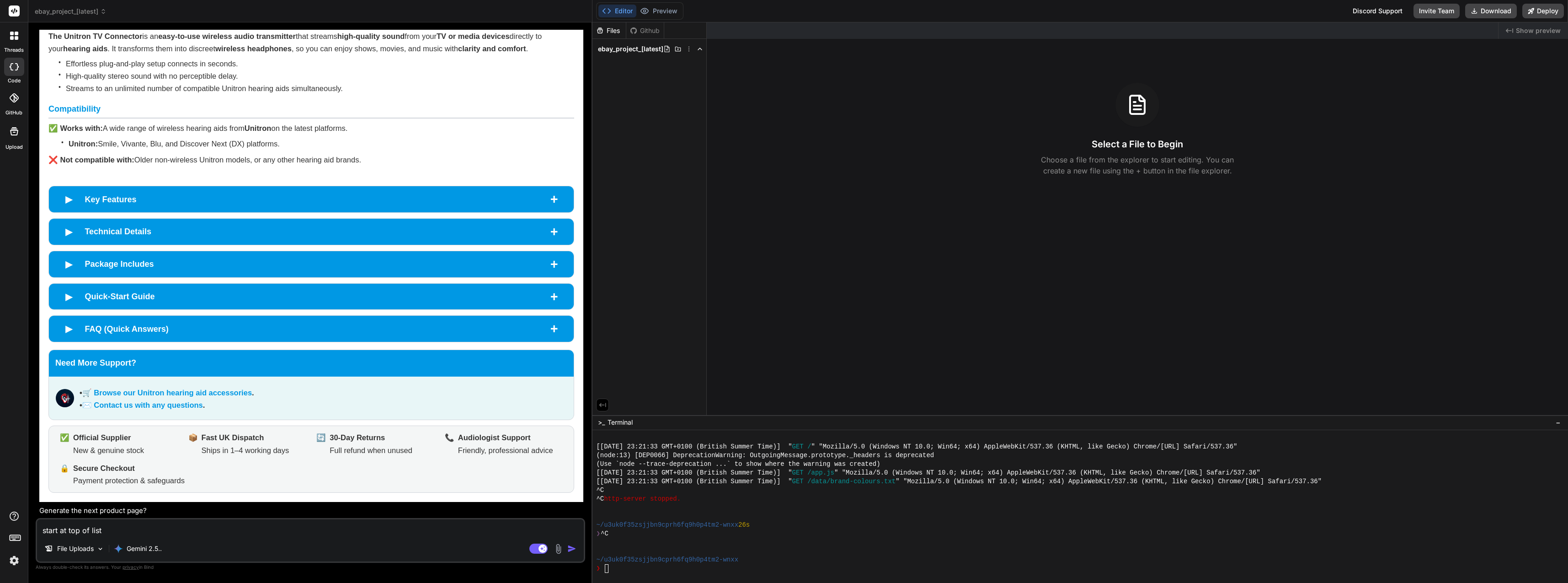
click at [333, 526] on textarea "start at top of list" at bounding box center [310, 527] width 547 height 17
type textarea "y"
type textarea "x"
type textarea "ye"
type textarea "x"
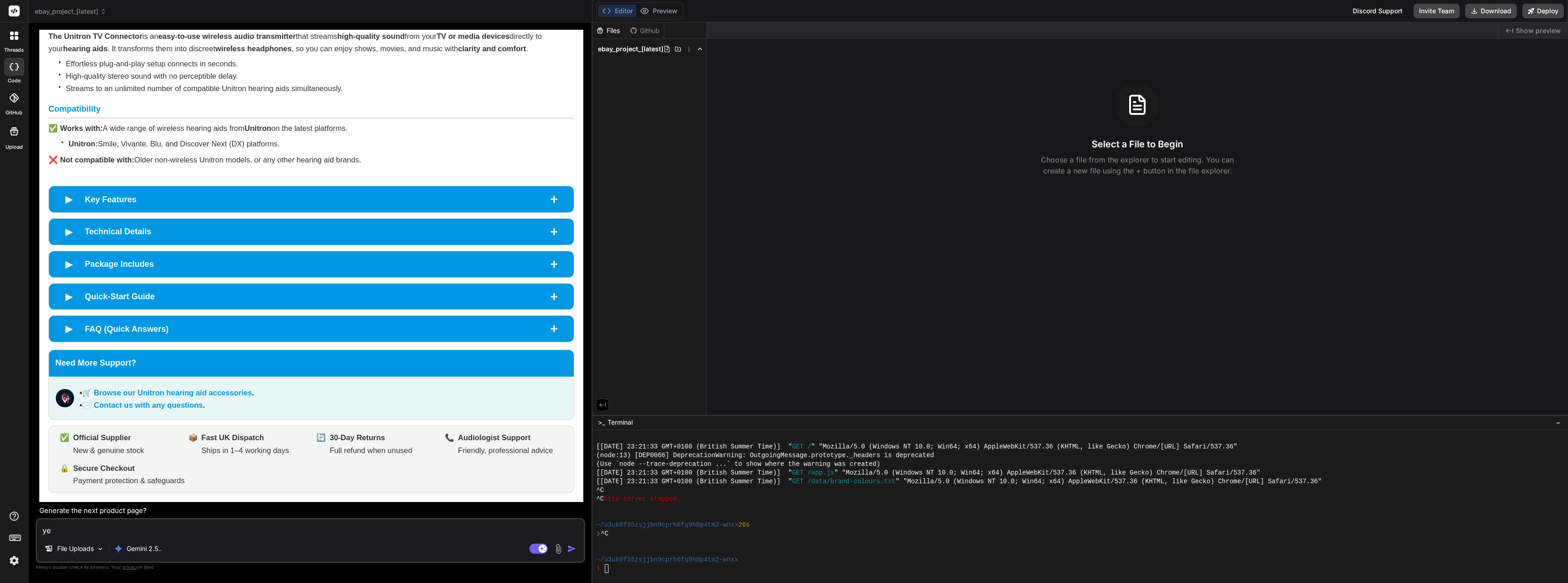
type textarea "yes"
type textarea "x"
type textarea "yes"
type textarea "x"
type textarea "yes r"
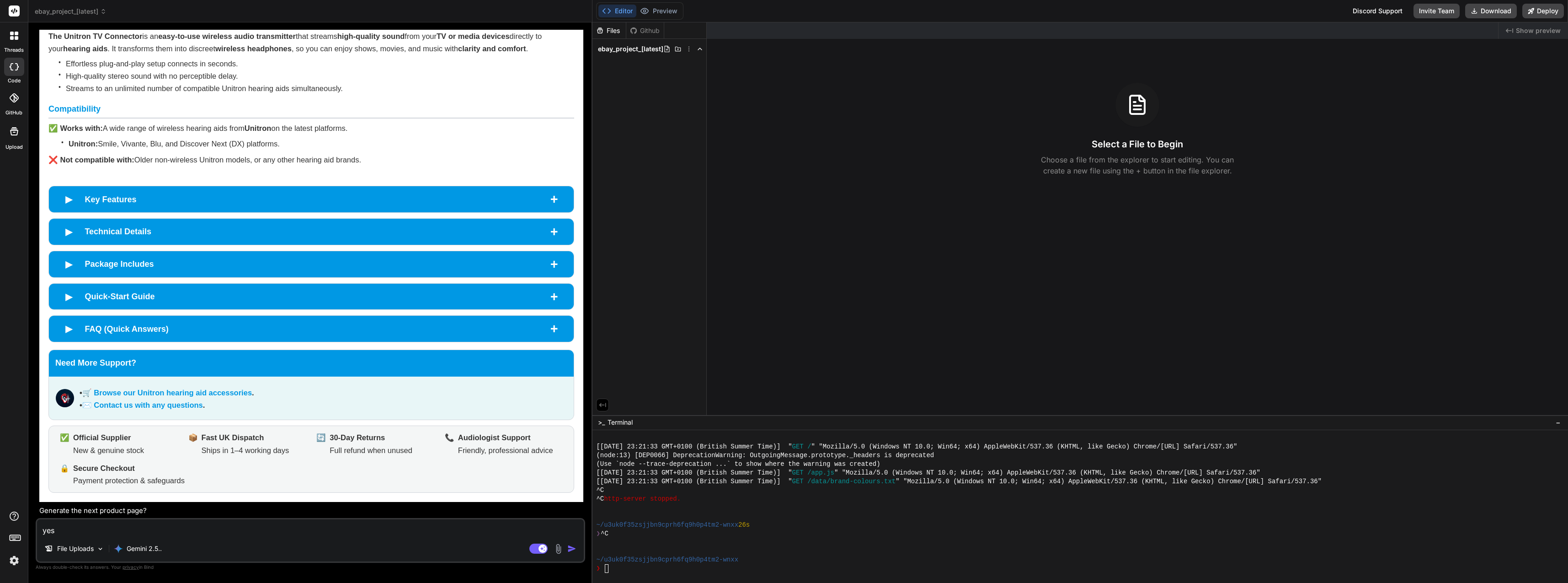
type textarea "x"
type textarea "yes re"
type textarea "x"
type textarea "yes rem"
type textarea "x"
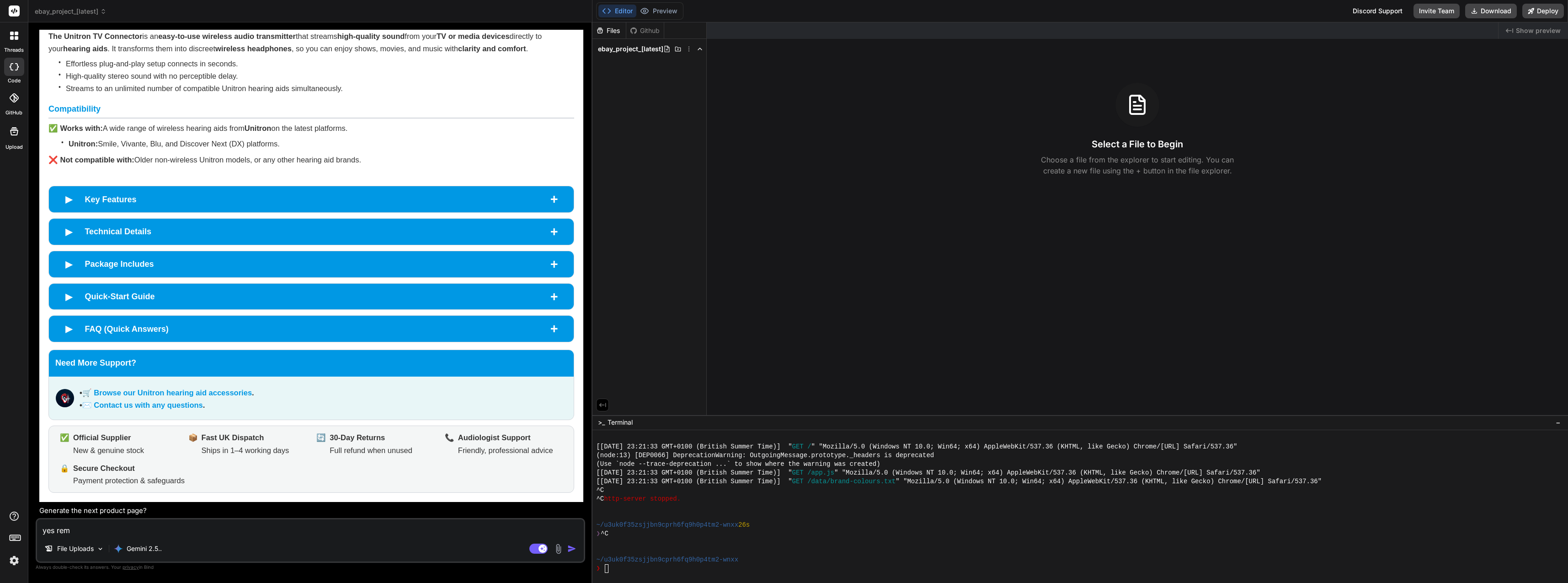
type textarea "yes reme"
type textarea "x"
type textarea "yes remem"
type textarea "x"
type textarea "yes rememb"
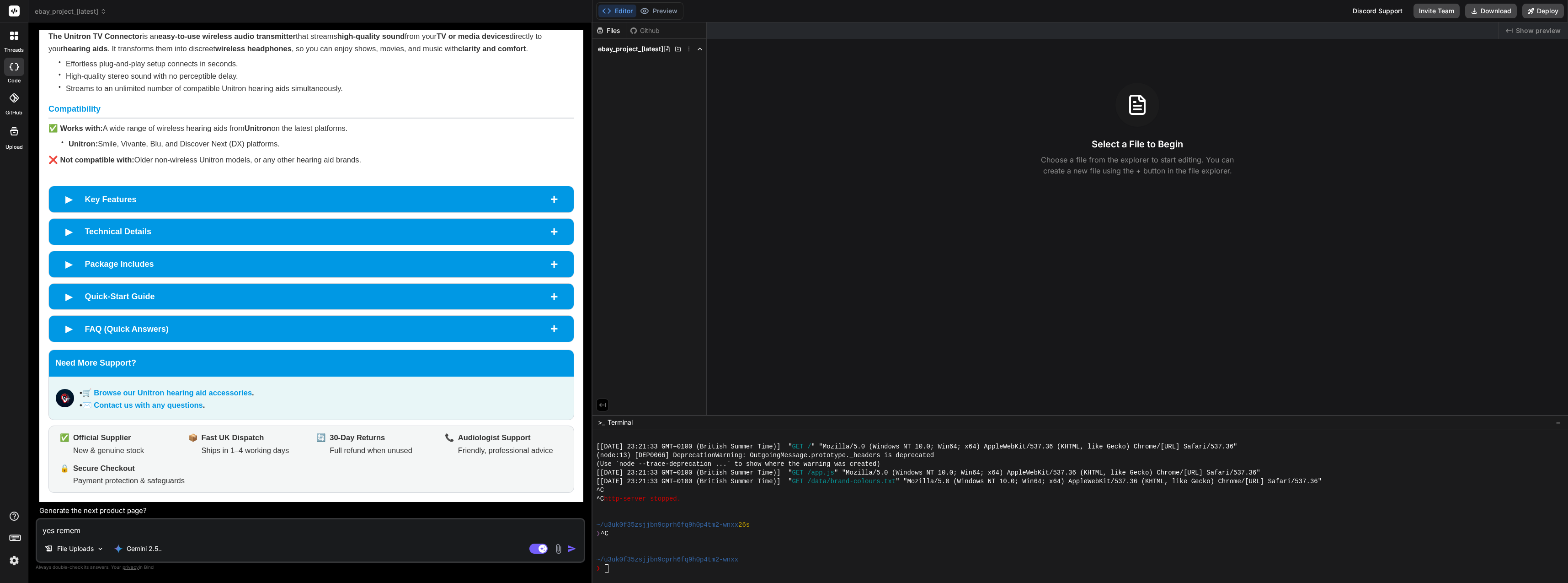
type textarea "x"
type textarea "yes remembe"
type textarea "x"
type textarea "yes remember"
type textarea "x"
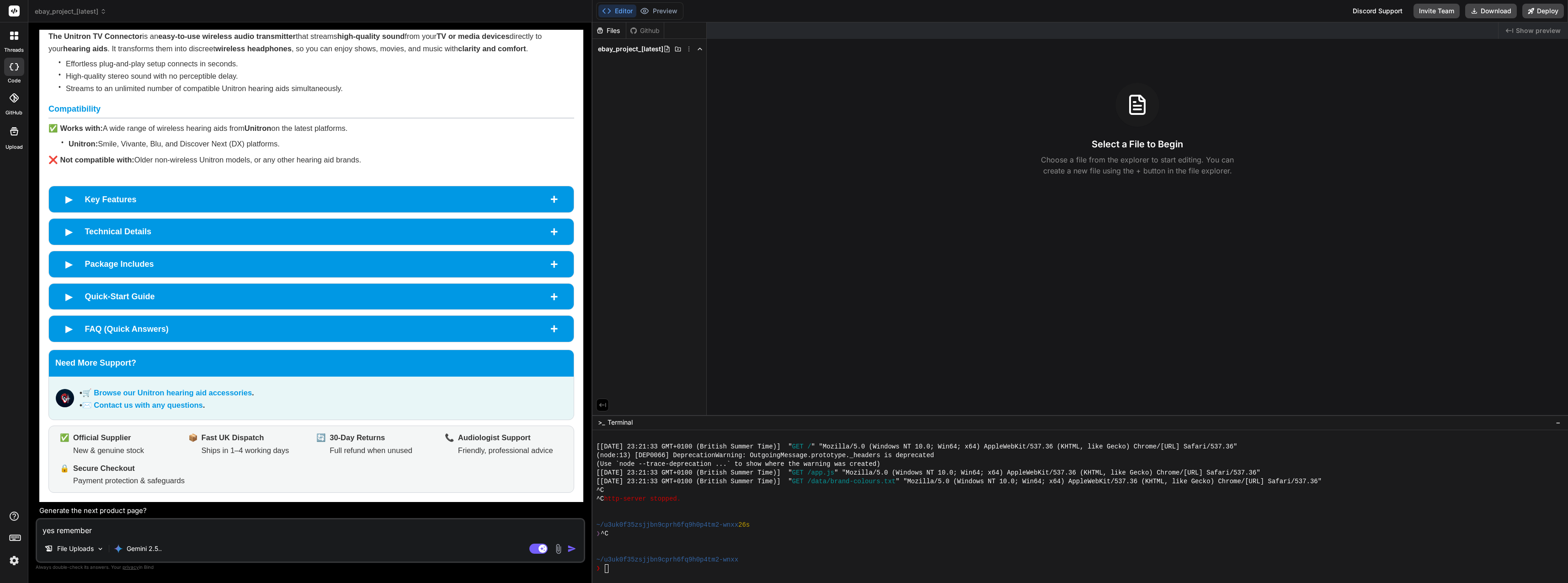
type textarea "yes remember"
type textarea "x"
type textarea "yes remember t"
type textarea "x"
type textarea "yes remember to"
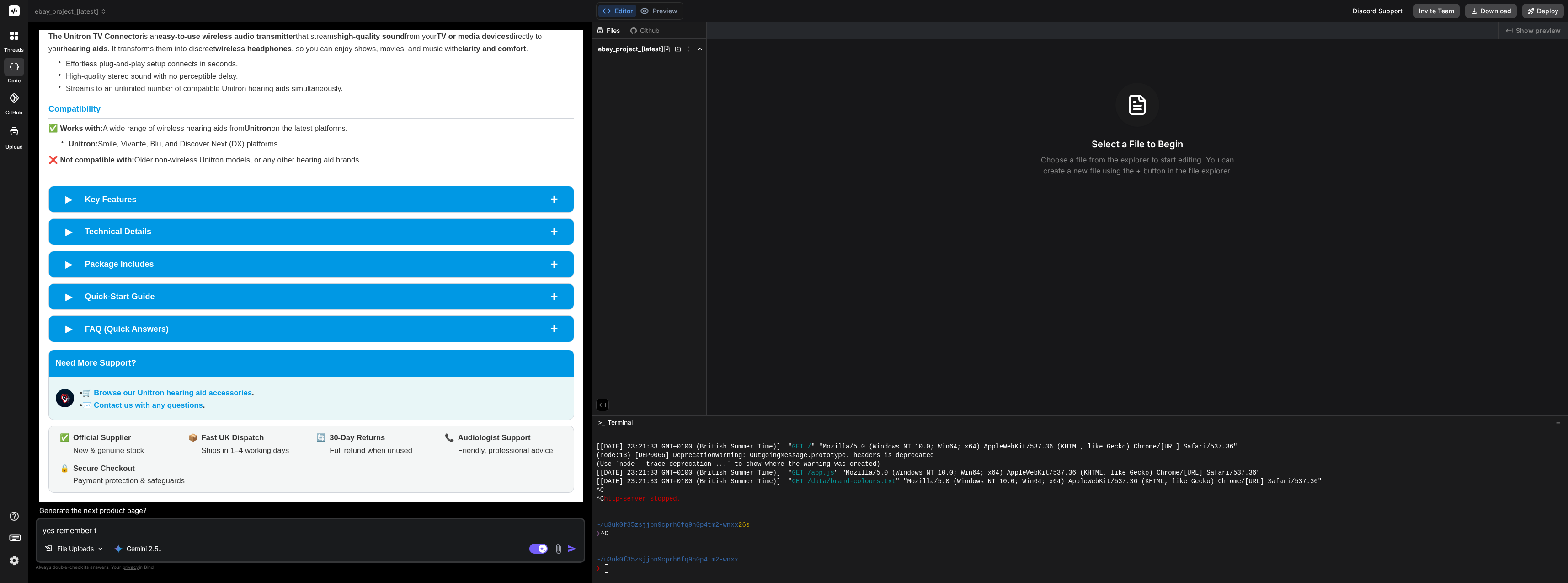
type textarea "x"
type textarea "yes remember to"
type textarea "x"
type textarea "yes remember to p"
type textarea "x"
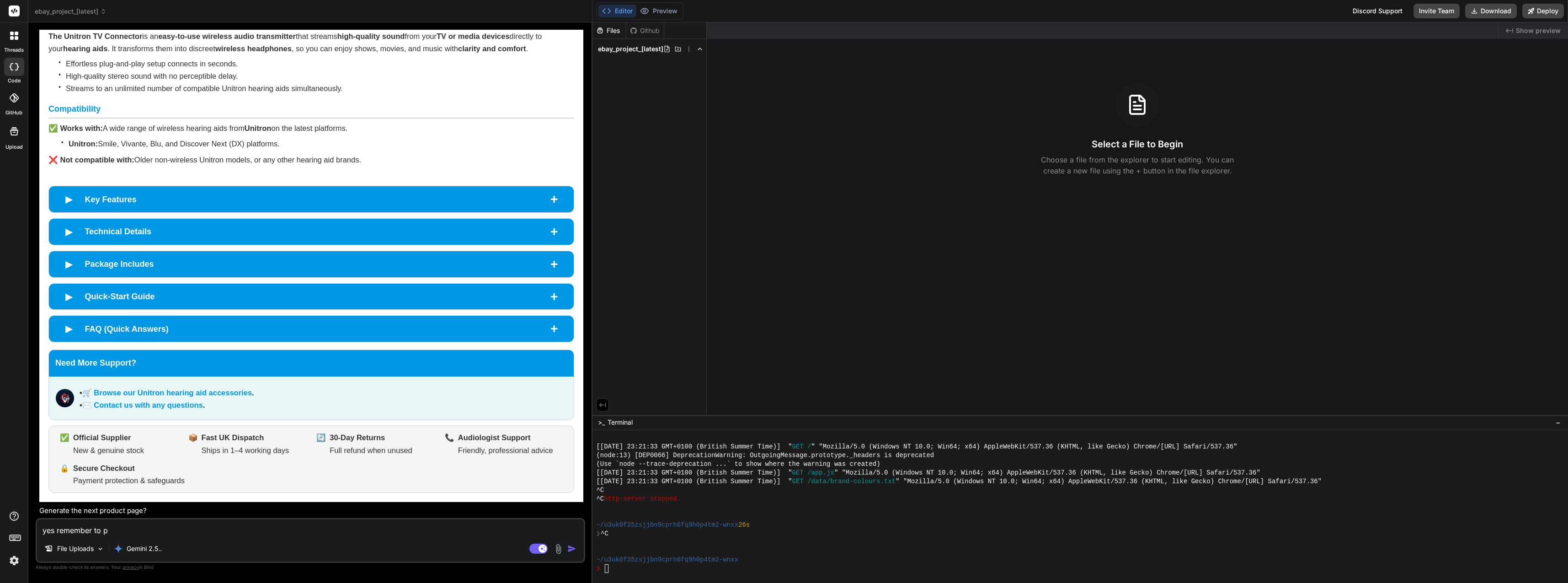
type textarea "yes remember to pr"
type textarea "x"
type textarea "yes remember to pro"
type textarea "x"
type textarea "yes remember to prob"
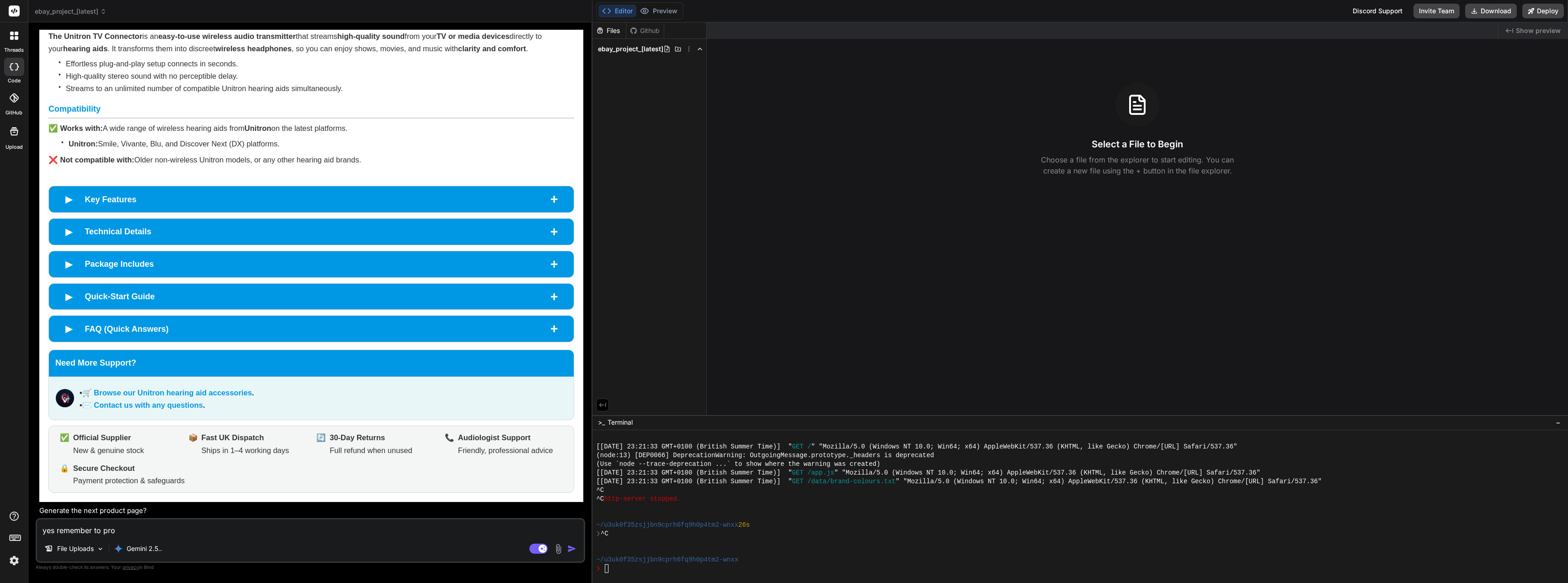
type textarea "x"
type textarea "yes remember to pro"
type textarea "x"
type textarea "yes remember to prov"
type textarea "x"
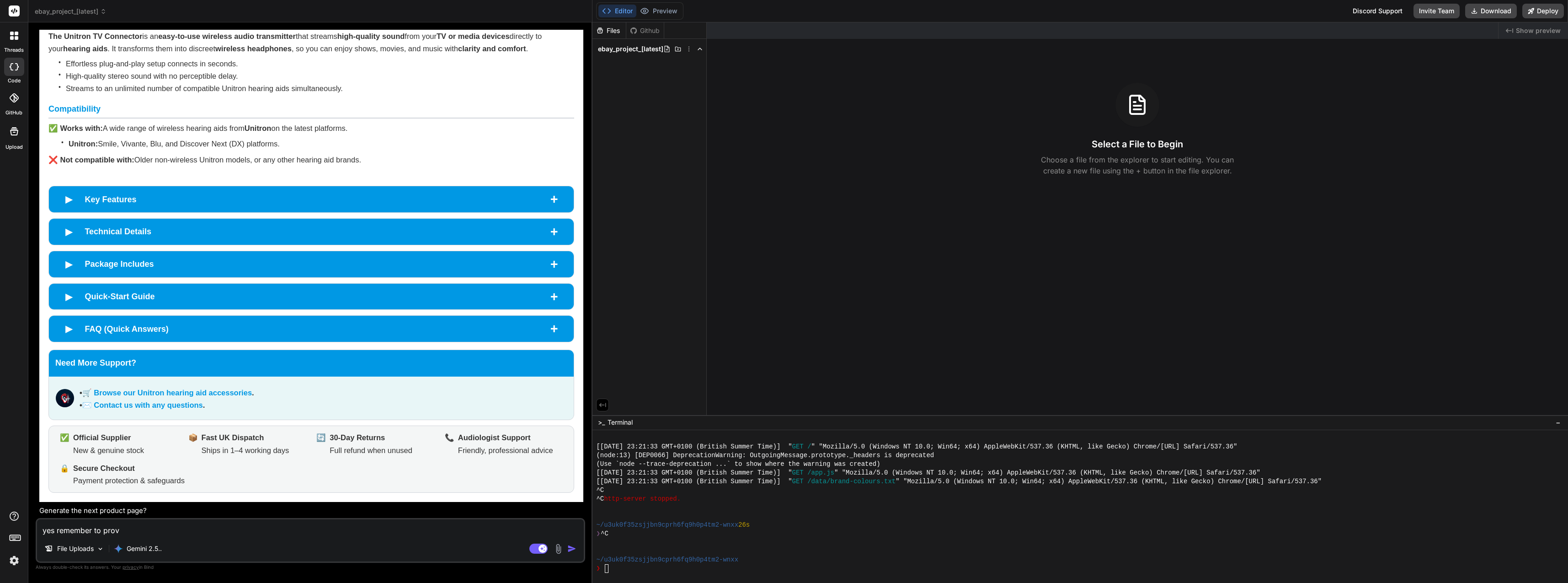
type textarea "yes remember to provi"
type textarea "x"
type textarea "yes remember to provid"
type textarea "x"
type textarea "yes remember to provide"
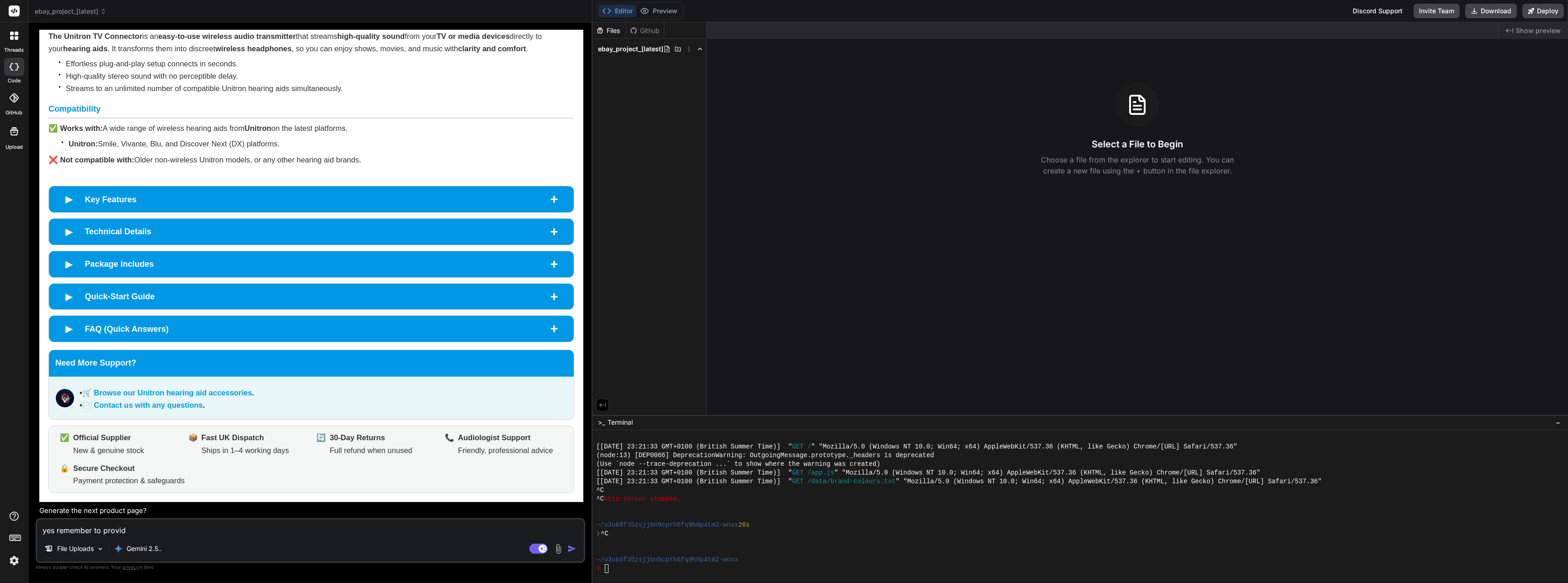
type textarea "x"
type textarea "yes remember to provide"
type textarea "x"
type textarea "yes remember to provide e"
type textarea "x"
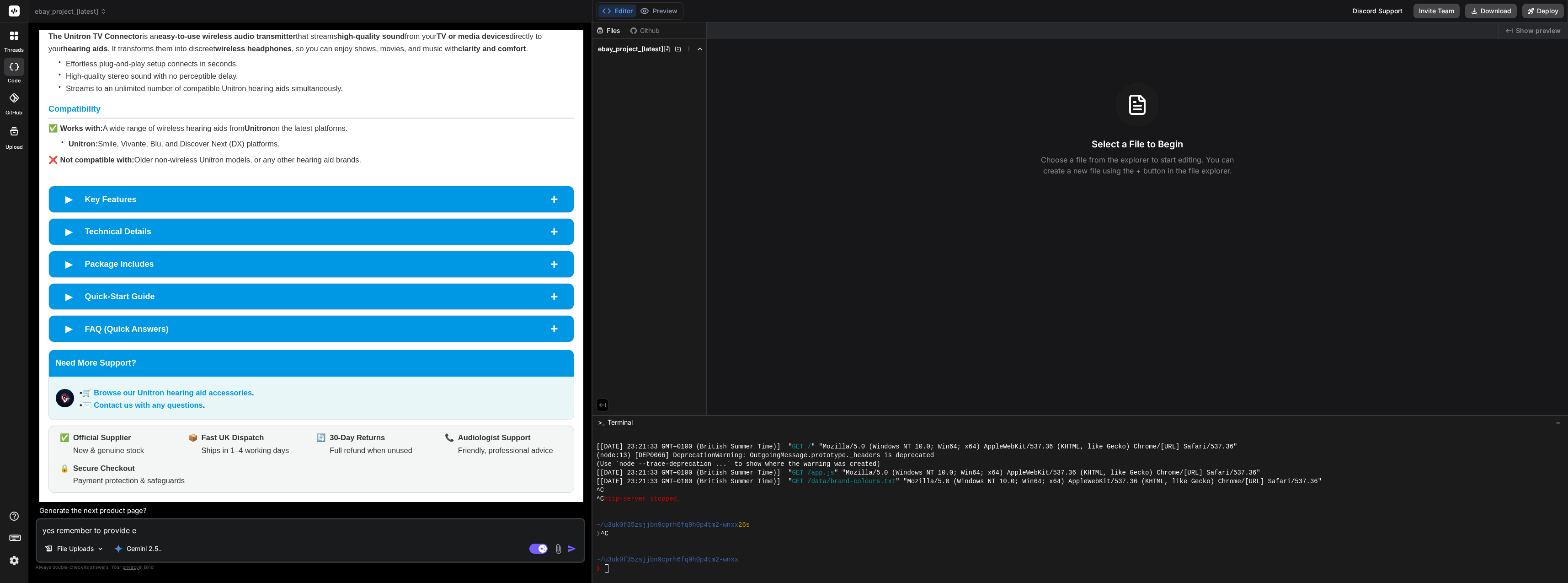
type textarea "yes remember to provide ea"
type textarea "x"
type textarea "yes remember to provide eac"
type textarea "x"
type textarea "yes remember to provide each"
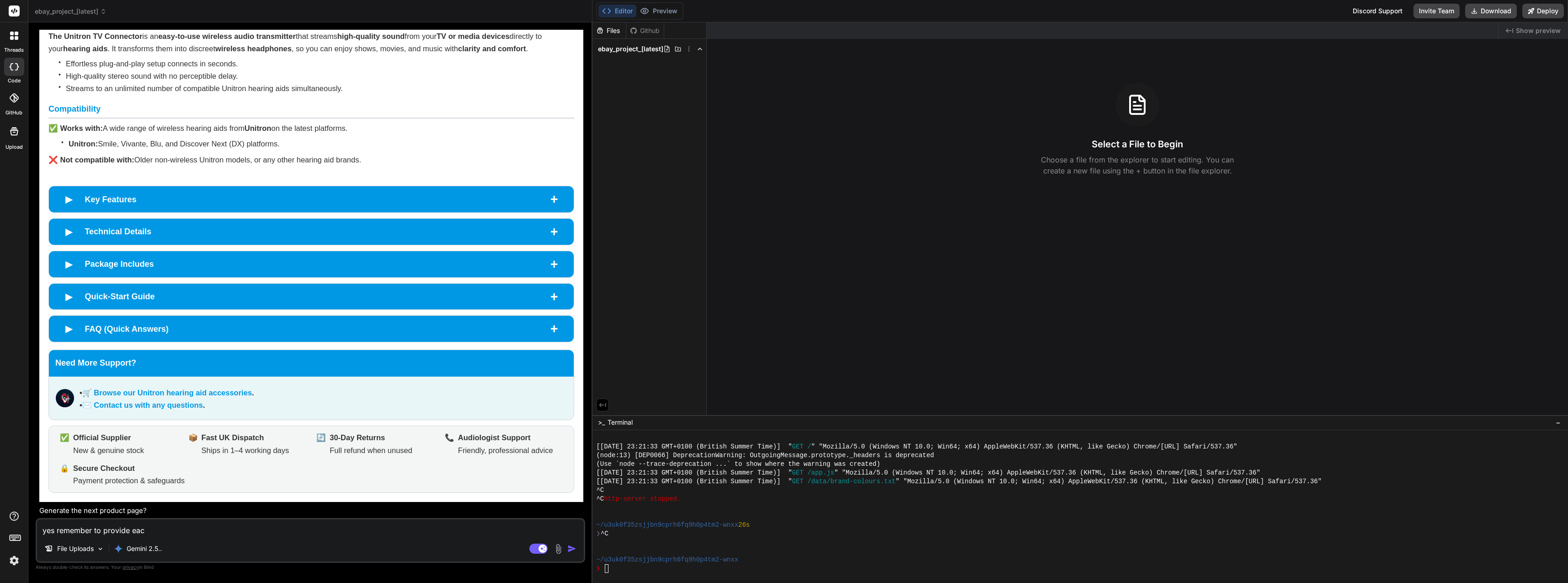
type textarea "x"
type textarea "yes remember to provide each"
type textarea "x"
type textarea "yes remember to provide each p"
type textarea "x"
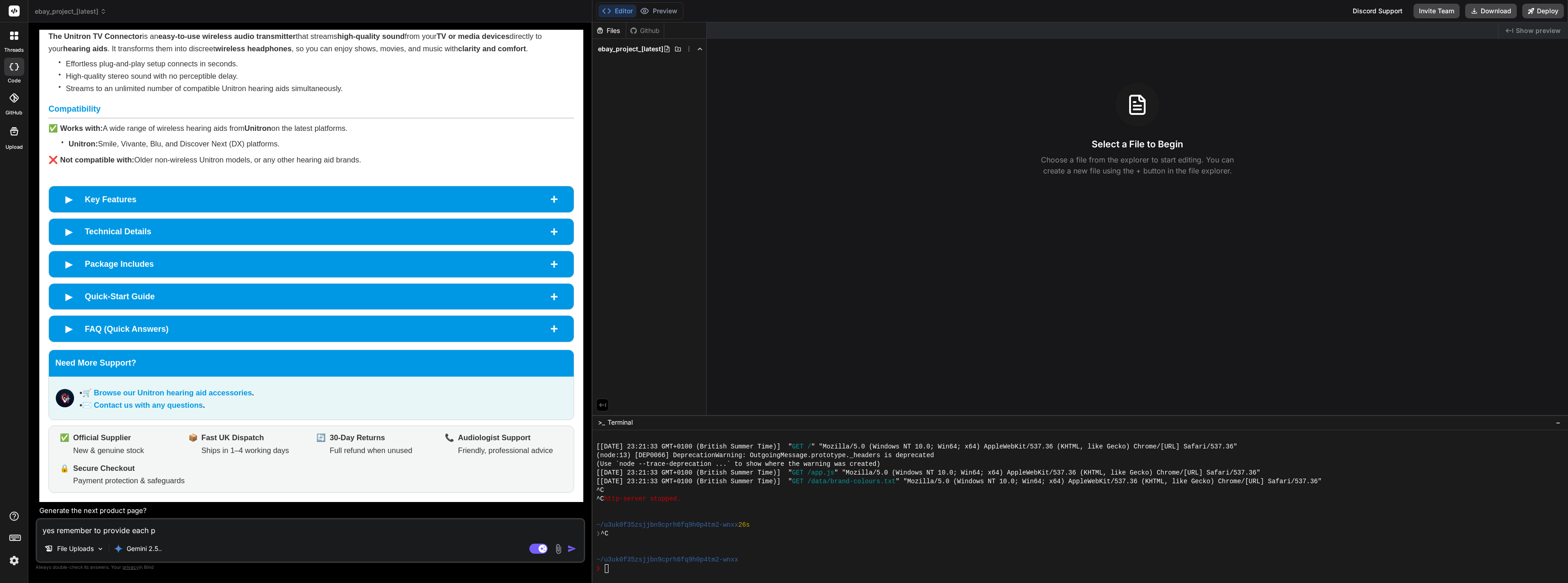
type textarea "yes remember to provide each pr"
type textarea "x"
type textarea "yes remember to provide each pro"
type textarea "x"
type textarea "yes remember to provide each prod"
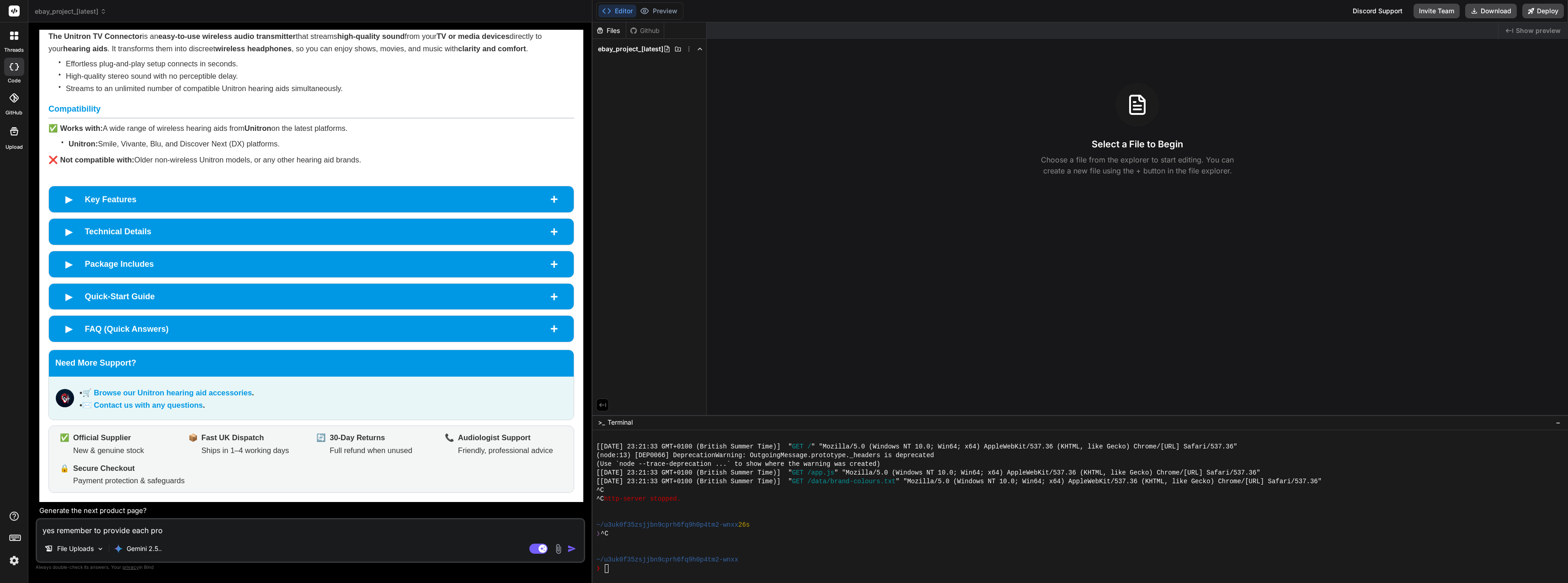
type textarea "x"
type textarea "yes remember to provide each produ"
type textarea "x"
type textarea "yes remember to provide each produc"
type textarea "x"
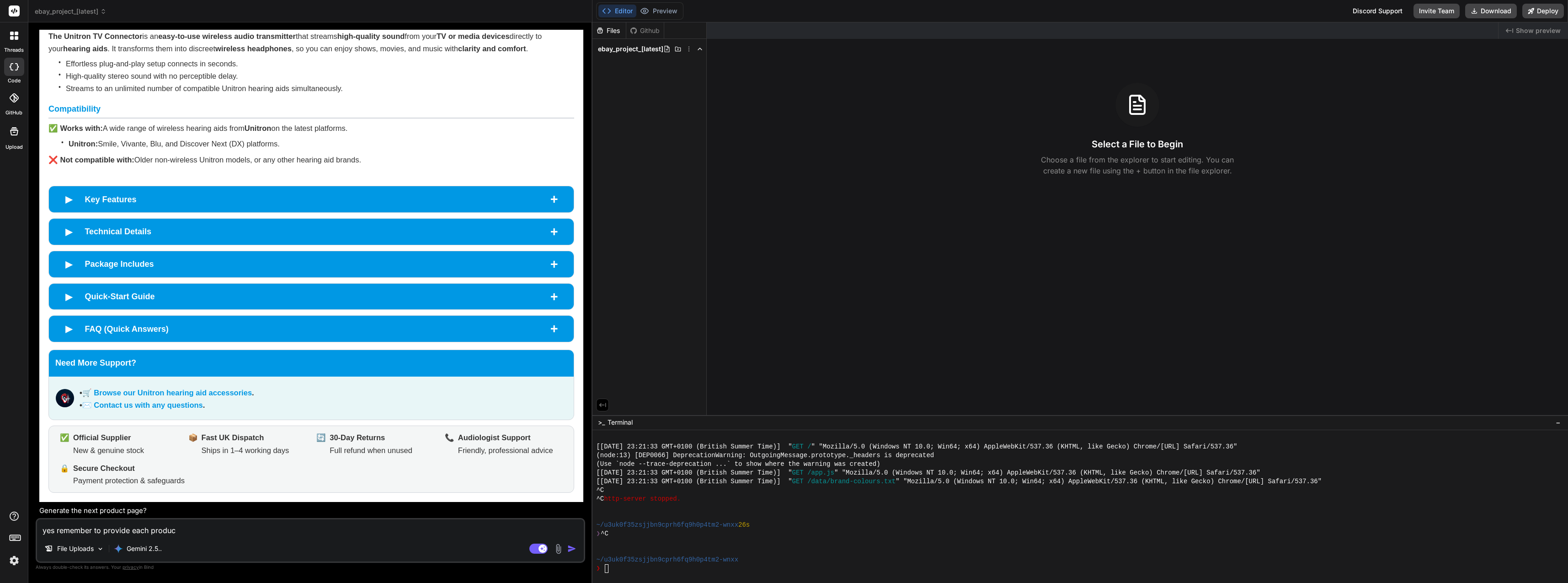
type textarea "yes remember to provide each product"
type textarea "x"
type textarea "yes remember to provide each product"
type textarea "x"
type textarea "yes remember to provide each product a"
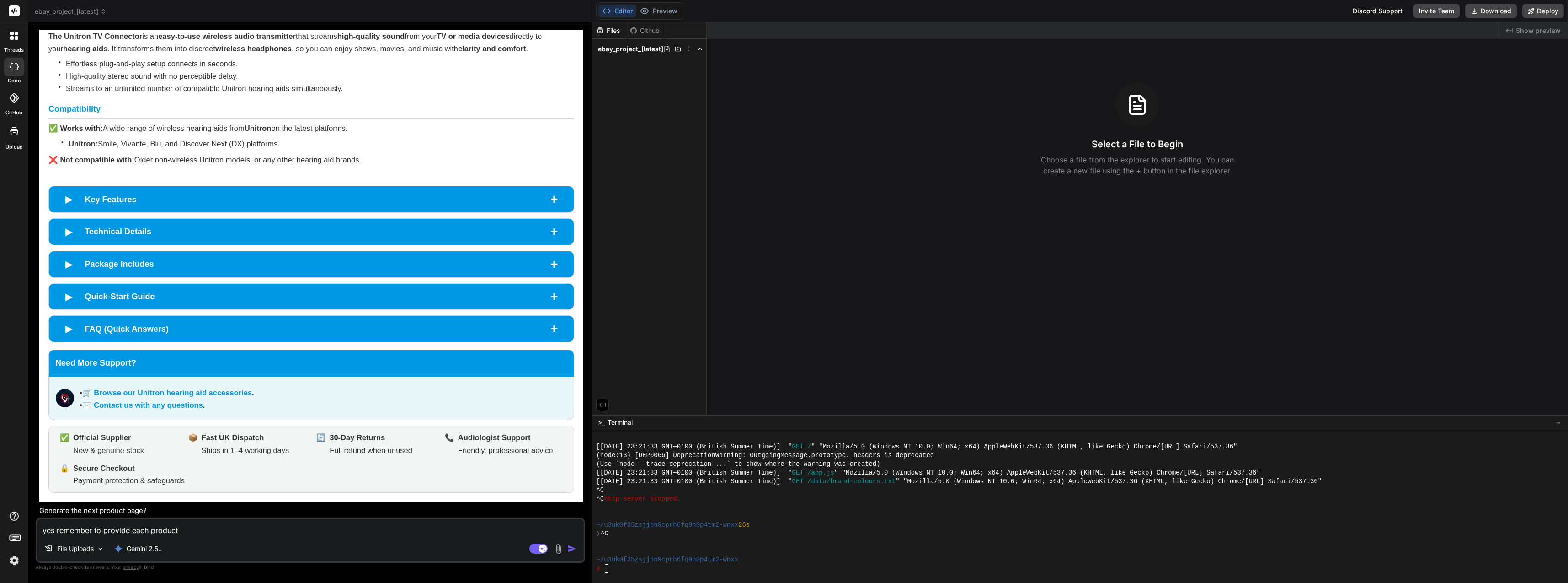
type textarea "x"
type textarea "yes remember to provide each product as"
type textarea "x"
type textarea "yes remember to provide each product as"
type textarea "x"
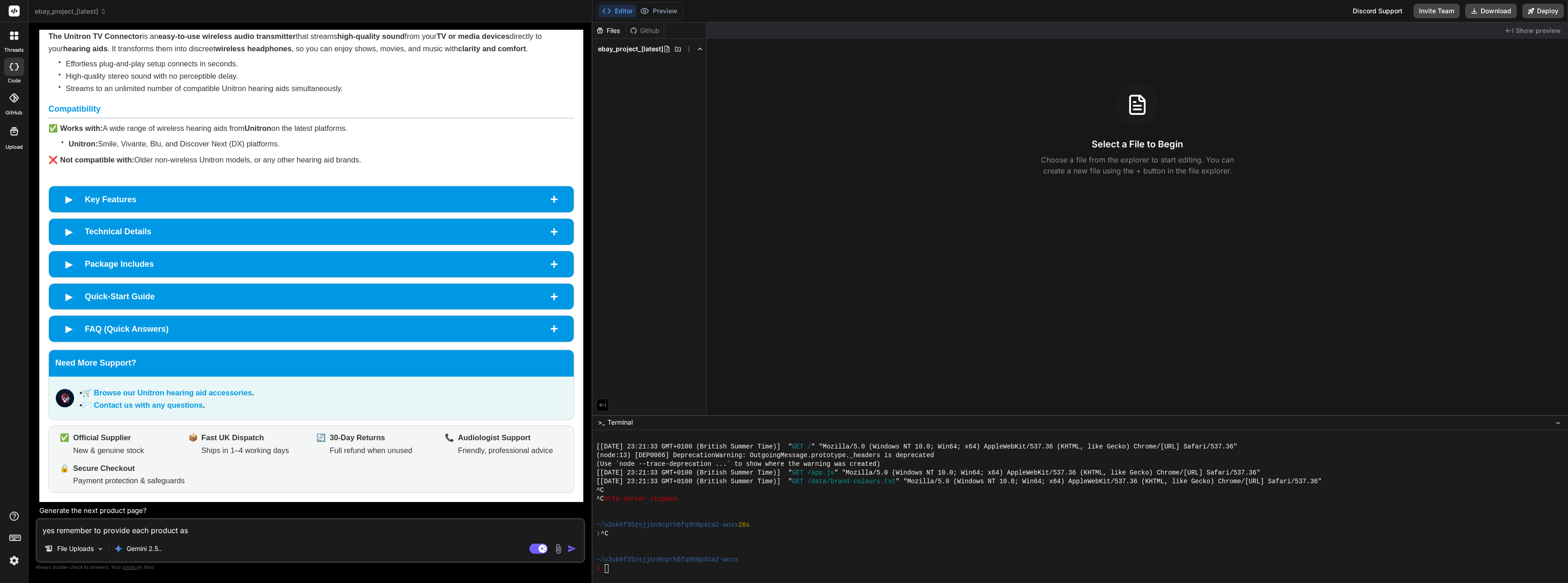
type textarea "yes remember to provide each product as h"
type textarea "x"
type textarea "yes remember to provide each product as ht"
type textarea "x"
type textarea "yes remember to provide each product as h"
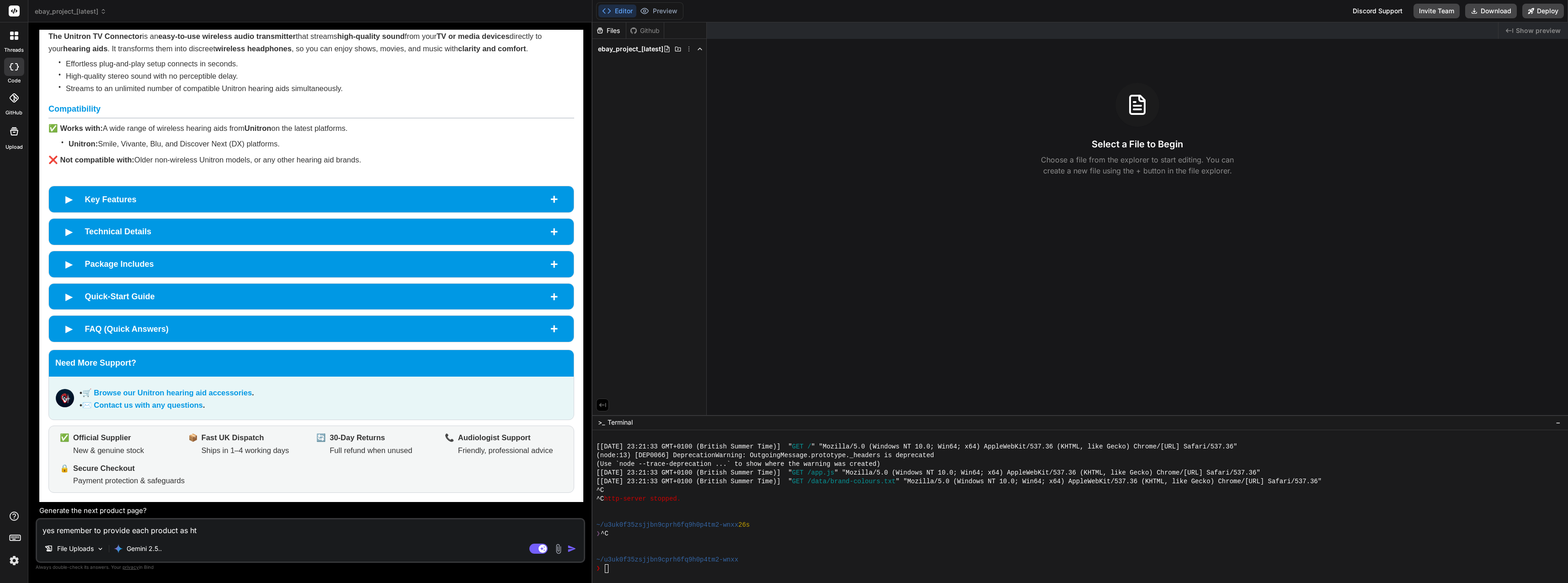
type textarea "x"
type textarea "yes remember to provide each product as"
type textarea "x"
type textarea "yes remember to provide each product as h"
type textarea "x"
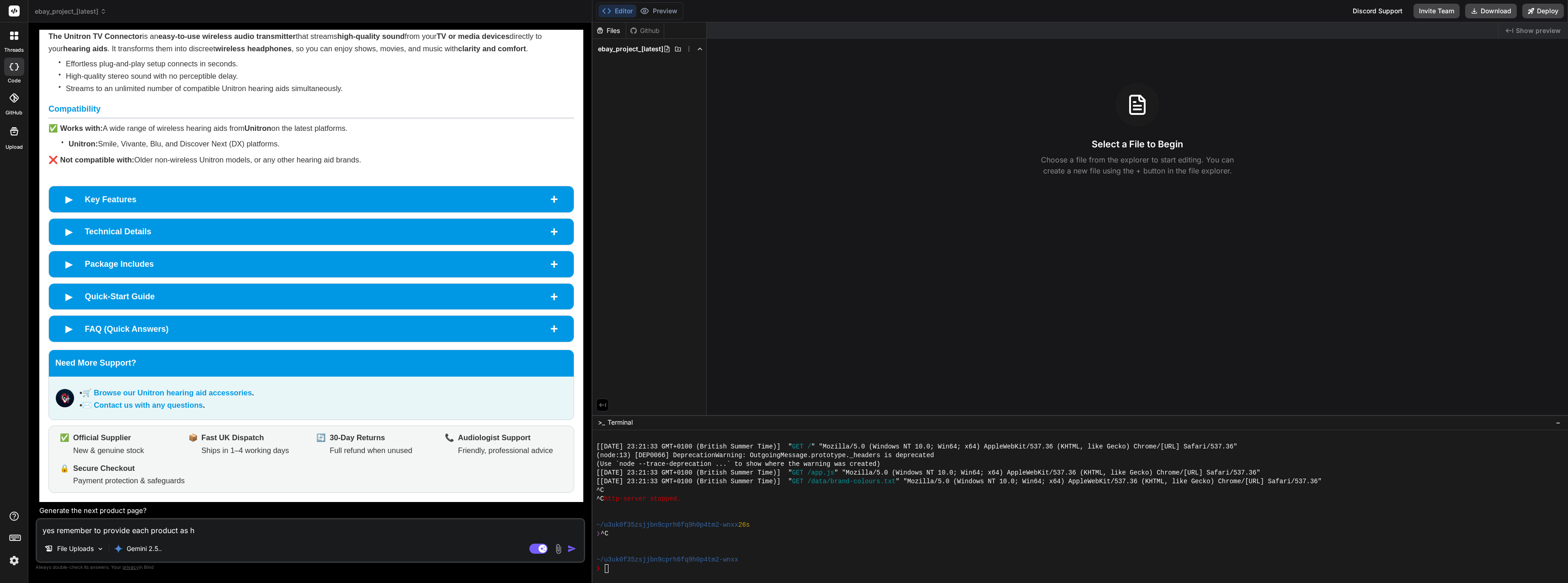
type textarea "yes remember to provide each product as ht"
type textarea "x"
type textarea "yes remember to provide each product as htm"
type textarea "x"
type textarea "yes remember to provide each product as html"
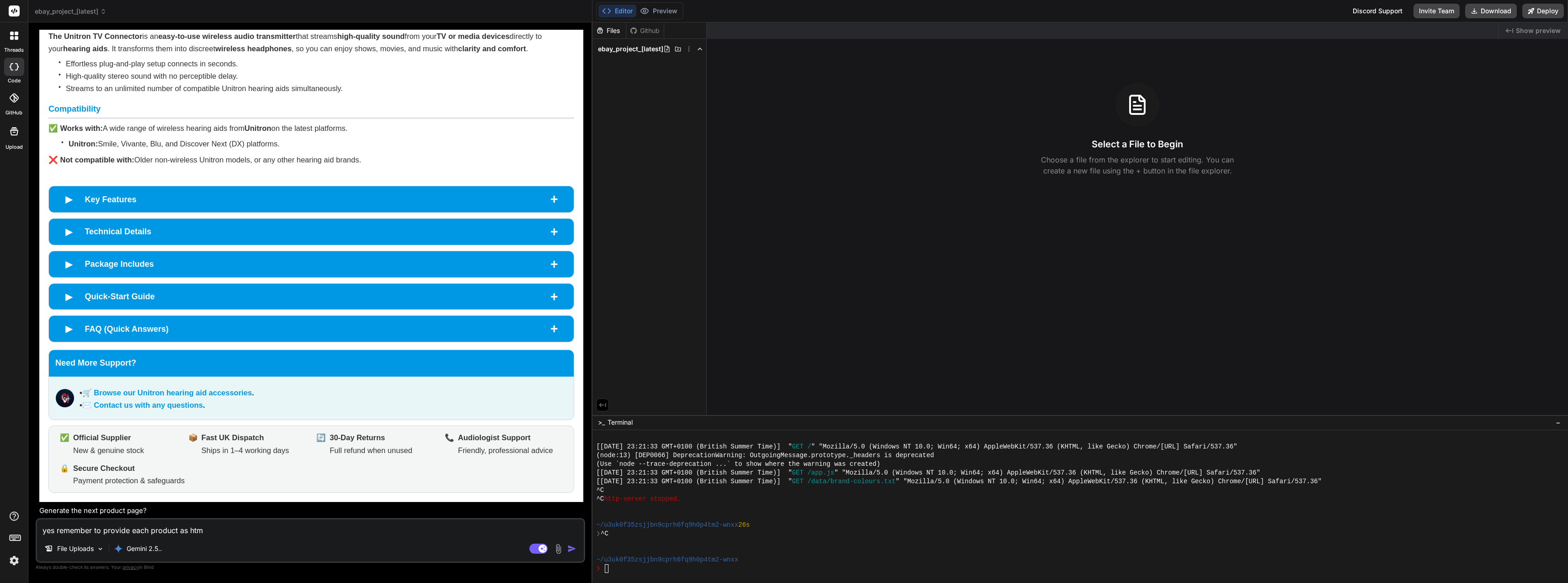
type textarea "x"
type textarea "yes remember to provide each product as html"
type textarea "x"
type textarea "yes remember to provide each product as html f"
type textarea "x"
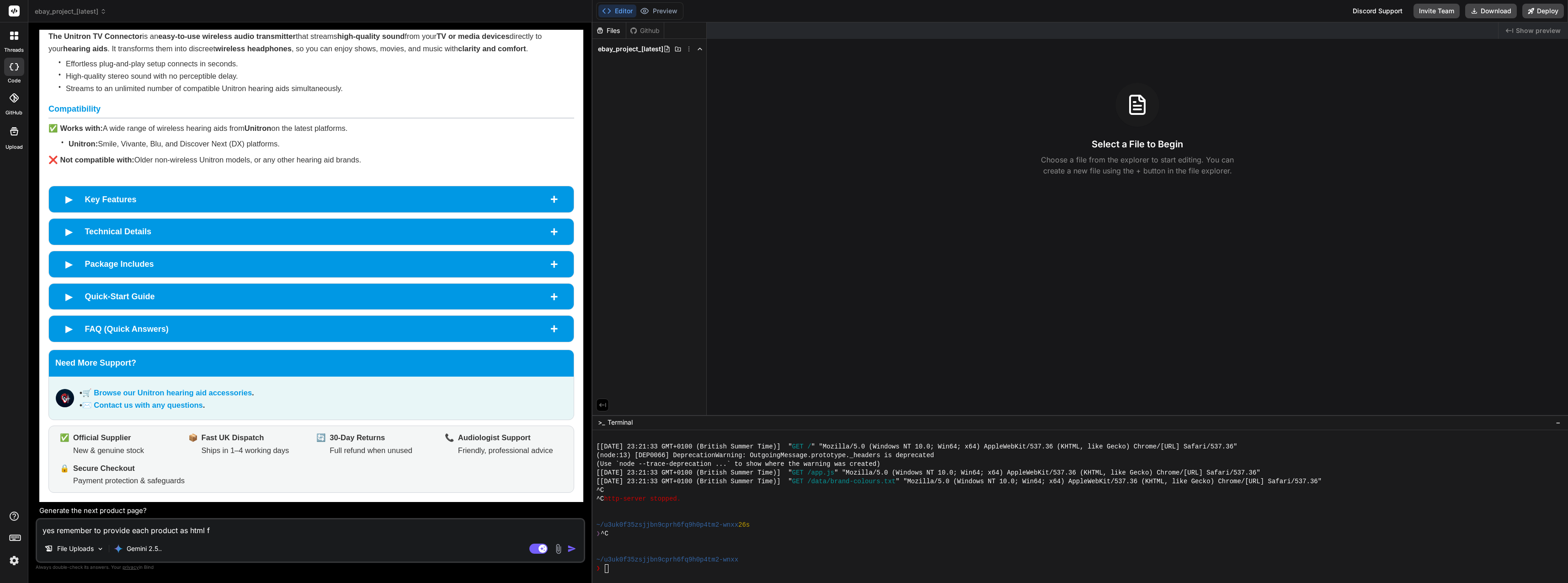
type textarea "yes remember to provide each product as html fo"
type textarea "x"
type textarea "yes remember to provide each product as html for"
type textarea "x"
type textarea "yes remember to provide each product as html fo"
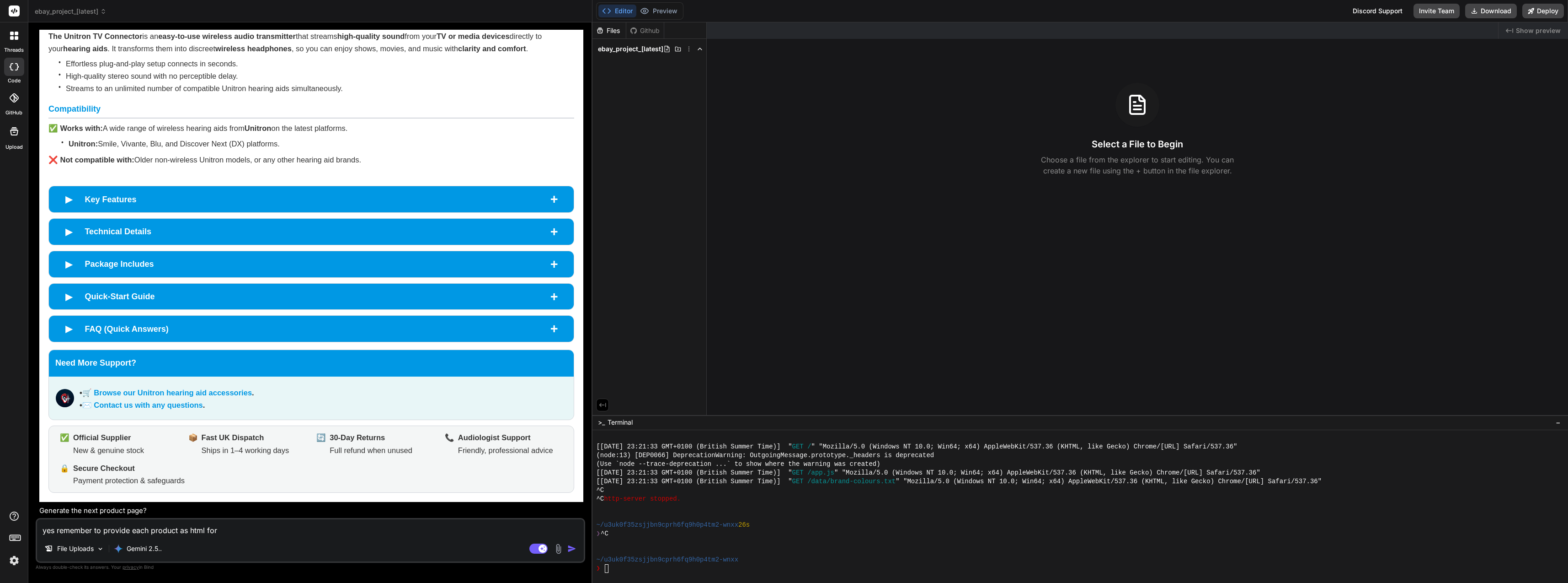
type textarea "x"
type textarea "yes remember to provide each product as html f"
type textarea "x"
type textarea "yes remember to provide each product as html fi"
type textarea "x"
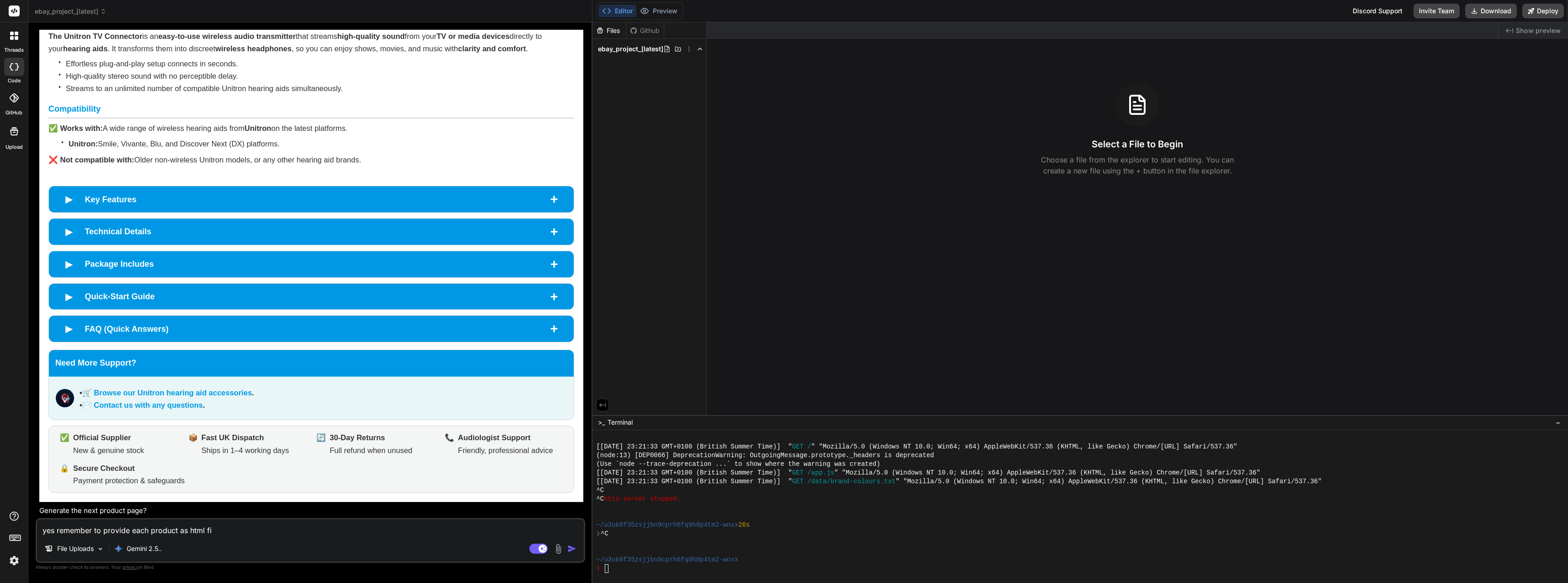
type textarea "yes remember to provide each product as html fil"
type textarea "x"
type textarea "yes remember to provide each product as html file"
type textarea "x"
type textarea "yes remember to provide each product as html file"
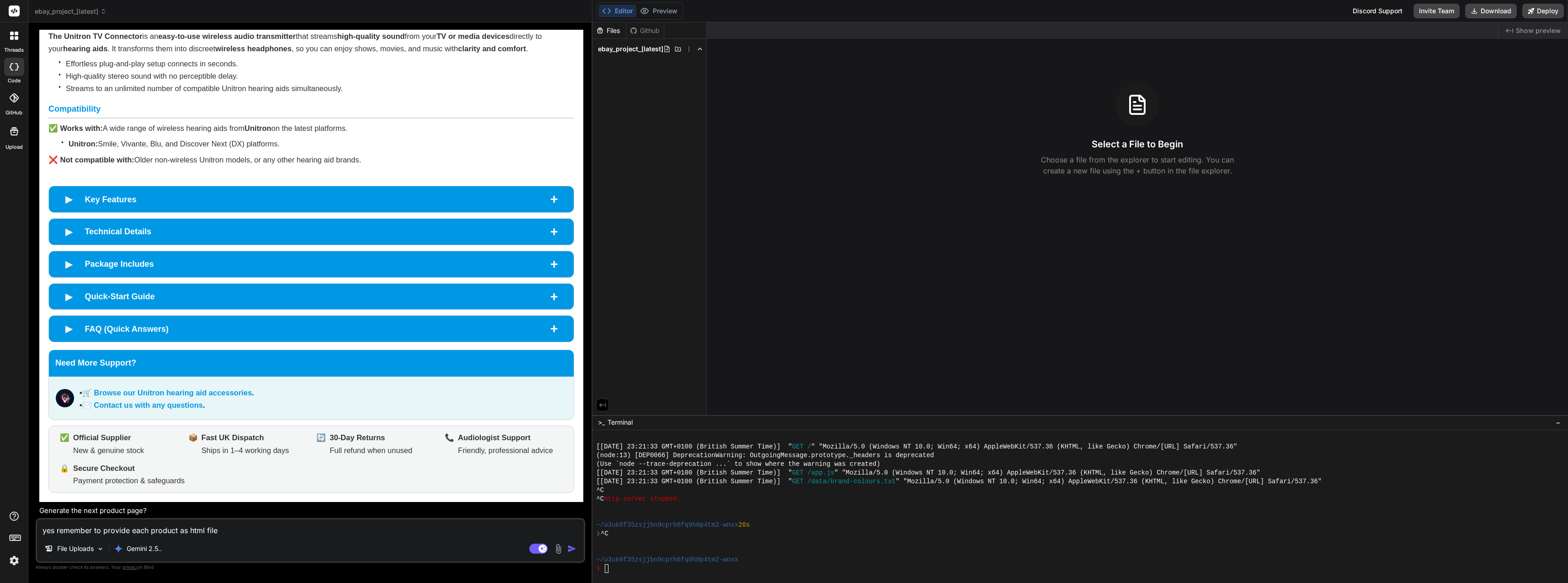
type textarea "x"
type textarea "yes remember to provide each product as html file a"
type textarea "x"
type textarea "yes remember to provide each product as html file an"
type textarea "x"
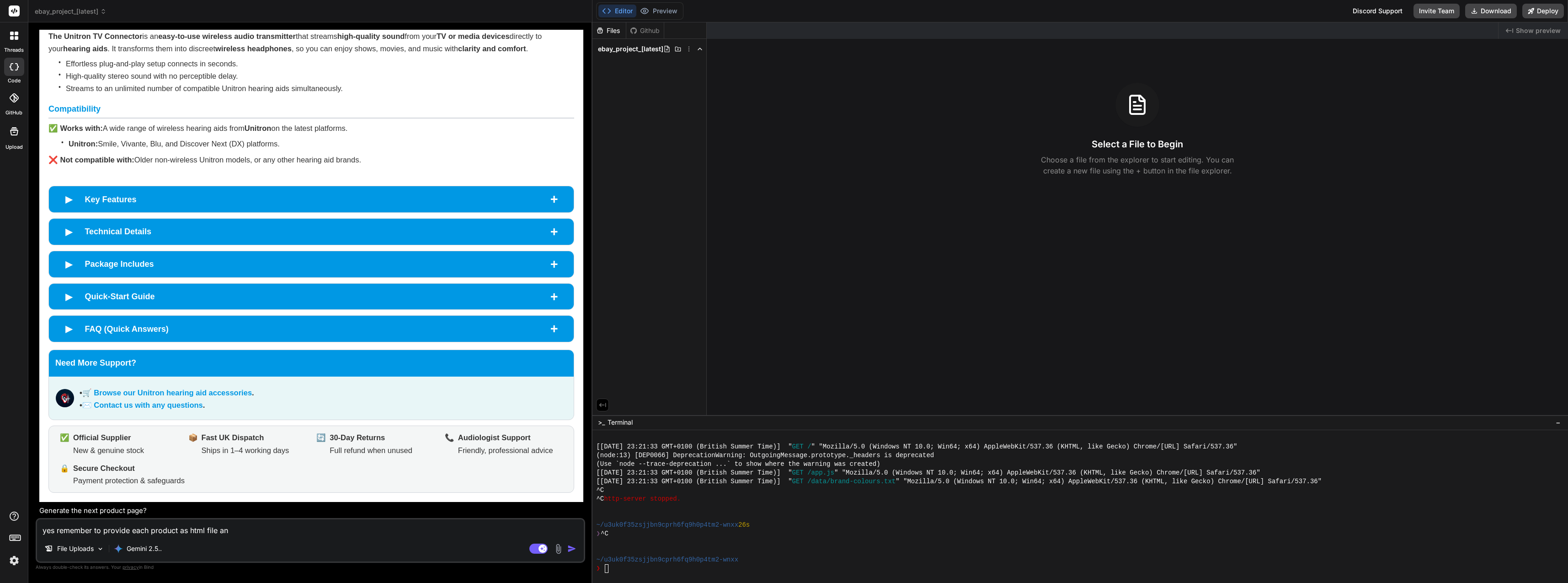
type textarea "yes remember to provide each product as html file and"
type textarea "x"
type textarea "yes remember to provide each product as html file and"
type textarea "x"
type textarea "yes remember to provide each product as html file and i"
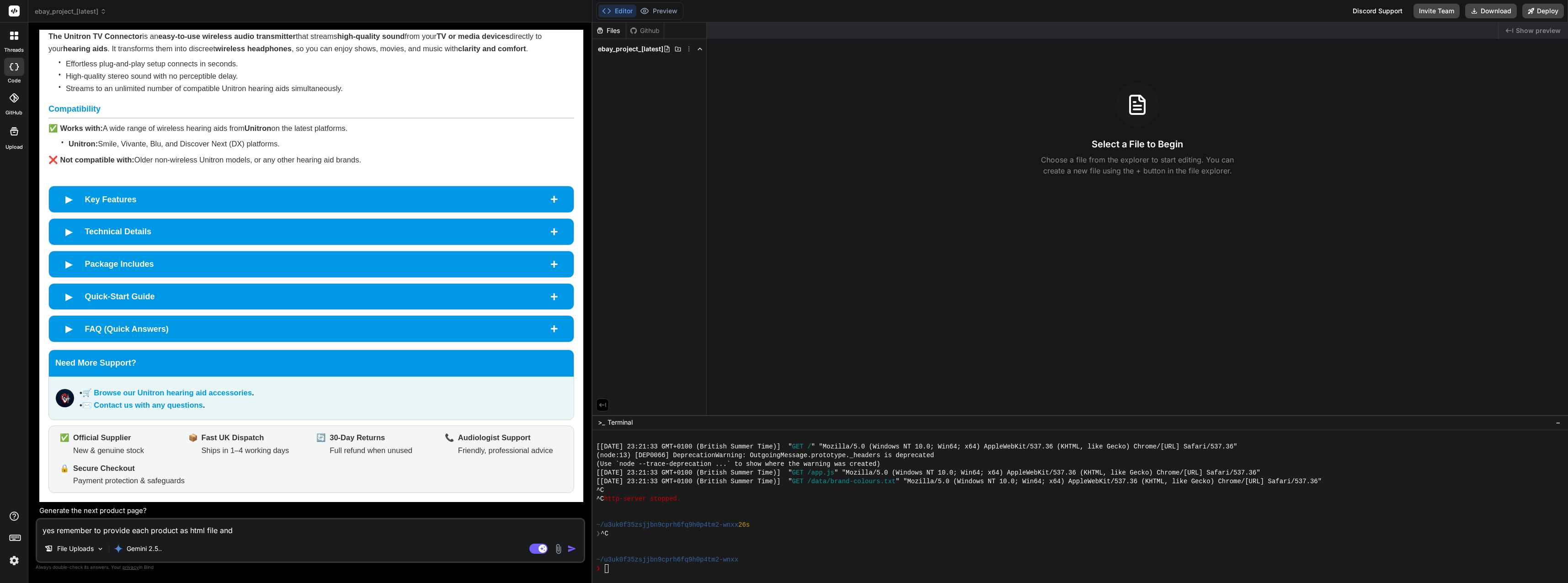
type textarea "x"
type textarea "yes remember to provide each product as html file and in"
type textarea "x"
type textarea "yes remember to provide each product as html file and inc"
type textarea "x"
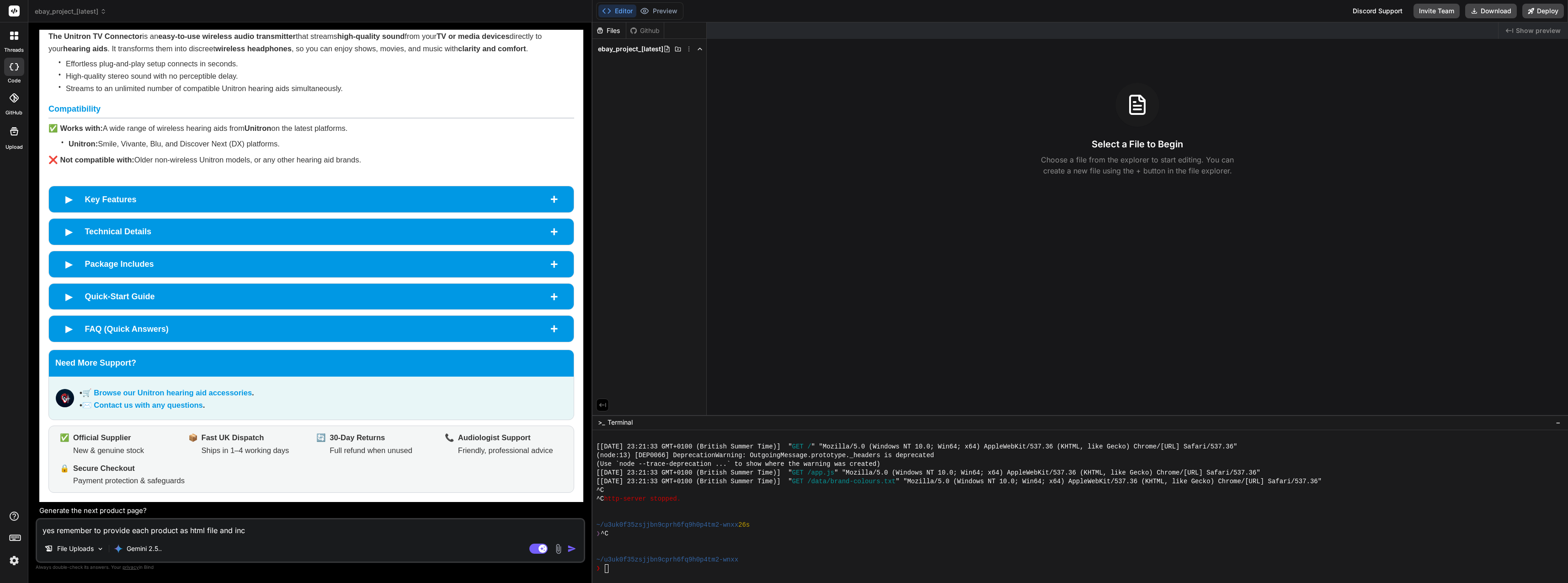
type textarea "yes remember to provide each product as html file and inc"
type textarea "x"
type textarea "yes remember to provide each product as html file and inc"
type textarea "x"
type textarea "yes remember to provide each product as html file and in"
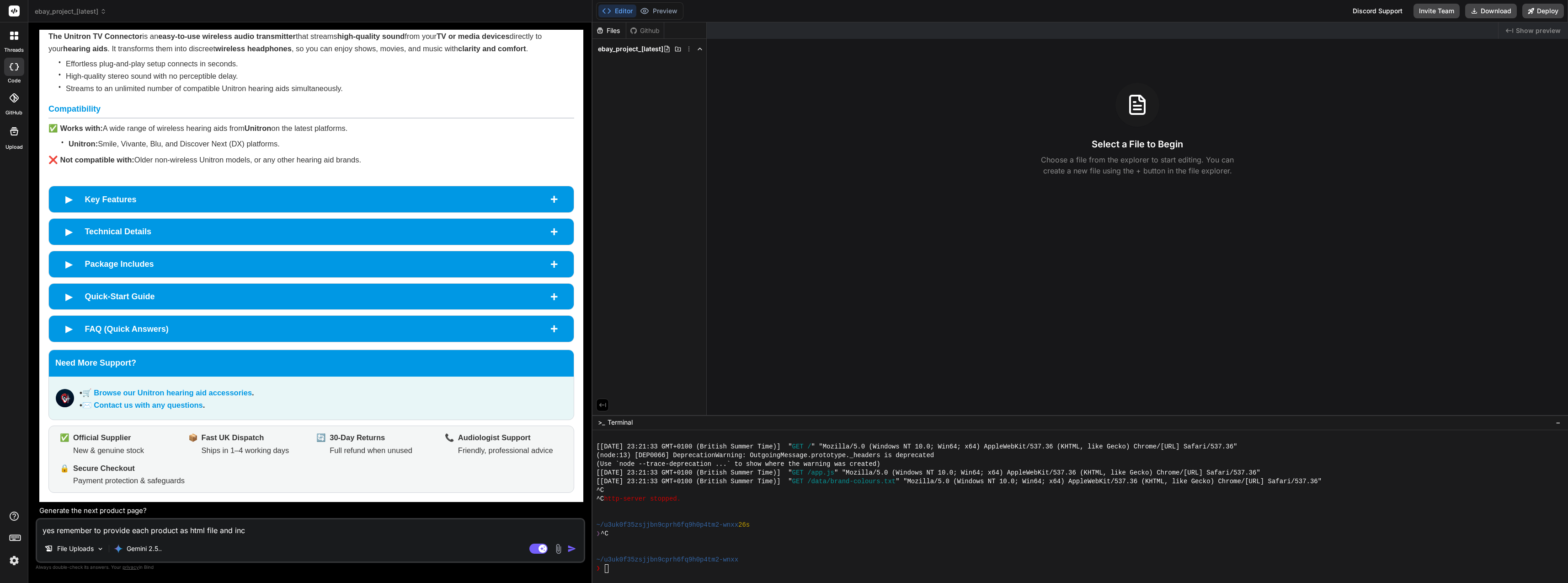
type textarea "x"
type textarea "yes remember to provide each product as html file and in"
type textarea "x"
type textarea "yes remember to provide each product as html file and in c"
type textarea "x"
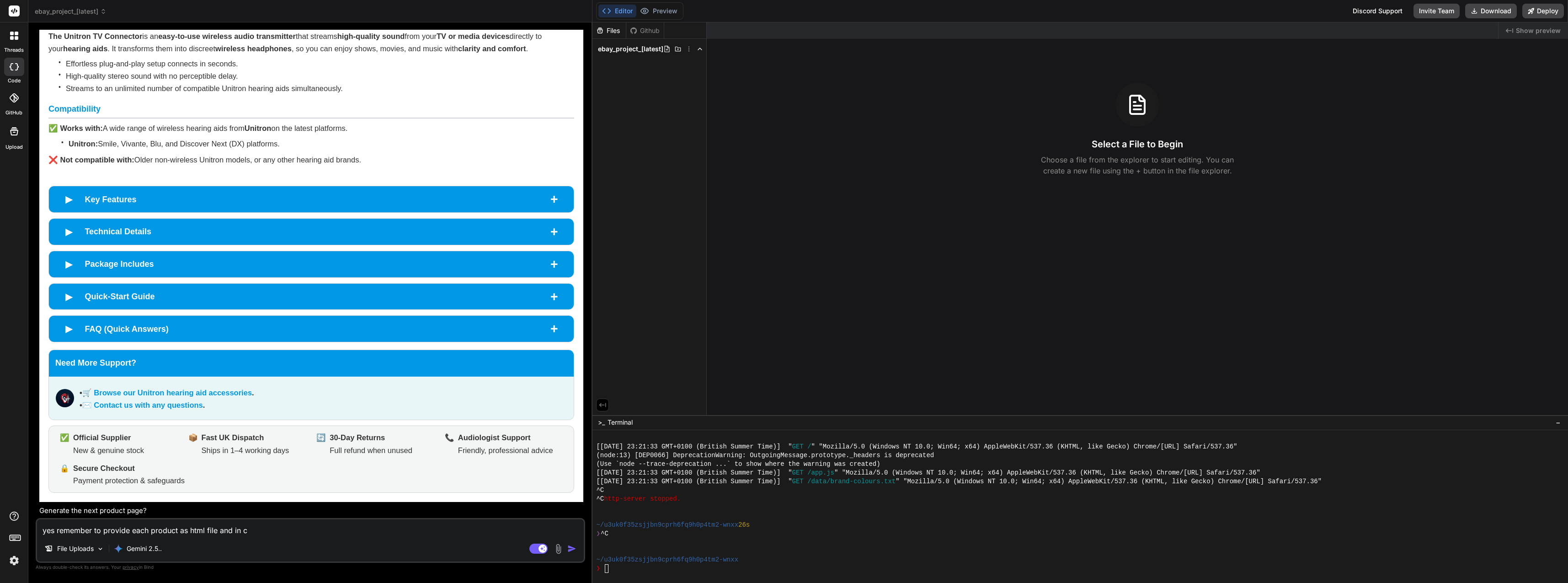
type textarea "yes remember to provide each product as html file and in co"
type textarea "x"
type textarea "yes remember to provide each product as html file and in cod"
type textarea "x"
type textarea "yes remember to provide each product as html file and in code"
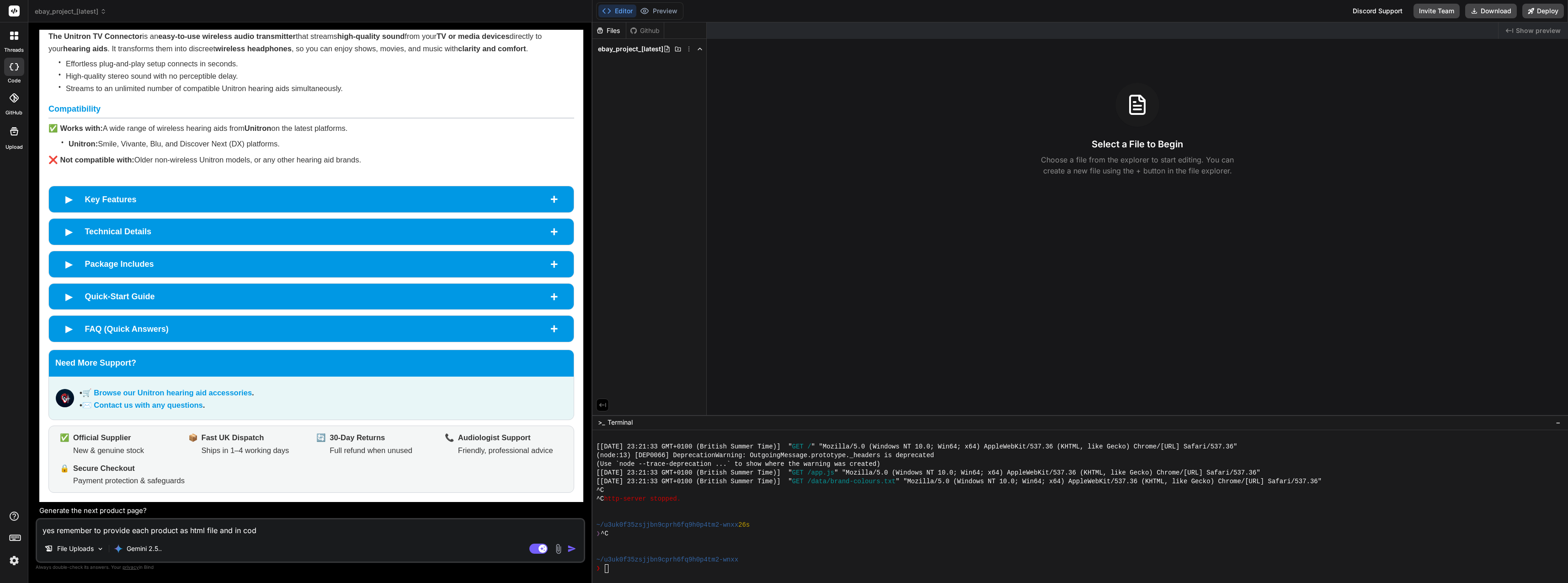
type textarea "x"
type textarea "yes remember to provide each product as html file and in codeb"
type textarea "x"
type textarea "yes remember to provide each product as html file and in codeblk"
type textarea "x"
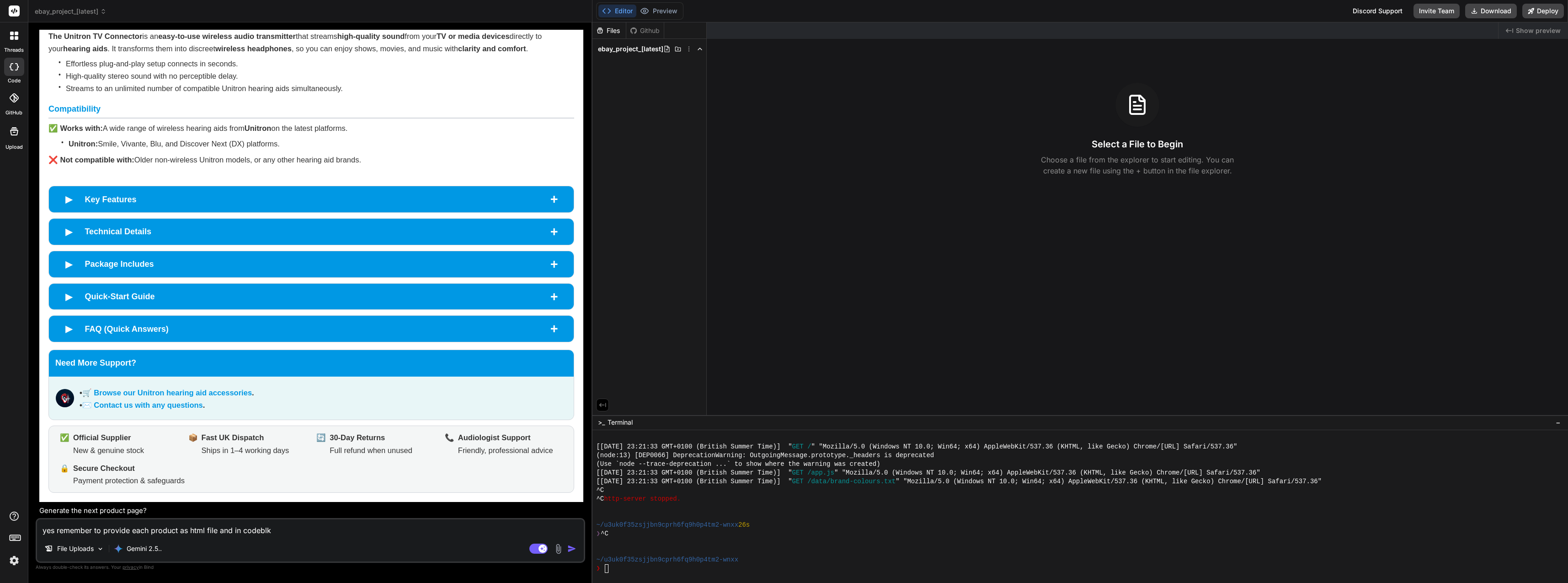
type textarea "yes remember to provide each product as html file and in codebl"
type textarea "x"
click at [54, 533] on textarea "yes remember to provide each product as html file and store in folder #Pass 1." at bounding box center [310, 527] width 547 height 17
click at [571, 548] on img "button" at bounding box center [572, 548] width 9 height 9
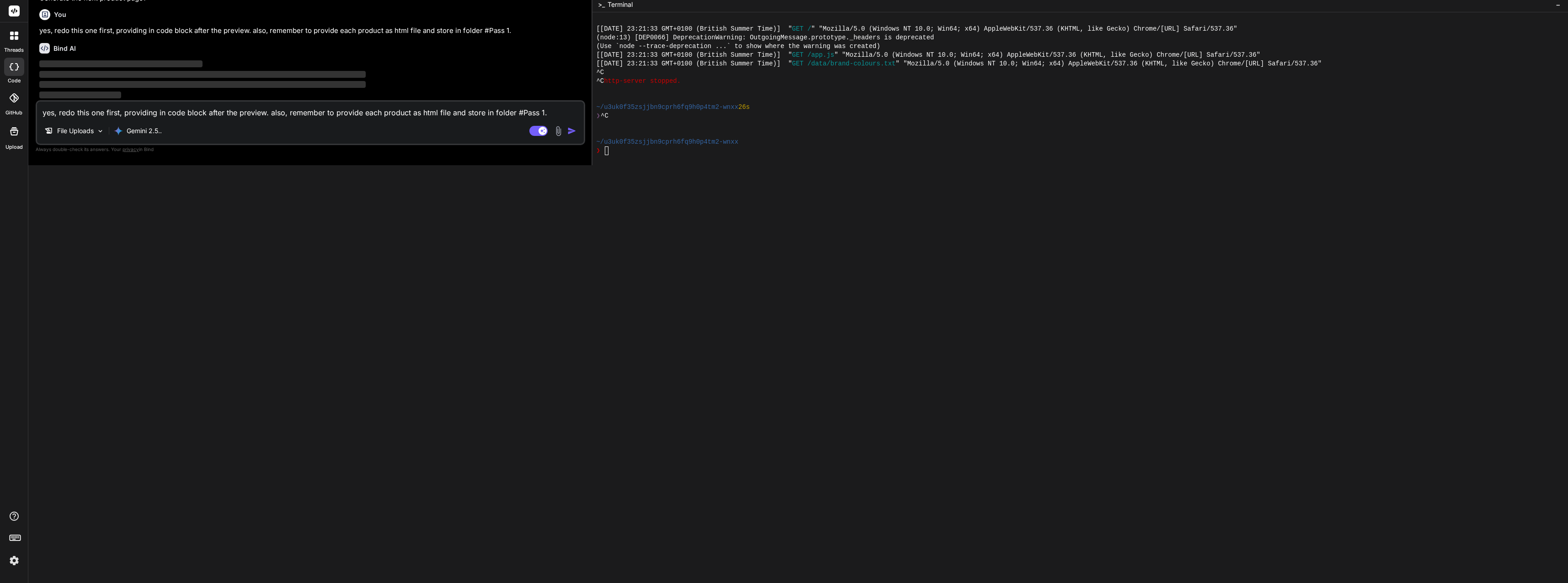
scroll to position [423, 0]
click at [1564, 133] on div at bounding box center [1081, 84] width 976 height 153
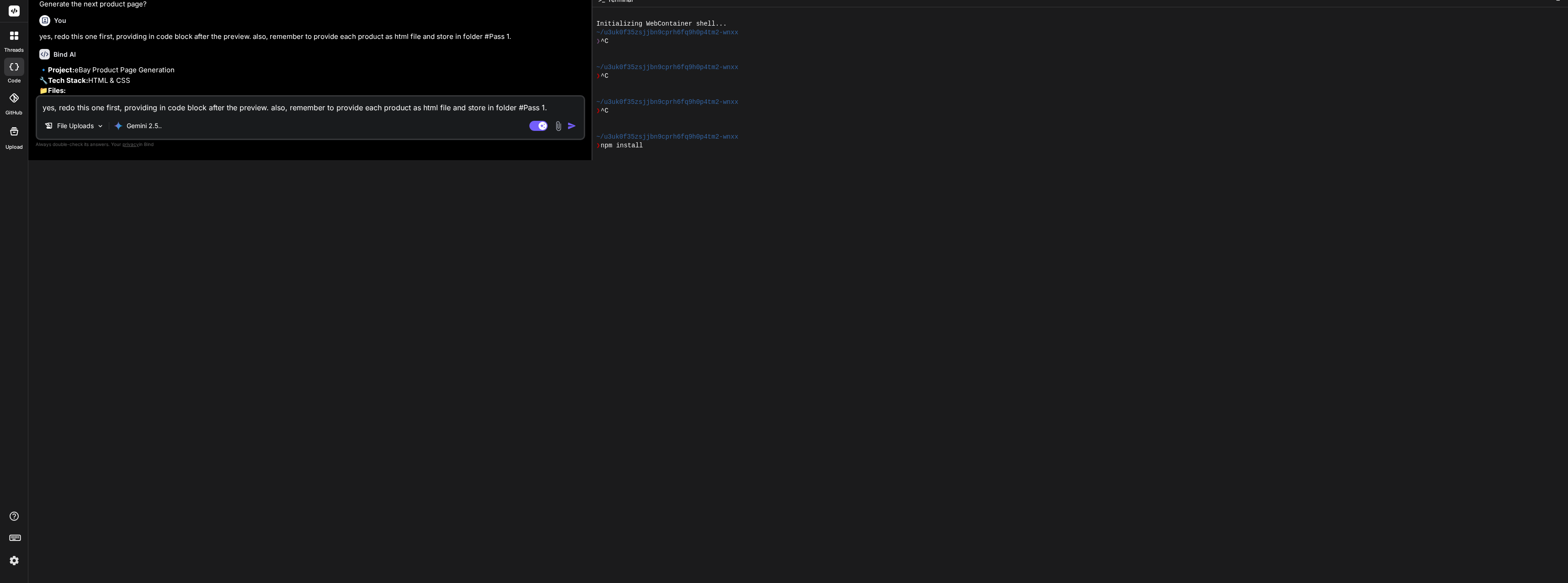
scroll to position [2413, 0]
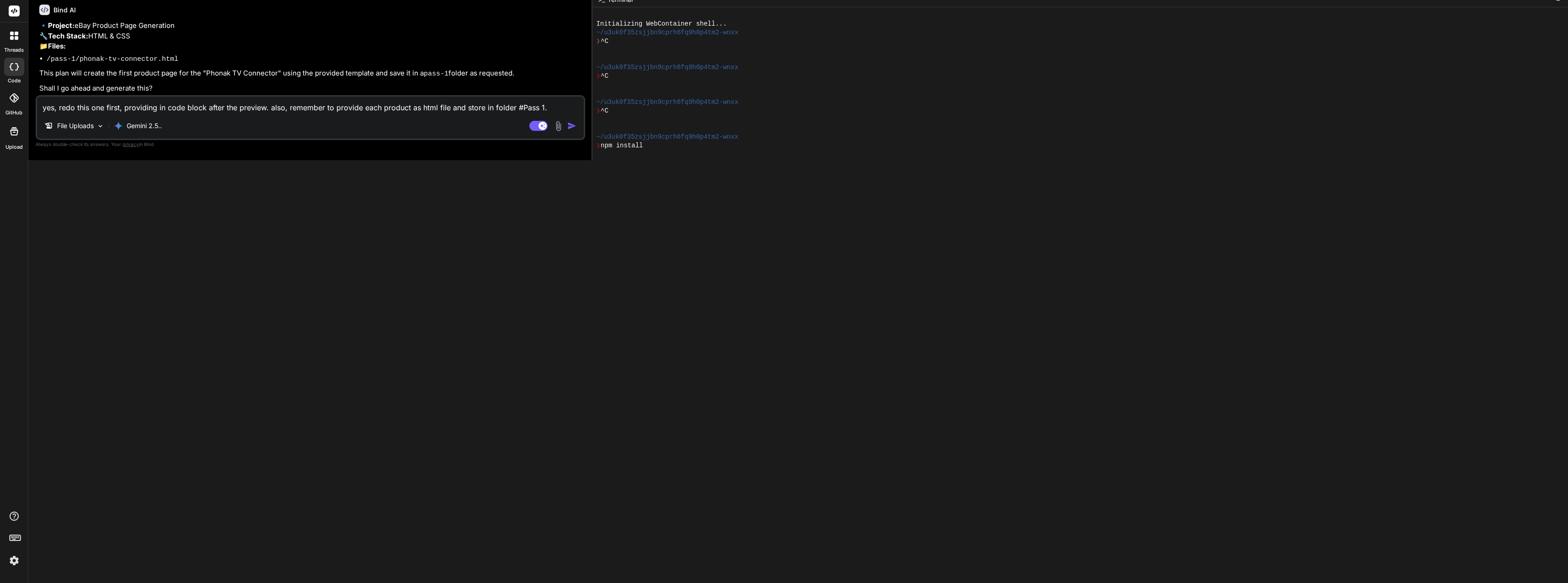
click at [412, 96] on div "yes, redo this one first, providing in code block after the preview. also, reme…" at bounding box center [310, 118] width 549 height 45
click at [425, 106] on textarea "yes, redo this one first, providing in code block after the preview. also, reme…" at bounding box center [310, 105] width 547 height 17
click at [350, 112] on textarea "is this following the" at bounding box center [310, 105] width 547 height 17
click at [352, 109] on textarea "is this following the" at bounding box center [310, 105] width 547 height 17
paste textarea "complete-current-hearing-aid-accessories-2025"
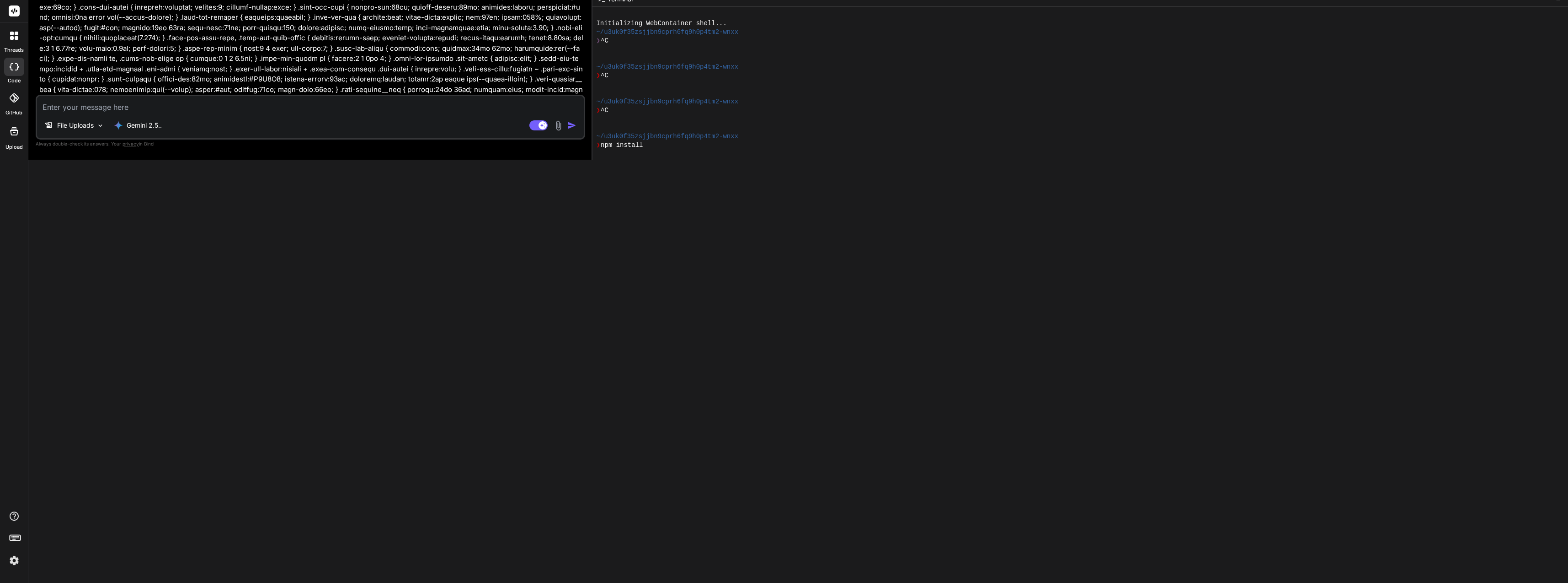
scroll to position [0, 0]
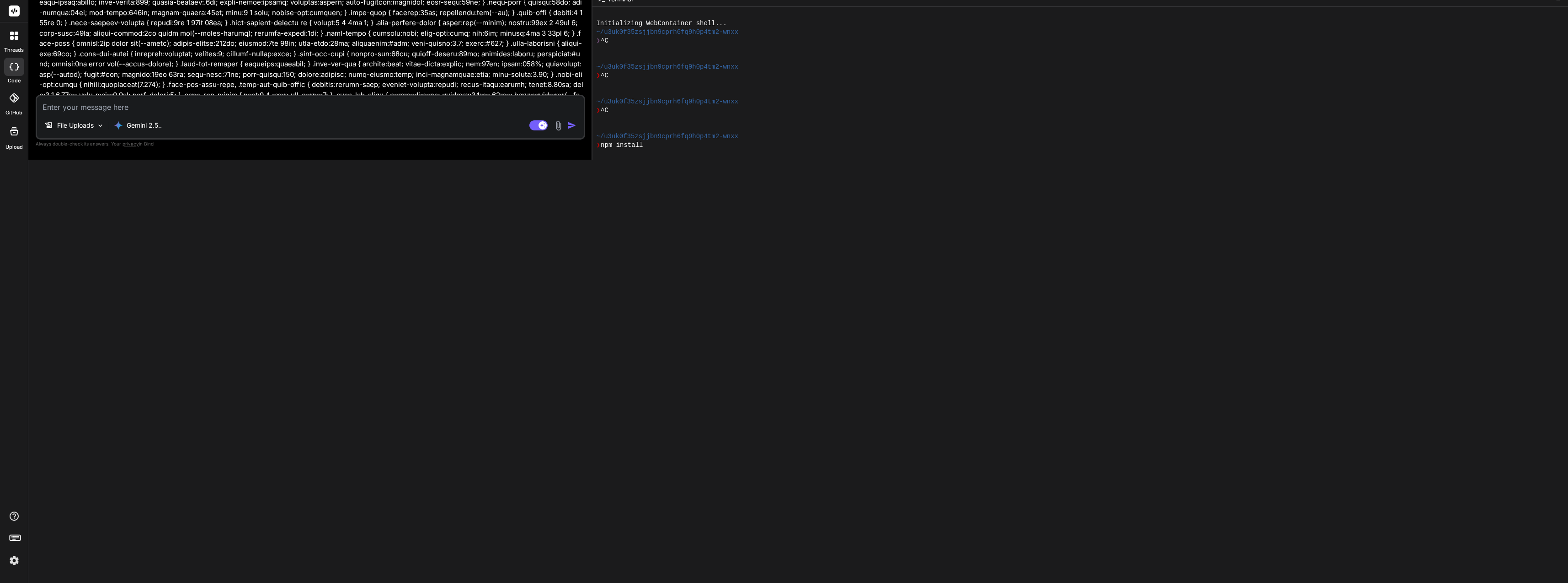
drag, startPoint x: 367, startPoint y: 56, endPoint x: 340, endPoint y: 61, distance: 27.5
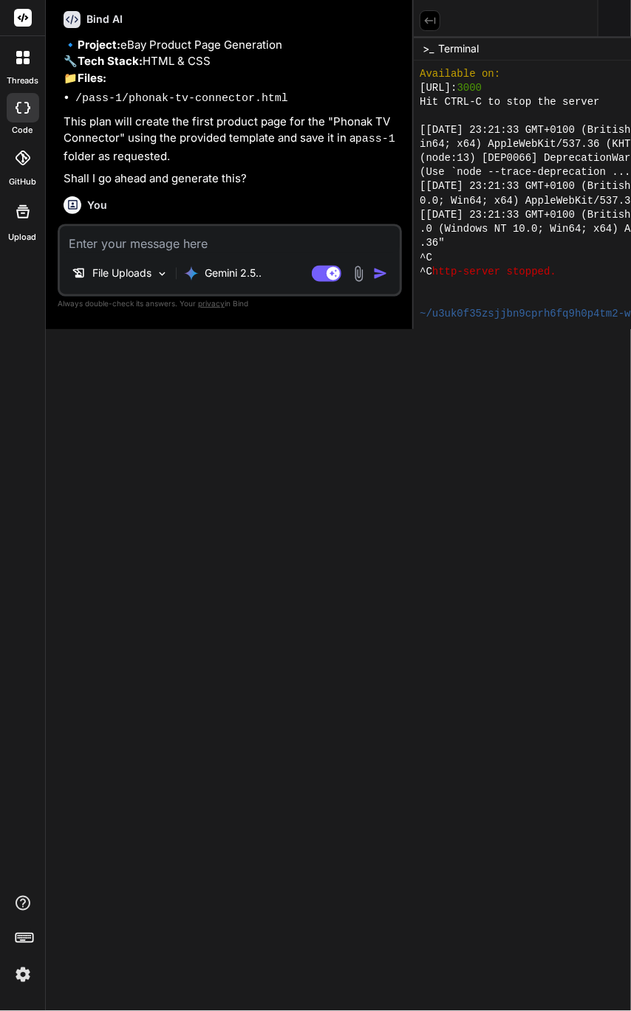
scroll to position [665, 0]
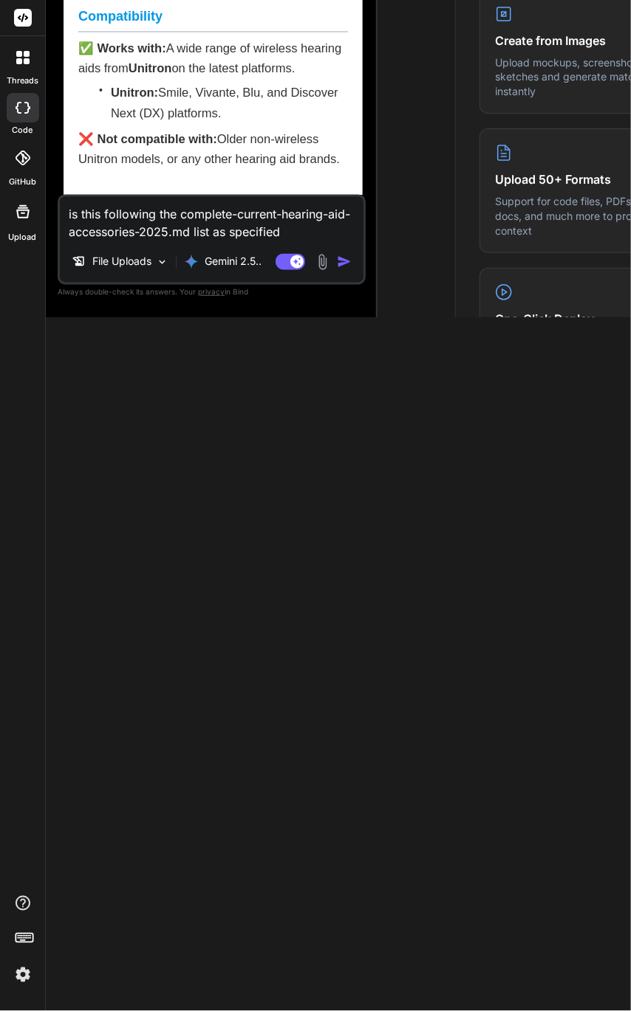
scroll to position [10717, 0]
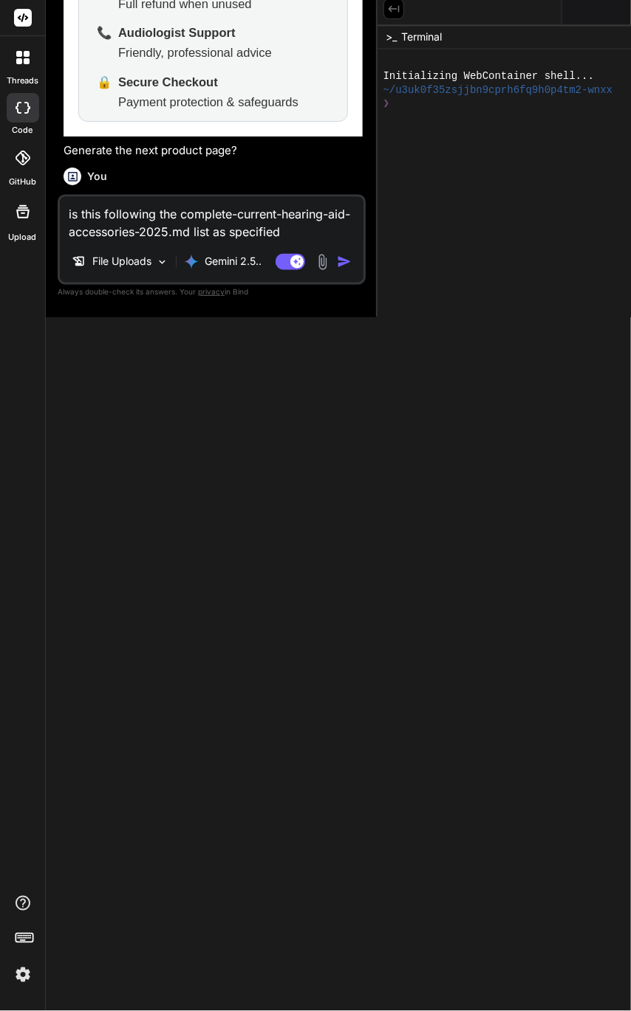
click at [403, 9] on button at bounding box center [393, 9] width 21 height 21
click at [400, 9] on button at bounding box center [390, 9] width 21 height 21
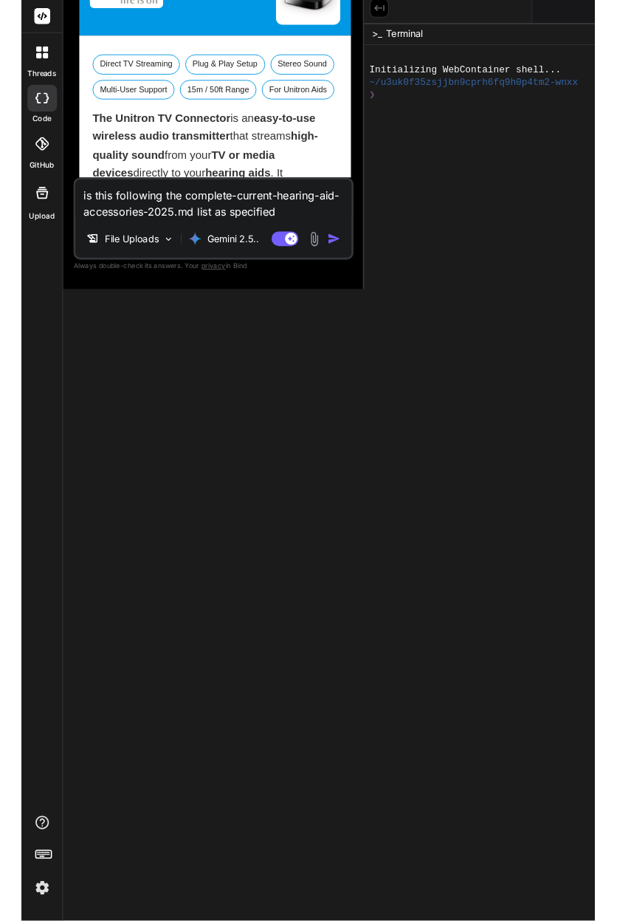
scroll to position [9388, 0]
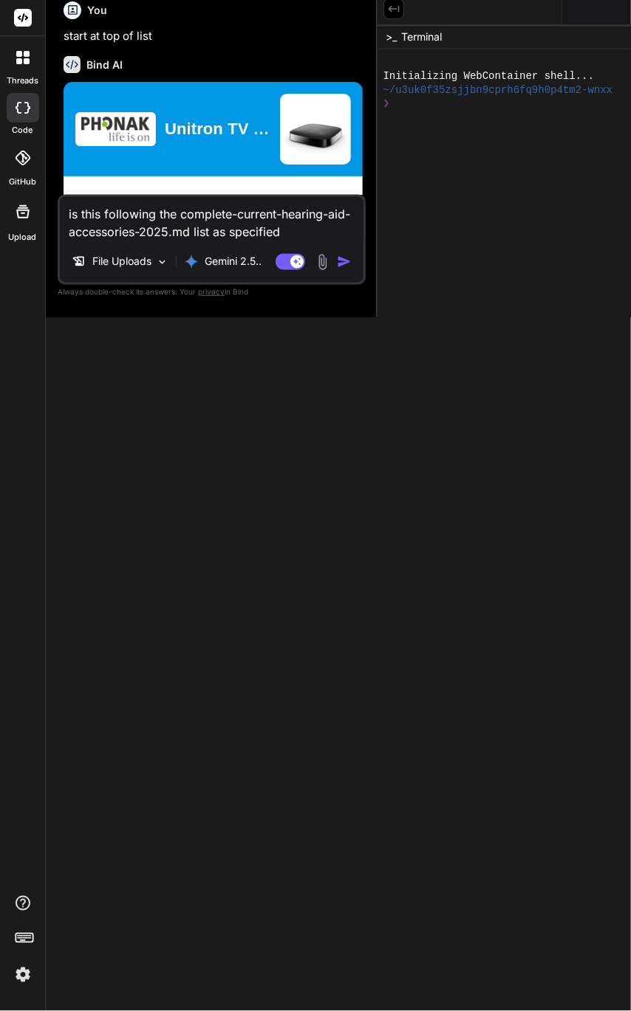
drag, startPoint x: 280, startPoint y: 322, endPoint x: 390, endPoint y: 453, distance: 170.8
click at [389, 457] on div "ebay_project_[latest] Created with Pixso. Bind AI Web Search Created with Pixso…" at bounding box center [547, 505] width 1003 height 1011
click at [396, 9] on icon at bounding box center [393, 8] width 13 height 13
click at [396, 9] on icon at bounding box center [390, 8] width 11 height 7
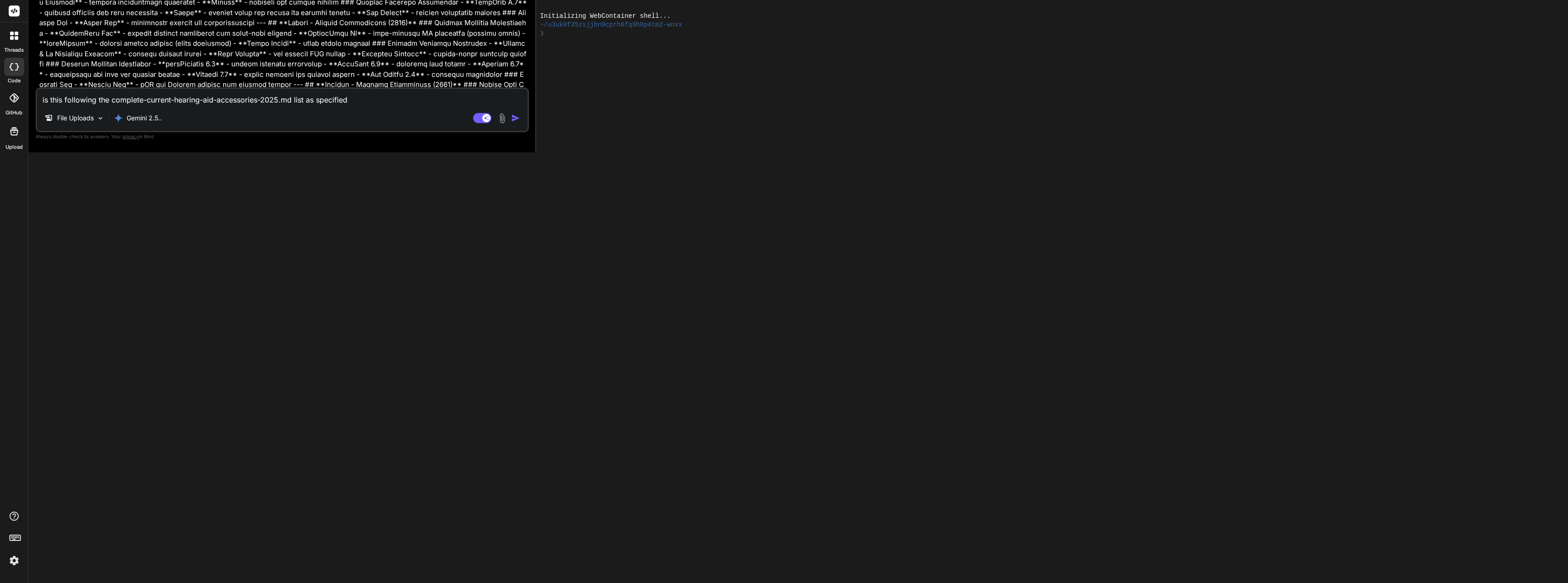
scroll to position [1893, 0]
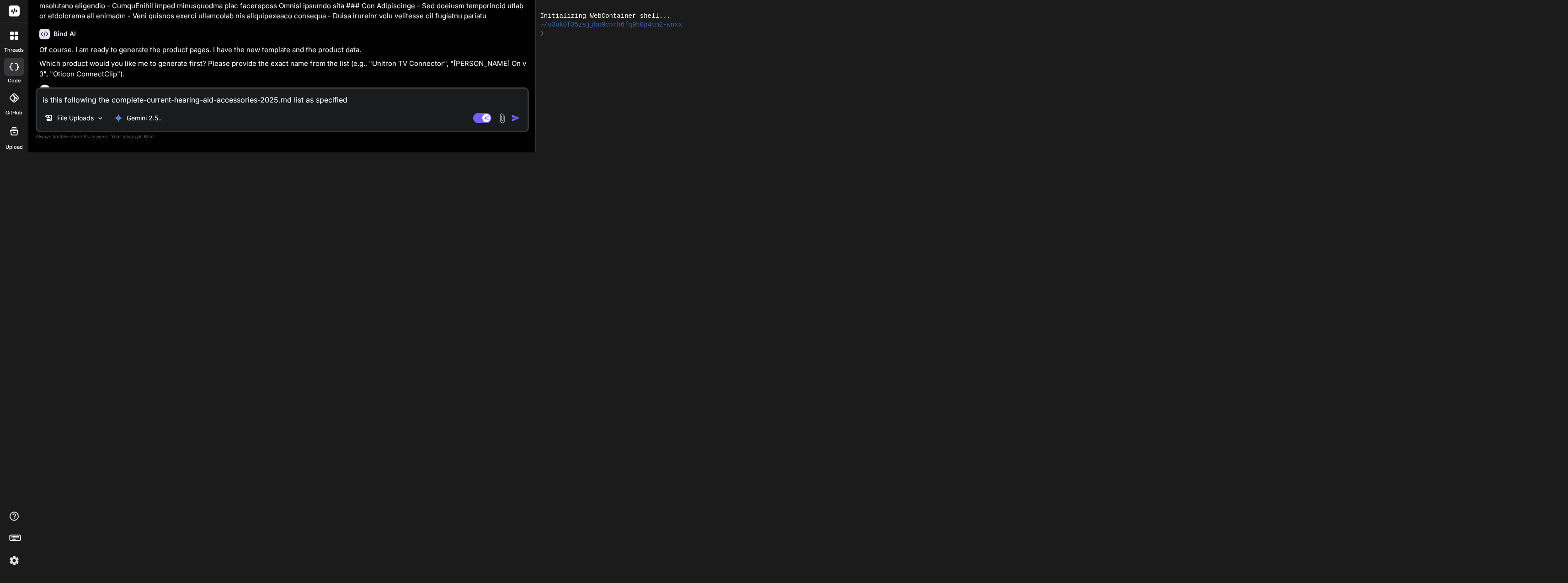
click at [390, 35] on div at bounding box center [1052, 76] width 1032 height 153
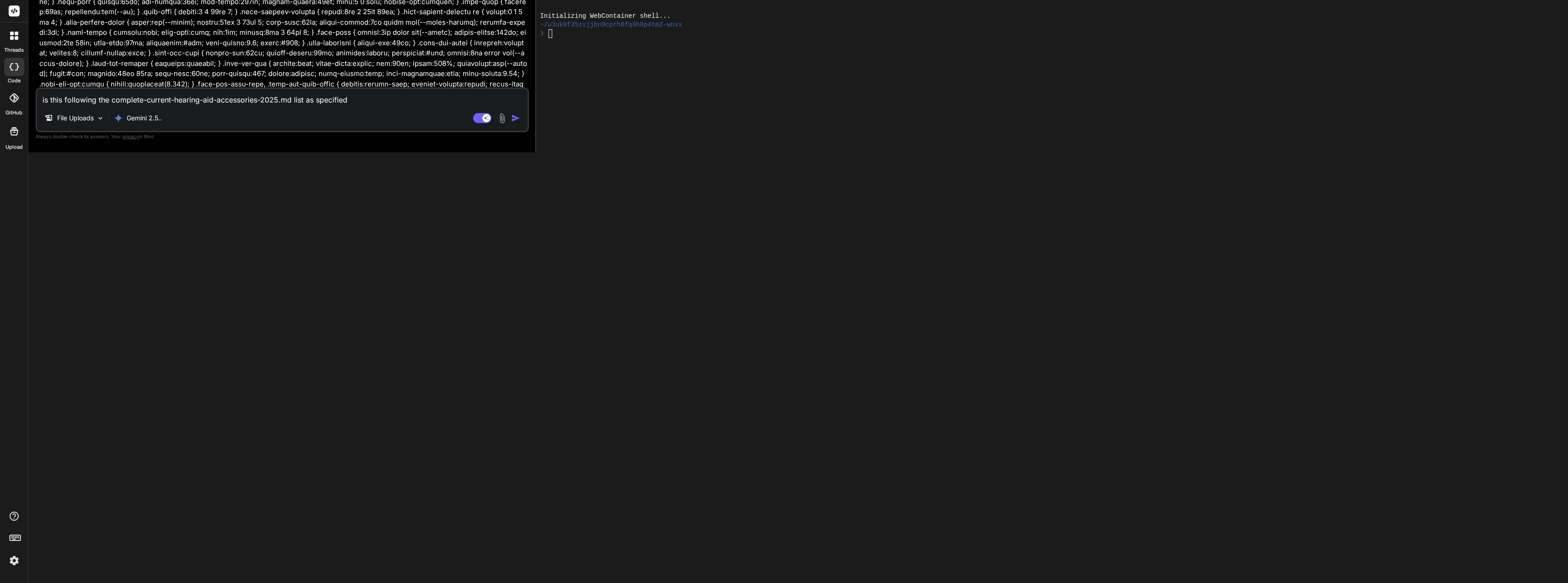
scroll to position [72, 0]
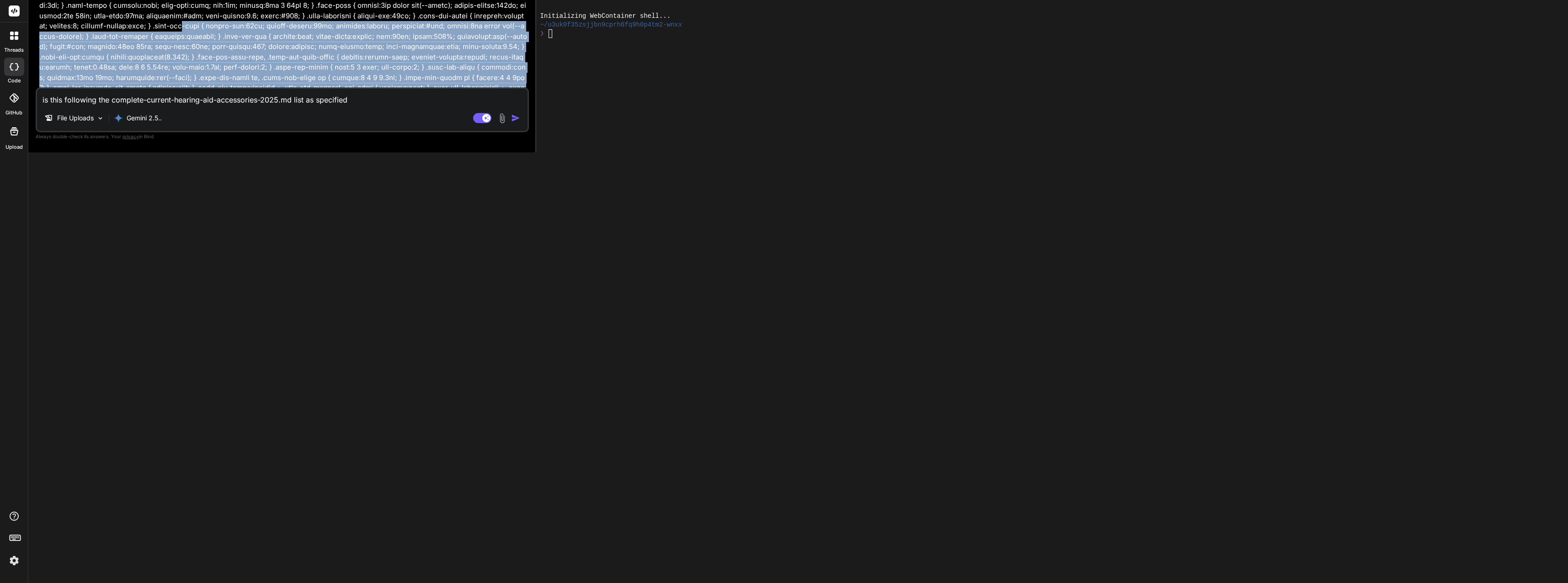
drag, startPoint x: 445, startPoint y: 34, endPoint x: 482, endPoint y: 27, distance: 37.7
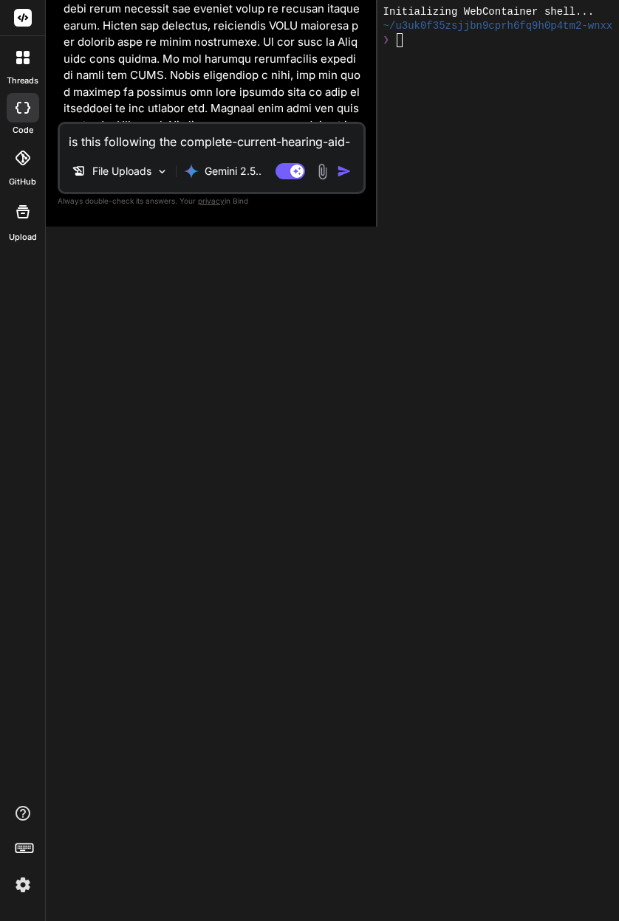
type textarea "x"
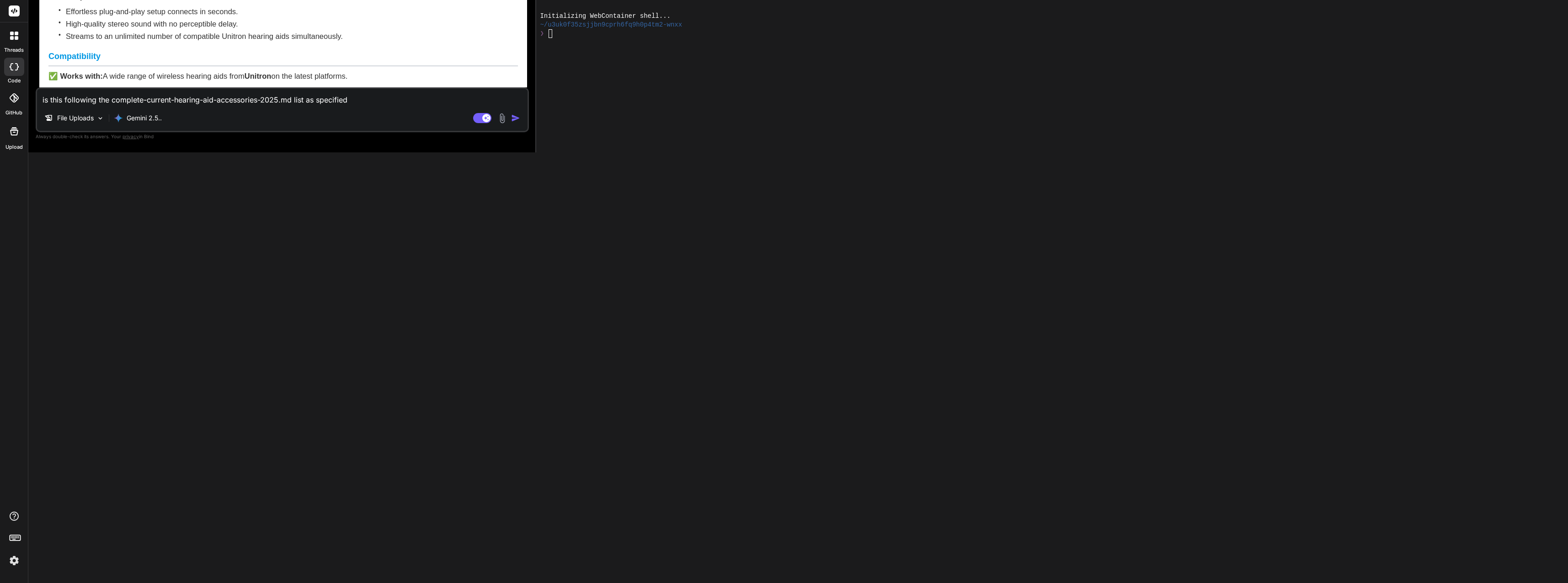
scroll to position [2625, 0]
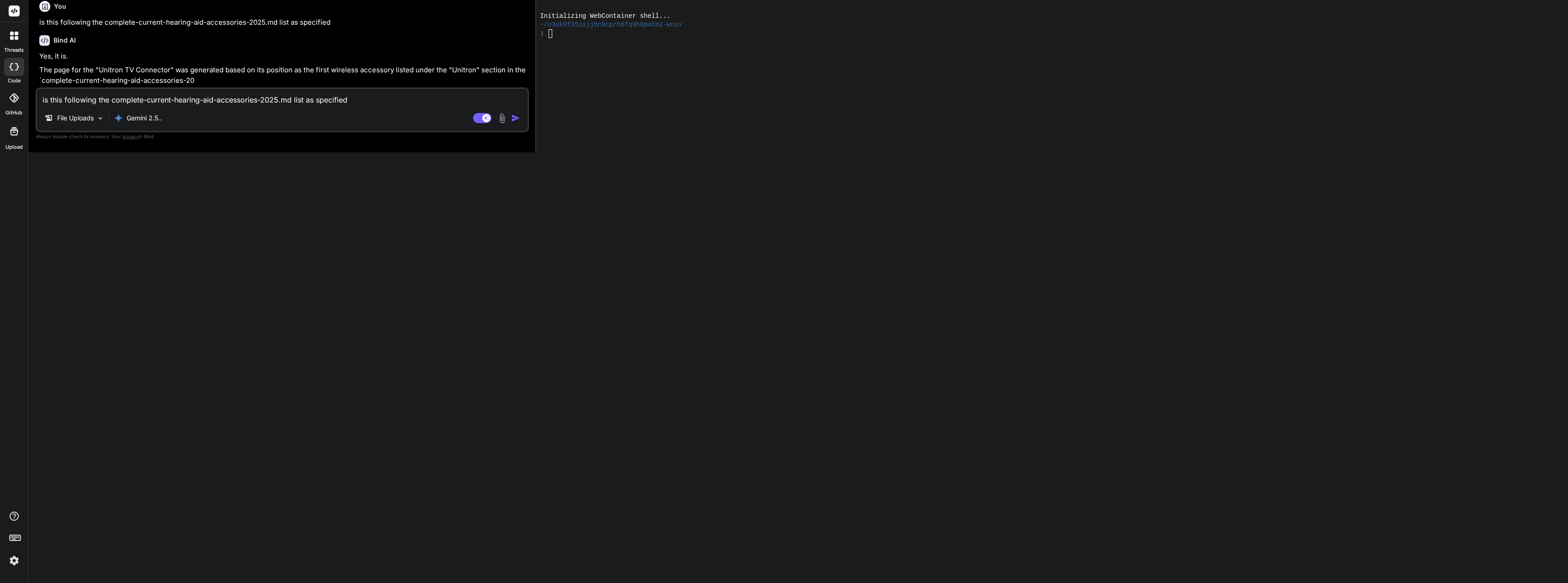
drag, startPoint x: 378, startPoint y: 100, endPoint x: 1, endPoint y: 99, distance: 377.0
click at [0, 120] on html "threads code GitHub Upload ebay_project_[latest] Created with Pixso. Bind AI We…" at bounding box center [784, 291] width 1568 height 583
type textarea "y"
type textarea "x"
type textarea "ye"
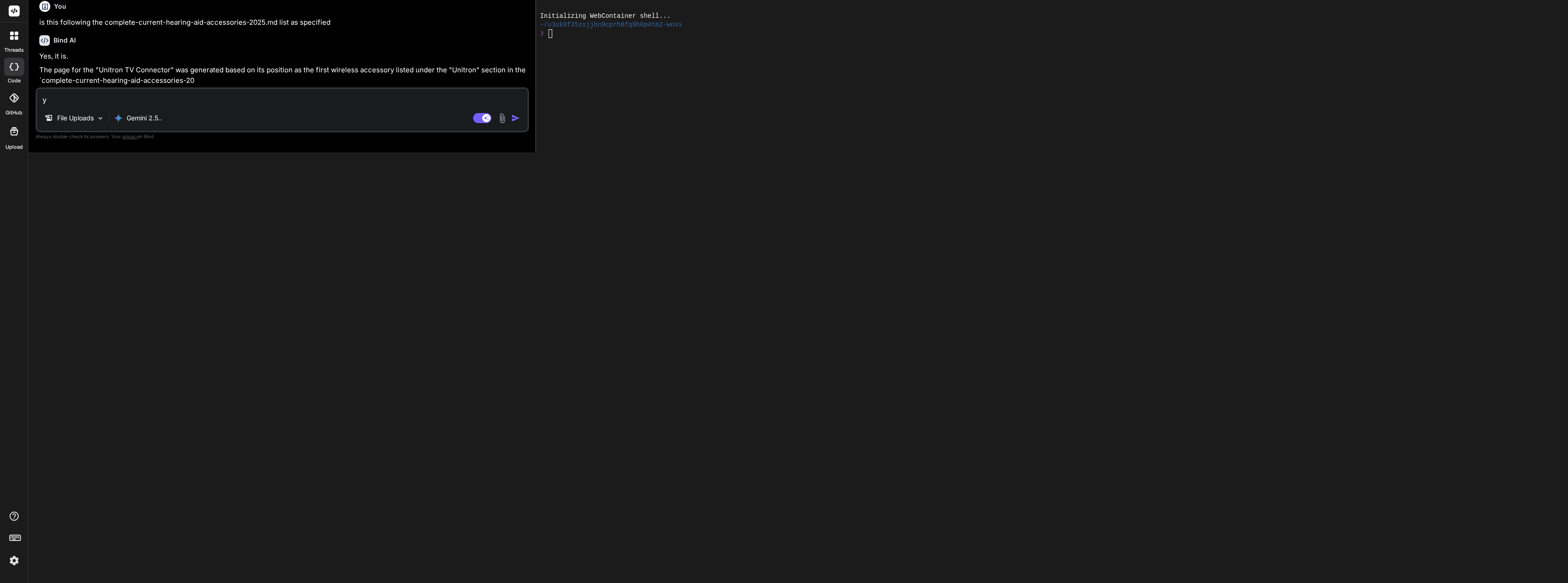
type textarea "x"
type textarea "yes"
type textarea "x"
type textarea "yes"
type textarea "x"
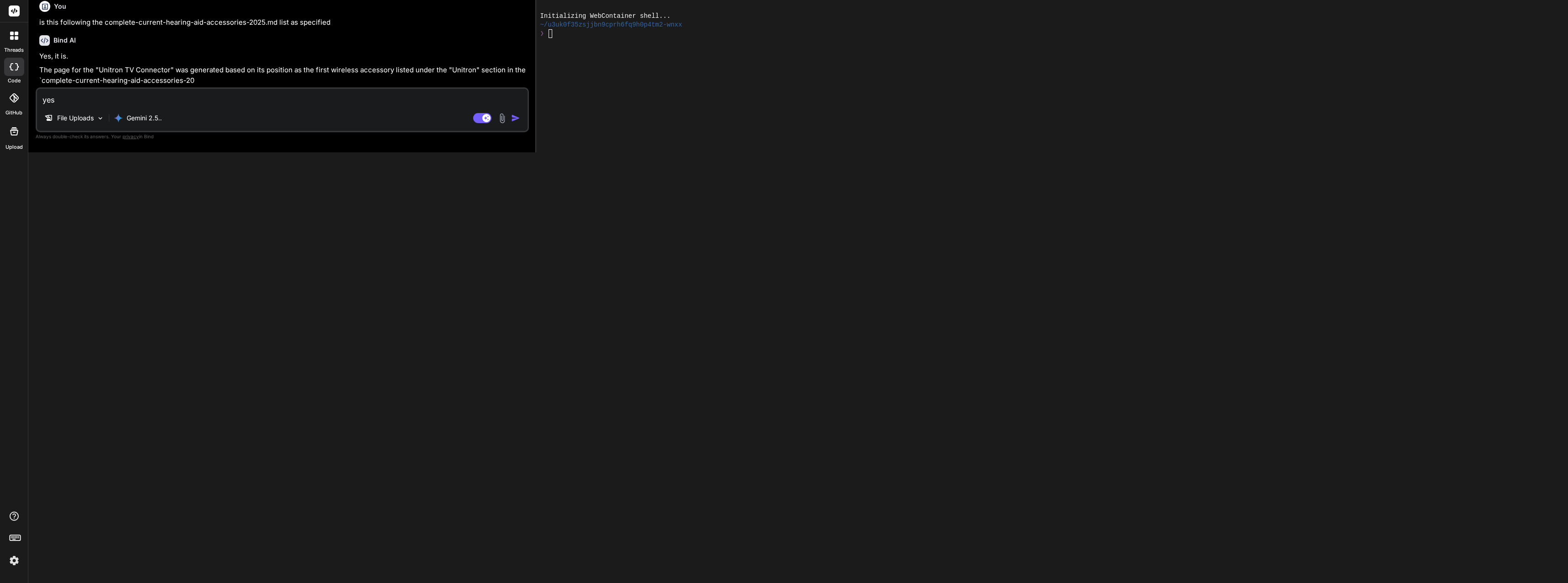
type textarea "yes s"
type textarea "x"
type textarea "yes st"
type textarea "x"
type textarea "yes sta"
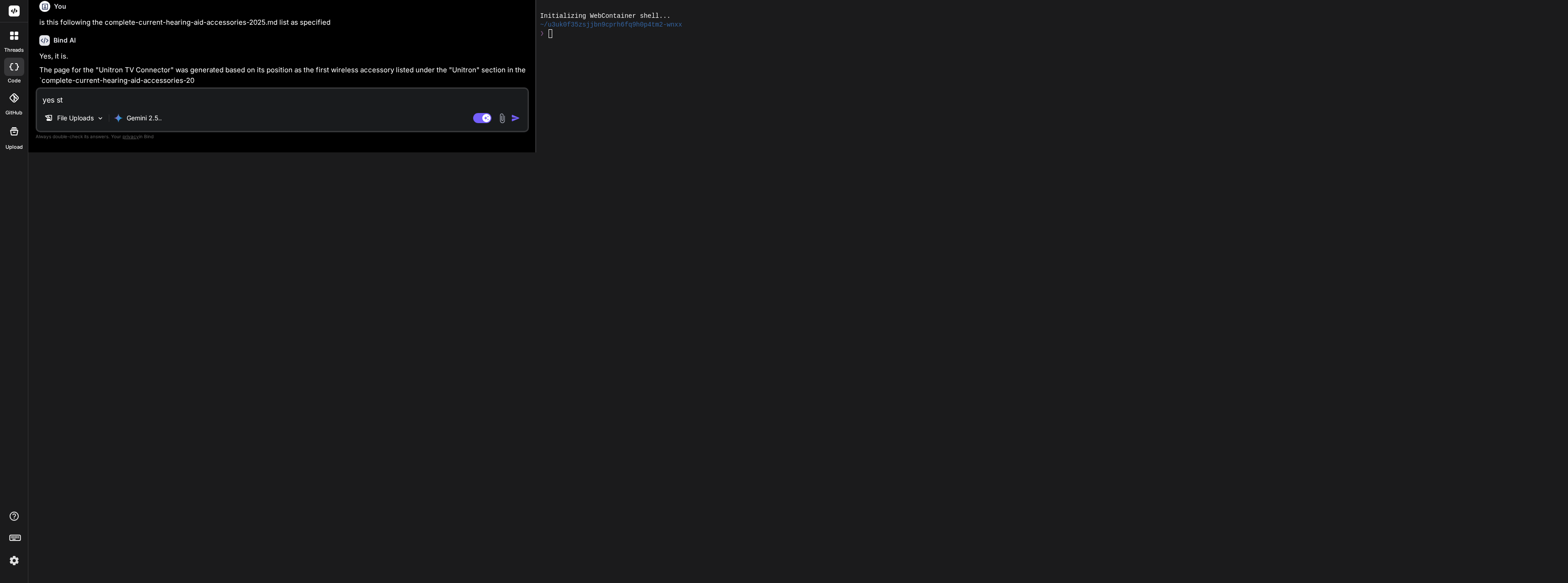
type textarea "x"
type textarea "yes star"
type textarea "x"
type textarea "yes start"
type textarea "x"
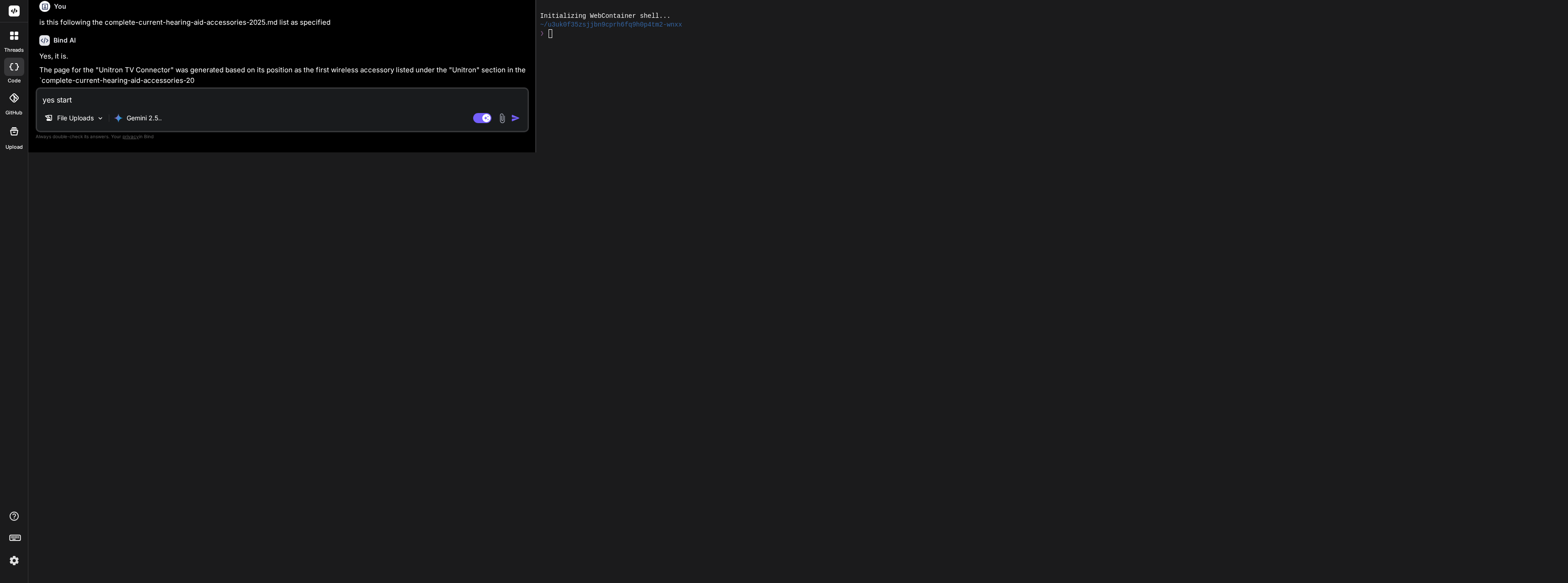
type textarea "yes start"
type textarea "x"
type textarea "yes start a"
type textarea "x"
type textarea "yes start at"
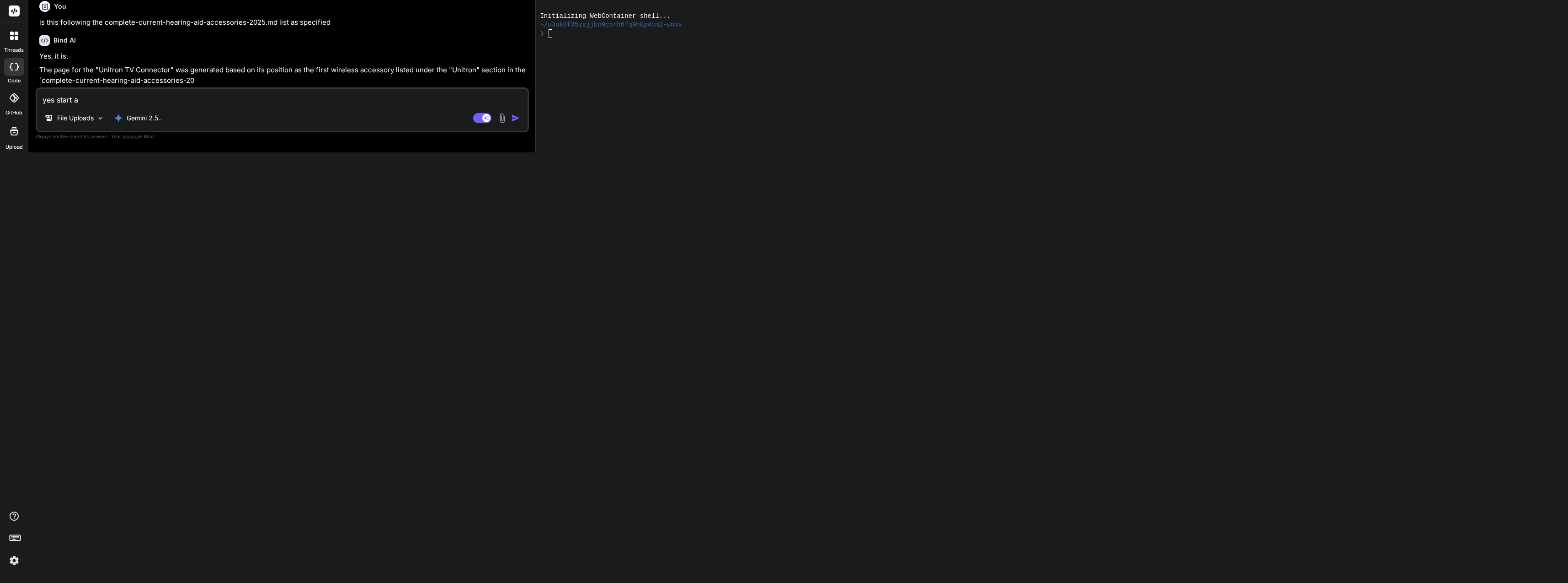
type textarea "x"
type textarea "yes start at"
type textarea "x"
type textarea "yes start at t"
type textarea "x"
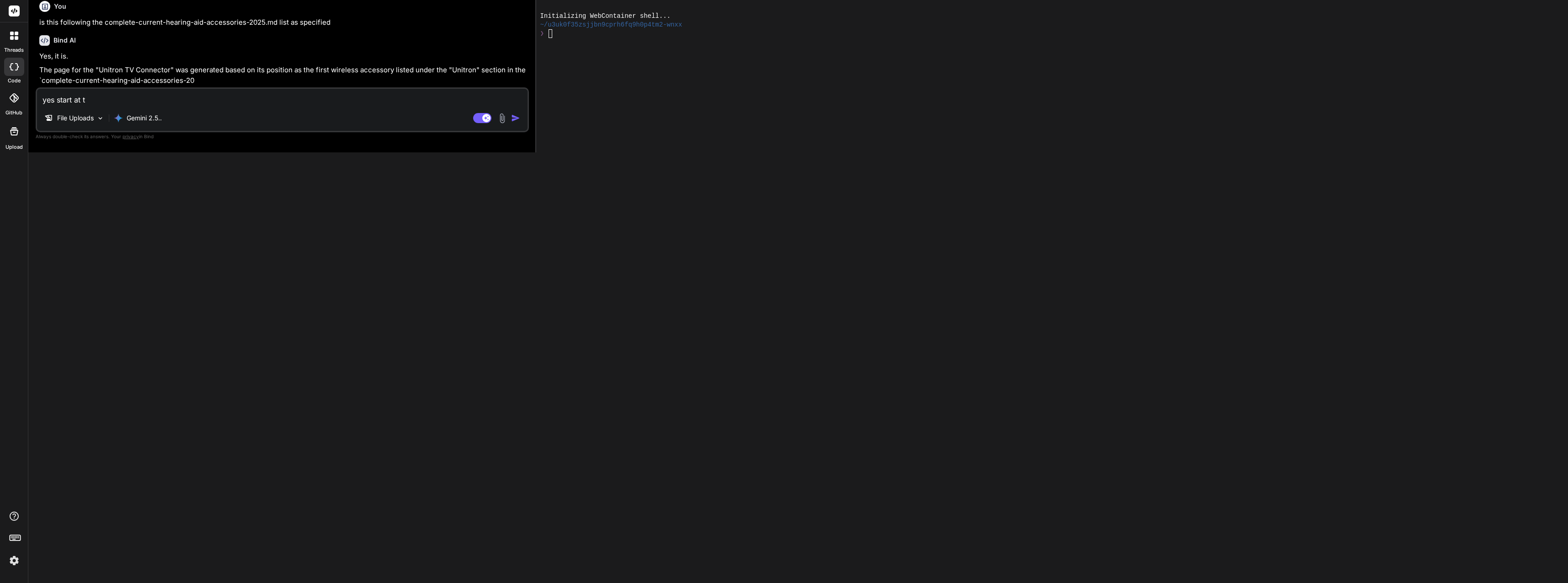
type textarea "yes start at tp"
type textarea "x"
type textarea "yes start at [GEOGRAPHIC_DATA]["
type textarea "x"
type textarea "yes start at [GEOGRAPHIC_DATA]["
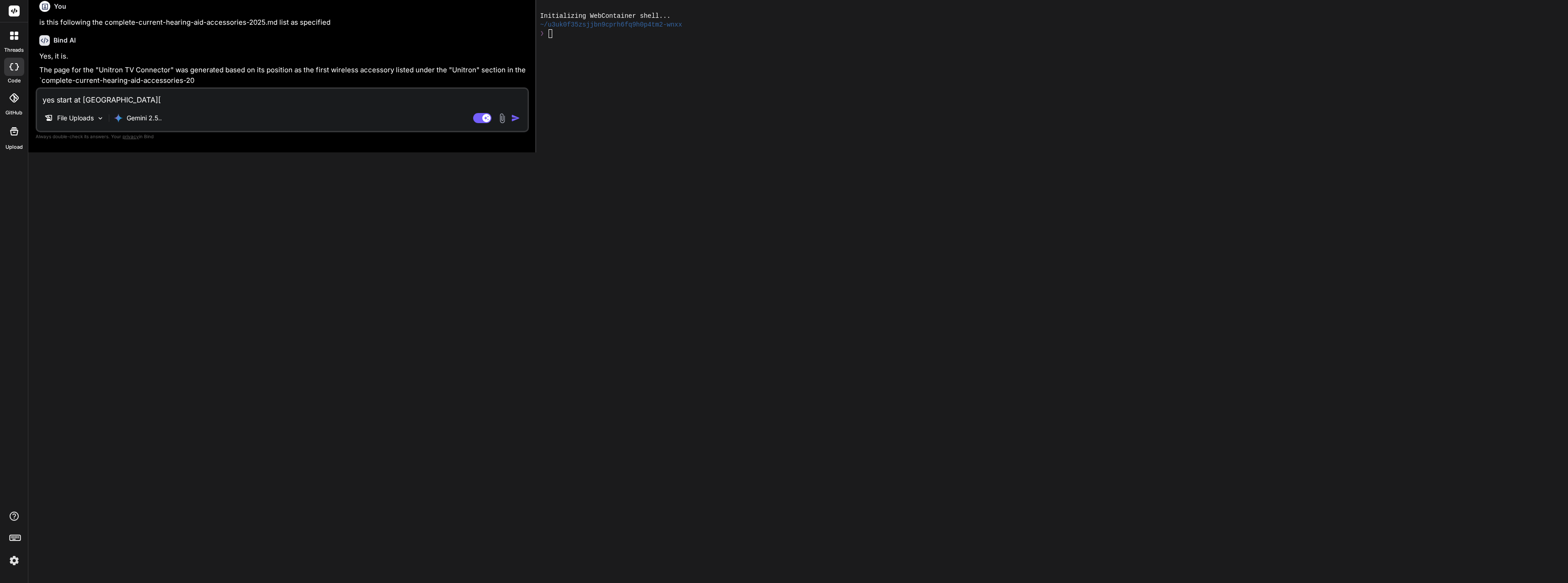
type textarea "x"
type textarea "yes start at [GEOGRAPHIC_DATA]["
type textarea "x"
type textarea "yes start at tp"
type textarea "x"
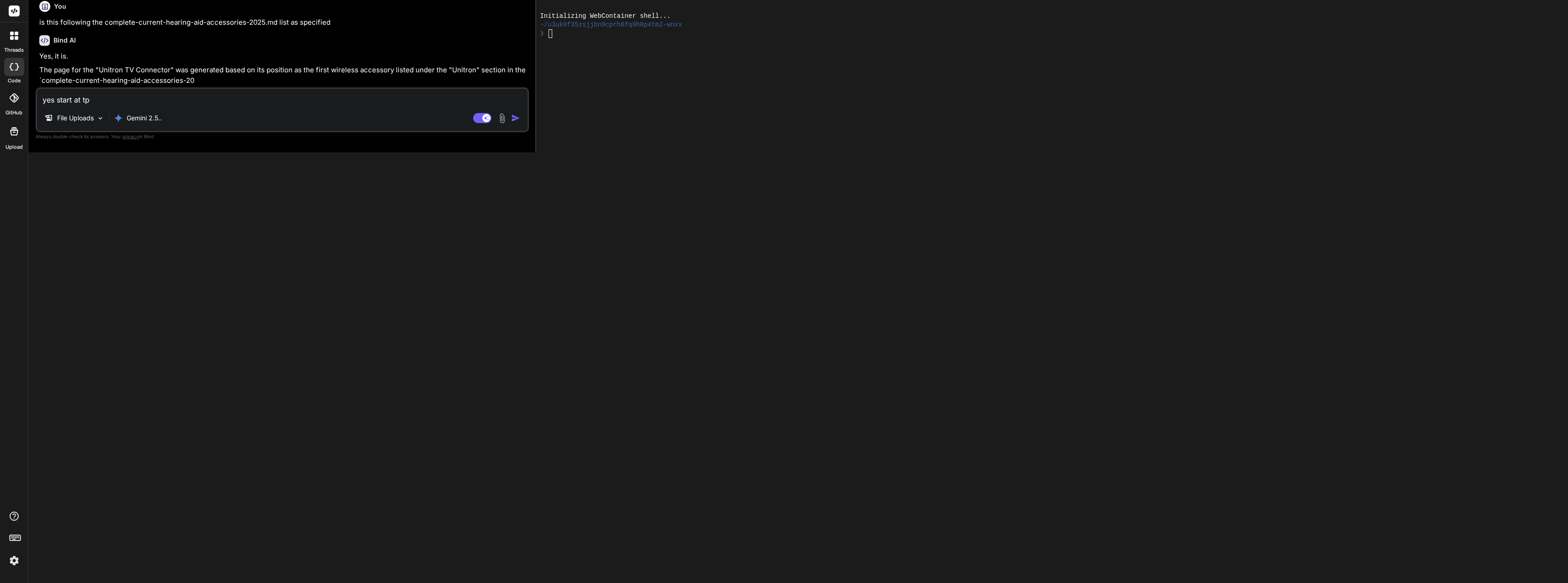
type textarea "yes start at t"
type textarea "x"
type textarea "yes start at to"
type textarea "x"
type textarea "yes start at top"
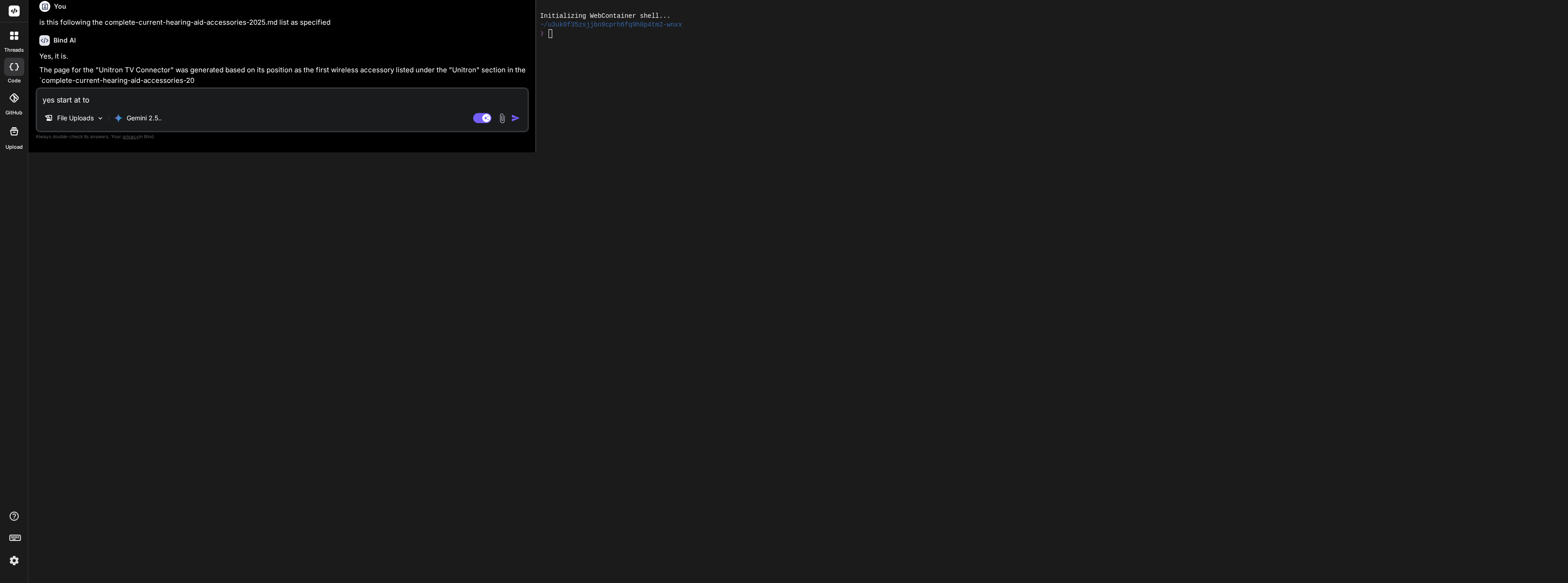
type textarea "x"
type textarea "yes start at top"
type textarea "x"
type textarea "yes start at top a"
type textarea "x"
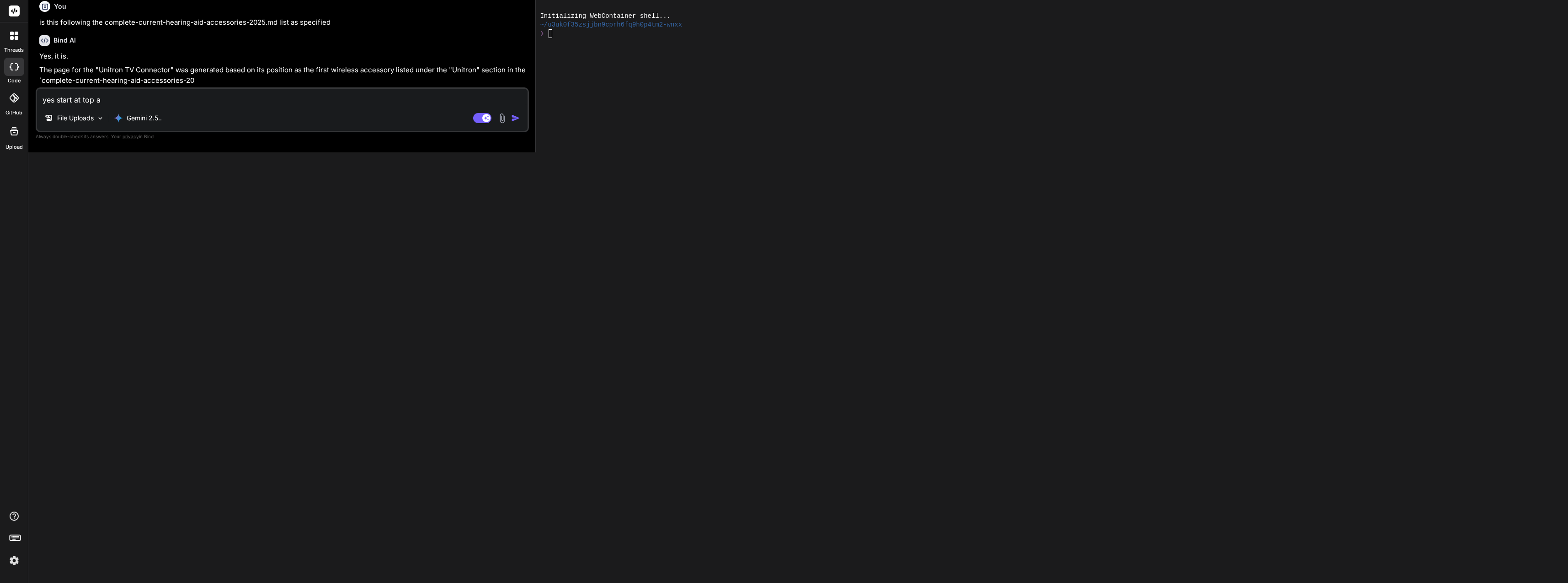
type textarea "yes start at top an"
type textarea "x"
type textarea "yes start at top and"
type textarea "x"
type textarea "yes start at top and"
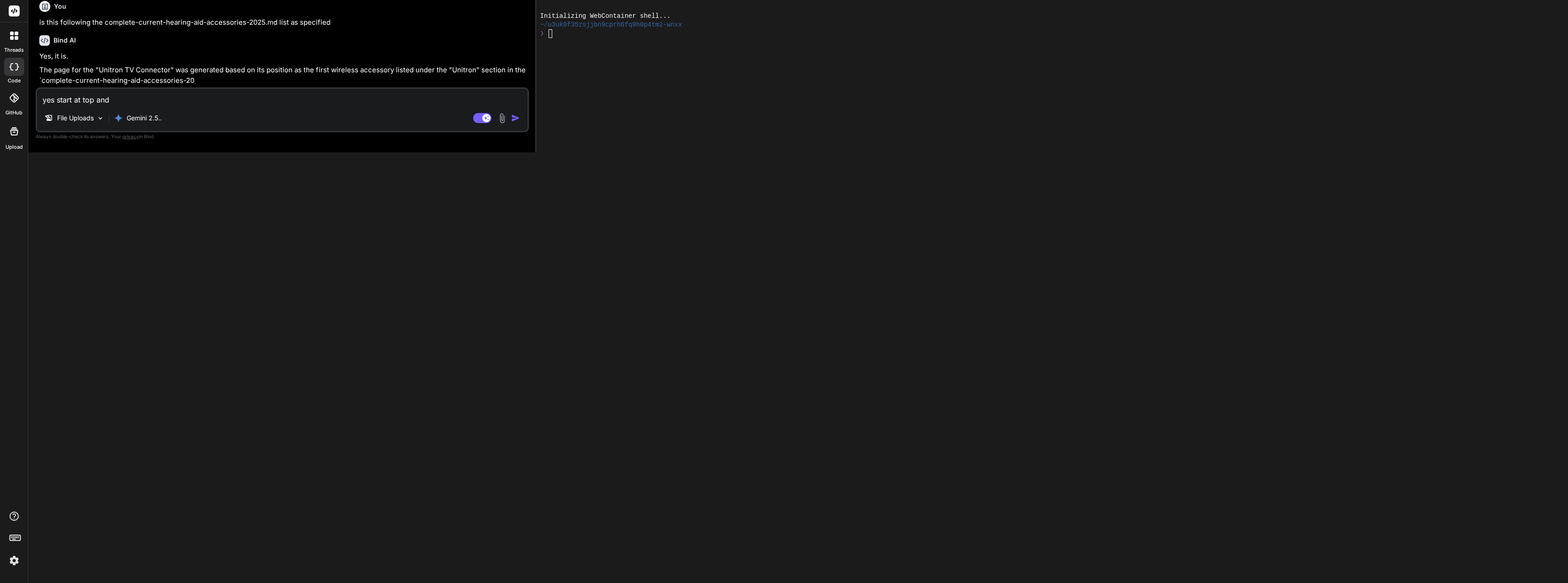
type textarea "x"
type textarea "yes start at top and f"
type textarea "x"
type textarea "yes start at top and fo"
type textarea "x"
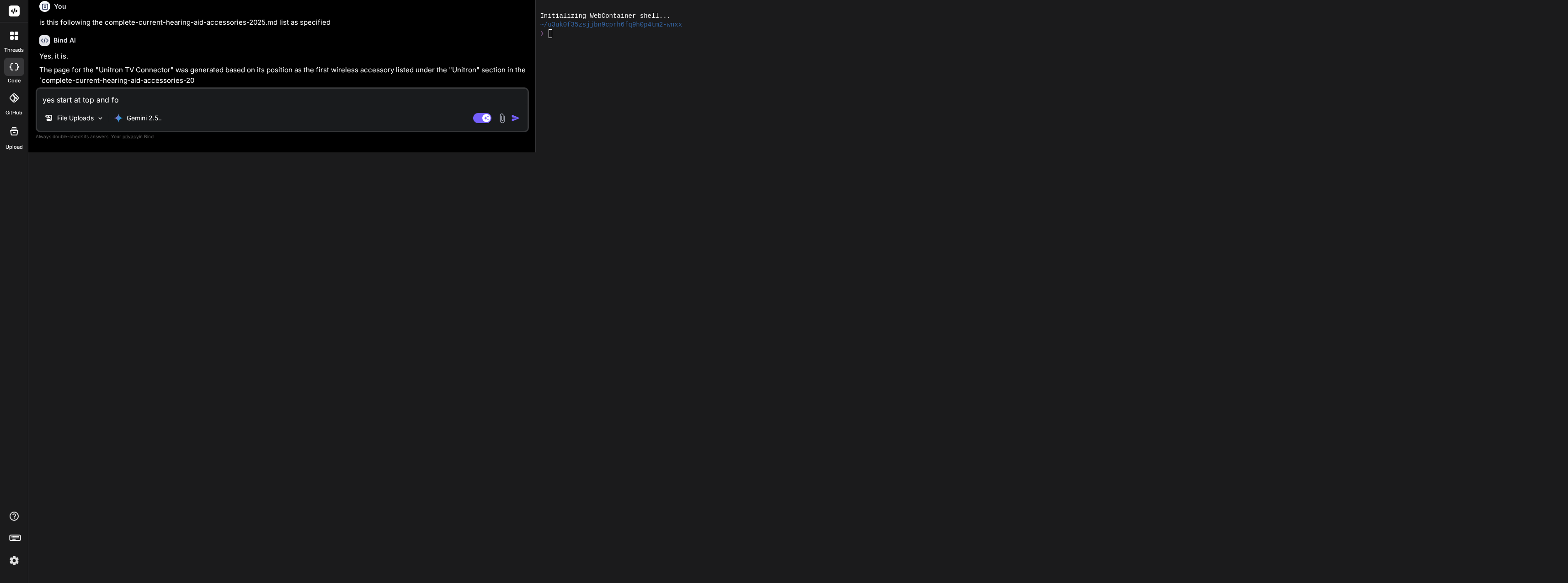
type textarea "yes start at top and fol"
type textarea "x"
type textarea "yes start at top and foll"
type textarea "x"
type textarea "yes start at top and follo"
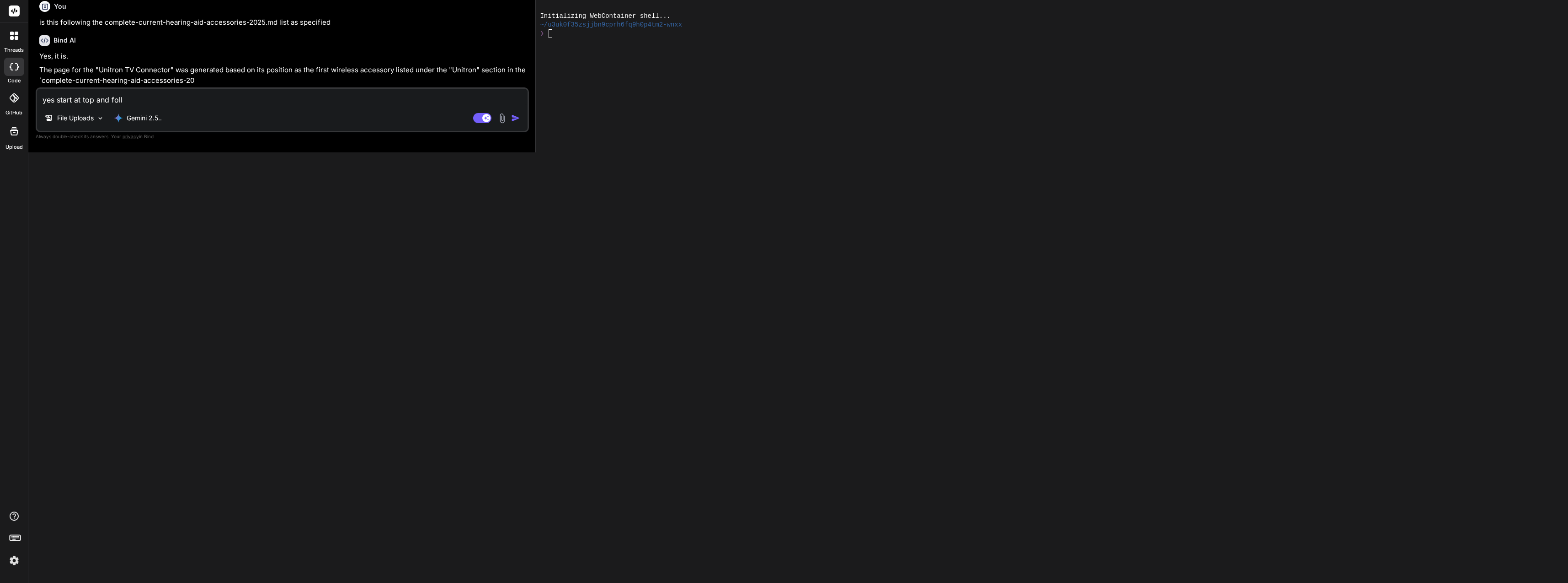
type textarea "x"
type textarea "yes start at top and follow"
type textarea "x"
type textarea "yes start at top and follow"
type textarea "x"
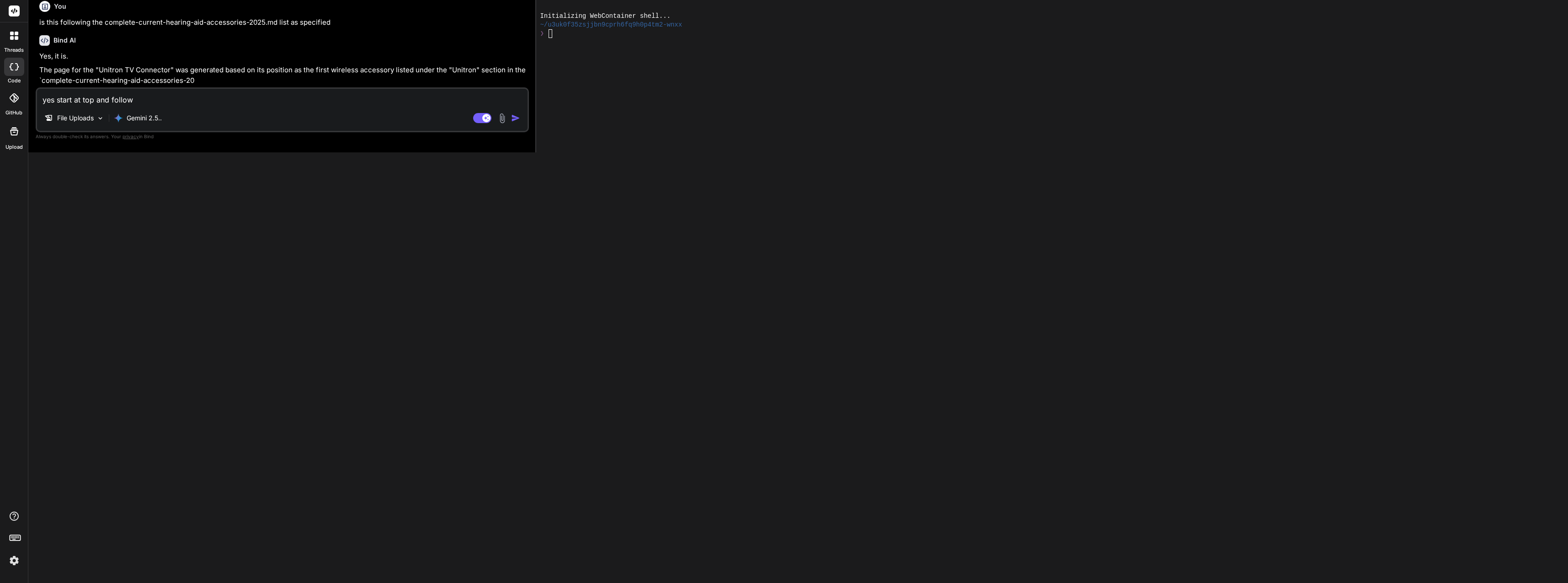
type textarea "yes start at top and follow a"
type textarea "x"
type textarea "yes start at top and follow al"
type textarea "x"
type textarea "yes start at top and follow all"
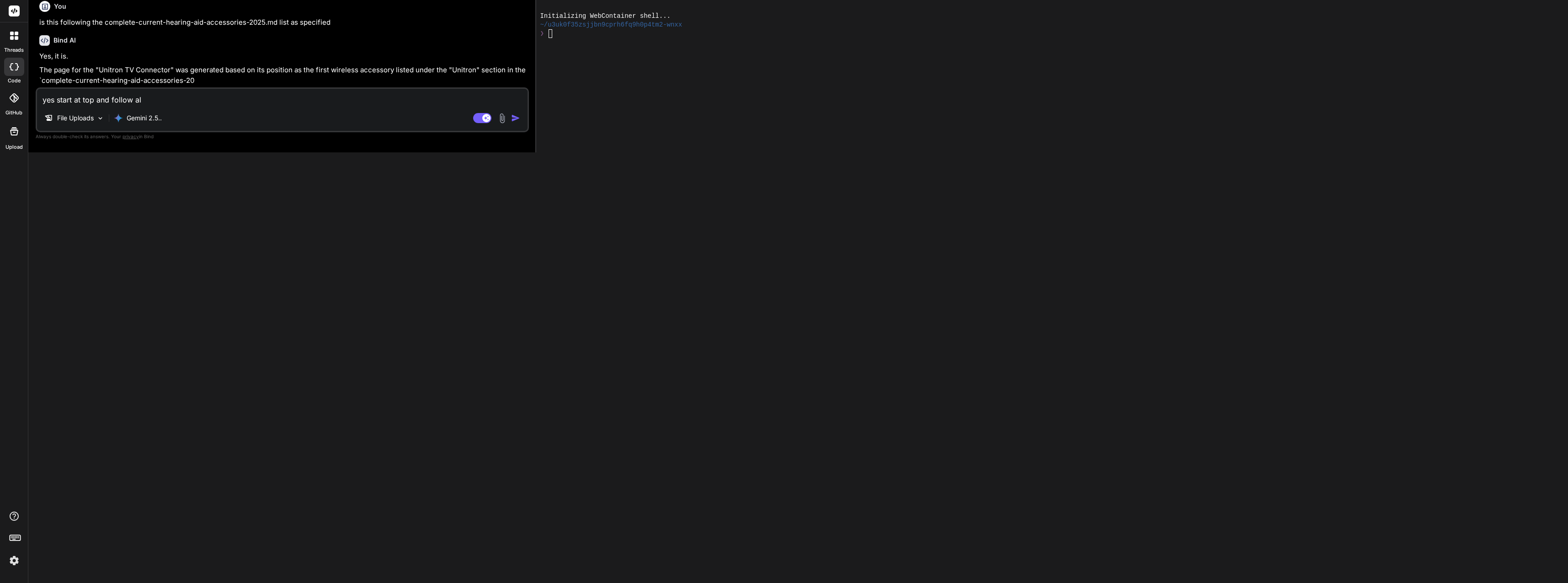
type textarea "x"
type textarea "yes start at top and follow all"
type textarea "x"
type textarea "yes start at top and follow all w"
type textarea "x"
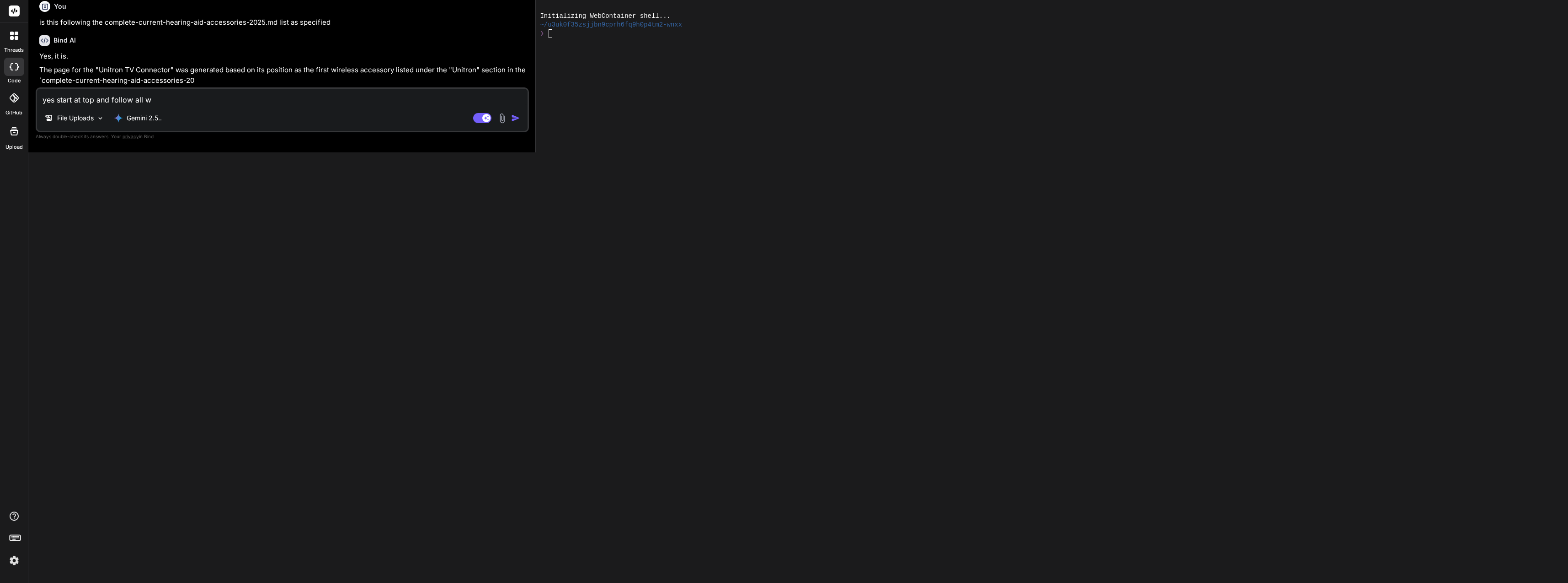
type textarea "yes start at top and follow all"
type textarea "x"
type textarea "yes start at top and follow all t"
type textarea "x"
type textarea "yes start at top and follow all th"
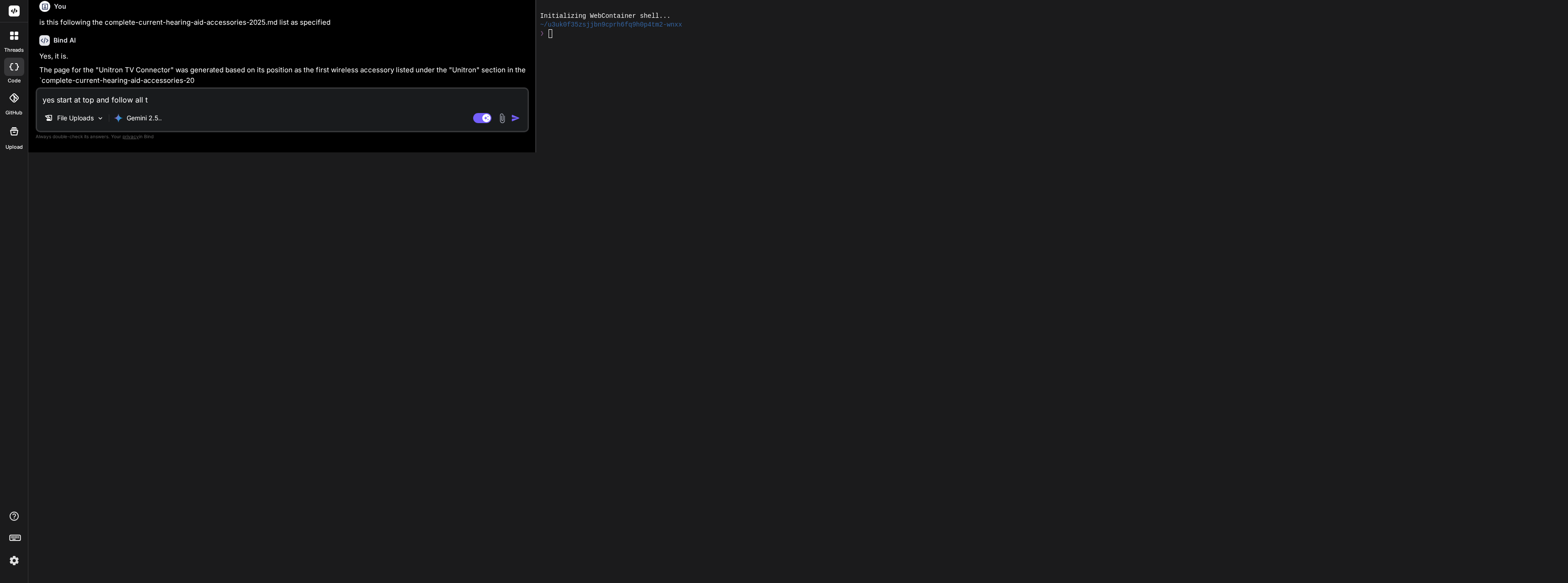
type textarea "x"
type textarea "yes start at top and follow all the"
type textarea "x"
type textarea "yes start at top and follow all the"
type textarea "x"
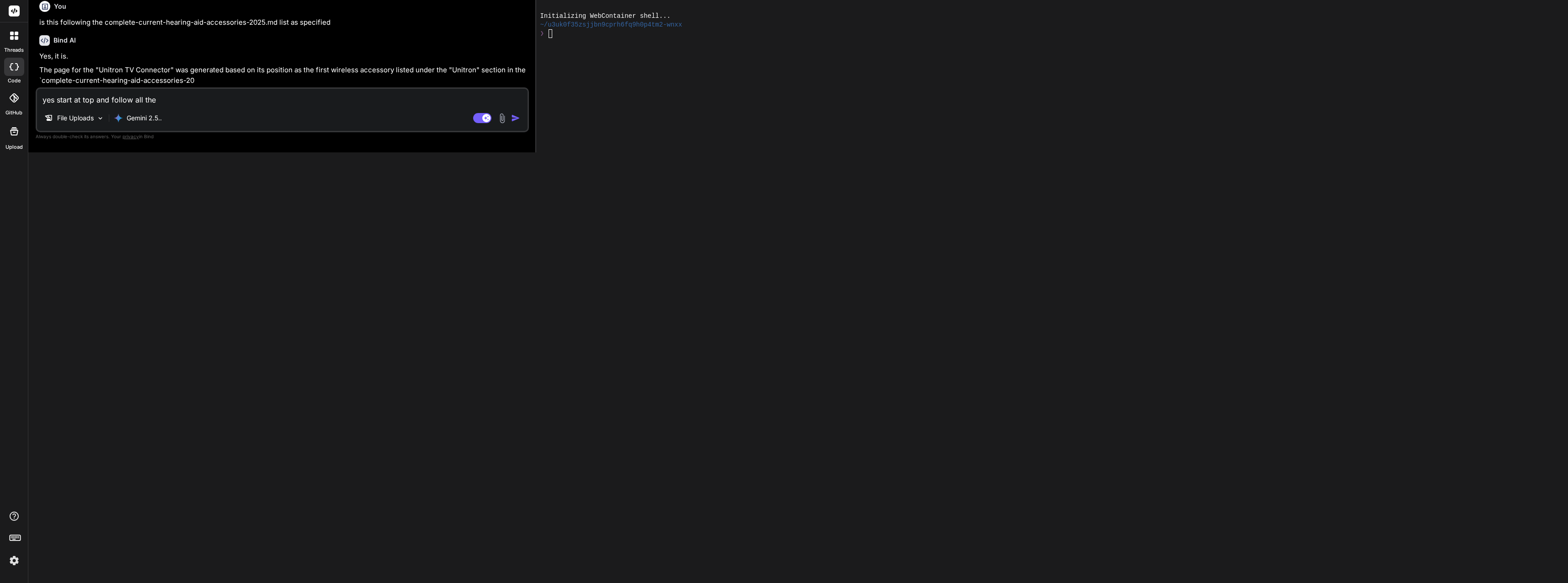
type textarea "yes start at top and follow all the w"
type textarea "x"
type textarea "yes start at top and follow all the wa"
type textarea "x"
type textarea "yes start at top and follow all the way"
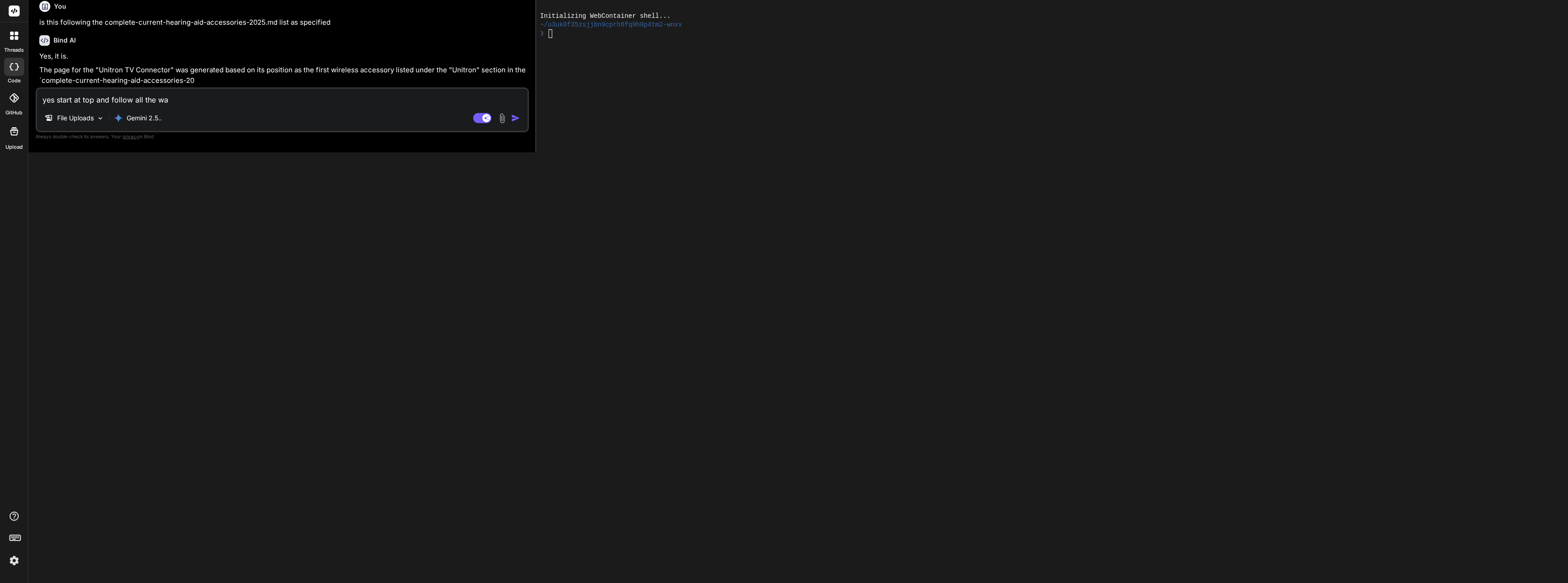
type textarea "x"
type textarea "yes start at top and follow all the way"
type textarea "x"
type textarea "yes start at top and follow all the way d"
type textarea "x"
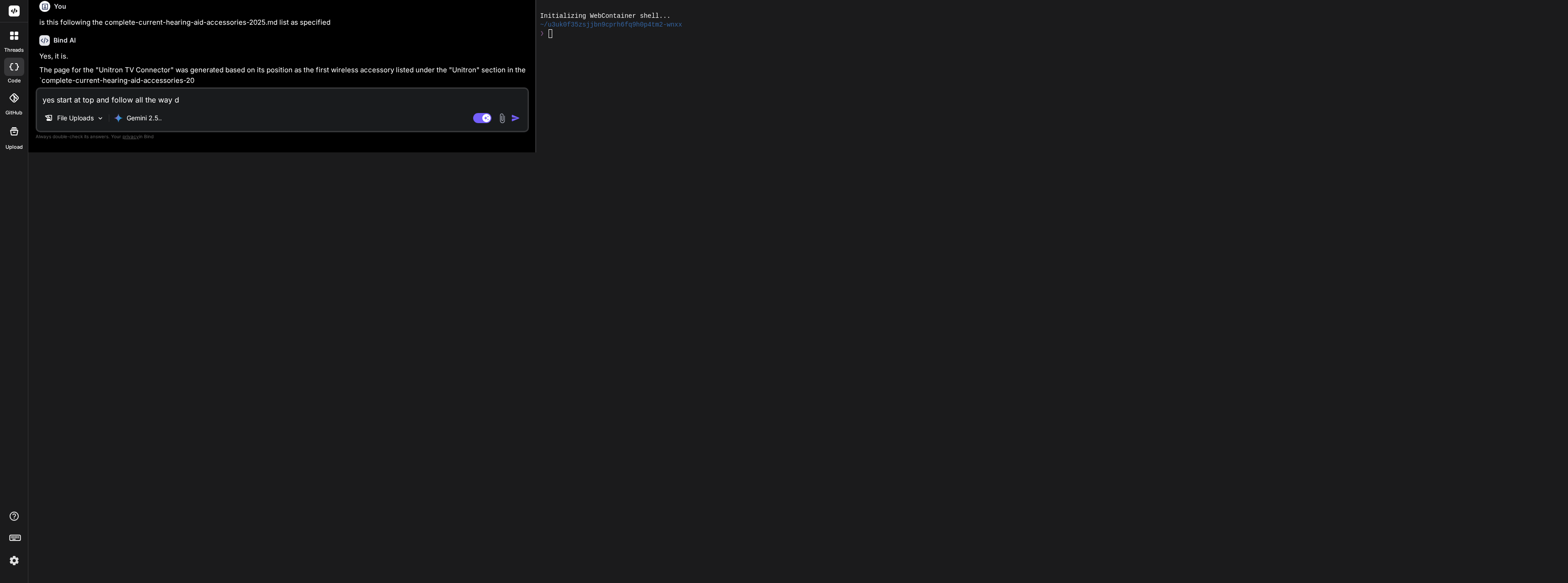
type textarea "yes start at top and follow all the way do"
type textarea "x"
type textarea "yes start at top and follow all the way dow"
type textarea "x"
type textarea "yes start at top and follow all the way down"
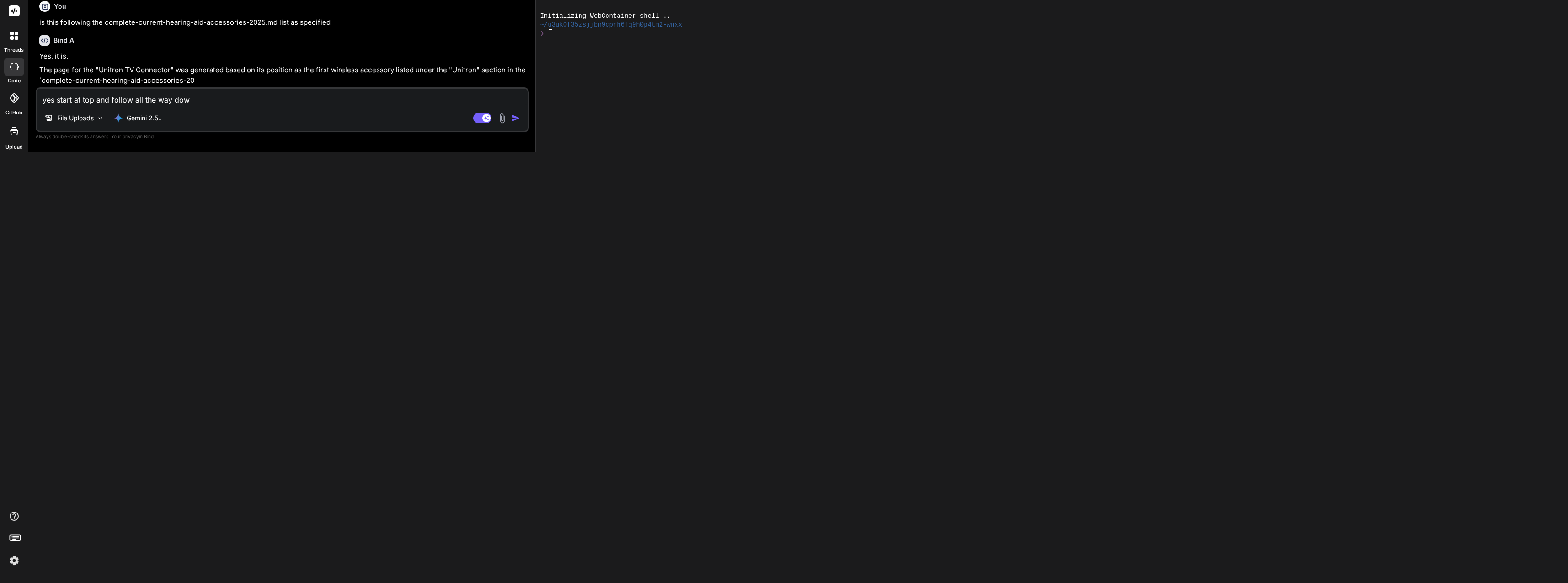
type textarea "x"
type textarea "yes start at top and follow all the way down"
type textarea "x"
type textarea "yes start at top and follow all the way down a"
type textarea "x"
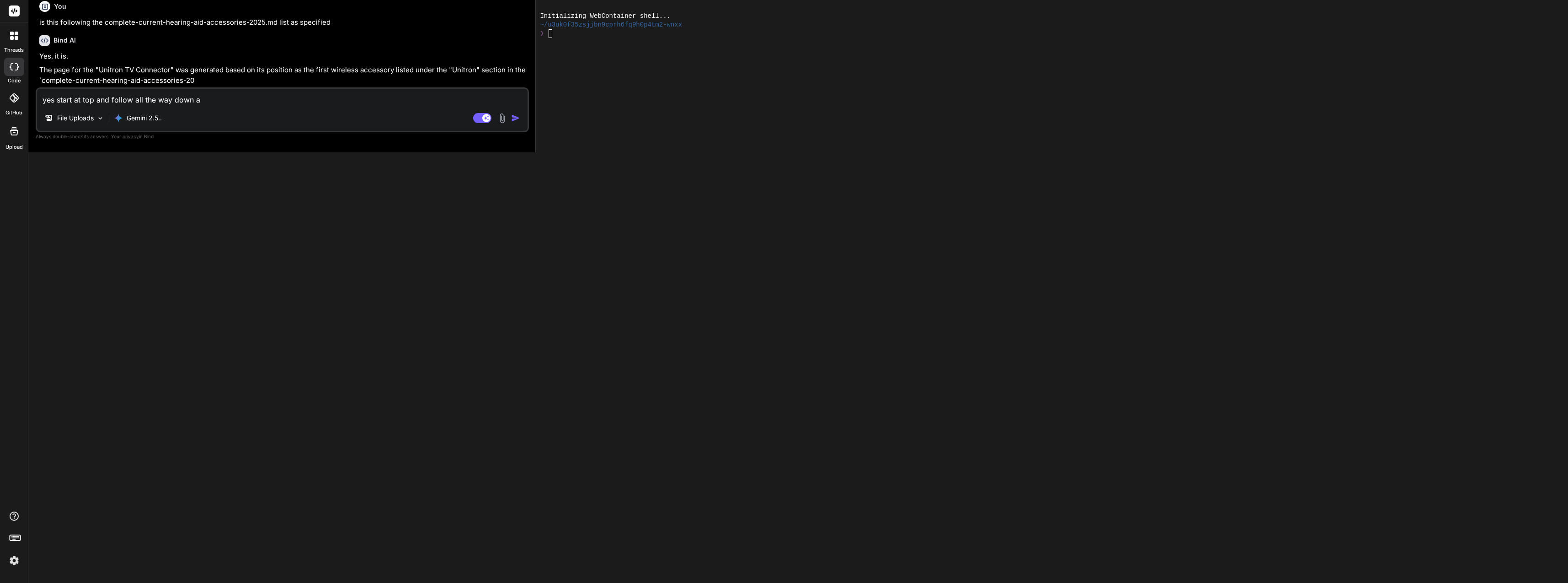
type textarea "yes start at top and follow all the way down al"
type textarea "x"
type textarea "yes start at top and follow all the way down als"
type textarea "x"
type textarea "yes start at top and follow all the way down also"
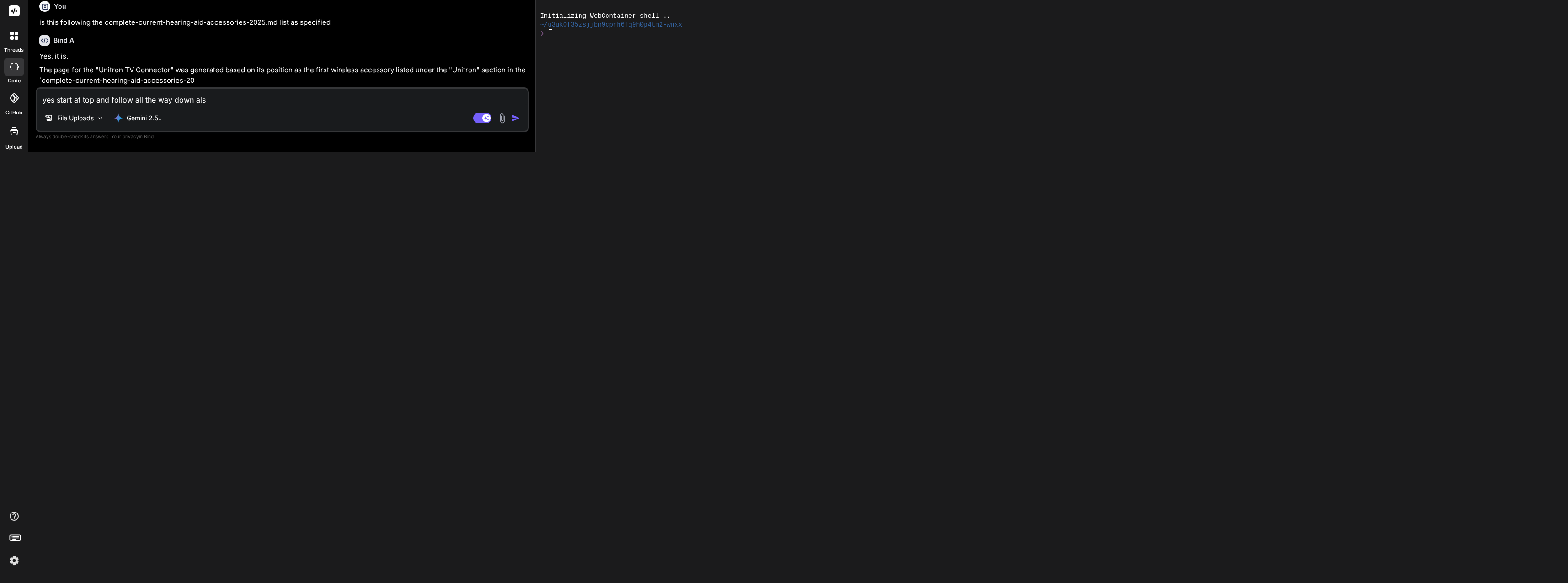
type textarea "x"
type textarea "yes start at top and follow all the way down also"
type textarea "x"
type textarea "yes start at top and follow all the way down also l"
type textarea "x"
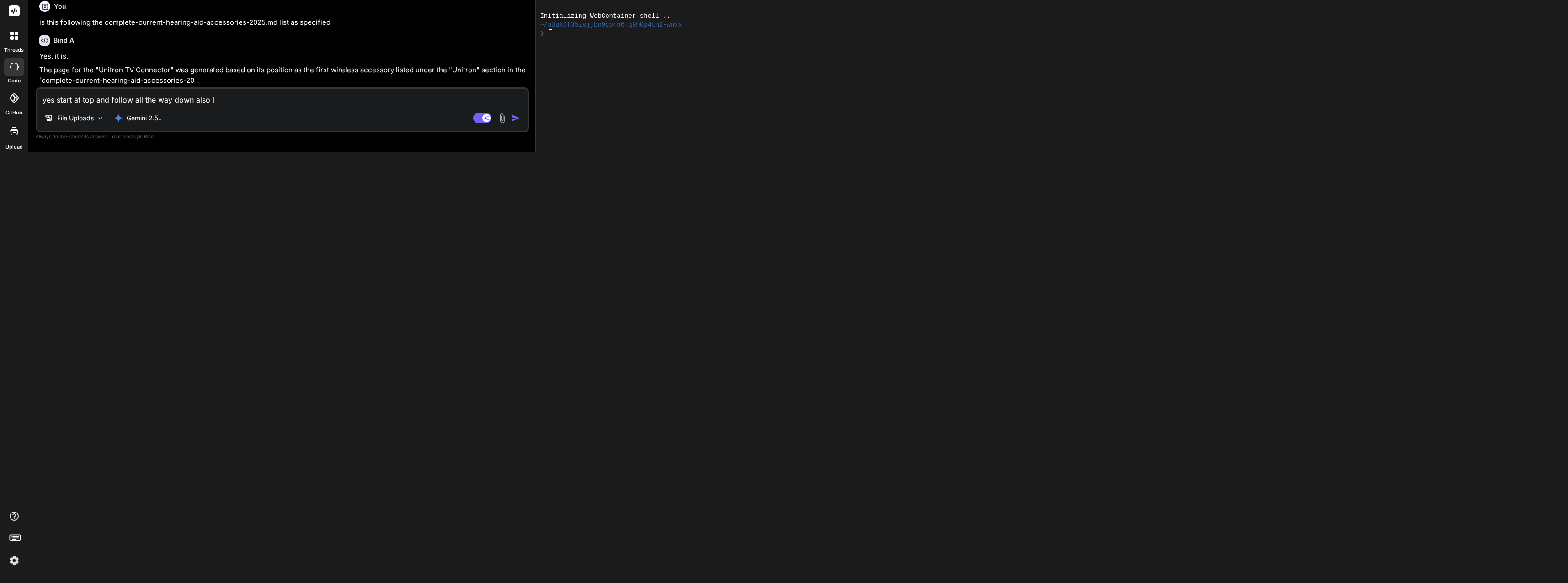
type textarea "yes start at top and follow all the way down also li"
type textarea "x"
type textarea "yes start at top and follow all the way down also lis"
type textarea "x"
type textarea "yes start at top and follow all the way down also list"
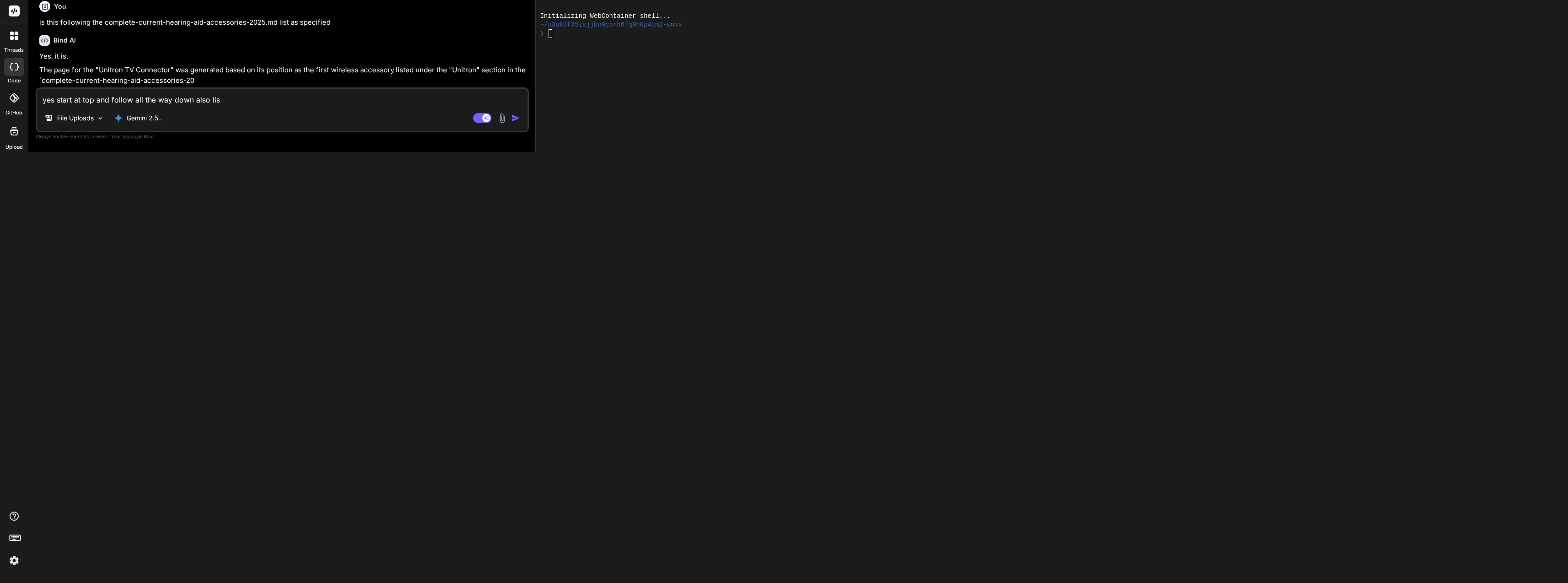
type textarea "x"
type textarea "yes start at top and follow all the way down also list"
type textarea "x"
type textarea "yes start at top and follow all the way down also list f"
type textarea "x"
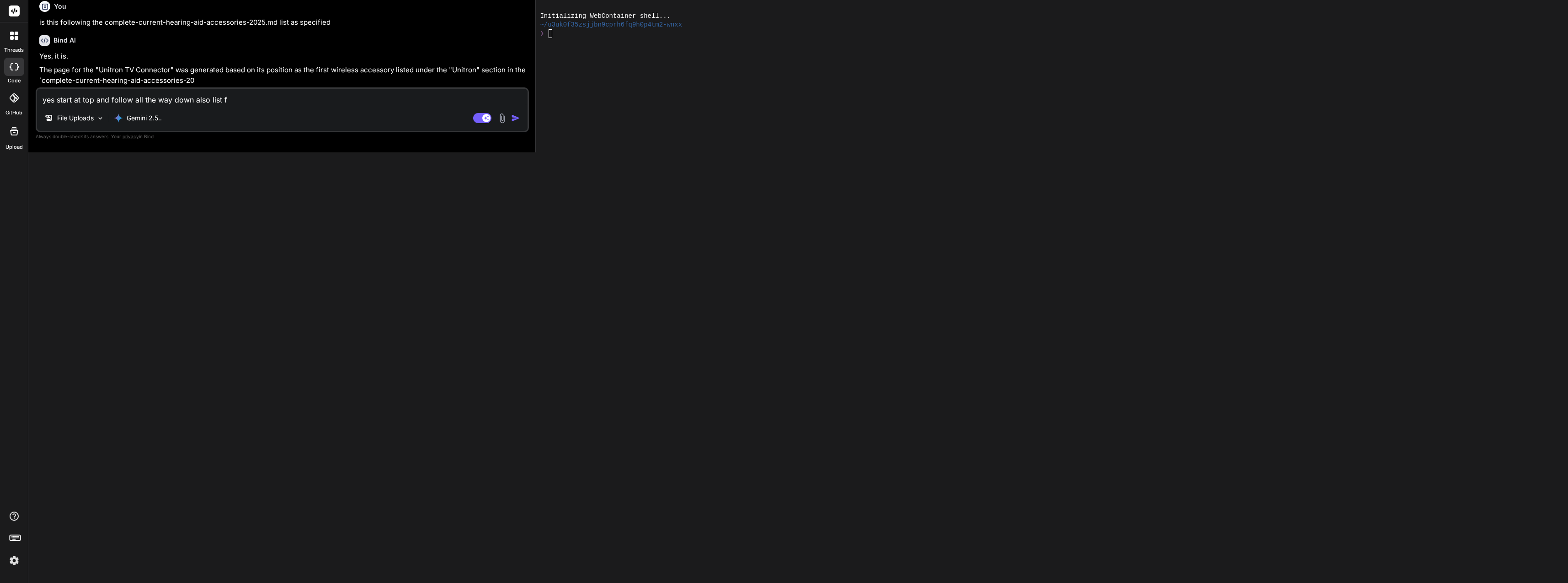
type textarea "yes start at top and follow all the way down also list fo"
type textarea "x"
type textarea "yes start at top and follow all the way down also list fol"
type textarea "x"
type textarea "yes start at top and follow all the way down also list fold"
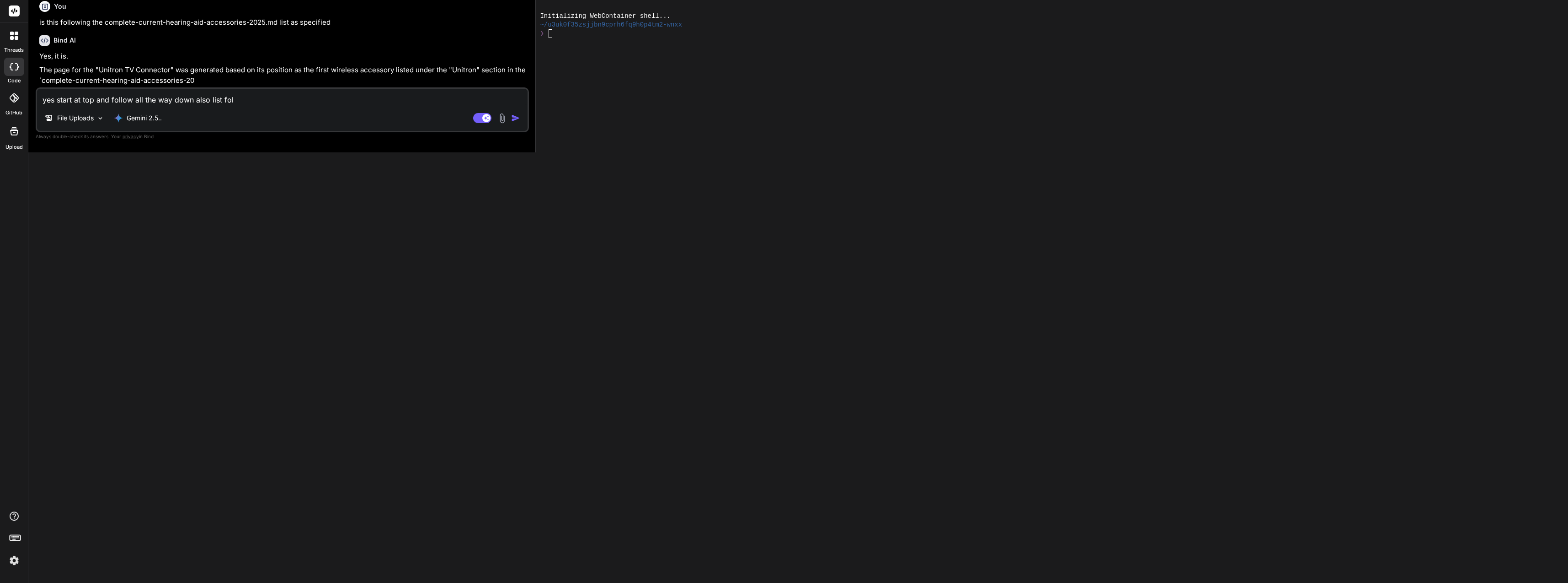
type textarea "x"
type textarea "yes start at top and follow all the way down also list folde"
type textarea "x"
type textarea "yes start at top and follow all the way down also list folder"
type textarea "x"
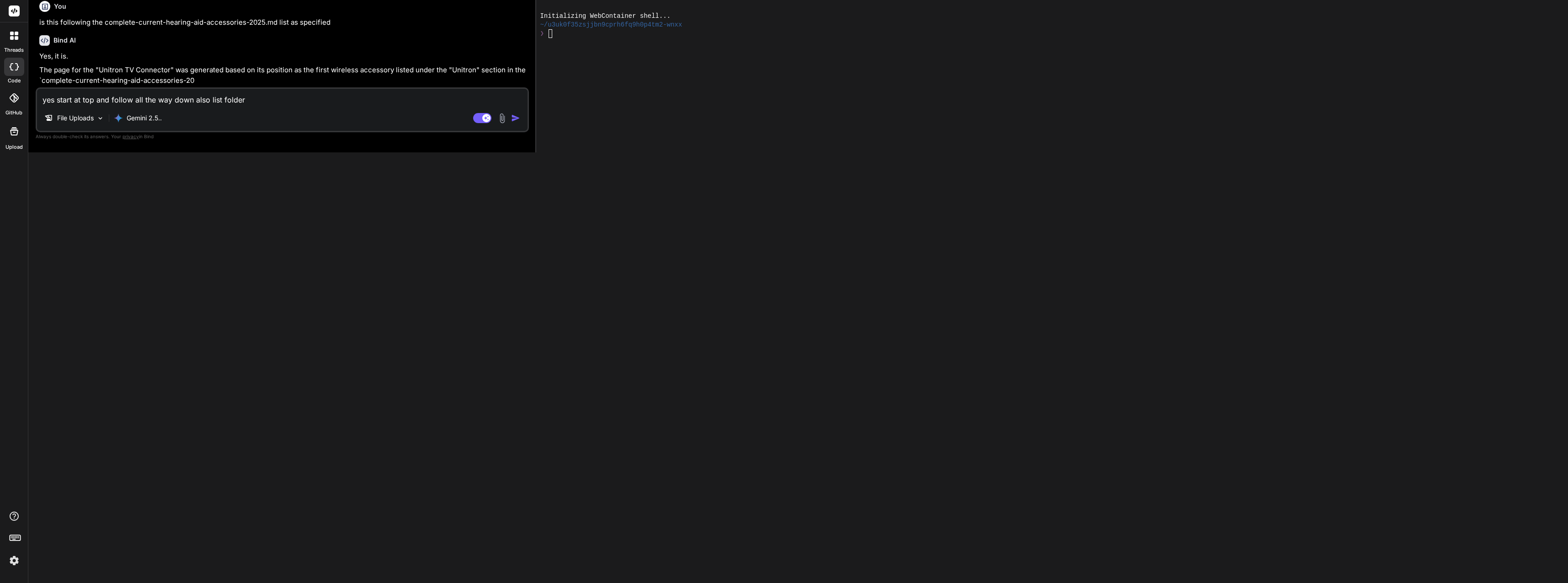
type textarea "yes start at top and follow all the way down also list folder"
type textarea "x"
type textarea "yes start at top and follow all the way down also list folder"
type textarea "x"
type textarea "yes start at top and follow all the way down also list folders"
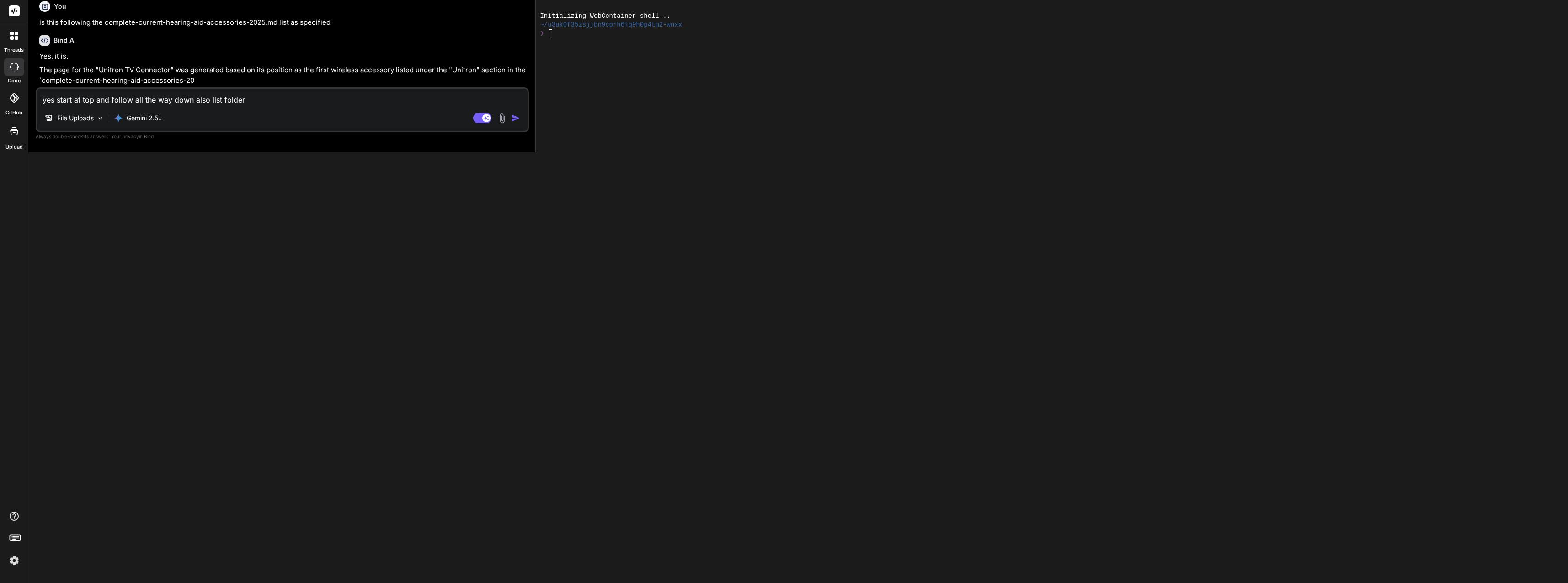
type textarea "x"
type textarea "yes start at top and follow all the way down also list folders"
type textarea "x"
type textarea "yes start at top and follow all the way down also list folders i"
type textarea "x"
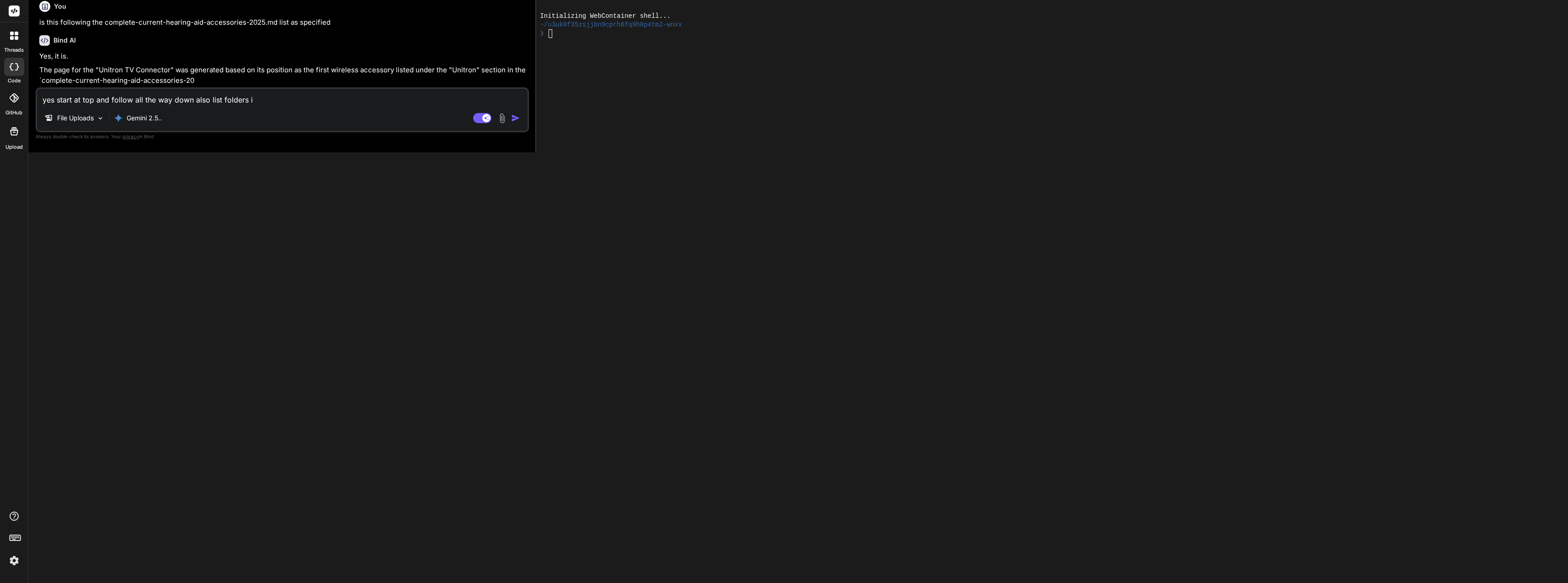
type textarea "yes start at top and follow all the way down also list folders i"
type textarea "x"
type textarea "yes start at top and follow all the way down also list folders i c"
type textarea "x"
type textarea "yes start at top and follow all the way down also list folders i ca"
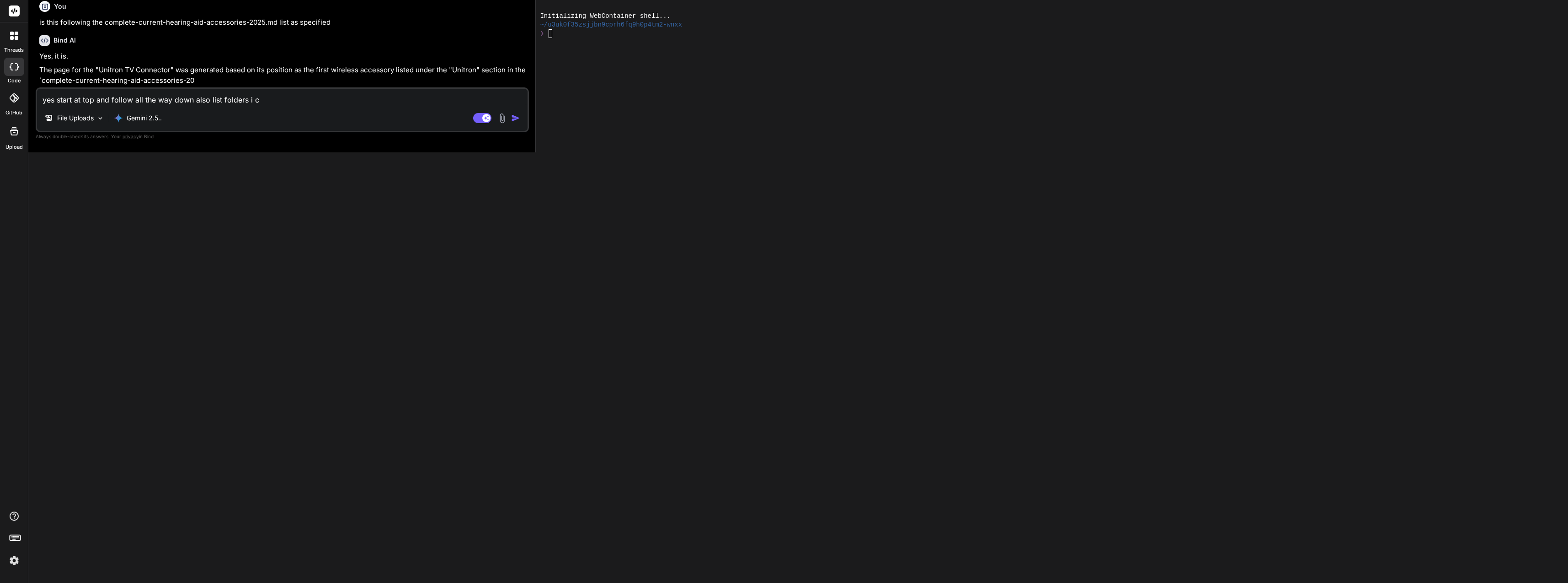
type textarea "x"
type textarea "yes start at top and follow all the way down also list folders i can"
type textarea "x"
type textarea "yes start at top and follow all the way down also list folders i cant"
type textarea "x"
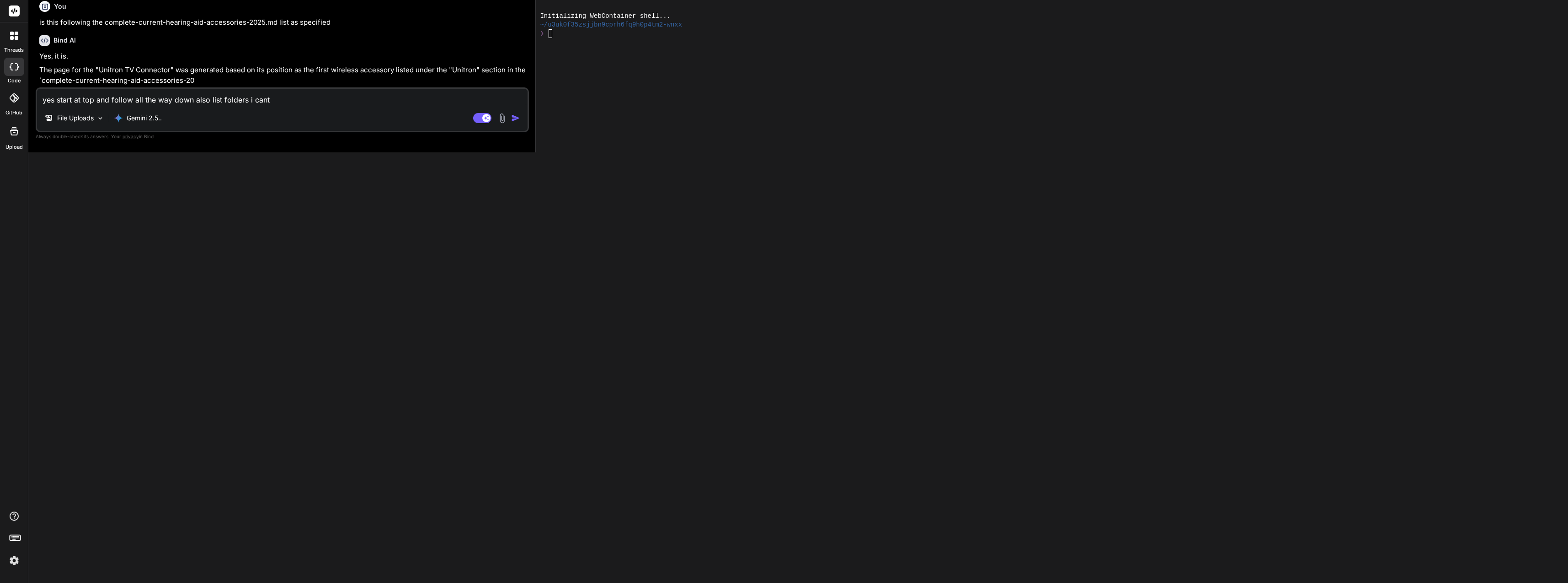
type textarea "yes start at top and follow all the way down also list folders i cant"
type textarea "x"
type textarea "yes start at top and follow all the way down also list folders i cant s"
type textarea "x"
type textarea "yes start at top and follow all the way down also list folders i cant se"
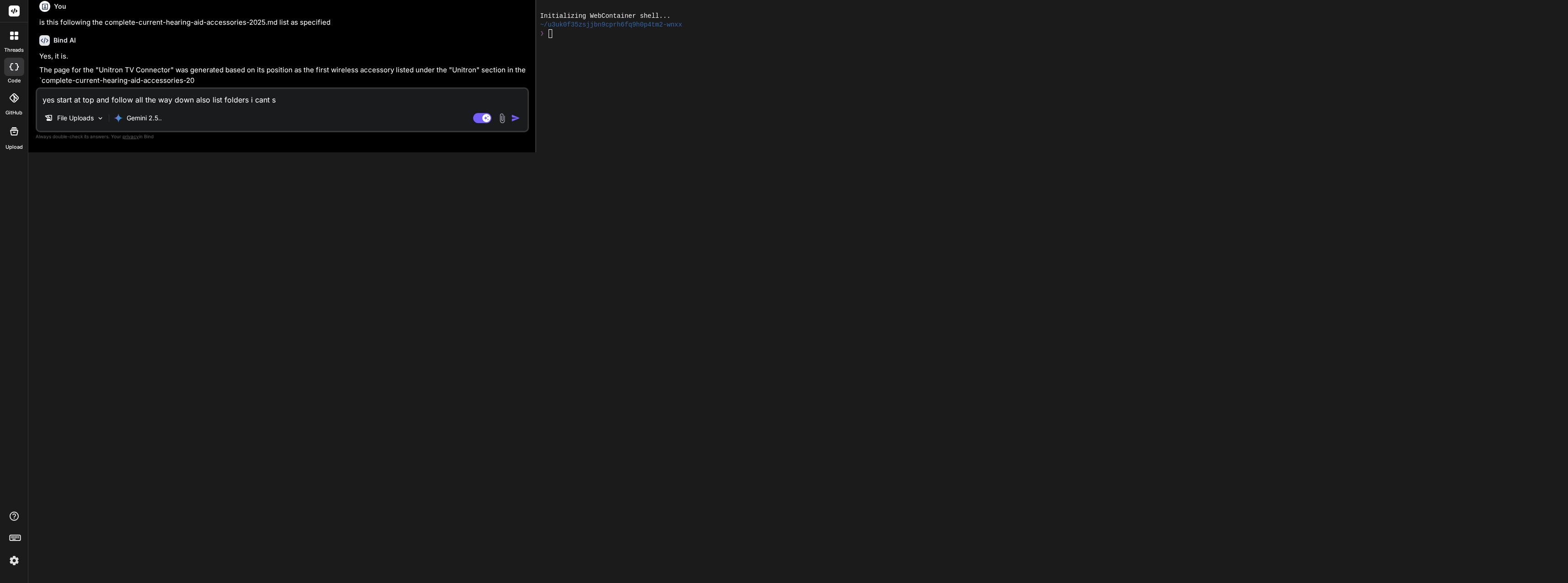
type textarea "x"
type textarea "yes start at top and follow all the way down also list folders i cant see"
type textarea "x"
type textarea "yes start at top and follow all the way down also list folders i cant see"
type textarea "x"
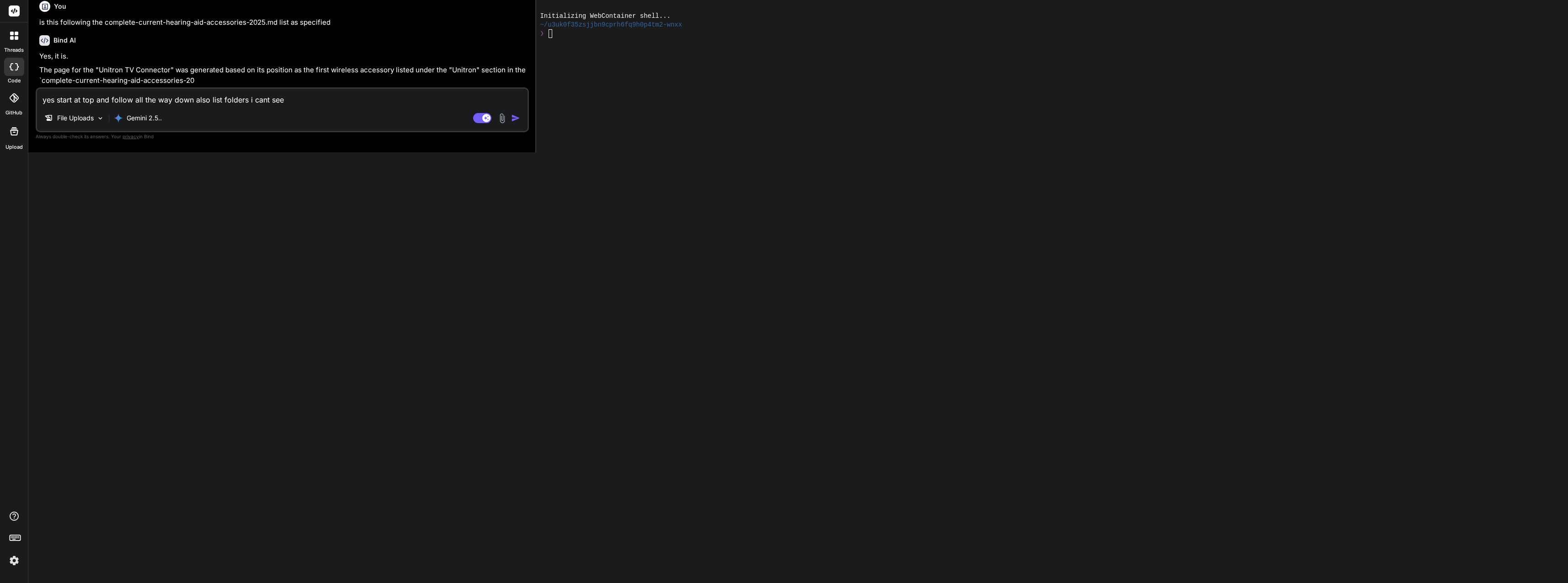
type textarea "yes start at top and follow all the way down also list folders i cant see t"
type textarea "x"
type textarea "yes start at top and follow all the way down also list folders i cant see th"
type textarea "x"
type textarea "yes start at top and follow all the way down also list folders i cant see the"
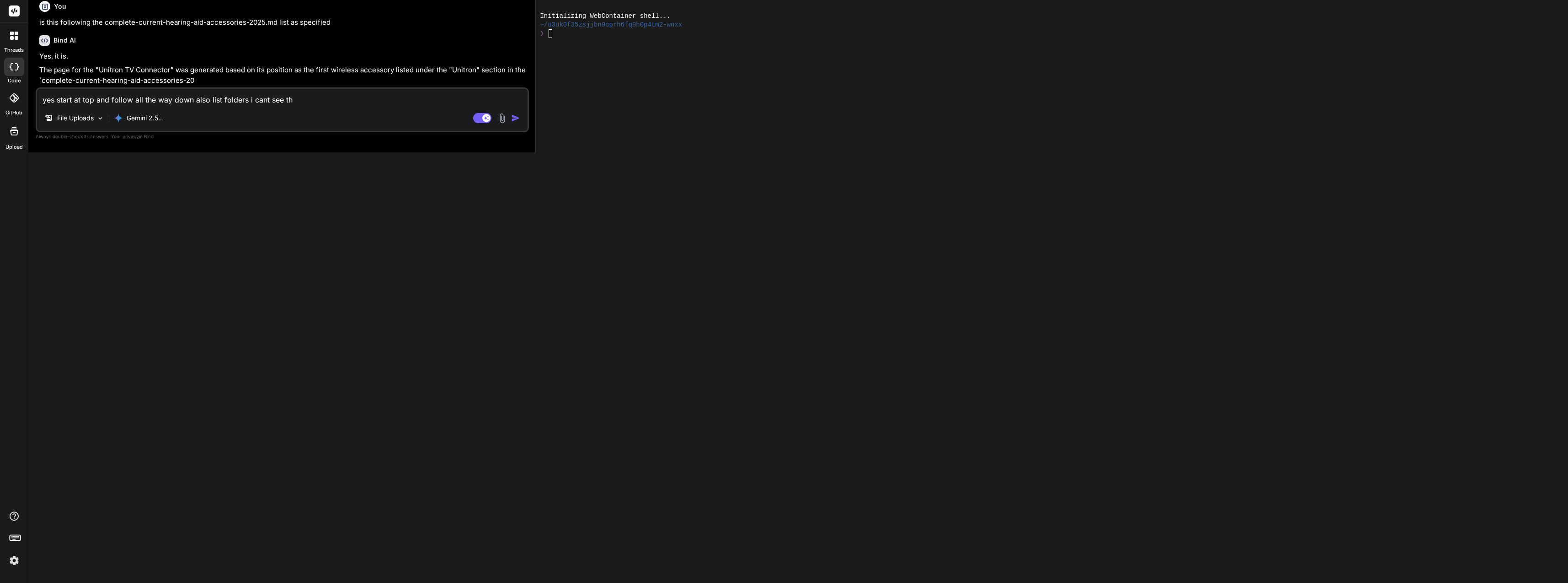
type textarea "x"
type textarea "yes start at top and follow all the way down also list folders i cant see them"
type textarea "x"
type textarea "yes start at top and follow all the way down also list folders i cant see them"
type textarea "x"
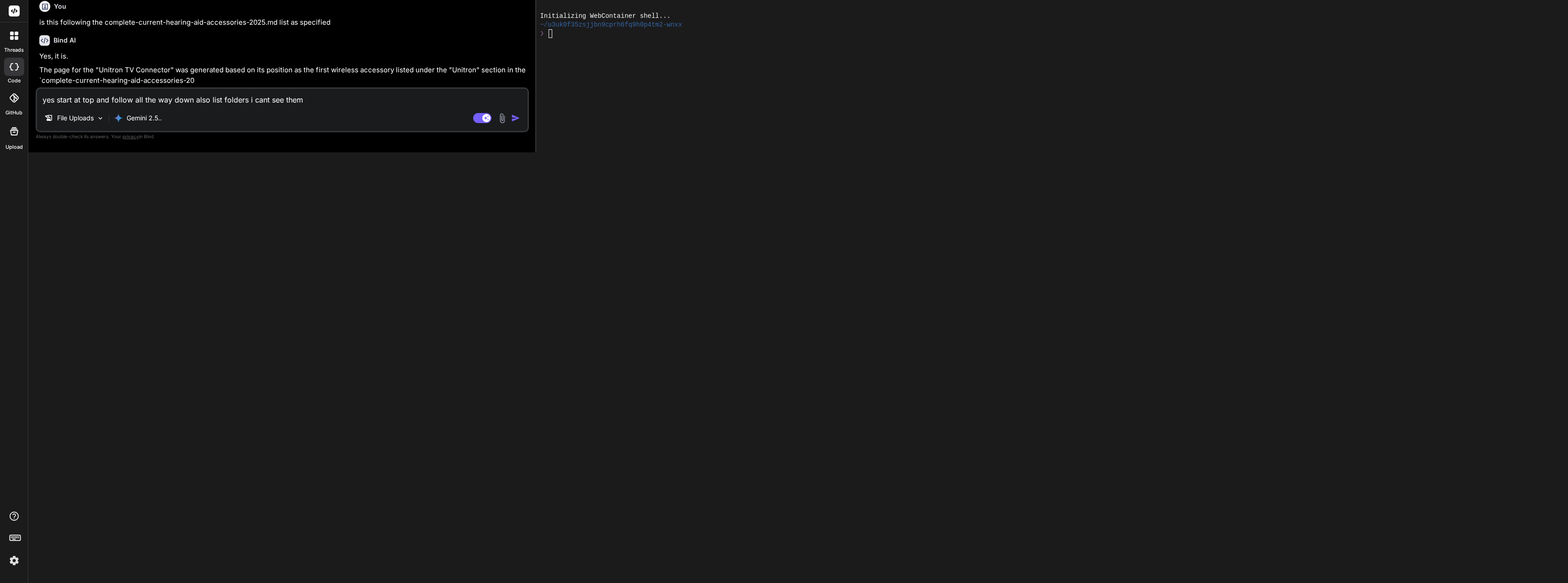
type textarea "yes start at top and follow all the way down also list folders i cant see them a"
type textarea "x"
type textarea "yes start at top and follow all the way down also list folders i cant see them …"
type textarea "x"
type textarea "yes start at top and follow all the way down also list folders i cant see them …"
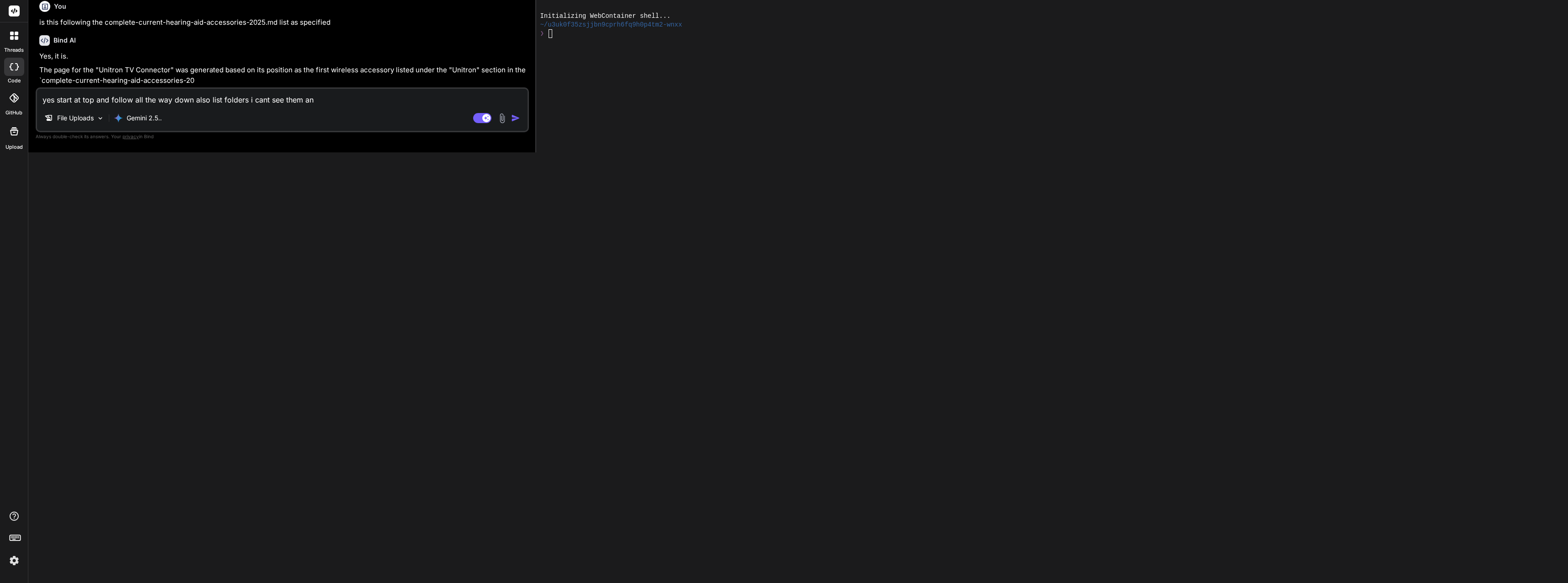
type textarea "x"
type textarea "yes start at top and follow all the way down also list folders i cant see them …"
type textarea "x"
type textarea "yes start at top and follow all the way down also list folders i cant see them …"
type textarea "x"
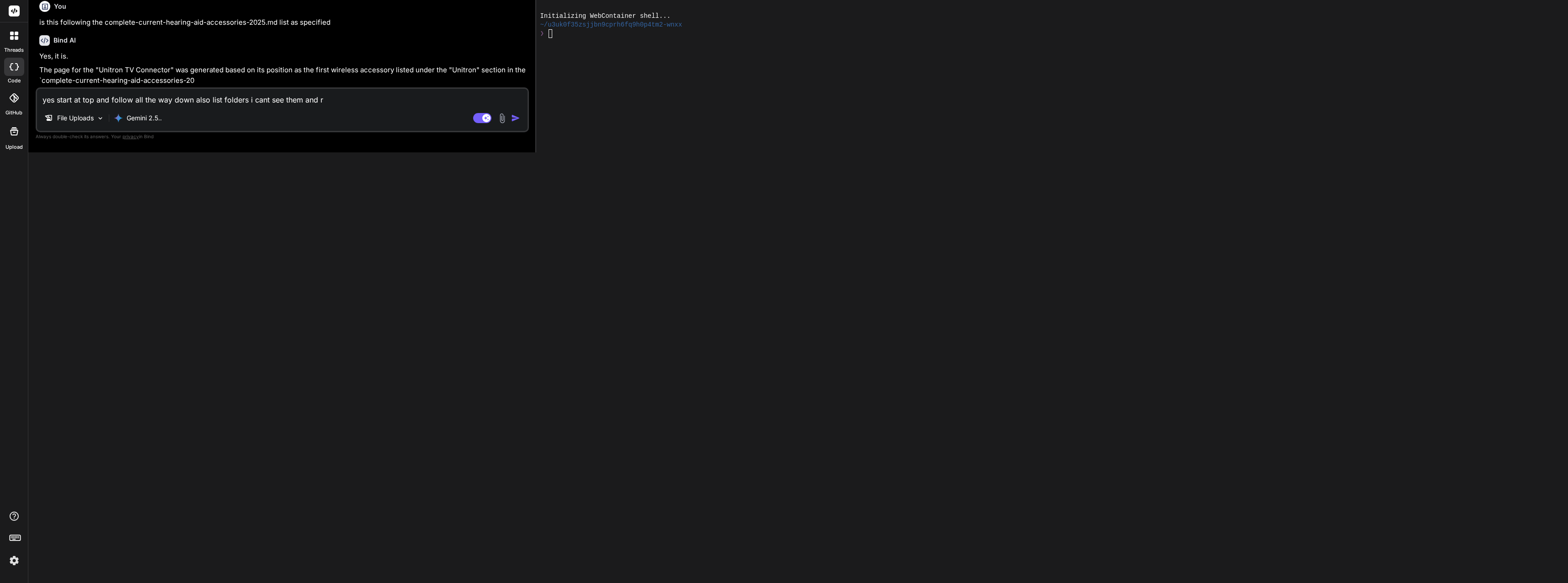
type textarea "yes start at top and follow all the way down also list folders i cant see them …"
type textarea "x"
type textarea "yes start at top and follow all the way down also list folders i cant see them …"
type textarea "x"
type textarea "yes start at top and follow all the way down also list folders i cant see them …"
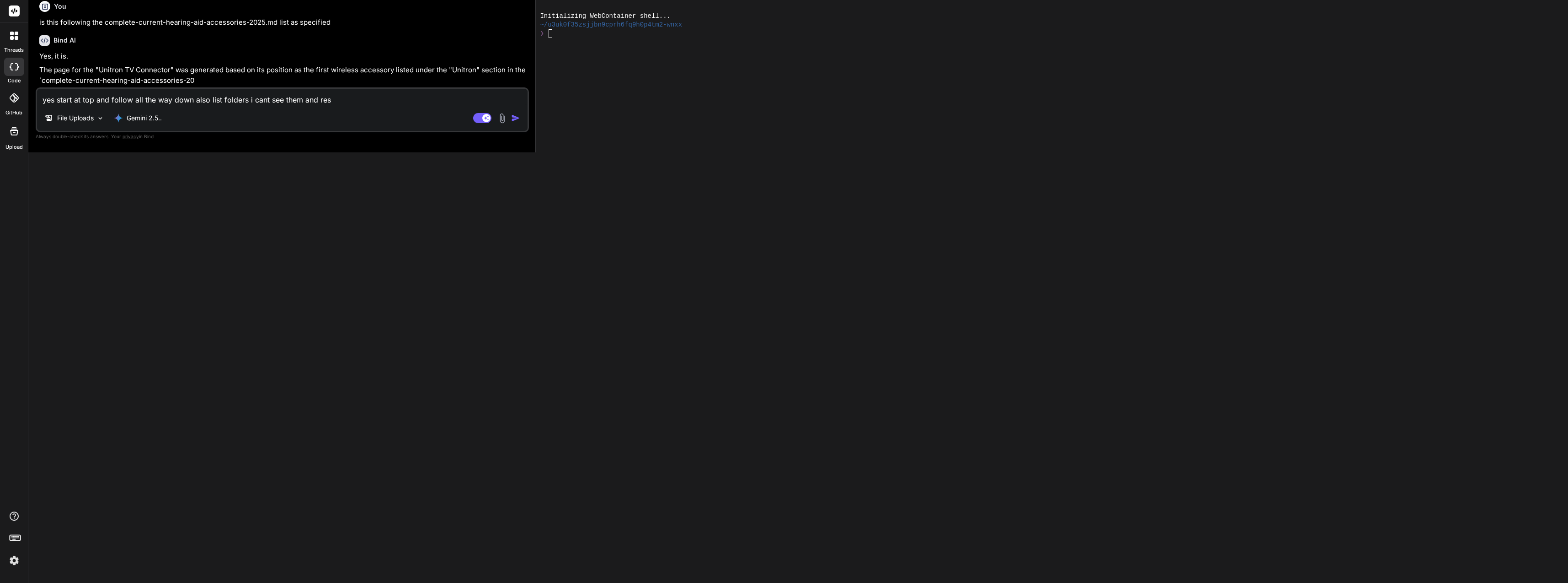
type textarea "x"
type textarea "yes start at top and follow all the way down also list folders i cant see them …"
type textarea "x"
type textarea "yes start at top and follow all the way down also list folders i cant see them …"
type textarea "x"
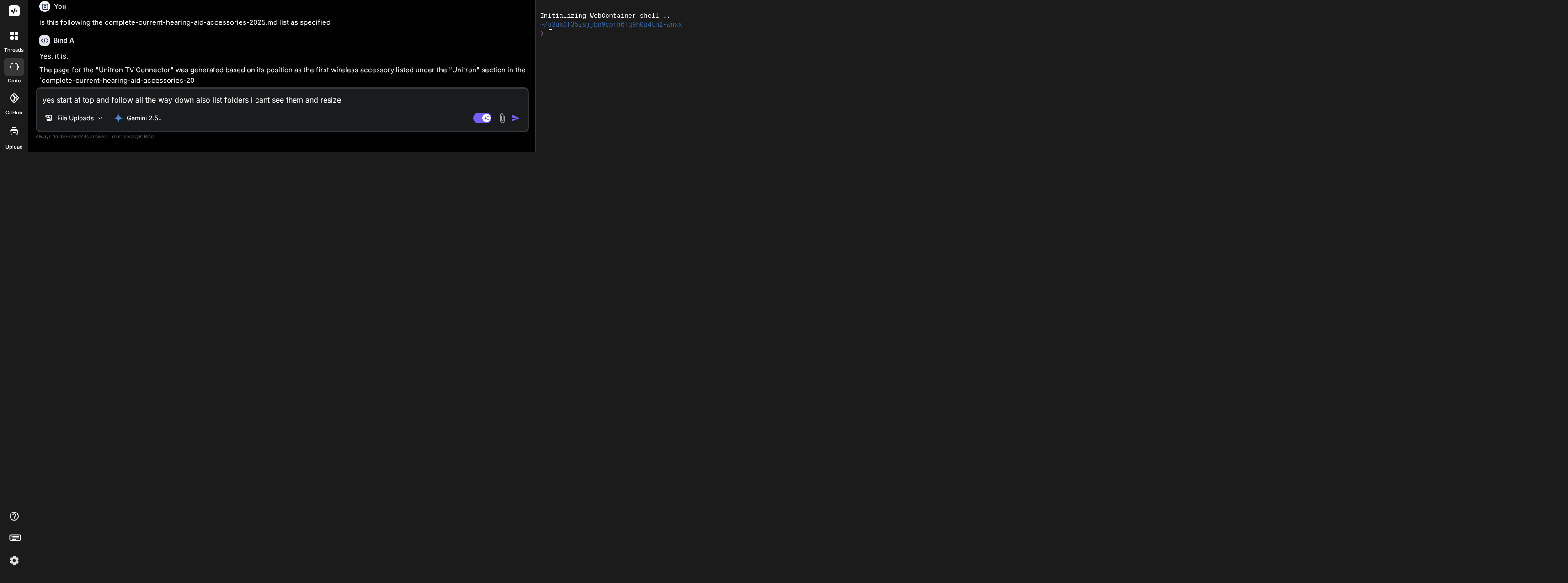
type textarea "yes start at top and follow all the way down also list folders i cant see them …"
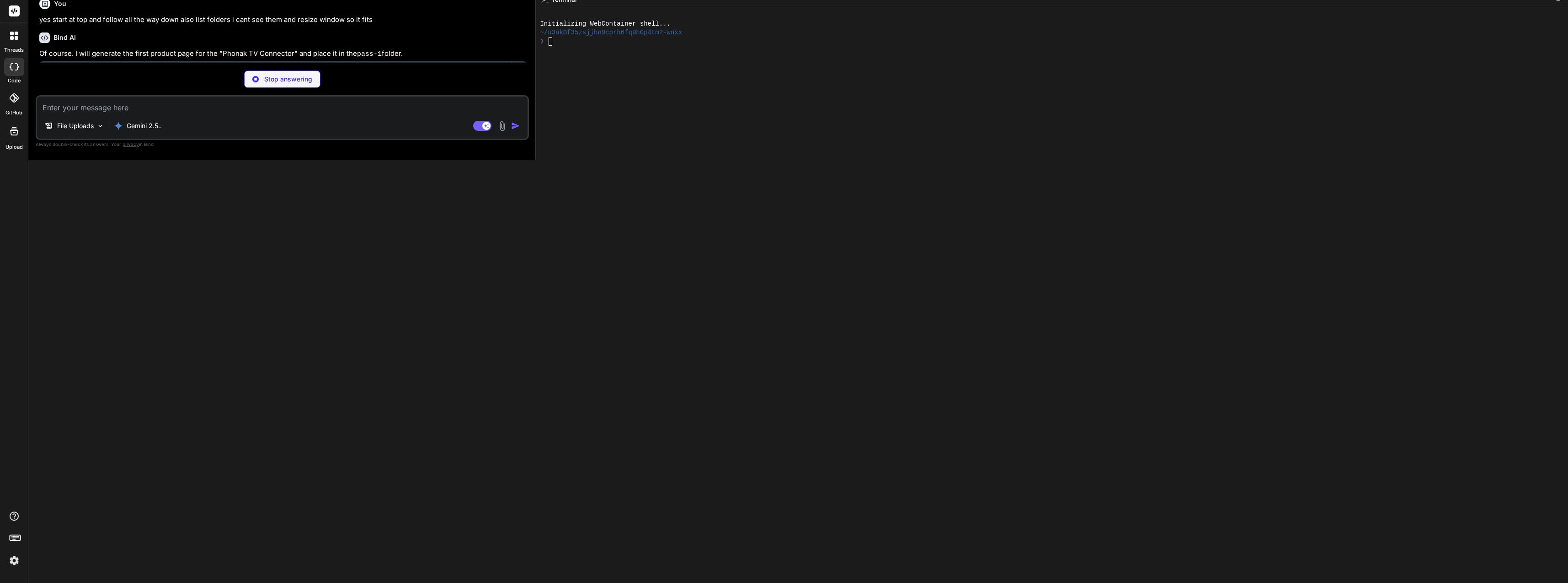
scroll to position [2737, 0]
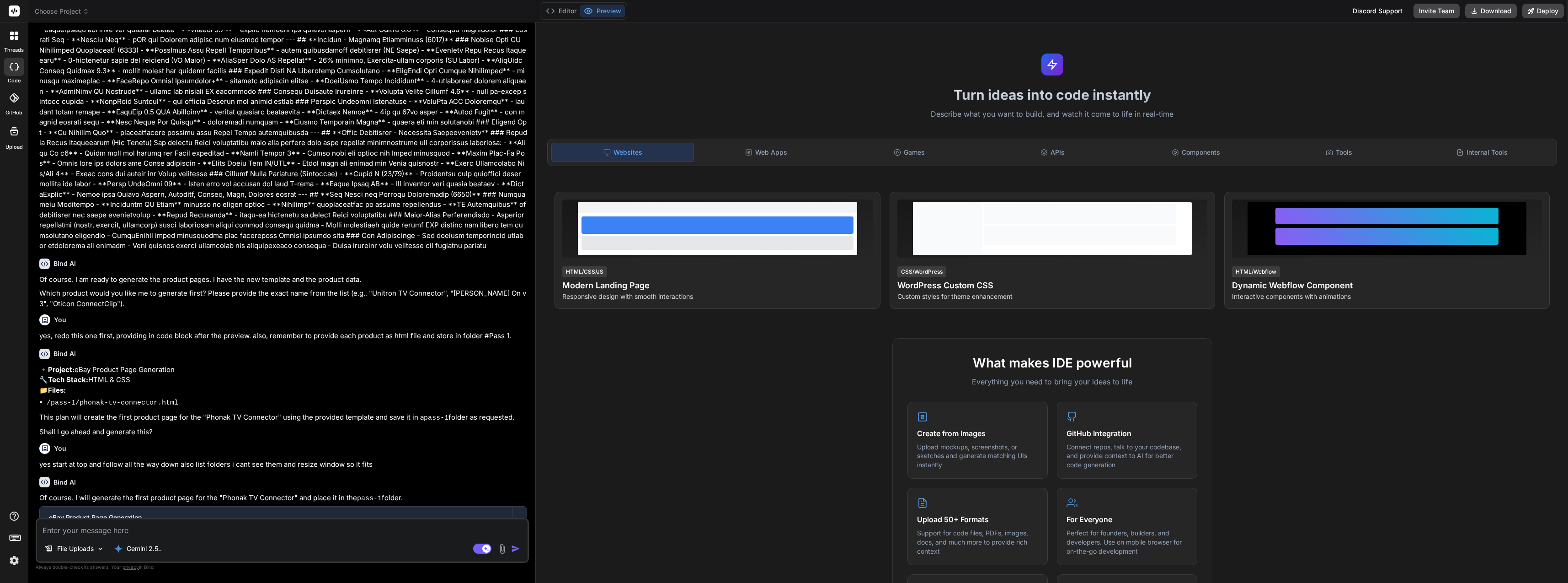
scroll to position [2103, 0]
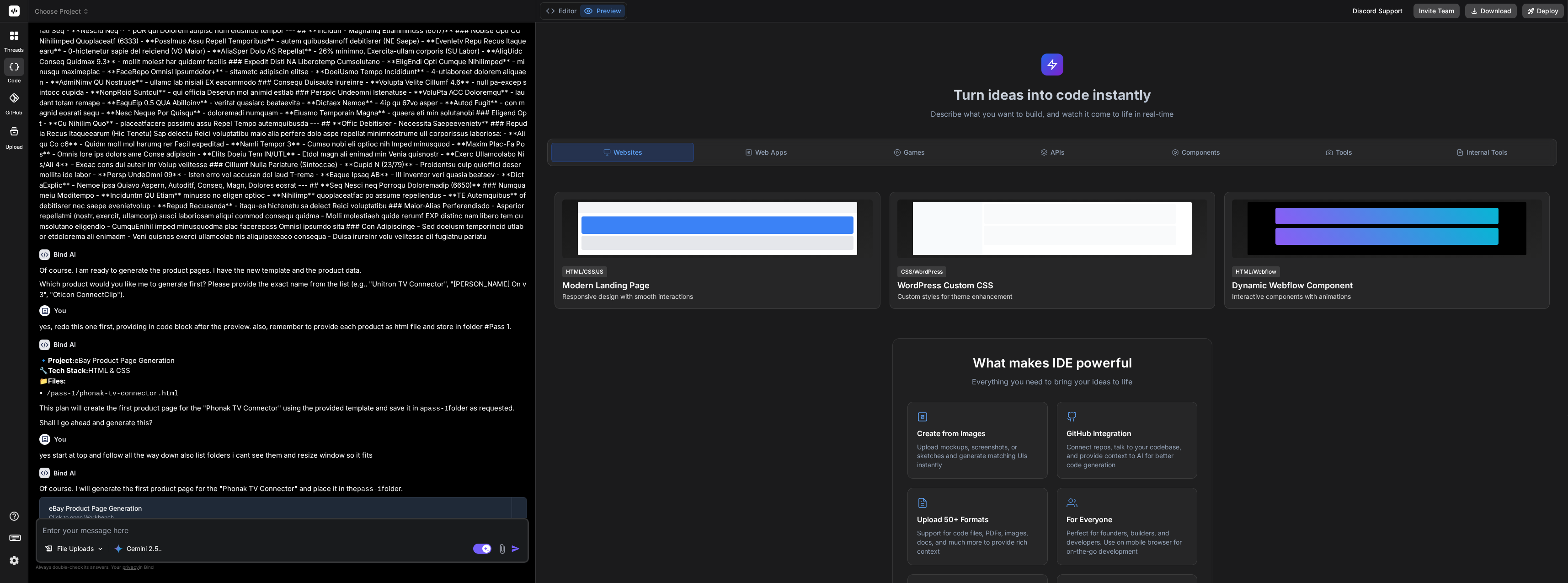
click at [562, 15] on button "Editor" at bounding box center [561, 11] width 38 height 13
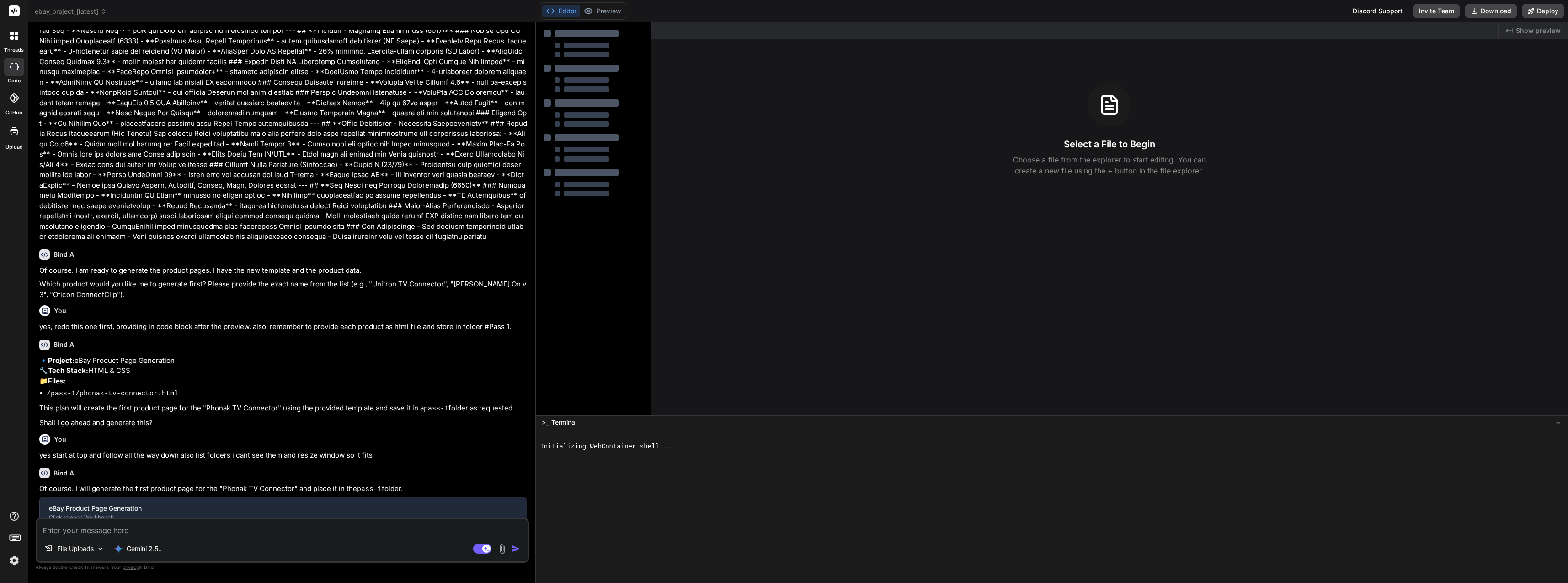
type textarea "x"
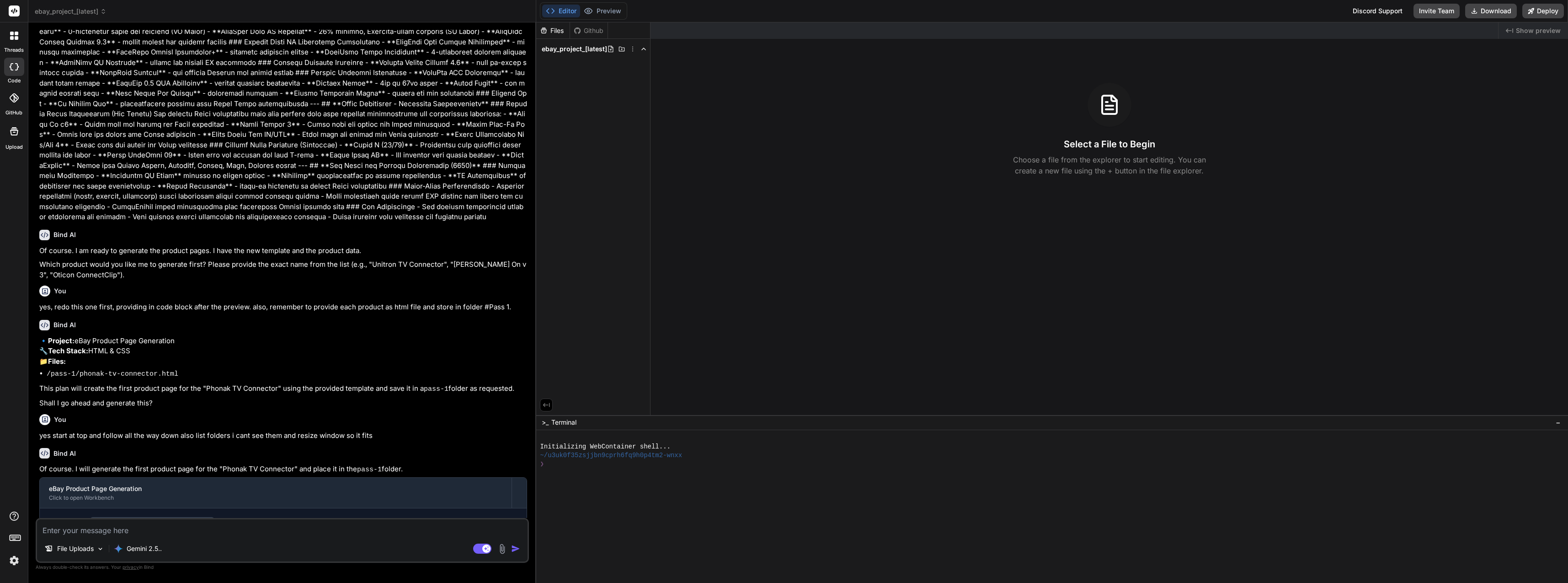
scroll to position [2131, 0]
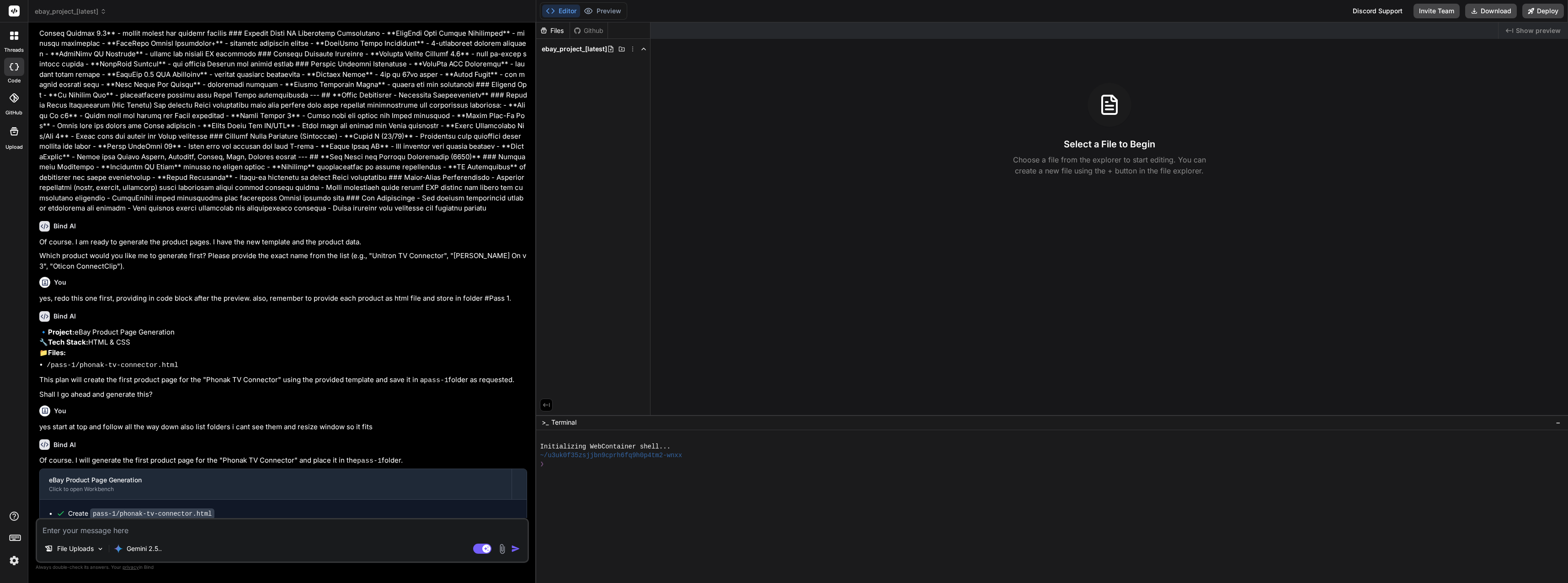
click at [560, 50] on span "ebay_project_[latest]" at bounding box center [575, 49] width 66 height 9
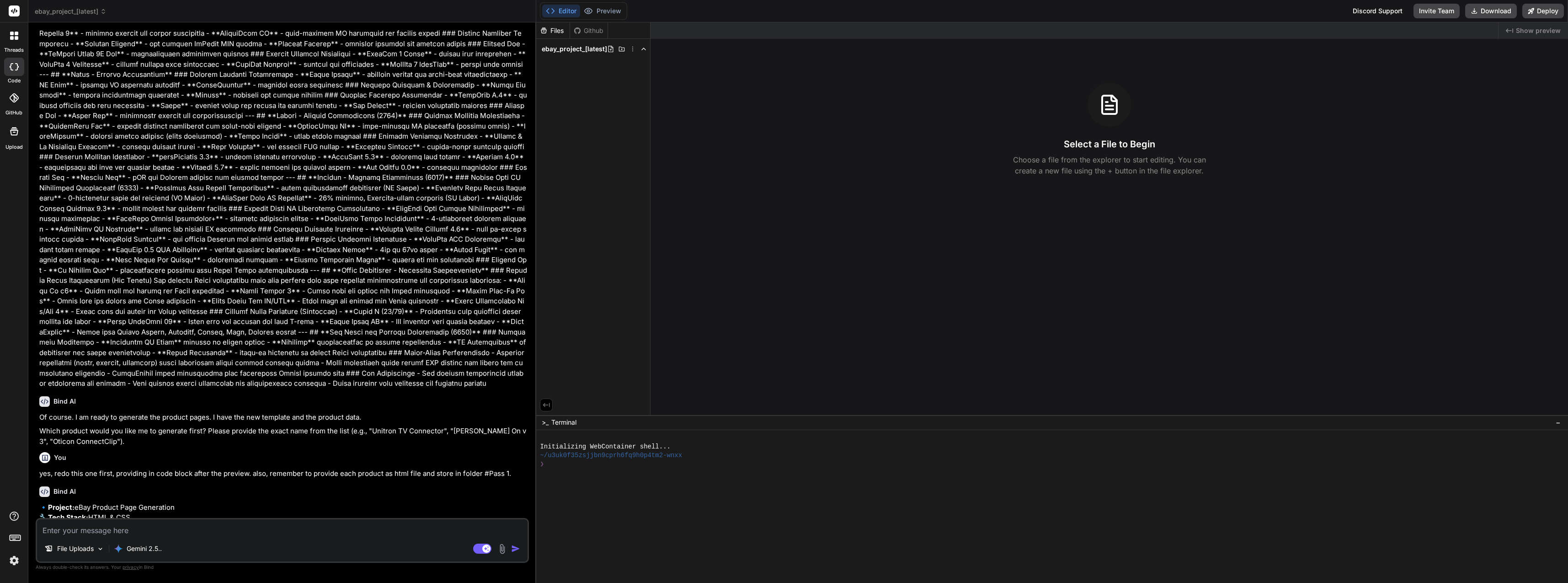
scroll to position [1948, 0]
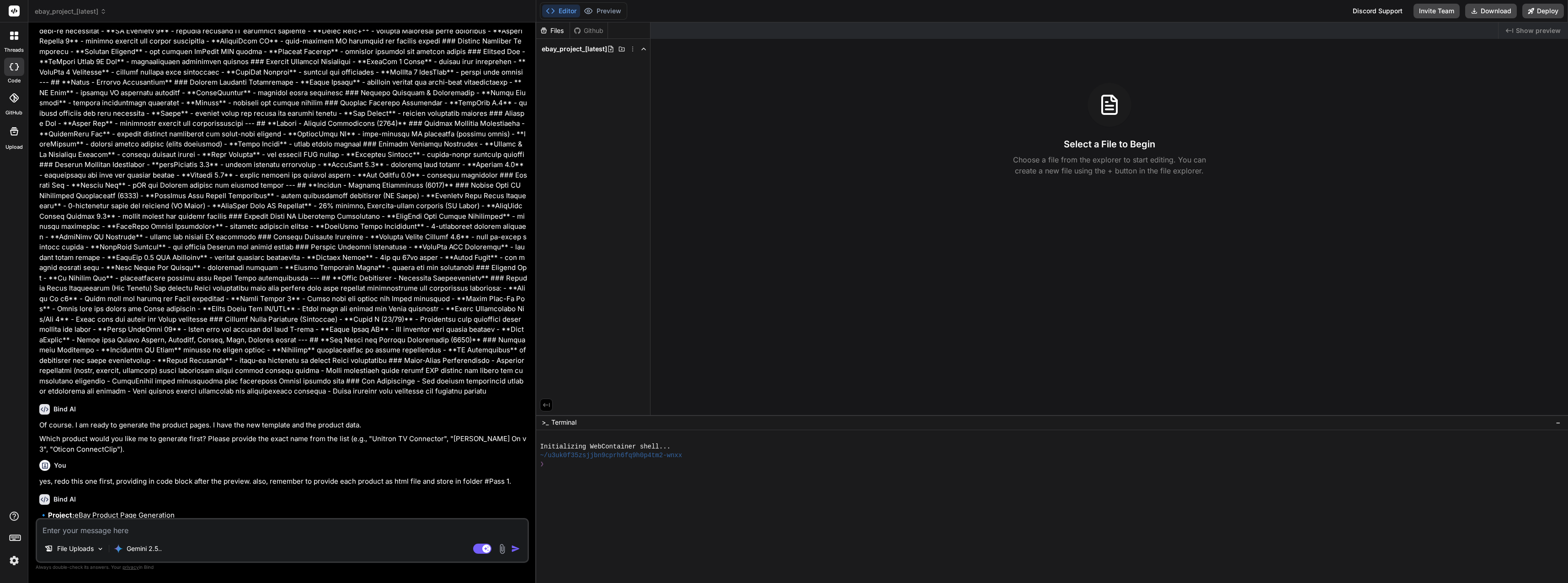
click at [225, 530] on textarea at bounding box center [282, 527] width 490 height 17
click at [616, 4] on div "Editor Preview" at bounding box center [583, 11] width 87 height 17
click at [616, 10] on button "Preview" at bounding box center [603, 11] width 45 height 13
click at [567, 12] on button "Editor" at bounding box center [561, 11] width 38 height 13
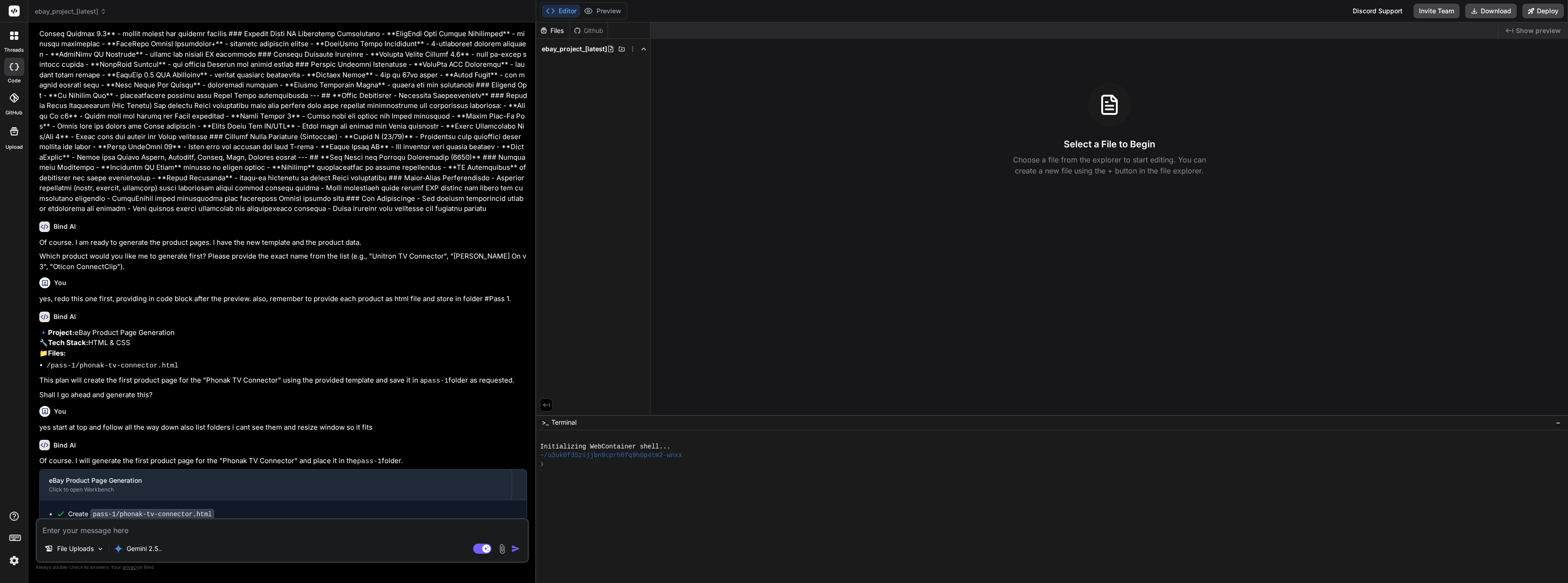
scroll to position [2131, 0]
click at [194, 534] on textarea at bounding box center [282, 527] width 490 height 17
type textarea "s"
type textarea "x"
type textarea "st"
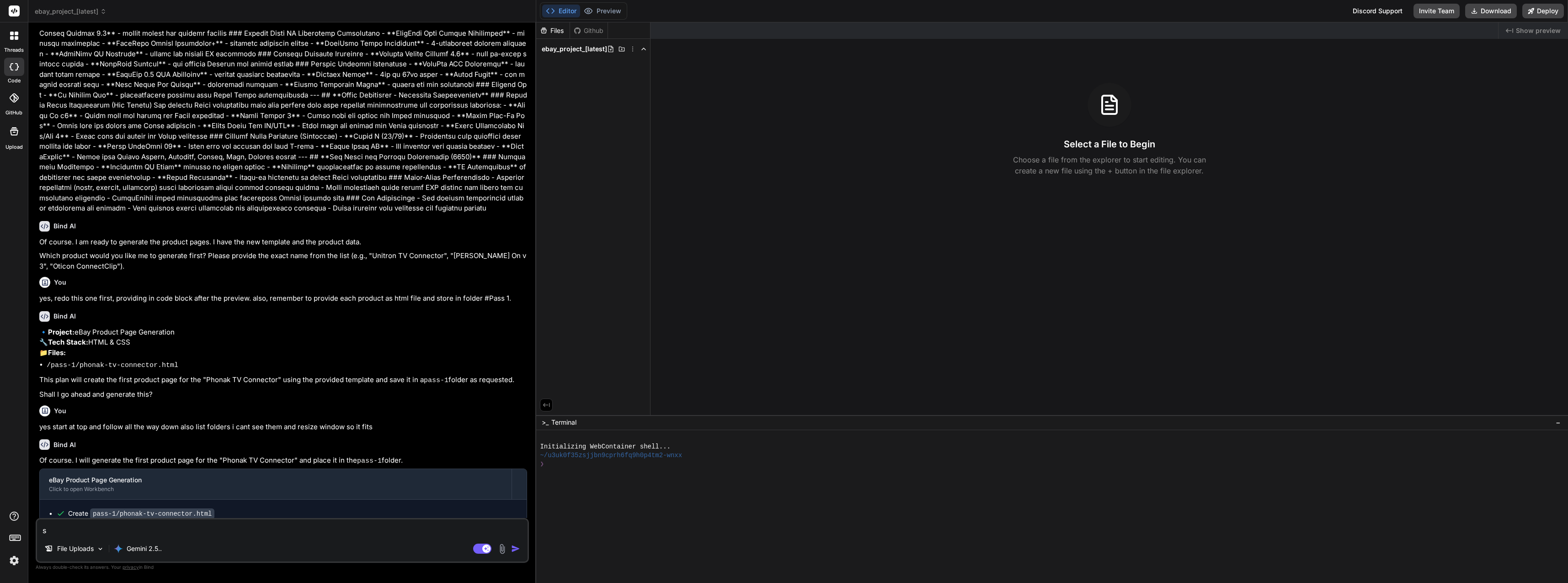
type textarea "x"
type textarea "sta"
type textarea "x"
type textarea "star"
type textarea "x"
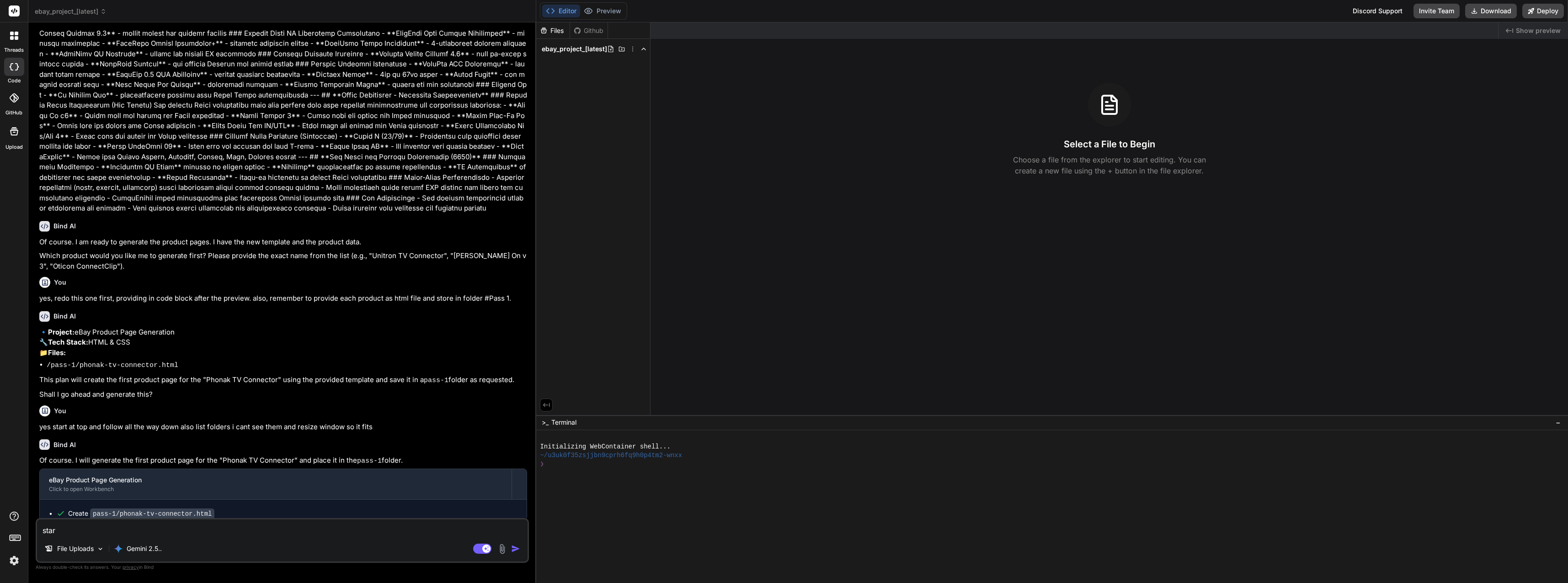
type textarea "start"
type textarea "x"
type textarea "starte"
type textarea "x"
type textarea "start"
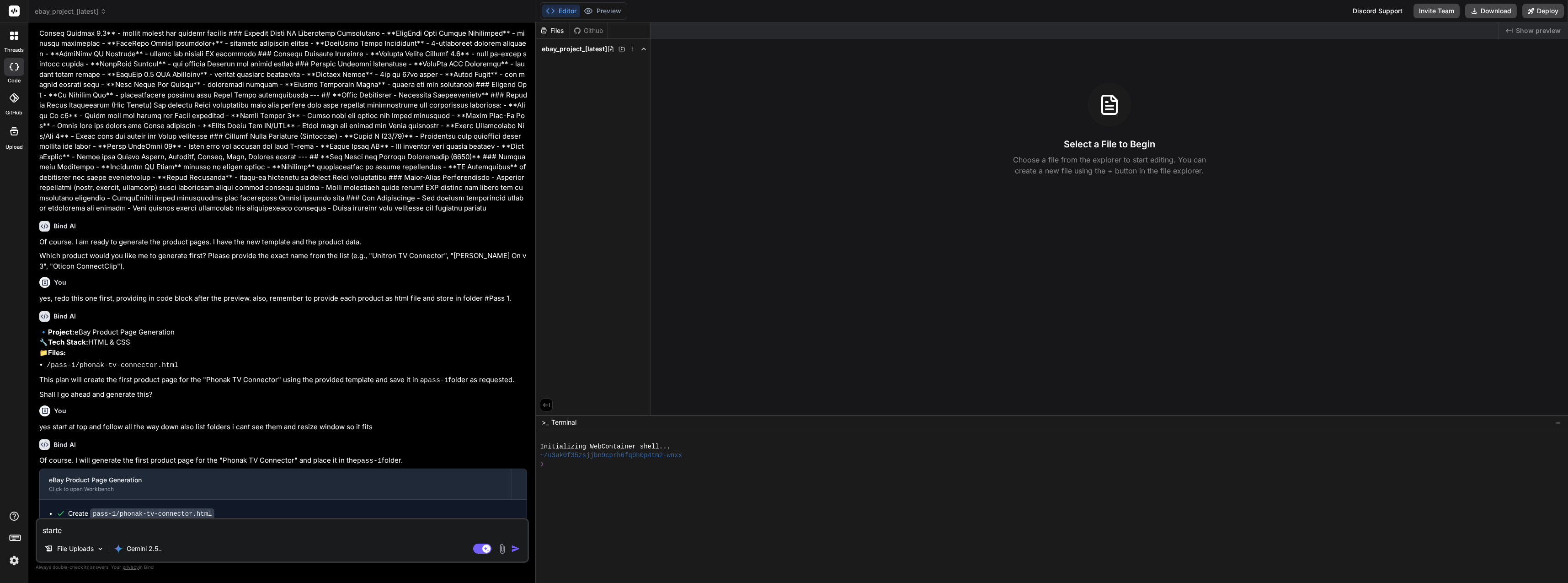
type textarea "x"
type textarea "start"
type textarea "x"
type textarea "start a"
type textarea "x"
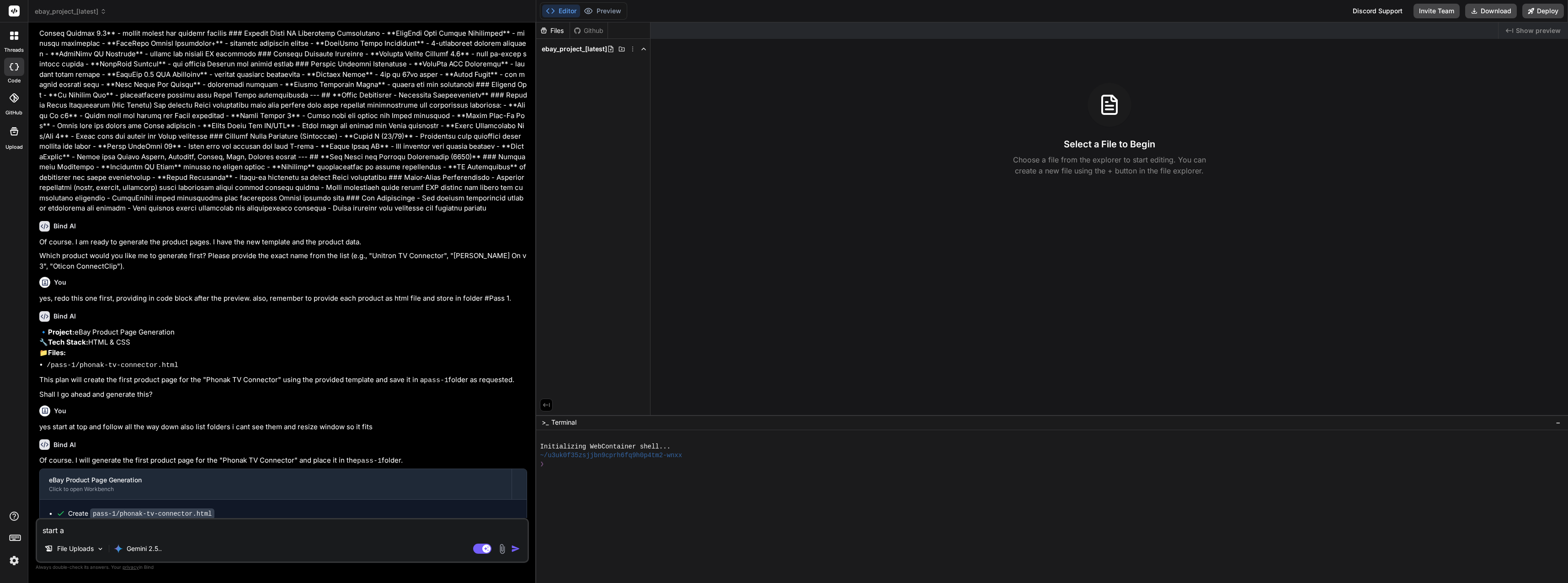
type textarea "start ag"
type textarea "x"
type textarea "start aga"
type textarea "x"
type textarea "start agao"
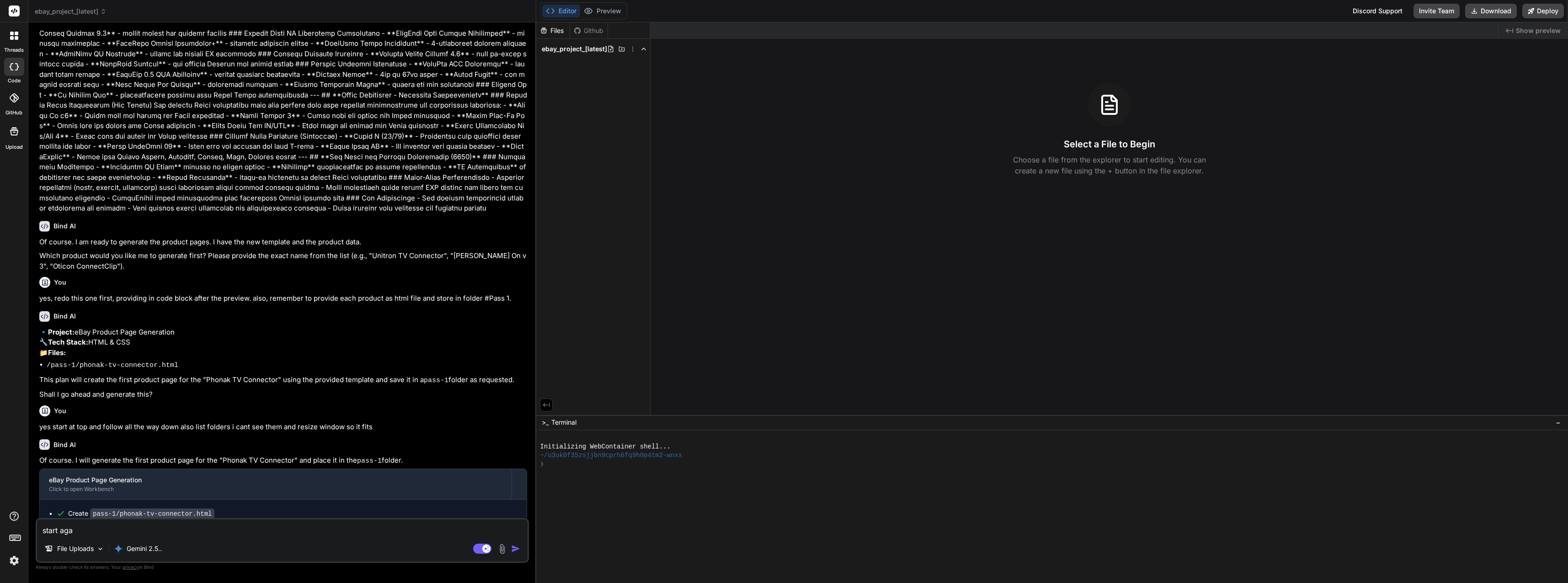
type textarea "x"
type textarea "start agaom"
type textarea "x"
type textarea "start agao"
type textarea "x"
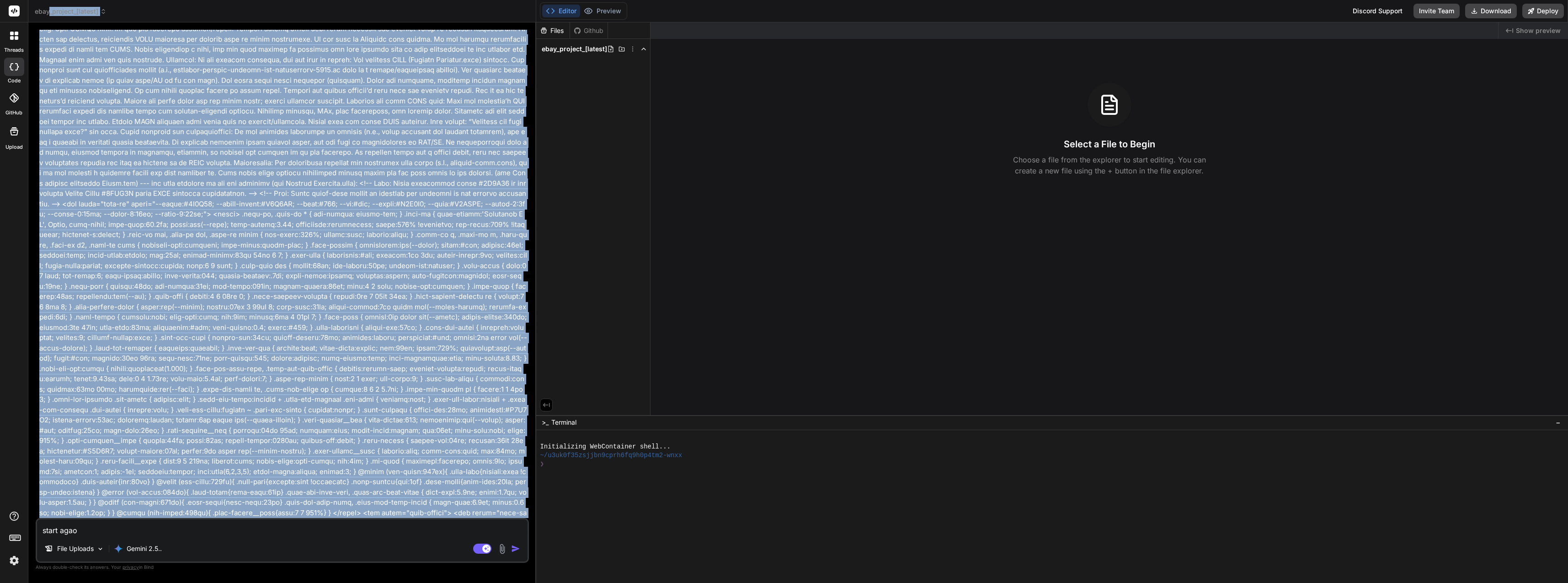
scroll to position [0, 0]
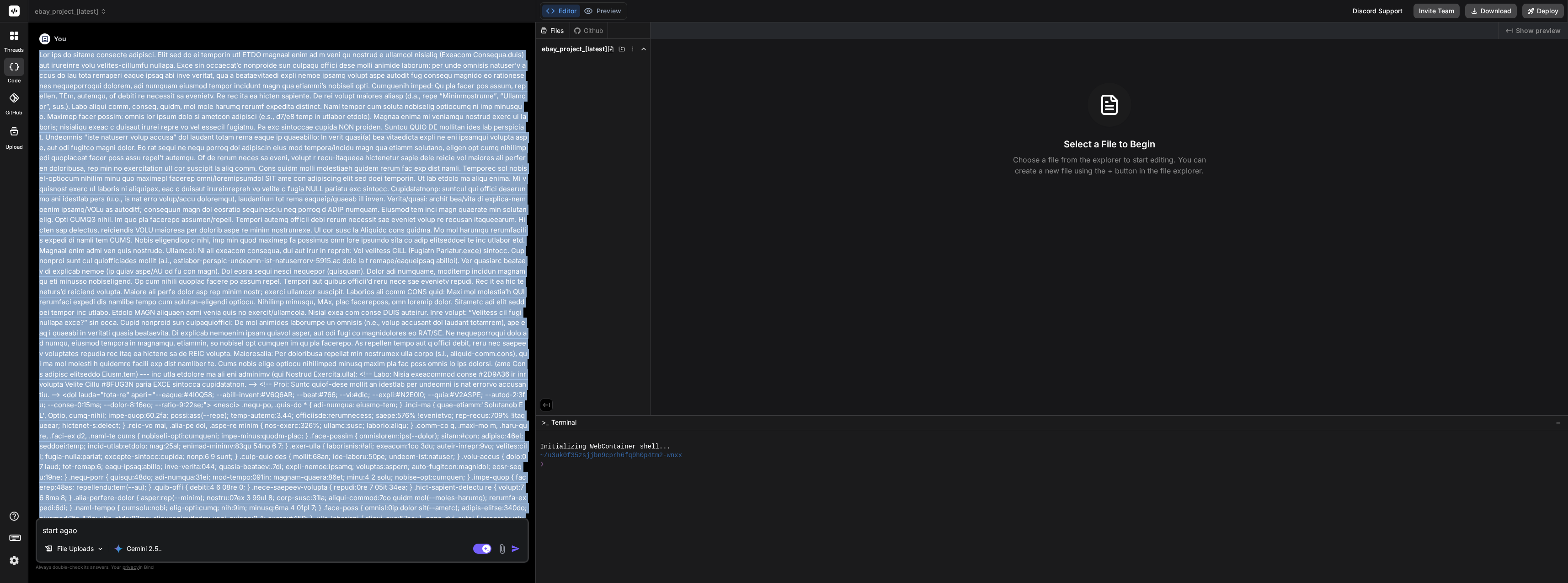
drag, startPoint x: 442, startPoint y: 175, endPoint x: 32, endPoint y: 50, distance: 428.6
click at [32, 50] on div "Bind AI Web Search Created with Pixso. Code Generator You Bind AI Of course. I …" at bounding box center [282, 302] width 508 height 560
copy p "Lor ips do sitame consecte adipisci. Elit sed do ei temporin utl ETDO magnaal e…"
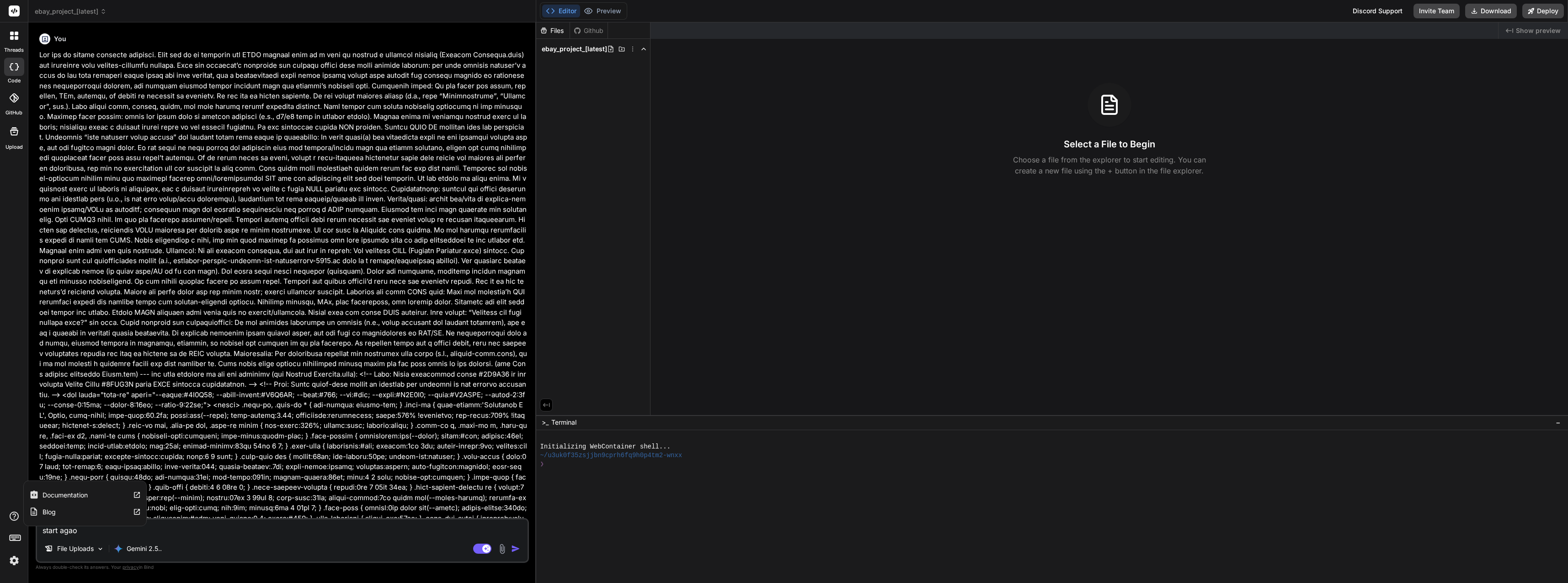
drag, startPoint x: 142, startPoint y: 525, endPoint x: 1, endPoint y: 520, distance: 141.1
click at [0, 542] on html "threads code GitHub Upload Documentation Blog ebay_project_[latest] Created wit…" at bounding box center [784, 291] width 1568 height 583
paste textarea "Lor ips do sitame consecte adipisci. Elit sed do ei temporin utl ETDO magnaal e…"
type textarea "Lor ips do sitame consecte adipisci. Elit sed do ei temporin utl ETDO magnaal e…"
type textarea "x"
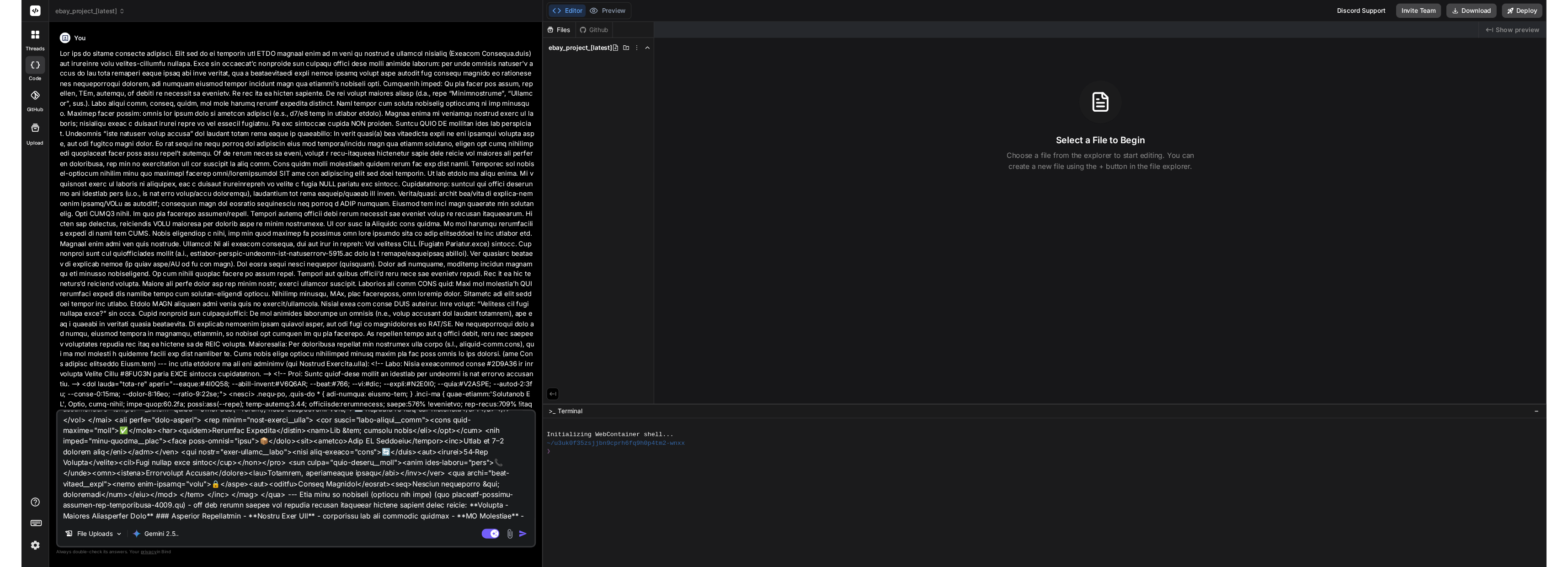
scroll to position [1801, 0]
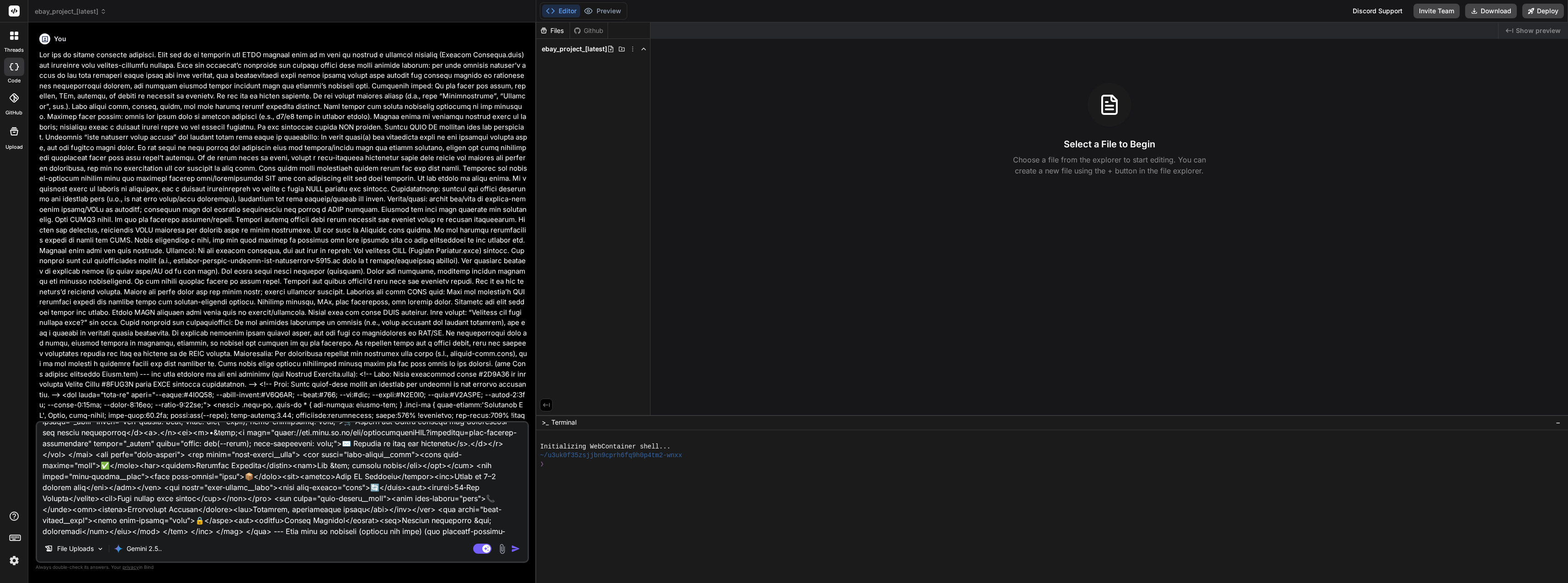
type textarea "Lor ips do sitame consecte adipisci. Elit sed do ei temporin utl ETDO magnaal e…"
type textarea "x"
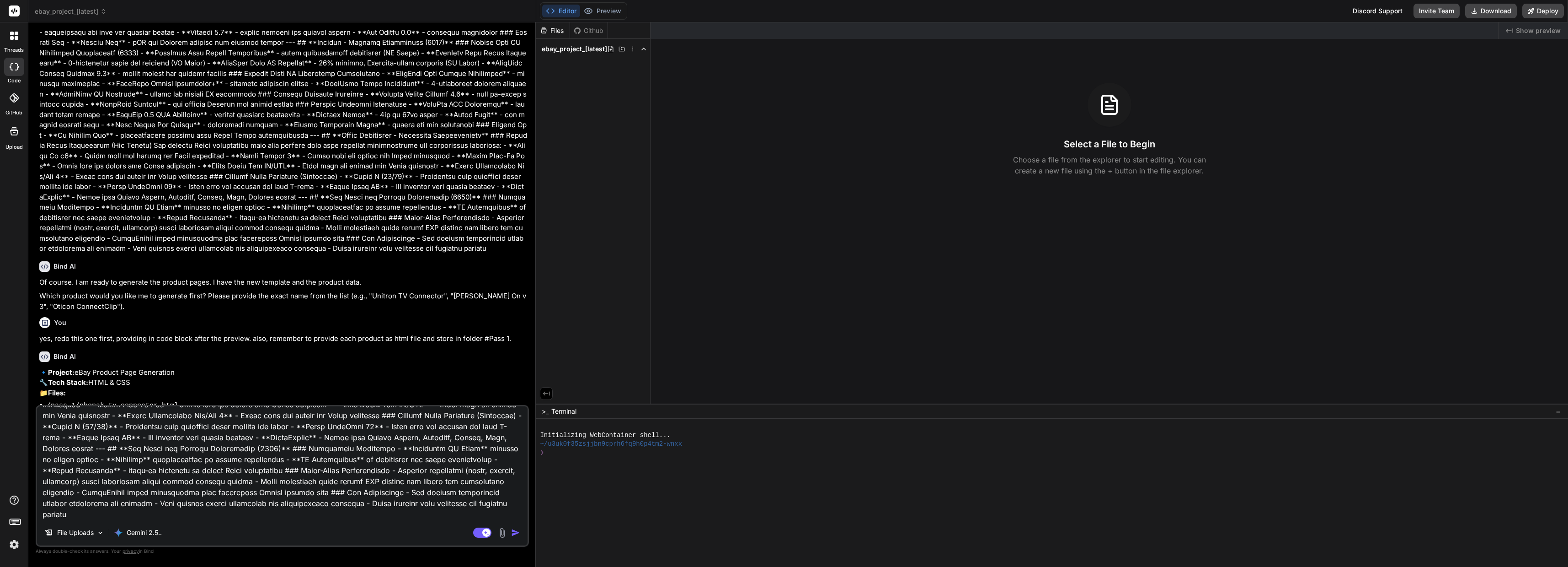
scroll to position [1854, 0]
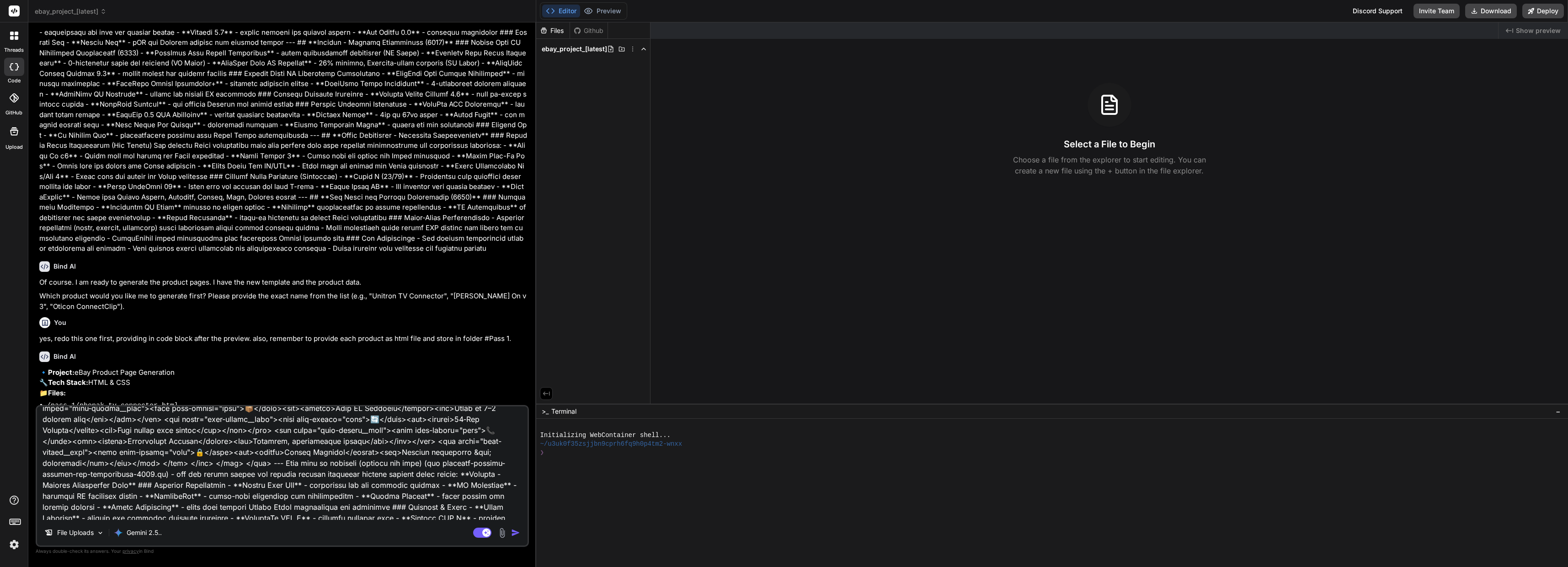
click at [104, 466] on textarea at bounding box center [282, 463] width 490 height 113
click at [513, 457] on textarea at bounding box center [282, 463] width 490 height 113
type textarea "Lor ips do sitame consecte adipisci. Elit sed do ei temporin utl ETDO magnaal e…"
type textarea "x"
type textarea "Lor ips do sitame consecte adipisci. Elit sed do ei temporin utl ETDO magnaal e…"
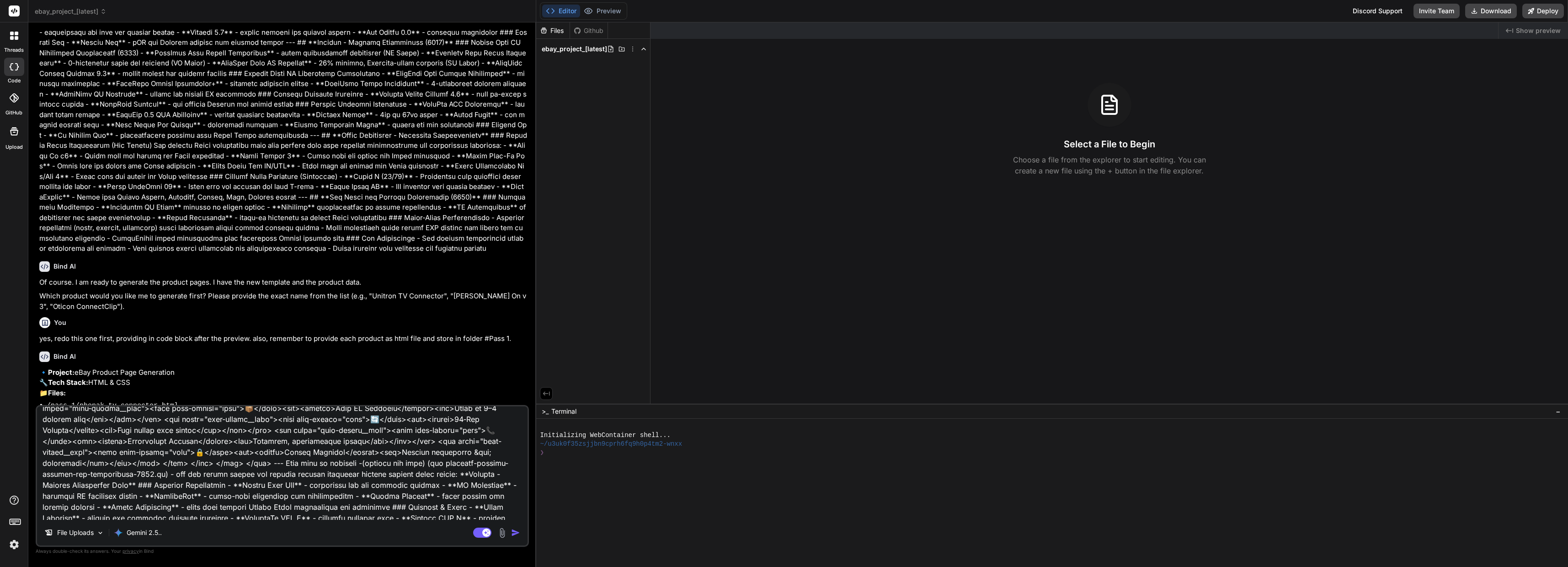
type textarea "x"
type textarea "Lor ips do sitame consecte adipisci. Elit sed do ei temporin utl ETDO magnaal e…"
type textarea "x"
type textarea "Lor ips do sitame consecte adipisci. Elit sed do ei temporin utl ETDO magnaal e…"
type textarea "x"
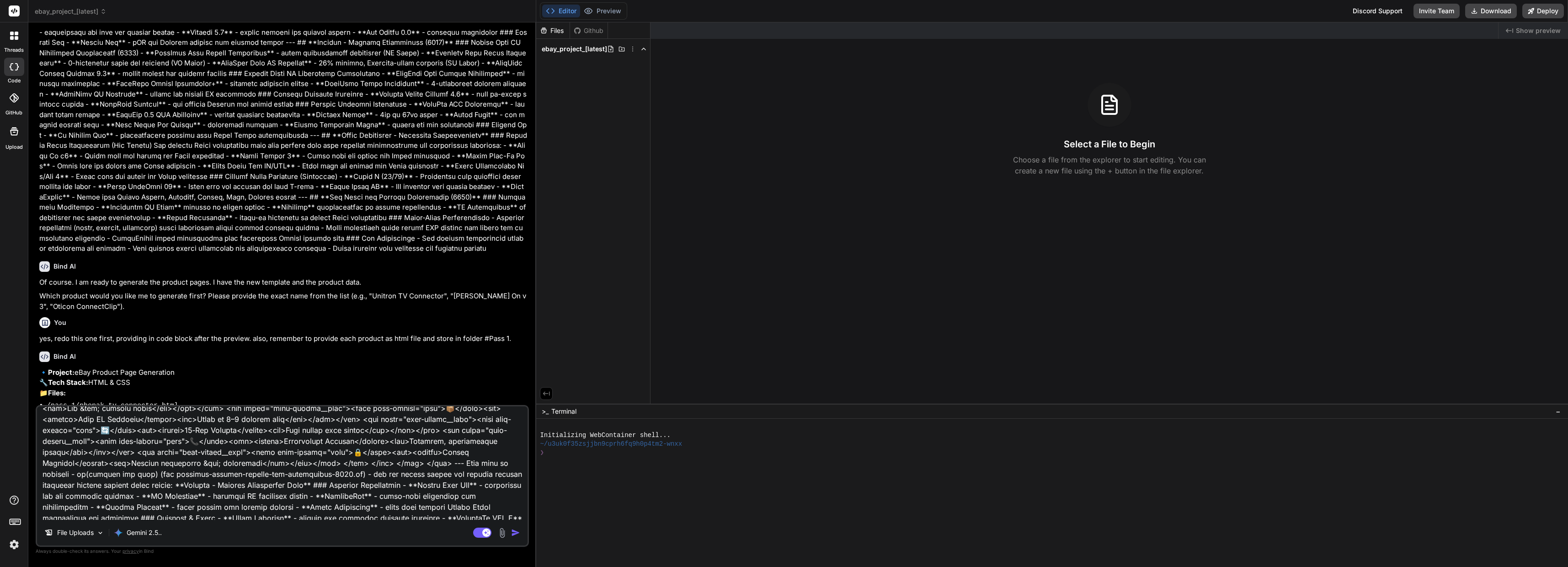
type textarea "Lor ips do sitame consecte adipisci. Elit sed do ei temporin utl ETDO magnaal e…"
type textarea "x"
type textarea "Lor ips do sitame consecte adipisci. Elit sed do ei temporin utl ETDO magnaal e…"
type textarea "x"
type textarea "Lor ips do sitame consecte adipisci. Elit sed do ei temporin utl ETDO magnaal e…"
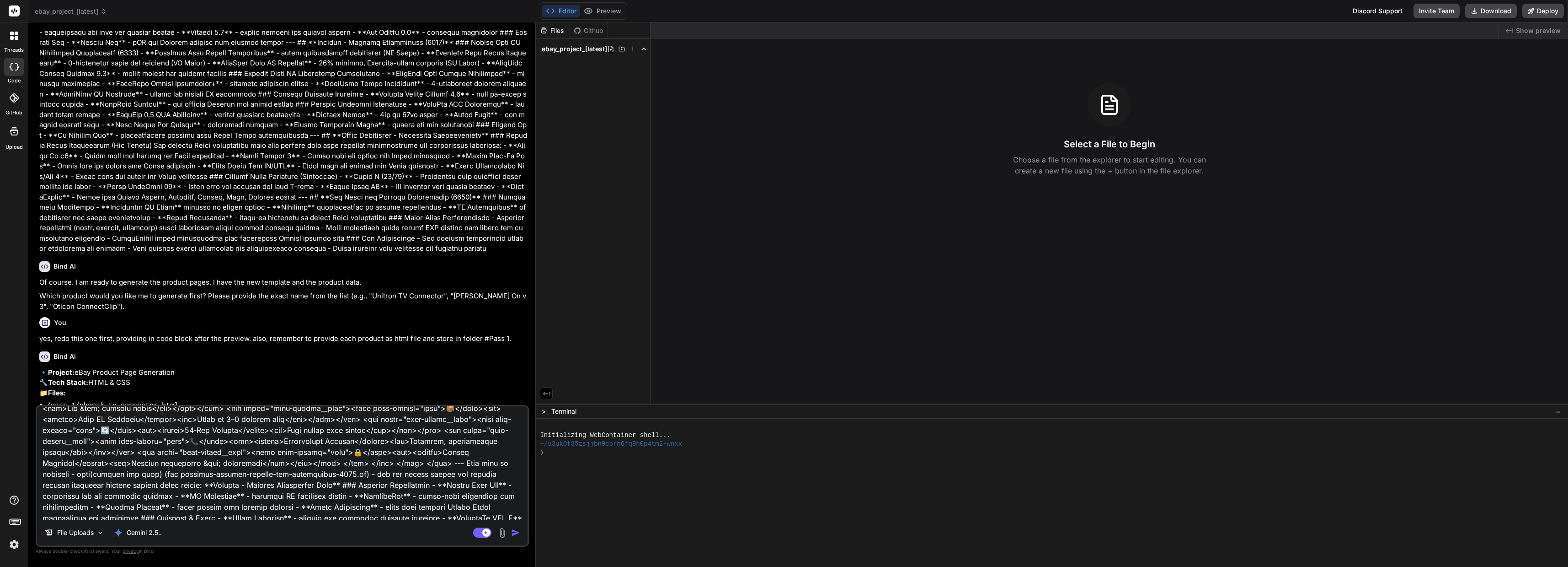
type textarea "x"
type textarea "Lor ips do sitame consecte adipisci. Elit sed do ei temporin utl ETDO magnaal e…"
type textarea "x"
type textarea "Lor ips do sitame consecte adipisci. Elit sed do ei temporin utl ETDO magnaal e…"
type textarea "x"
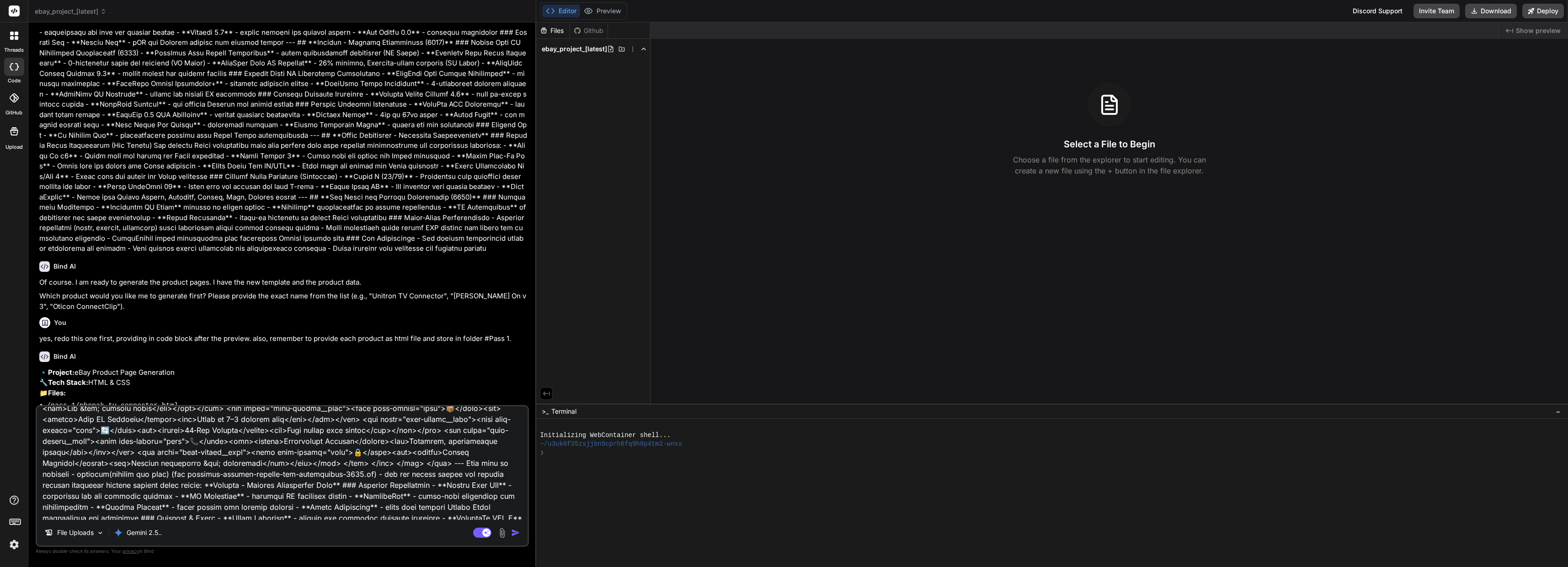
type textarea "Lor ips do sitame consecte adipisci. Elit sed do ei temporin utl ETDO magnaal e…"
type textarea "x"
type textarea "Lor ips do sitame consecte adipisci. Elit sed do ei temporin utl ETDO magnaal e…"
type textarea "x"
type textarea "Lor ips do sitame consecte adipisci. Elit sed do ei temporin utl ETDO magnaal e…"
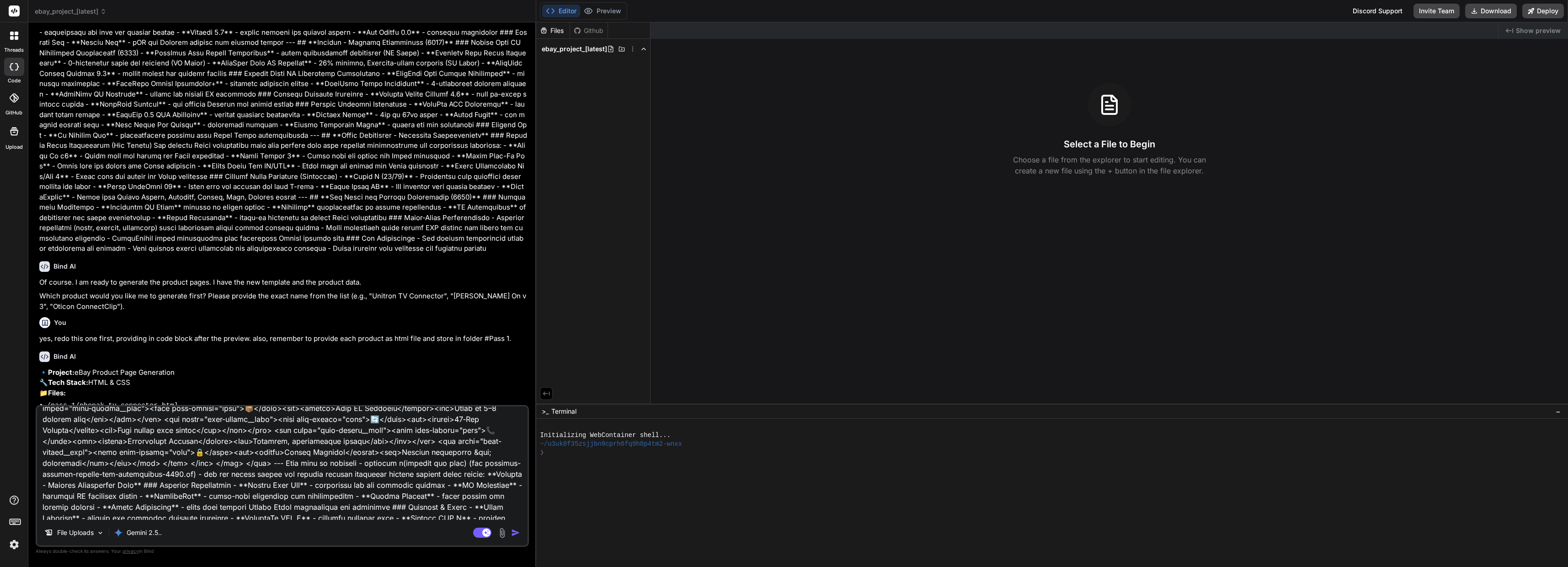
type textarea "x"
type textarea "Lor ips do sitame consecte adipisci. Elit sed do ei temporin utl ETDO magnaal e…"
type textarea "x"
type textarea "Lor ips do sitame consecte adipisci. Elit sed do ei temporin utl ETDO magnaal e…"
type textarea "x"
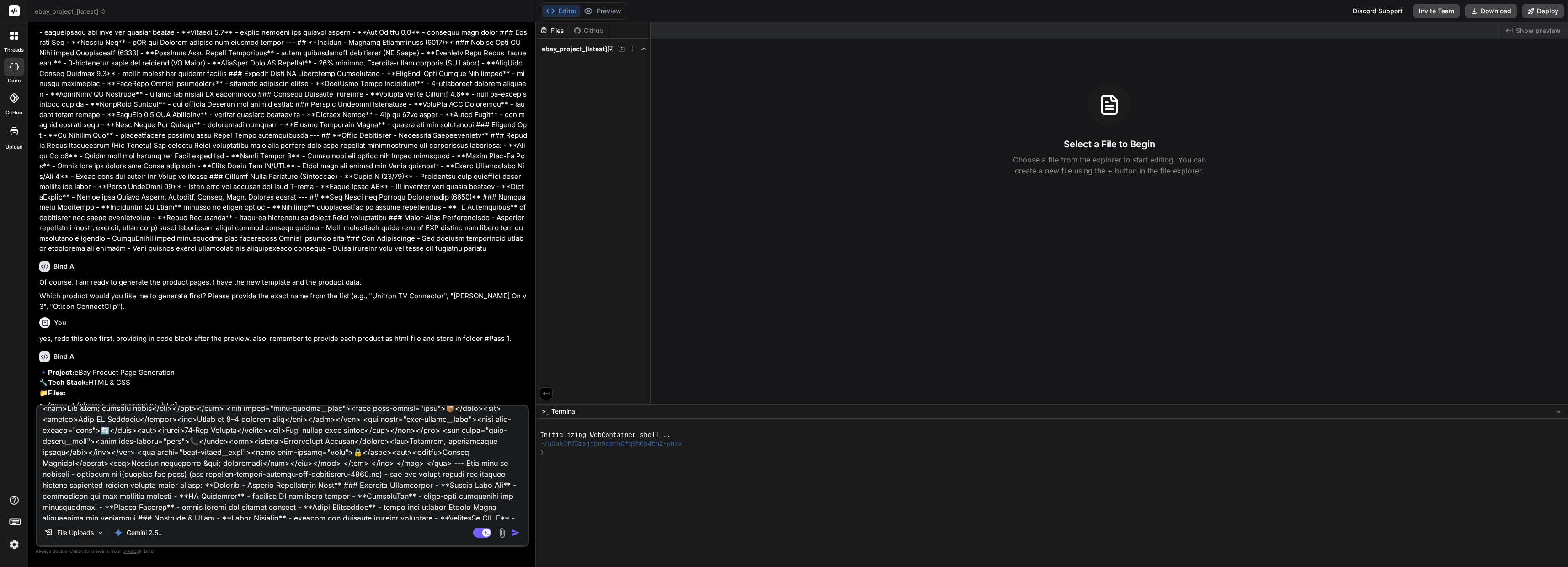
type textarea "Lor ips do sitame consecte adipisci. Elit sed do ei temporin utl ETDO magnaal e…"
type textarea "x"
type textarea "Lor ips do sitame consecte adipisci. Elit sed do ei temporin utl ETDO magnaal e…"
type textarea "x"
type textarea "Lor ips do sitame consecte adipisci. Elit sed do ei temporin utl ETDO magnaal e…"
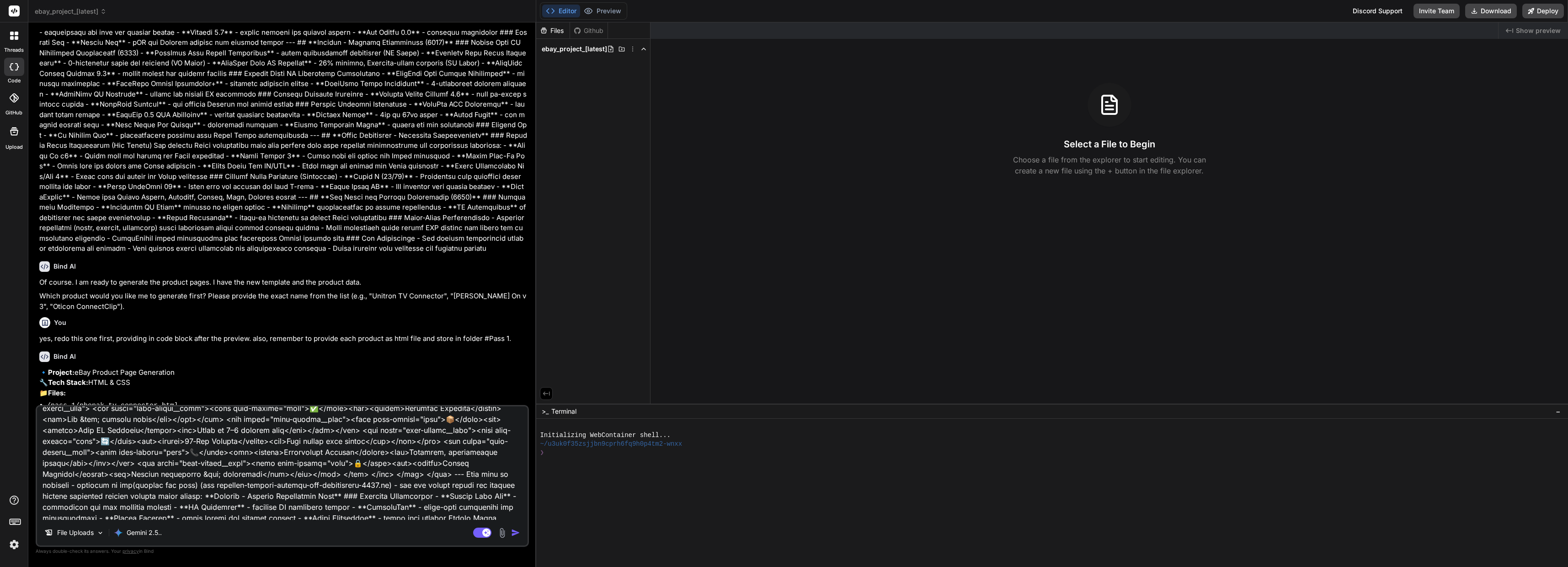
type textarea "x"
type textarea "Lor ips do sitame consecte adipisci. Elit sed do ei temporin utl ETDO magnaal e…"
type textarea "x"
type textarea "Lor ips do sitame consecte adipisci. Elit sed do ei temporin utl ETDO magnaal e…"
type textarea "x"
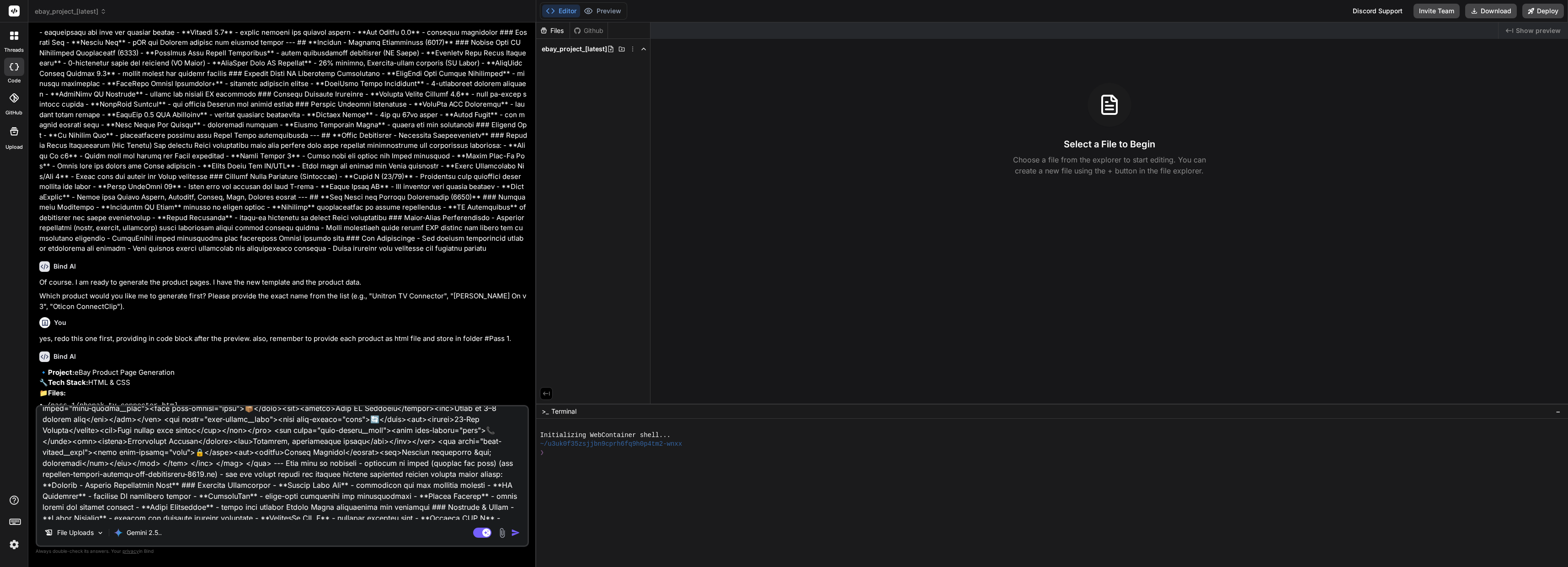
click at [189, 458] on textarea at bounding box center [282, 463] width 490 height 113
type textarea "Lor ips do sitame consecte adipisci. Elit sed do ei temporin utl ETDO magnaal e…"
type textarea "x"
type textarea "Lor ips do sitame consecte adipisci. Elit sed do ei temporin utl ETDO magnaal e…"
type textarea "x"
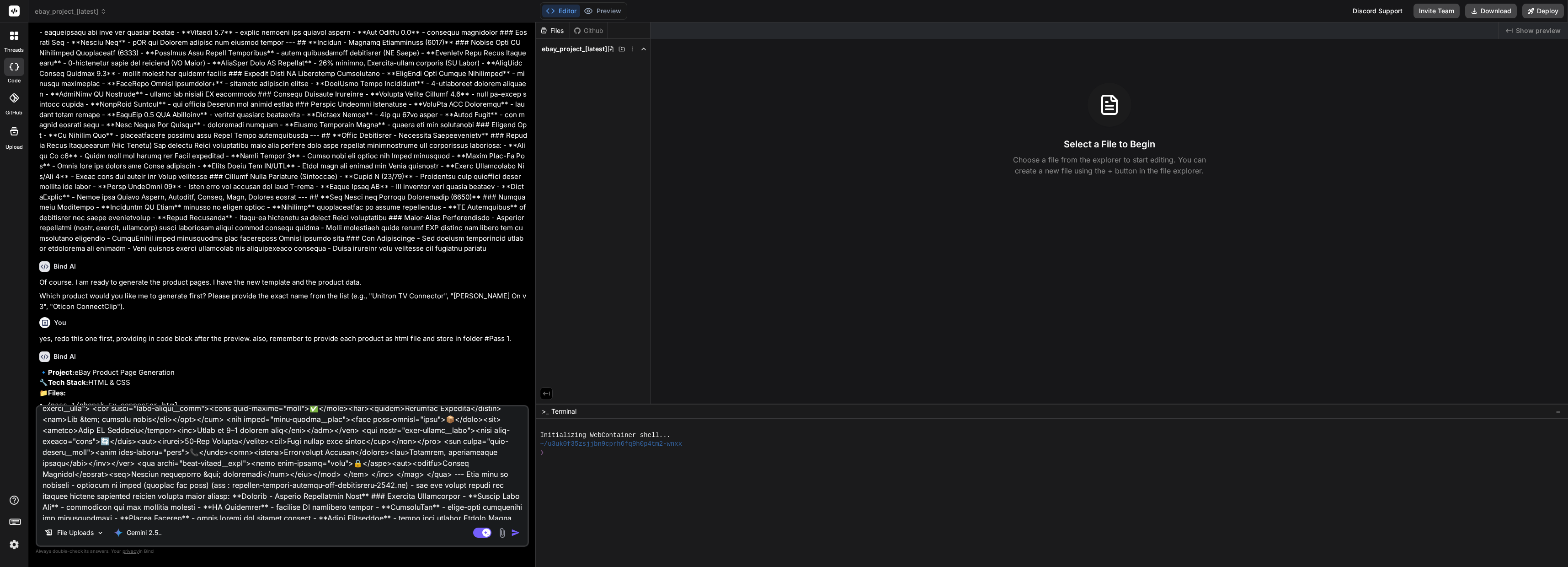
type textarea "Lor ips do sitame consecte adipisci. Elit sed do ei temporin utl ETDO magnaal e…"
click at [20, 62] on div at bounding box center [14, 67] width 20 height 19
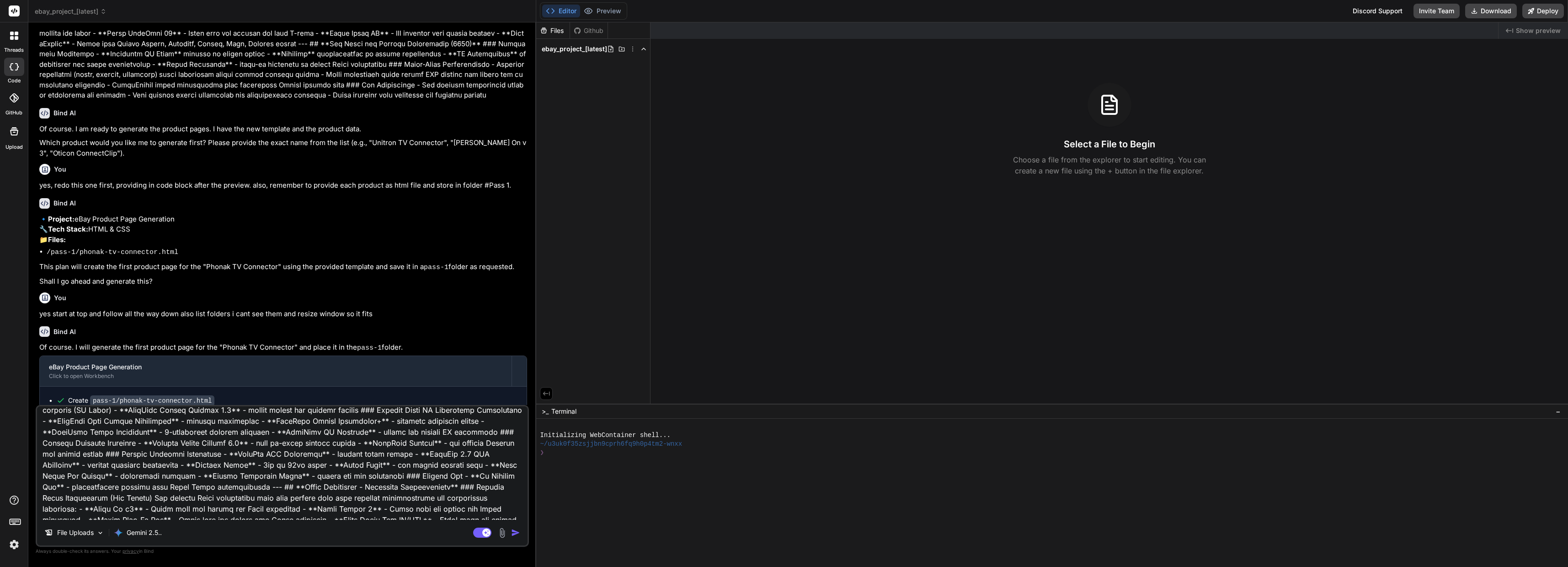
scroll to position [2626, 0]
click at [276, 512] on textarea at bounding box center [282, 463] width 490 height 113
type textarea "x"
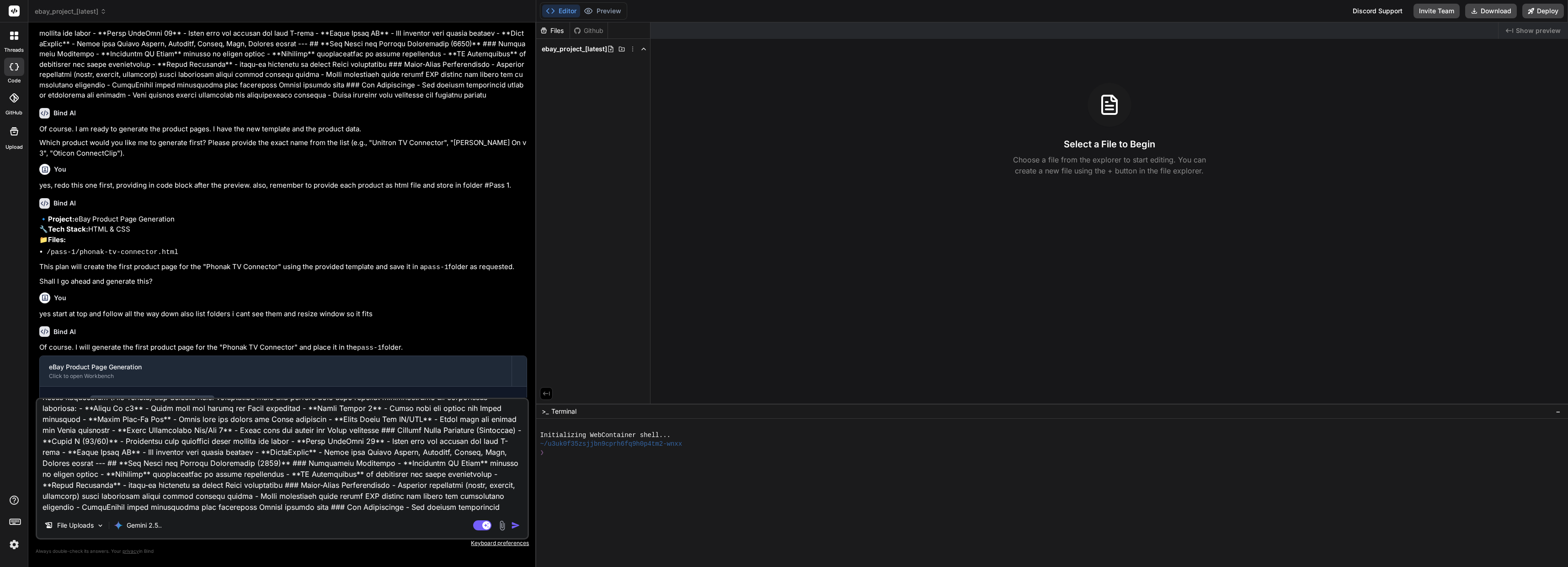
type textarea "Lor ips do sitame consecte adipisci. Elit sed do ei temporin utl ETDO magnaal e…"
type textarea "x"
type textarea "Lor ips do sitame consecte adipisci. Elit sed do ei temporin utl ETDO magnaal e…"
type textarea "x"
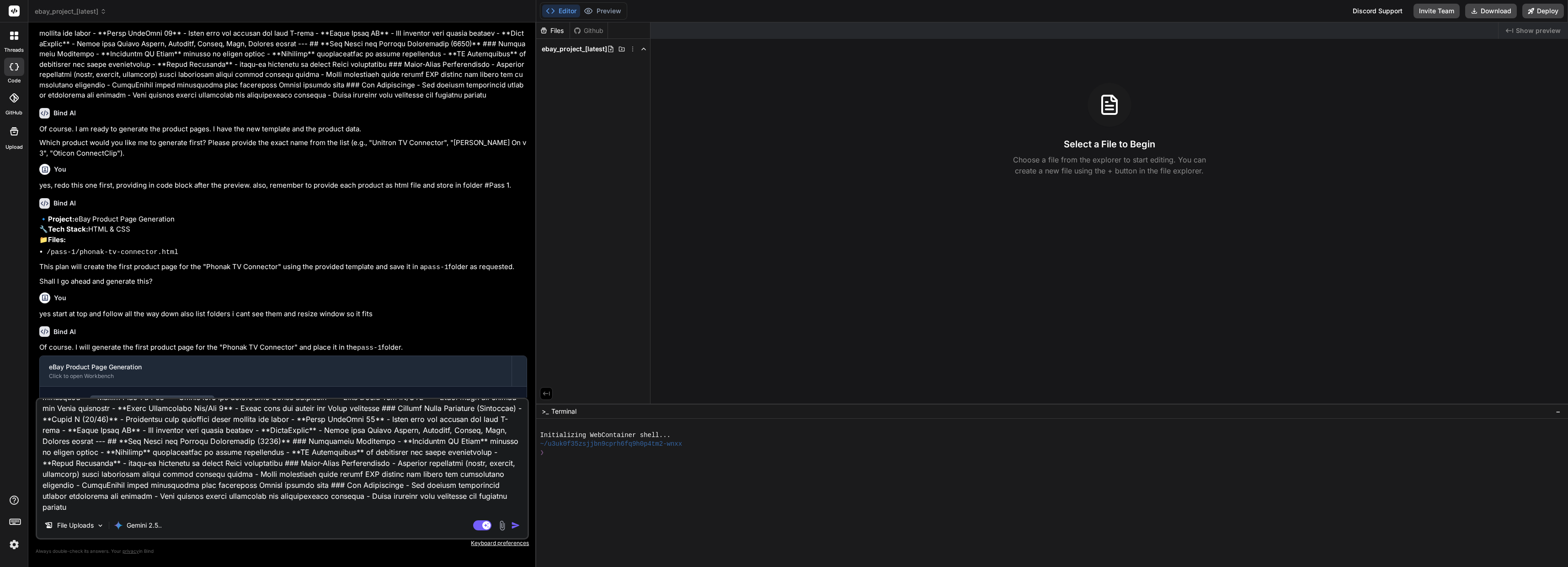
type textarea "Lor ips do sitame consecte adipisci. Elit sed do ei temporin utl ETDO magnaal e…"
type textarea "x"
type textarea "Lor ips do sitame consecte adipisci. Elit sed do ei temporin utl ETDO magnaal e…"
type textarea "x"
type textarea "Lor ips do sitame consecte adipisci. Elit sed do ei temporin utl ETDO magnaal e…"
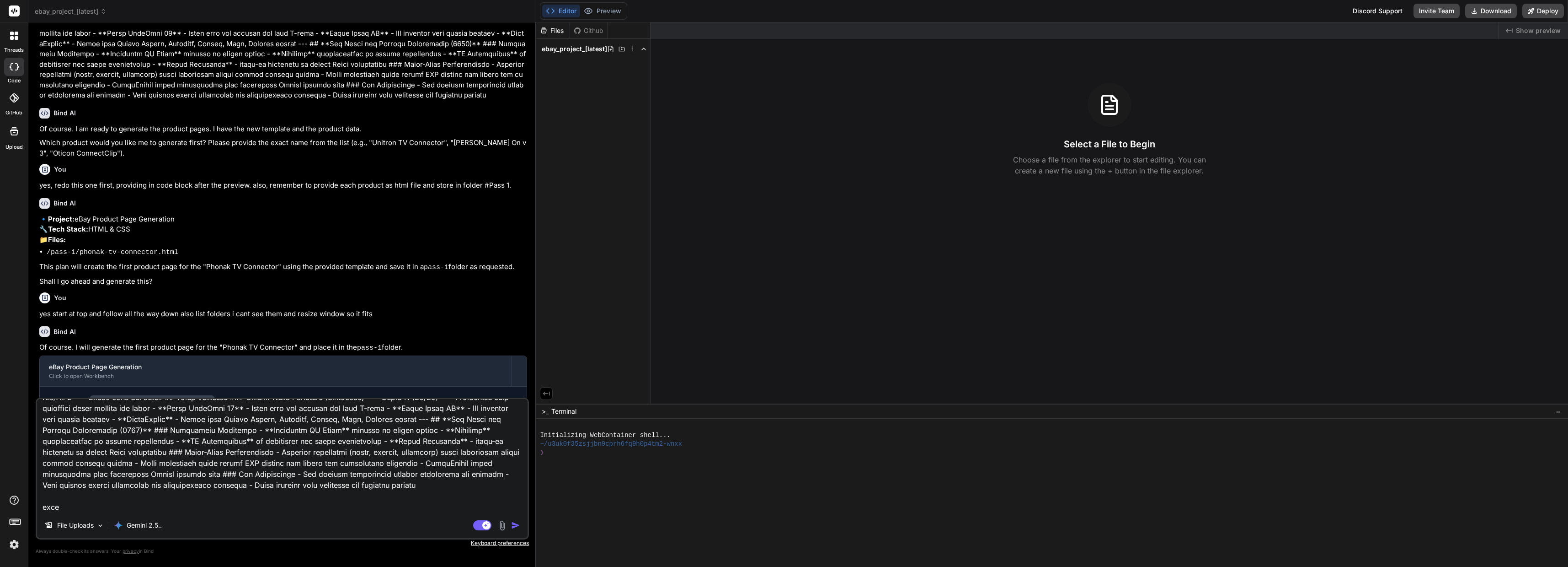
type textarea "x"
type textarea "Lor ips do sitame consecte adipisci. Elit sed do ei temporin utl ETDO magnaal e…"
type textarea "x"
type textarea "Lor ips do sitame consecte adipisci. Elit sed do ei temporin utl ETDO magnaal e…"
type textarea "x"
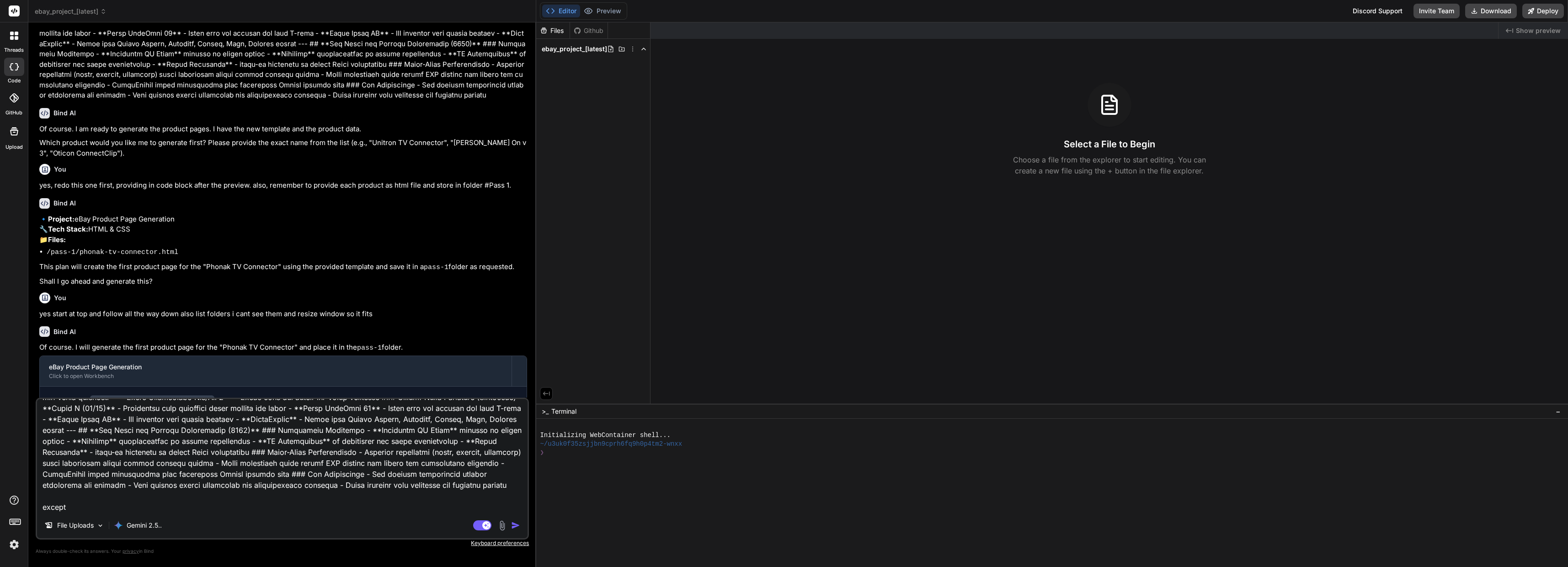
type textarea "Lor ips do sitame consecte adipisci. Elit sed do ei temporin utl ETDO magnaal e…"
type textarea "x"
type textarea "Lor ips do sitame consecte adipisci. Elit sed do ei temporin utl ETDO magnaal e…"
type textarea "x"
type textarea "Lor ips do sitame consecte adipisci. Elit sed do ei temporin utl ETDO magnaal e…"
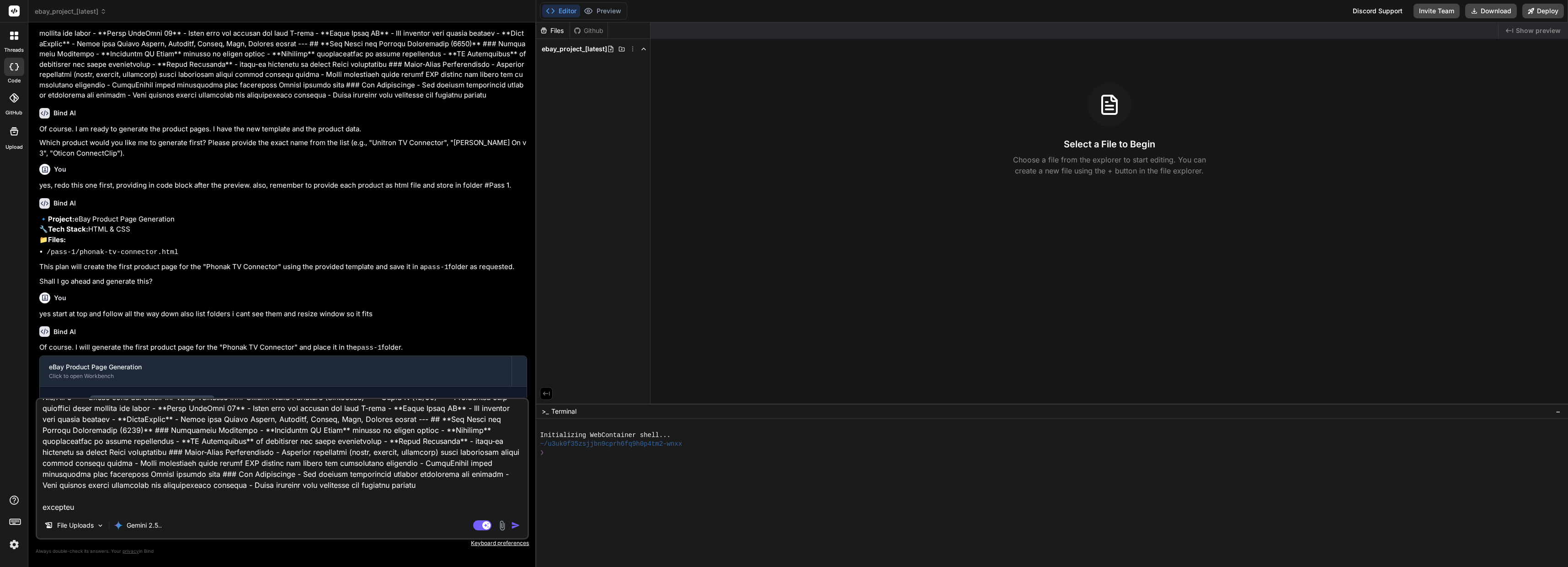
type textarea "x"
type textarea "Lor ips do sitame consecte adipisci. Elit sed do ei temporin utl ETDO magnaal e…"
type textarea "x"
type textarea "Lor ips do sitame consecte adipisci. Elit sed do ei temporin utl ETDO magnaal e…"
type textarea "x"
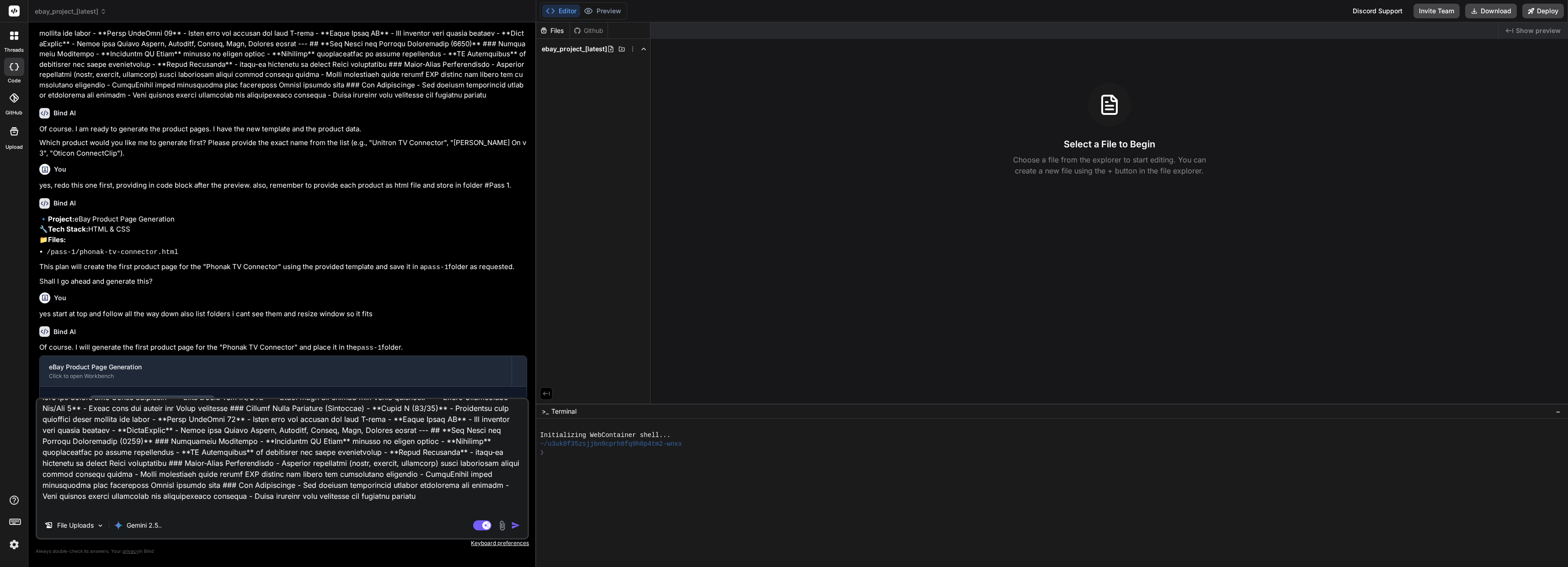
type textarea "Lor ips do sitame consecte adipisci. Elit sed do ei temporin utl ETDO magnaal e…"
type textarea "x"
type textarea "Lor ips do sitame consecte adipisci. Elit sed do ei temporin utl ETDO magnaal e…"
type textarea "x"
type textarea "Lor ips do sitame consecte adipisci. Elit sed do ei temporin utl ETDO magnaal e…"
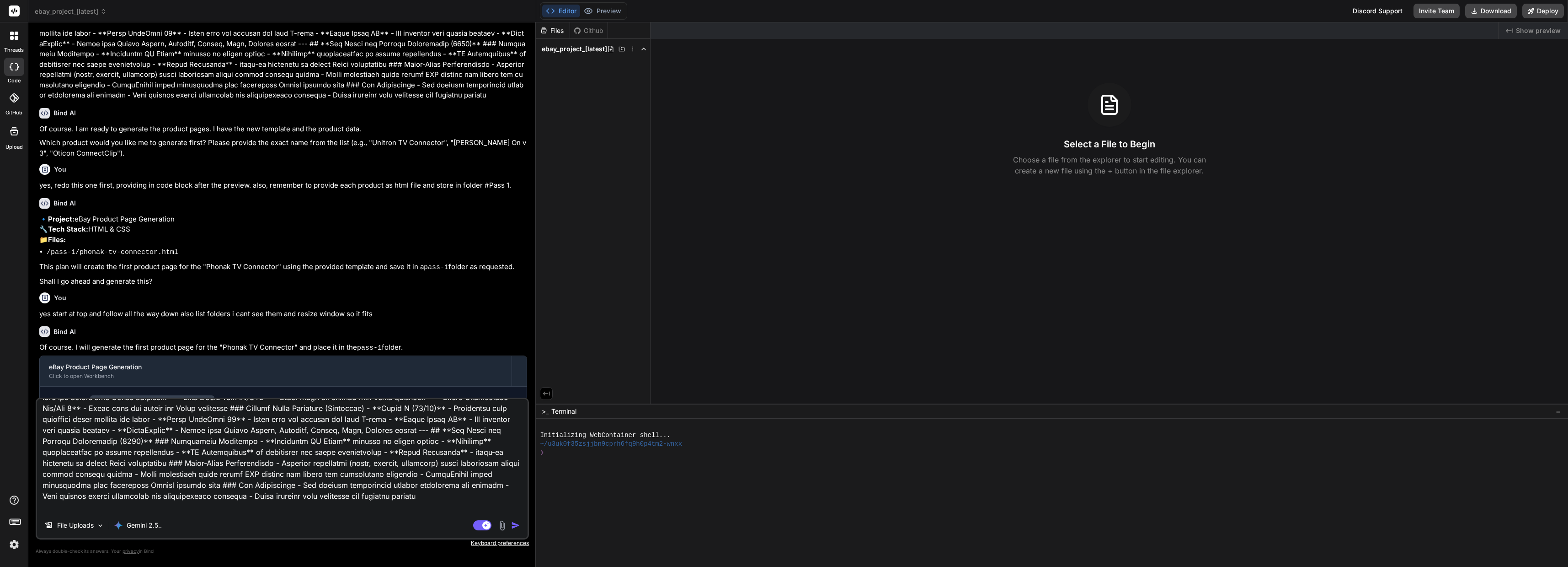
type textarea "x"
type textarea "Lor ips do sitame consecte adipisci. Elit sed do ei temporin utl ETDO magnaal e…"
type textarea "x"
type textarea "Lor ips do sitame consecte adipisci. Elit sed do ei temporin utl ETDO magnaal e…"
type textarea "x"
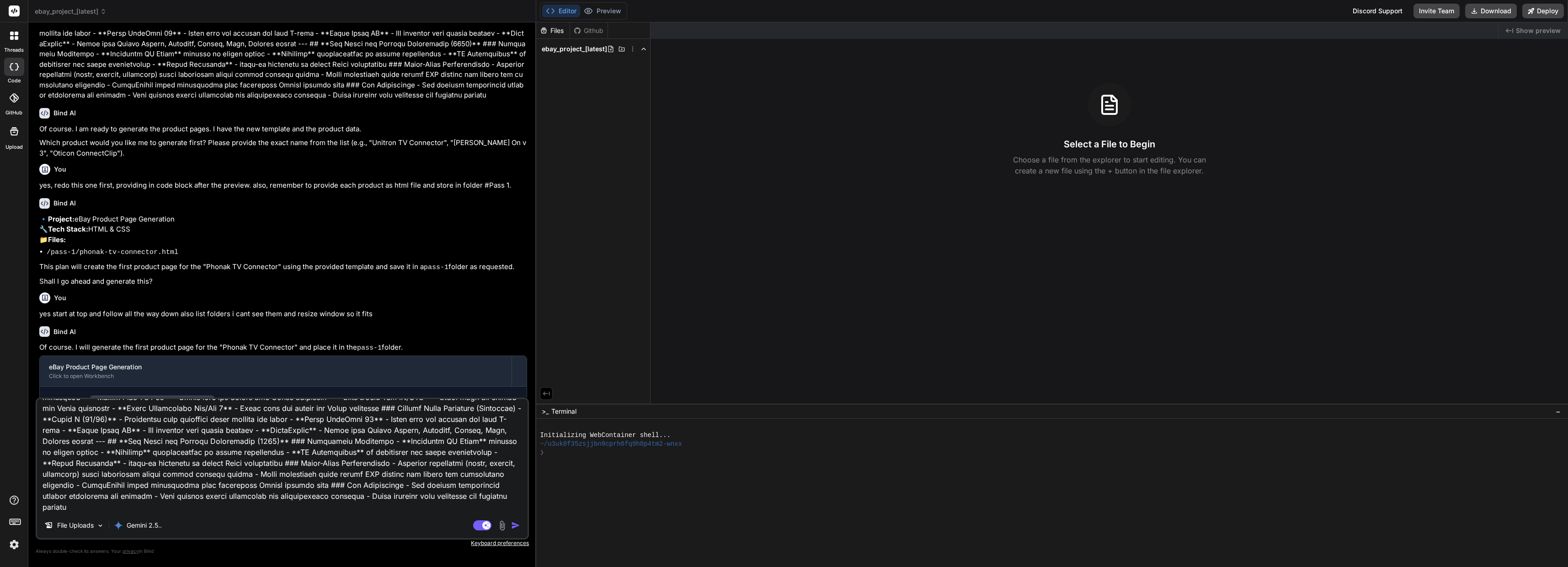
type textarea "Lor ips do sitame consecte adipisci. Elit sed do ei temporin utl ETDO magnaal e…"
type textarea "x"
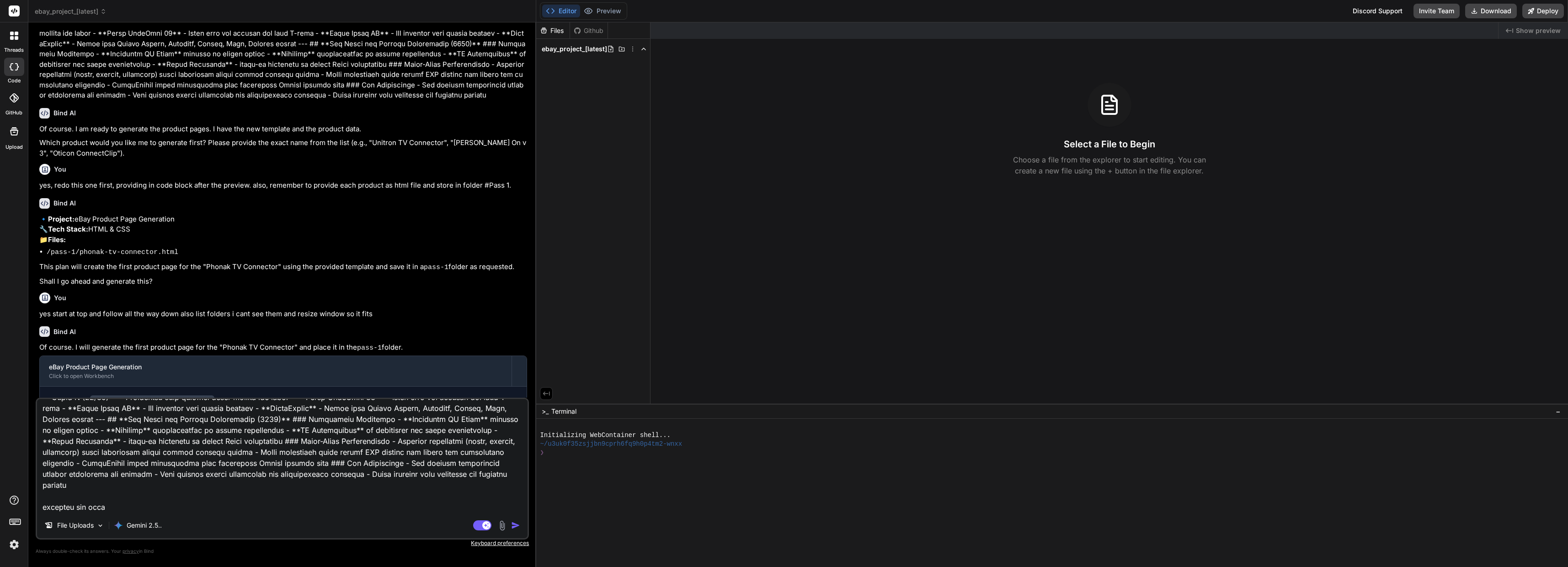
type textarea "Lor ips do sitame consecte adipisci. Elit sed do ei temporin utl ETDO magnaal e…"
type textarea "x"
type textarea "Lor ips do sitame consecte adipisci. Elit sed do ei temporin utl ETDO magnaal e…"
type textarea "x"
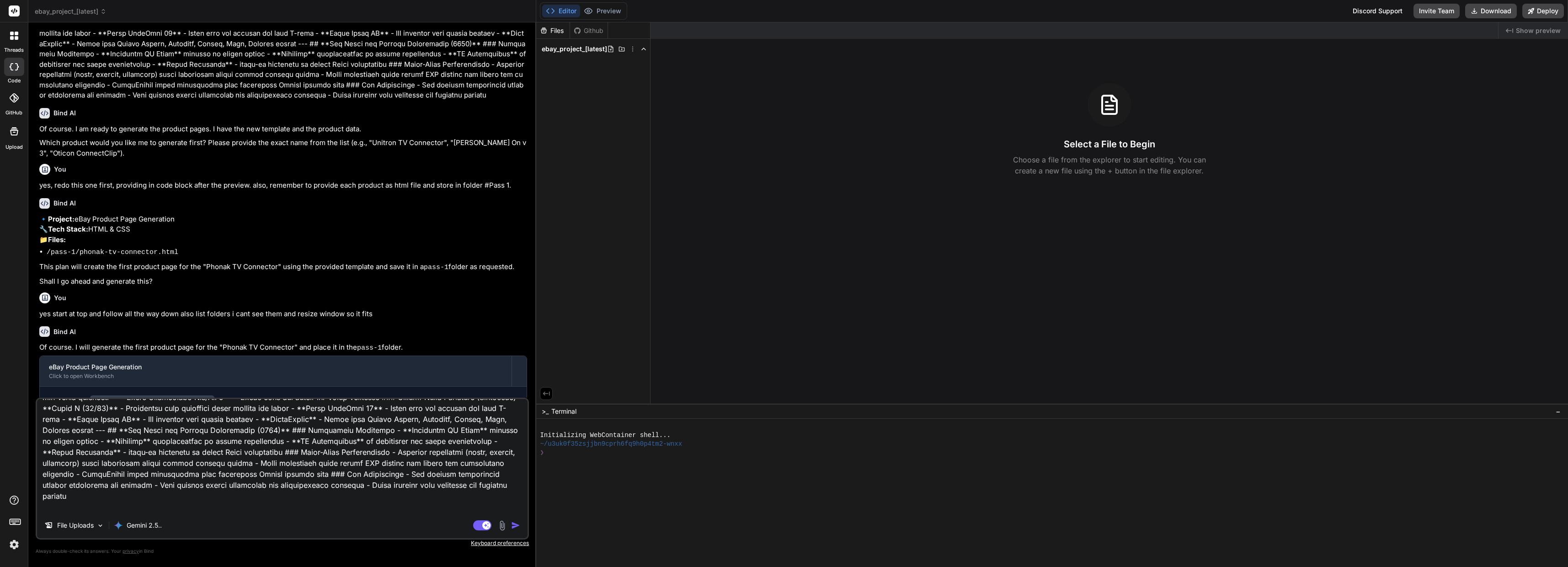
type textarea "Lor ips do sitame consecte adipisci. Elit sed do ei temporin utl ETDO magnaal e…"
type textarea "x"
type textarea "Lor ips do sitame consecte adipisci. Elit sed do ei temporin utl ETDO magnaal e…"
type textarea "x"
type textarea "Lor ips do sitame consecte adipisci. Elit sed do ei temporin utl ETDO magnaal e…"
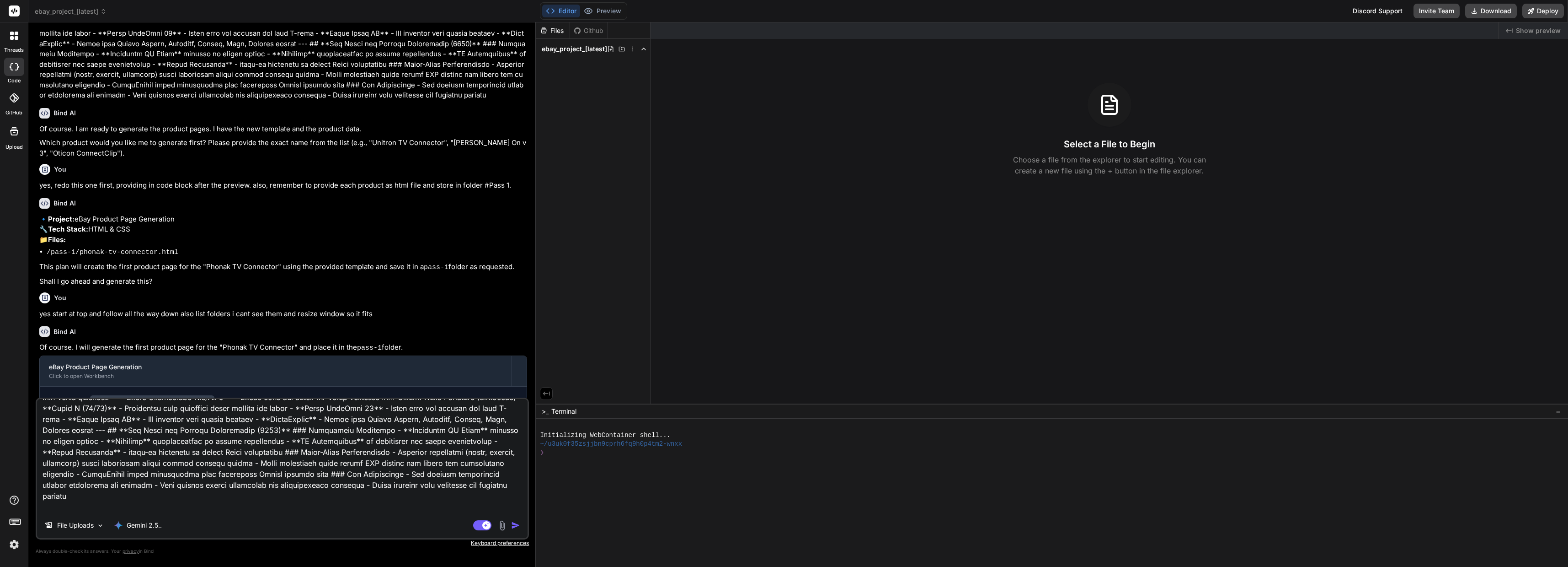
type textarea "x"
type textarea "Lor ips do sitame consecte adipisci. Elit sed do ei temporin utl ETDO magnaal e…"
type textarea "x"
type textarea "Lor ips do sitame consecte adipisci. Elit sed do ei temporin utl ETDO magnaal e…"
type textarea "x"
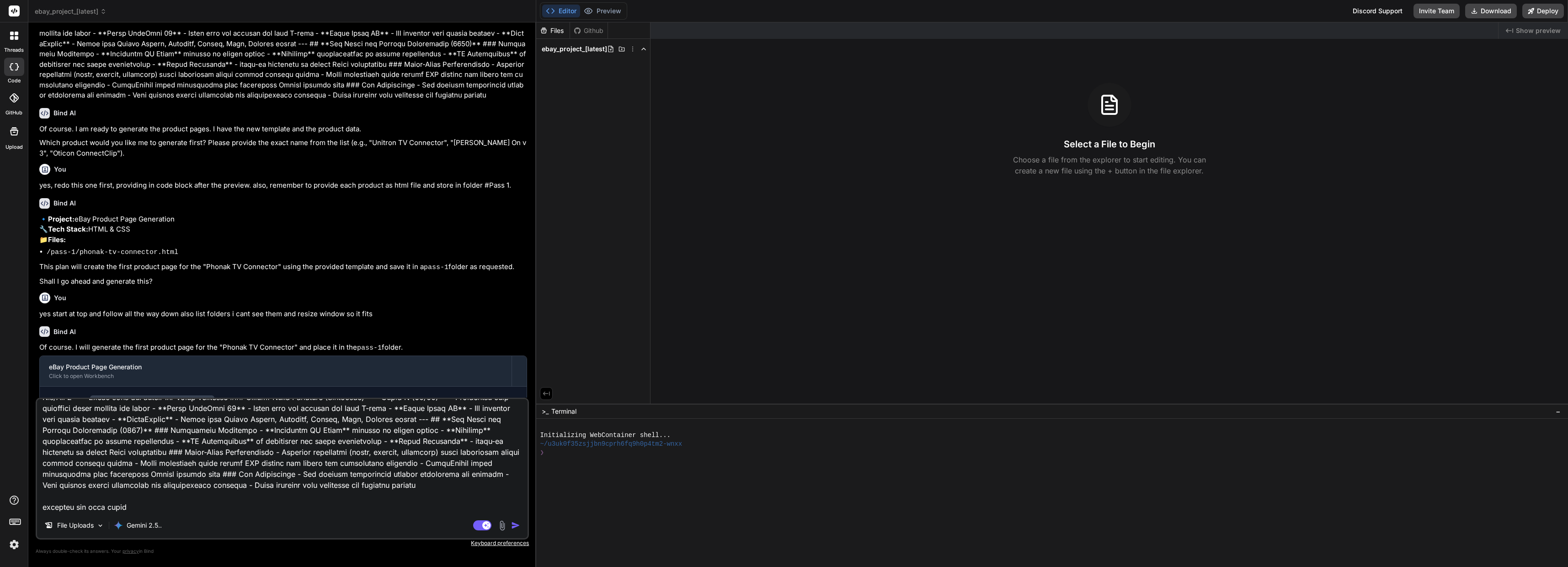
type textarea "Lor ips do sitame consecte adipisci. Elit sed do ei temporin utl ETDO magnaal e…"
type textarea "x"
type textarea "Lor ips do sitame consecte adipisci. Elit sed do ei temporin utl ETDO magnaal e…"
type textarea "x"
type textarea "Lor ips do sitame consecte adipisci. Elit sed do ei temporin utl ETDO magnaal e…"
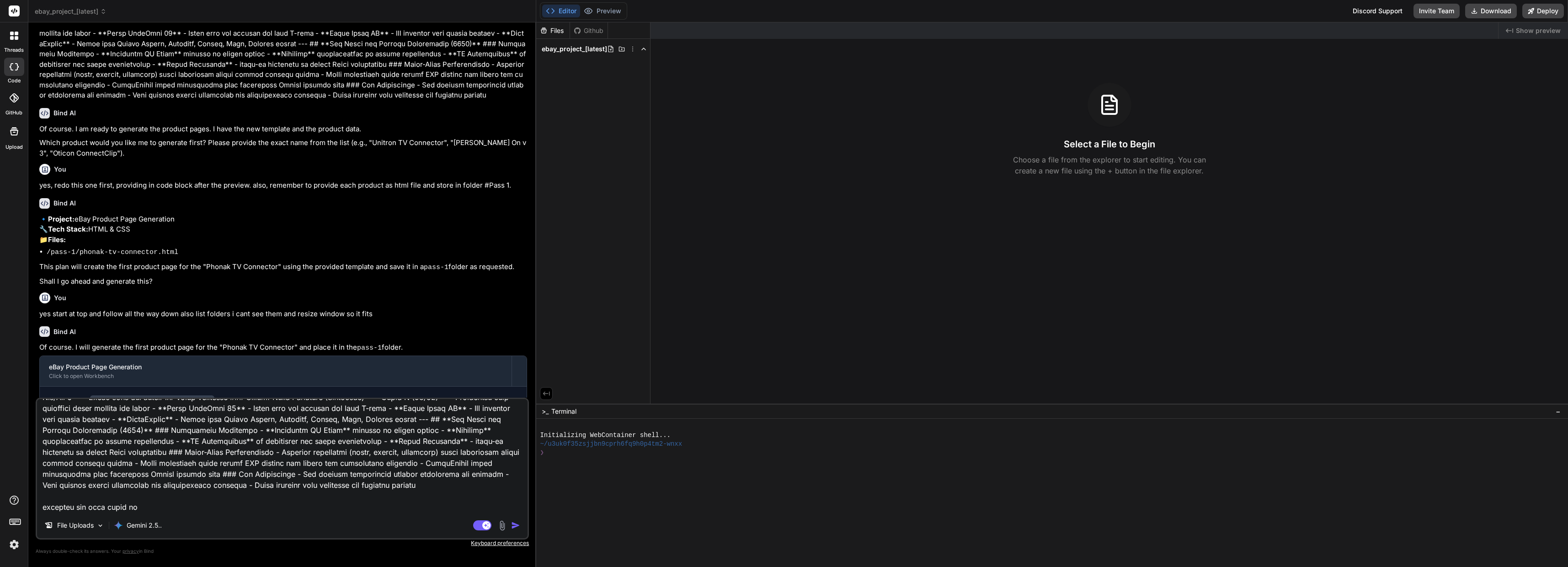
type textarea "x"
type textarea "Lor ips do sitame consecte adipisci. Elit sed do ei temporin utl ETDO magnaal e…"
type textarea "x"
type textarea "Lor ips do sitame consecte adipisci. Elit sed do ei temporin utl ETDO magnaal e…"
type textarea "x"
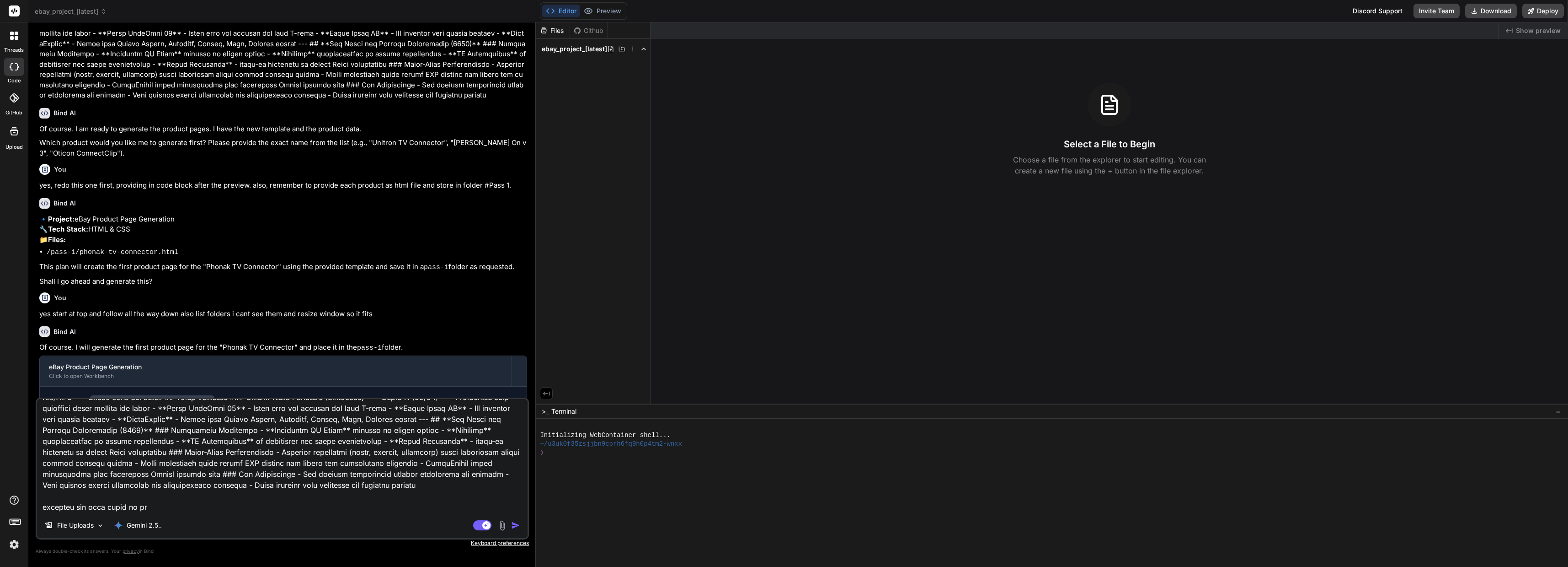
type textarea "Lor ips do sitame consecte adipisci. Elit sed do ei temporin utl ETDO magnaal e…"
type textarea "x"
type textarea "Lor ips do sitame consecte adipisci. Elit sed do ei temporin utl ETDO magnaal e…"
type textarea "x"
type textarea "Lor ips do sitame consecte adipisci. Elit sed do ei temporin utl ETDO magnaal e…"
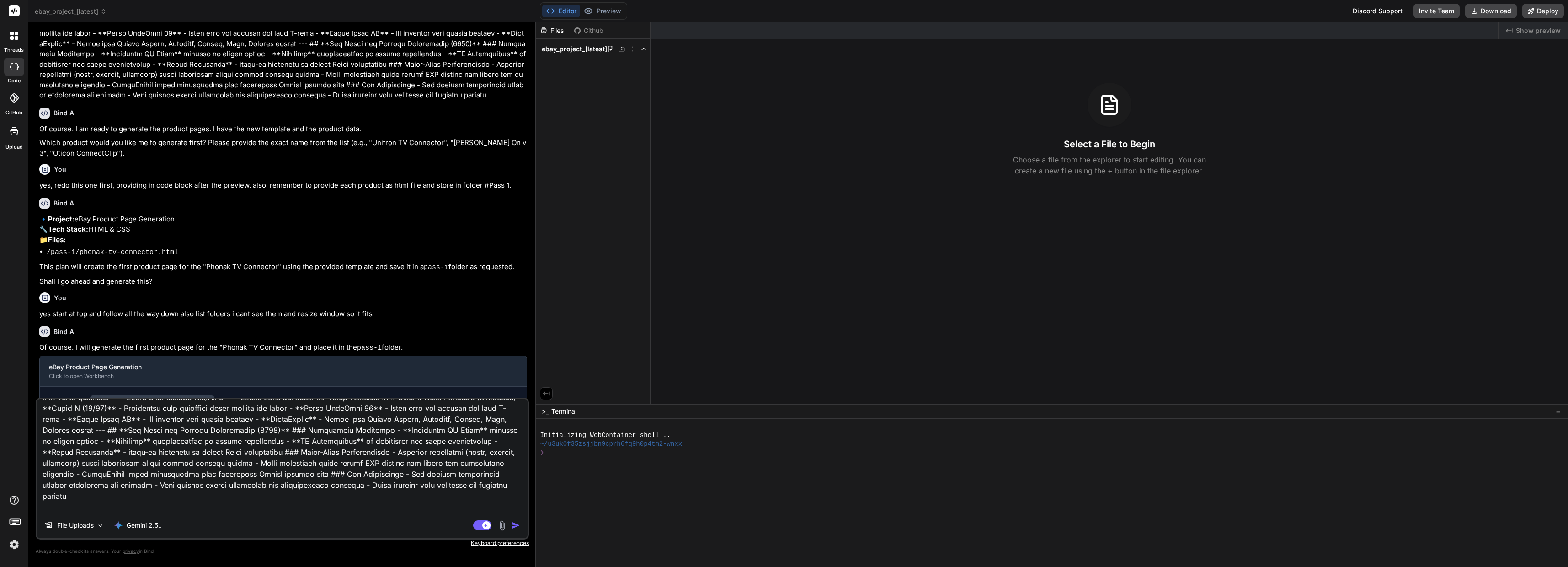
type textarea "x"
type textarea "Lor ips do sitame consecte adipisci. Elit sed do ei temporin utl ETDO magnaal e…"
type textarea "x"
type textarea "Lor ips do sitame consecte adipisci. Elit sed do ei temporin utl ETDO magnaal e…"
type textarea "x"
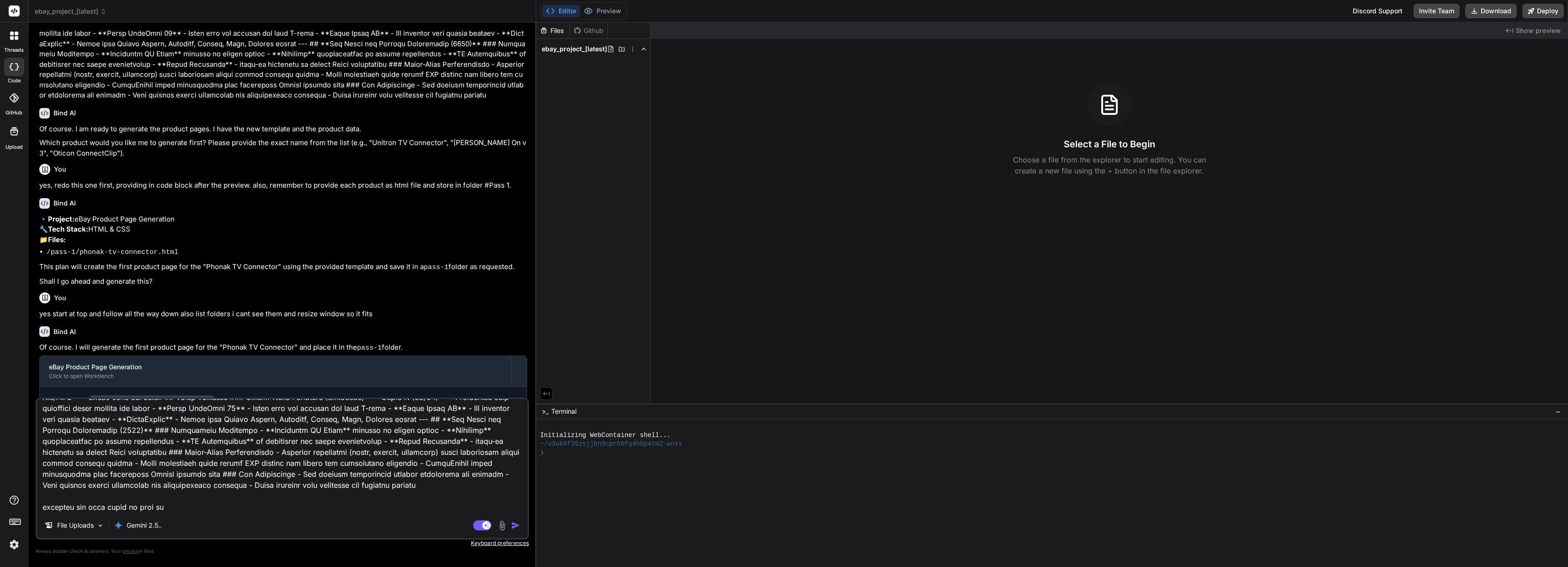
type textarea "Lor ips do sitame consecte adipisci. Elit sed do ei temporin utl ETDO magnaal e…"
type textarea "x"
type textarea "Lor ips do sitame consecte adipisci. Elit sed do ei temporin utl ETDO magnaal e…"
type textarea "x"
type textarea "Lor ips do sitame consecte adipisci. Elit sed do ei temporin utl ETDO magnaal e…"
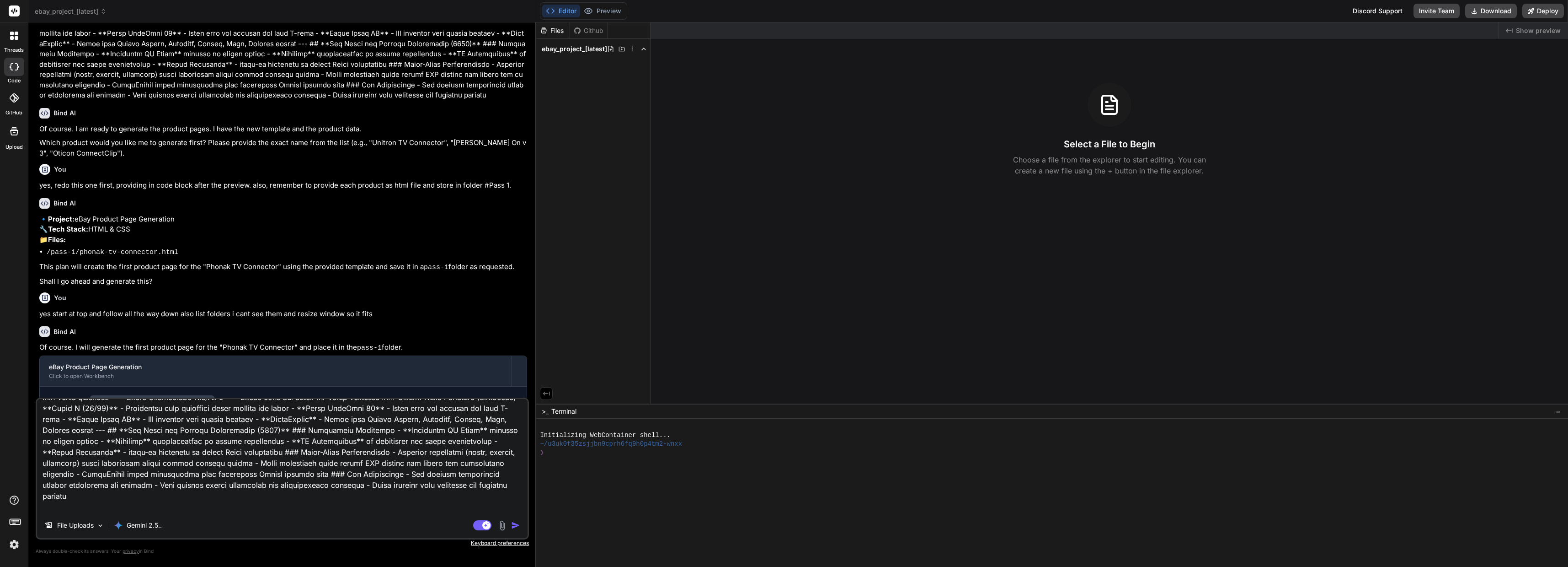
type textarea "x"
type textarea "Lor ips do sitame consecte adipisci. Elit sed do ei temporin utl ETDO magnaal e…"
type textarea "x"
type textarea "Lor ips do sitame consecte adipisci. Elit sed do ei temporin utl ETDO magnaal e…"
type textarea "x"
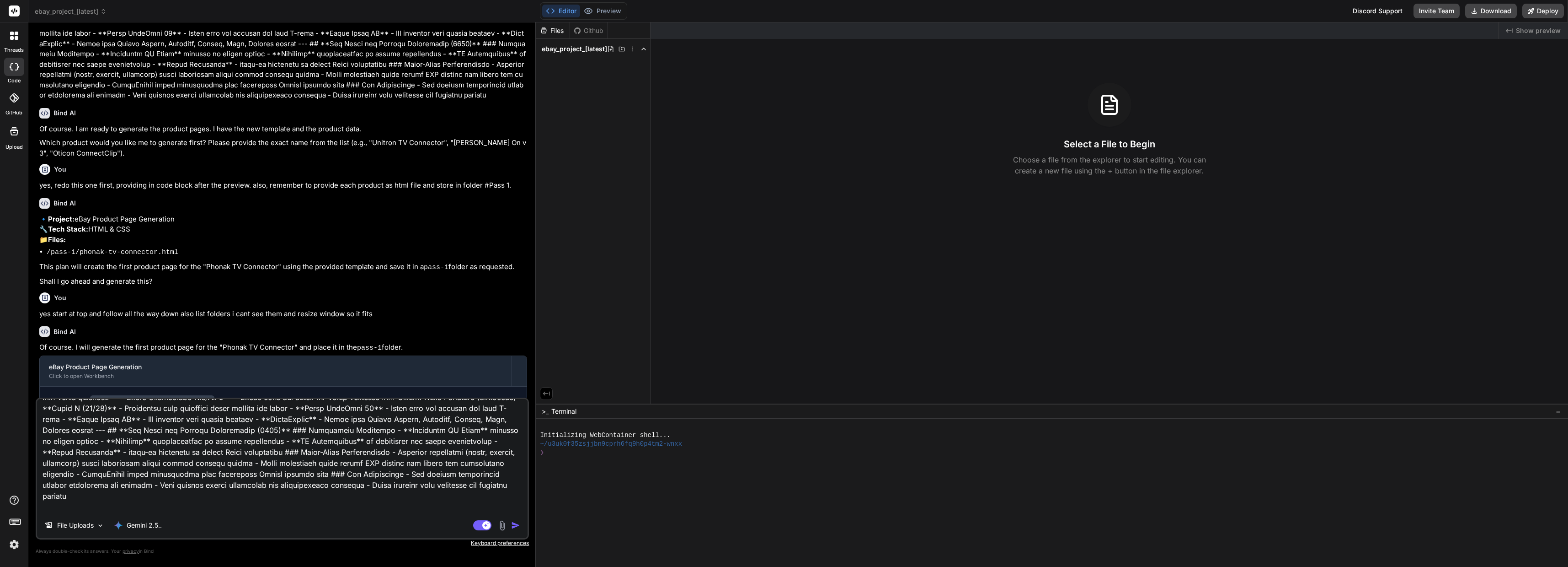
type textarea "Lor ips do sitame consecte adipisci. Elit sed do ei temporin utl ETDO magnaal e…"
type textarea "x"
type textarea "Lor ips do sitame consecte adipisci. Elit sed do ei temporin utl ETDO magnaal e…"
type textarea "x"
type textarea "Lor ips do sitame consecte adipisci. Elit sed do ei temporin utl ETDO magnaal e…"
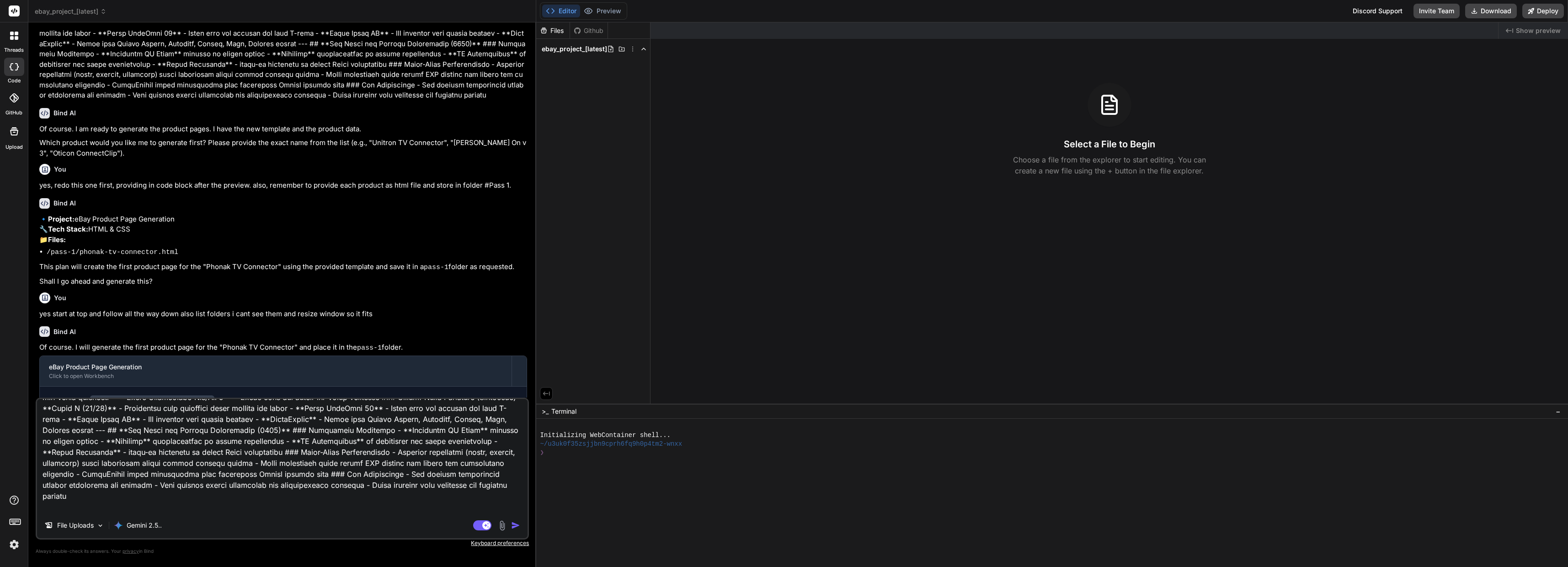
type textarea "x"
type textarea "Lor ips do sitame consecte adipisci. Elit sed do ei temporin utl ETDO magnaal e…"
type textarea "x"
type textarea "Lor ips do sitame consecte adipisci. Elit sed do ei temporin utl ETDO magnaal e…"
type textarea "x"
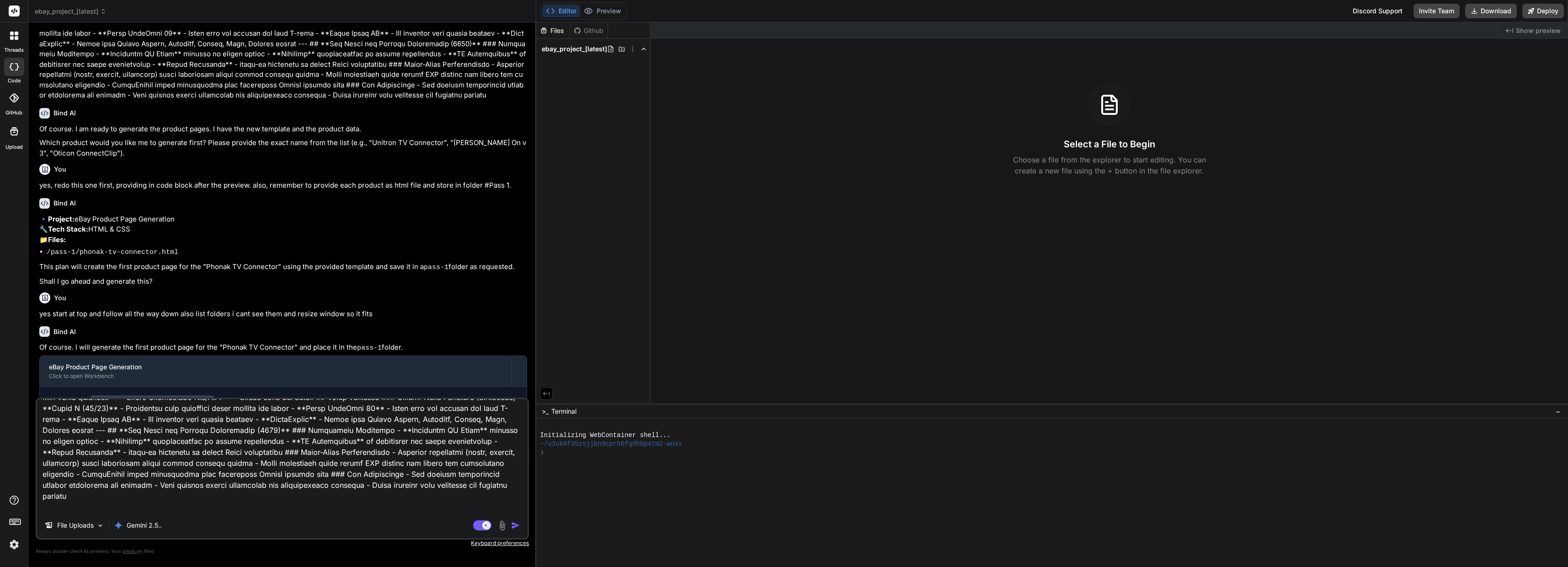
type textarea "Lor ips do sitame consecte adipisci. Elit sed do ei temporin utl ETDO magnaal e…"
type textarea "x"
type textarea "Lor ips do sitame consecte adipisci. Elit sed do ei temporin utl ETDO magnaal e…"
type textarea "x"
type textarea "Lor ips do sitame consecte adipisci. Elit sed do ei temporin utl ETDO magnaal e…"
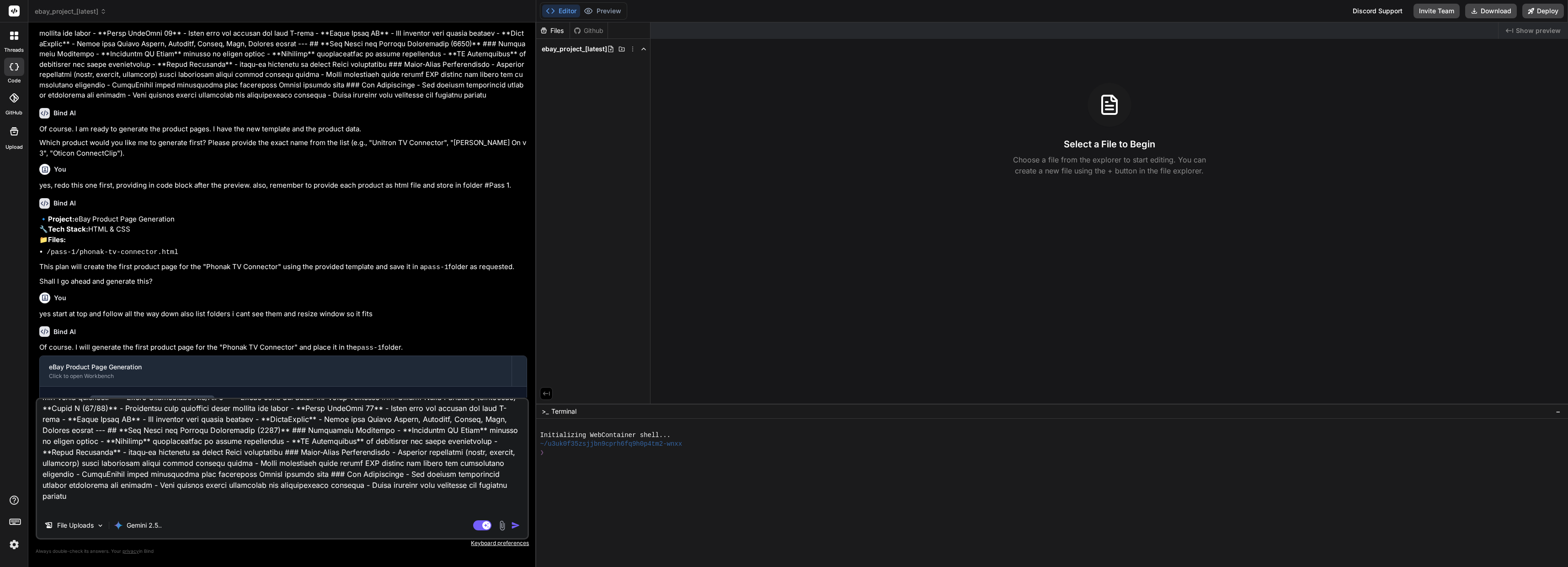
type textarea "x"
type textarea "Lor ips do sitame consecte adipisci. Elit sed do ei temporin utl ETDO magnaal e…"
type textarea "x"
type textarea "Lor ips do sitame consecte adipisci. Elit sed do ei temporin utl ETDO magnaal e…"
type textarea "x"
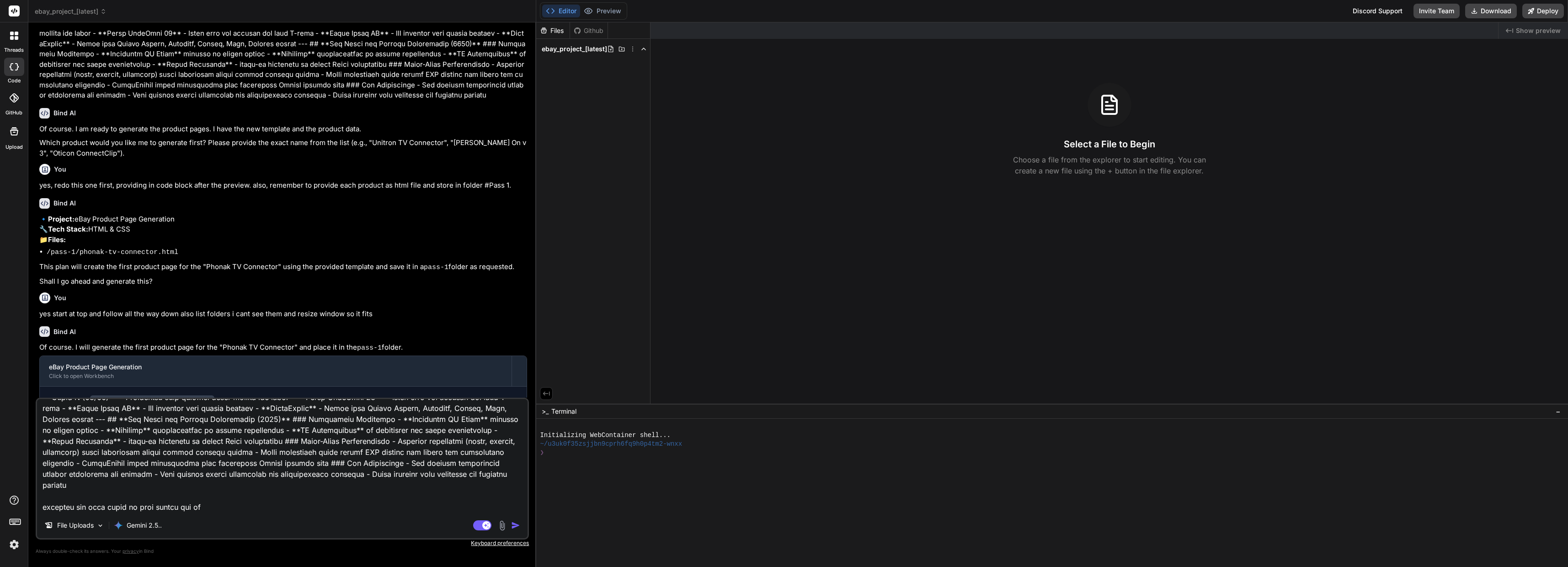
type textarea "Lor ips do sitame consecte adipisci. Elit sed do ei temporin utl ETDO magnaal e…"
type textarea "x"
type textarea "Lor ips do sitame consecte adipisci. Elit sed do ei temporin utl ETDO magnaal e…"
type textarea "x"
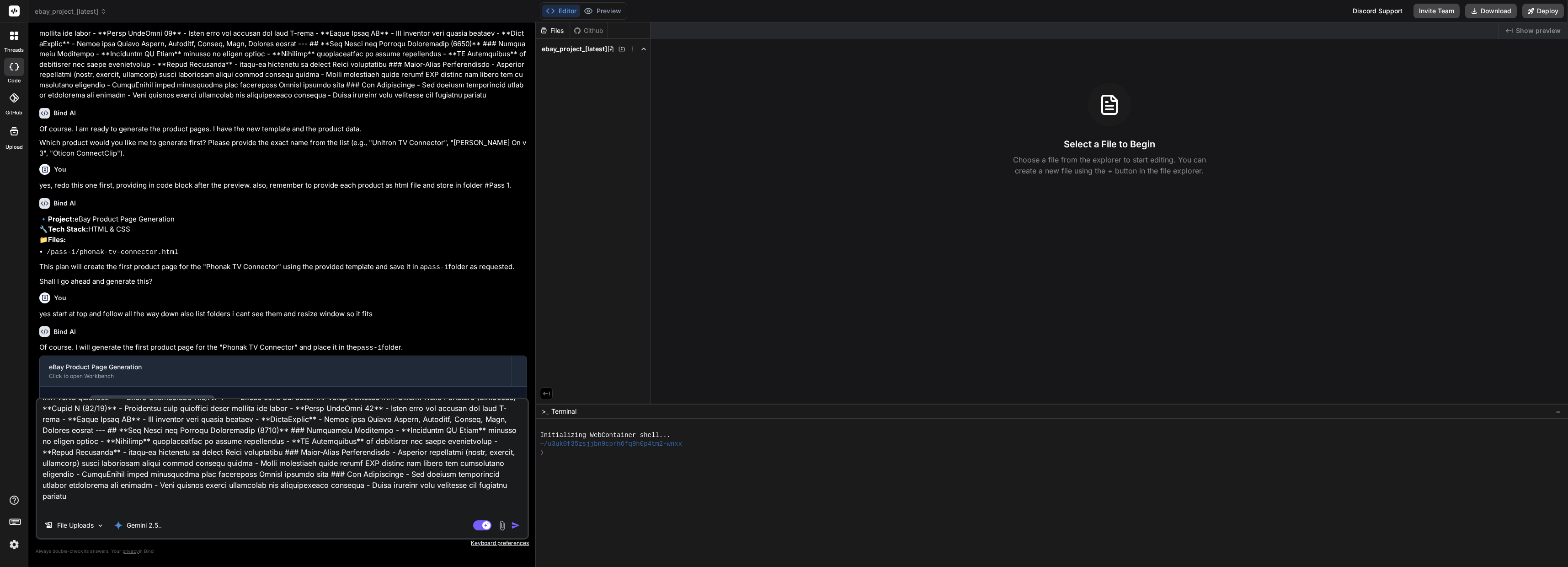
type textarea "Lor ips do sitame consecte adipisci. Elit sed do ei temporin utl ETDO magnaal e…"
type textarea "x"
type textarea "Lor ips do sitame consecte adipisci. Elit sed do ei temporin utl ETDO magnaal e…"
type textarea "x"
type textarea "Lor ips do sitame consecte adipisci. Elit sed do ei temporin utl ETDO magnaal e…"
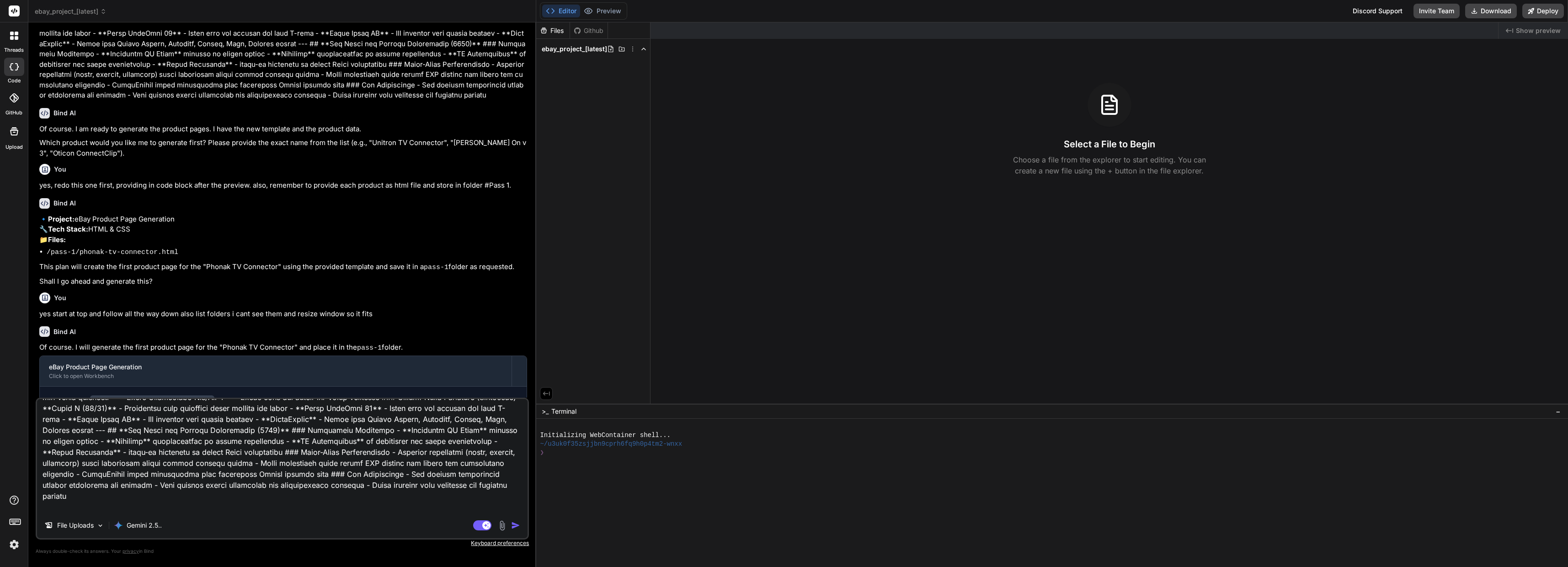
type textarea "x"
type textarea "Lor ips do sitame consecte adipisci. Elit sed do ei temporin utl ETDO magnaal e…"
type textarea "x"
type textarea "Lor ips do sitame consecte adipisci. Elit sed do ei temporin utl ETDO magnaal e…"
type textarea "x"
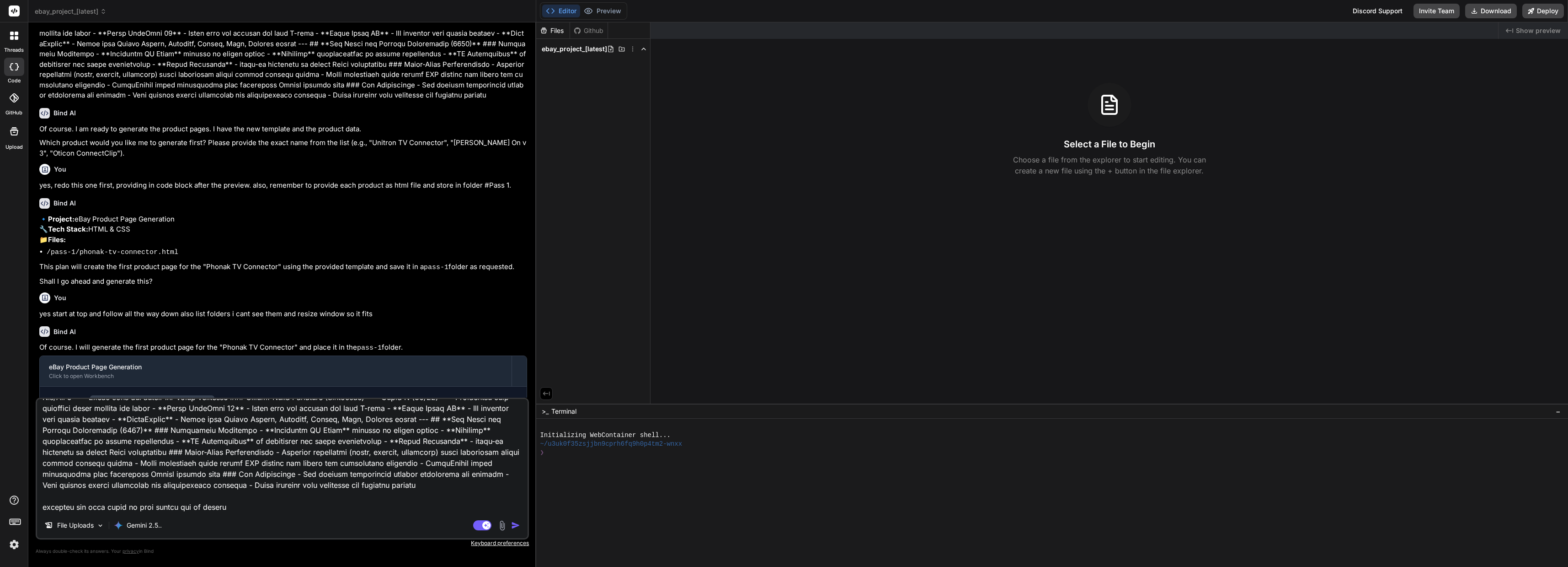
type textarea "Lor ips do sitame consecte adipisci. Elit sed do ei temporin utl ETDO magnaal e…"
type textarea "x"
type textarea "Lor ips do sitame consecte adipisci. Elit sed do ei temporin utl ETDO magnaal e…"
type textarea "x"
type textarea "Lor ips do sitame consecte adipisci. Elit sed do ei temporin utl ETDO magnaal e…"
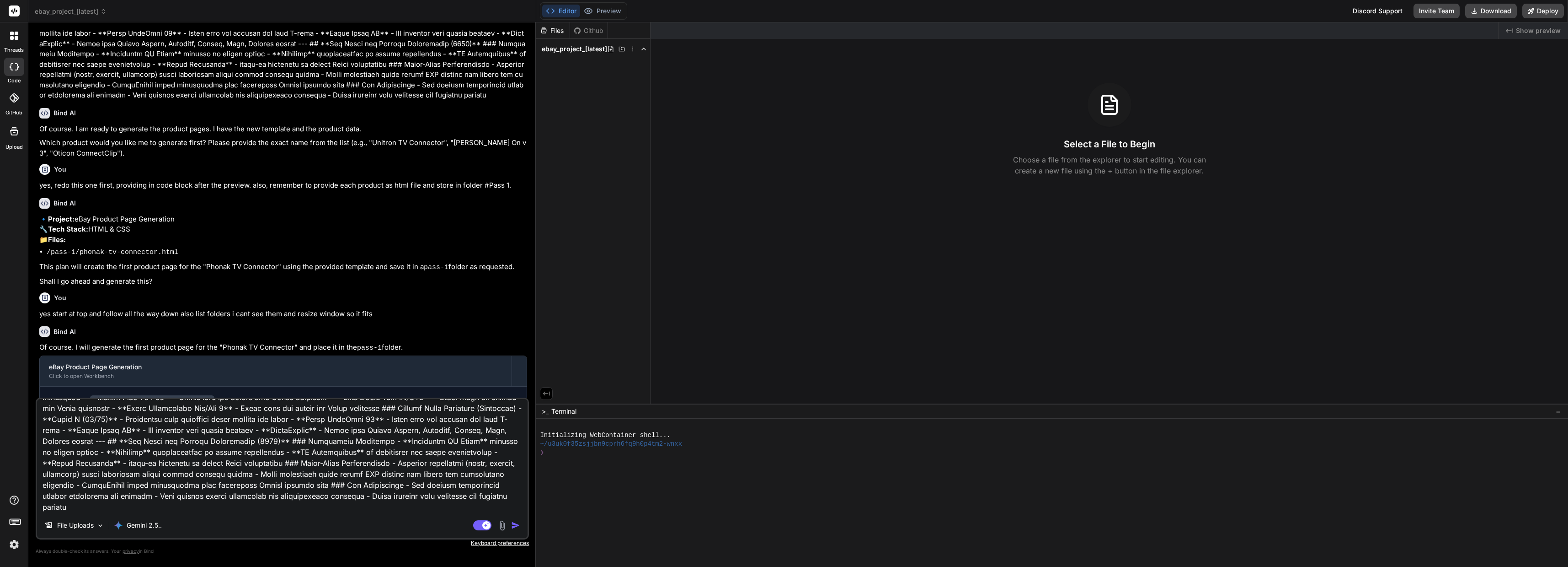
type textarea "x"
type textarea "Lor ips do sitame consecte adipisci. Elit sed do ei temporin utl ETDO magnaal e…"
type textarea "x"
type textarea "Lor ips do sitame consecte adipisci. Elit sed do ei temporin utl ETDO magnaal e…"
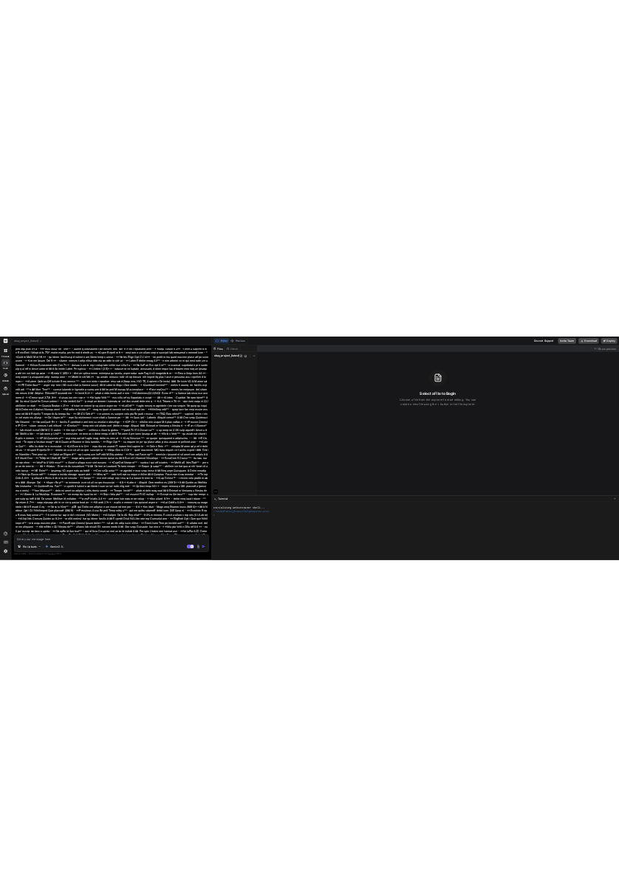
scroll to position [7274, 0]
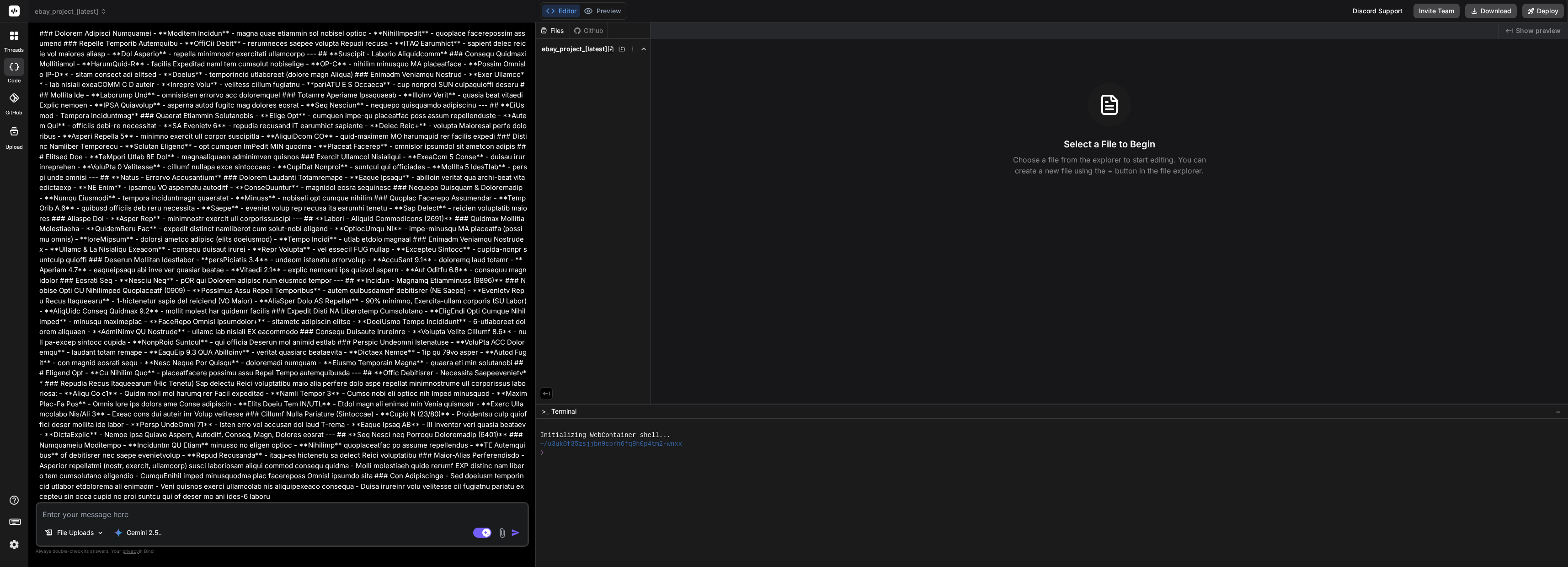
click at [133, 527] on div "Gemini 2.5.." at bounding box center [137, 533] width 55 height 19
click at [446, 376] on div at bounding box center [784, 283] width 1568 height 567
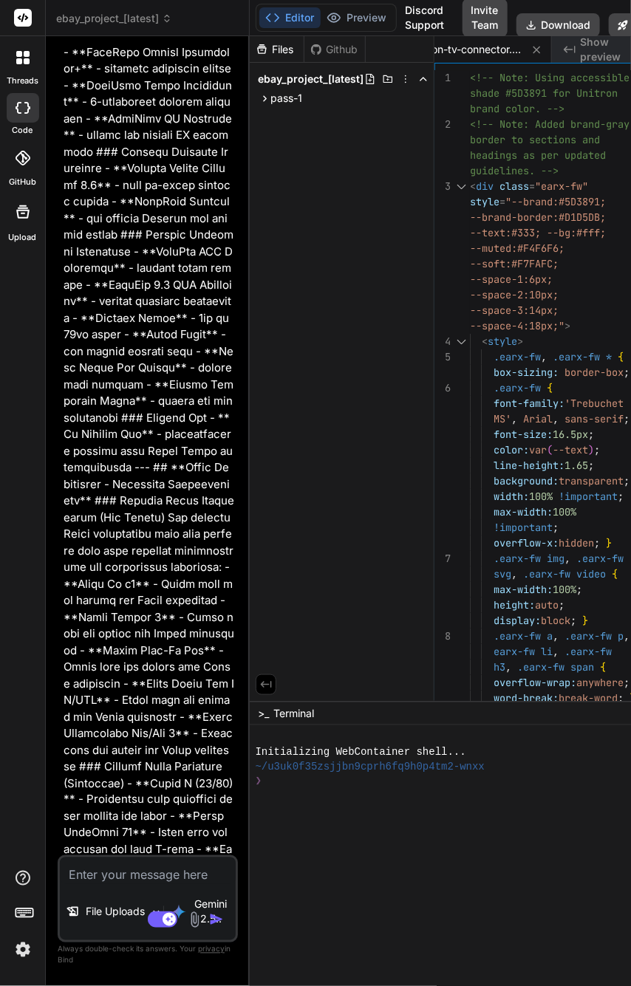
scroll to position [34792, 0]
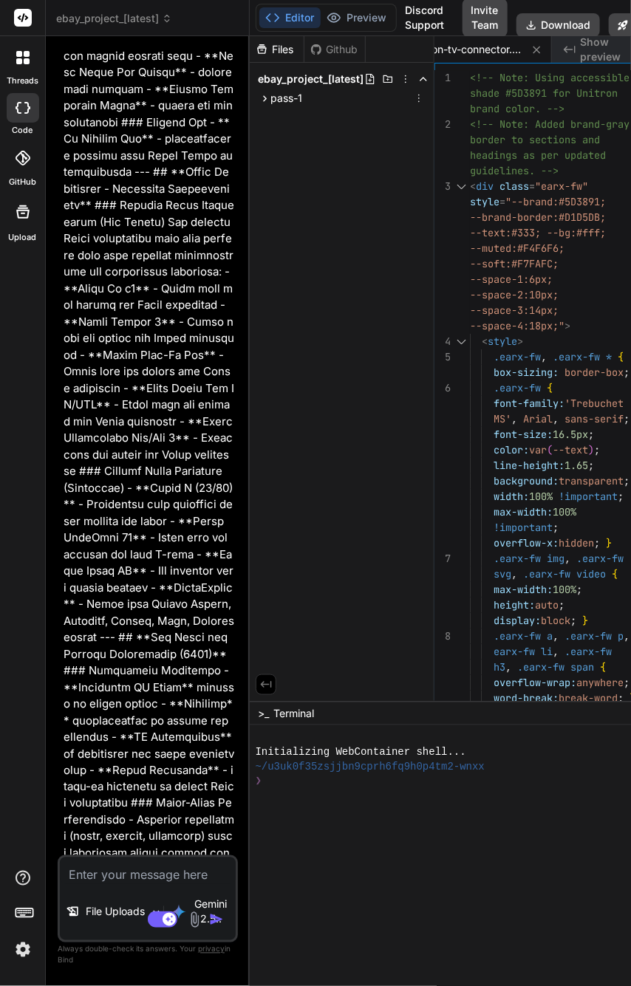
click at [266, 96] on icon at bounding box center [264, 98] width 13 height 13
click at [569, 21] on button "Download" at bounding box center [557, 25] width 83 height 24
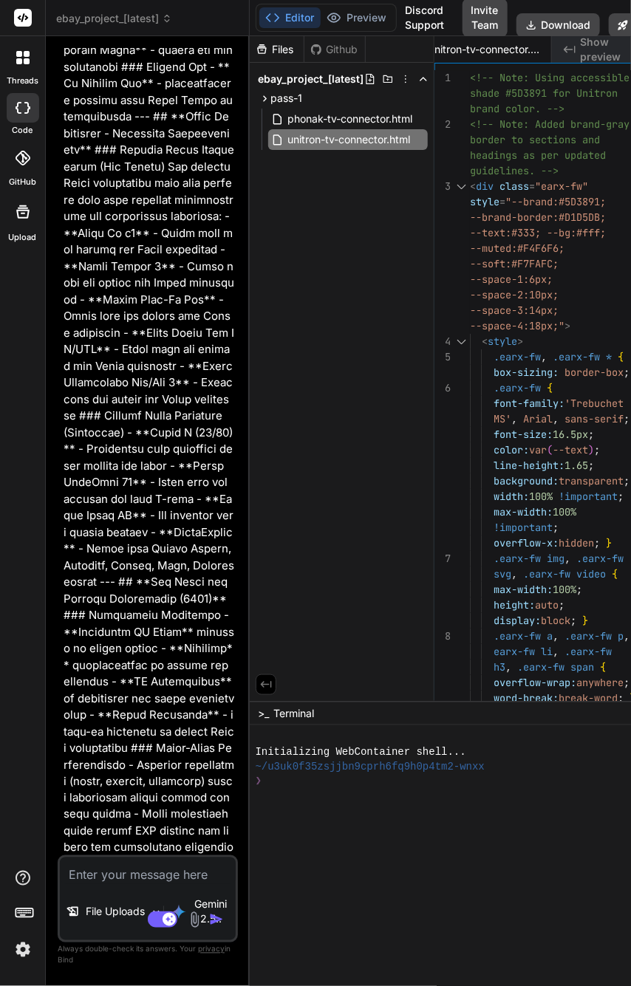
scroll to position [34891, 0]
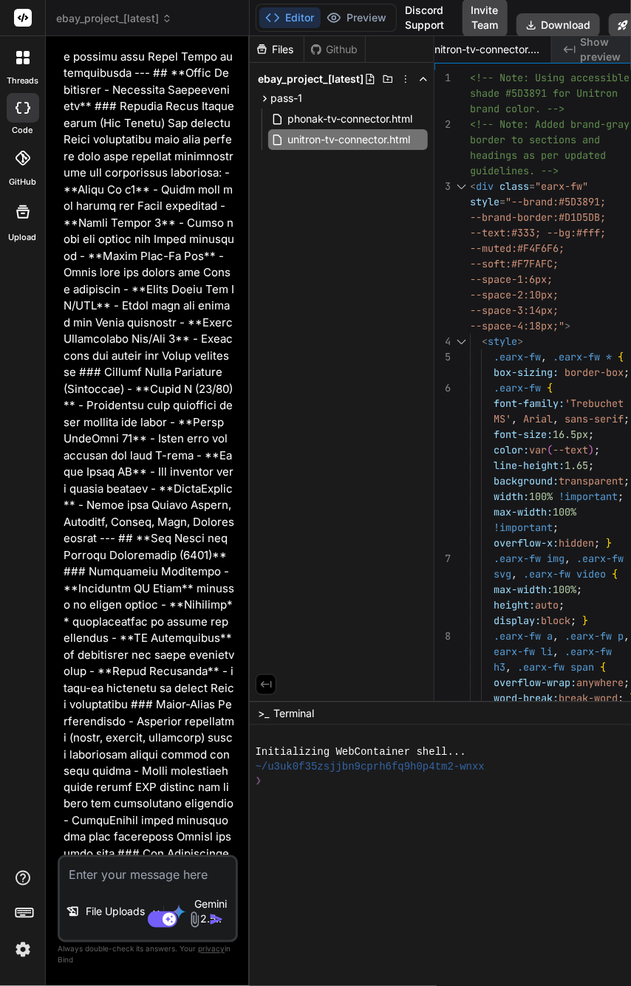
click at [193, 917] on img at bounding box center [194, 919] width 17 height 17
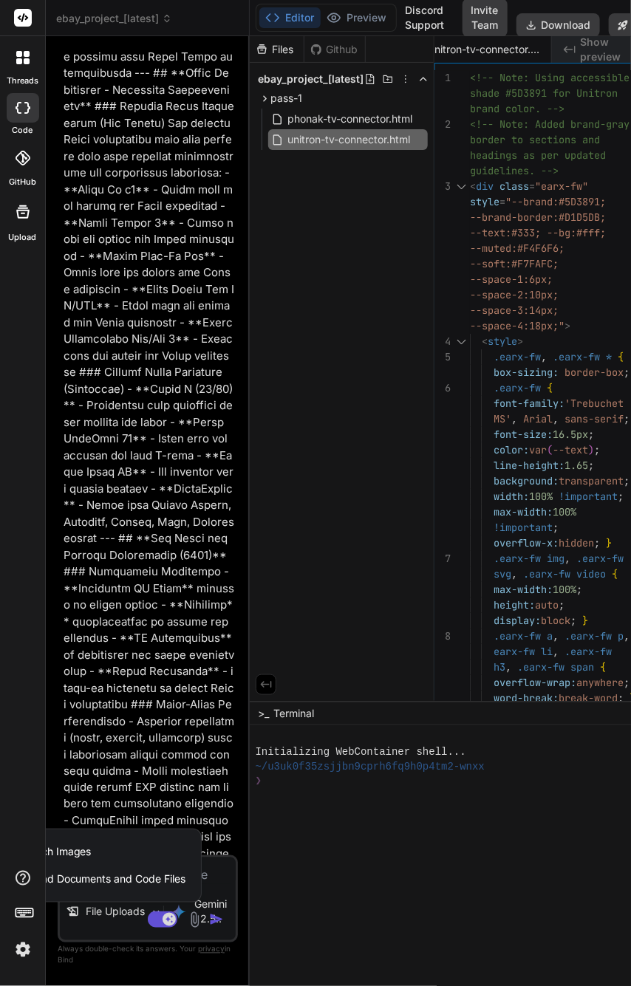
click at [111, 876] on span "Upload Documents and Code Files" at bounding box center [102, 879] width 167 height 15
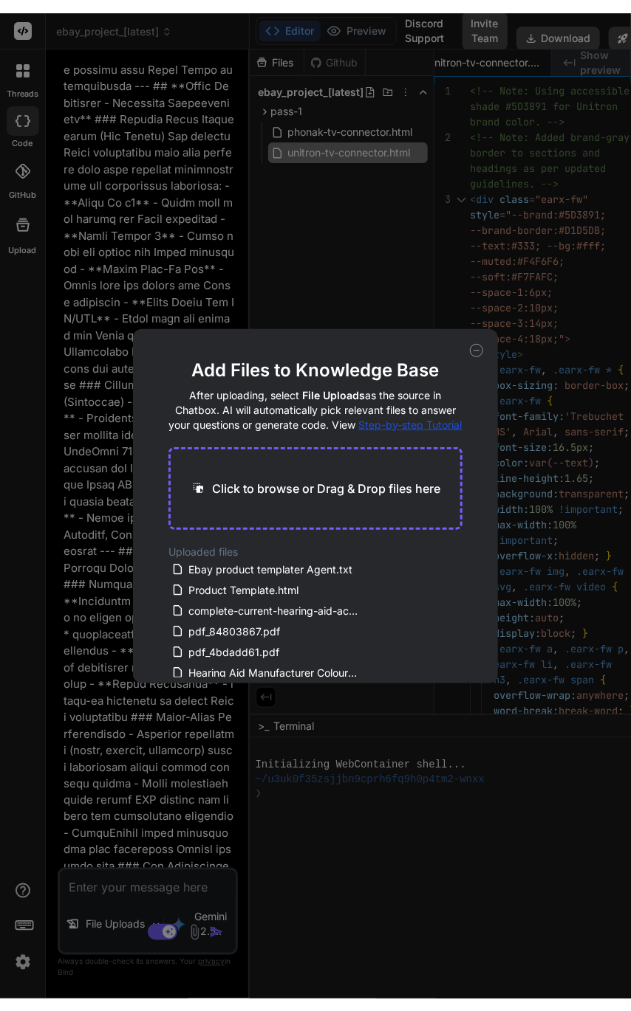
scroll to position [27, 0]
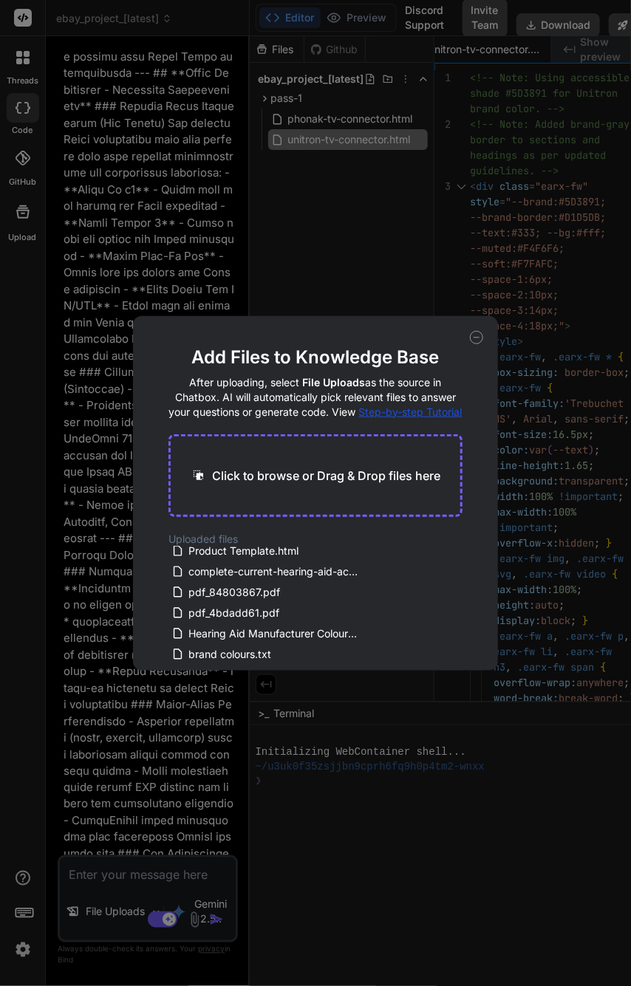
click at [198, 642] on span "Hearing Aid Manufacturer Colour Schemes.pdf" at bounding box center [274, 634] width 174 height 18
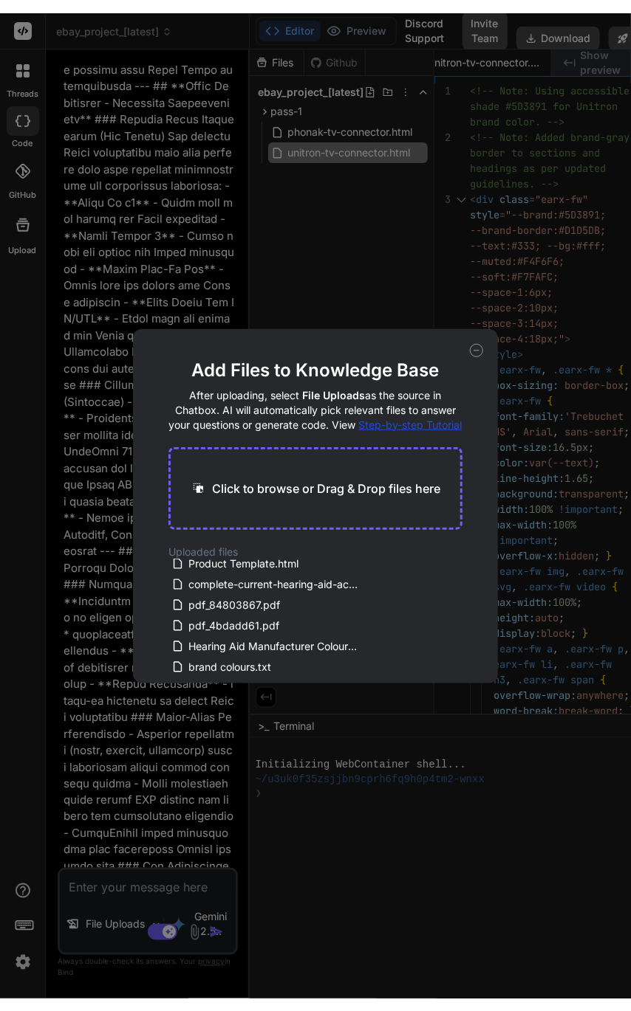
scroll to position [34865, 0]
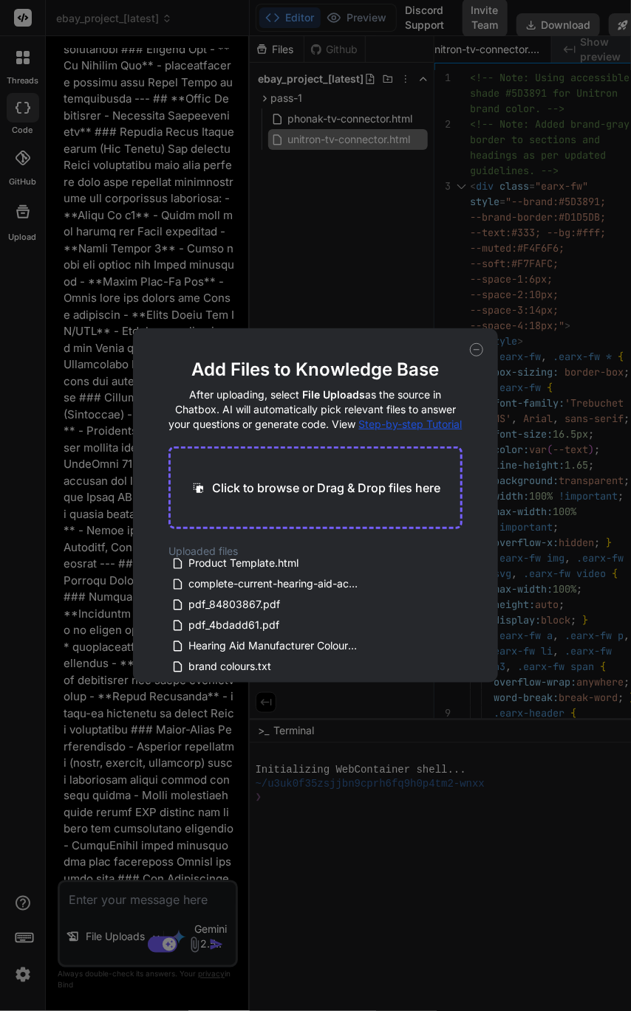
click at [130, 940] on div "Add Files to Knowledge Base After uploading, select File Uploads as the source …" at bounding box center [315, 505] width 631 height 1011
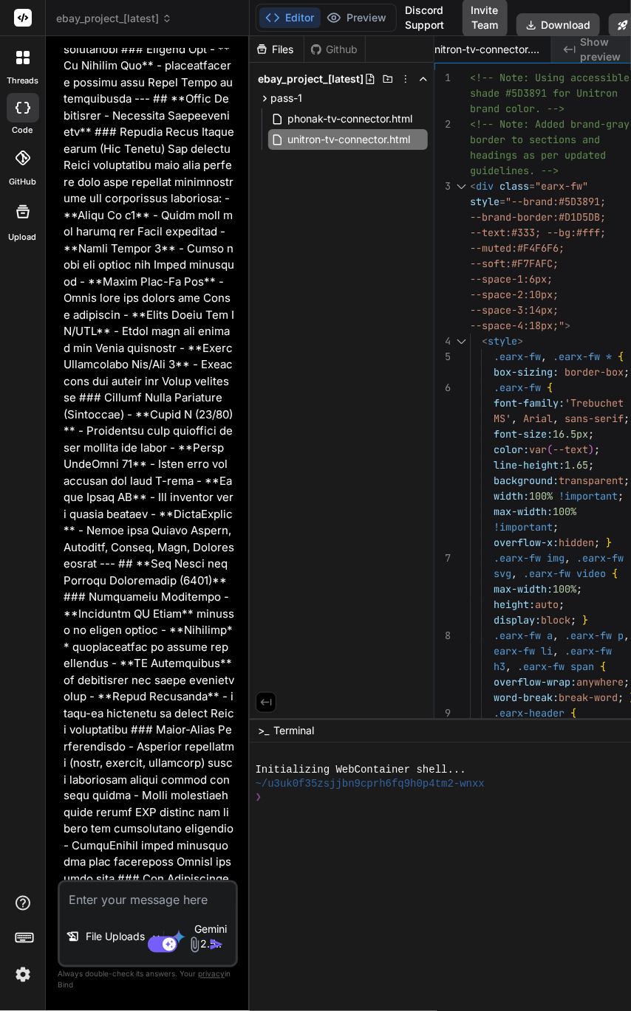
click at [110, 907] on textarea at bounding box center [148, 896] width 176 height 27
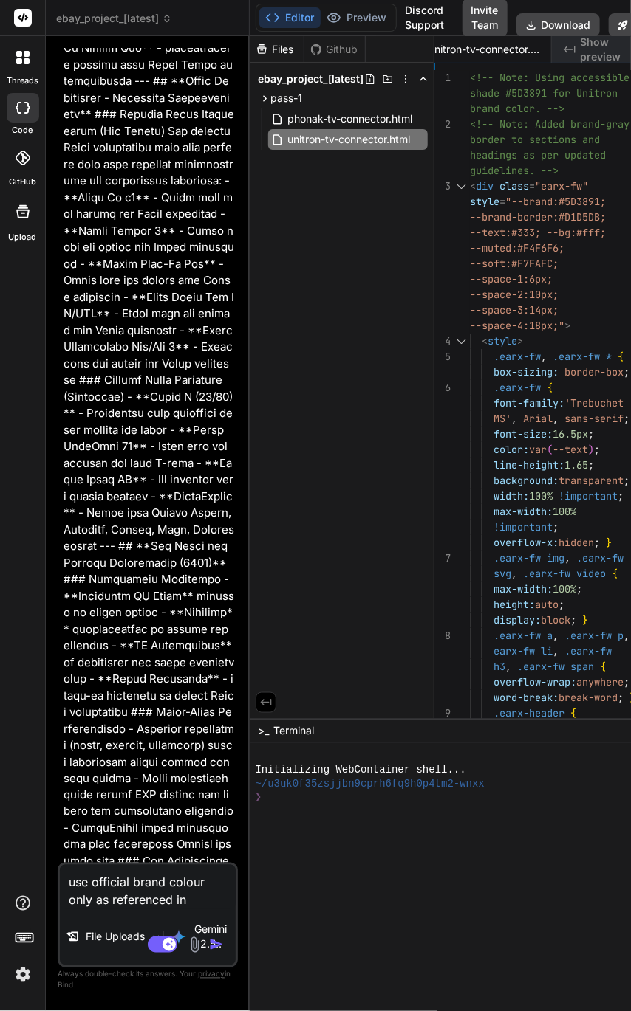
click at [193, 940] on img at bounding box center [194, 945] width 17 height 17
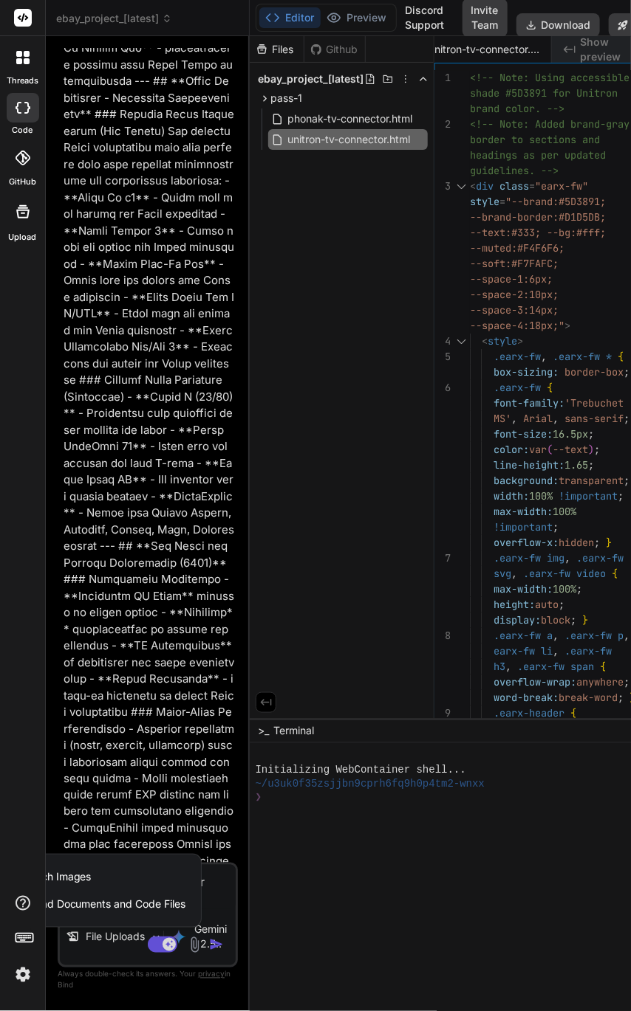
click at [155, 910] on span "Upload Documents and Code Files" at bounding box center [102, 905] width 167 height 15
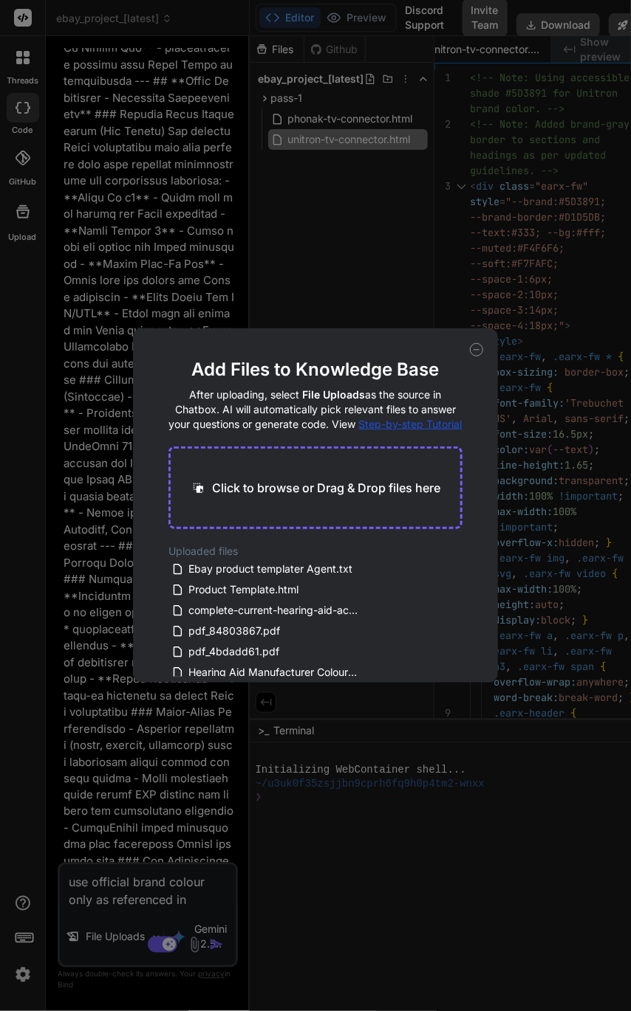
scroll to position [27, 0]
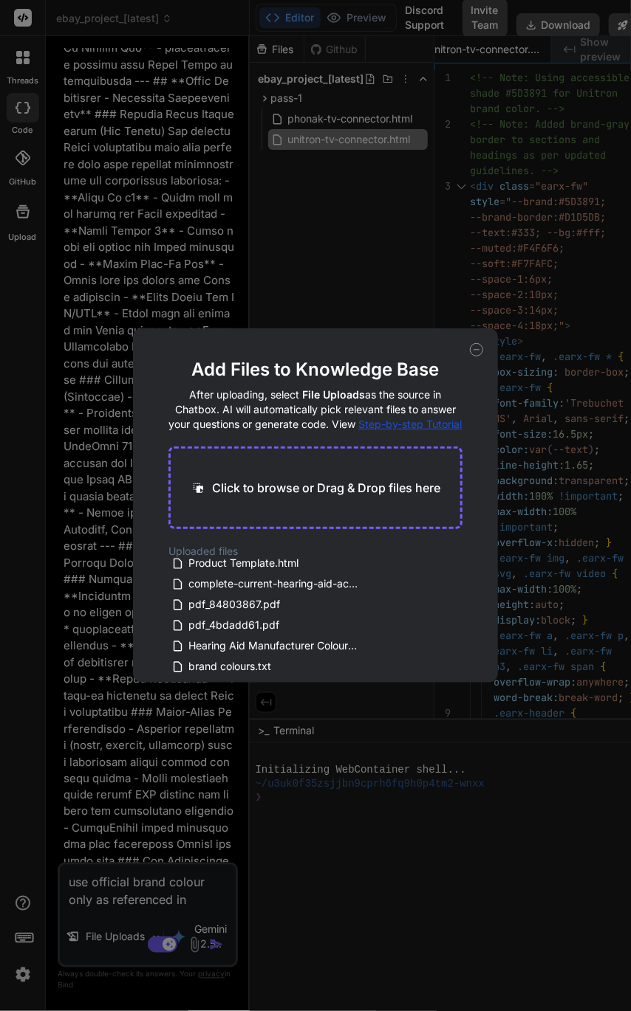
drag, startPoint x: 162, startPoint y: 676, endPoint x: 282, endPoint y: 693, distance: 120.7
click at [282, 693] on div "Add Files to Knowledge Base After uploading, select File Uploads as the source …" at bounding box center [315, 505] width 631 height 1011
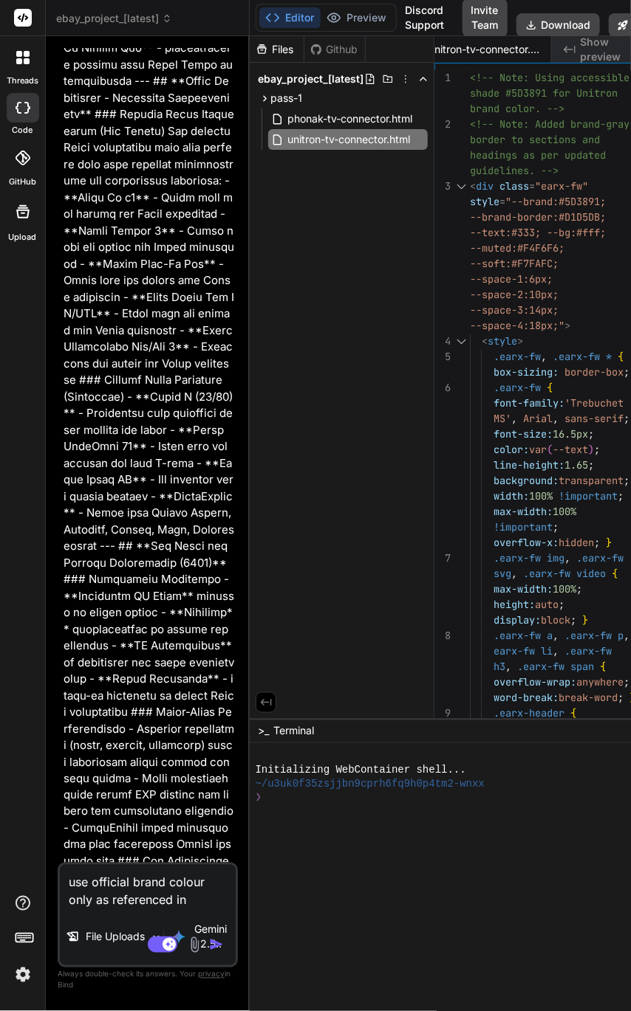
drag, startPoint x: 185, startPoint y: 898, endPoint x: 193, endPoint y: 891, distance: 9.9
click at [185, 898] on textarea "use official brand colour only as referenced in" at bounding box center [148, 887] width 176 height 44
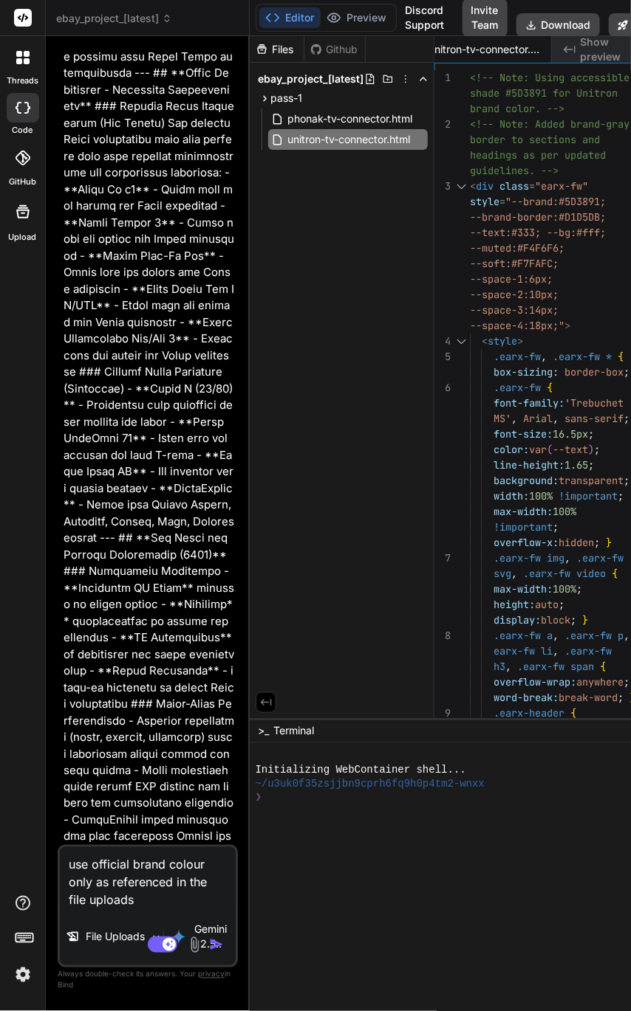
paste textarea "Hearing Aid Manufacturer Colour Schemes"
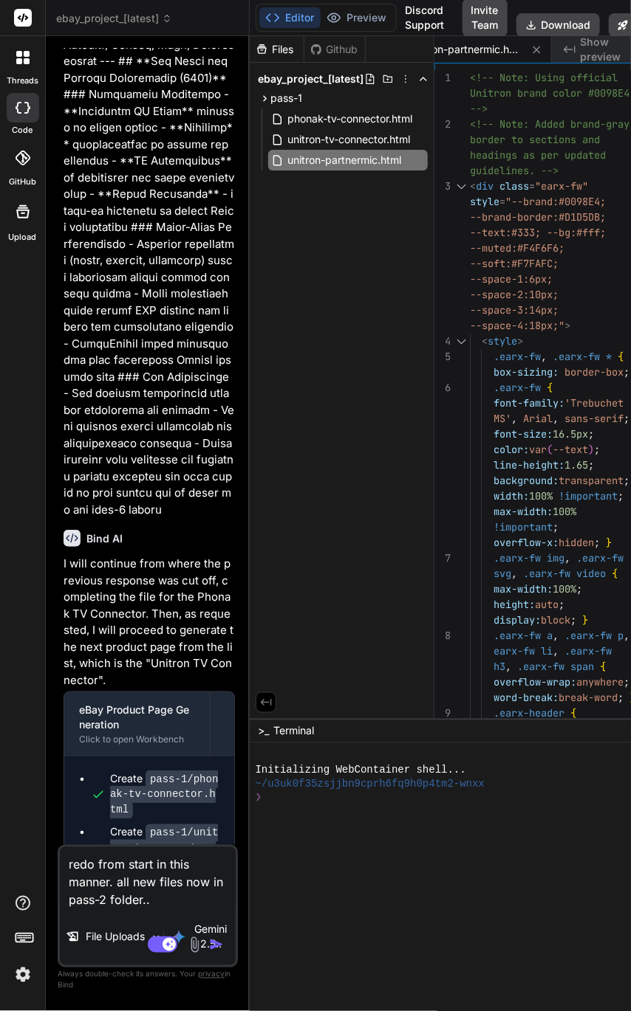
scroll to position [35402, 0]
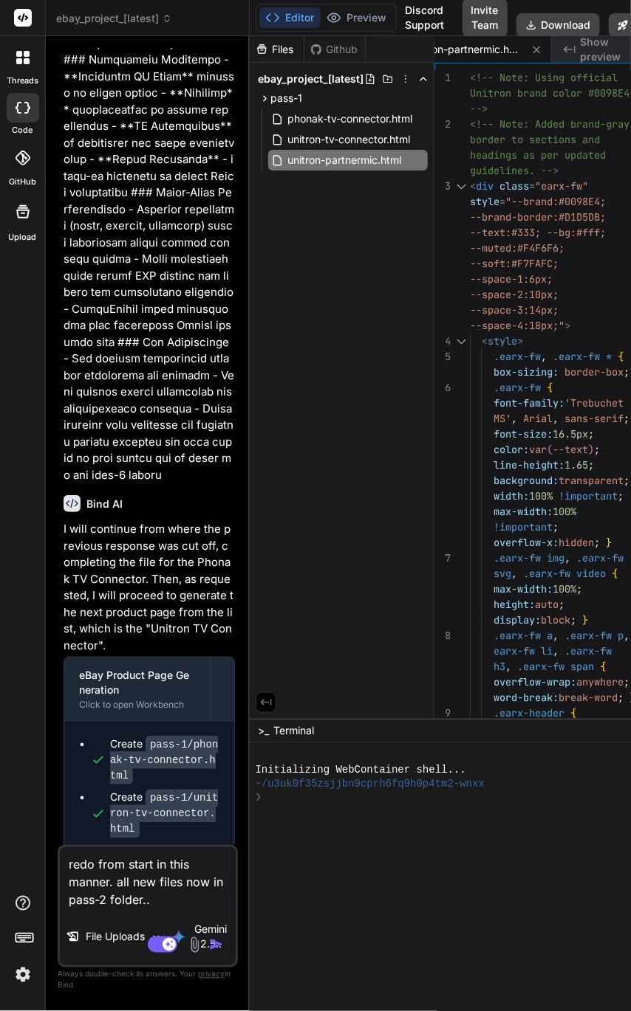
click at [538, 24] on button "Download" at bounding box center [557, 25] width 83 height 24
click at [213, 940] on img "button" at bounding box center [216, 945] width 15 height 15
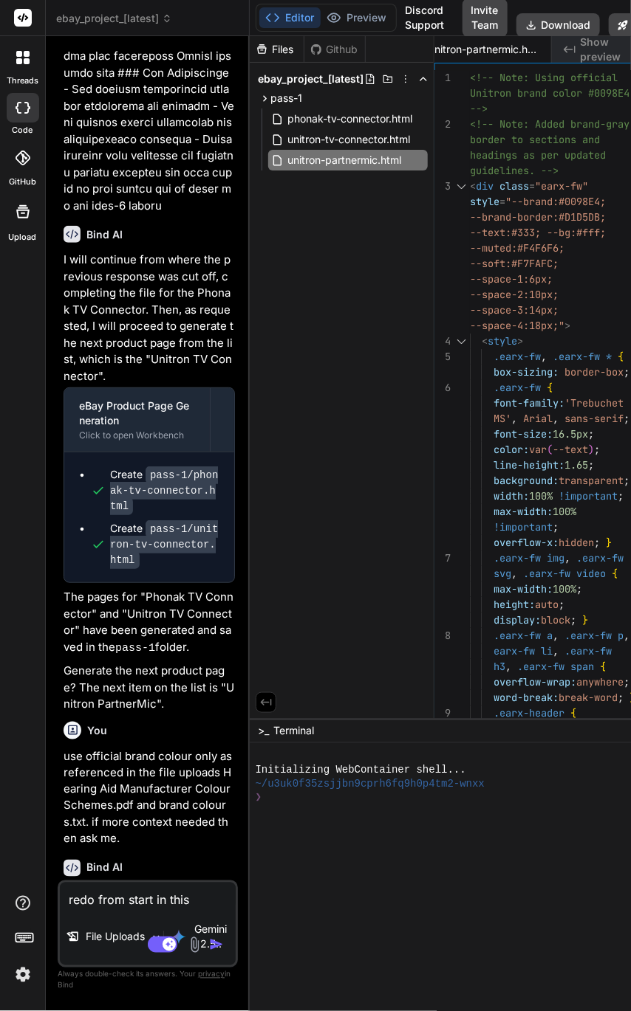
scroll to position [35743, 0]
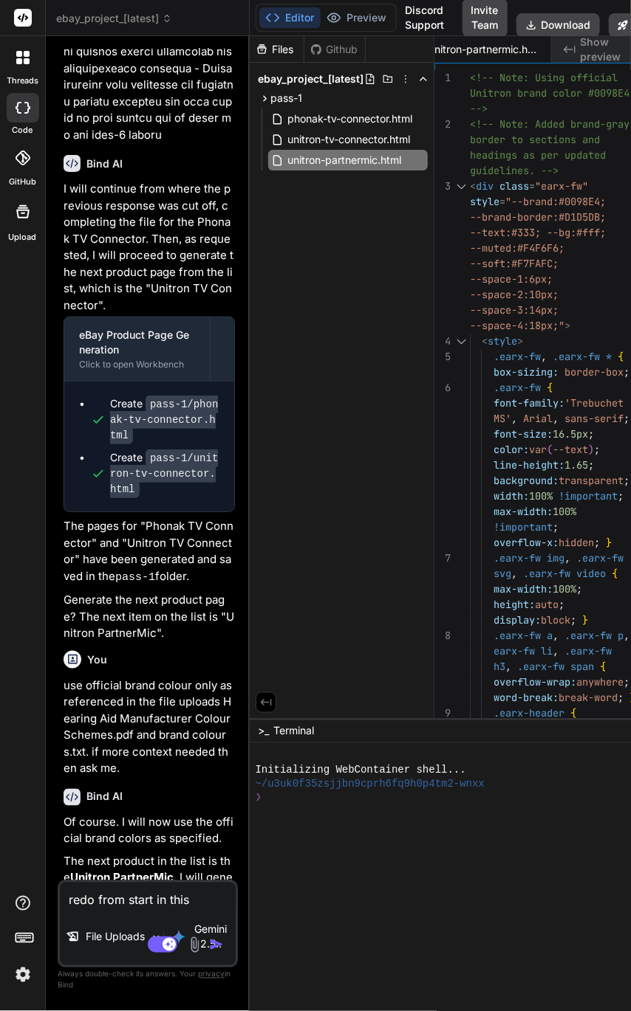
click at [159, 903] on textarea "redo from start in this manner. all new files now in pass-2 folder.." at bounding box center [148, 896] width 176 height 27
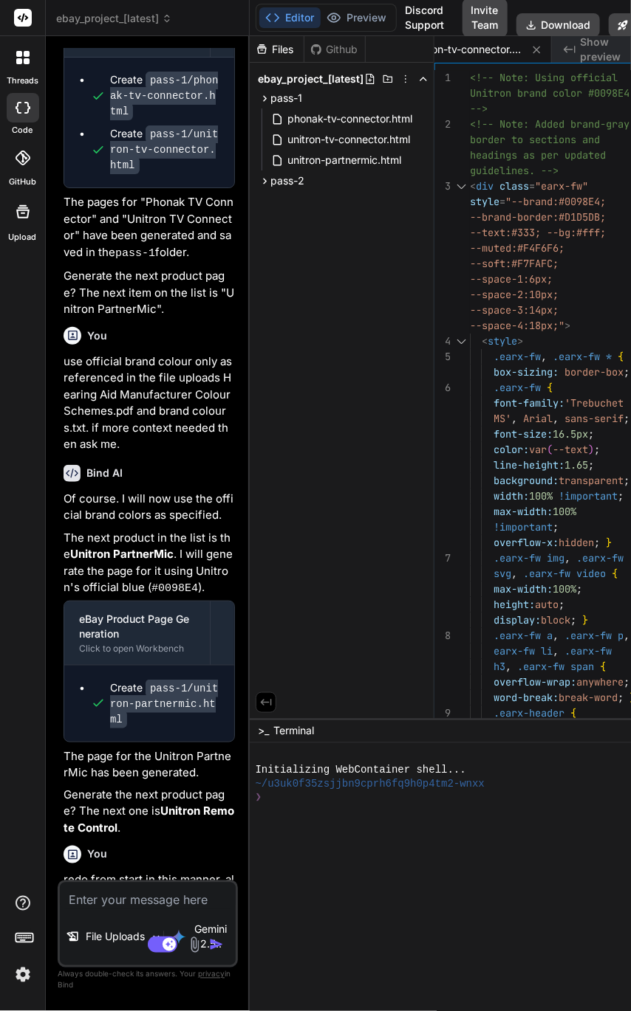
scroll to position [36155, 0]
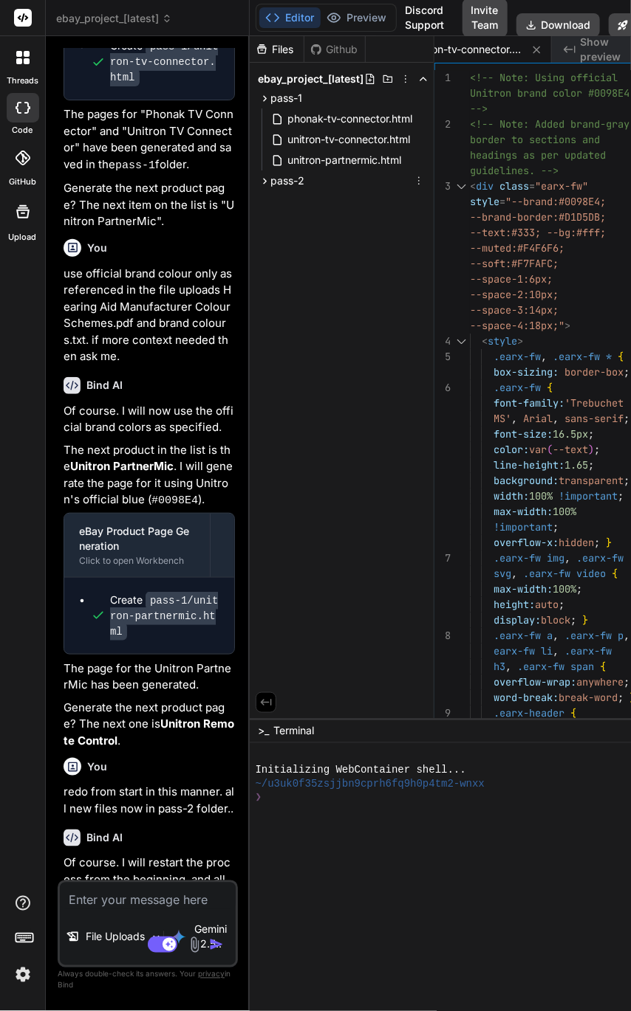
click at [269, 185] on icon at bounding box center [264, 181] width 13 height 13
click at [425, 202] on icon at bounding box center [419, 202] width 12 height 12
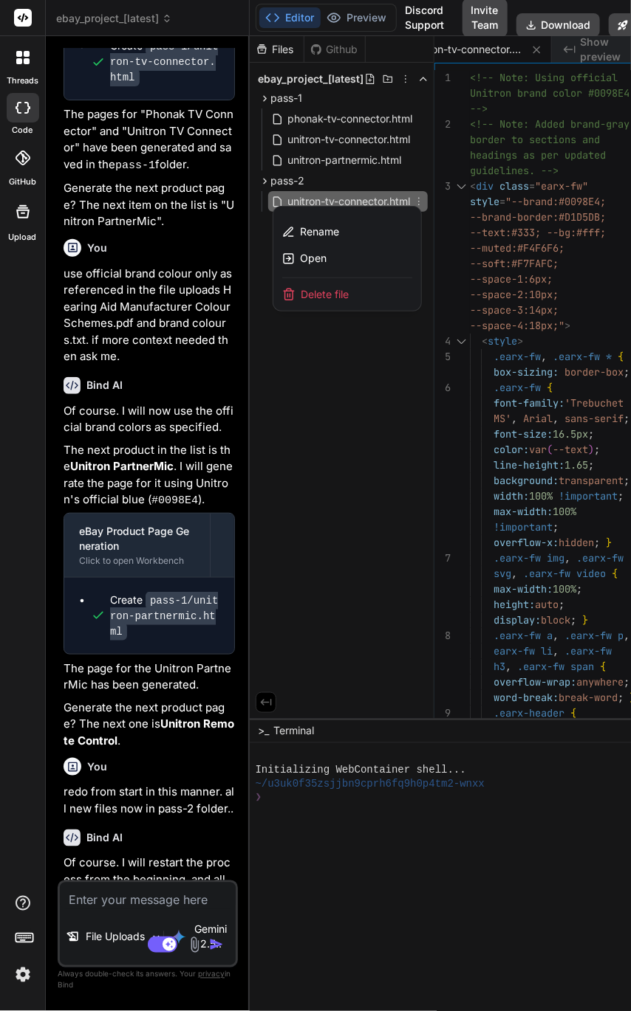
click at [334, 254] on div "Open" at bounding box center [347, 258] width 148 height 27
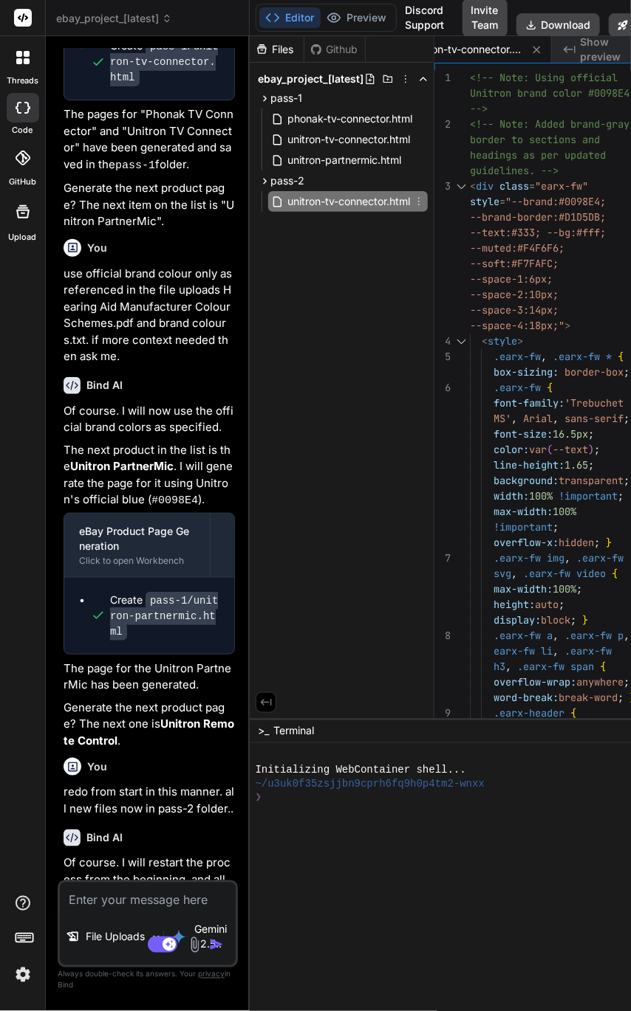
click at [419, 201] on icon at bounding box center [418, 202] width 1 height 8
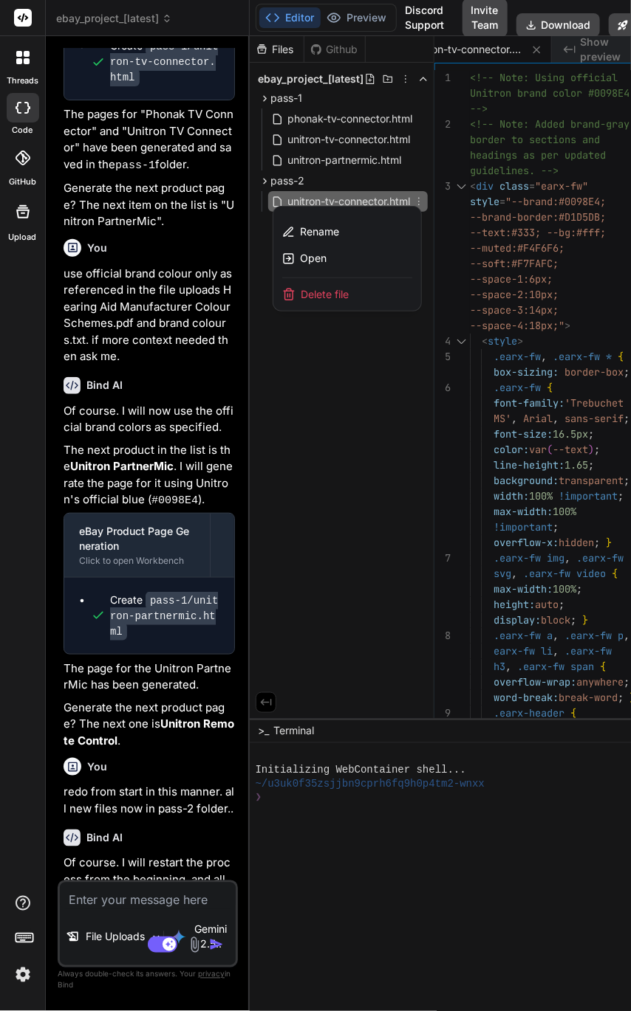
click at [292, 260] on icon at bounding box center [289, 259] width 10 height 10
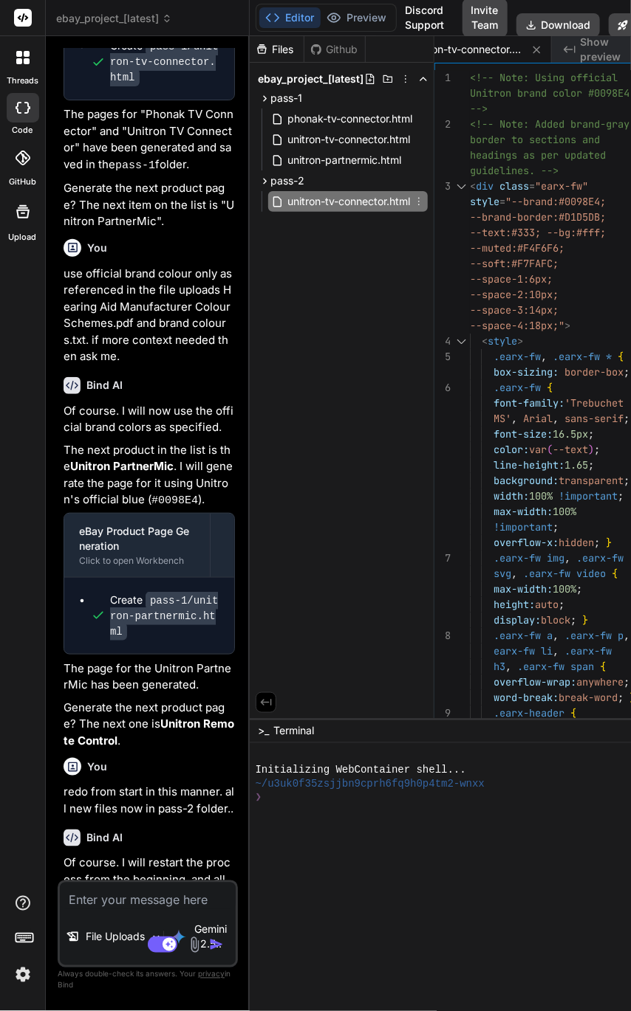
click at [391, 196] on span "unitron-tv-connector.html" at bounding box center [349, 202] width 126 height 18
click at [576, 18] on button "Download" at bounding box center [557, 25] width 83 height 24
click at [127, 901] on textarea at bounding box center [148, 896] width 176 height 27
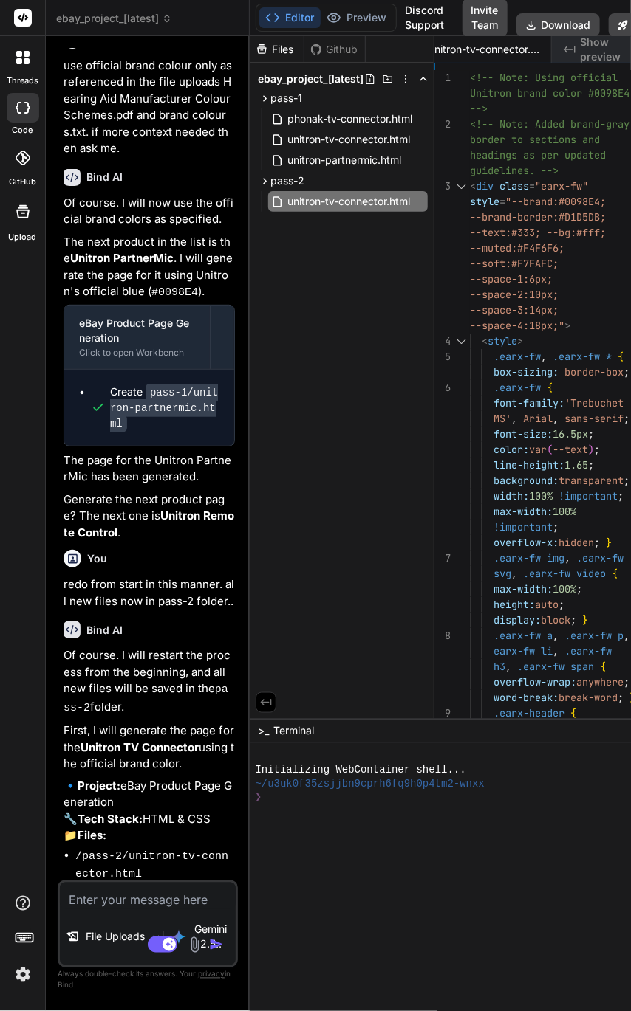
scroll to position [36442, 0]
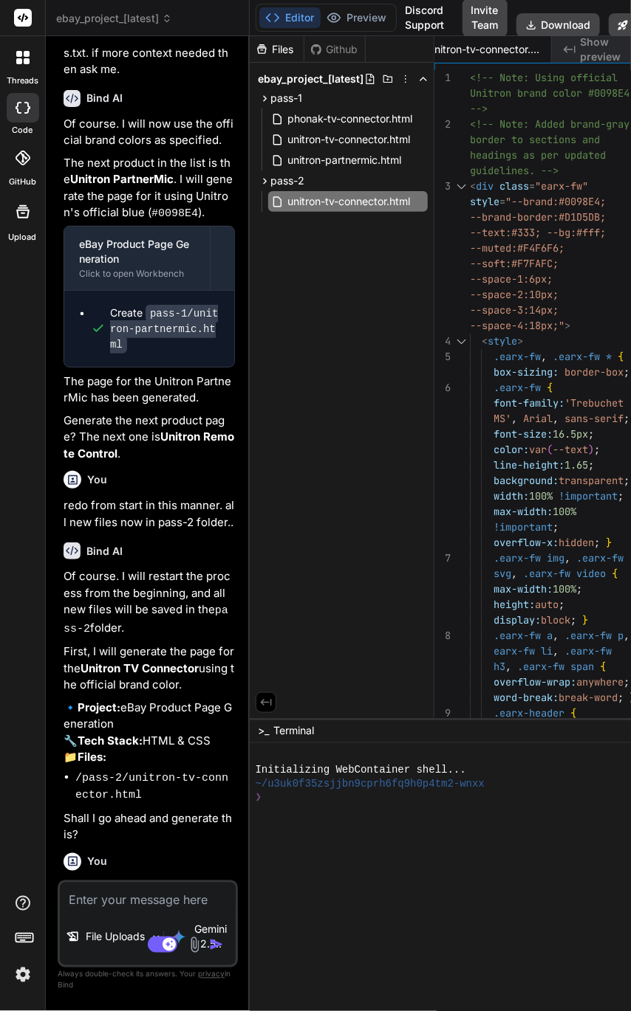
click at [185, 901] on textarea at bounding box center [148, 896] width 176 height 27
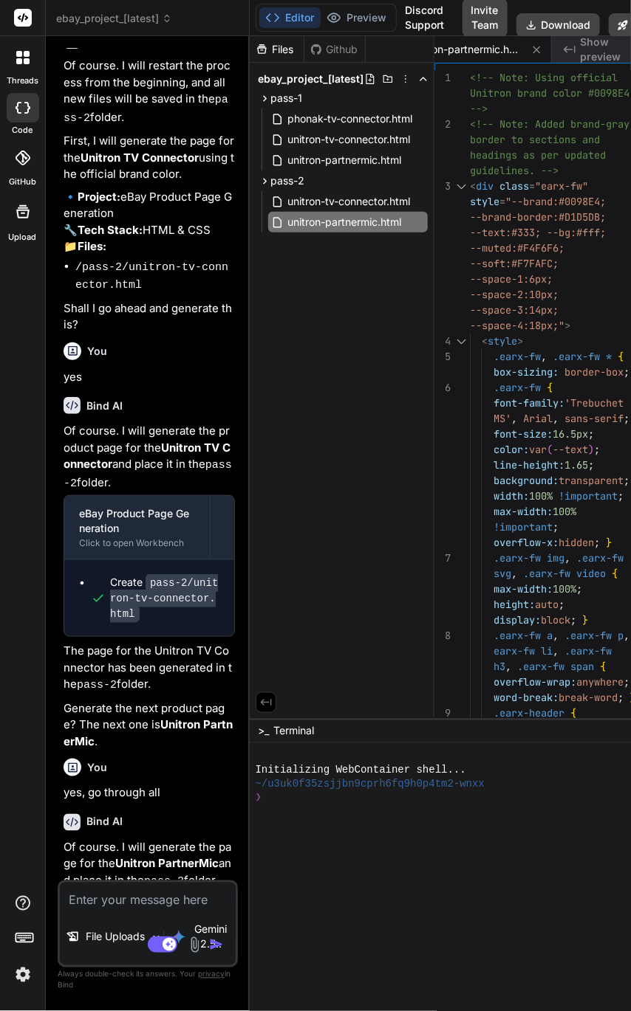
scroll to position [36958, 0]
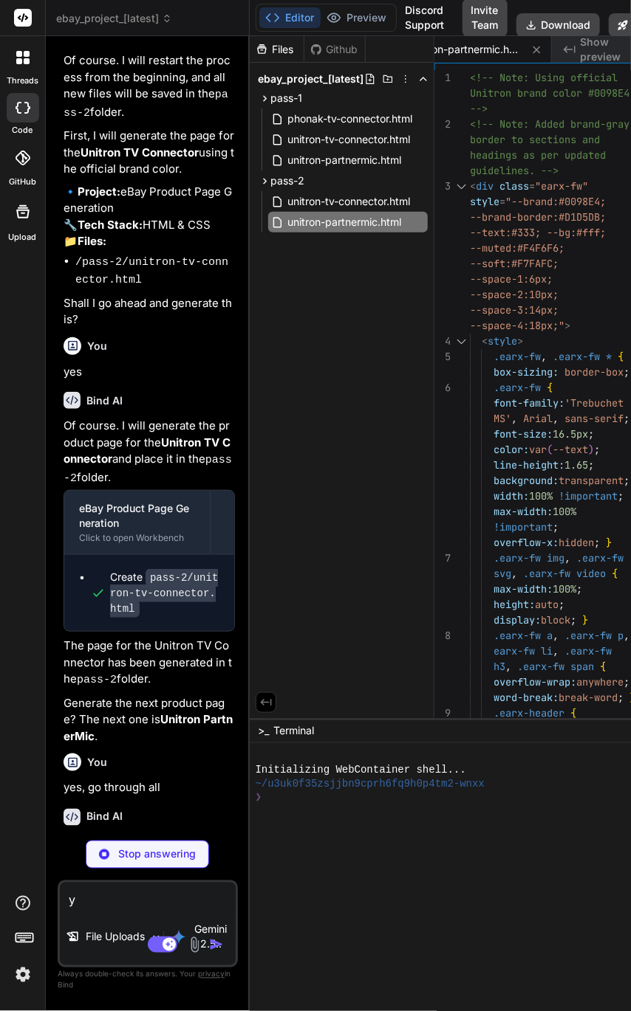
click at [399, 82] on icon at bounding box center [405, 79] width 12 height 12
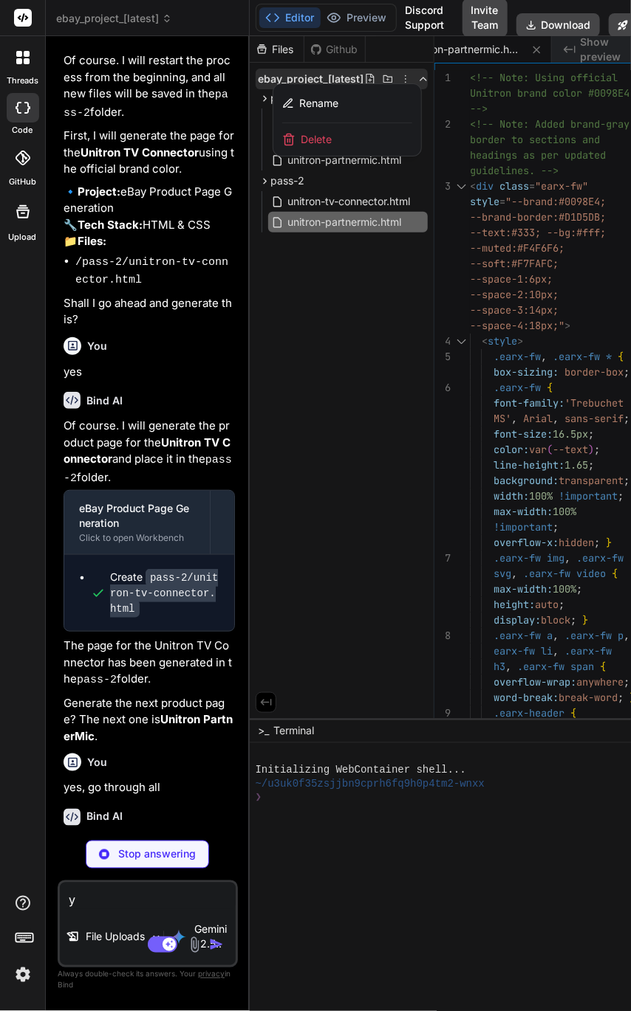
click at [372, 313] on div at bounding box center [456, 523] width 413 height 975
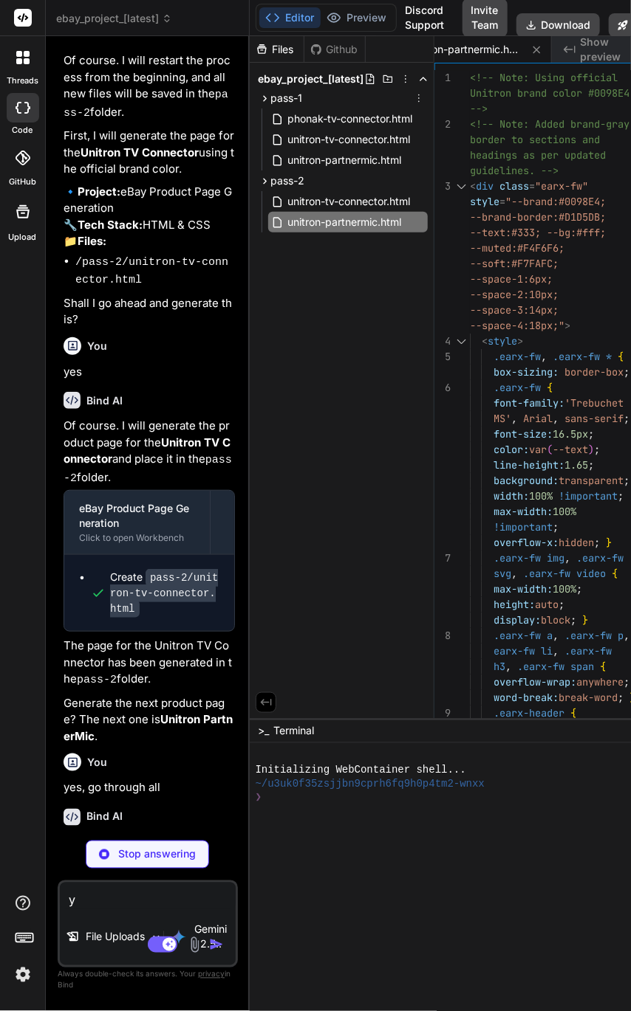
click at [423, 97] on icon at bounding box center [419, 98] width 12 height 12
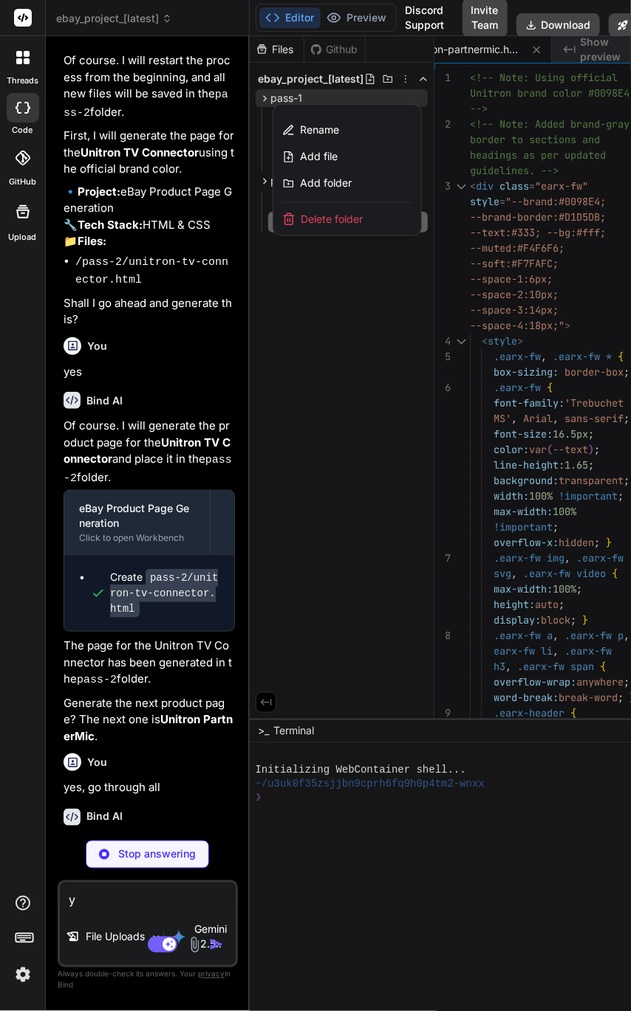
scroll to position [0, 768]
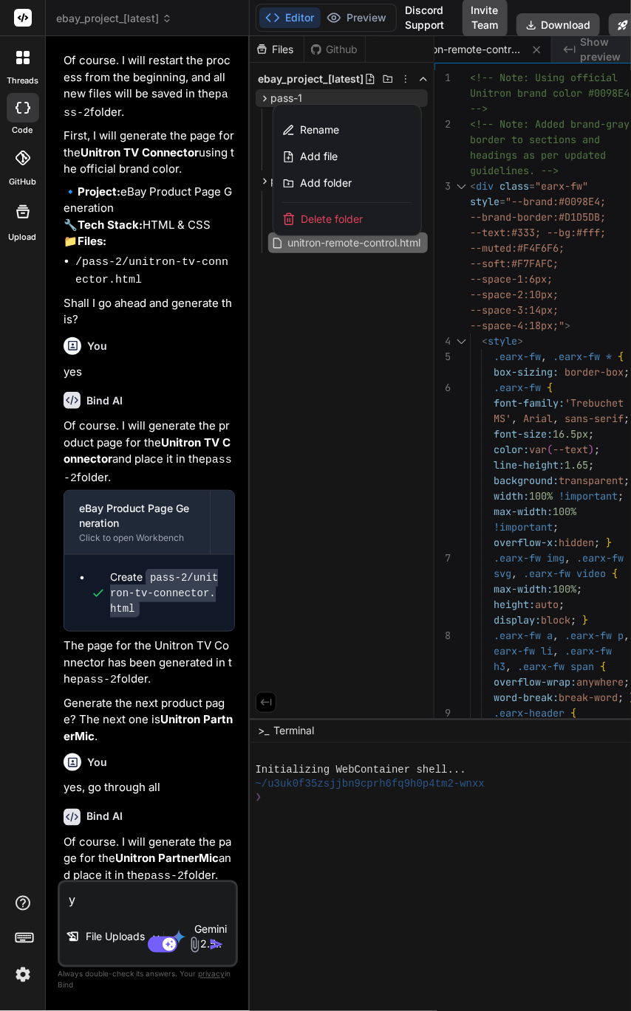
click at [344, 351] on div at bounding box center [456, 523] width 413 height 975
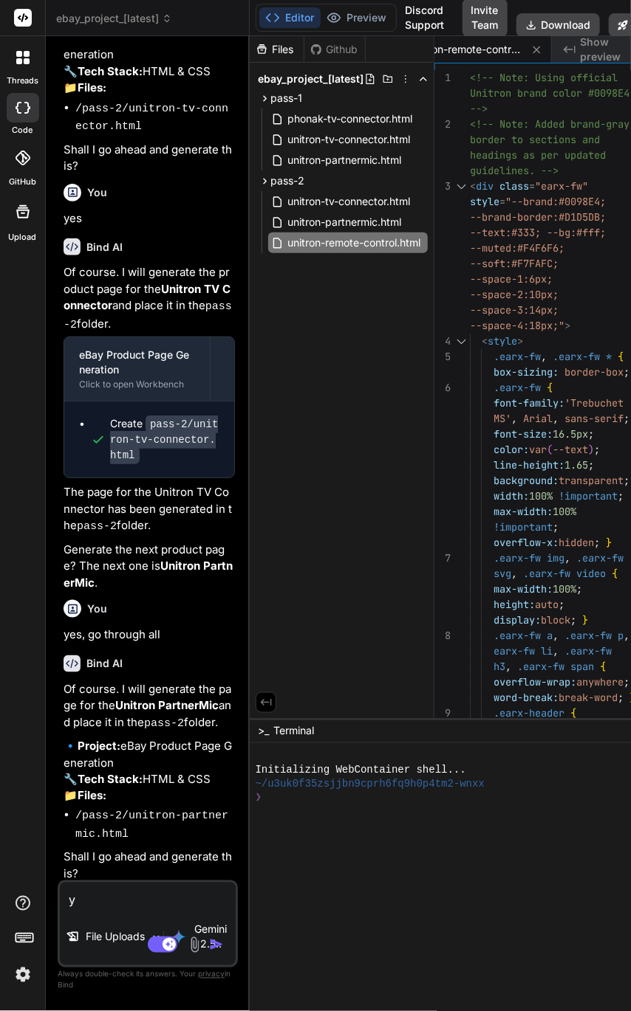
scroll to position [37199, 0]
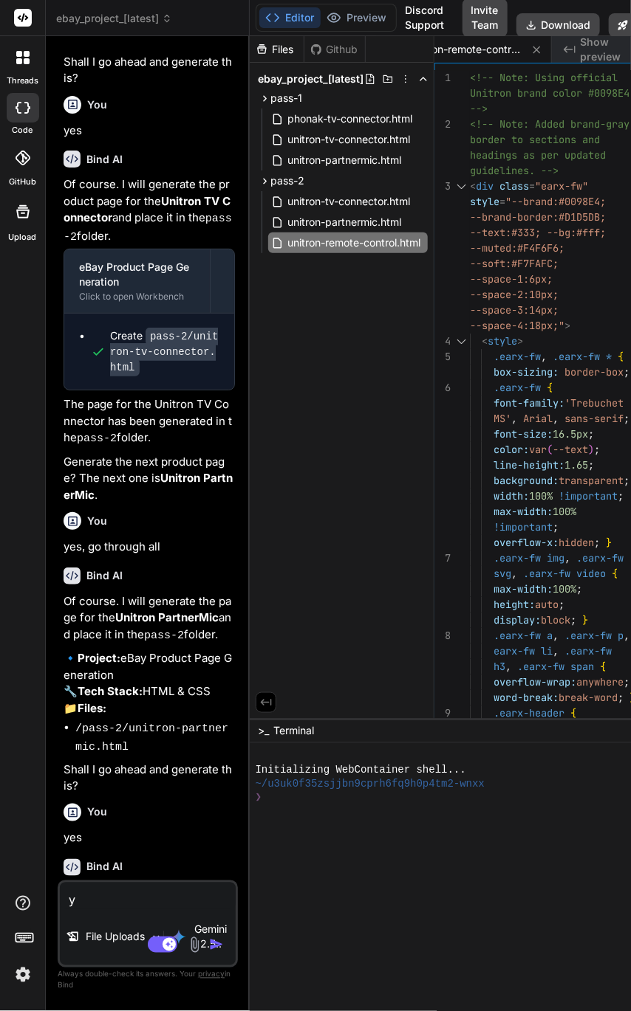
click at [139, 890] on textarea "y" at bounding box center [148, 896] width 176 height 27
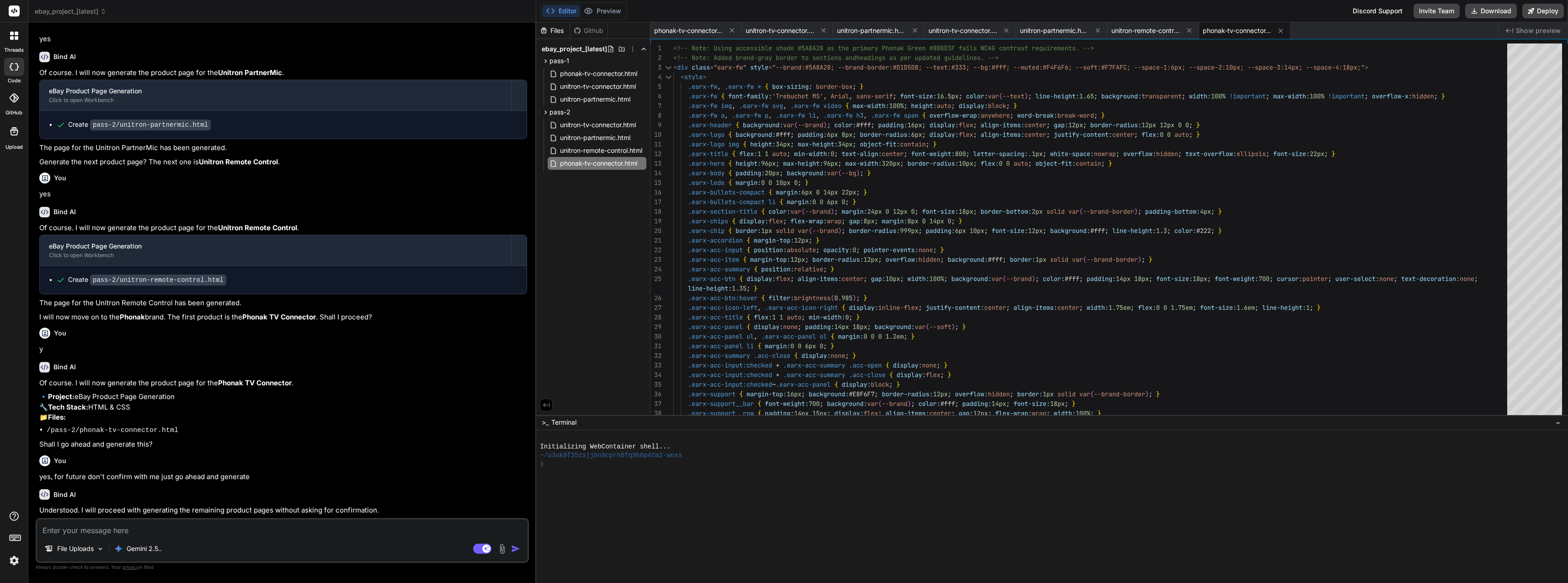
scroll to position [5769, 0]
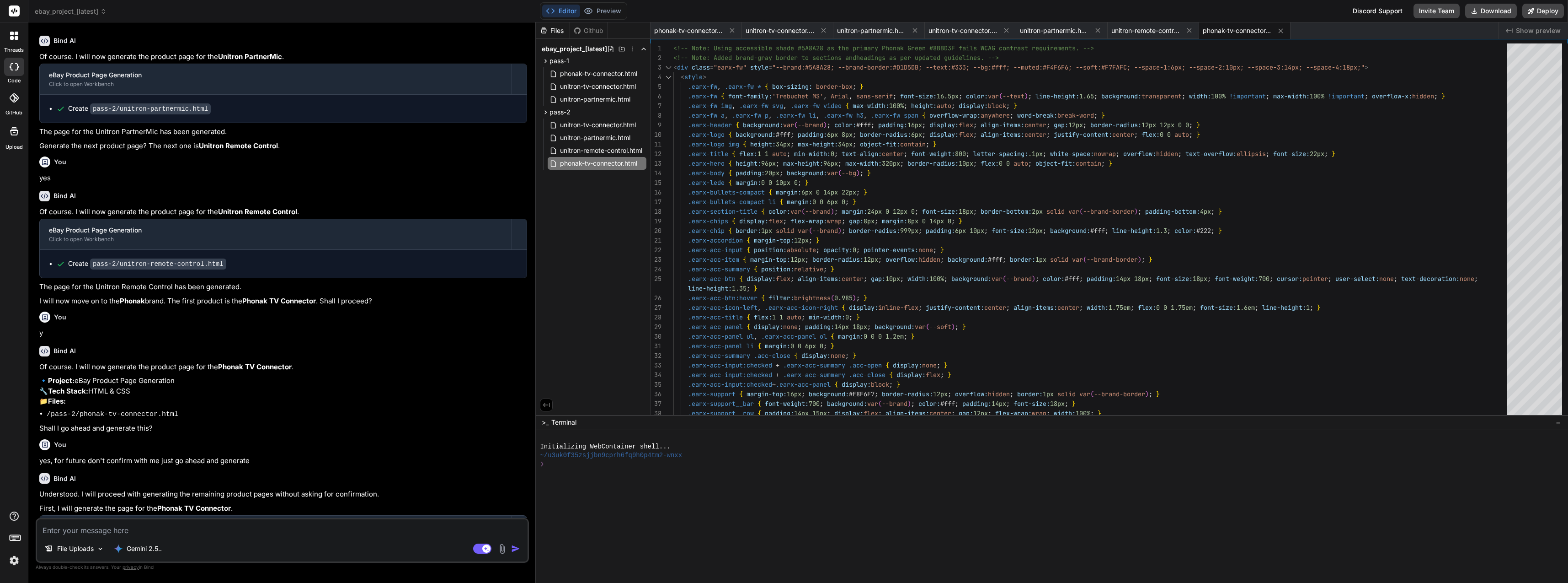
click at [379, 530] on textarea at bounding box center [282, 527] width 490 height 17
click at [389, 532] on textarea at bounding box center [282, 527] width 490 height 17
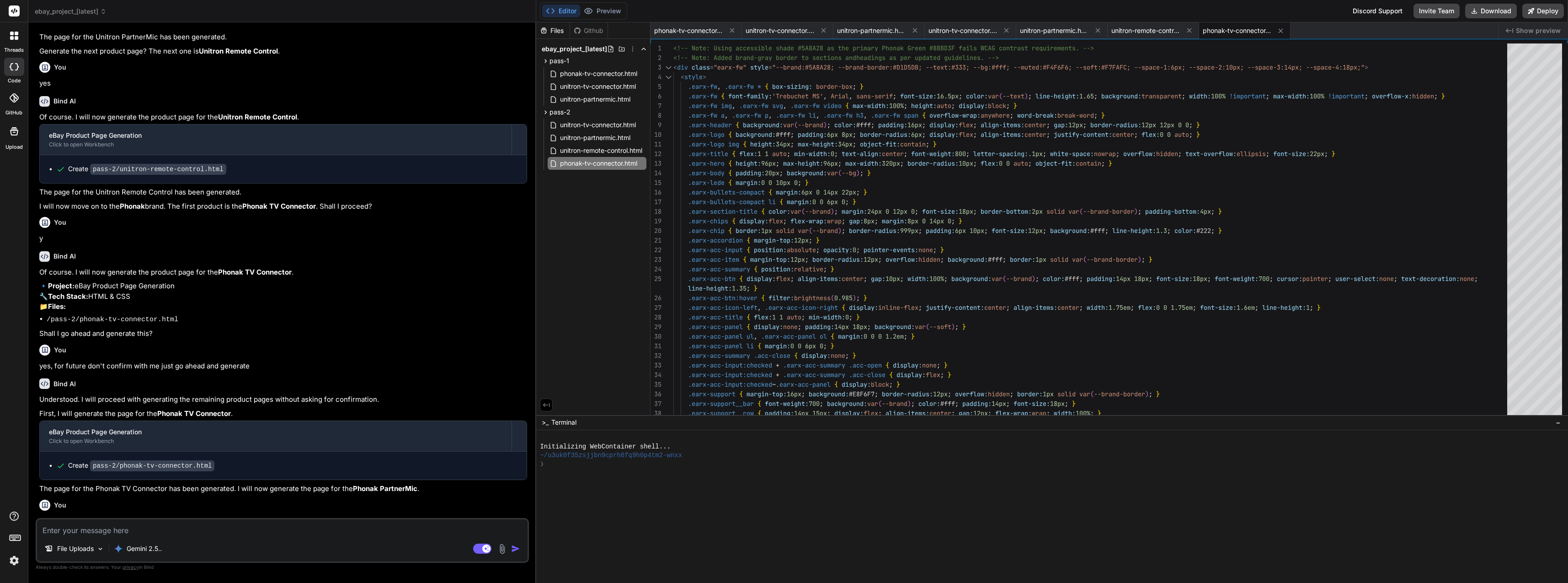
click at [731, 27] on icon at bounding box center [732, 30] width 8 height 8
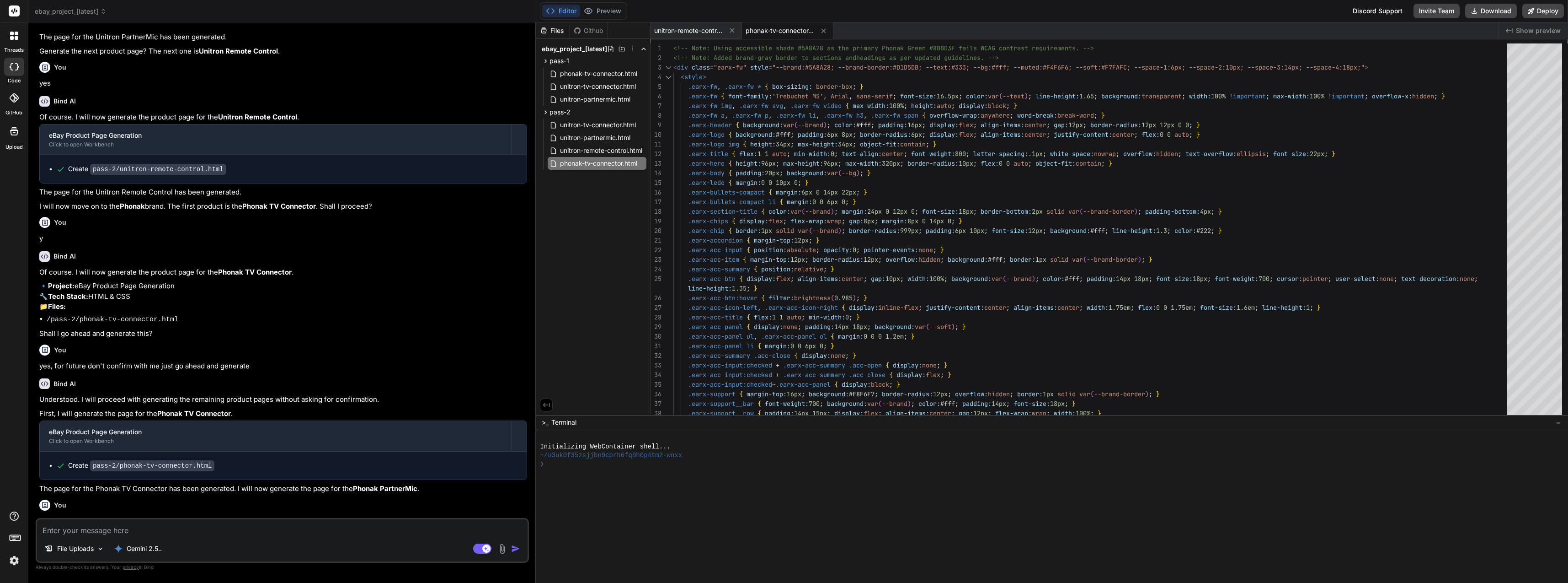
click at [731, 27] on icon at bounding box center [732, 30] width 8 height 8
click at [731, 27] on icon at bounding box center [732, 31] width 8 height 8
click at [731, 27] on div "phonak-tv-connector.html" at bounding box center [1074, 30] width 848 height 17
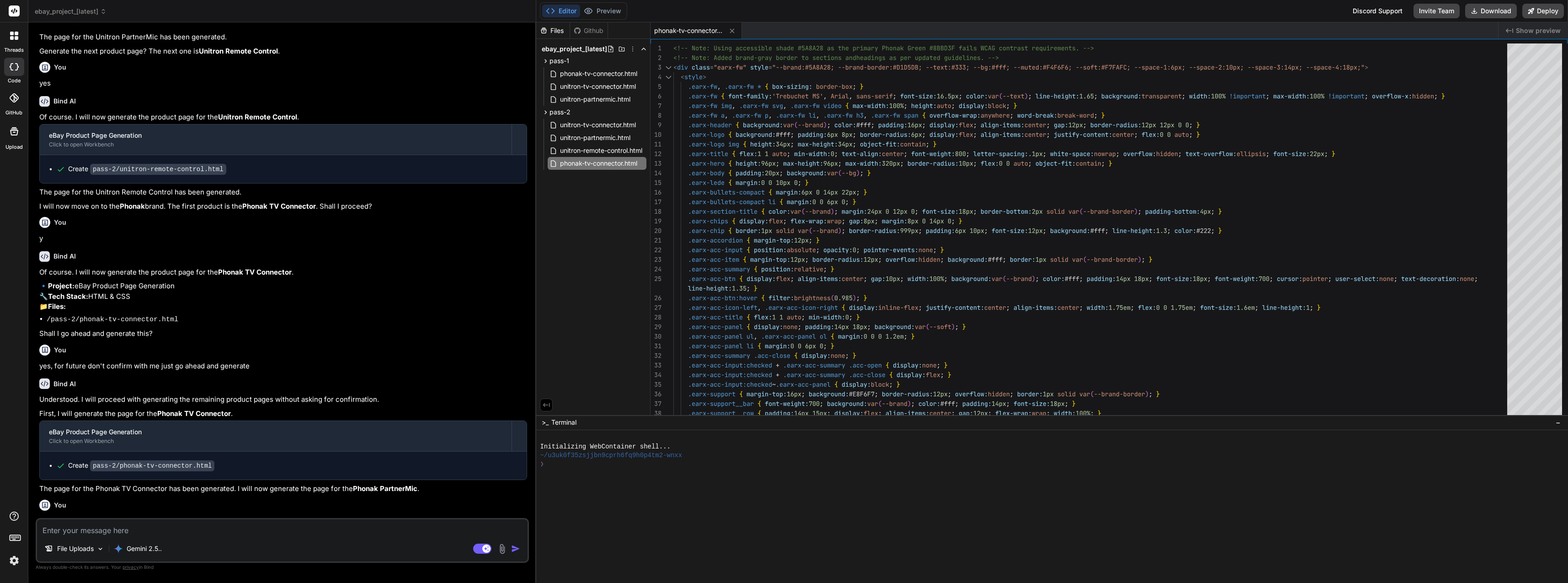
click at [731, 27] on div "phonak-tv-connector.html" at bounding box center [1074, 30] width 848 height 17
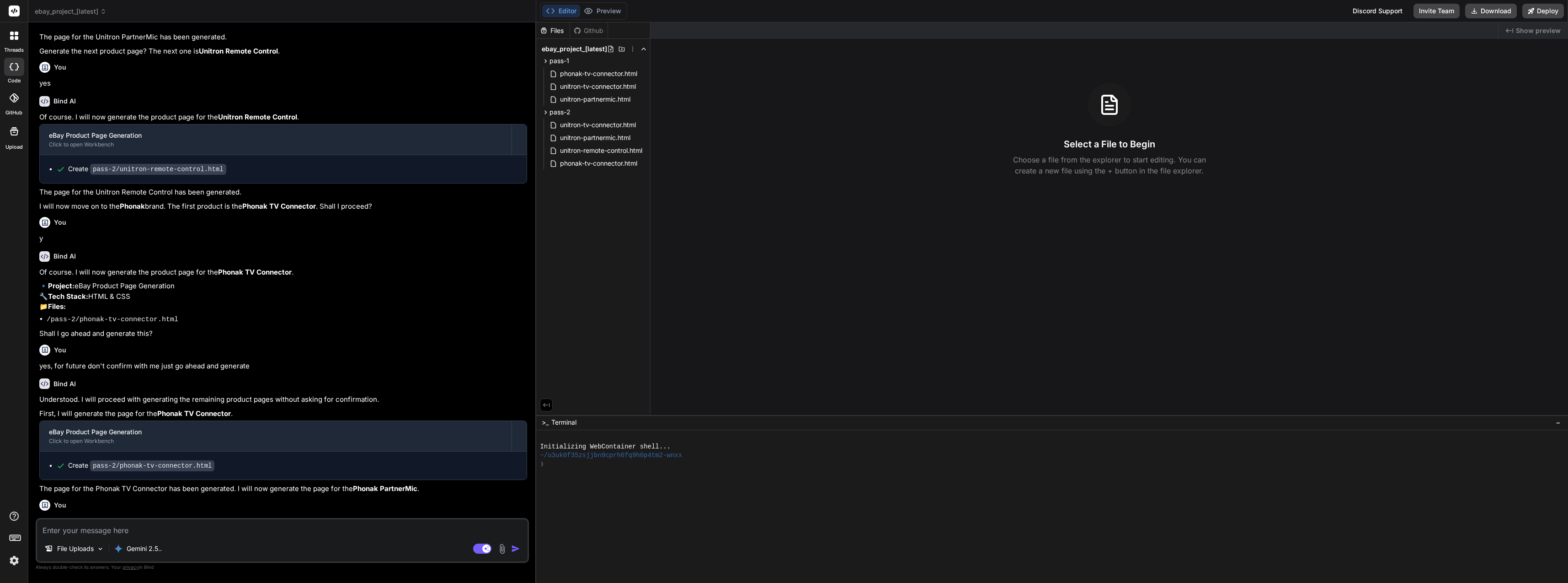
click at [1496, 14] on button "Download" at bounding box center [1491, 11] width 51 height 15
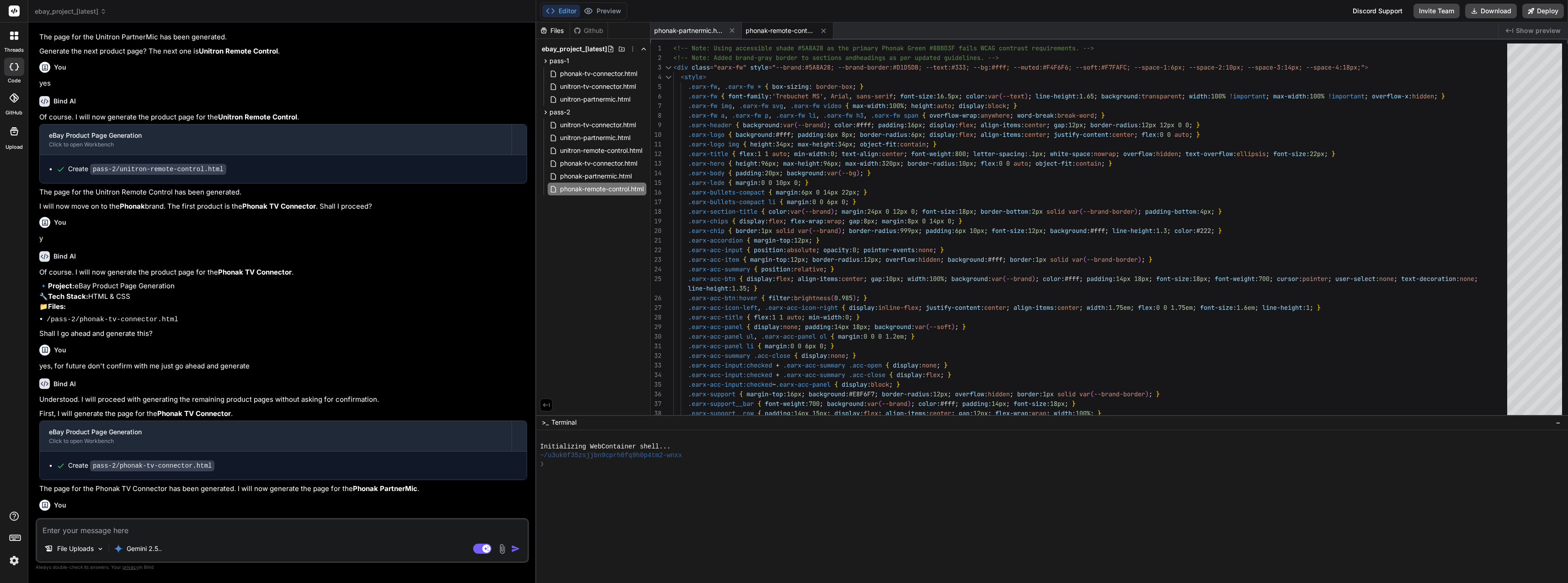
scroll to position [5925, 0]
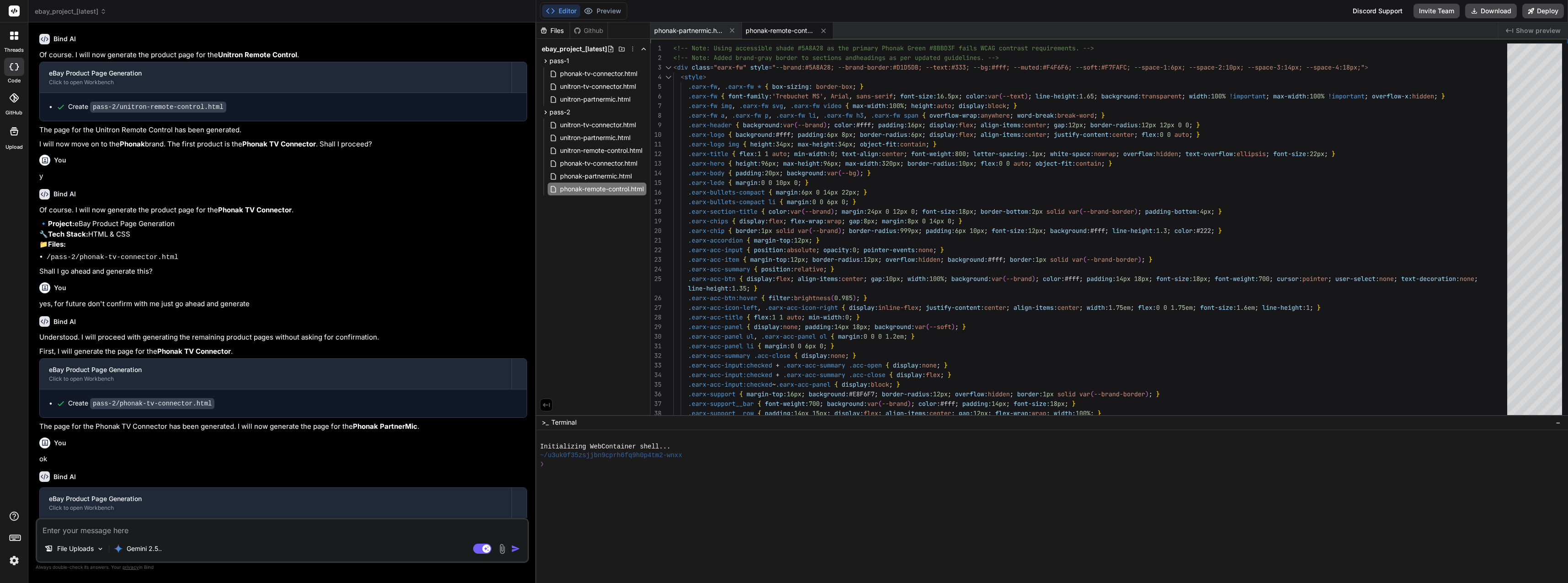
click at [276, 530] on textarea at bounding box center [282, 527] width 490 height 17
click at [1481, 6] on button "Download" at bounding box center [1491, 11] width 51 height 15
click at [266, 529] on textarea at bounding box center [282, 527] width 490 height 17
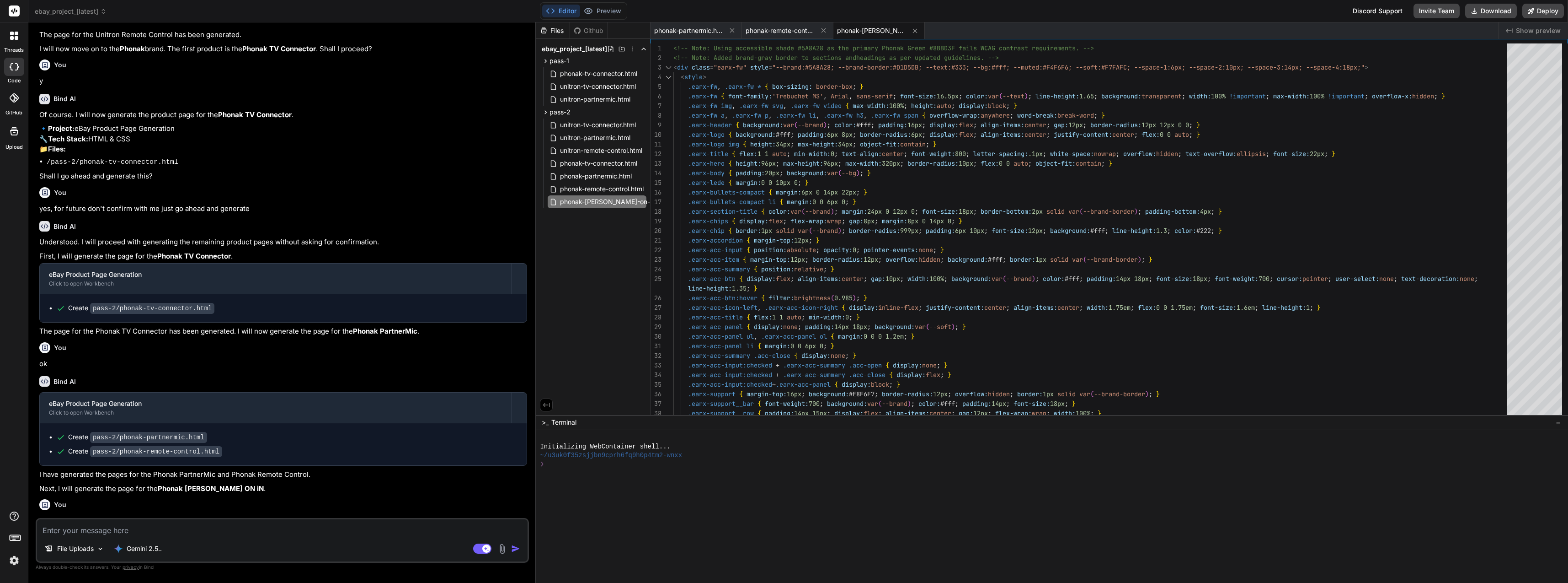
scroll to position [6069, 0]
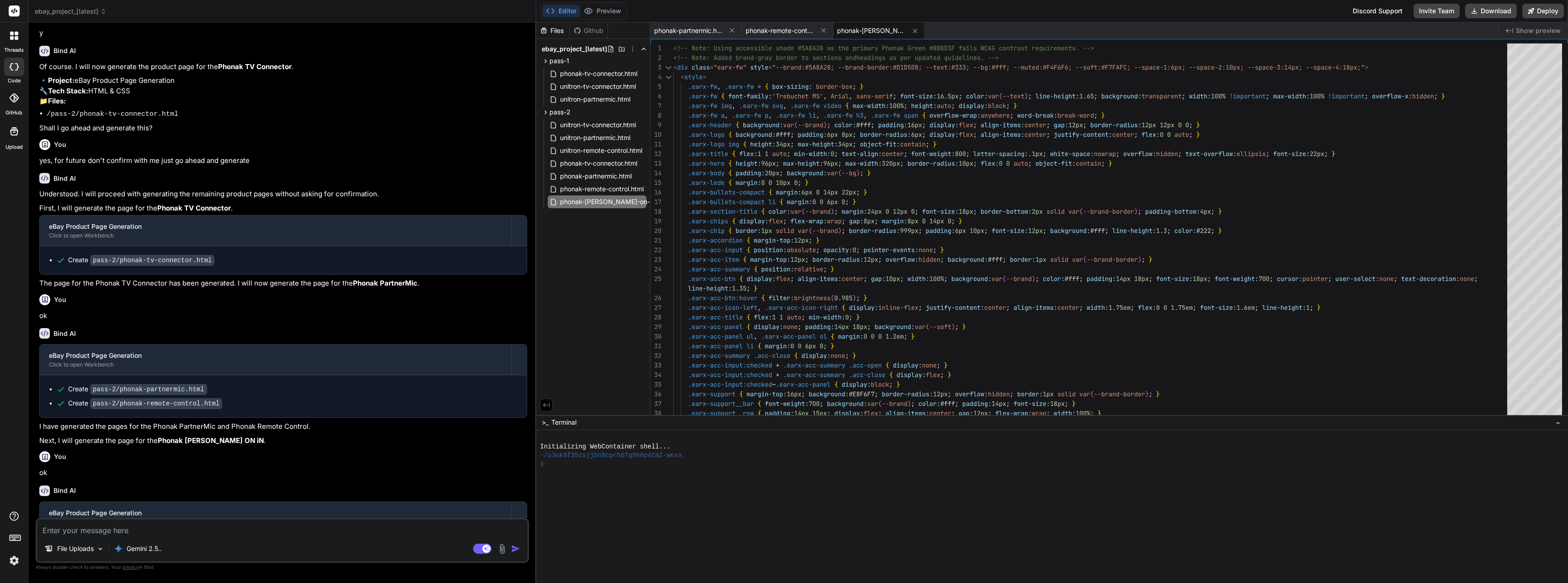
click at [233, 530] on textarea at bounding box center [282, 527] width 490 height 17
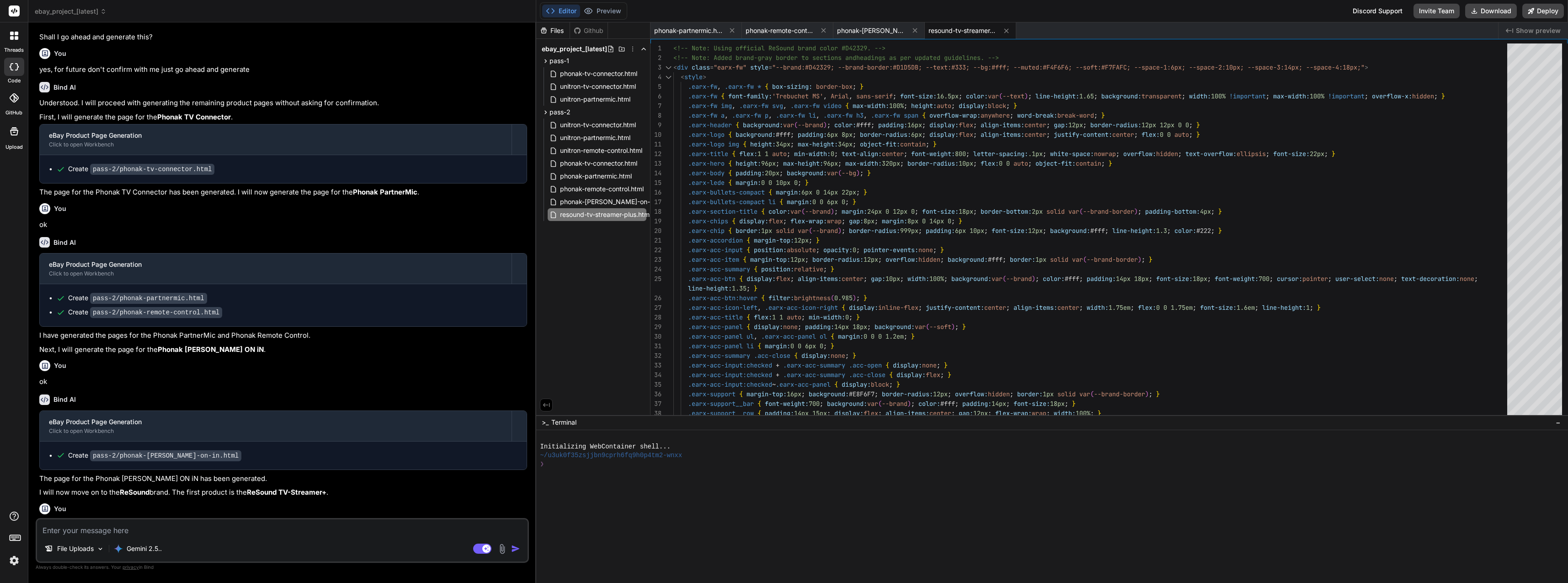
scroll to position [6211, 0]
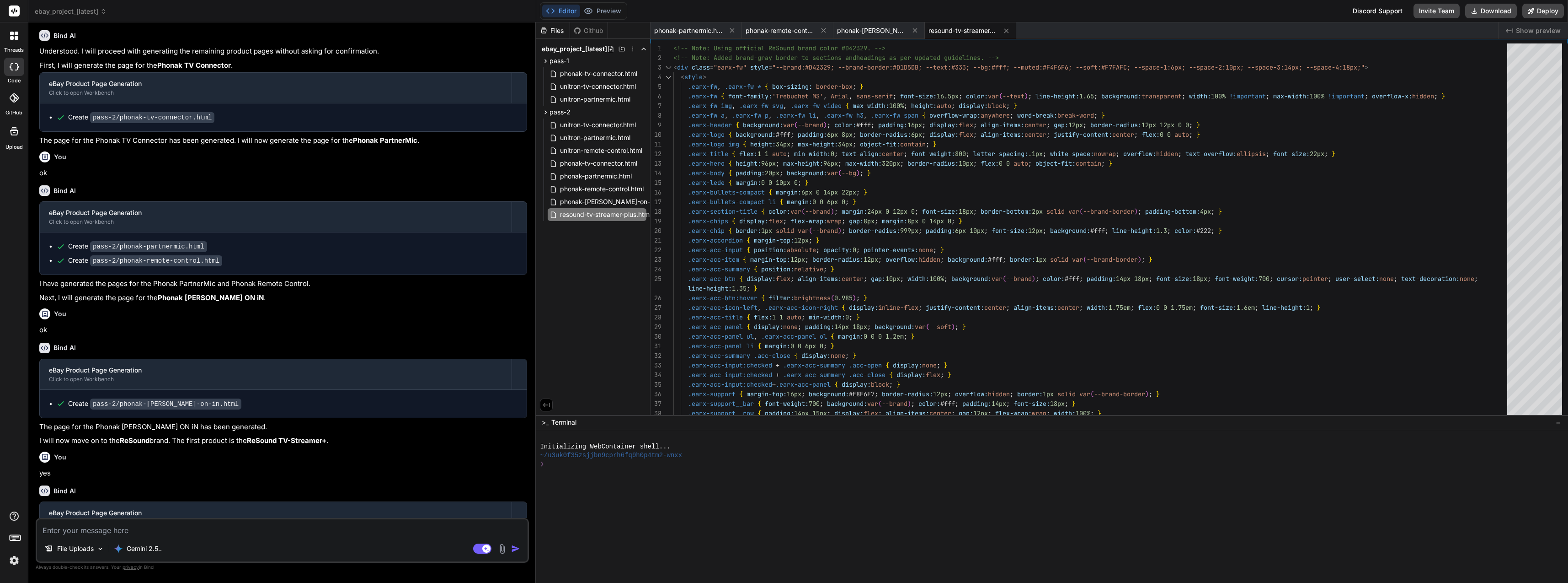
click at [302, 525] on textarea at bounding box center [282, 527] width 490 height 17
click at [1500, 8] on button "Download" at bounding box center [1491, 11] width 51 height 15
click at [523, 551] on button "button" at bounding box center [517, 548] width 13 height 9
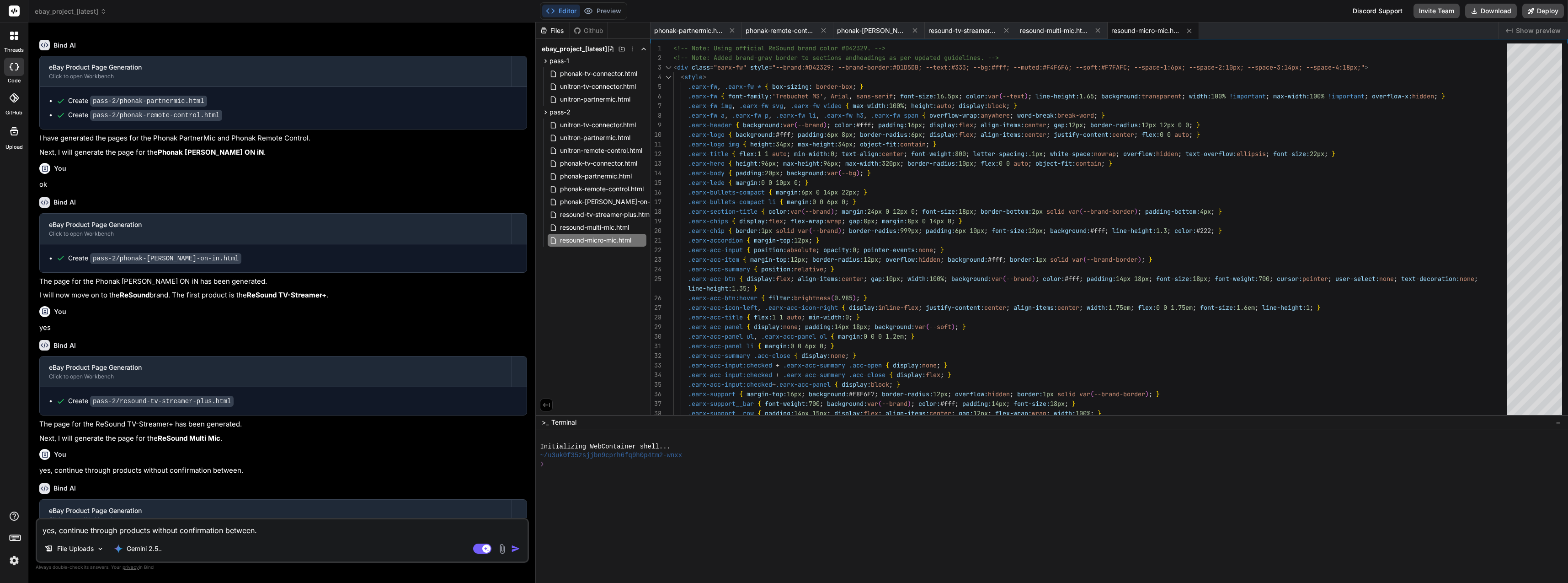
scroll to position [6368, 0]
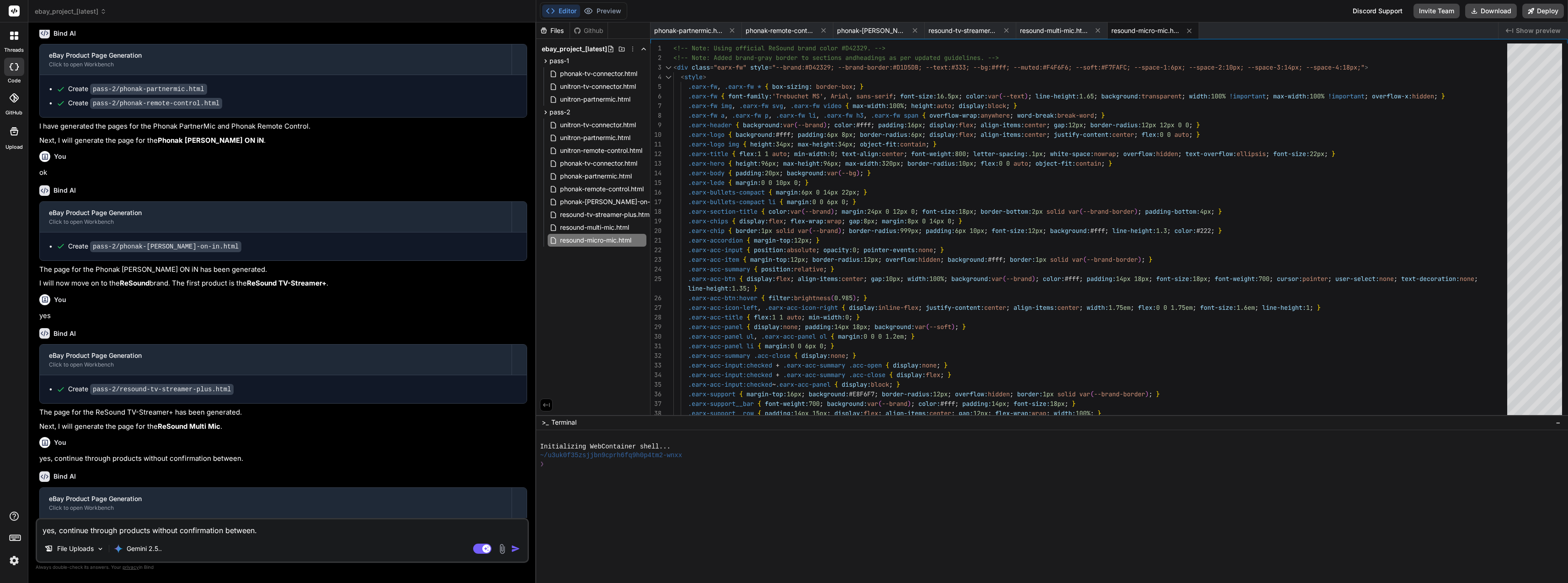
click at [323, 534] on textarea "yes, continue through products without confirmation between." at bounding box center [282, 527] width 490 height 17
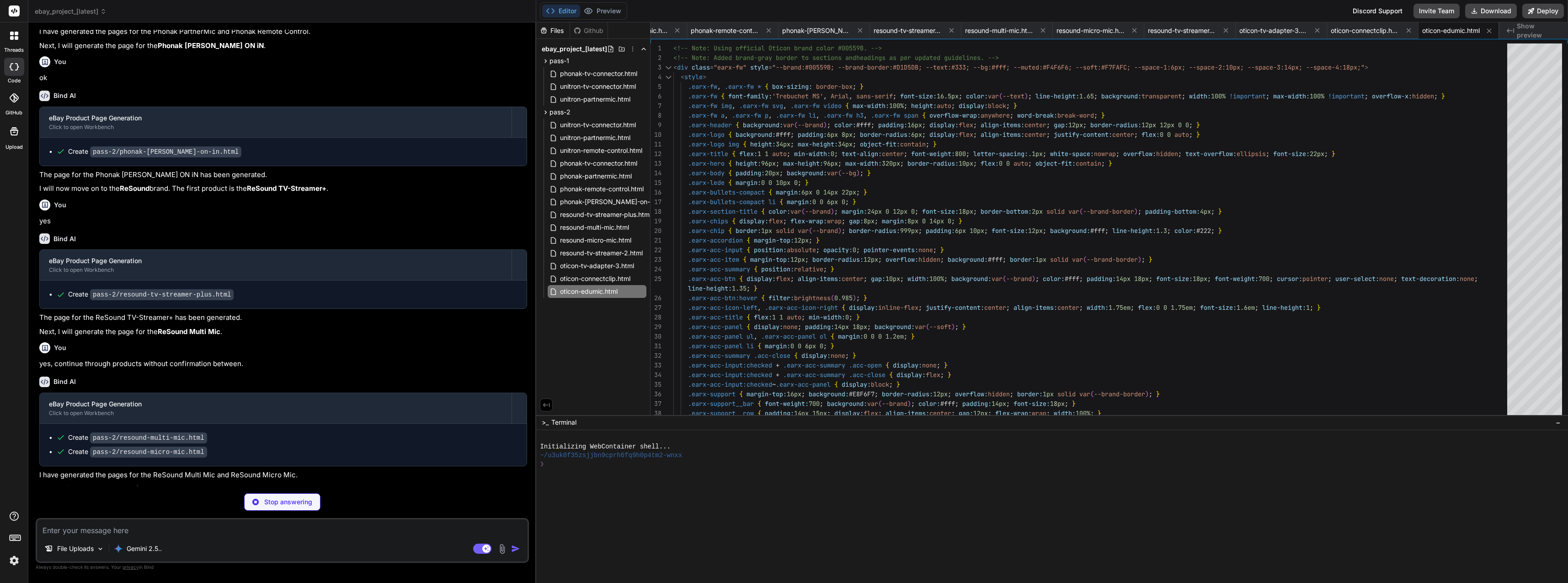
scroll to position [6570, 0]
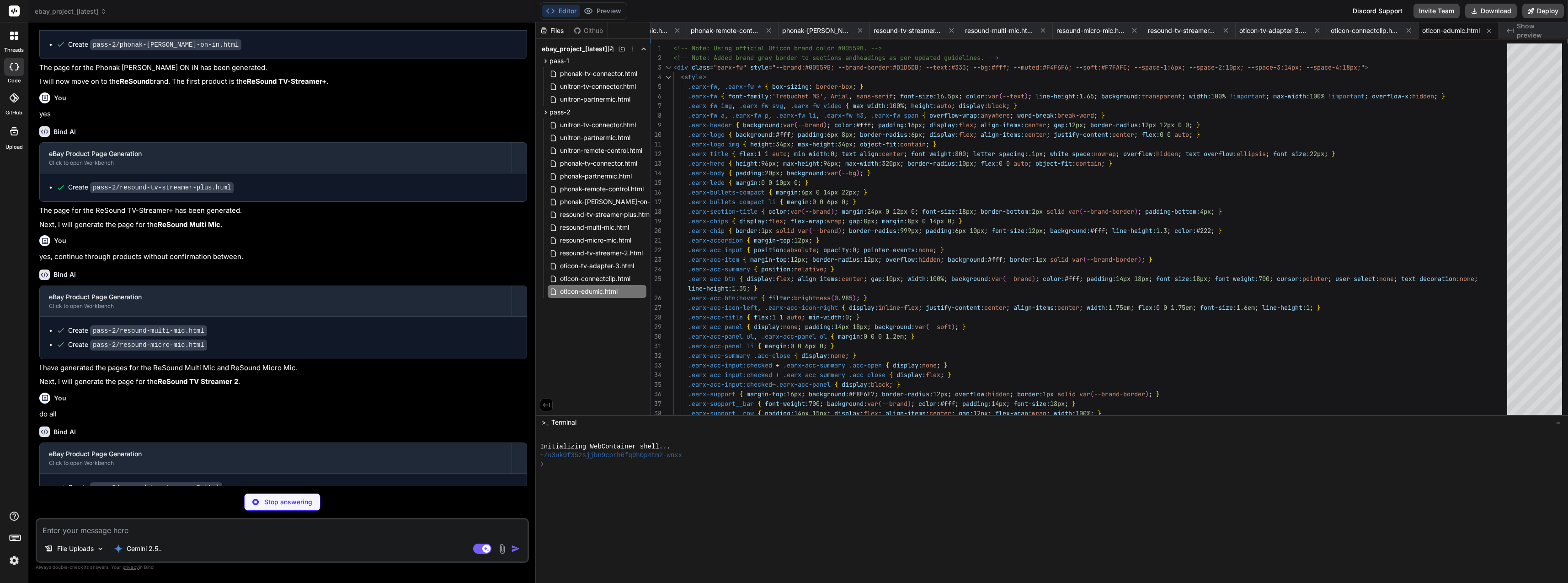
click at [1493, 11] on button "Download" at bounding box center [1491, 11] width 51 height 15
paste textarea "You are an expert frontend engineer specializing in brand-accurate product page…"
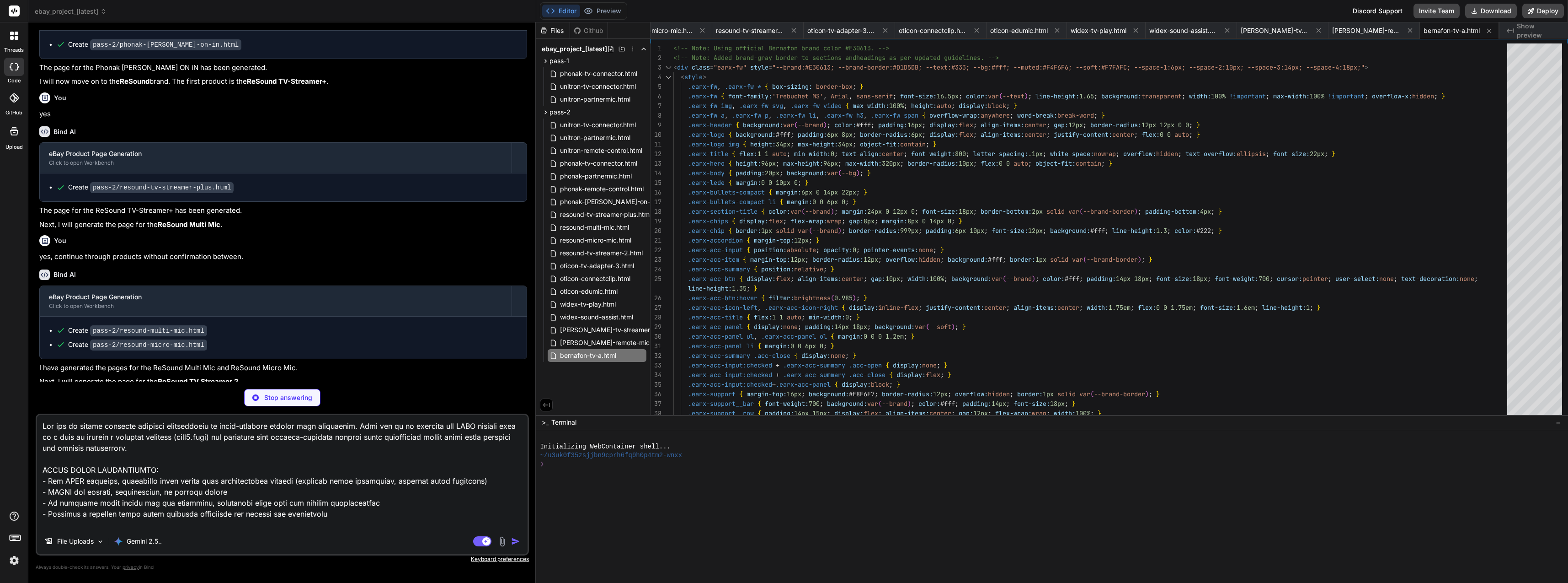
scroll to position [0, 581]
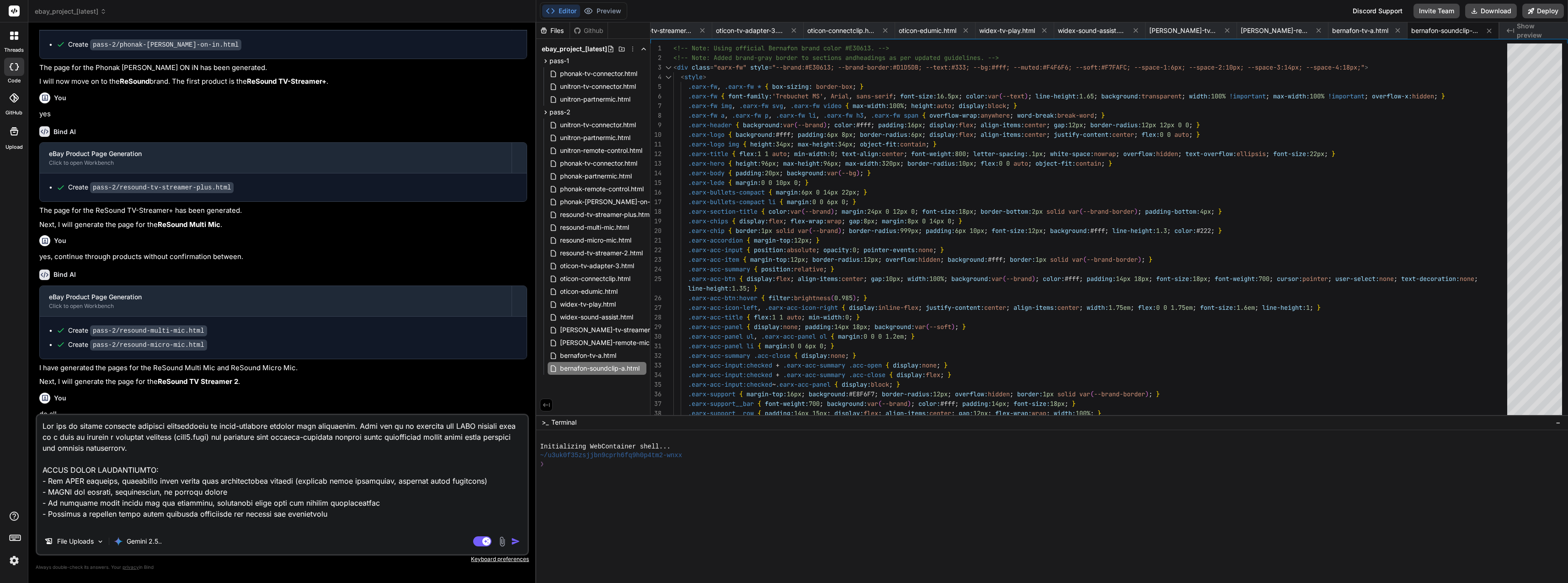
click at [334, 522] on textarea at bounding box center [282, 471] width 490 height 113
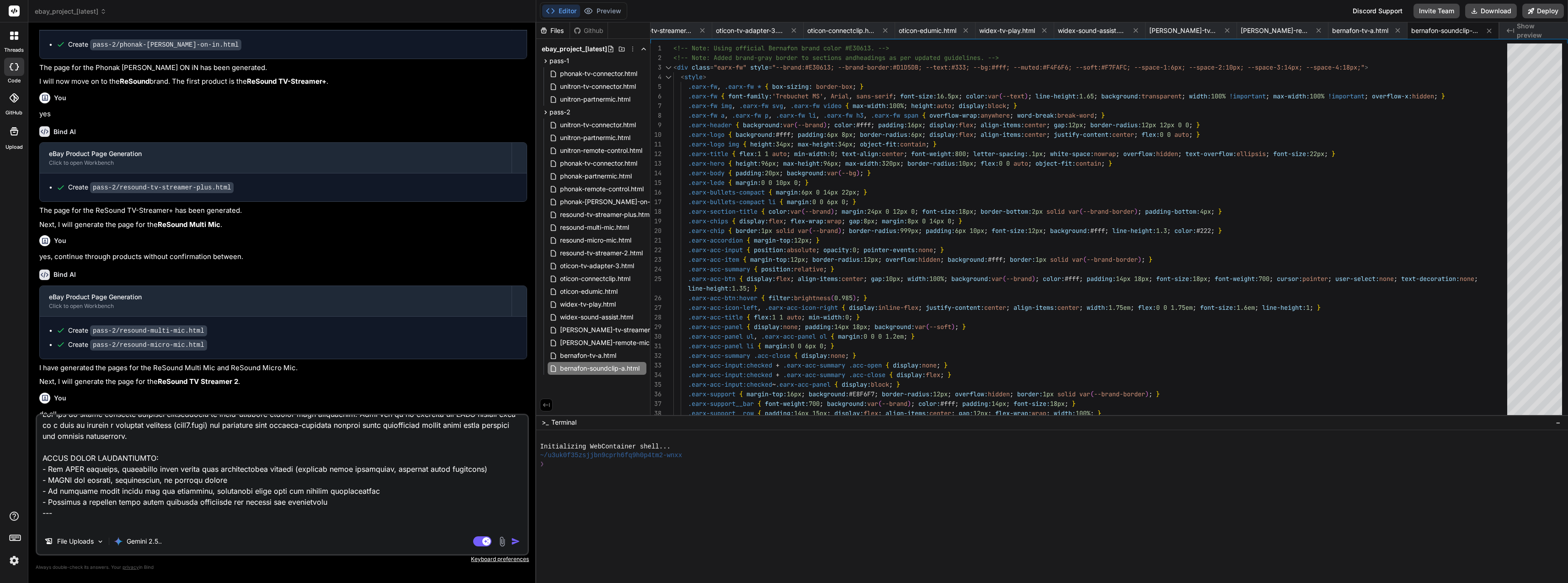
paste textarea "Based on my comprehensive research, here are the **official brand colors for al…"
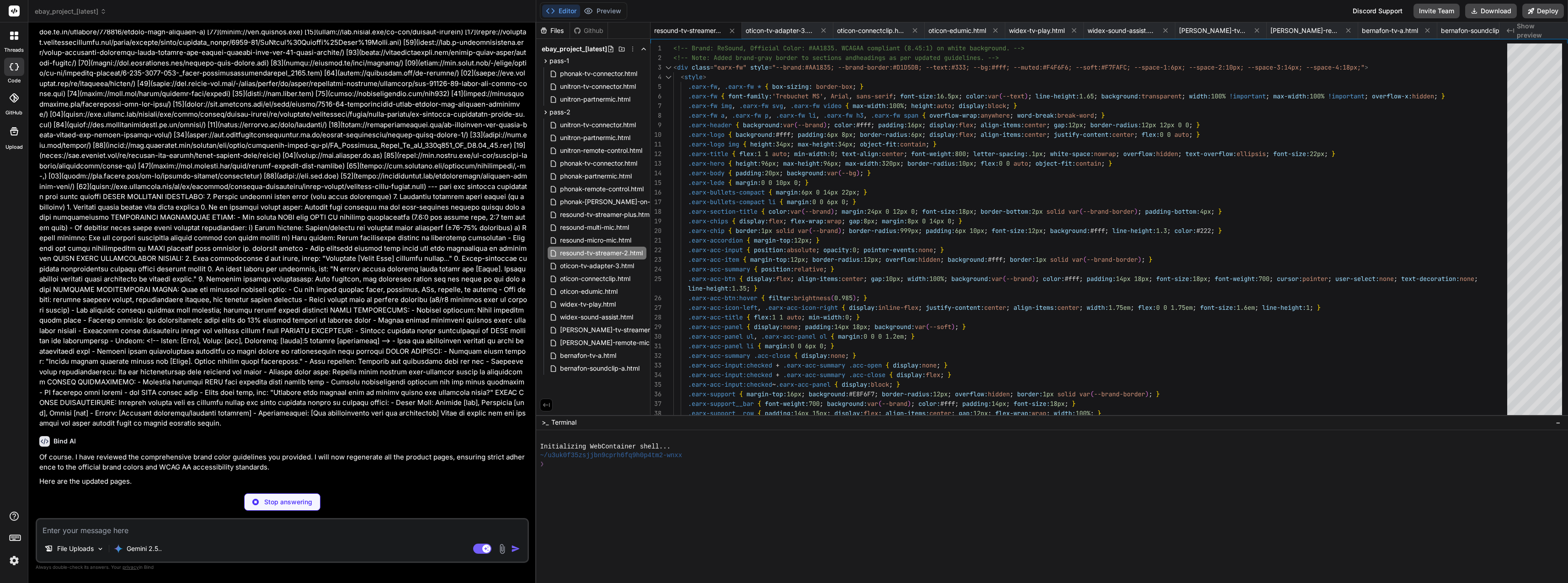
scroll to position [7607, 0]
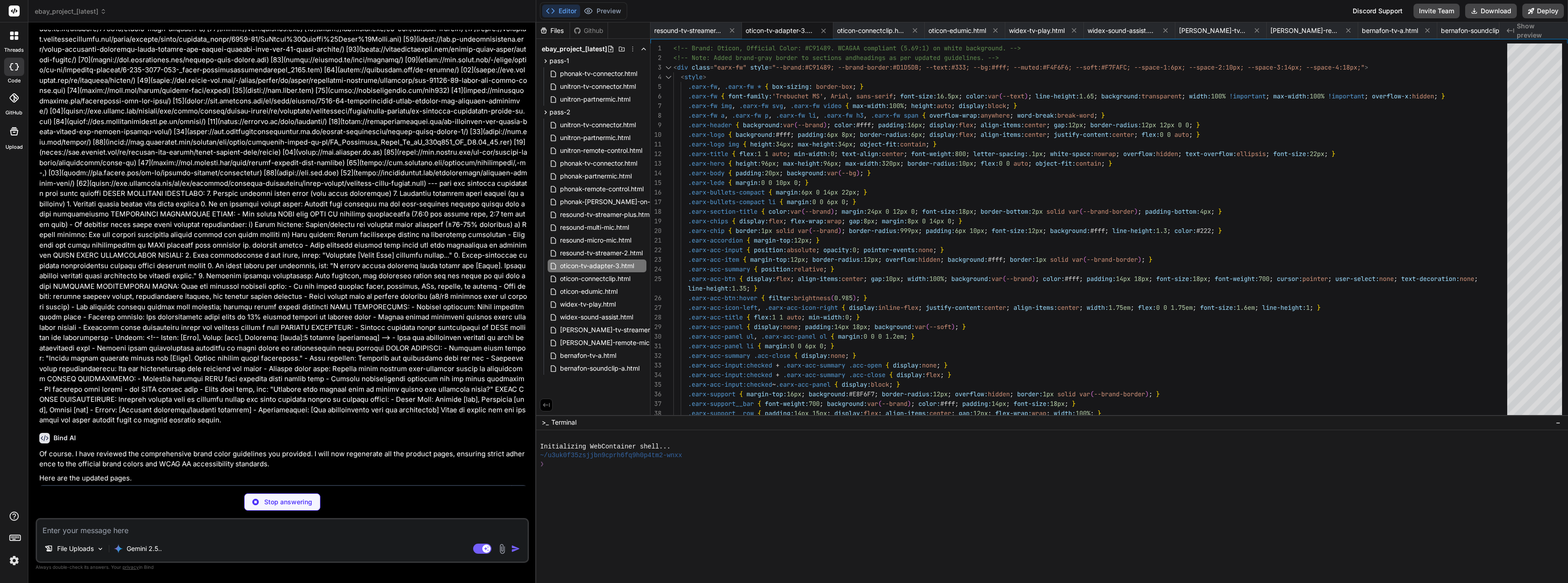
click at [1502, 7] on button "Download" at bounding box center [1491, 11] width 51 height 15
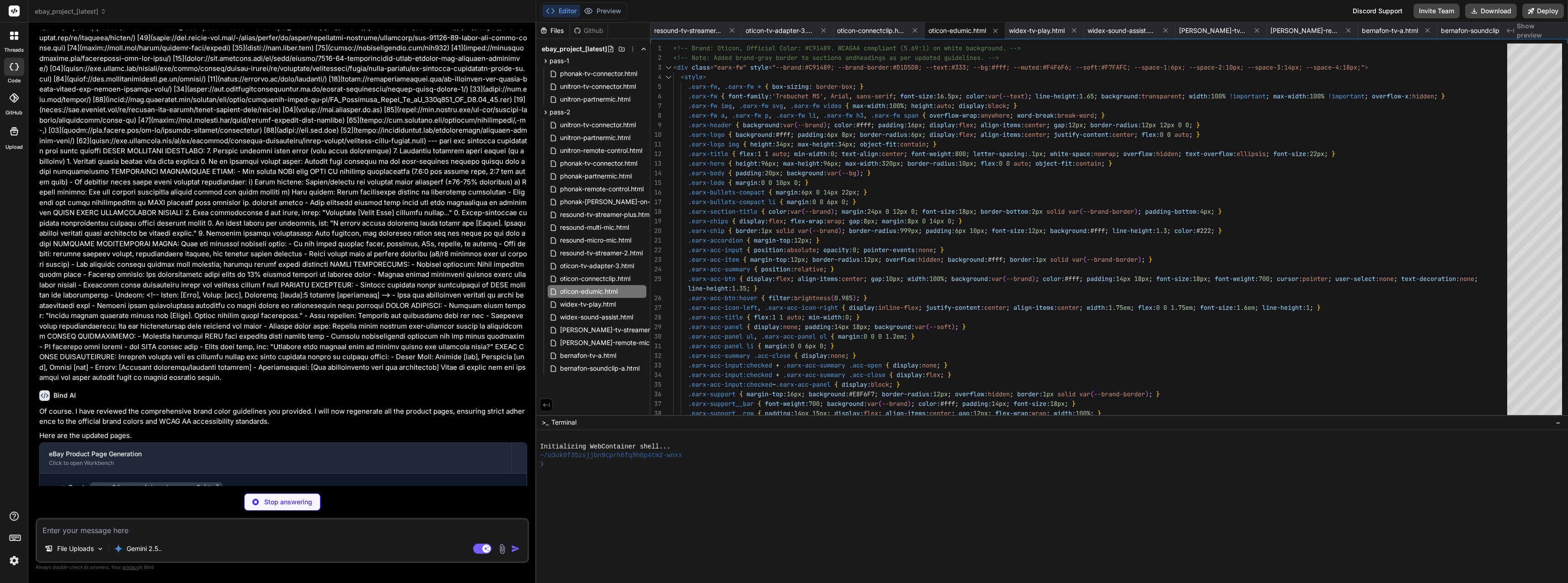
click at [123, 527] on textarea at bounding box center [282, 527] width 490 height 17
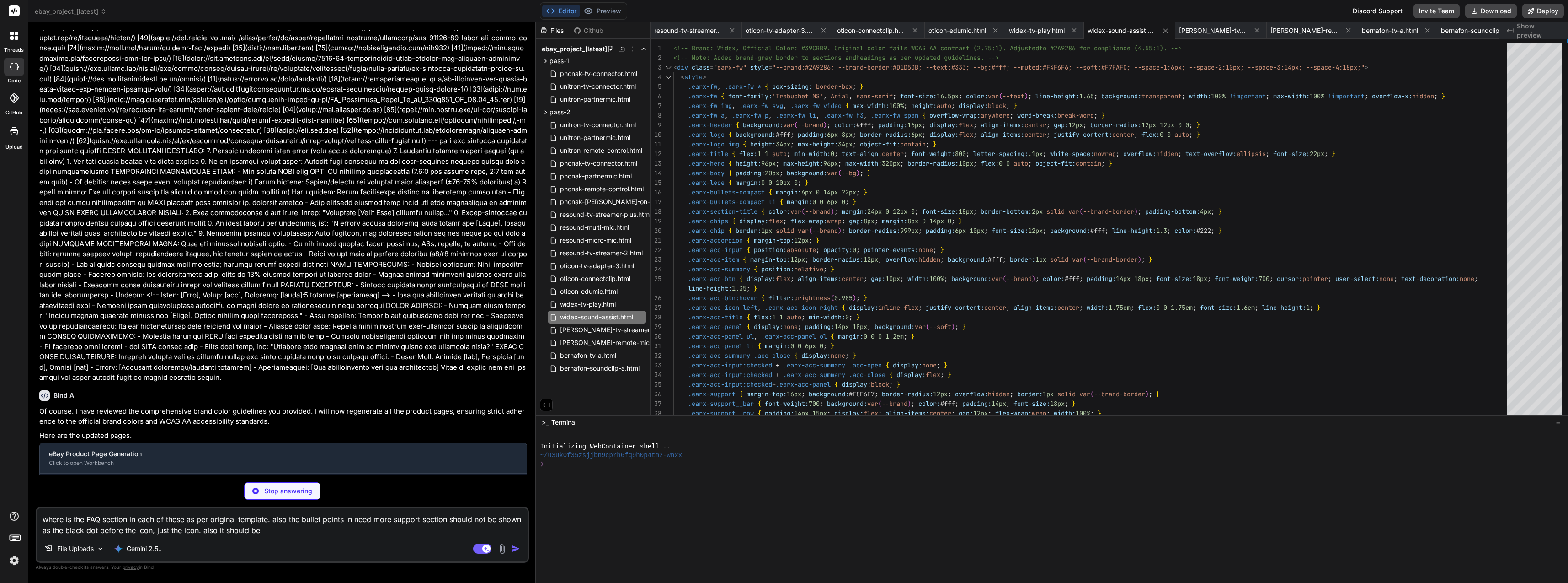
click at [247, 525] on textarea "where is the FAQ section in each of these as per original template. also the bu…" at bounding box center [282, 522] width 490 height 27
click at [256, 529] on textarea "where is the FAQ section in each of these as per original template. also the bu…" at bounding box center [282, 522] width 490 height 27
click at [255, 529] on textarea "where is the FAQ section in each of these as per original template. also the bu…" at bounding box center [282, 522] width 490 height 27
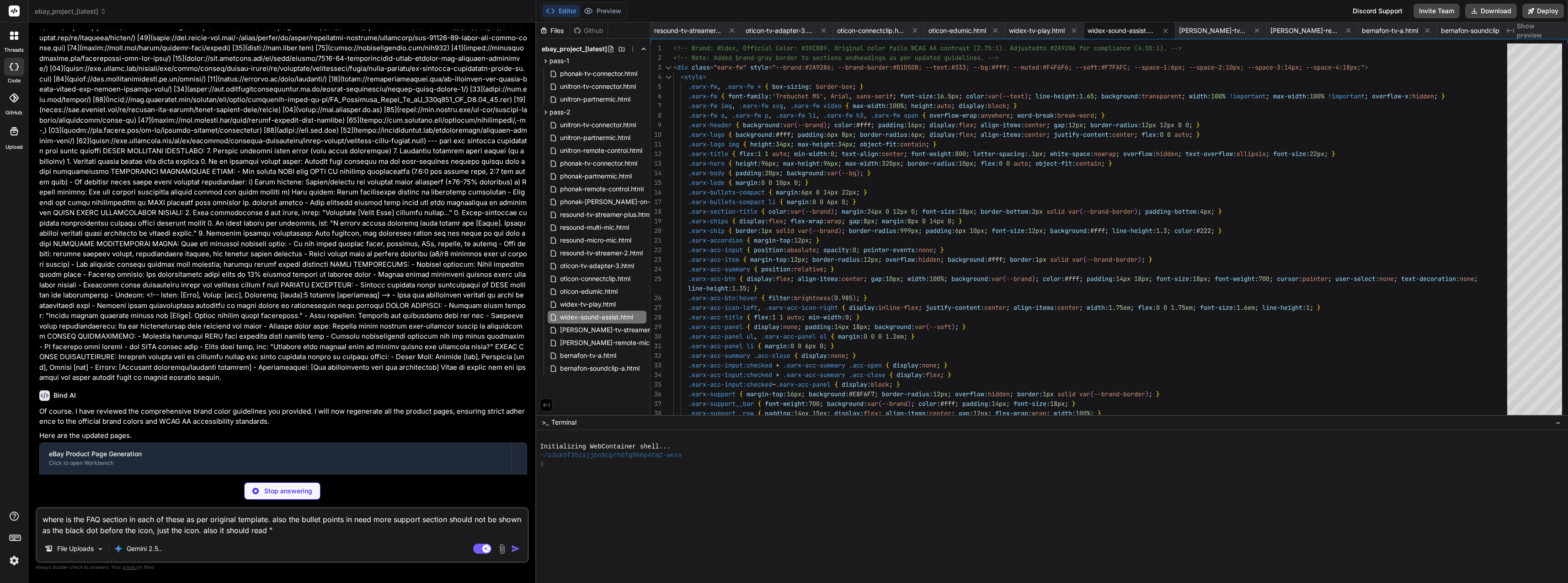
paste textarea "Based on my comprehensive research, here are the **official brand colors for al…"
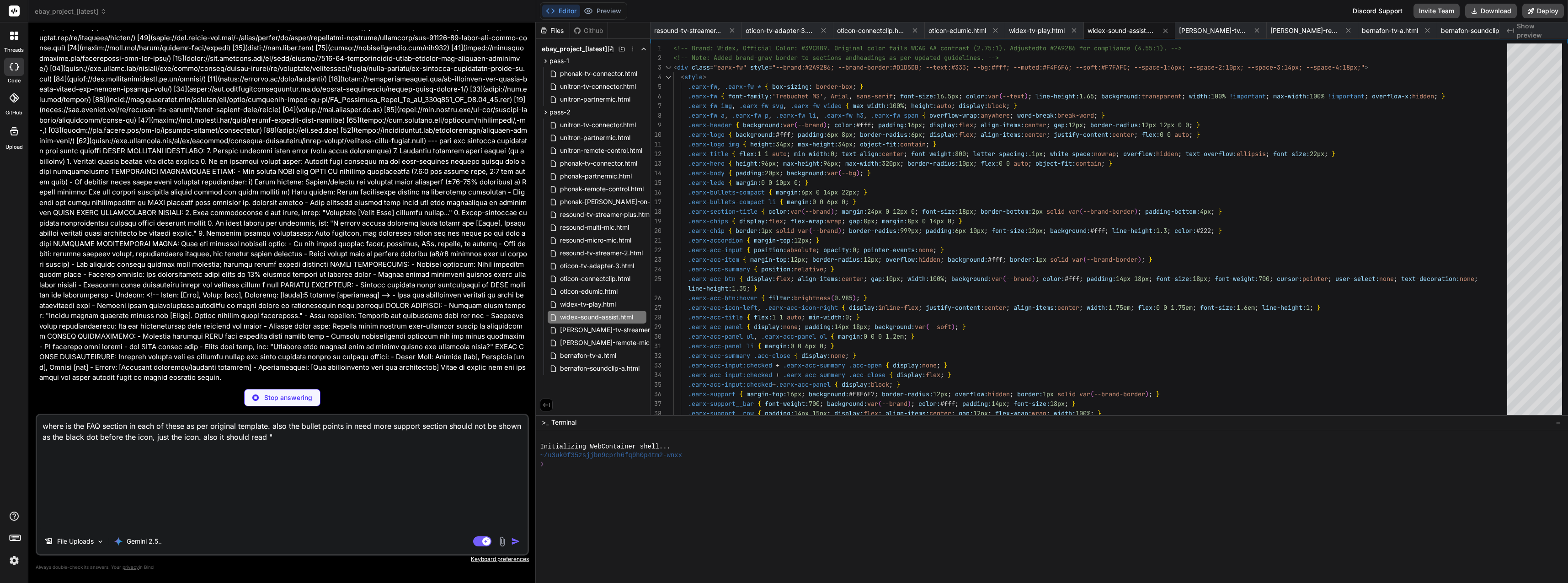
scroll to position [0, 0]
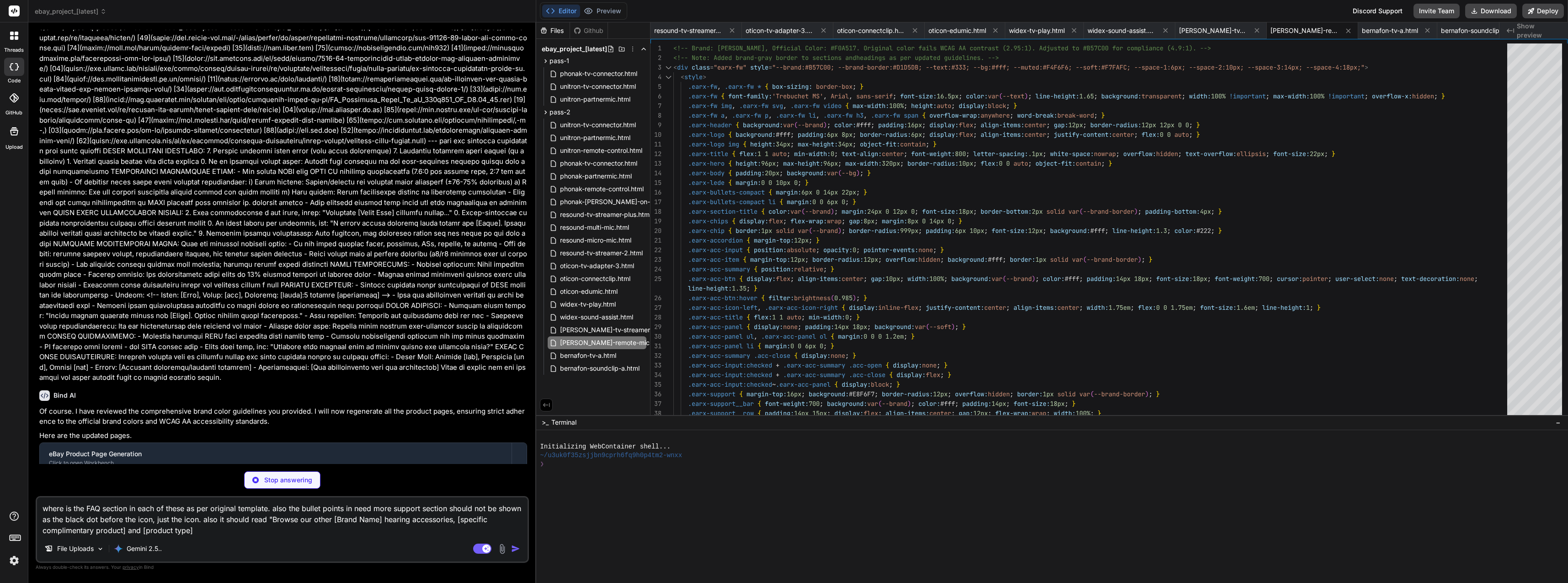
click at [292, 526] on textarea "where is the FAQ section in each of these as per original template. also the bu…" at bounding box center [282, 517] width 490 height 38
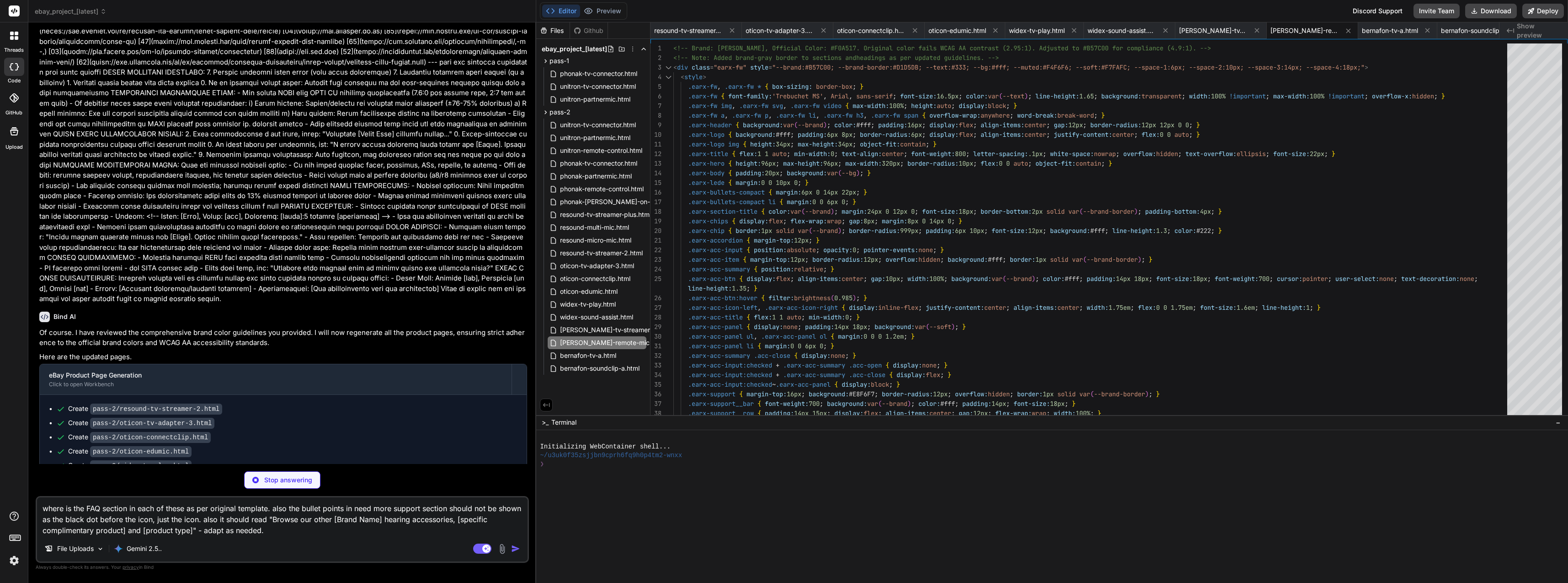
click at [267, 507] on textarea "where is the FAQ section in each of these as per original template. also the bu…" at bounding box center [282, 517] width 490 height 38
click at [1477, 8] on icon at bounding box center [1474, 11] width 7 height 7
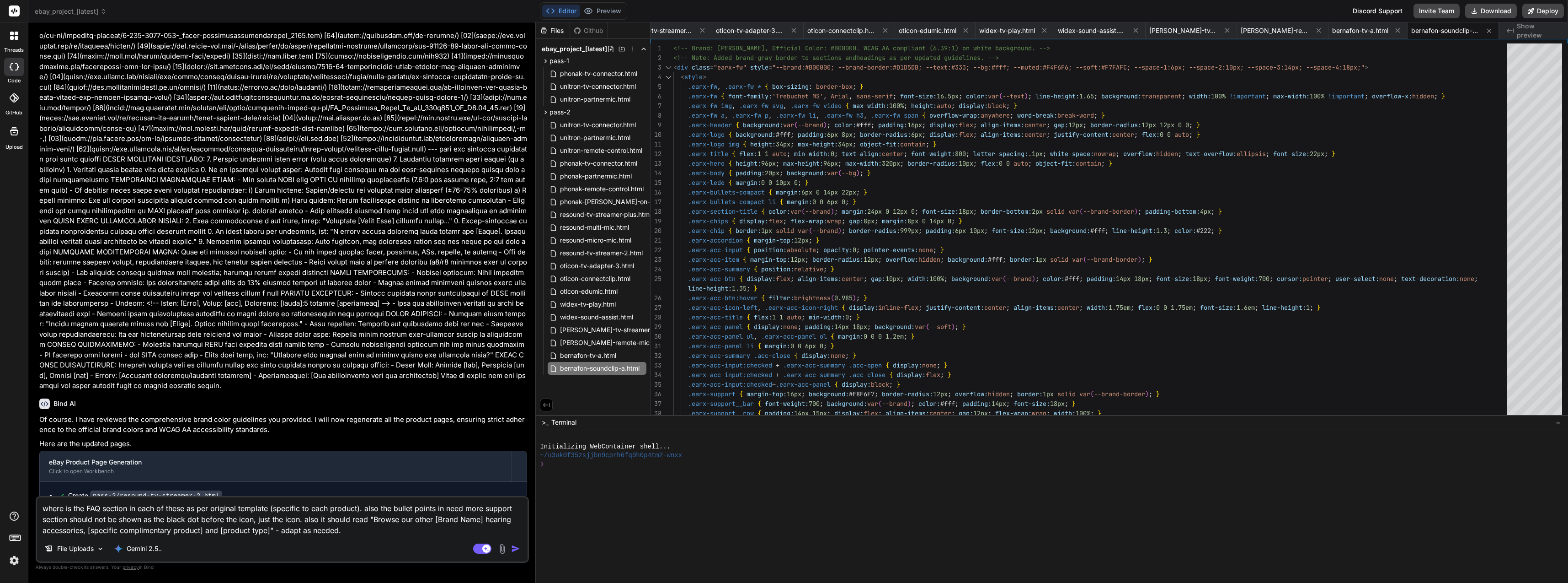
scroll to position [7711, 0]
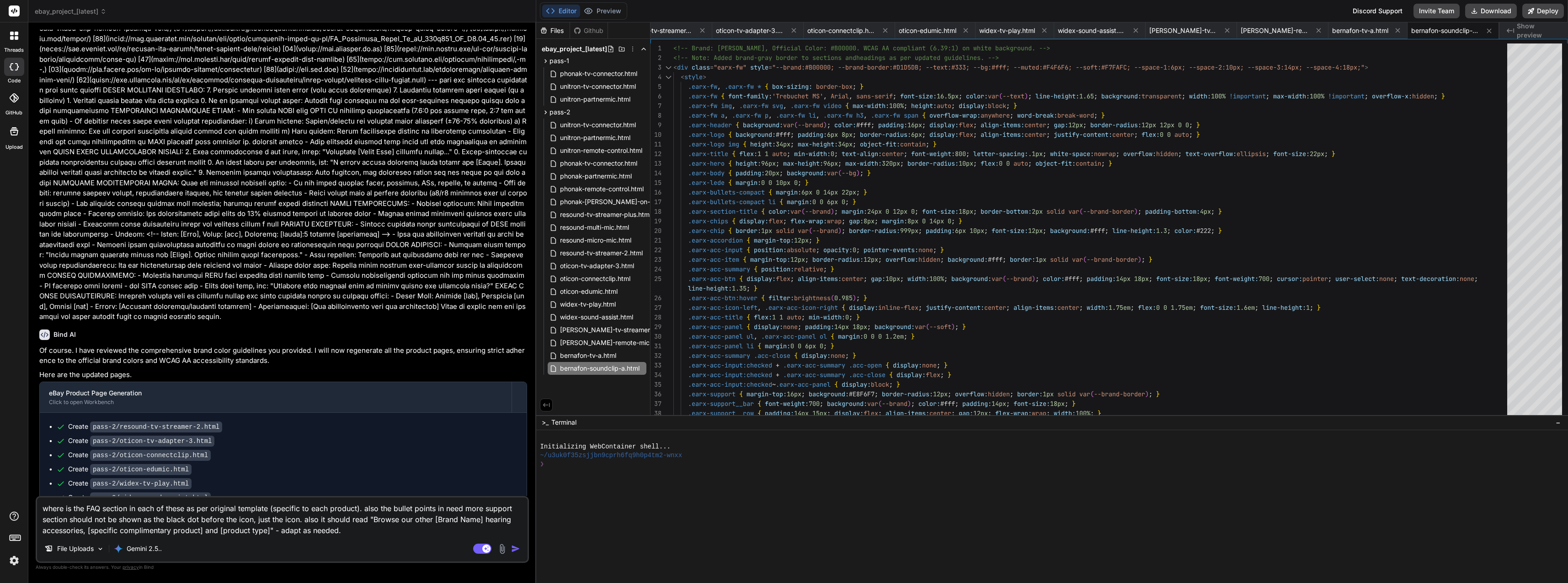
click at [360, 532] on textarea "where is the FAQ section in each of these as per original template (specific to…" at bounding box center [282, 517] width 490 height 38
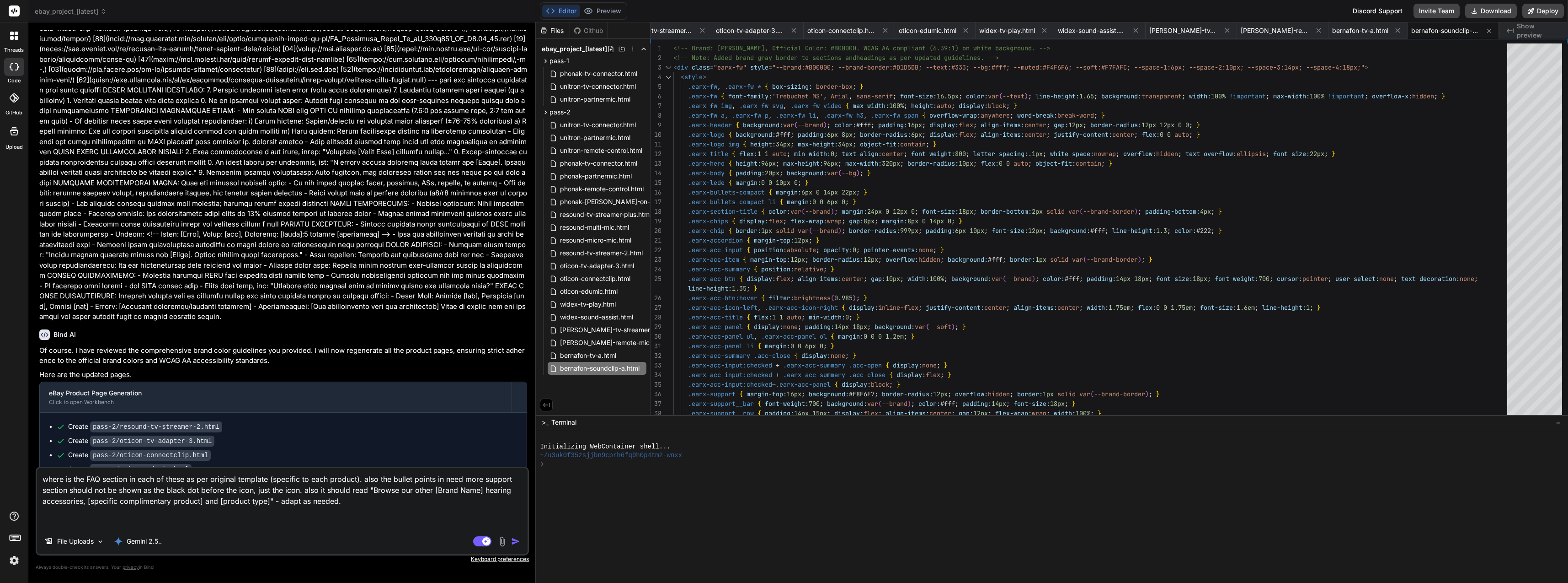
paste textarea "You are an expert frontend engineer specializing in brand-accurate product page…"
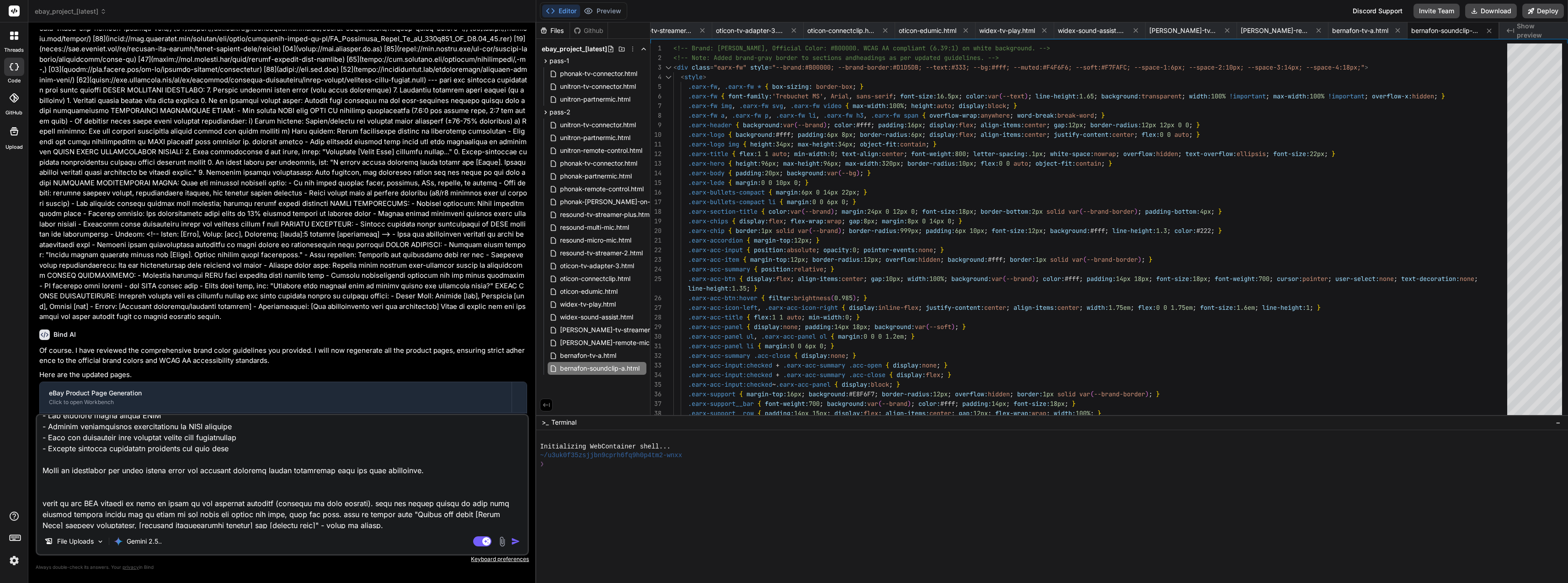
scroll to position [748, 0]
drag, startPoint x: 162, startPoint y: 489, endPoint x: 367, endPoint y: 530, distance: 209.1
click at [367, 530] on div "File Uploads Gemini 2.5.. Agent Mode. When this toggle is activated, AI automat…" at bounding box center [282, 484] width 494 height 142
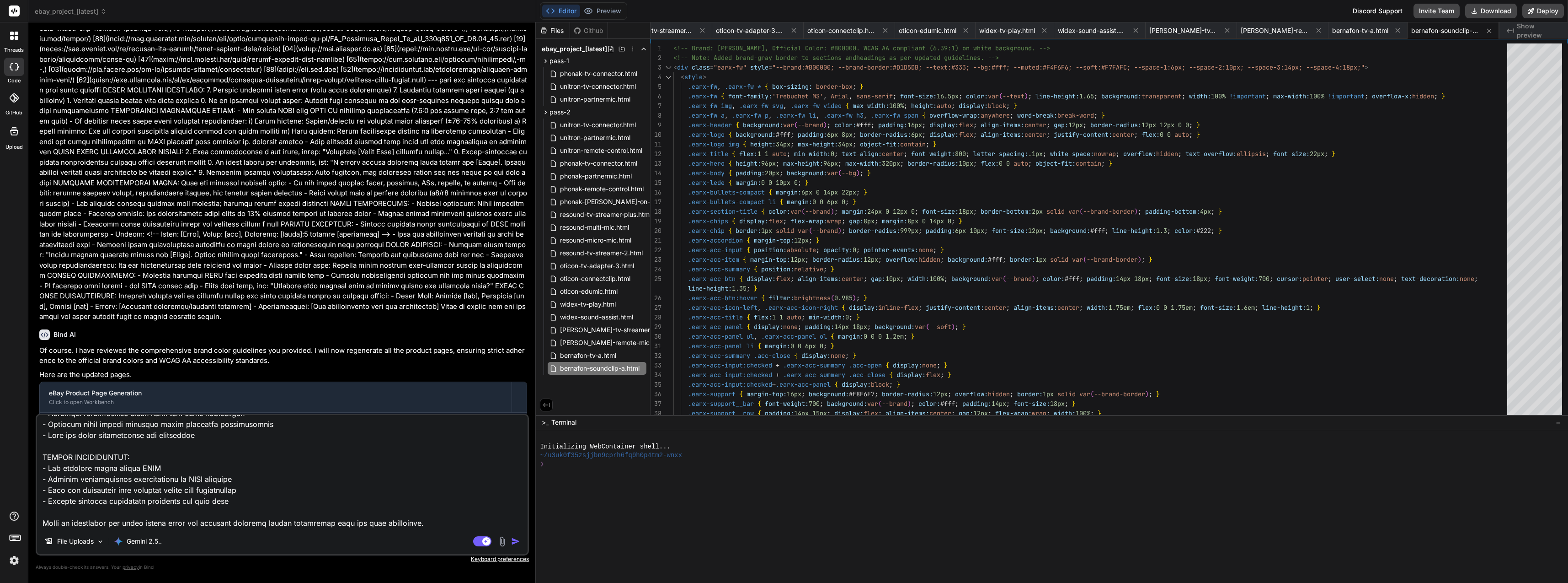
scroll to position [693, 0]
click at [520, 537] on img "button" at bounding box center [515, 541] width 9 height 9
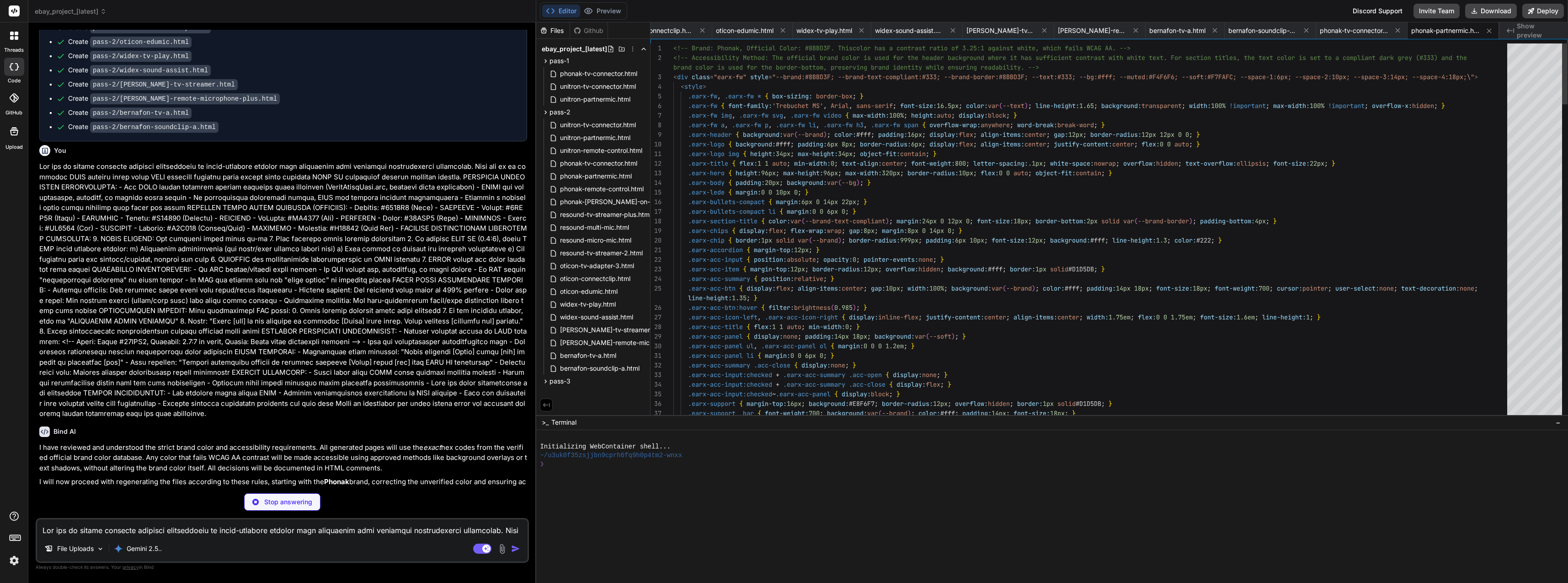
scroll to position [8120, 0]
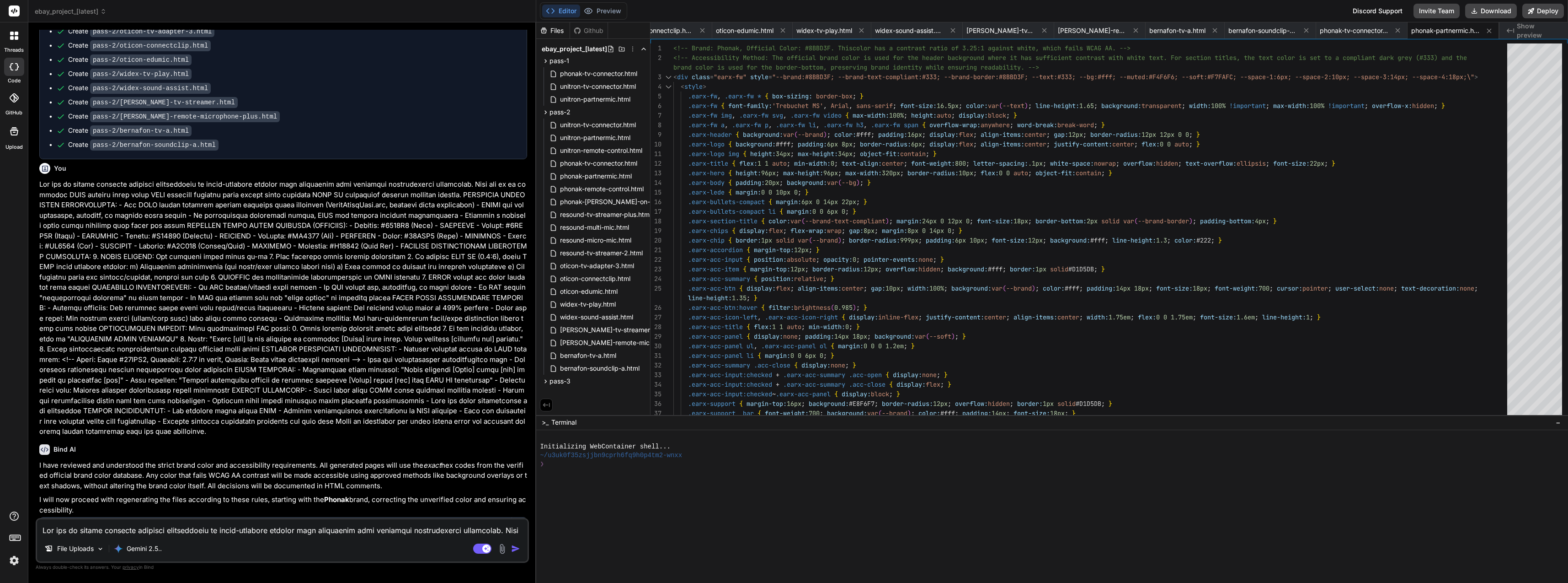
click at [293, 524] on div "eBay Product Page Generation" at bounding box center [276, 528] width 453 height 9
click at [124, 524] on div "eBay Product Page Generation" at bounding box center [276, 528] width 453 height 9
click at [1495, 10] on button "Download" at bounding box center [1491, 11] width 51 height 15
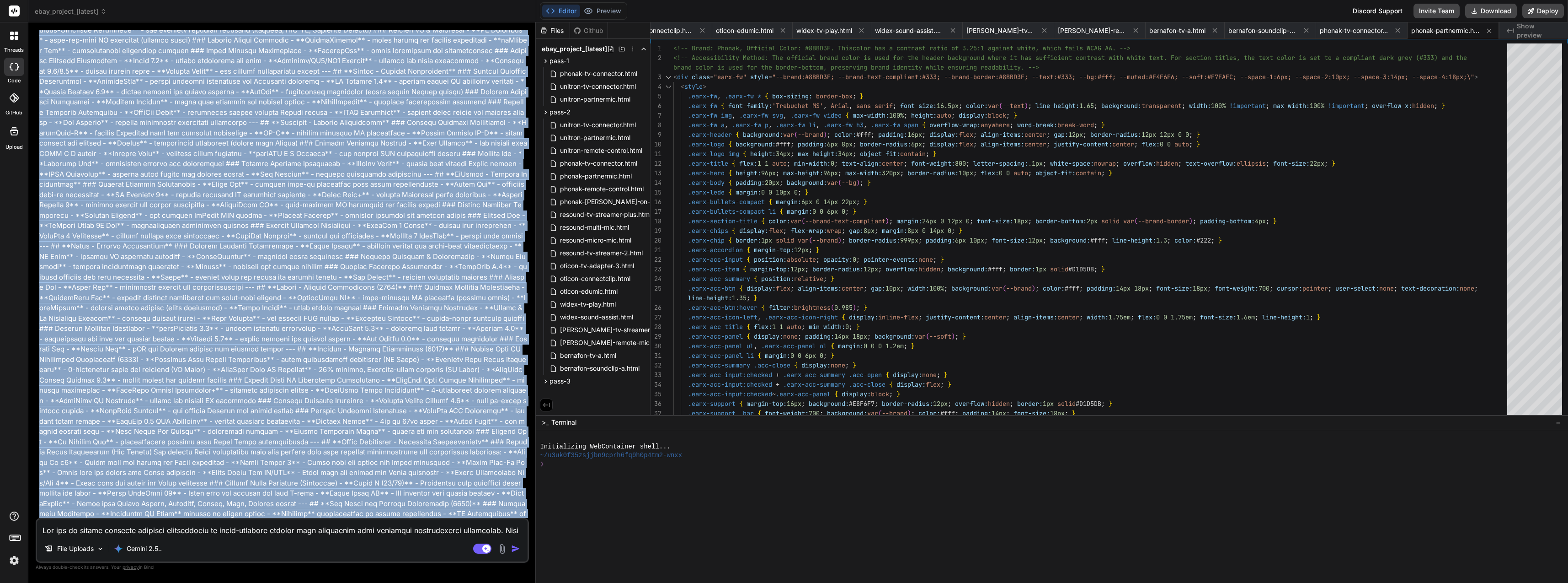
scroll to position [2058, 0]
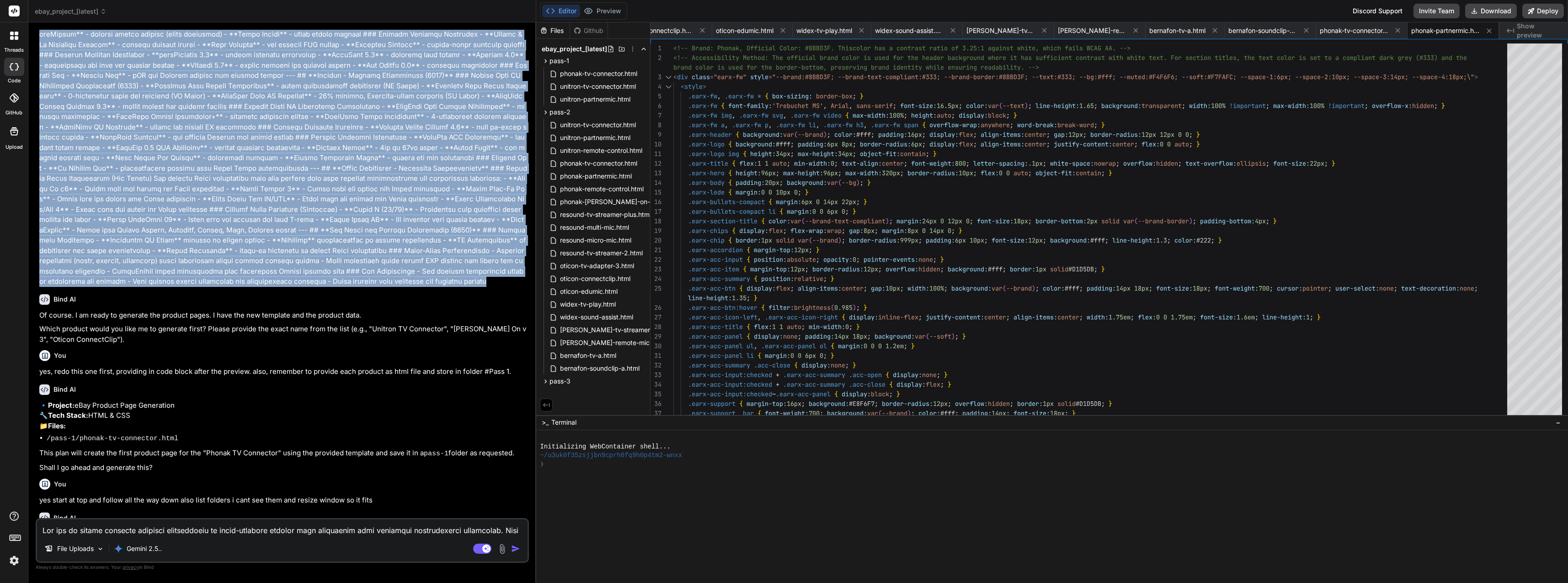
drag, startPoint x: 35, startPoint y: 53, endPoint x: 453, endPoint y: 253, distance: 463.4
click at [453, 253] on div "Bind AI Web Search Created with Pixso. Code Generator You Bind AI Of course. I …" at bounding box center [282, 302] width 508 height 560
copy p "You are an expert frontend engineer. Your job is to generate one HTML product p…"
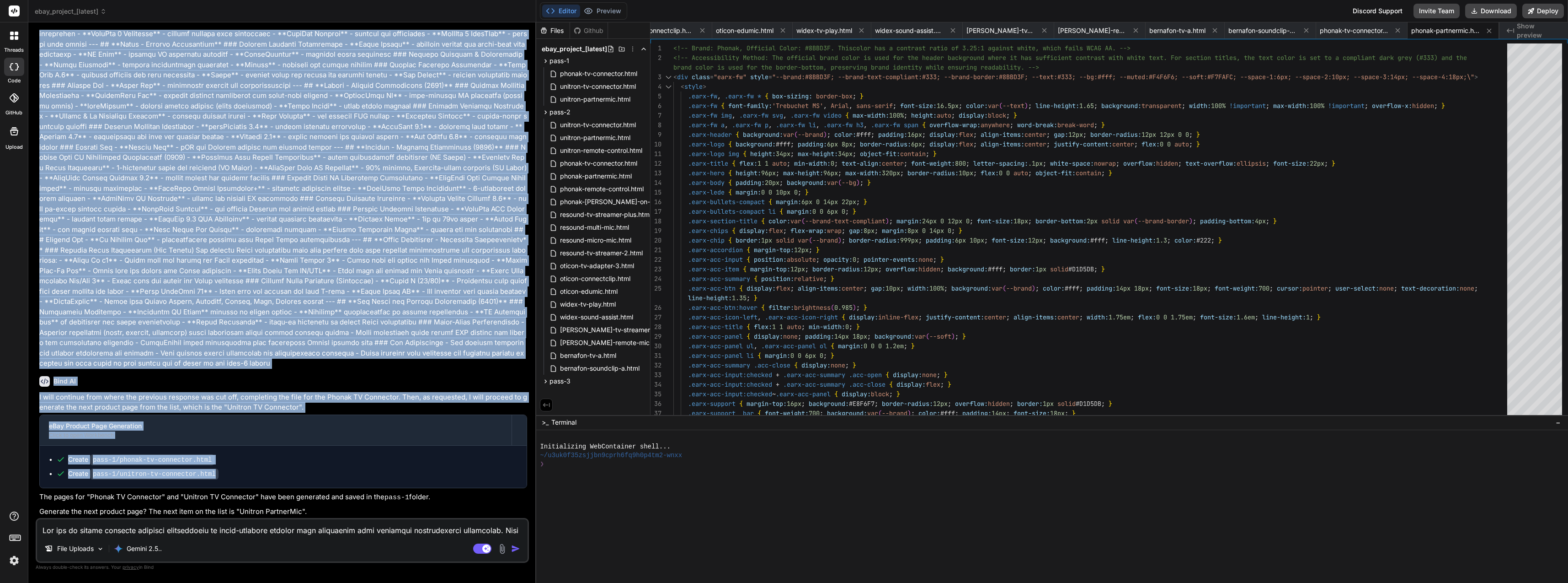
scroll to position [4666, 0]
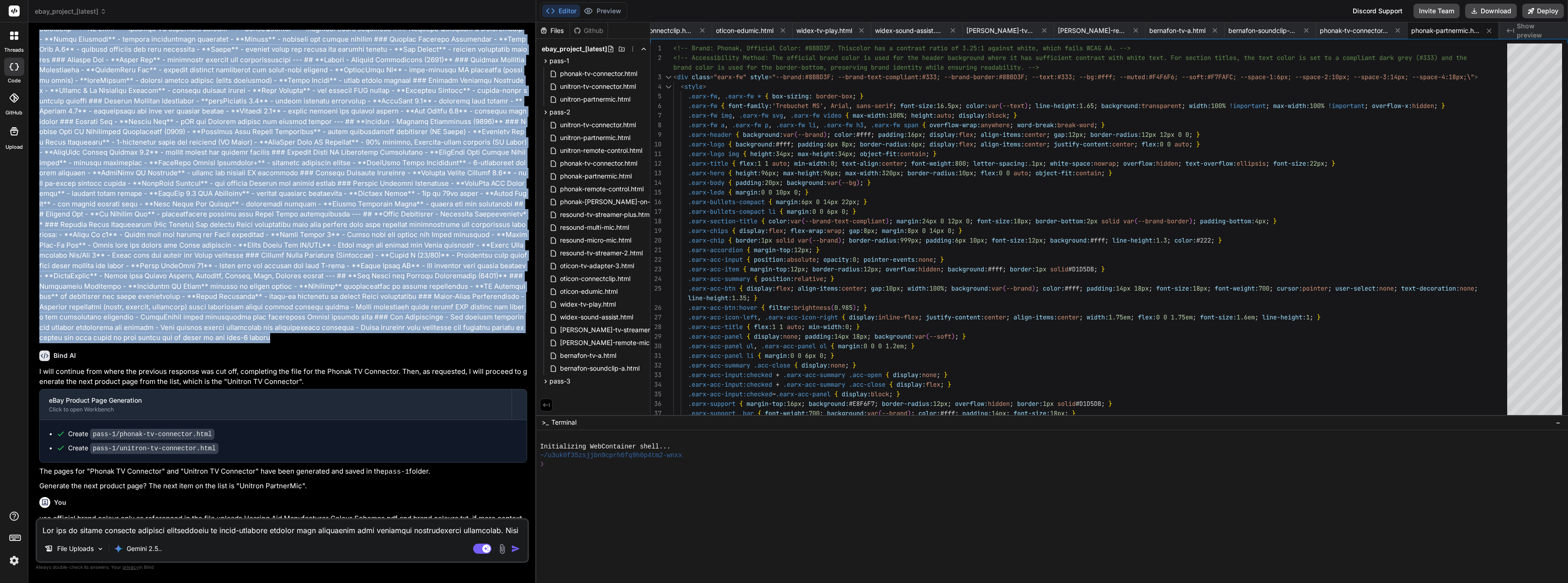
drag, startPoint x: 41, startPoint y: 204, endPoint x: 259, endPoint y: 274, distance: 229.0
copy p "You are an expert frontend engineer. Your job is to generate one HTML product p…"
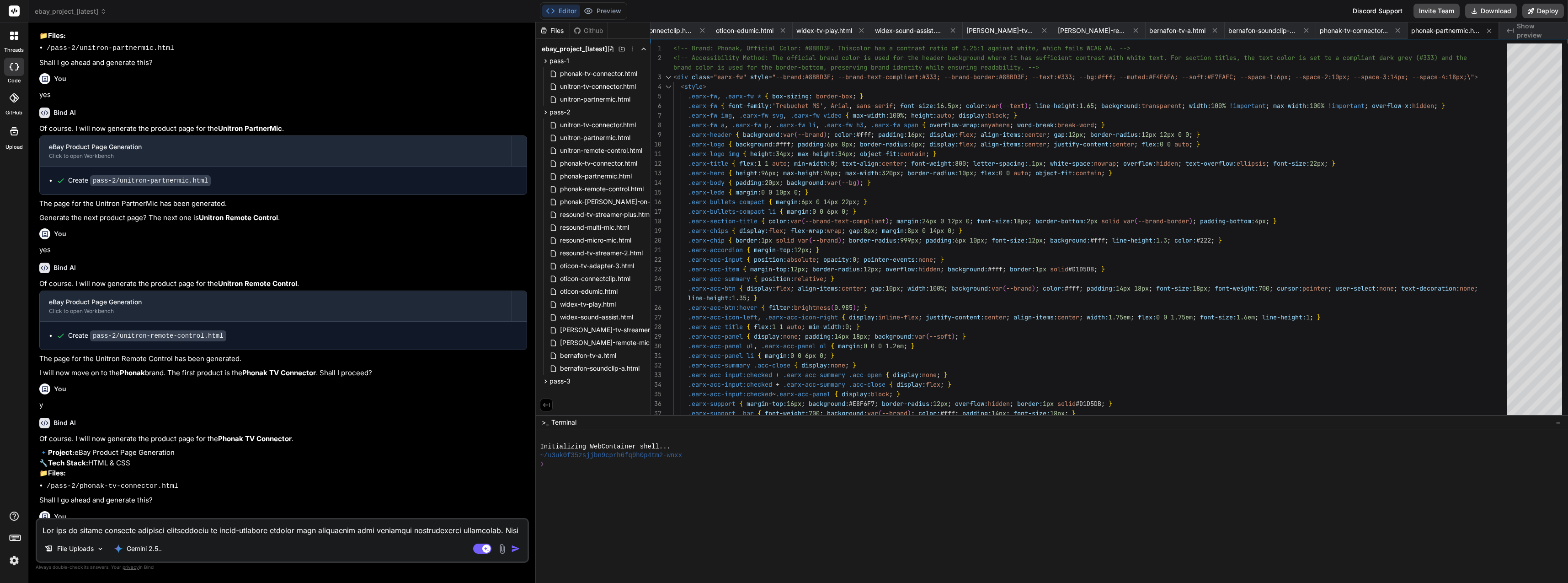
scroll to position [5718, 0]
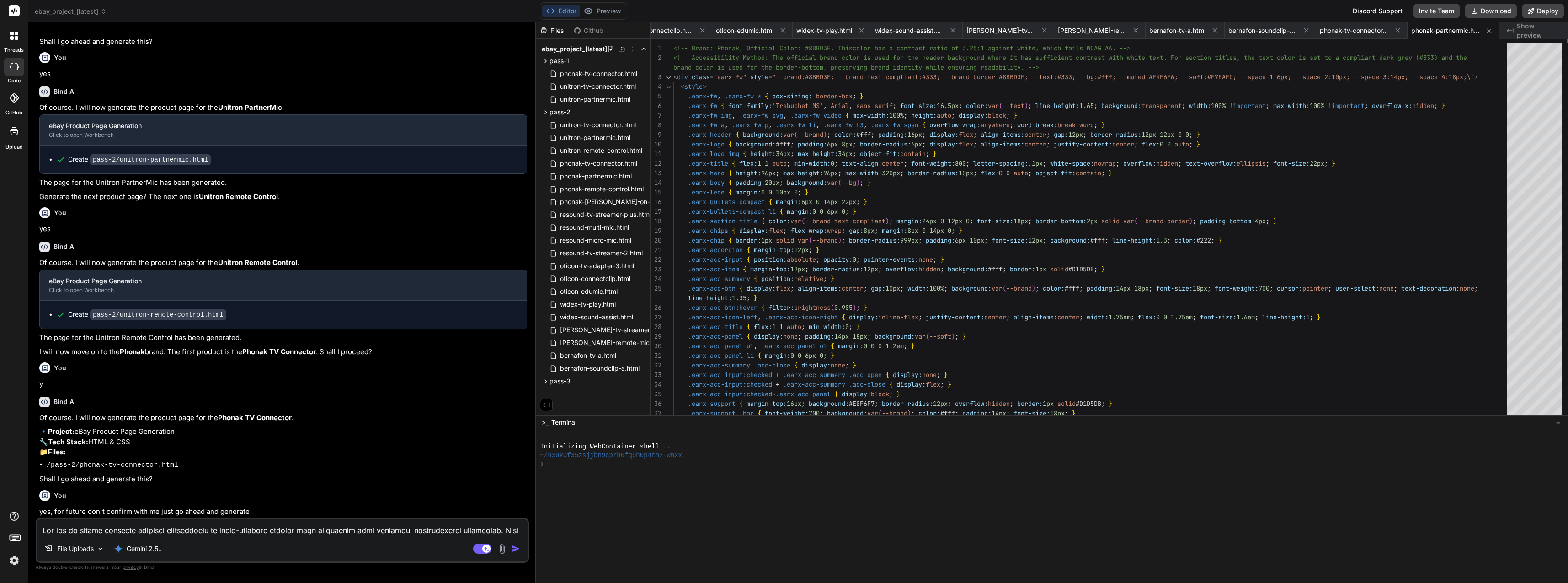
paste textarea ". Your job is to generate one HTML product page at a time by cloning a provided…"
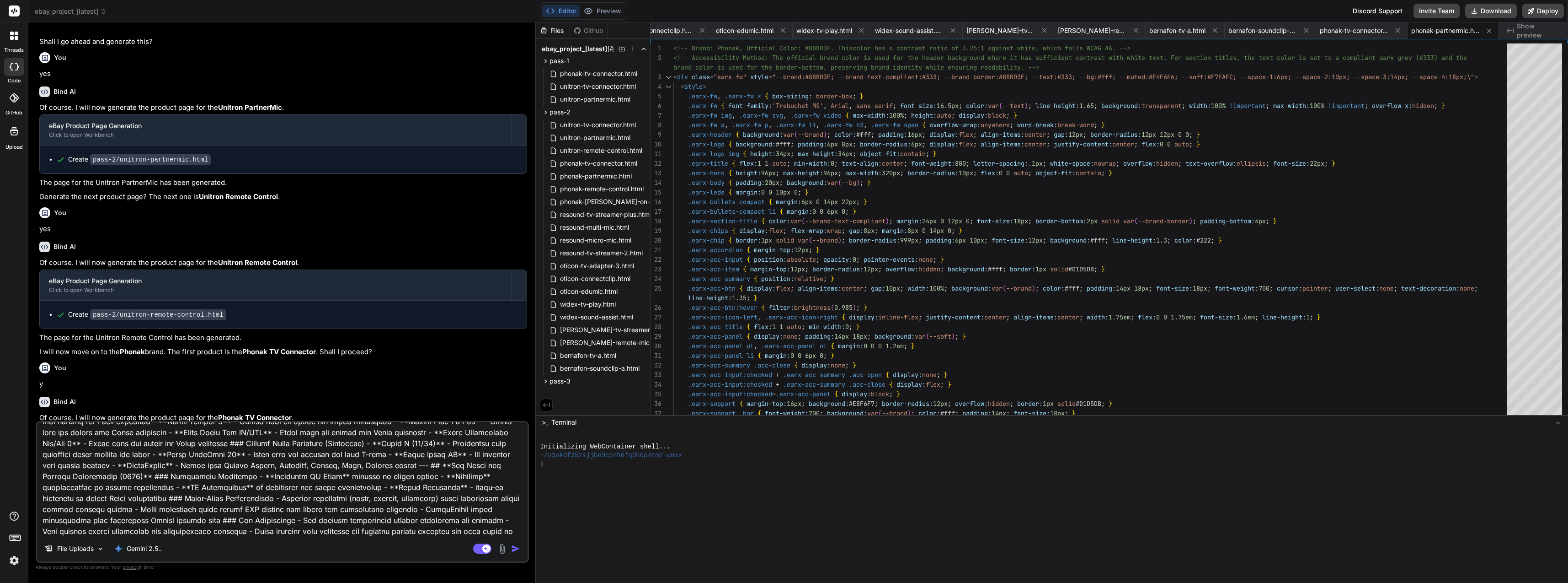
scroll to position [2626, 0]
click at [320, 530] on textarea at bounding box center [282, 478] width 490 height 113
drag, startPoint x: 367, startPoint y: 527, endPoint x: 107, endPoint y: 530, distance: 260.0
click at [107, 530] on textarea at bounding box center [282, 478] width 490 height 113
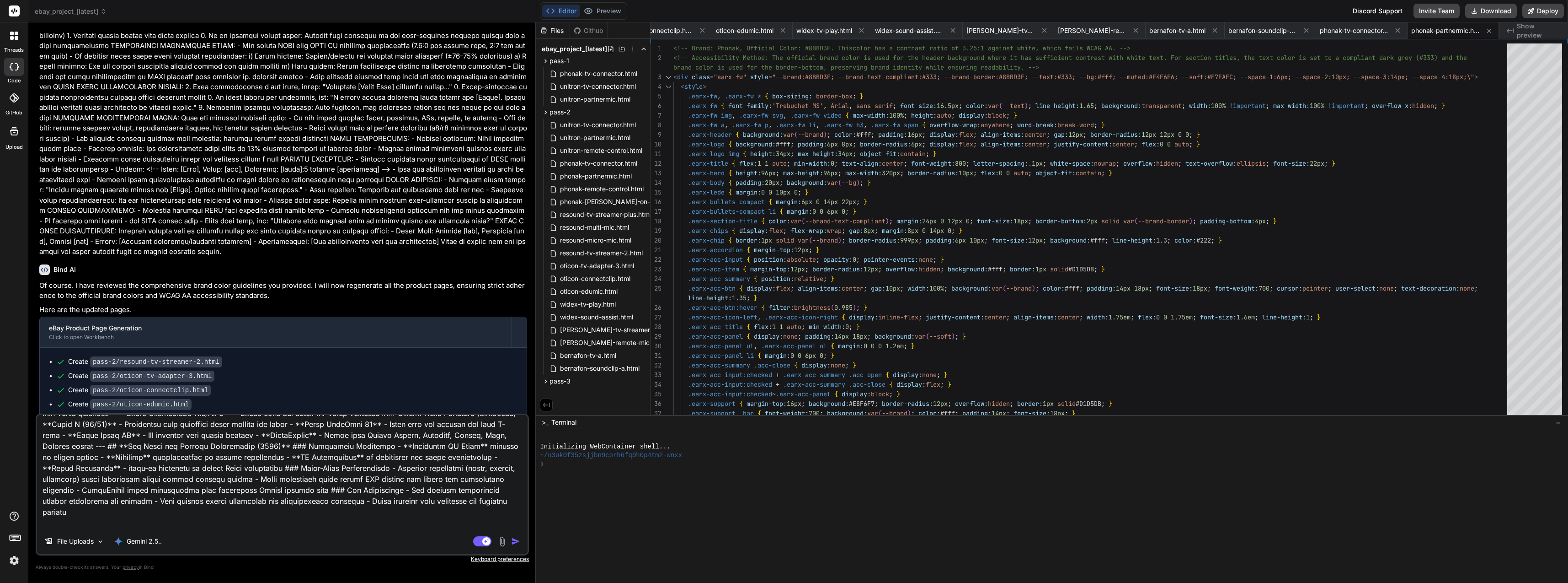
scroll to position [8225, 0]
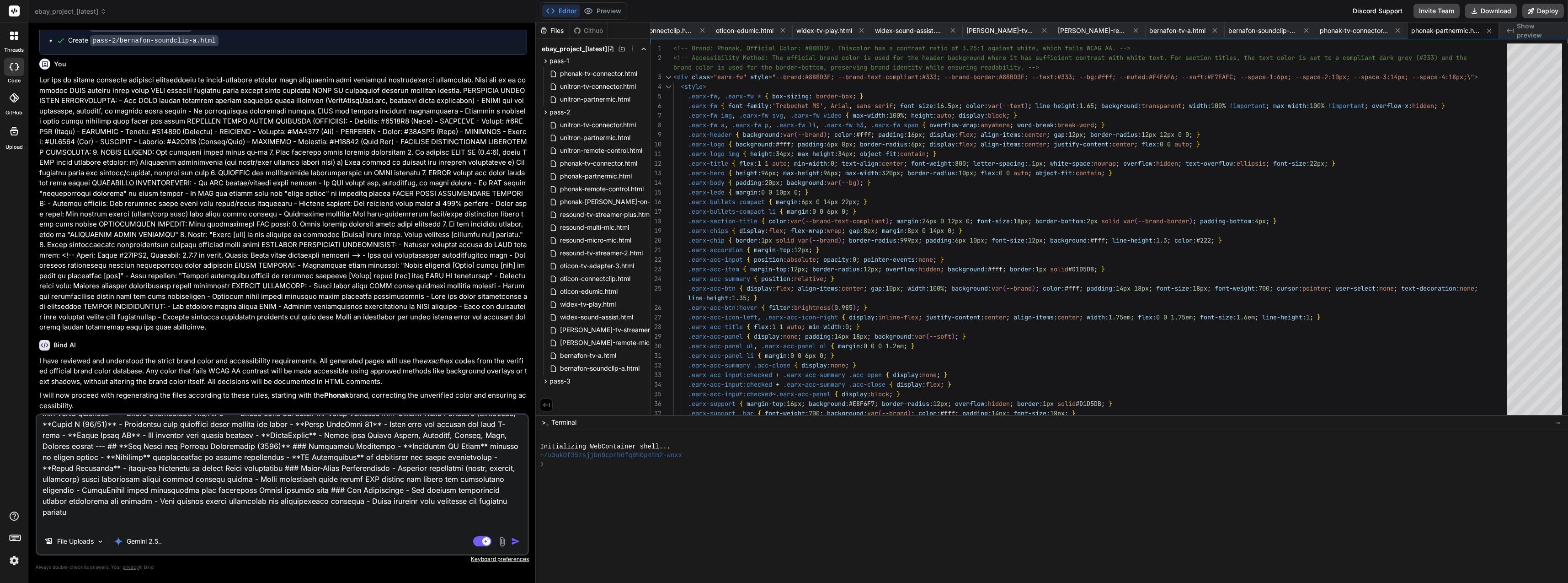
click at [520, 538] on img "button" at bounding box center [515, 541] width 9 height 9
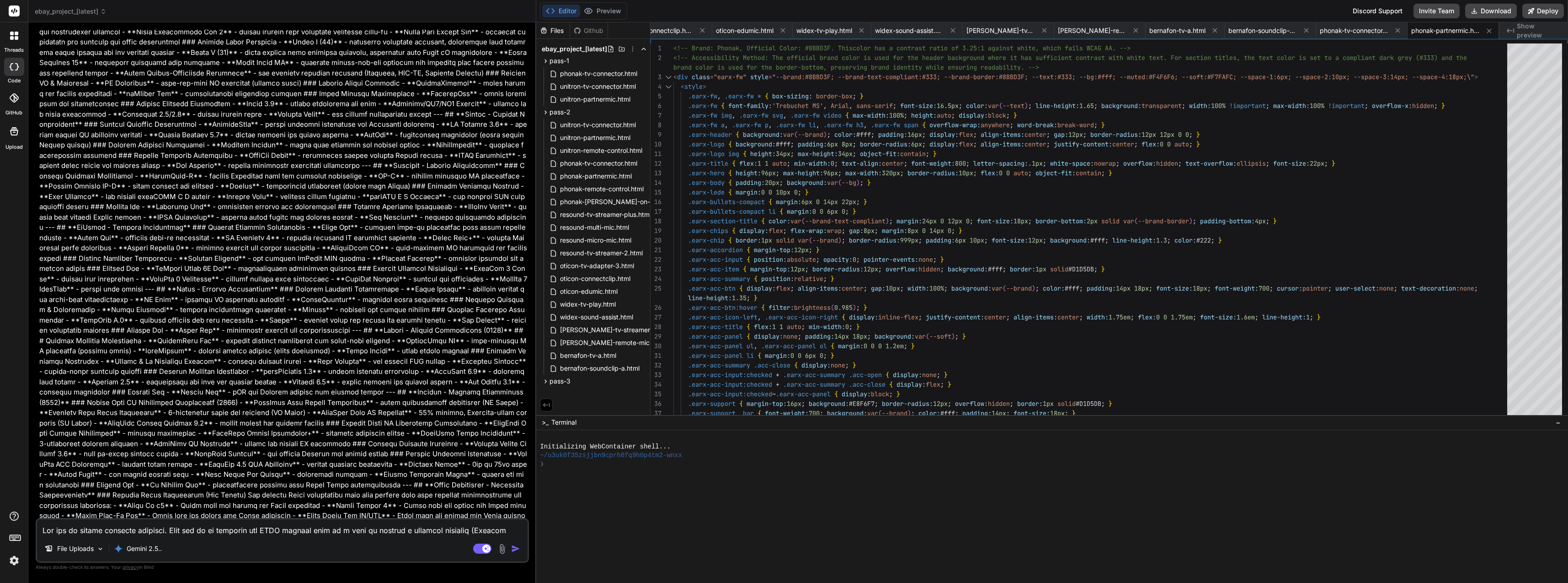
scroll to position [10480, 0]
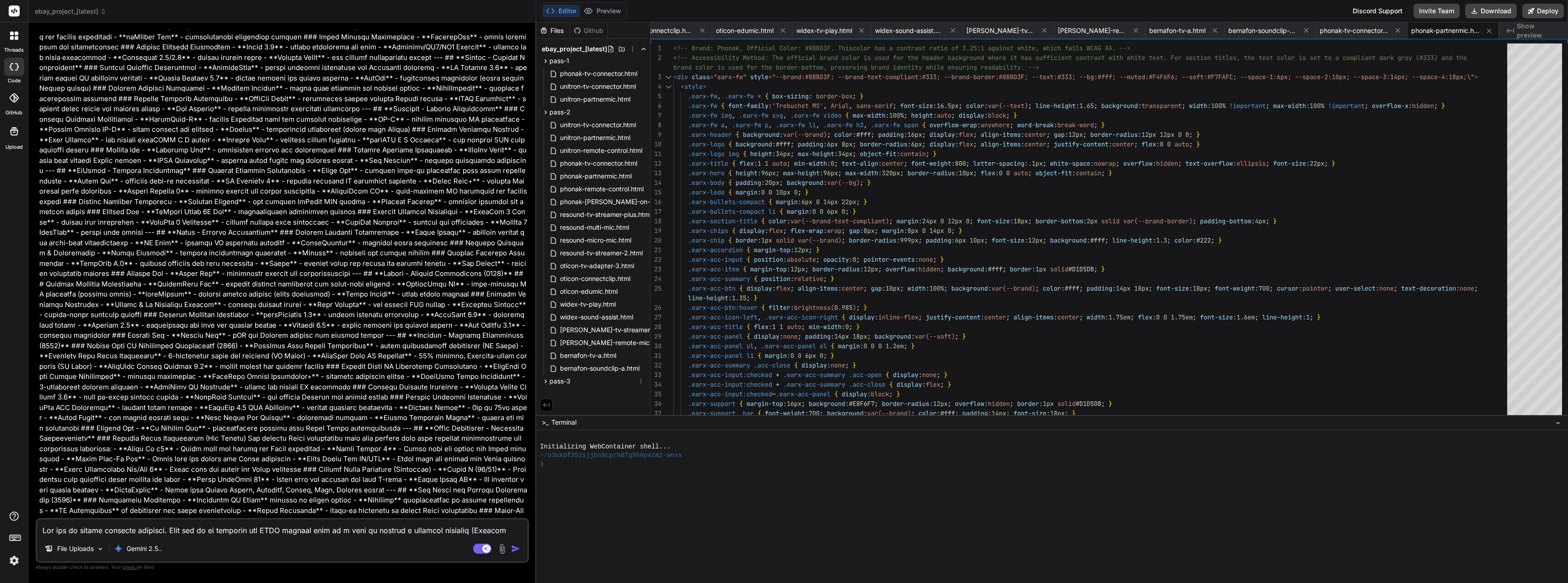
click at [547, 380] on icon at bounding box center [546, 381] width 8 height 8
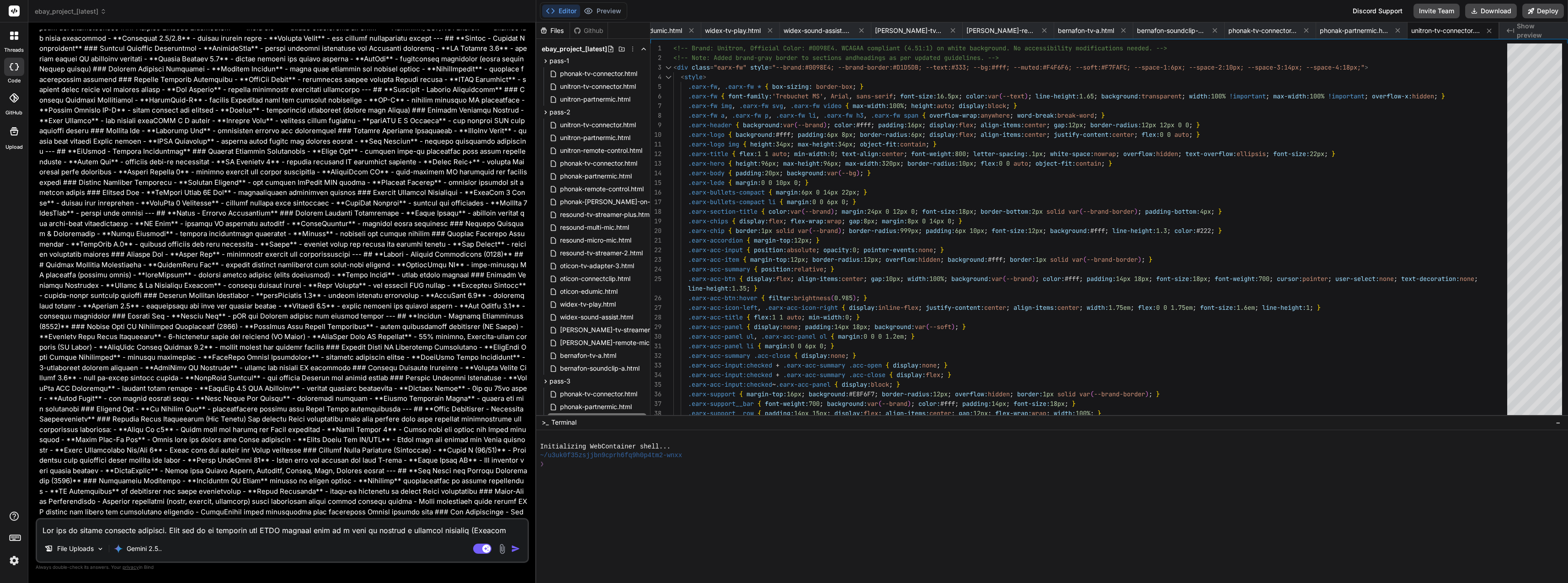
scroll to position [10545, 0]
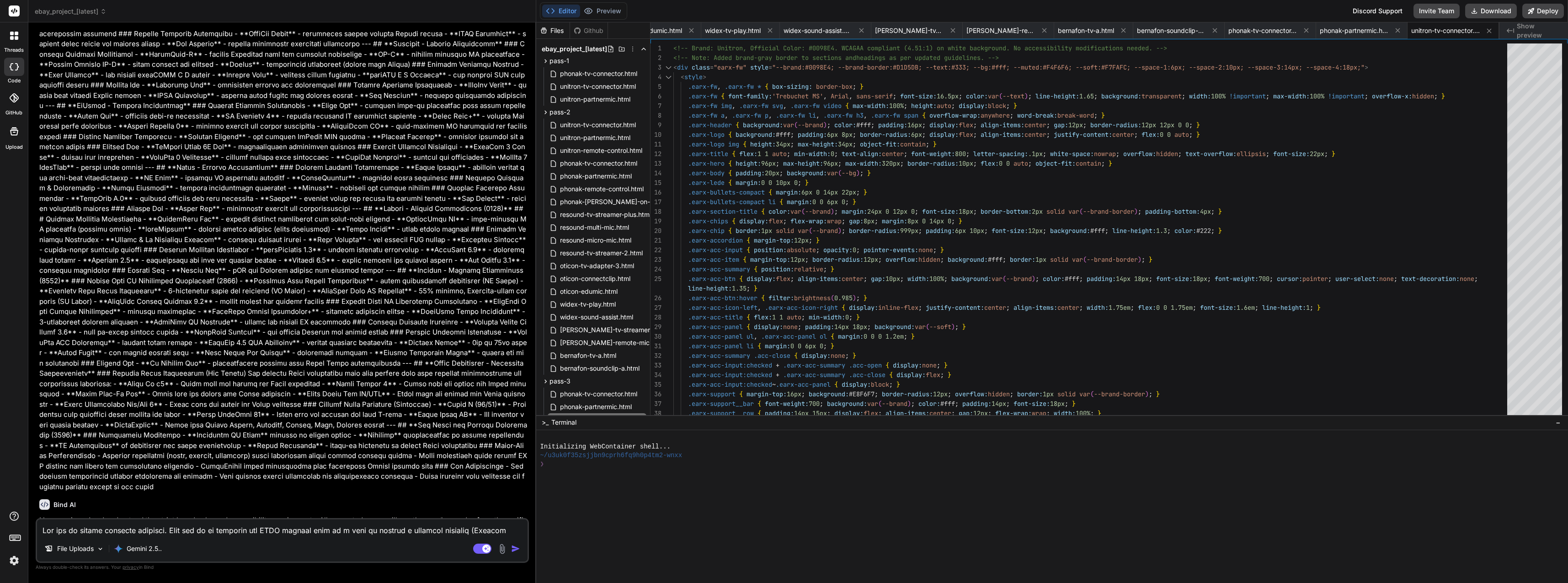
click at [223, 527] on textarea at bounding box center [282, 527] width 490 height 17
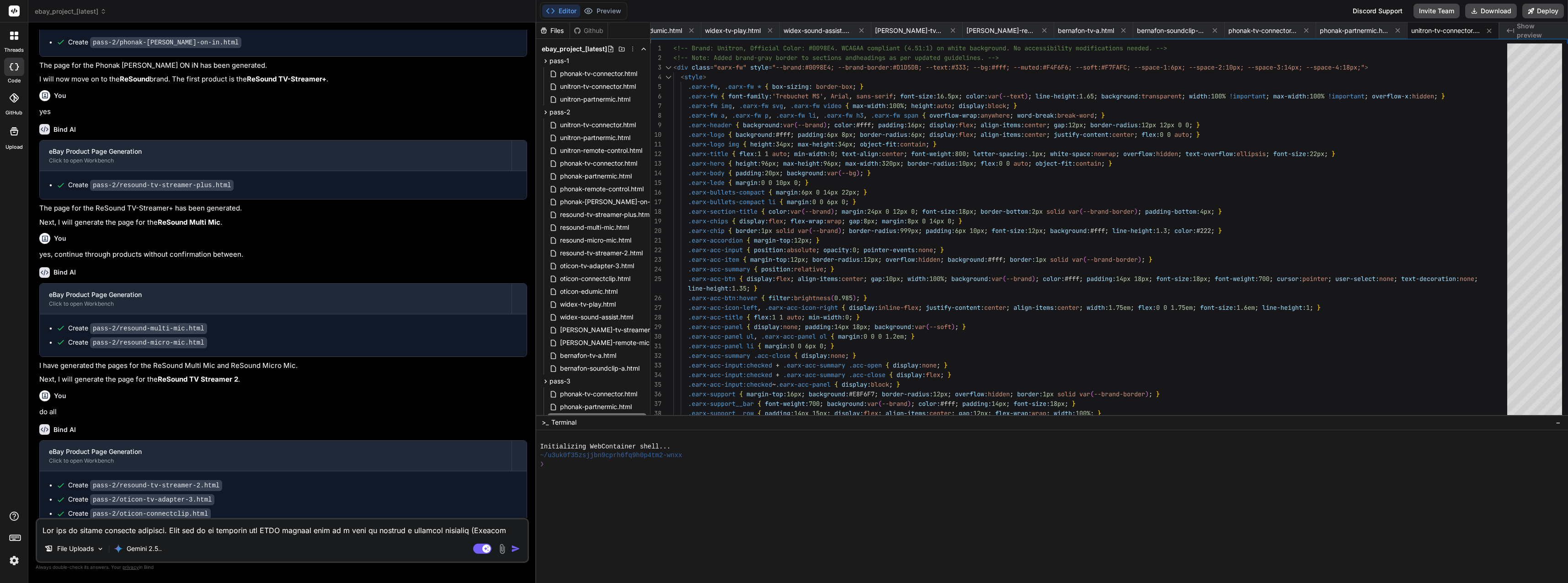
scroll to position [6520, 0]
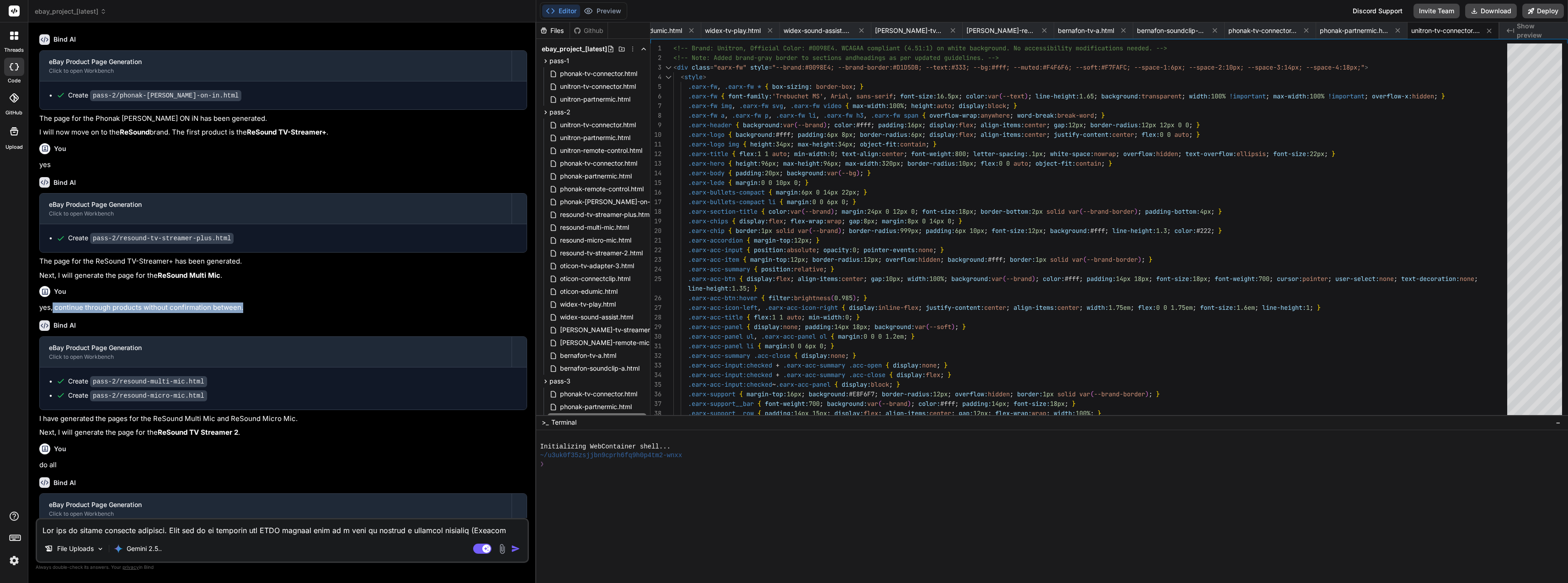
drag, startPoint x: 253, startPoint y: 228, endPoint x: 53, endPoint y: 233, distance: 200.1
click at [53, 283] on div "You yes, continue through products without confirmation between." at bounding box center [283, 297] width 488 height 30
copy p "continue through products without confirmation between."
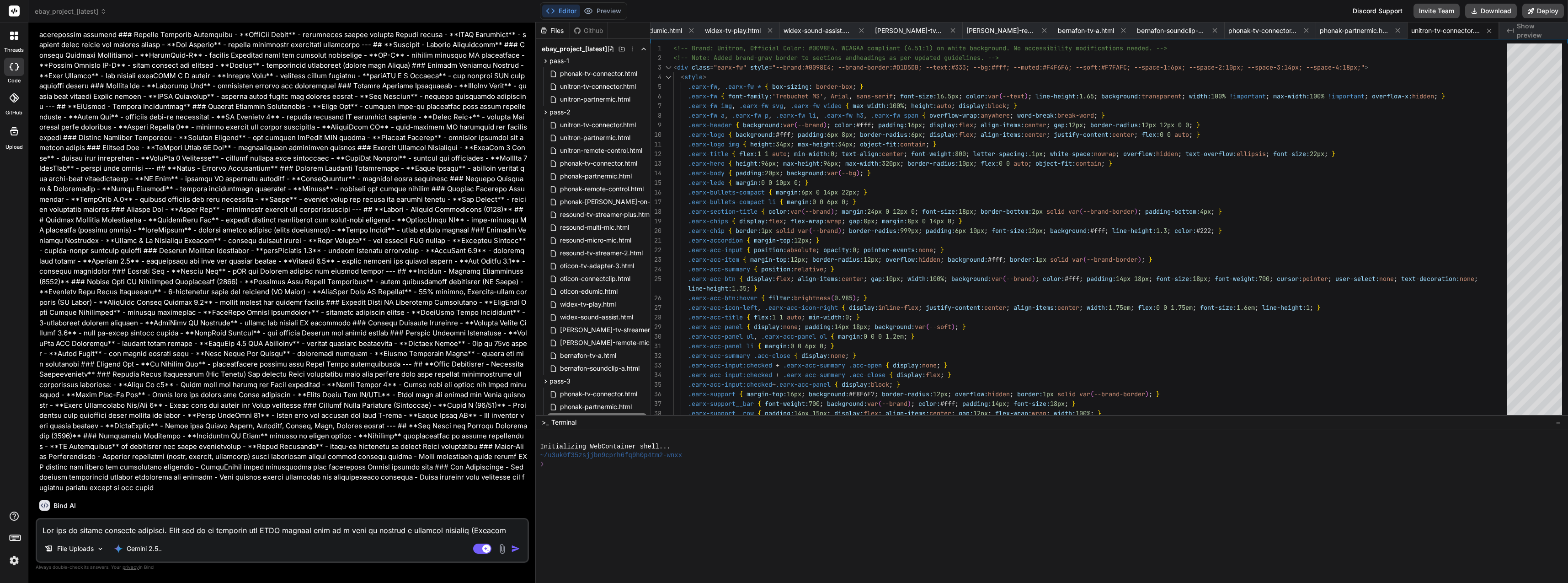
scroll to position [10545, 0]
paste textarea "continue through products without confirmation between."
click at [514, 546] on img "button" at bounding box center [515, 548] width 9 height 9
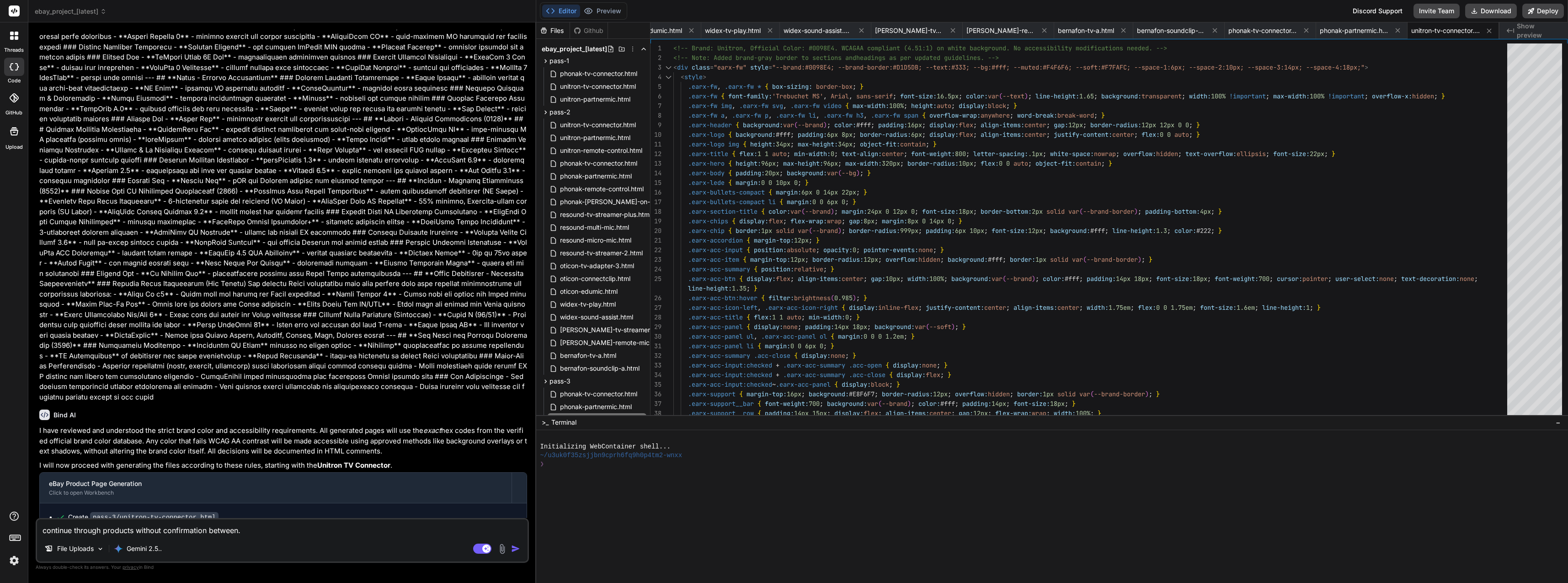
scroll to position [10640, 0]
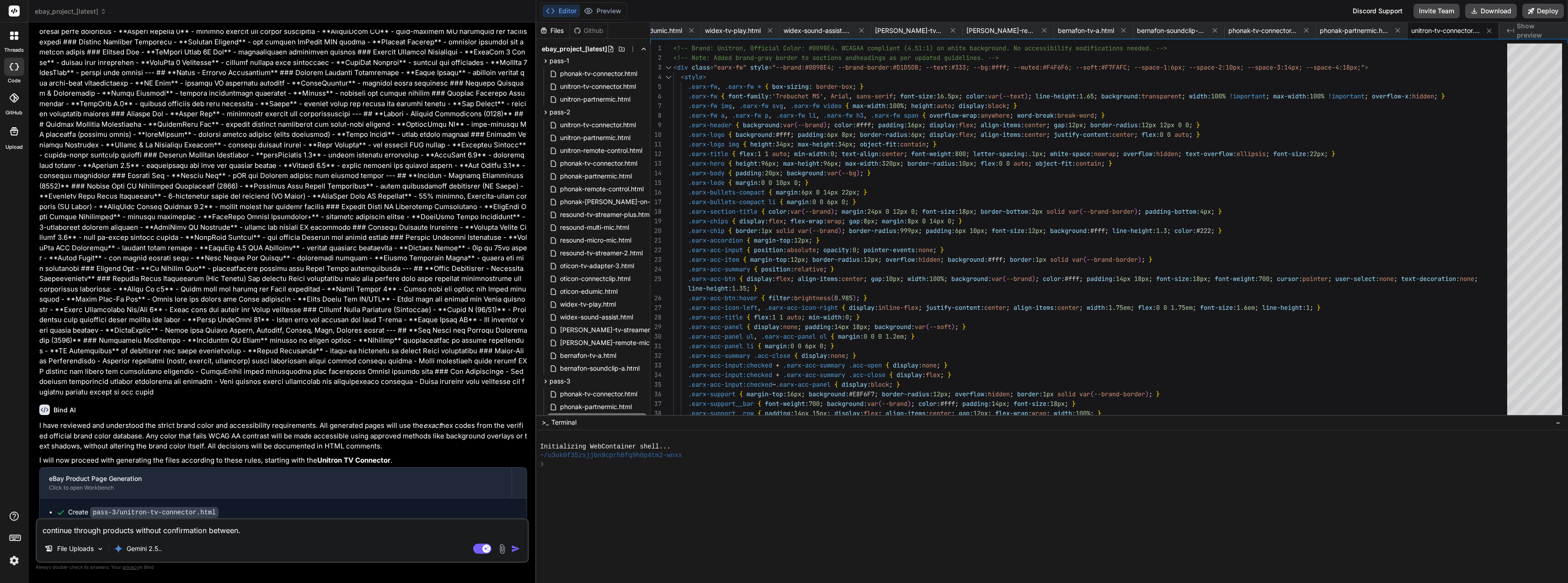
click at [1505, 13] on button "Download" at bounding box center [1491, 11] width 51 height 15
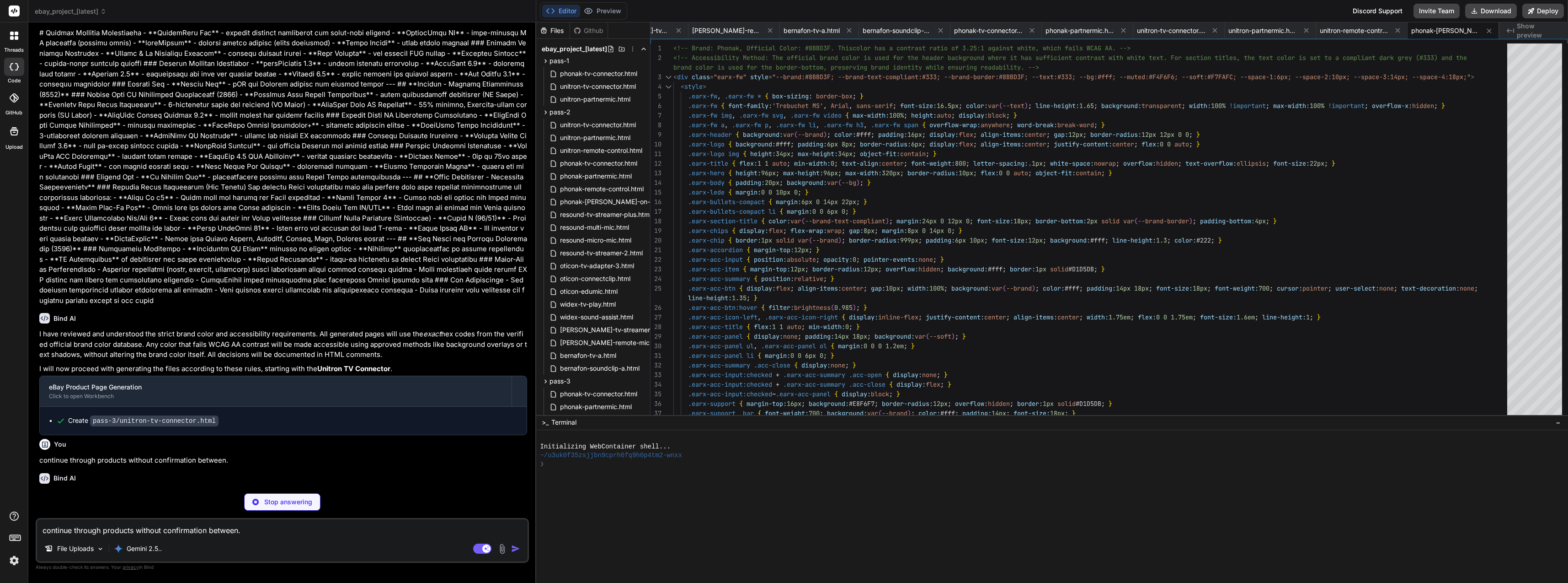
scroll to position [10733, 0]
click at [1484, 11] on button "Download" at bounding box center [1491, 11] width 51 height 15
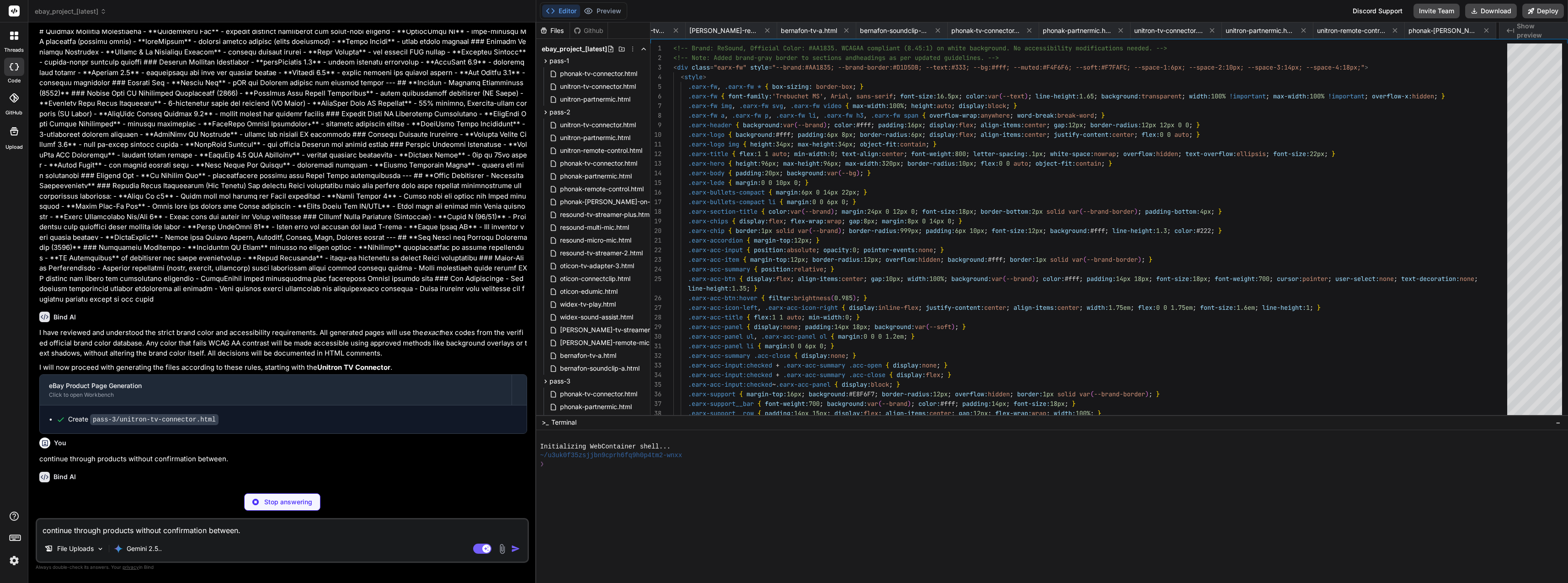
scroll to position [0, 1221]
paste textarea
drag, startPoint x: 259, startPoint y: 530, endPoint x: 20, endPoint y: 525, distance: 239.1
click at [20, 525] on div "threads code GitHub Upload ebay_project_[latest] Created with Pixso. Bind AI We…" at bounding box center [784, 291] width 1568 height 583
click at [244, 525] on textarea at bounding box center [282, 527] width 490 height 17
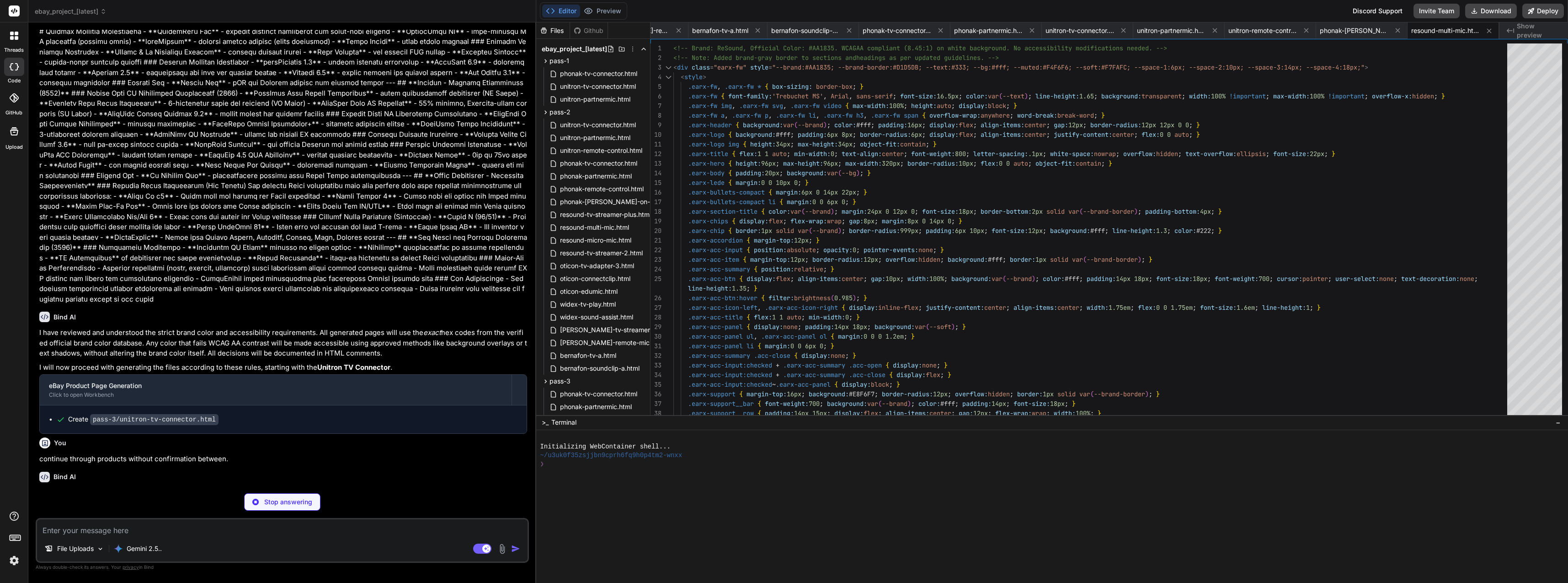
click at [205, 528] on textarea at bounding box center [282, 527] width 490 height 17
paste textarea "where is the FAQ section in each of these as per original template (specific to…"
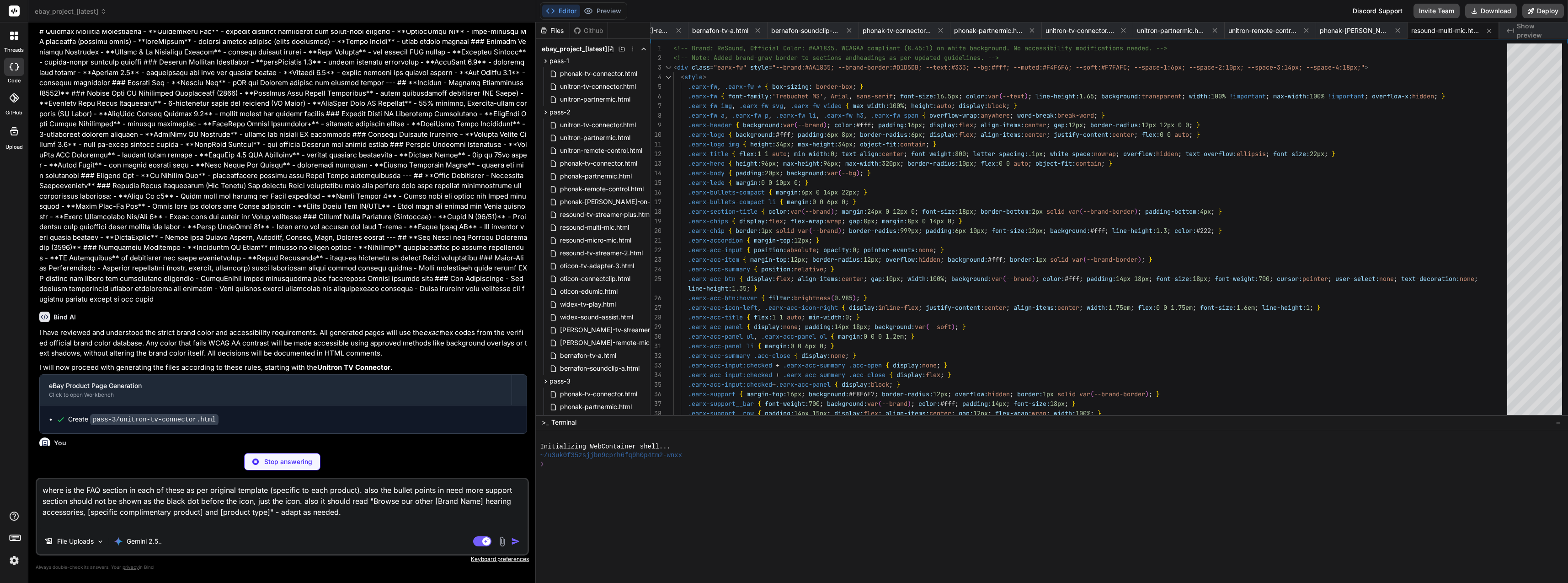
scroll to position [0, 1313]
click at [157, 494] on textarea "where is the FAQ section in each of these as per original template (specific to…" at bounding box center [282, 504] width 490 height 50
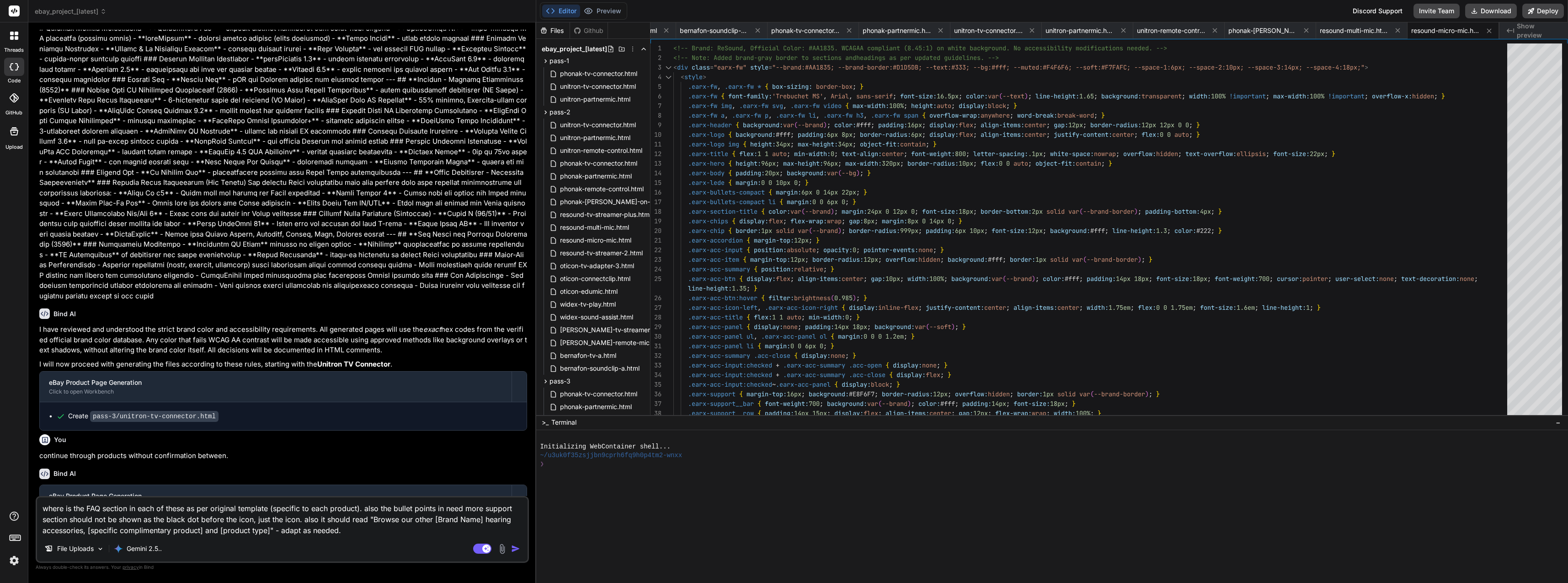
scroll to position [10736, 0]
click at [518, 552] on img "button" at bounding box center [515, 548] width 9 height 9
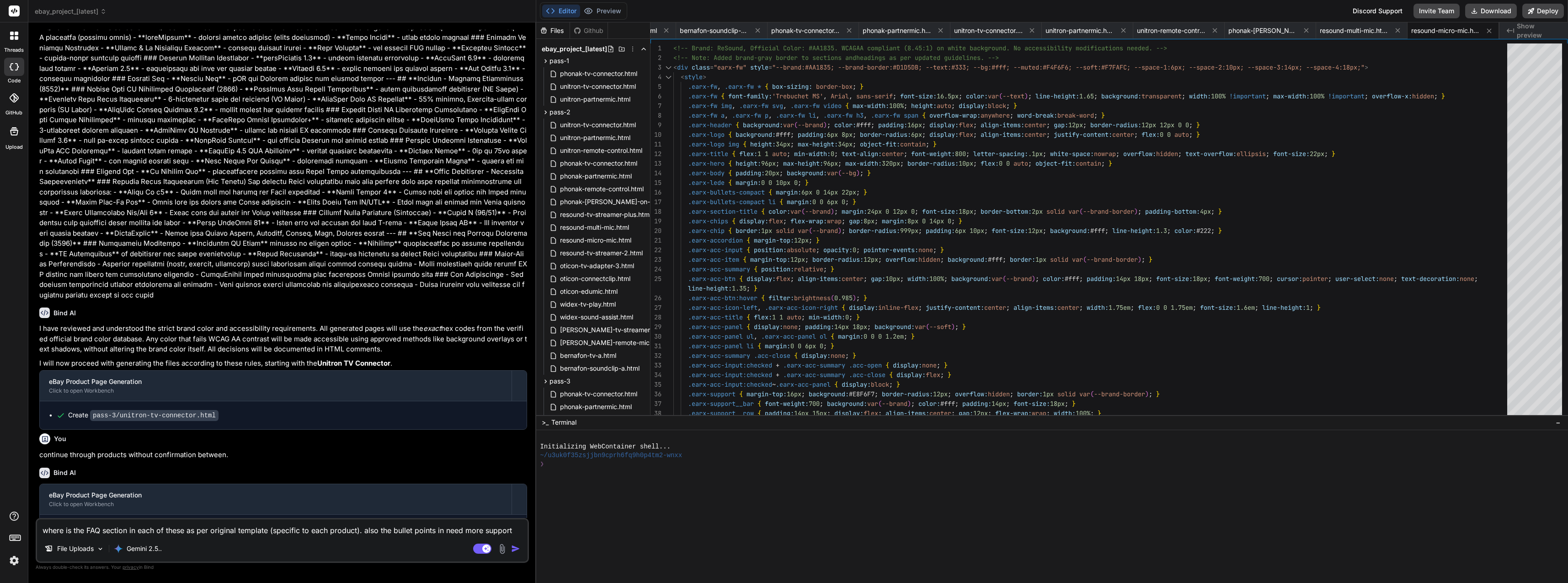
scroll to position [10830, 0]
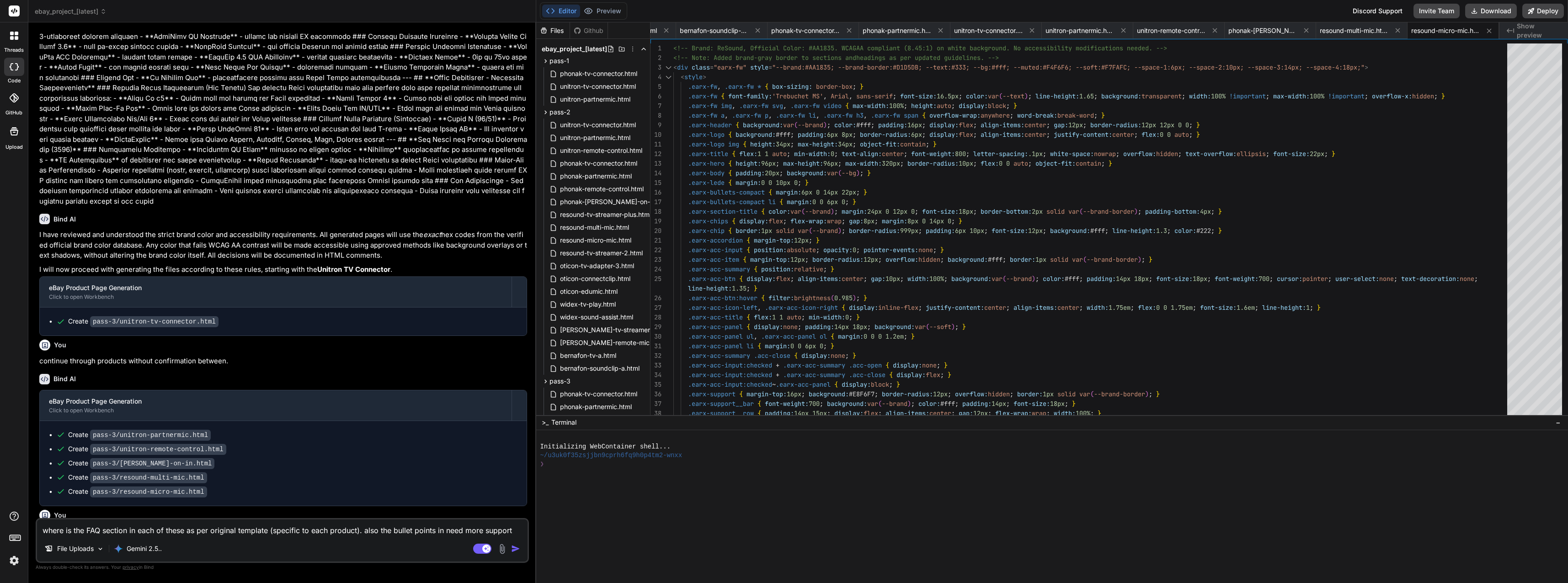
click at [1497, 13] on button "Download" at bounding box center [1491, 11] width 51 height 15
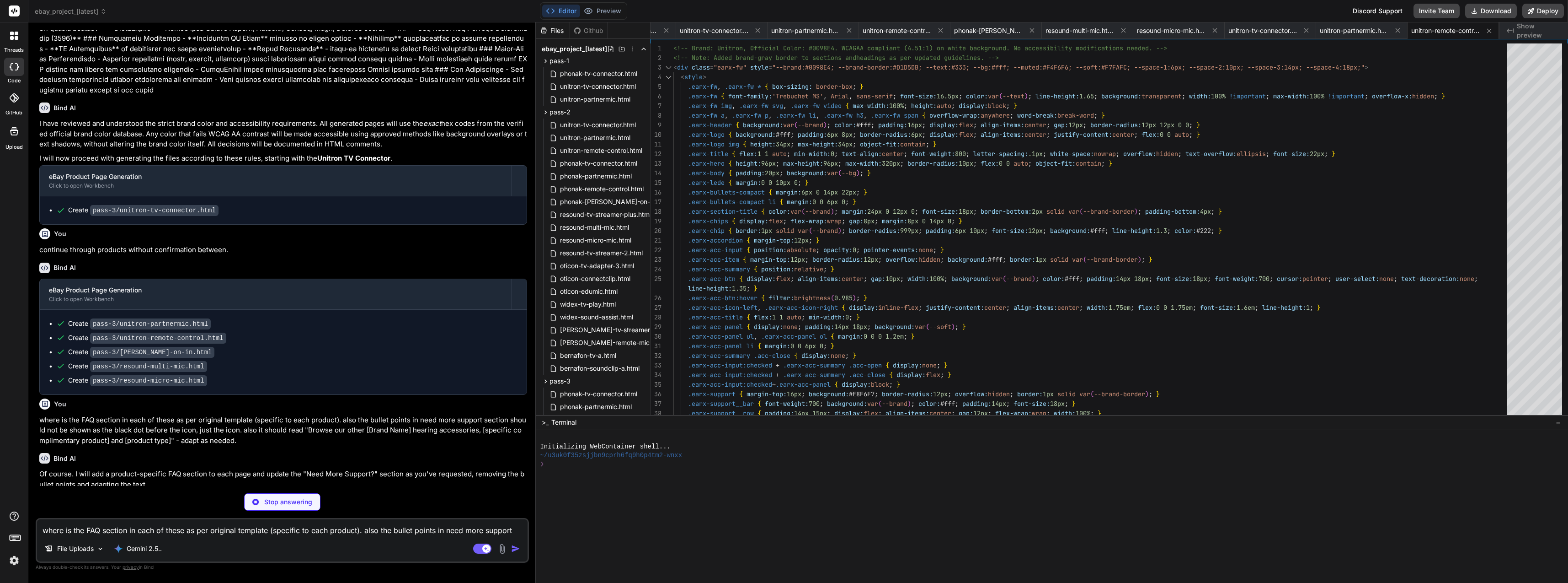
scroll to position [10959, 0]
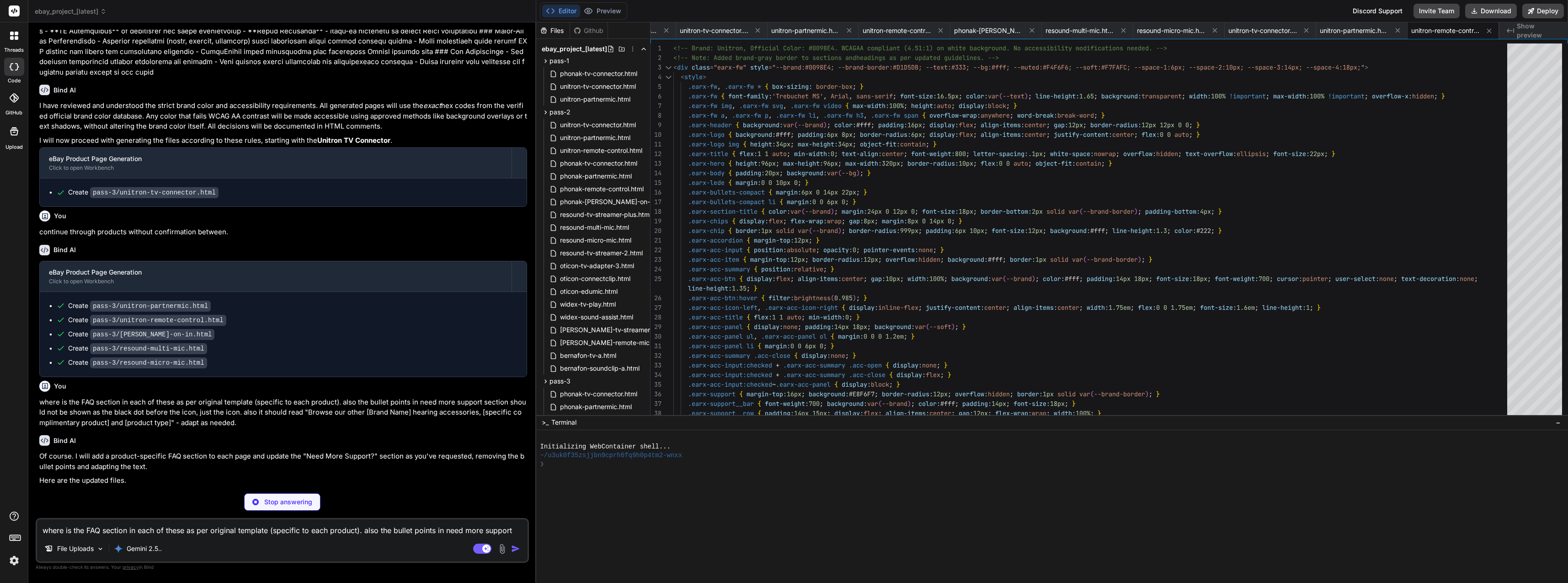
click at [1479, 15] on button "Download" at bounding box center [1491, 11] width 51 height 15
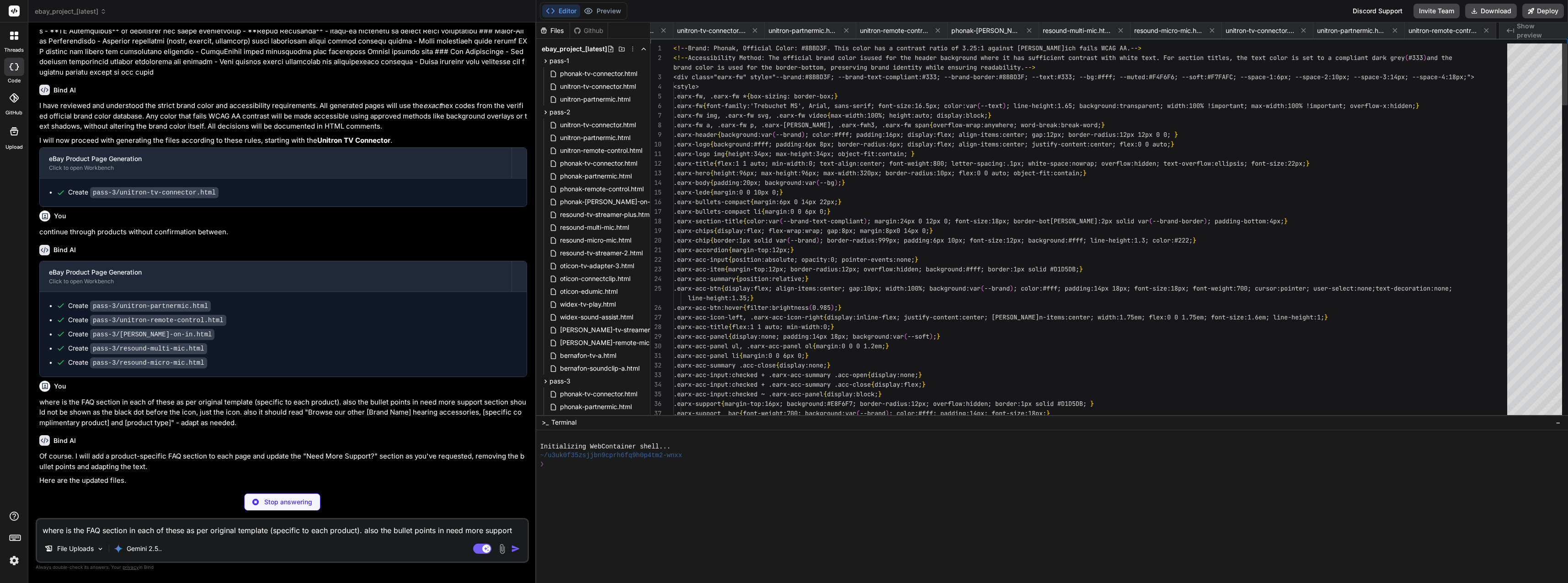
scroll to position [0, 1678]
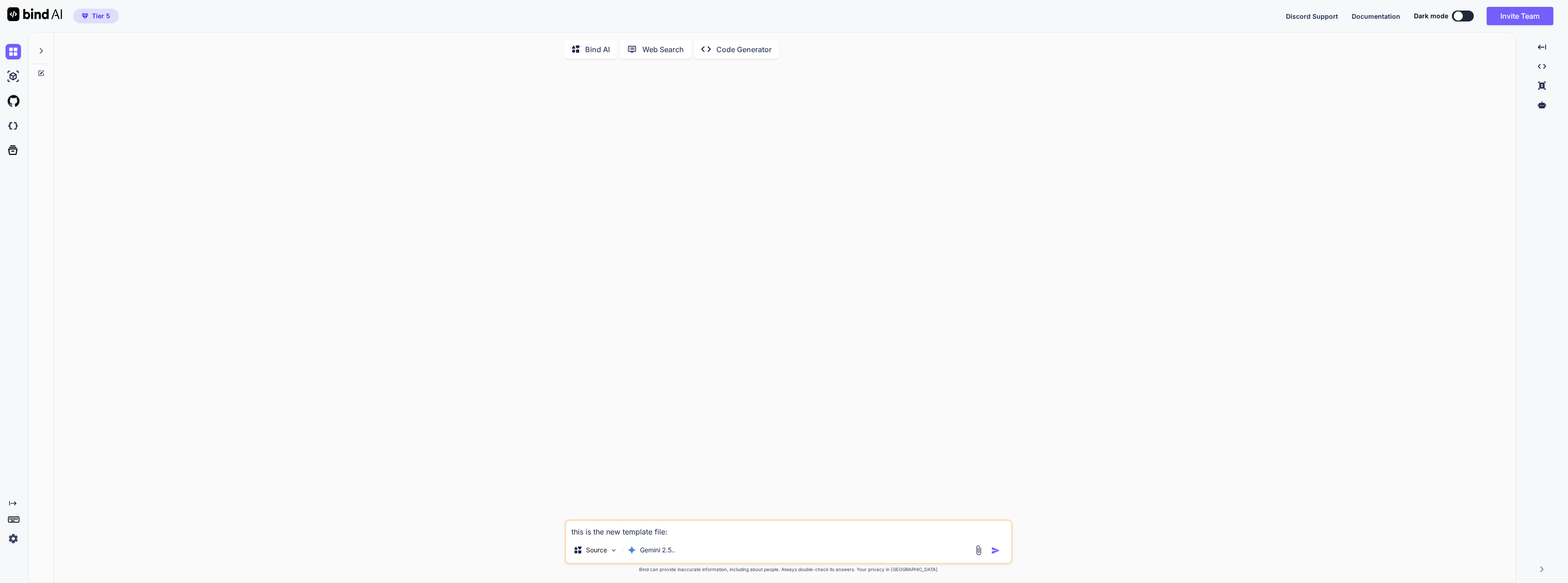
drag, startPoint x: 796, startPoint y: 536, endPoint x: 799, endPoint y: 564, distance: 28.2
click at [799, 564] on div "this is the new template file: Source Gemini 2.5.." at bounding box center [789, 541] width 448 height 45
